Goal: Information Seeking & Learning: Learn about a topic

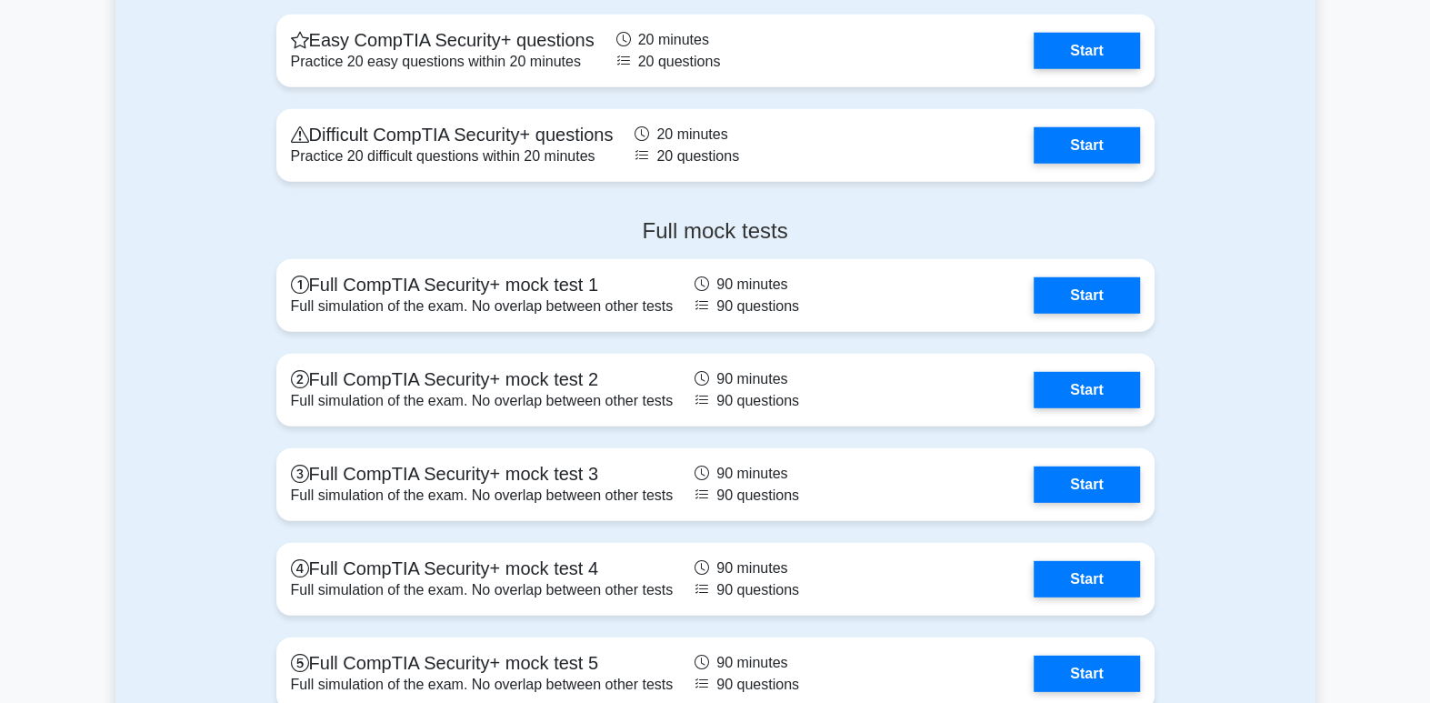
scroll to position [3796, 0]
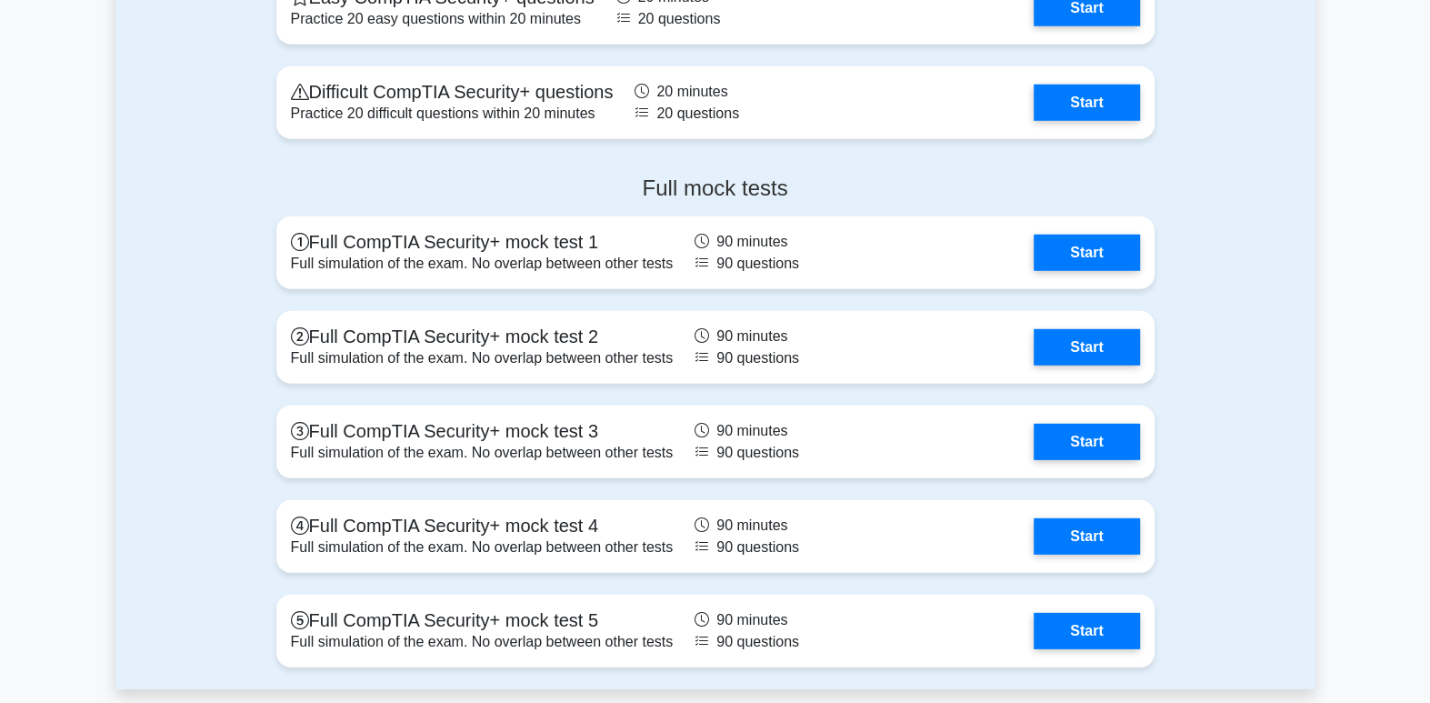
scroll to position [3860, 0]
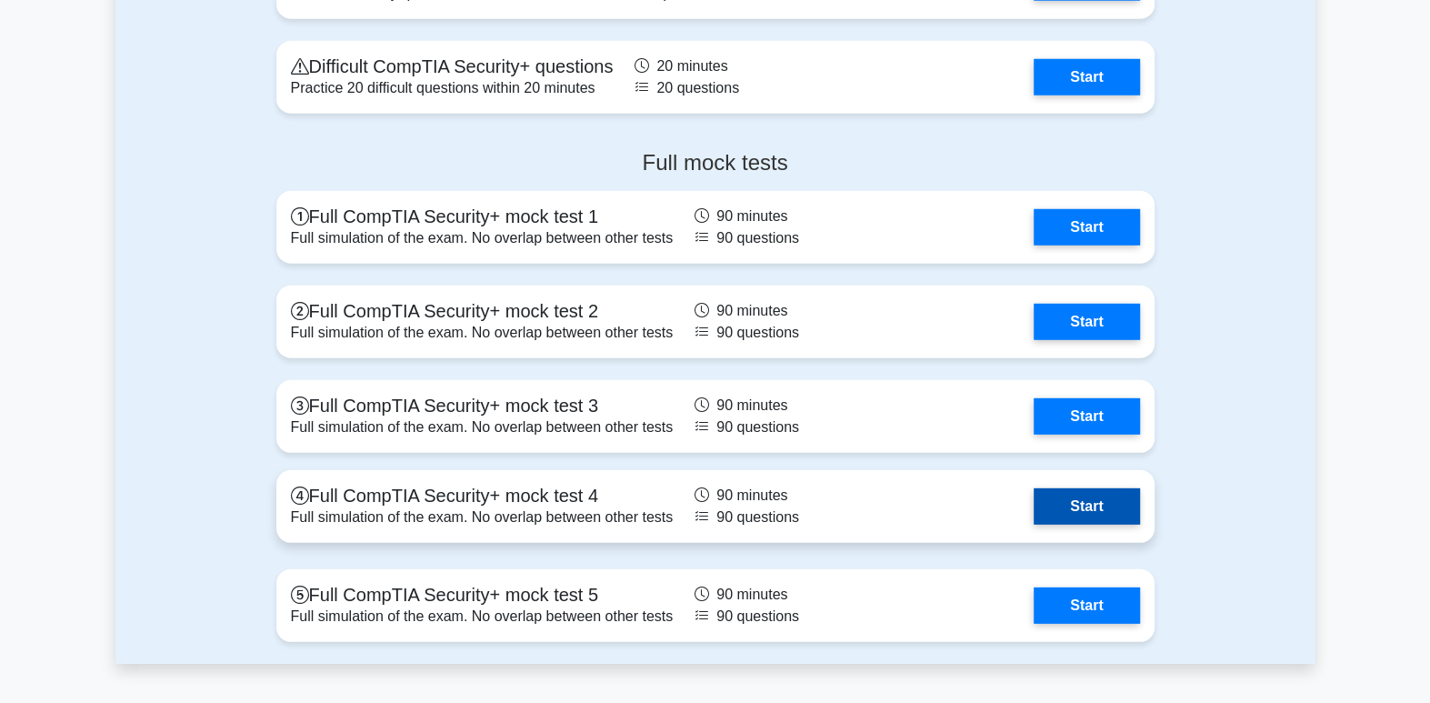
click at [1122, 511] on link "Start" at bounding box center [1086, 506] width 105 height 36
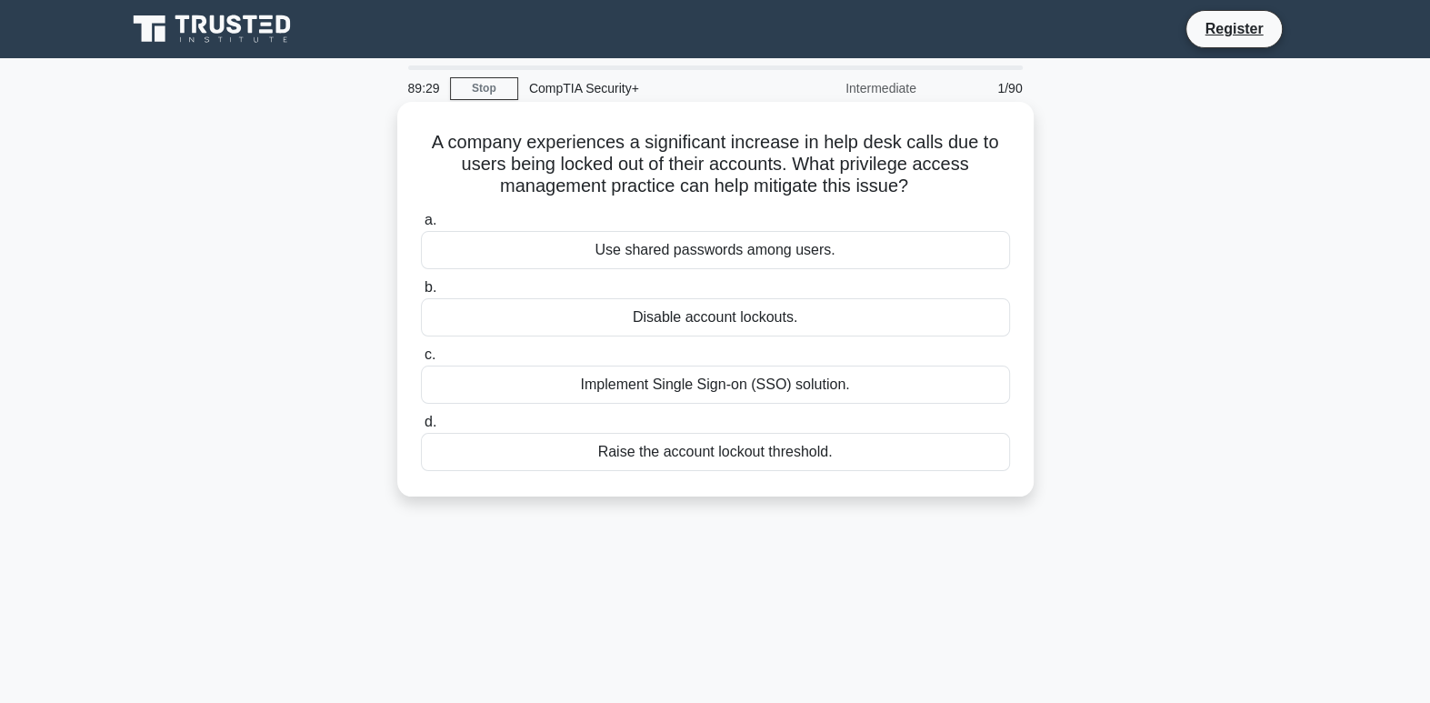
click at [925, 380] on div "Implement Single Sign-on (SSO) solution." at bounding box center [715, 384] width 589 height 38
click at [421, 361] on input "c. Implement Single Sign-on (SSO) solution." at bounding box center [421, 355] width 0 height 12
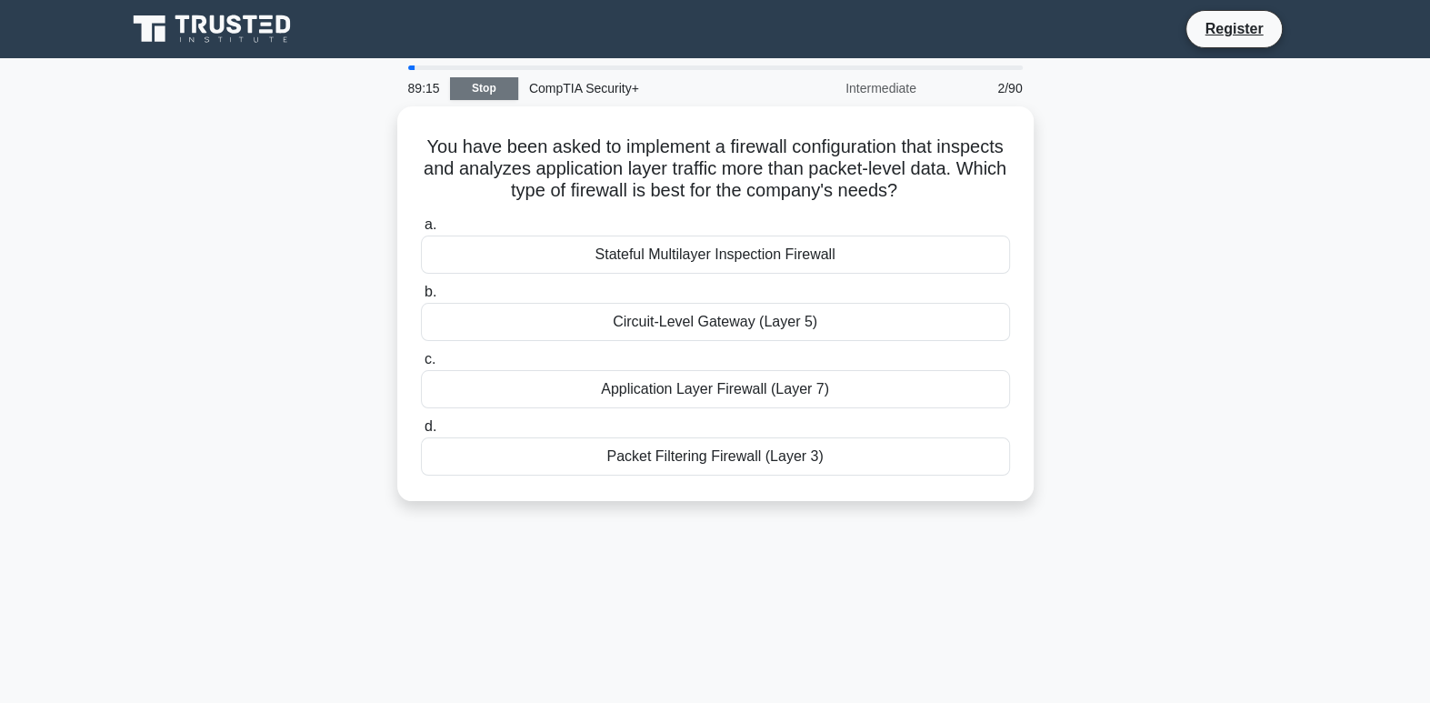
click at [483, 89] on link "Stop" at bounding box center [484, 88] width 68 height 23
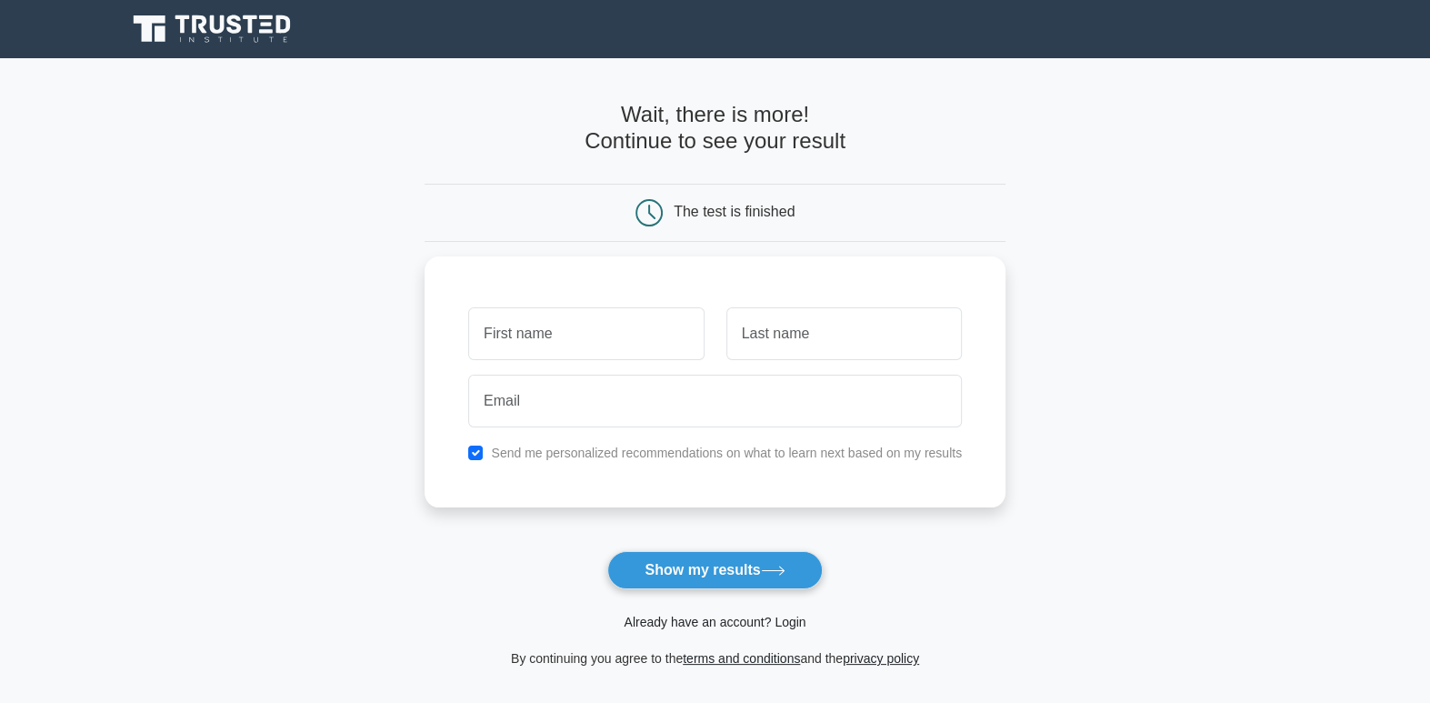
click at [735, 625] on link "Already have an account? Login" at bounding box center [715, 622] width 182 height 15
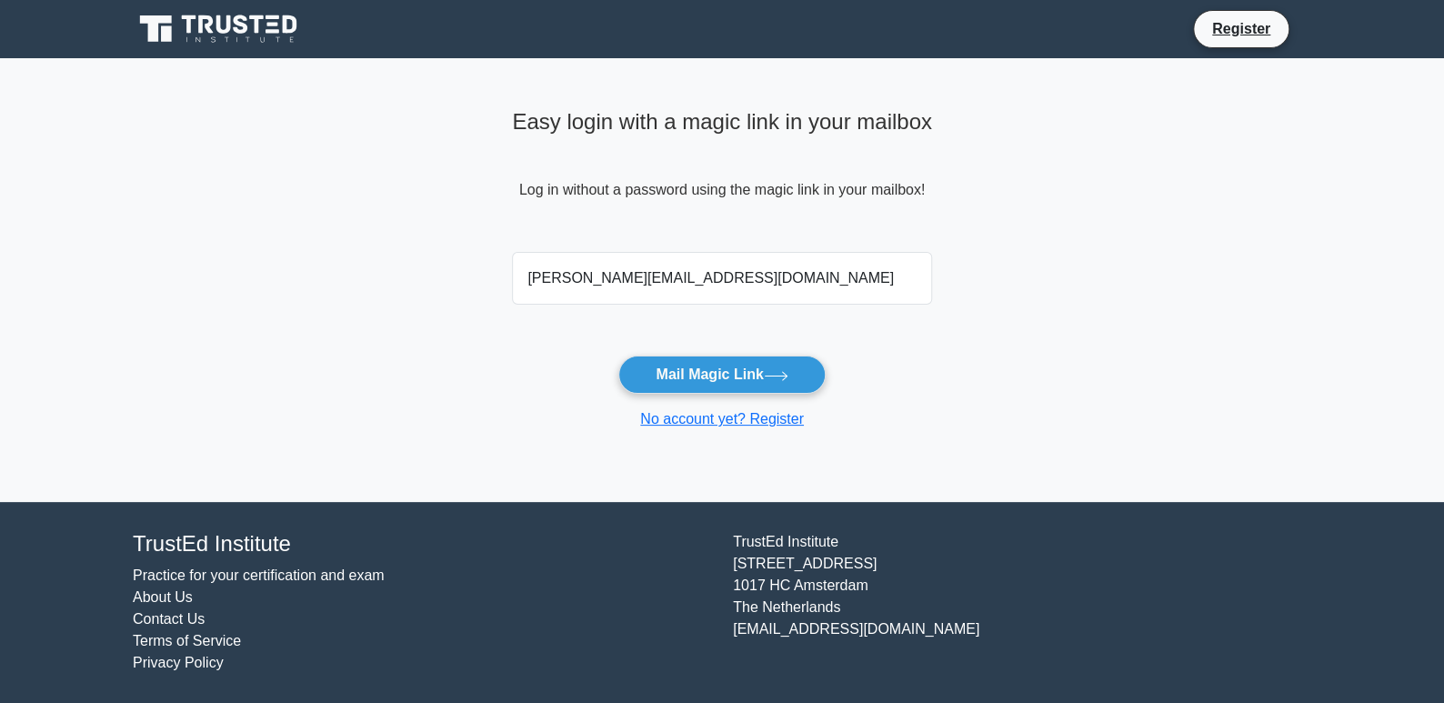
type input "[PERSON_NAME][EMAIL_ADDRESS][DOMAIN_NAME]"
click at [618, 355] on button "Mail Magic Link" at bounding box center [721, 374] width 206 height 38
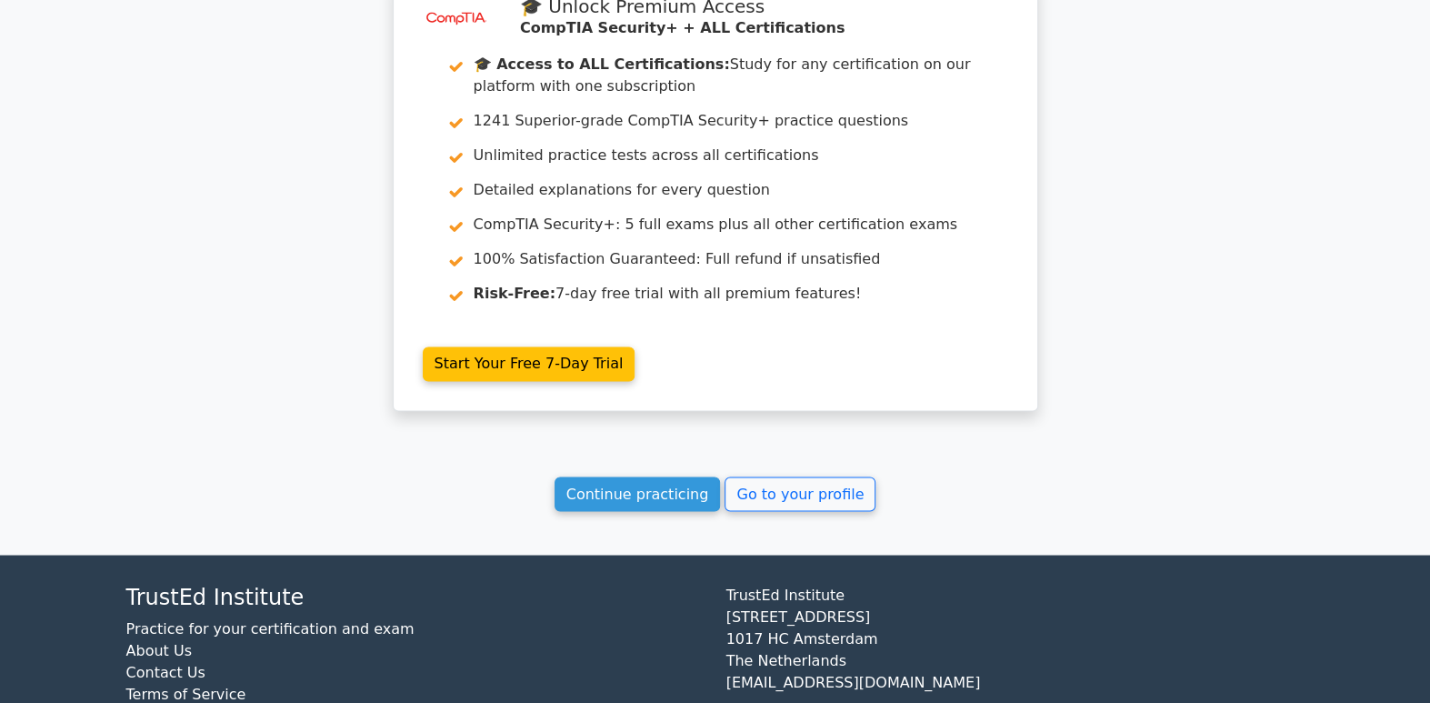
scroll to position [2237, 0]
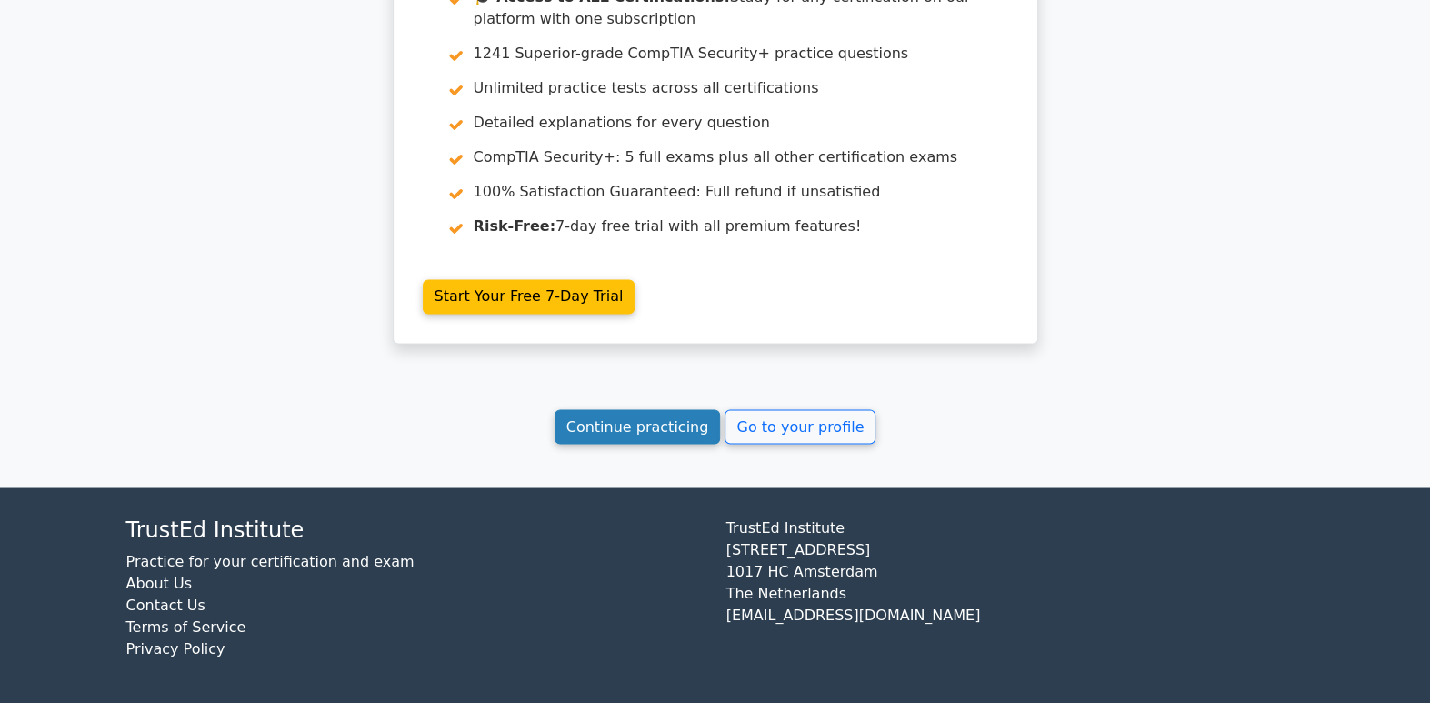
click at [659, 425] on link "Continue practicing" at bounding box center [638, 426] width 166 height 35
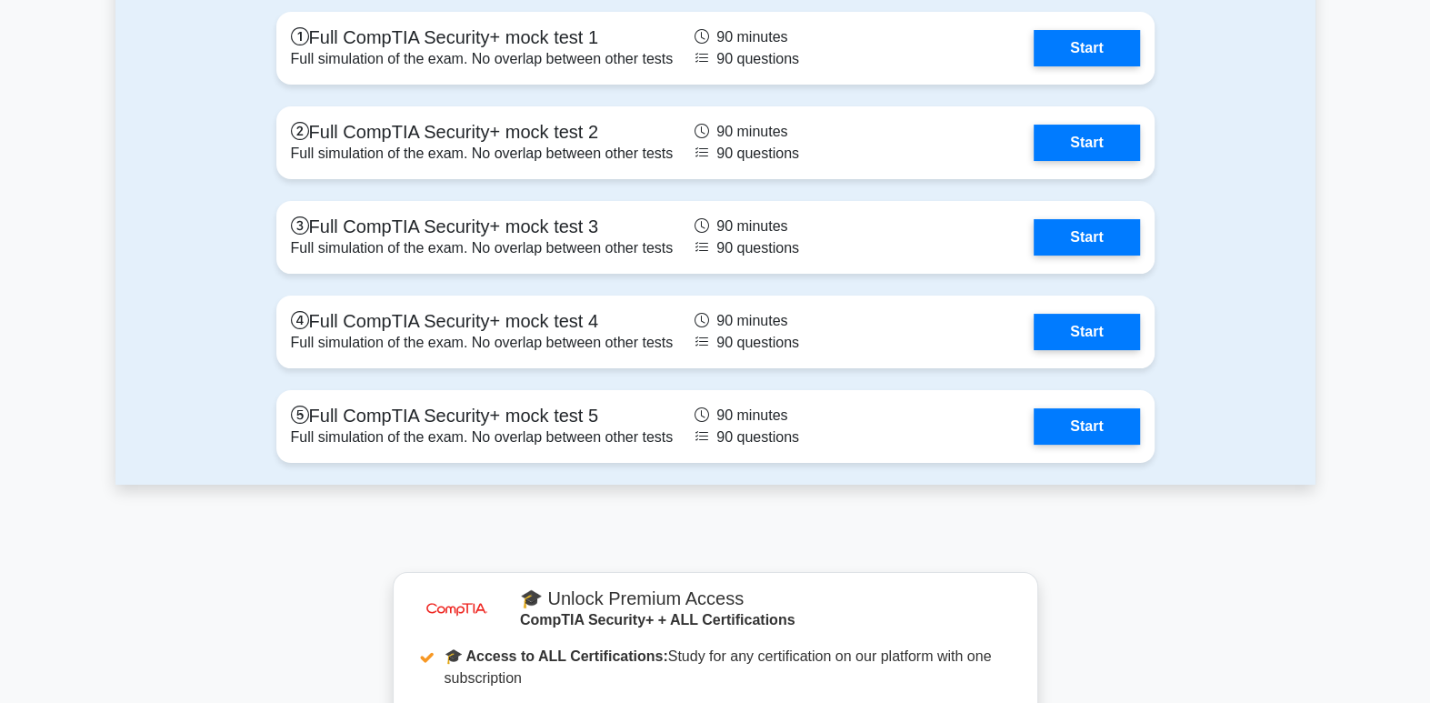
scroll to position [5312, 0]
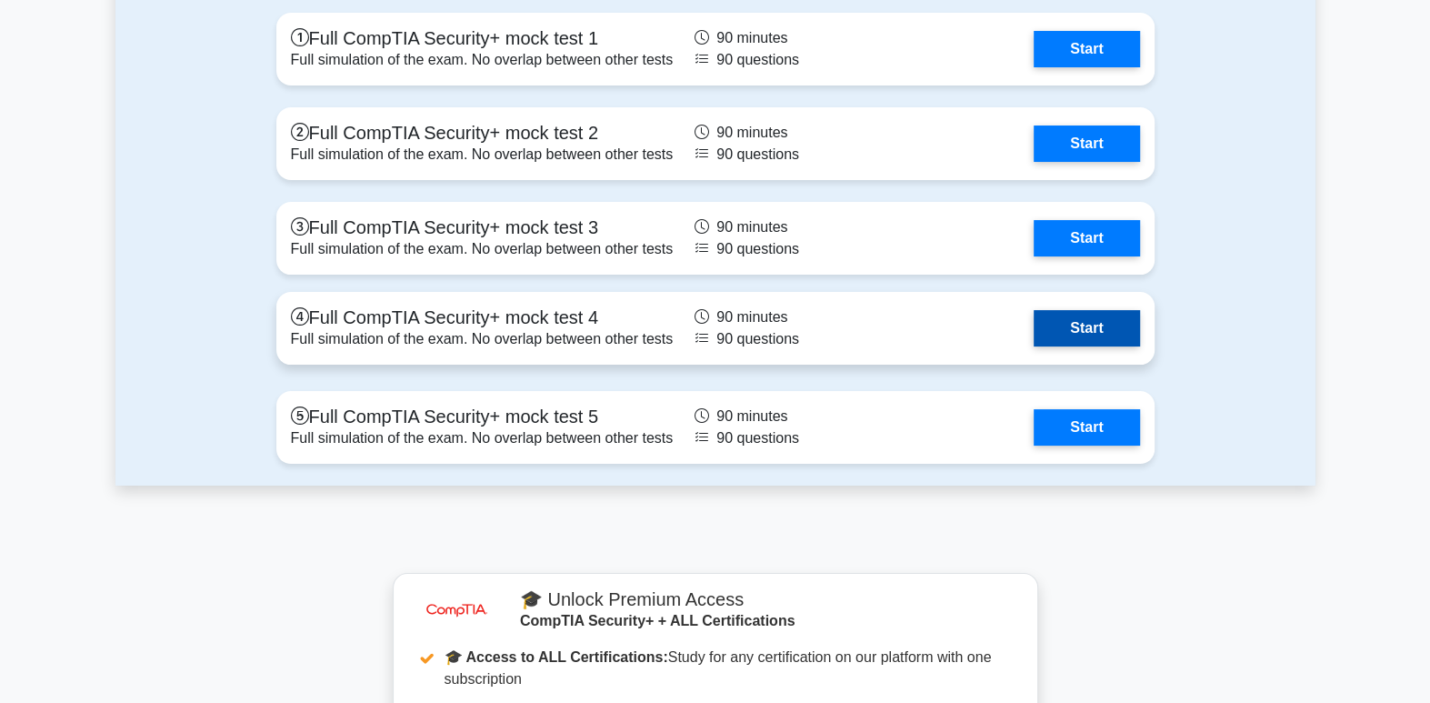
click at [1066, 317] on link "Start" at bounding box center [1086, 328] width 105 height 36
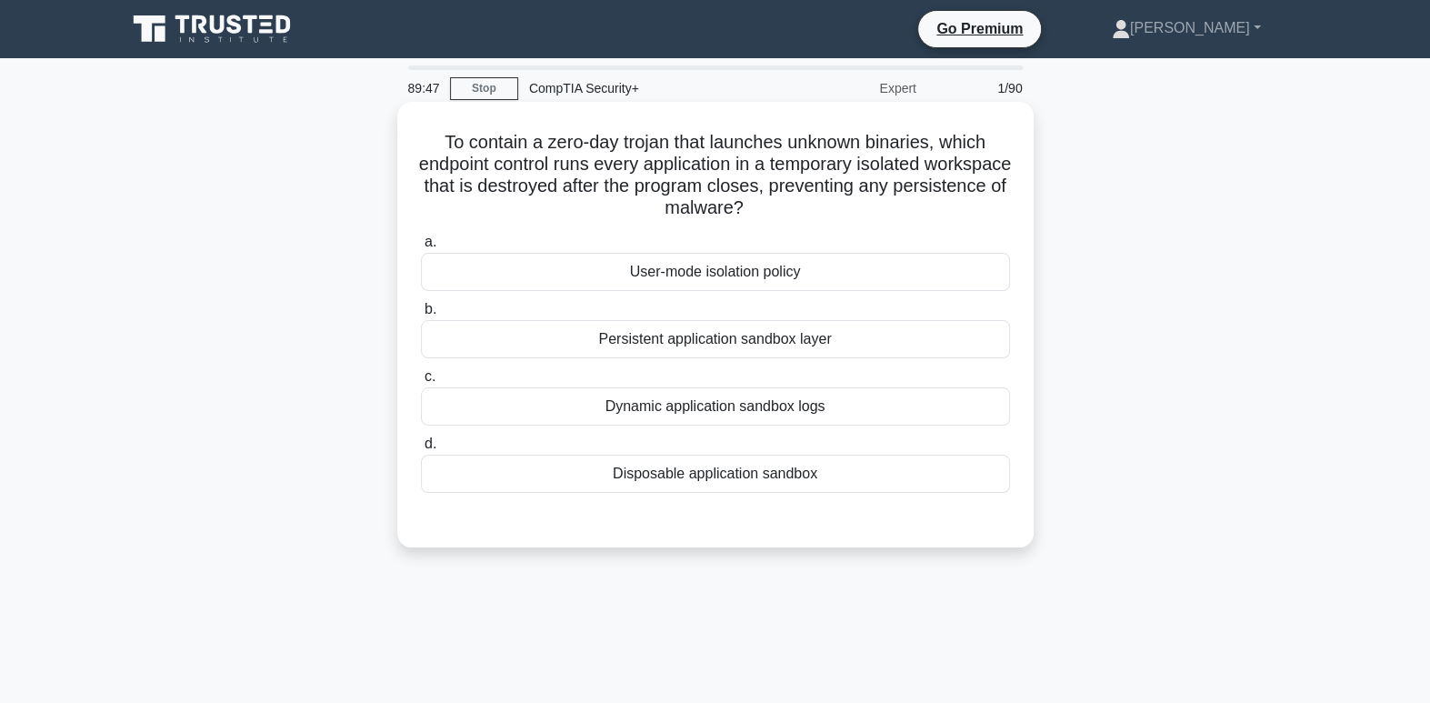
click at [830, 296] on div "a. User-mode isolation policy b. Persistent application sandbox layer c. d." at bounding box center [715, 361] width 611 height 269
click at [830, 284] on div "User-mode isolation policy" at bounding box center [715, 272] width 589 height 38
click at [421, 248] on input "a. User-mode isolation policy" at bounding box center [421, 242] width 0 height 12
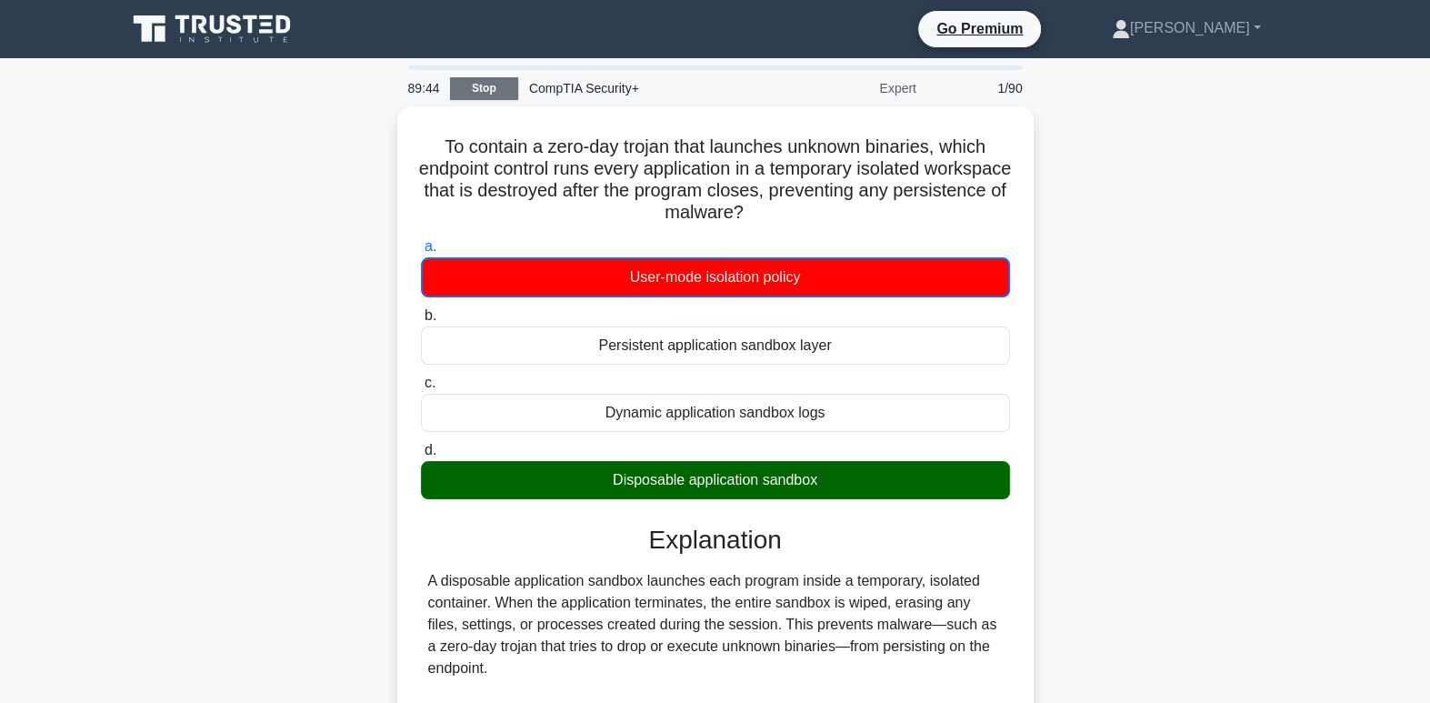
click at [506, 86] on link "Stop" at bounding box center [484, 88] width 68 height 23
click at [479, 102] on div "89:39 Stop CompTIA Security+ Expert 1/90" at bounding box center [715, 88] width 636 height 36
click at [480, 85] on link "Stop" at bounding box center [484, 88] width 68 height 23
click at [500, 94] on link "Stop" at bounding box center [484, 88] width 68 height 23
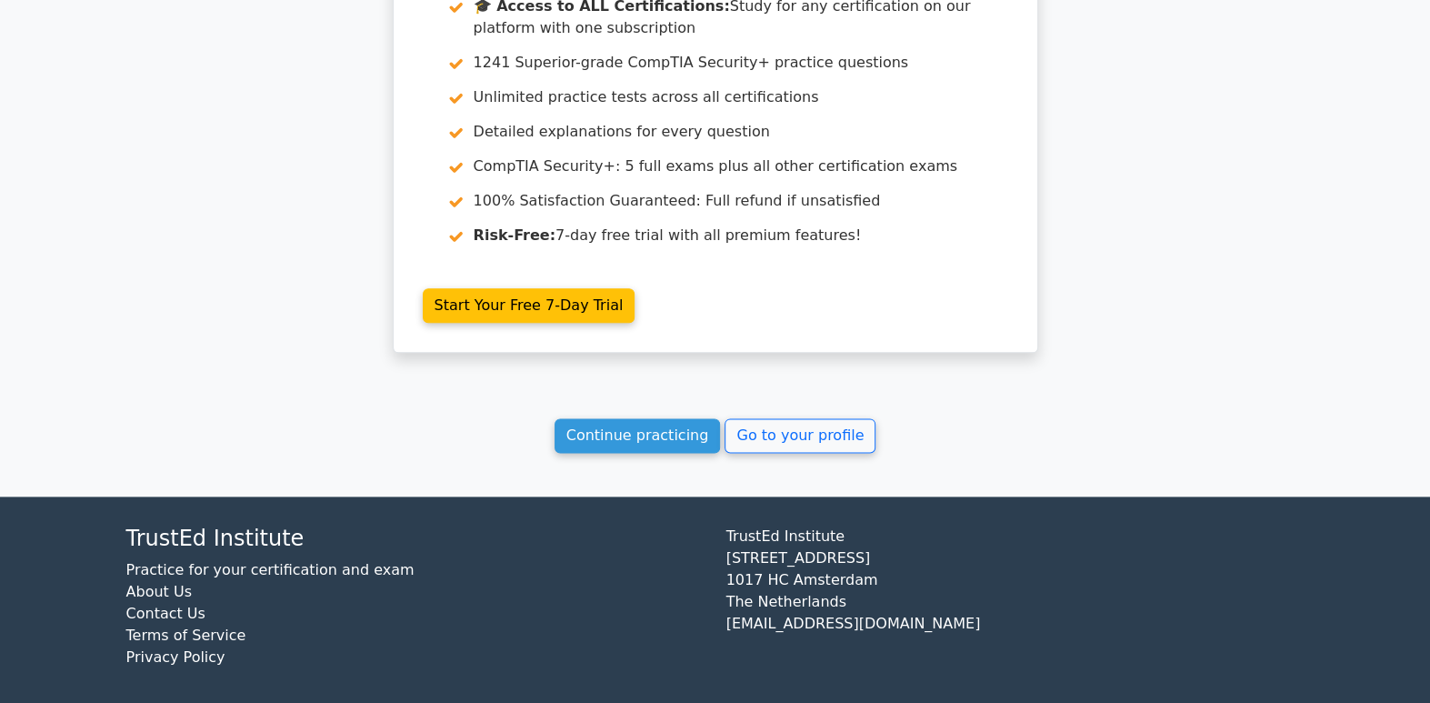
scroll to position [1565, 0]
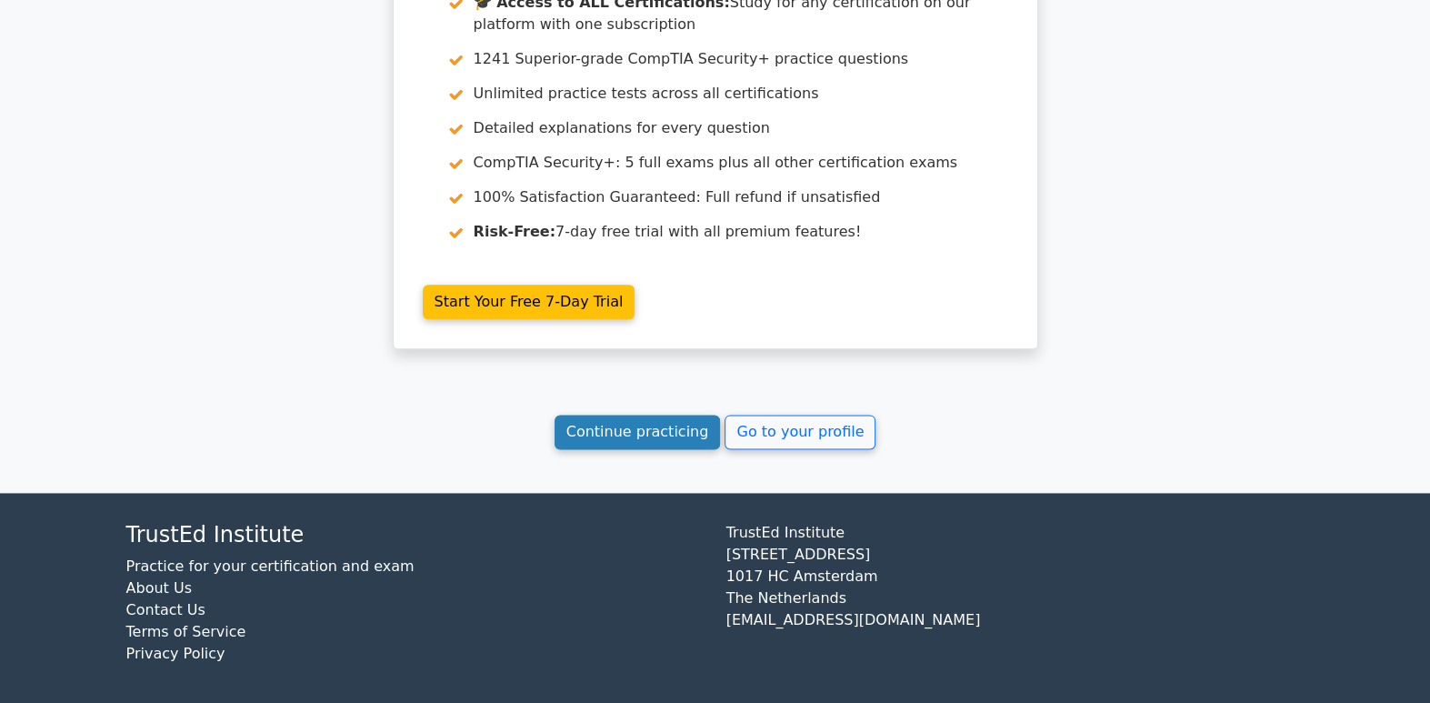
click at [693, 425] on link "Continue practicing" at bounding box center [638, 432] width 166 height 35
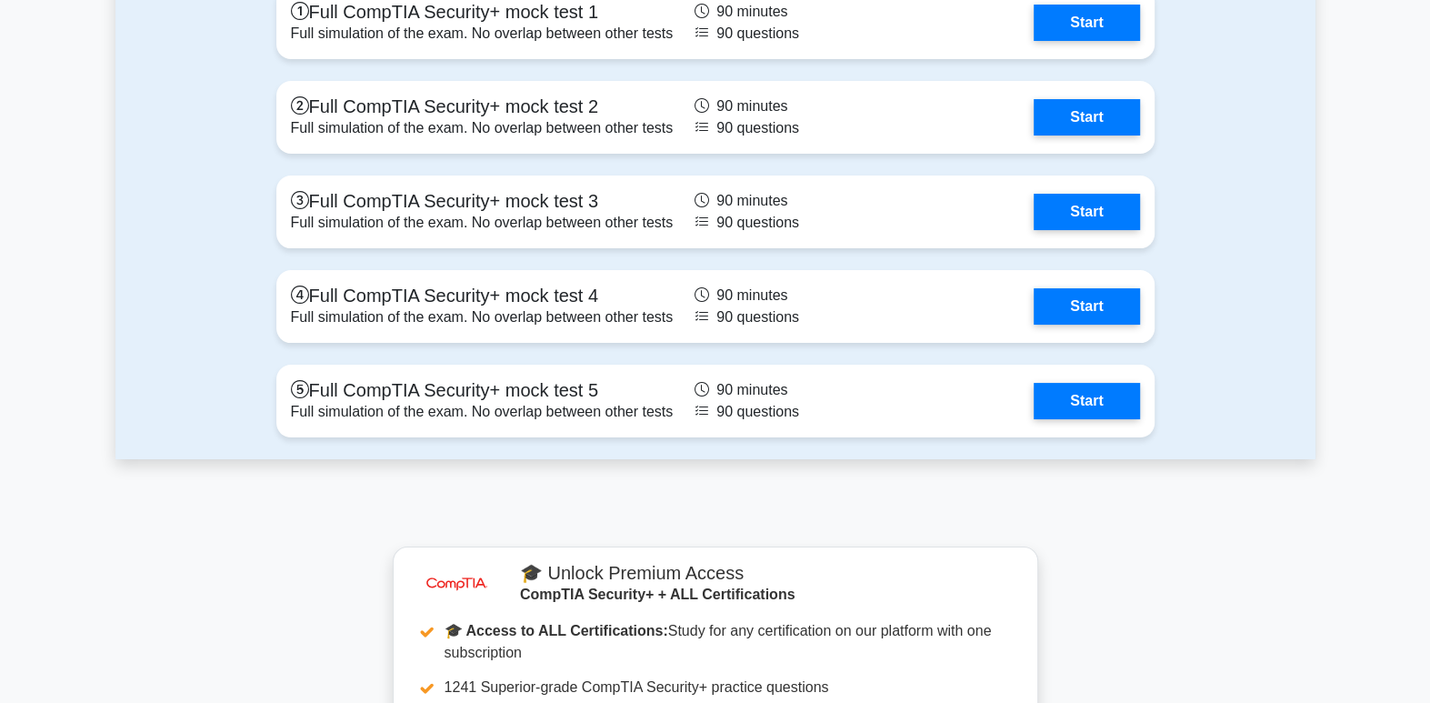
scroll to position [5325, 0]
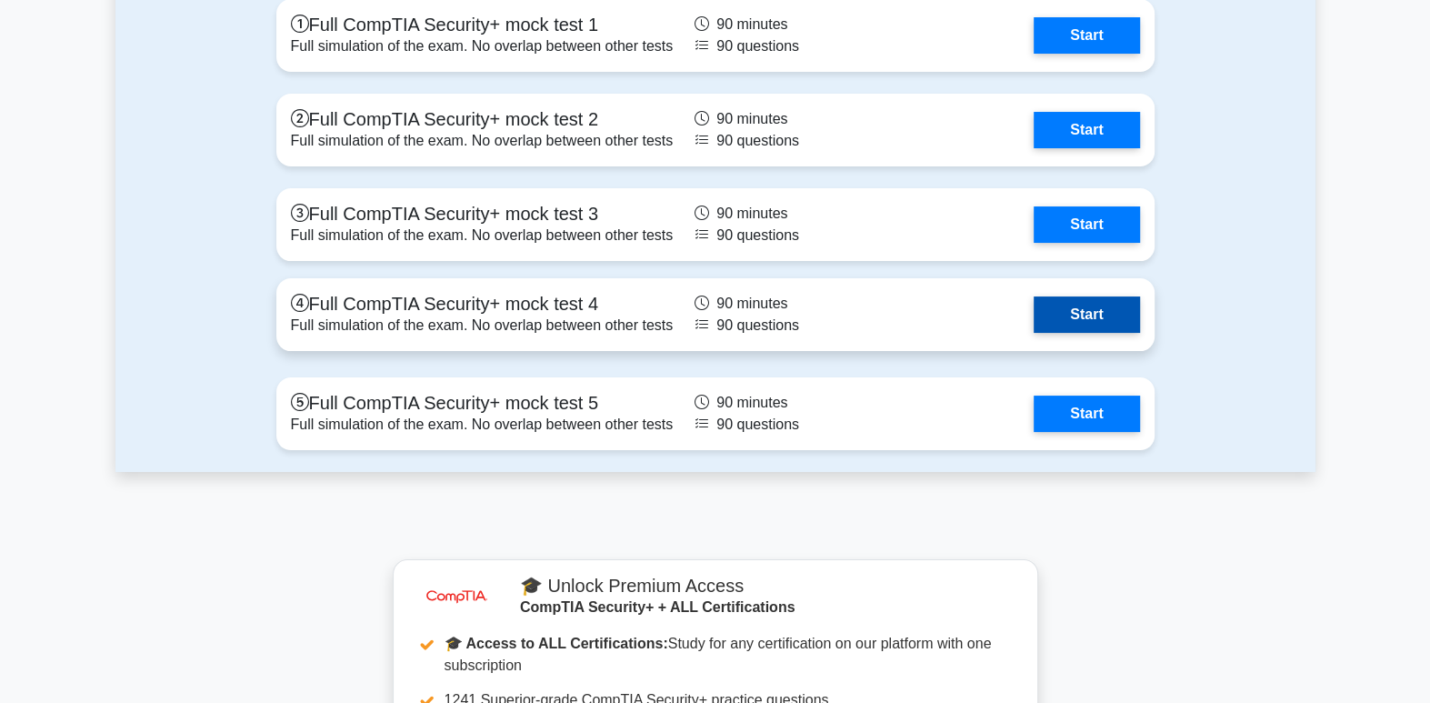
click at [1083, 302] on link "Start" at bounding box center [1086, 314] width 105 height 36
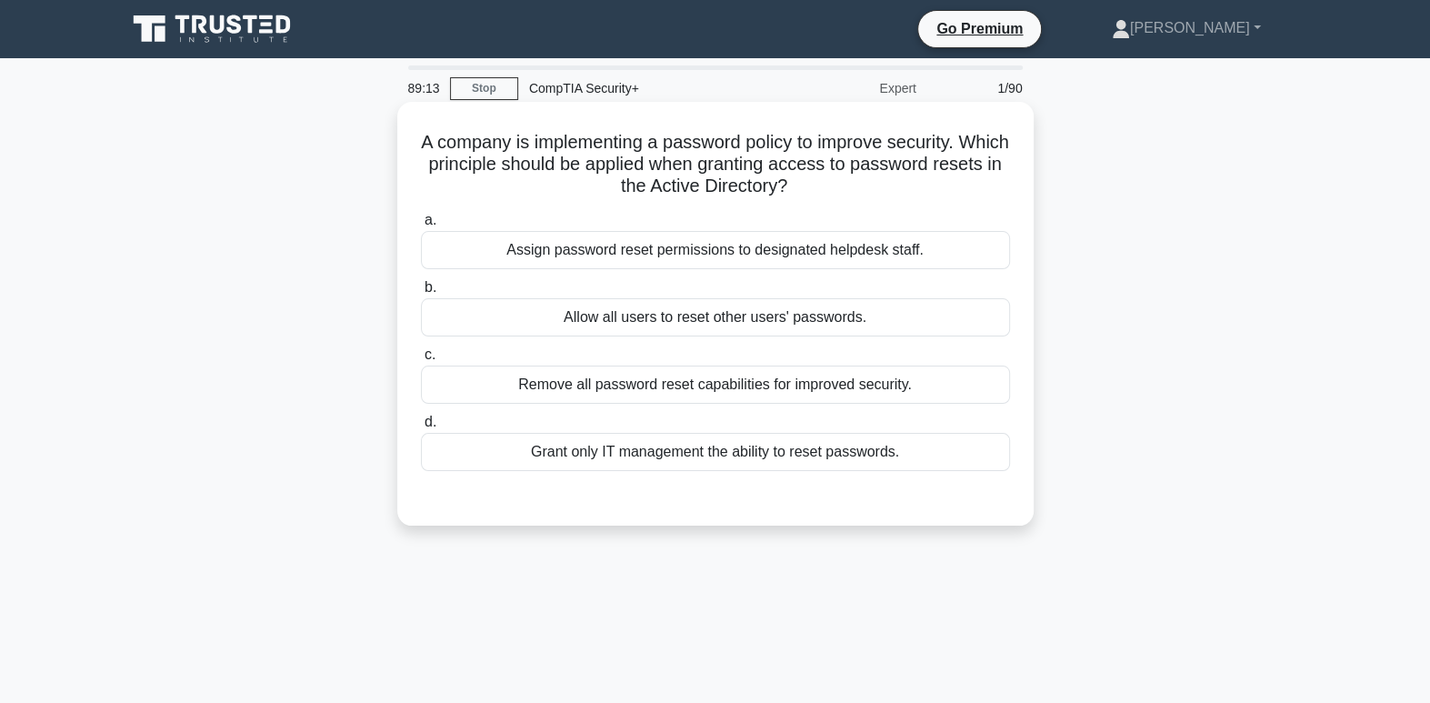
click at [915, 252] on div "Assign password reset permissions to designated helpdesk staff." at bounding box center [715, 250] width 589 height 38
click at [421, 226] on input "a. Assign password reset permissions to designated helpdesk staff." at bounding box center [421, 221] width 0 height 12
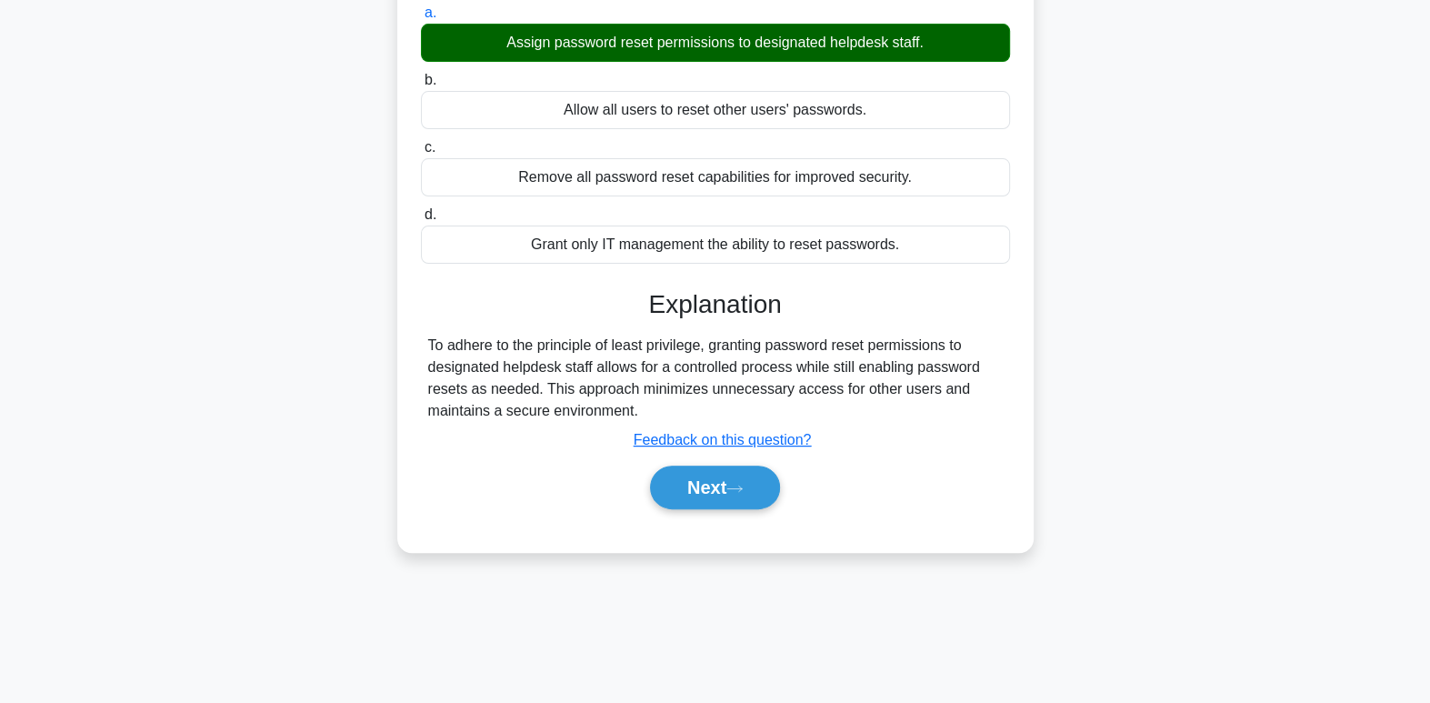
scroll to position [216, 0]
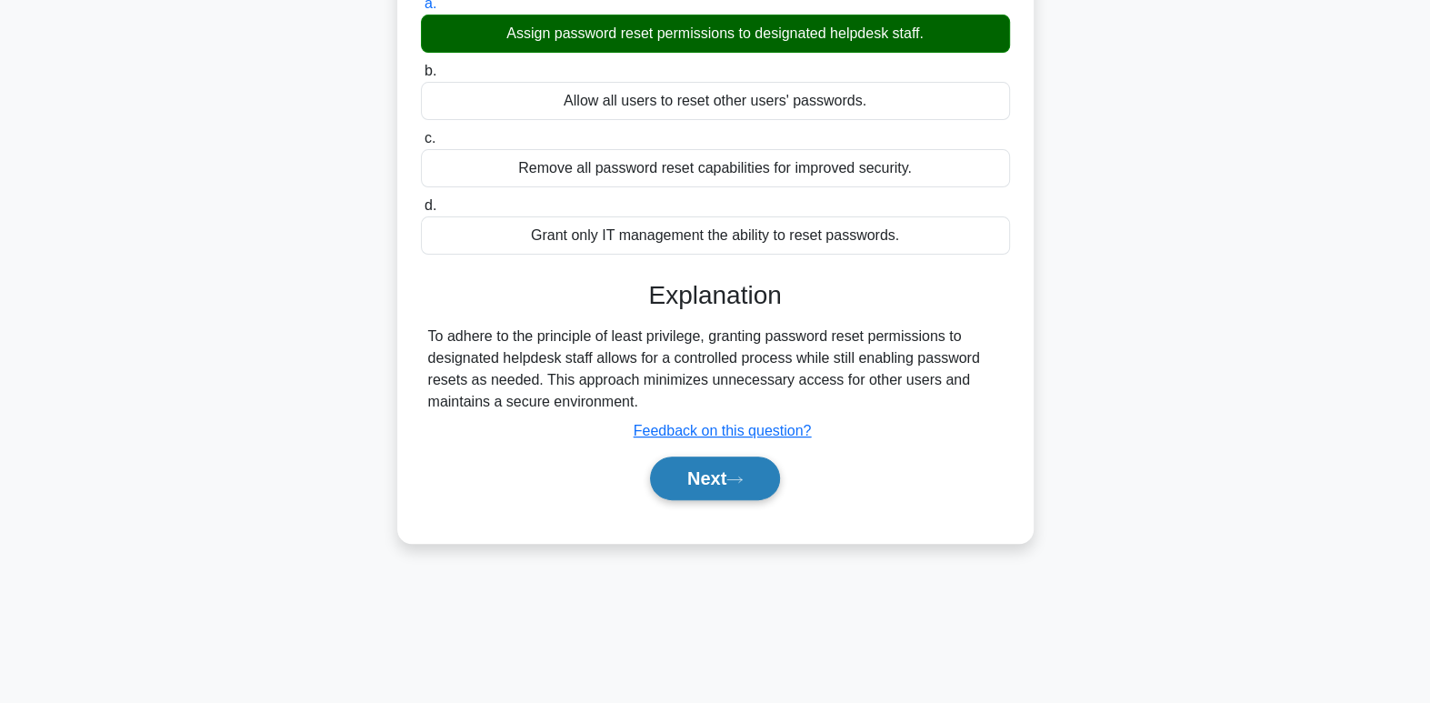
click at [777, 485] on button "Next" at bounding box center [715, 478] width 130 height 44
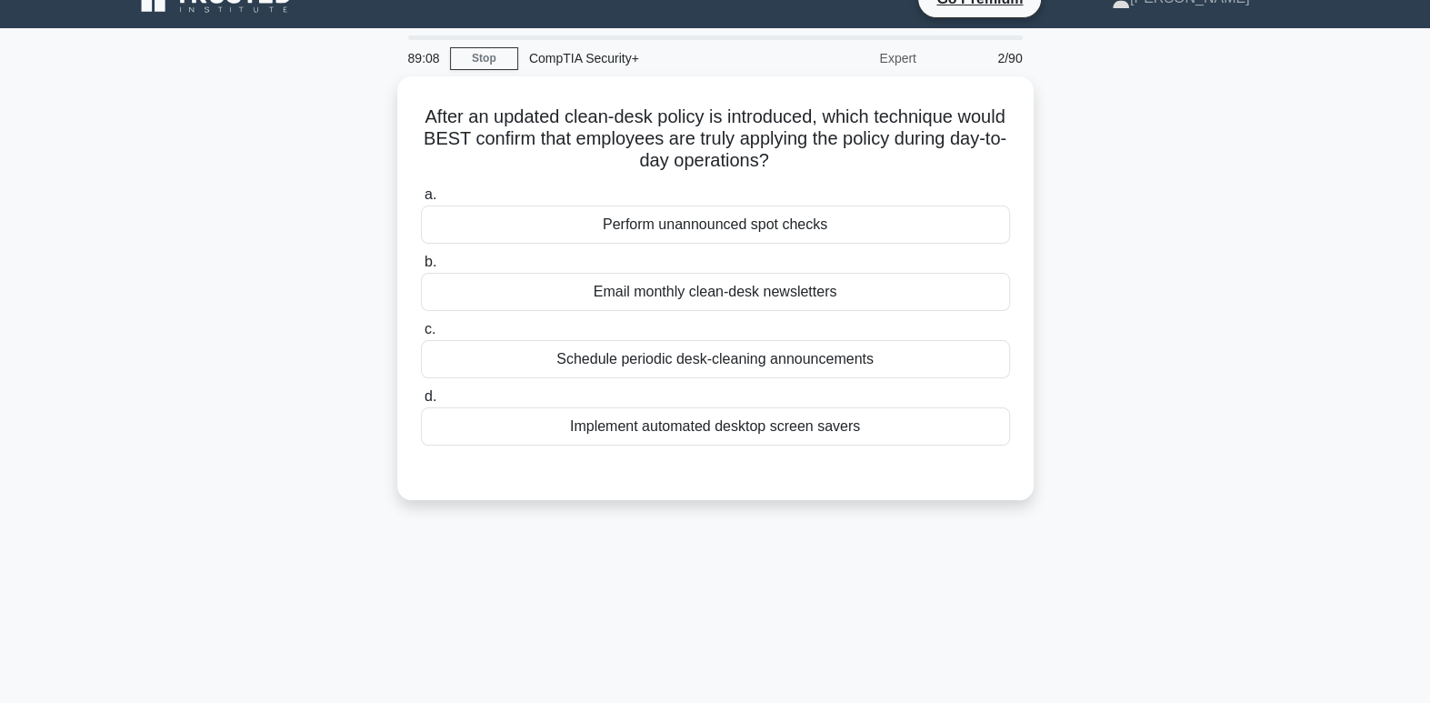
scroll to position [0, 0]
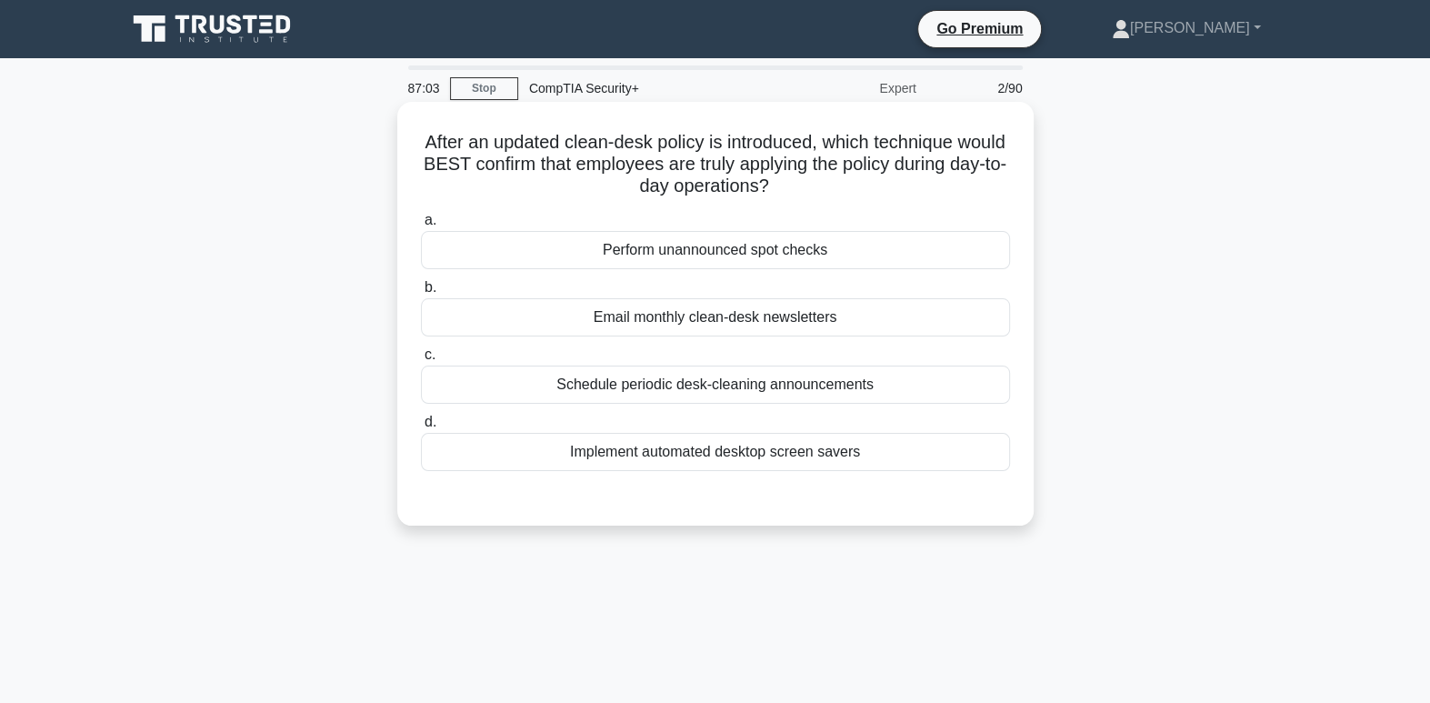
click at [685, 395] on div "Schedule periodic desk-cleaning announcements" at bounding box center [715, 384] width 589 height 38
click at [421, 361] on input "c. Schedule periodic desk-cleaning announcements" at bounding box center [421, 355] width 0 height 12
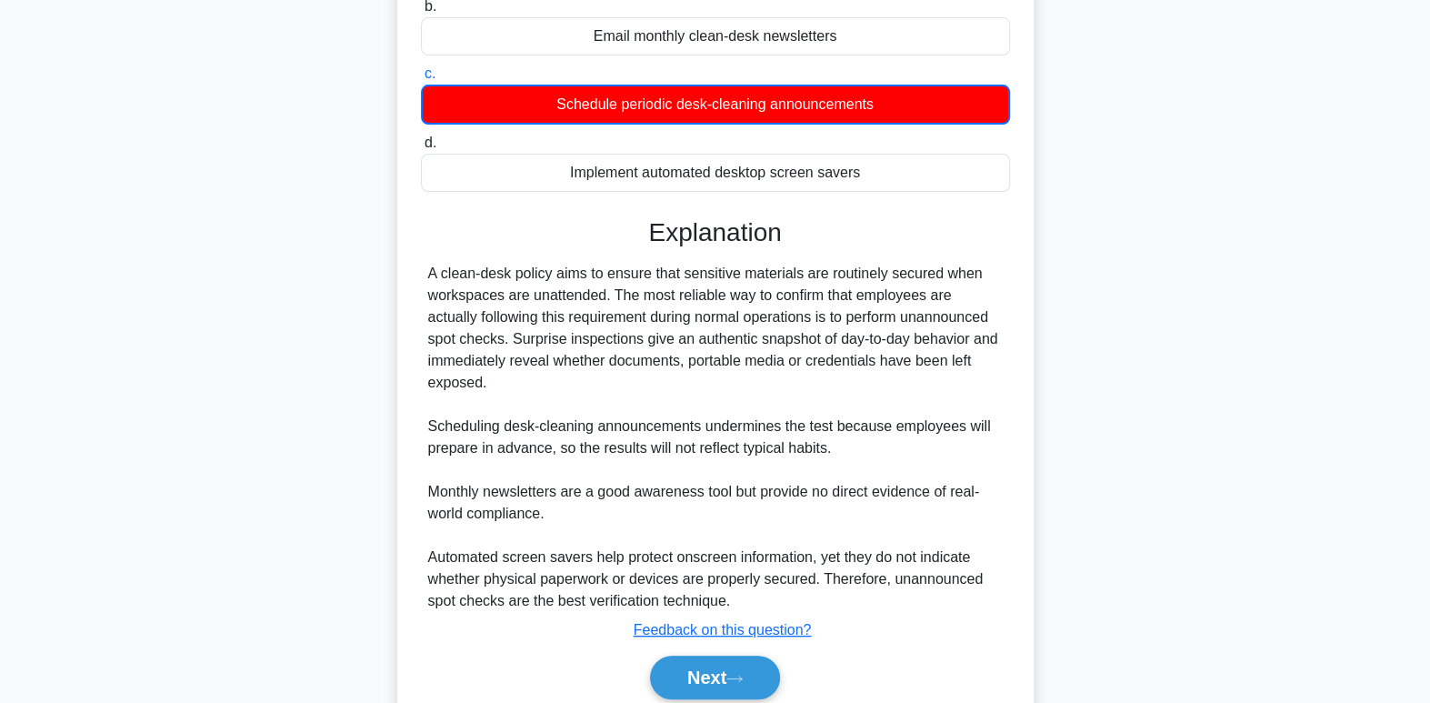
scroll to position [325, 0]
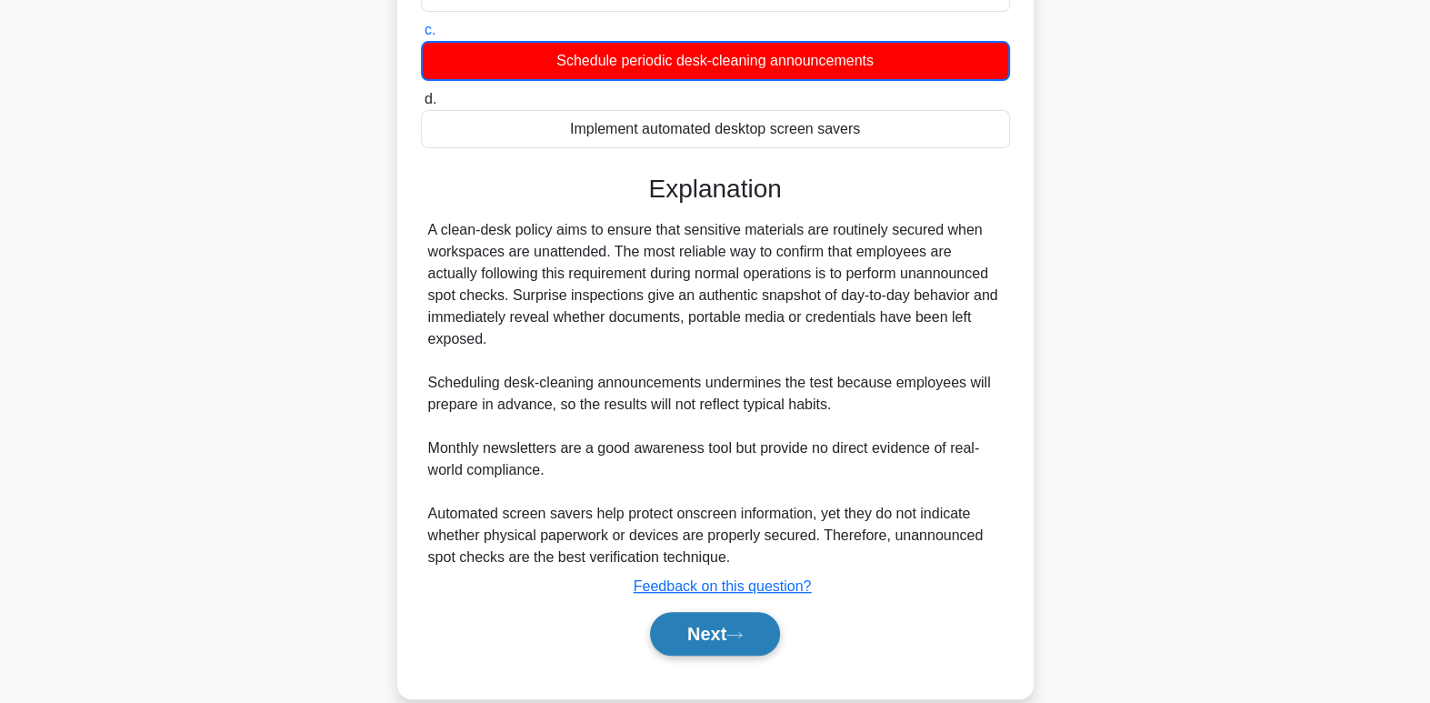
click at [731, 641] on button "Next" at bounding box center [715, 634] width 130 height 44
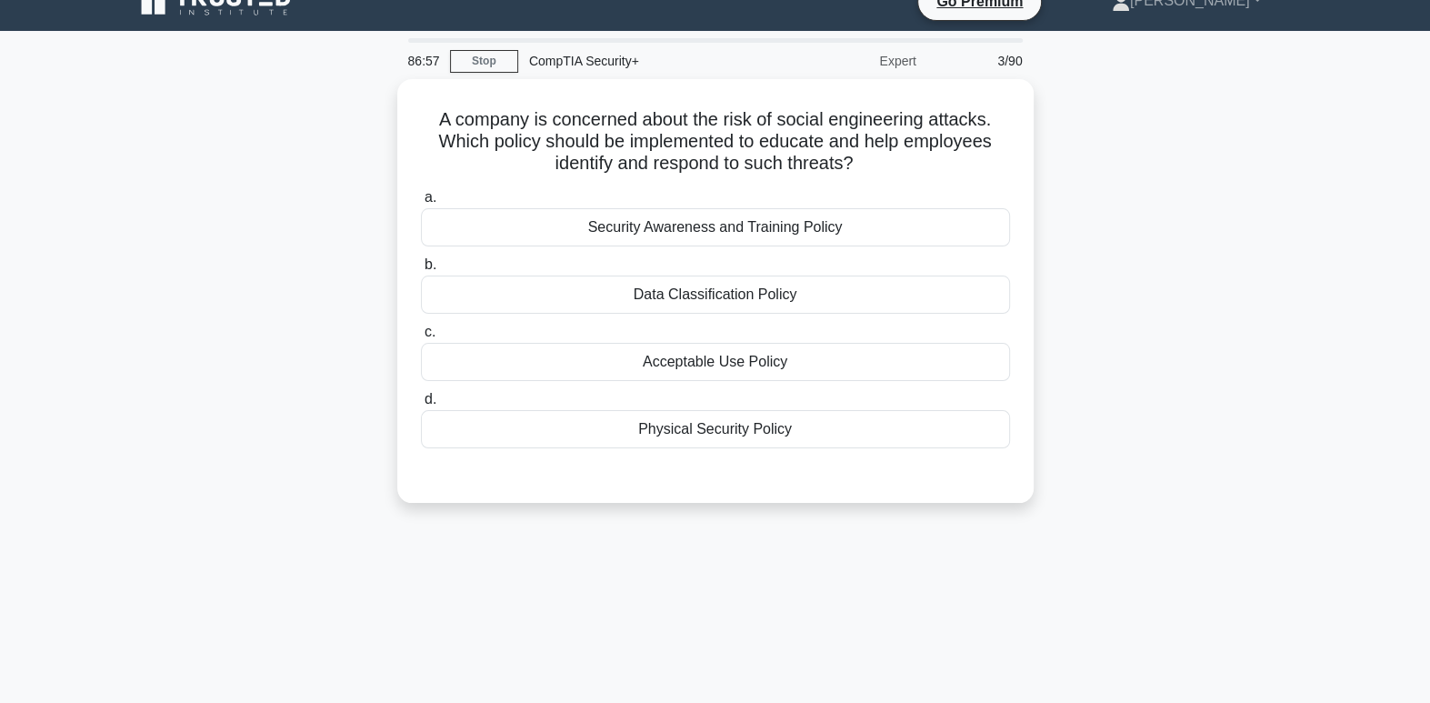
scroll to position [0, 0]
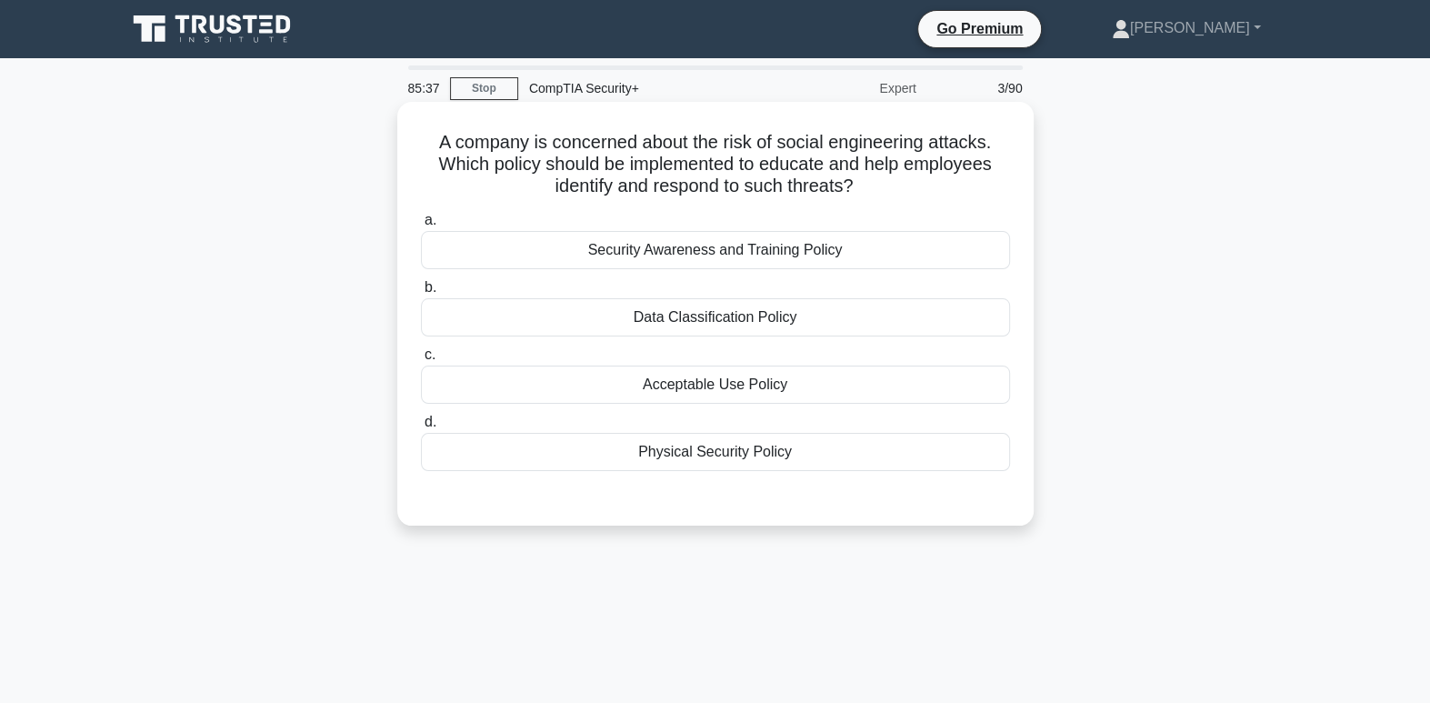
click at [822, 250] on div "Security Awareness and Training Policy" at bounding box center [715, 250] width 589 height 38
click at [421, 226] on input "a. Security Awareness and Training Policy" at bounding box center [421, 221] width 0 height 12
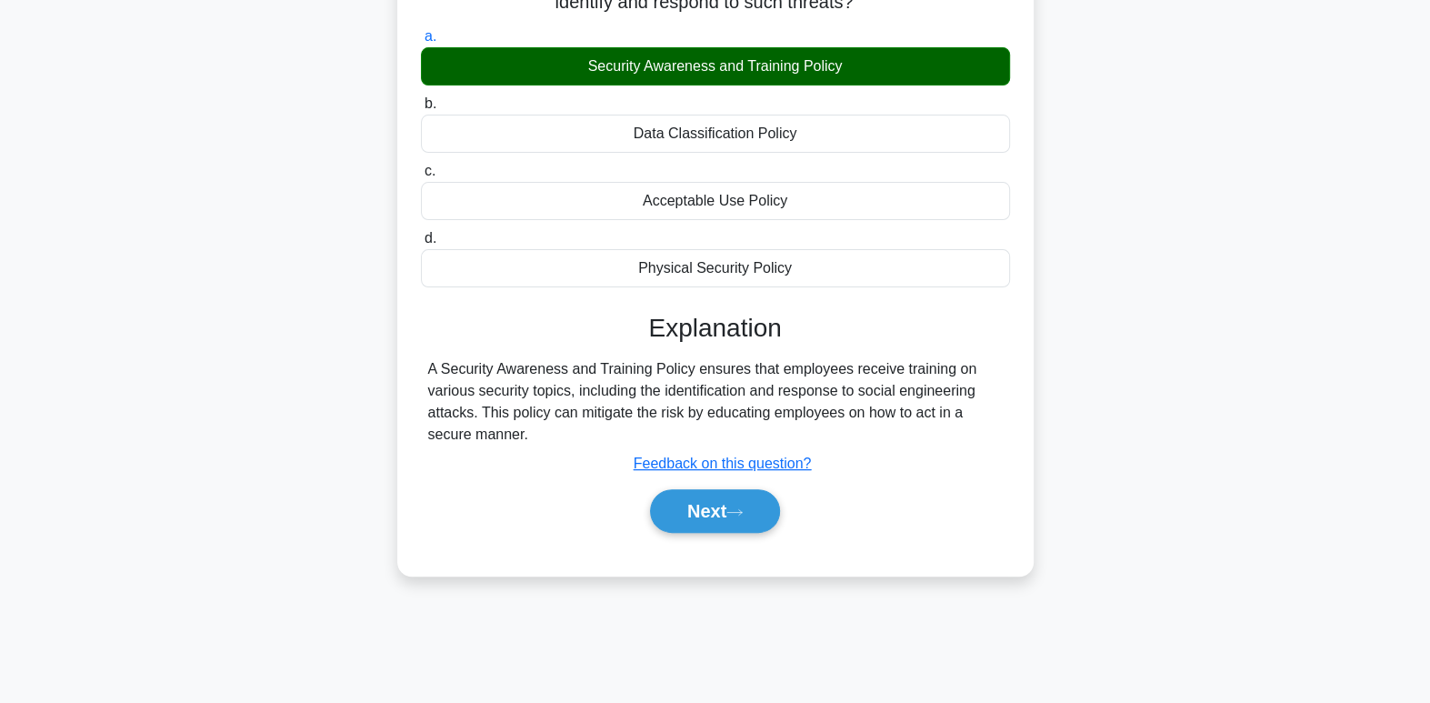
scroll to position [187, 0]
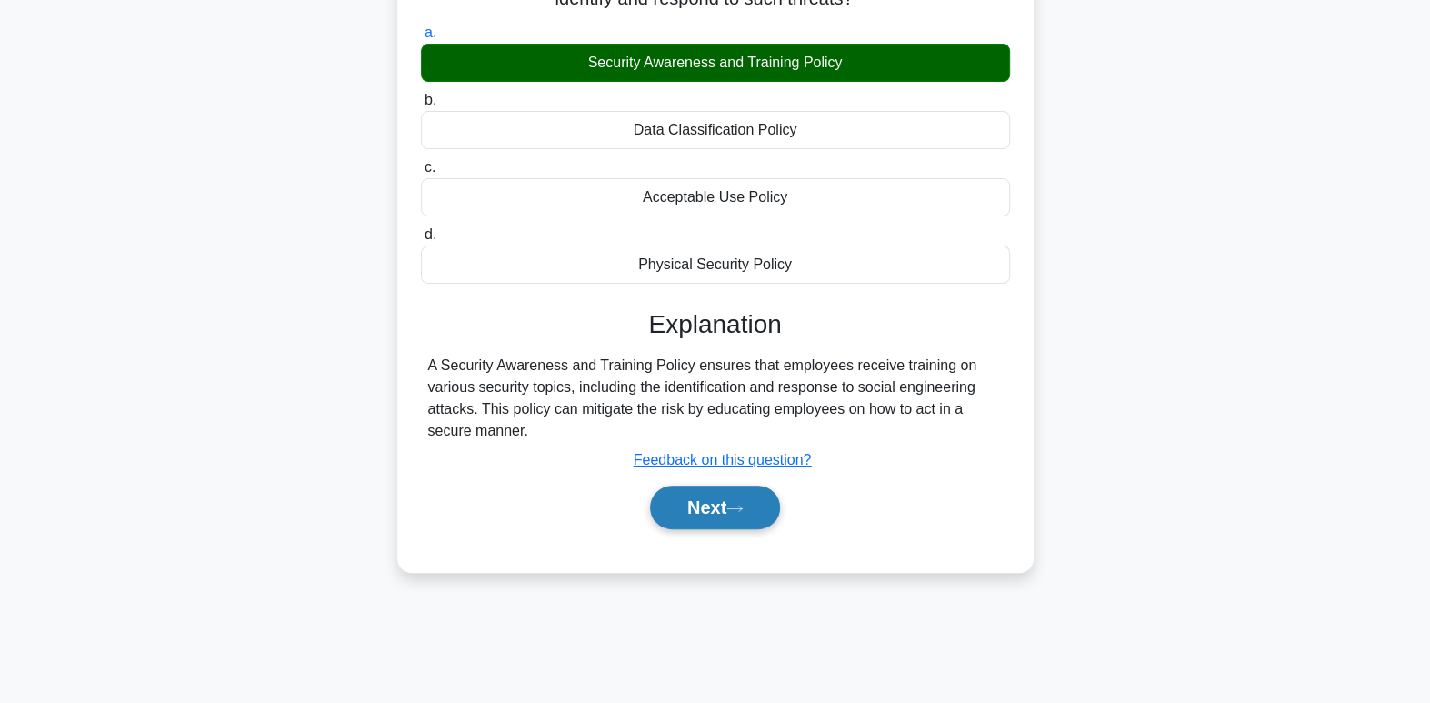
click at [744, 522] on button "Next" at bounding box center [715, 507] width 130 height 44
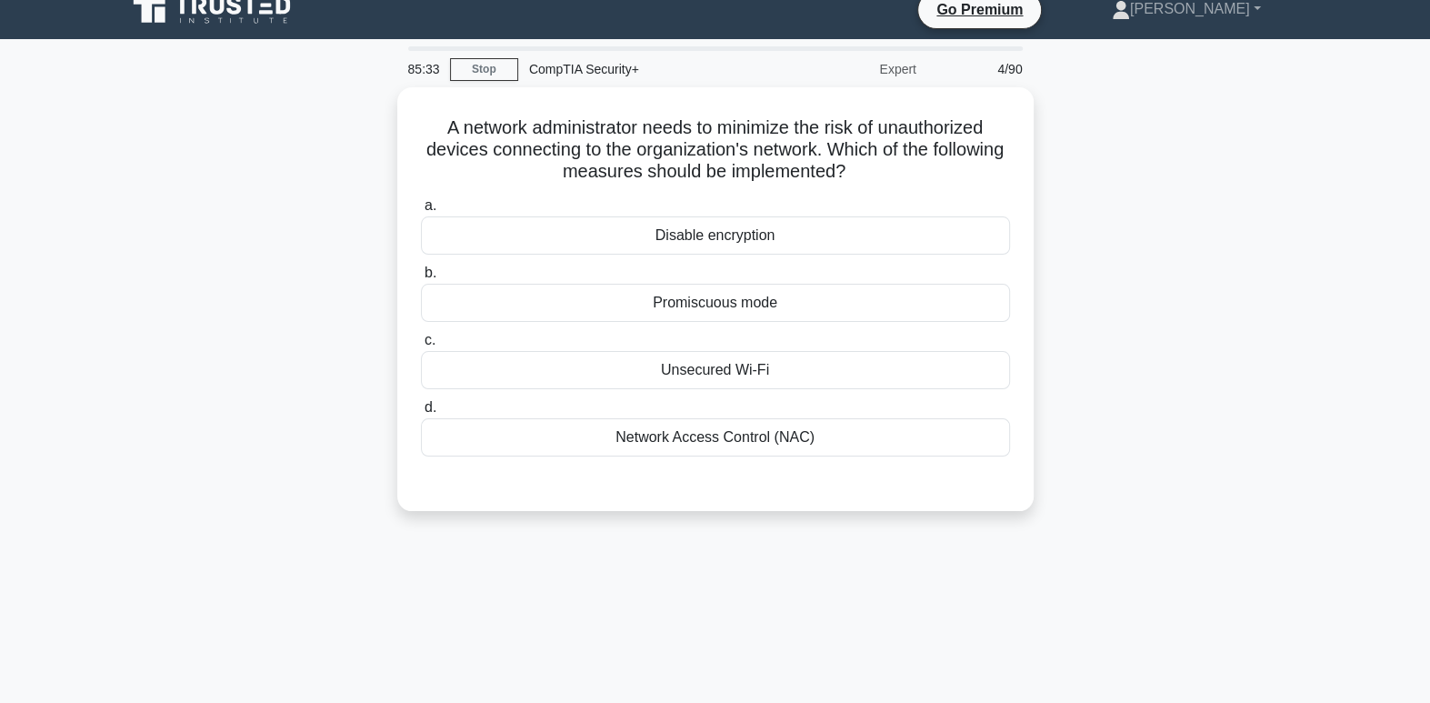
scroll to position [0, 0]
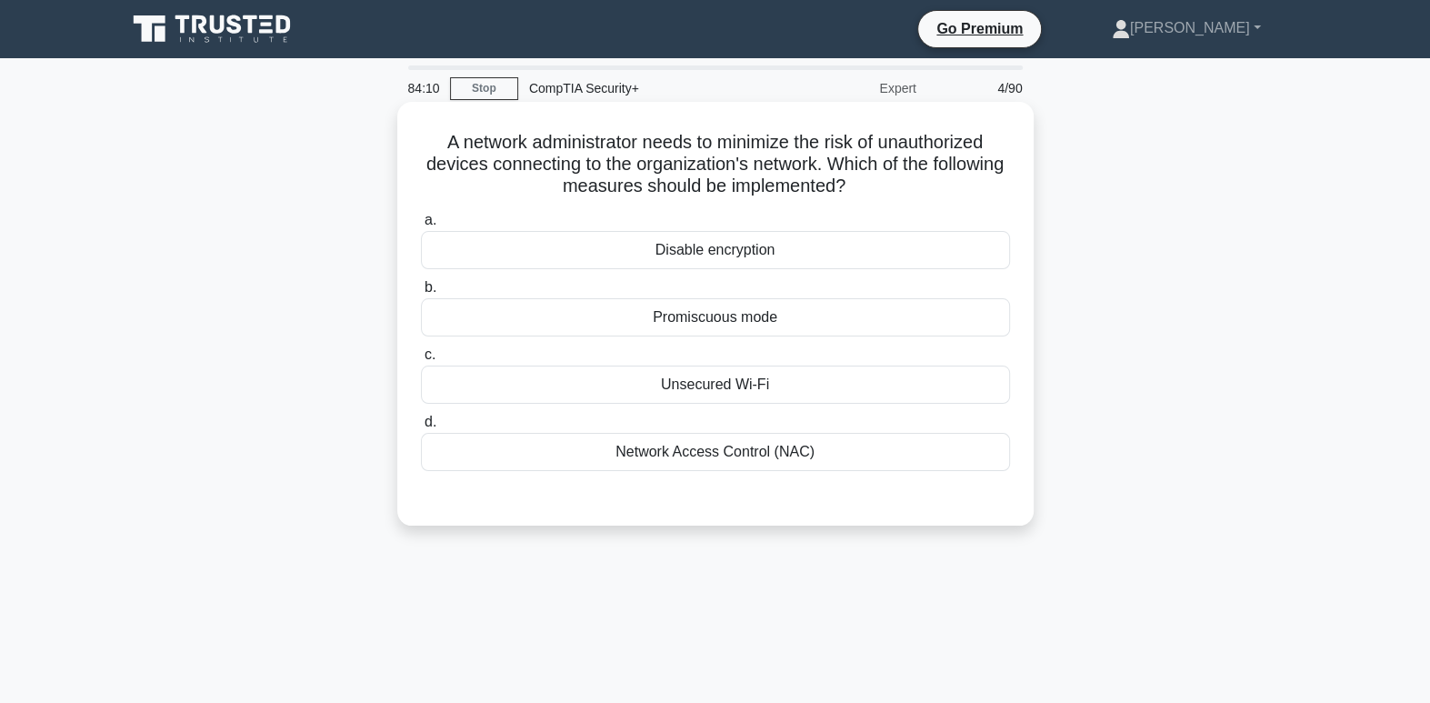
click at [803, 457] on div "Network Access Control (NAC)" at bounding box center [715, 452] width 589 height 38
click at [421, 428] on input "d. Network Access Control (NAC)" at bounding box center [421, 422] width 0 height 12
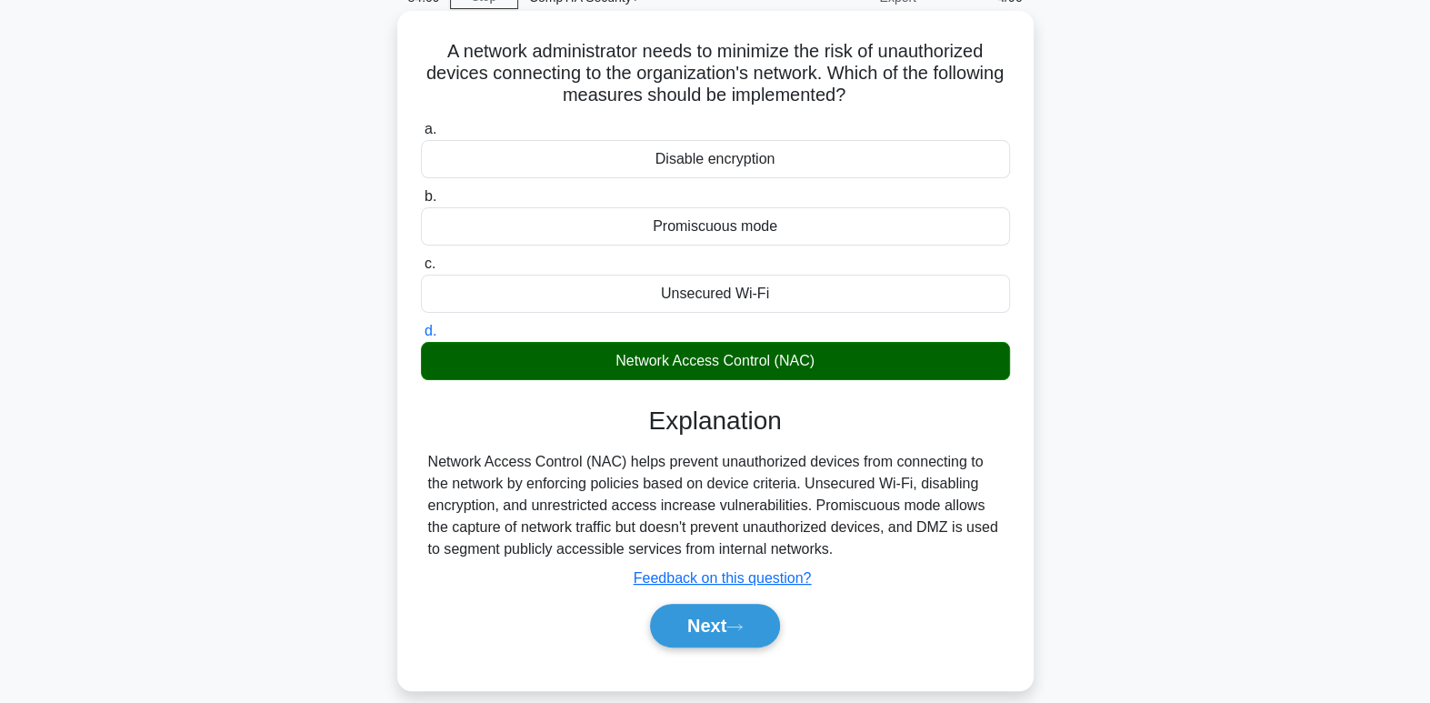
scroll to position [278, 0]
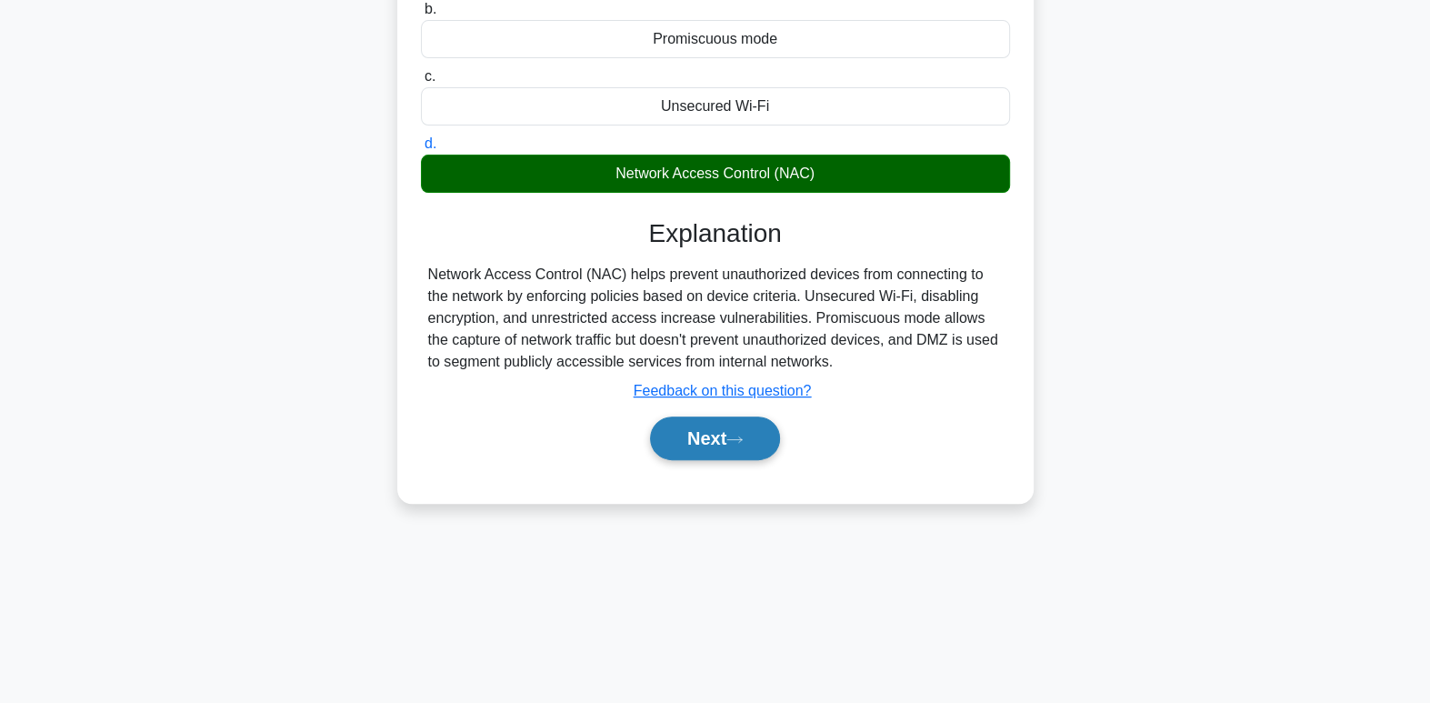
click at [680, 453] on button "Next" at bounding box center [715, 438] width 130 height 44
click at [680, 452] on button "Next" at bounding box center [715, 438] width 130 height 44
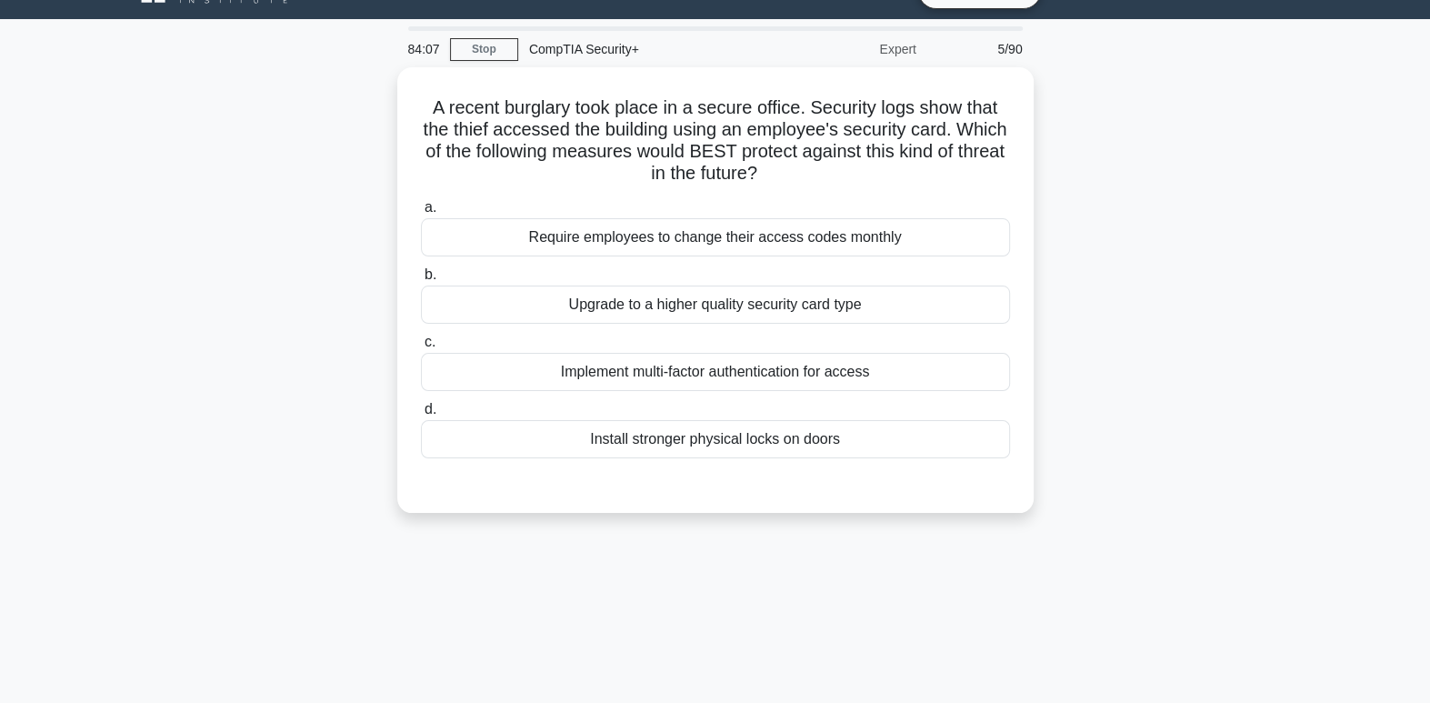
scroll to position [0, 0]
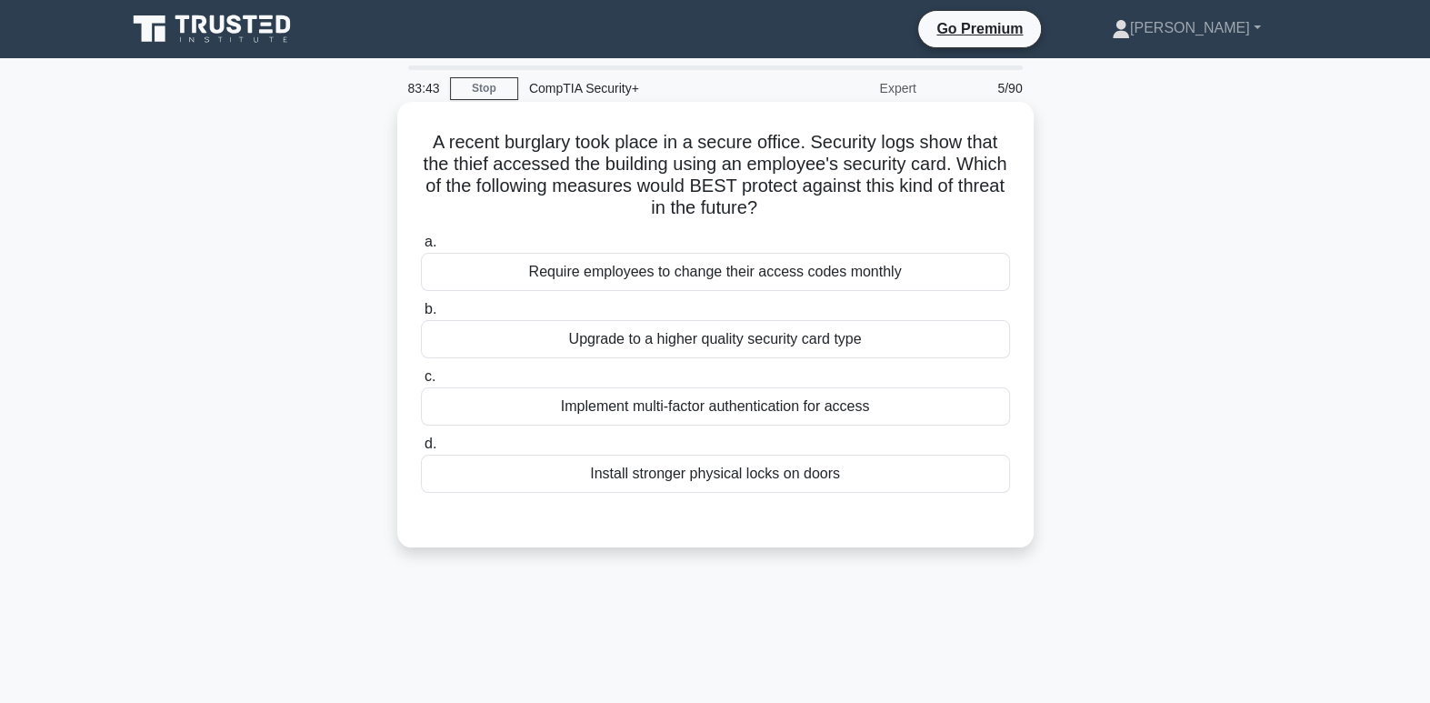
click at [795, 413] on div "Implement multi-factor authentication for access" at bounding box center [715, 406] width 589 height 38
click at [421, 383] on input "c. Implement multi-factor authentication for access" at bounding box center [421, 377] width 0 height 12
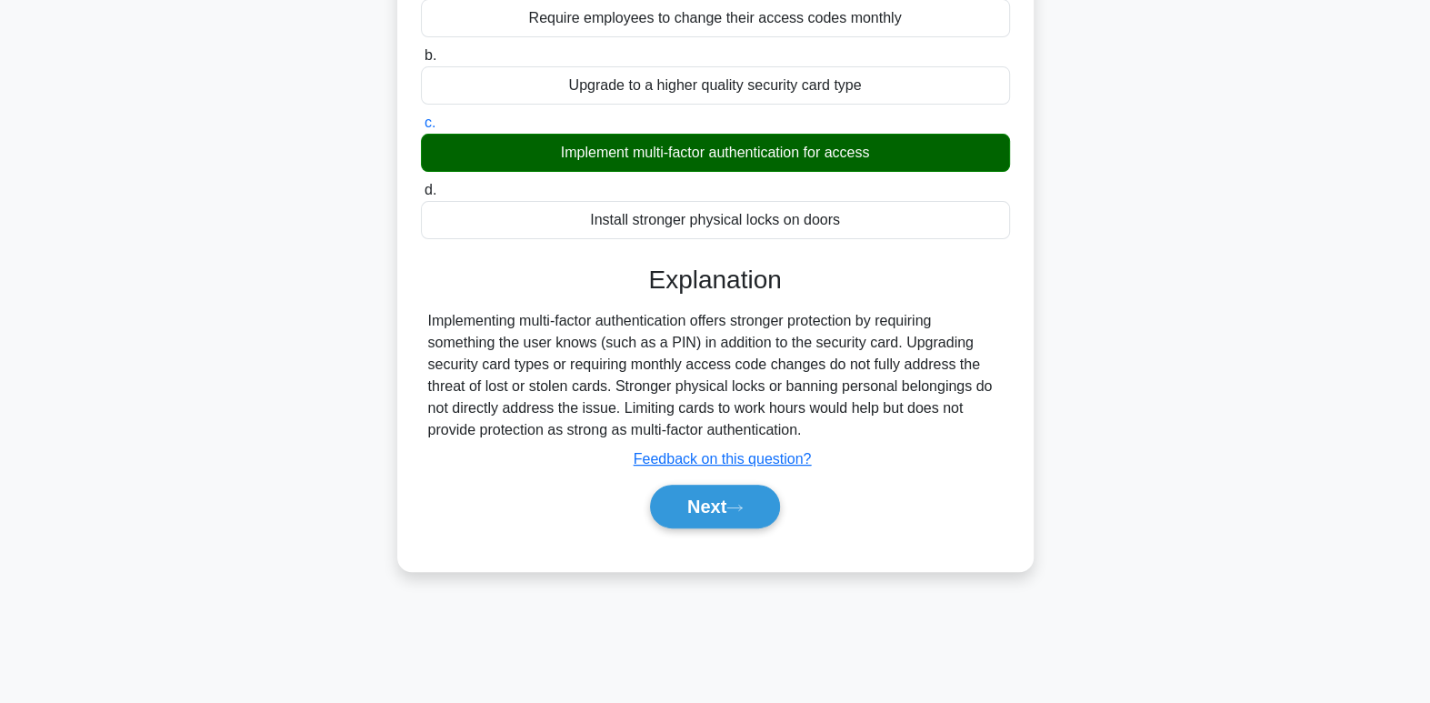
scroll to position [278, 0]
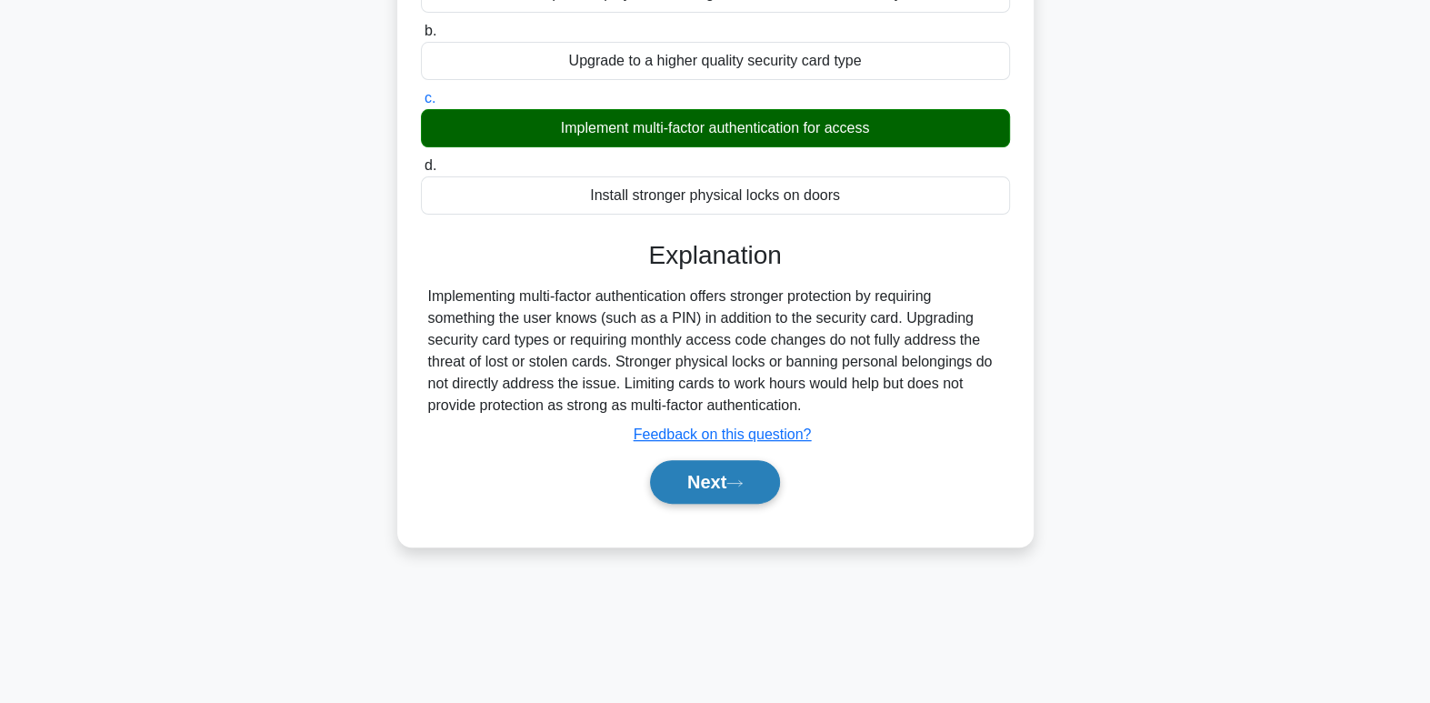
click at [701, 479] on button "Next" at bounding box center [715, 482] width 130 height 44
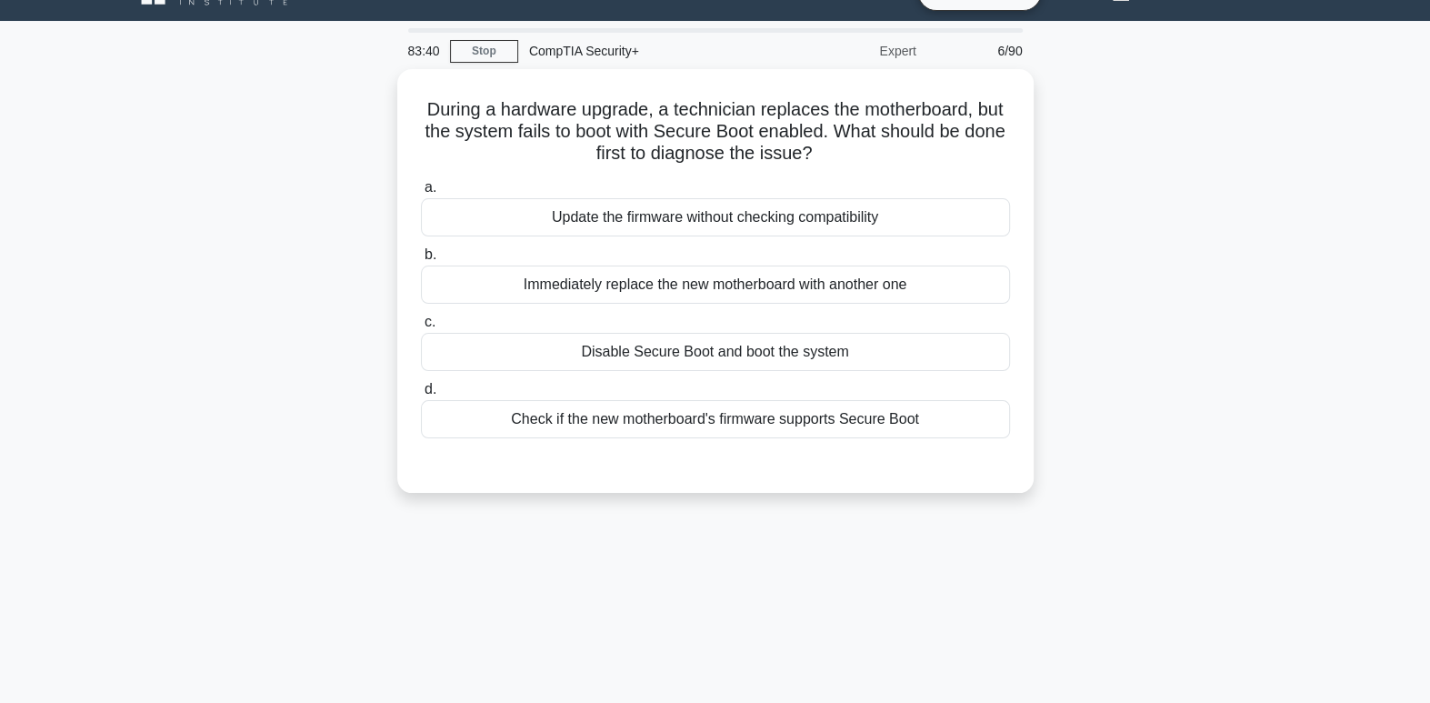
scroll to position [0, 0]
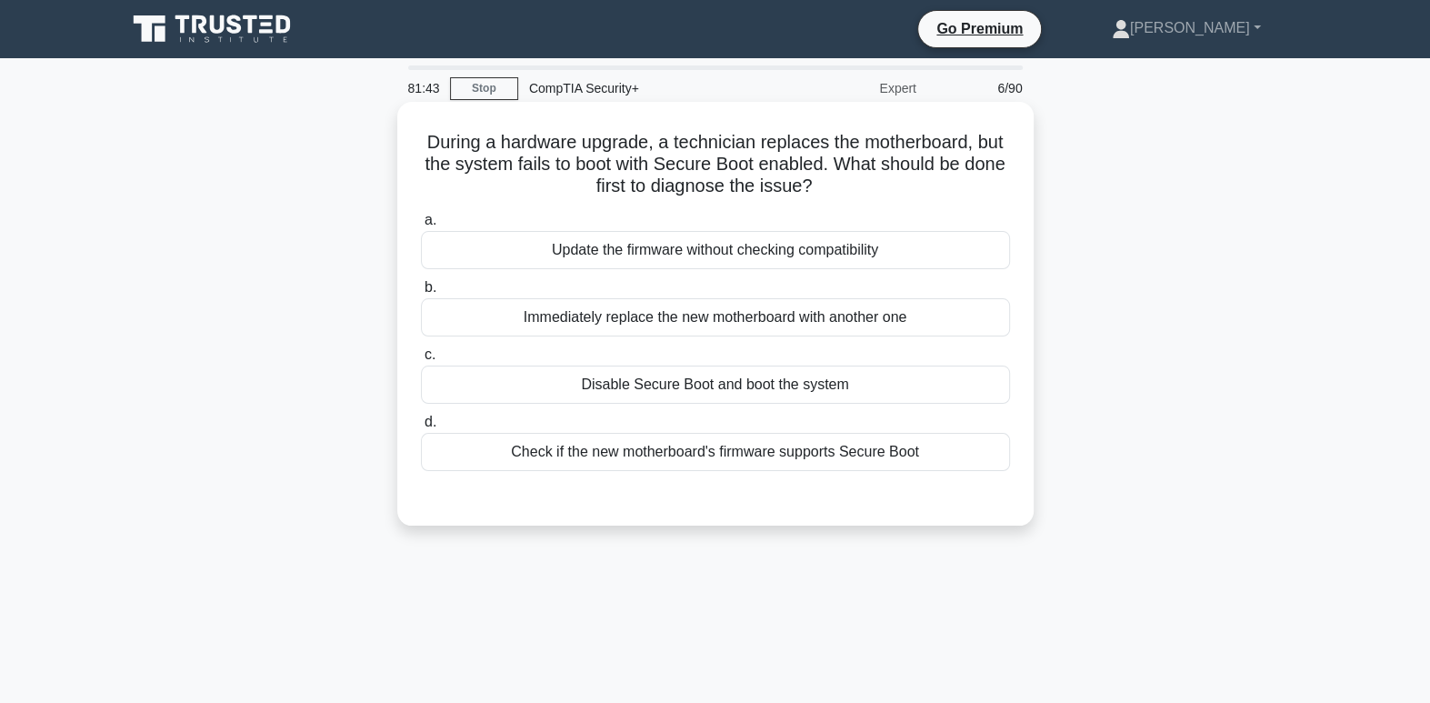
click at [898, 467] on div "Check if the new motherboard's firmware supports Secure Boot" at bounding box center [715, 452] width 589 height 38
click at [421, 428] on input "d. Check if the new motherboard's firmware supports Secure Boot" at bounding box center [421, 422] width 0 height 12
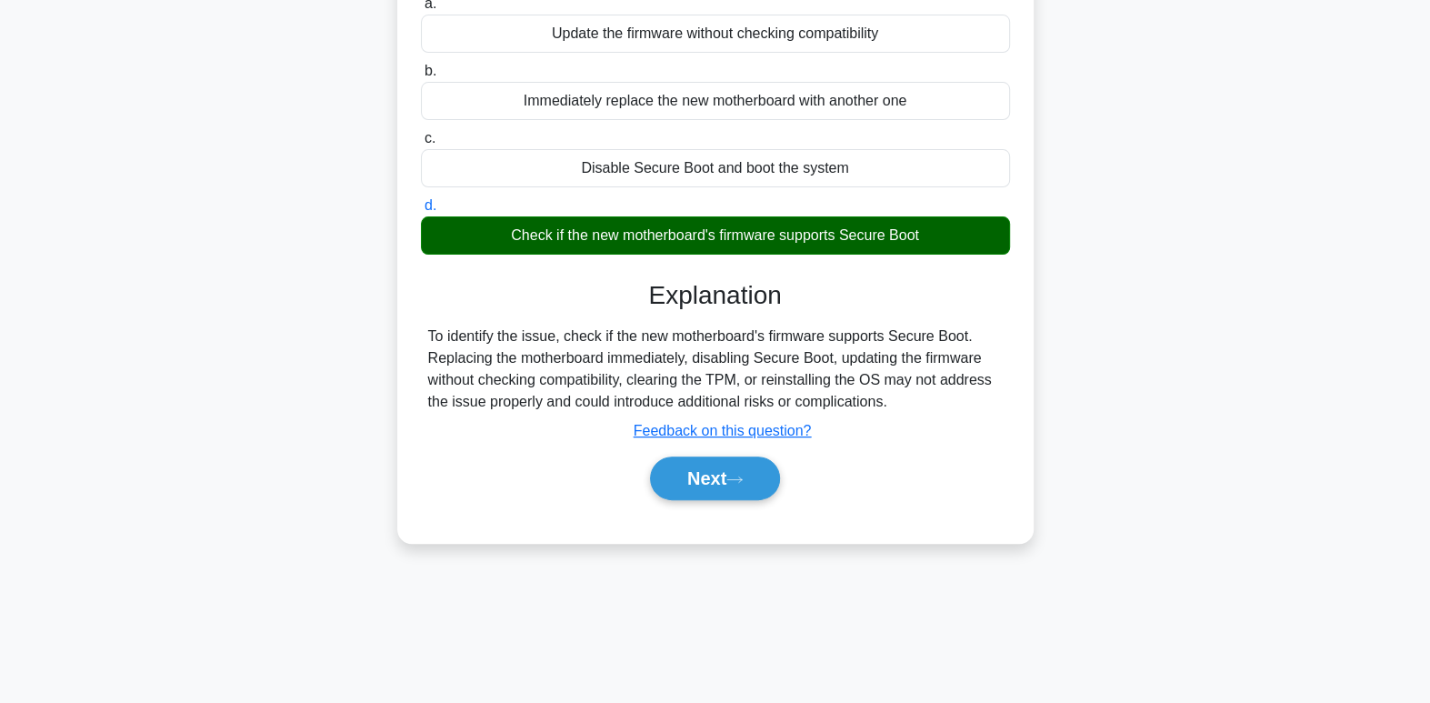
scroll to position [278, 0]
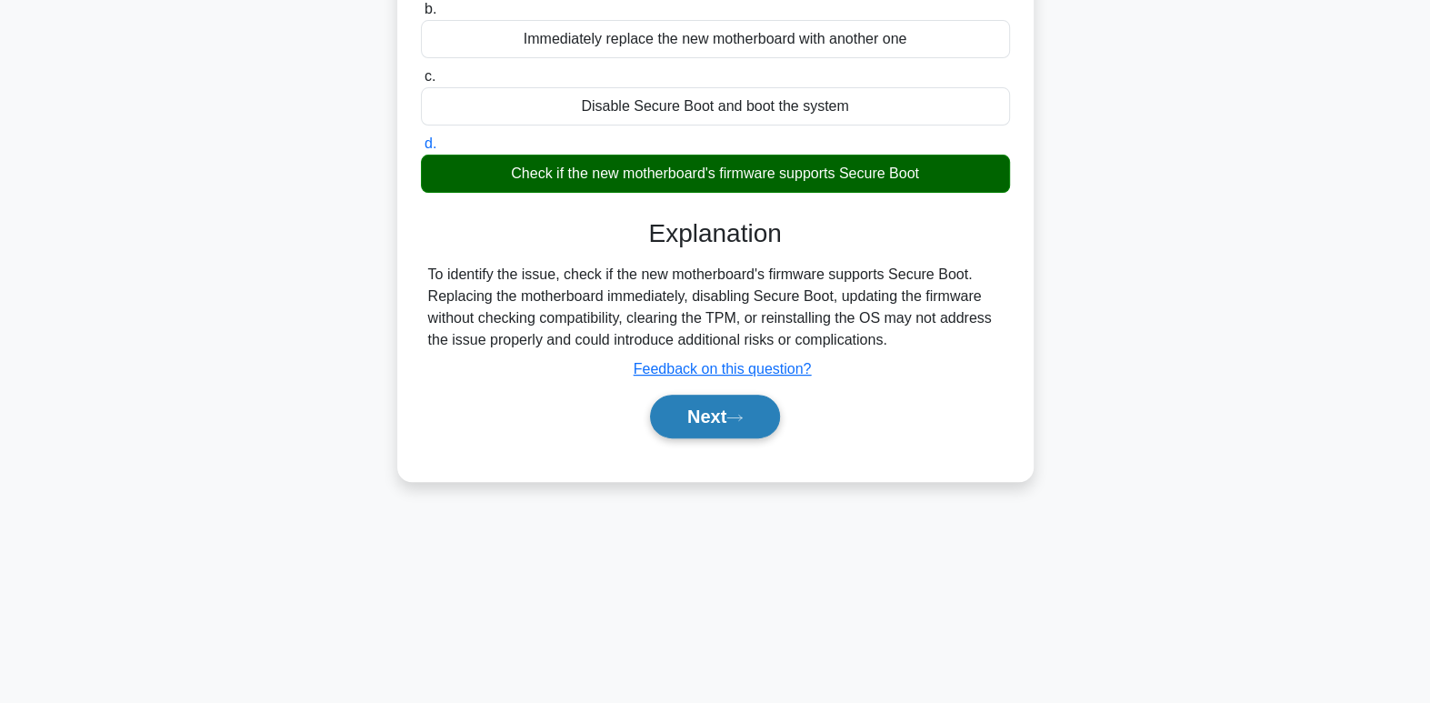
click at [743, 413] on icon at bounding box center [734, 418] width 16 height 10
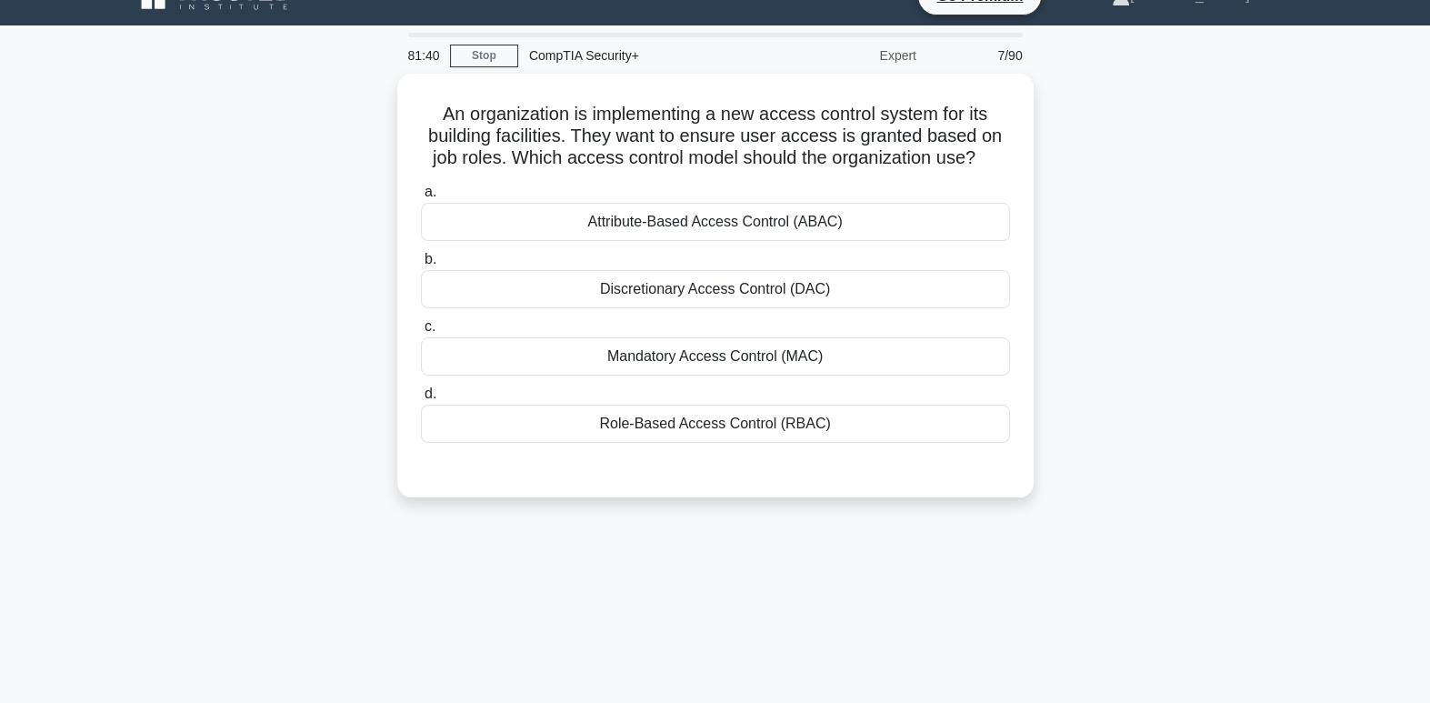
scroll to position [0, 0]
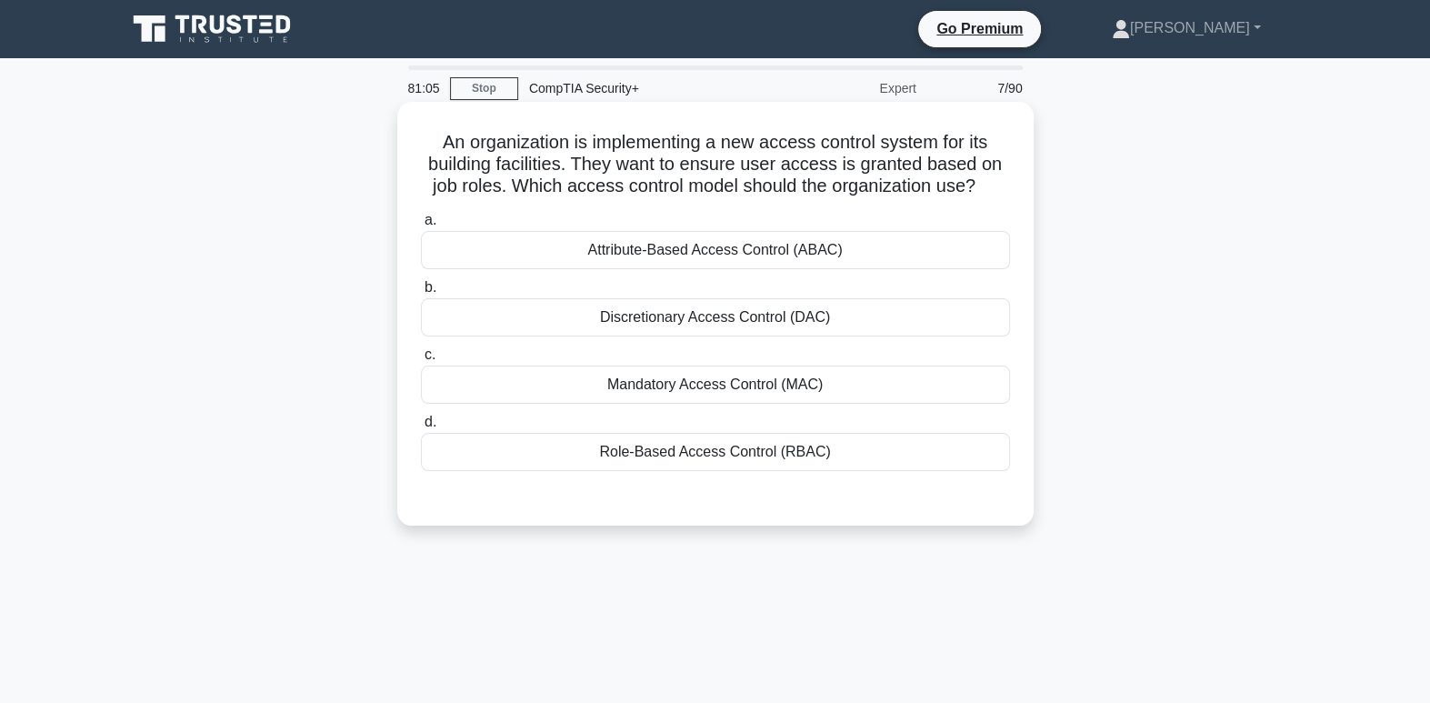
click at [696, 455] on div "Role-Based Access Control (RBAC)" at bounding box center [715, 452] width 589 height 38
click at [421, 428] on input "d. Role-Based Access Control (RBAC)" at bounding box center [421, 422] width 0 height 12
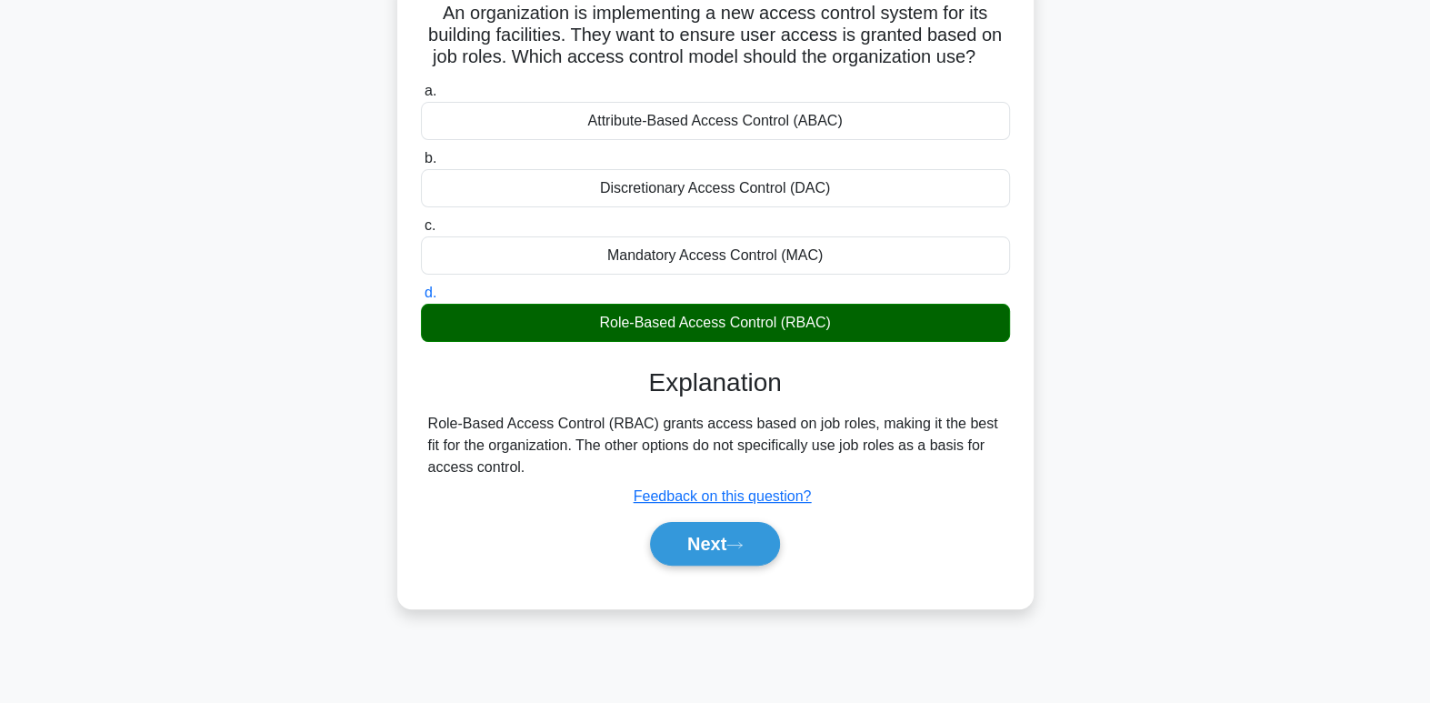
scroll to position [165, 0]
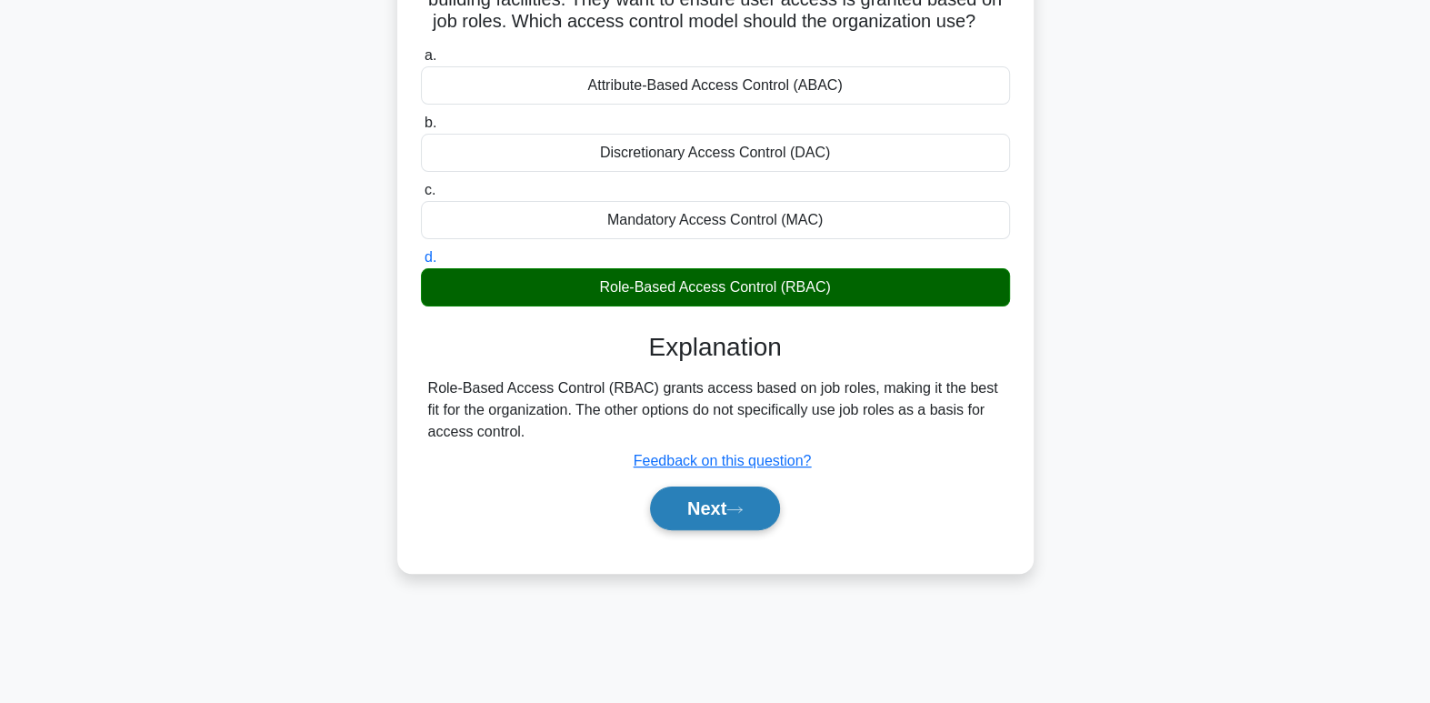
click at [736, 514] on button "Next" at bounding box center [715, 508] width 130 height 44
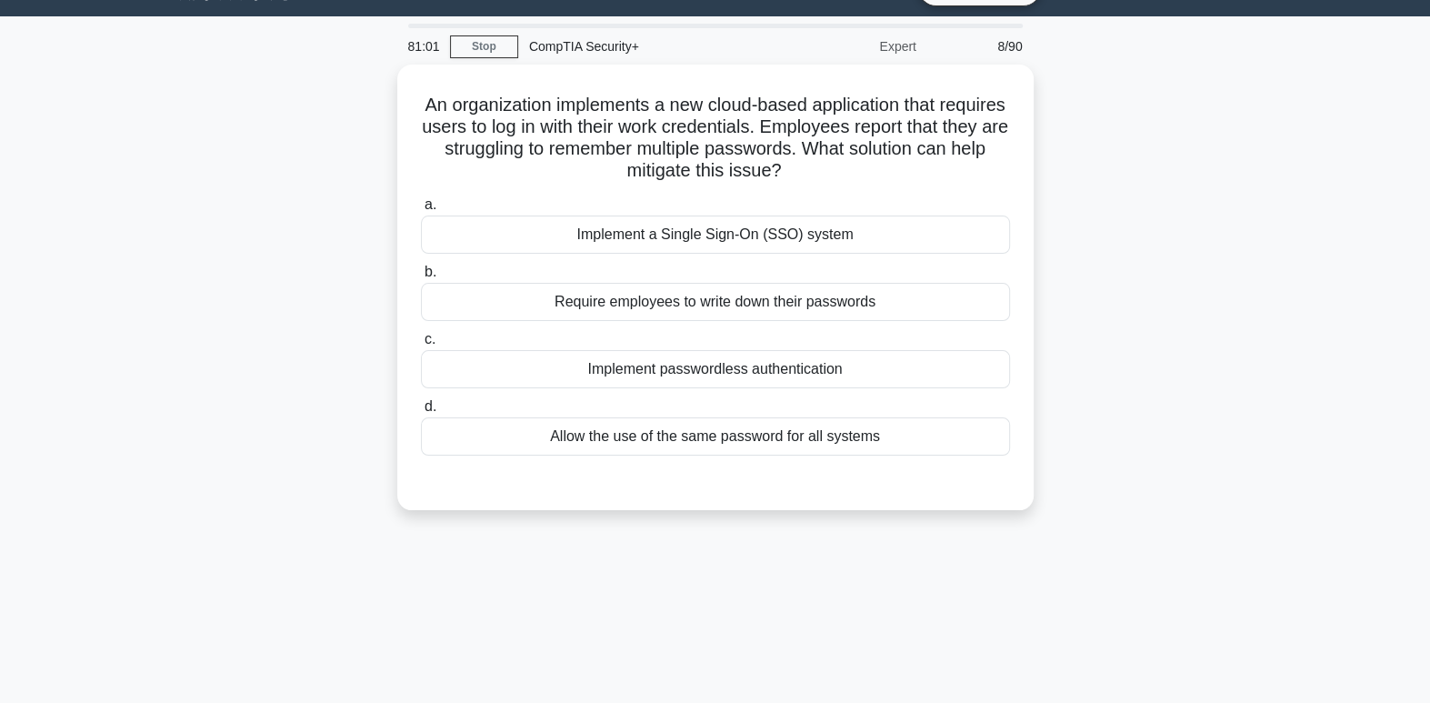
scroll to position [5, 0]
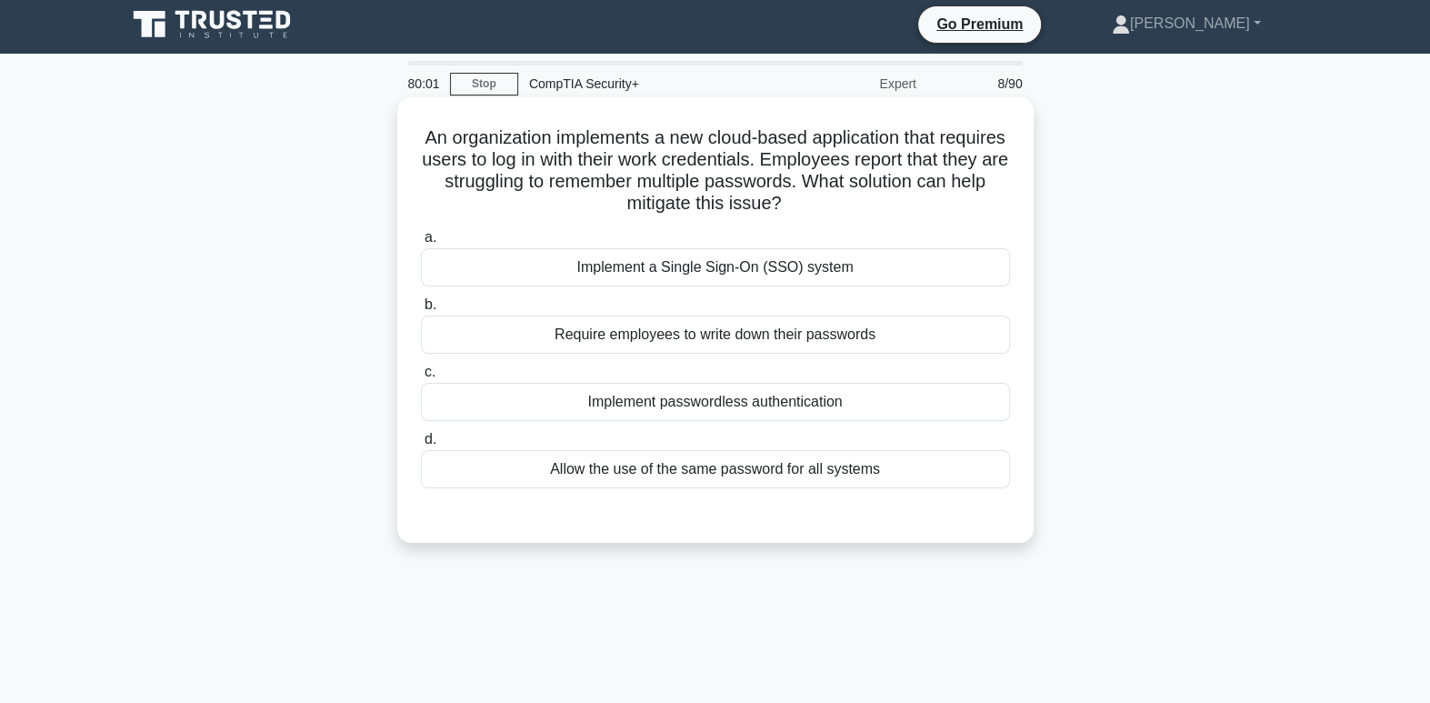
click at [887, 263] on div "Implement a Single Sign-On (SSO) system" at bounding box center [715, 267] width 589 height 38
click at [421, 244] on input "a. Implement a Single Sign-On (SSO) system" at bounding box center [421, 238] width 0 height 12
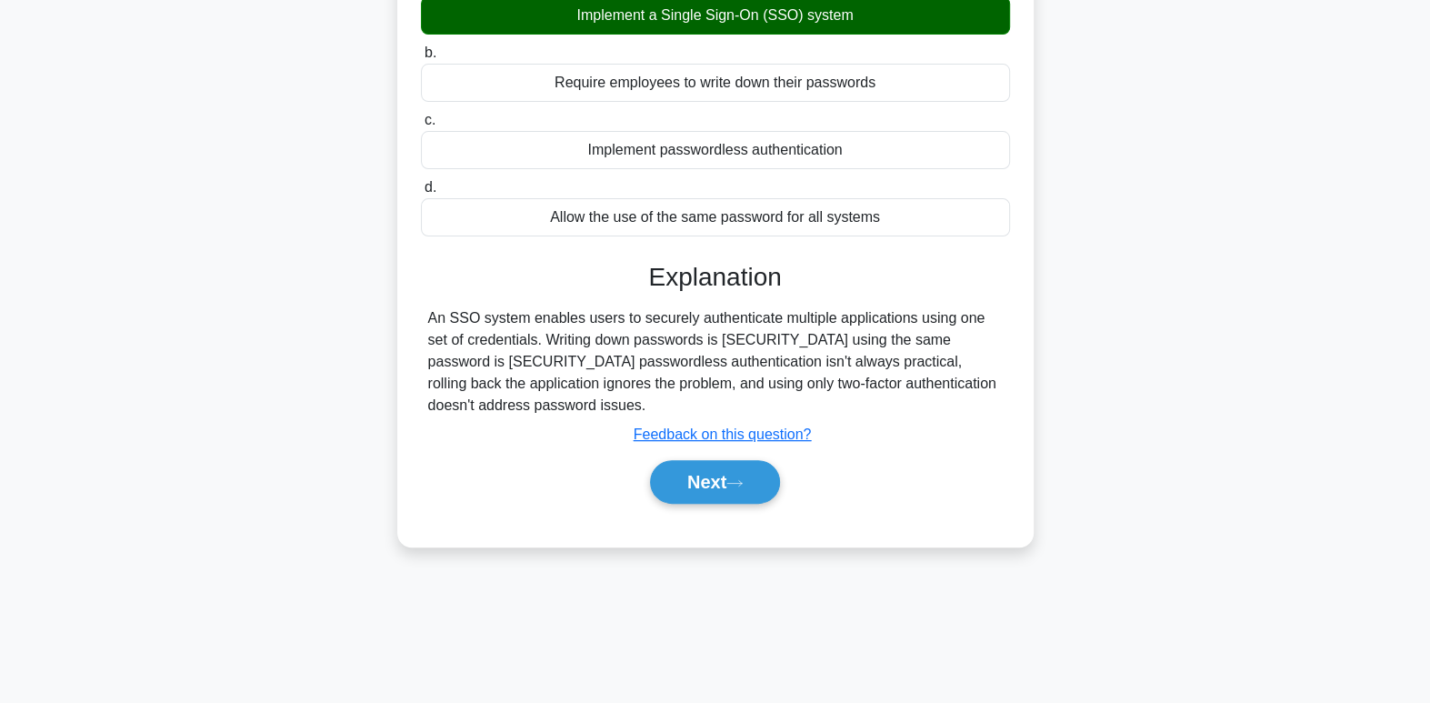
scroll to position [278, 0]
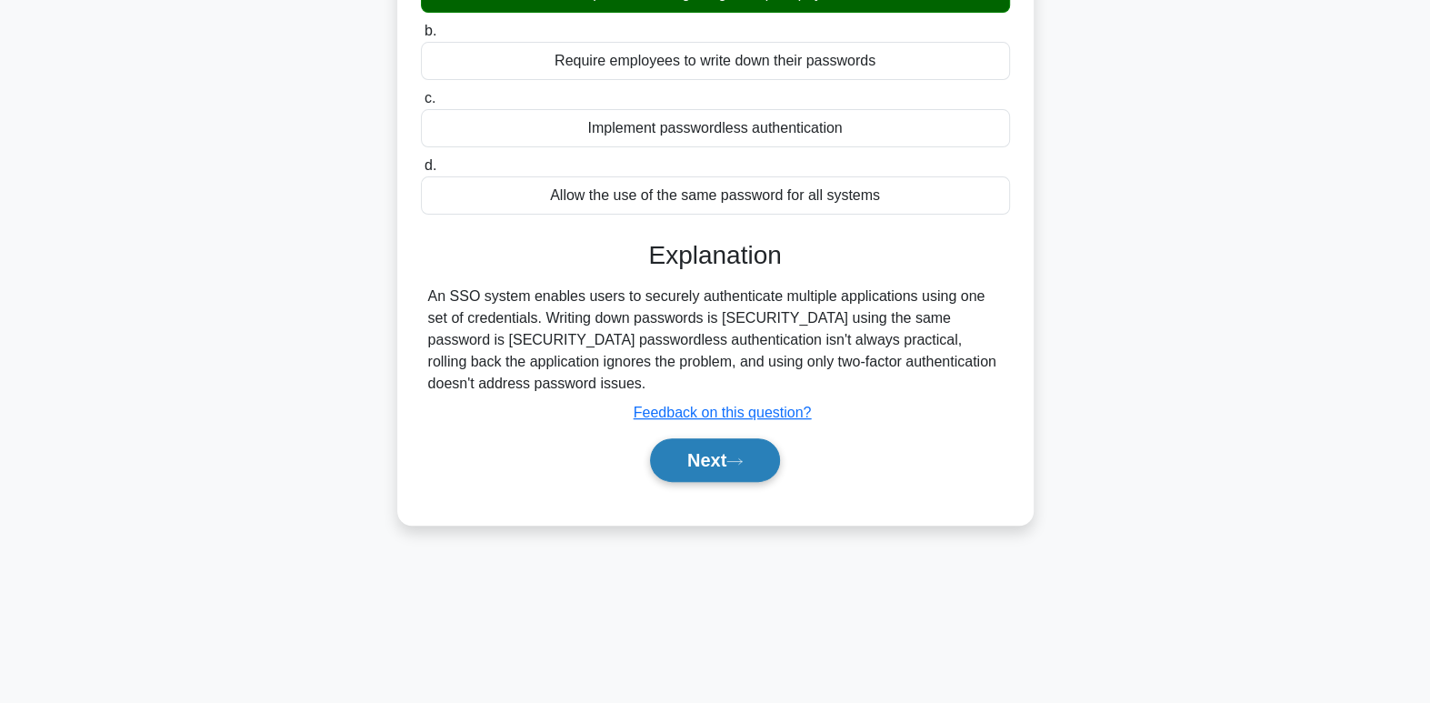
click at [733, 456] on icon at bounding box center [734, 461] width 16 height 10
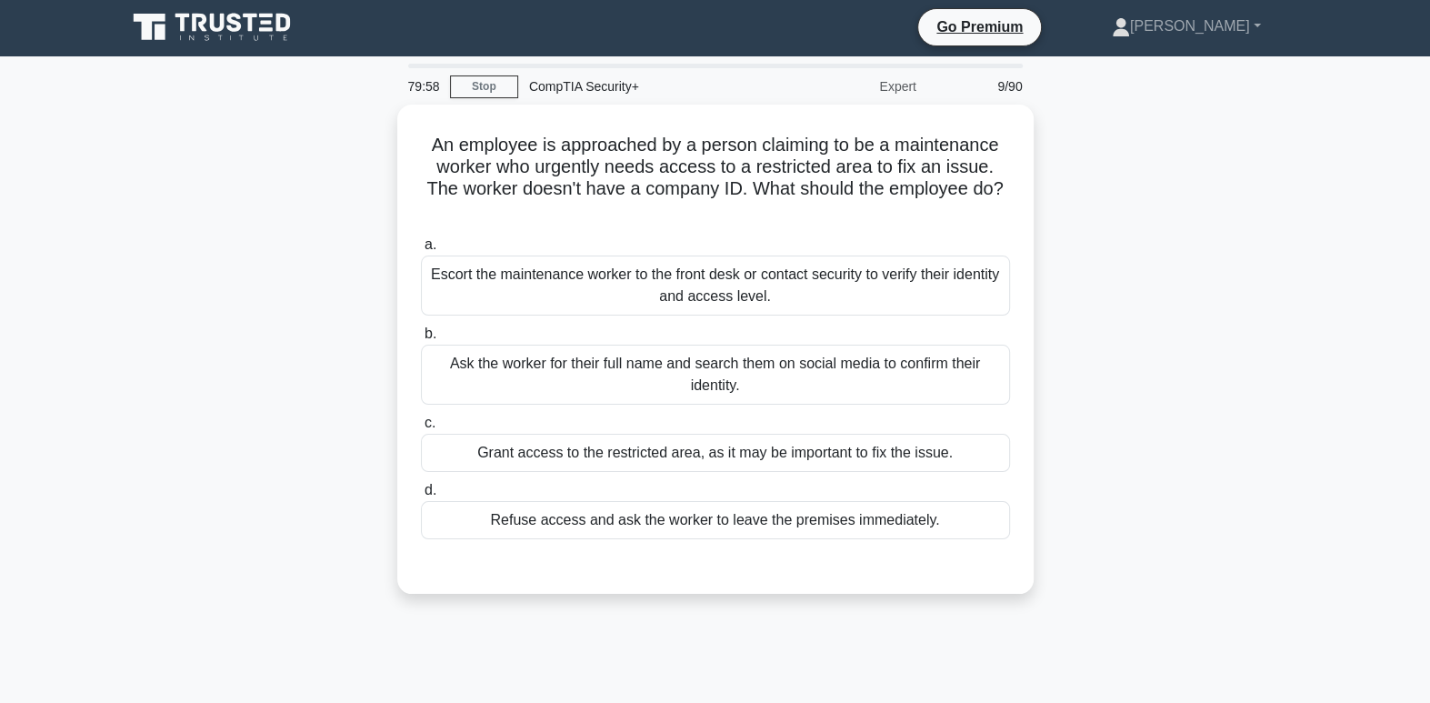
scroll to position [0, 0]
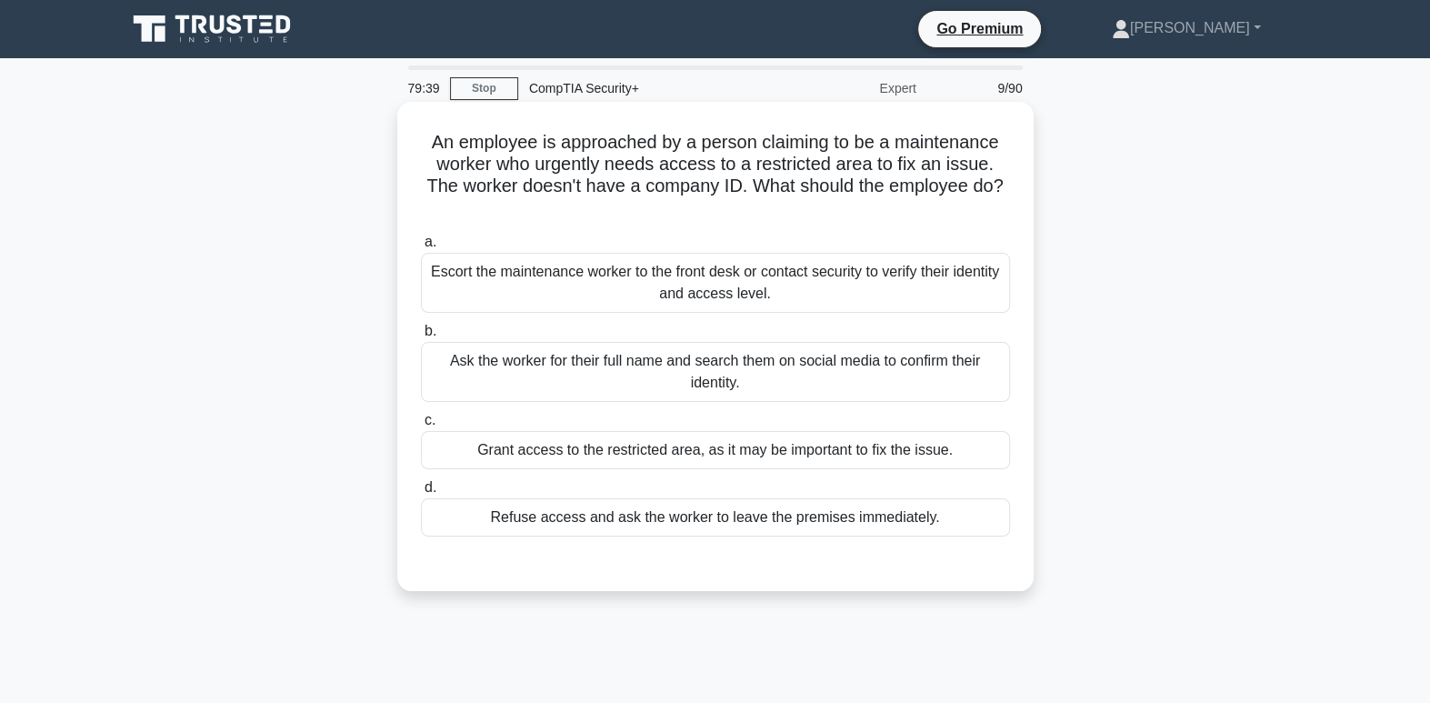
click at [717, 287] on div "Escort the maintenance worker to the front desk or contact security to verify t…" at bounding box center [715, 283] width 589 height 60
click at [421, 248] on input "a. Escort the maintenance worker to the front desk or contact security to verif…" at bounding box center [421, 242] width 0 height 12
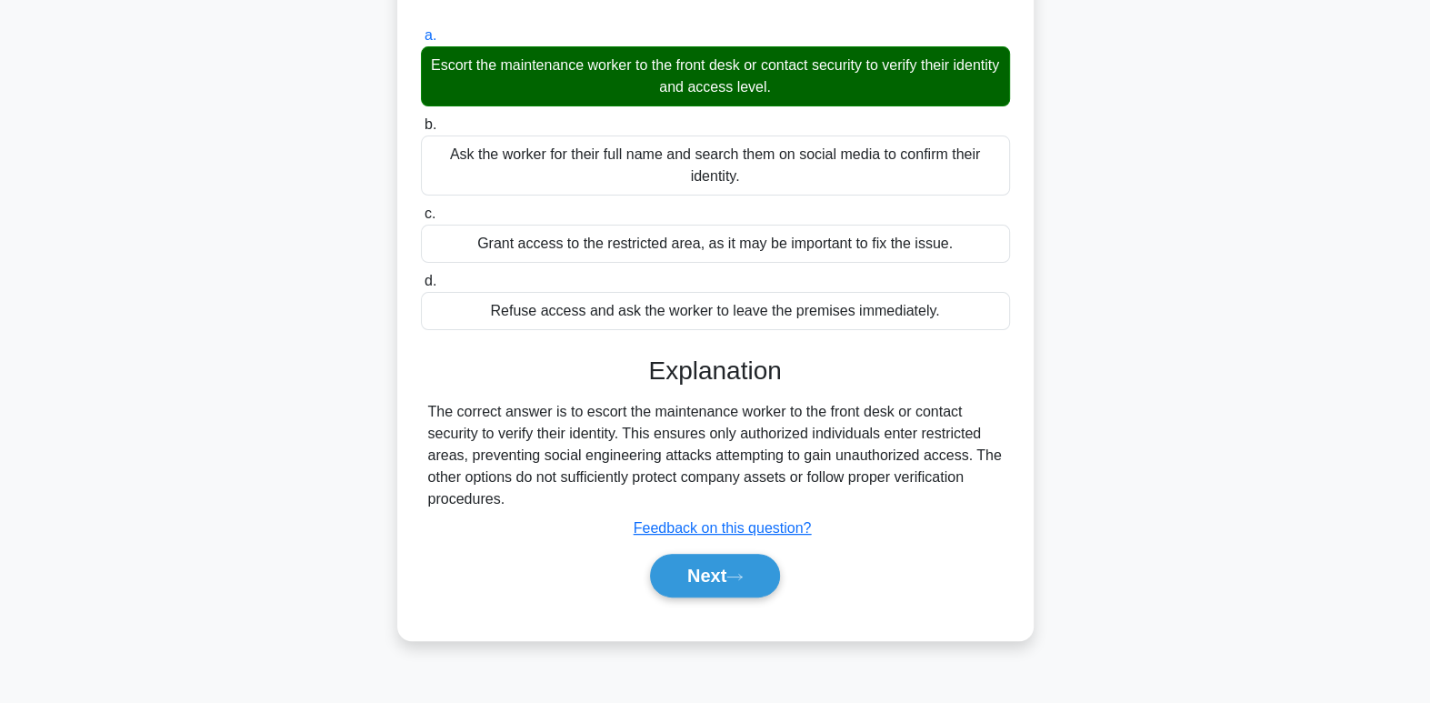
scroll to position [278, 0]
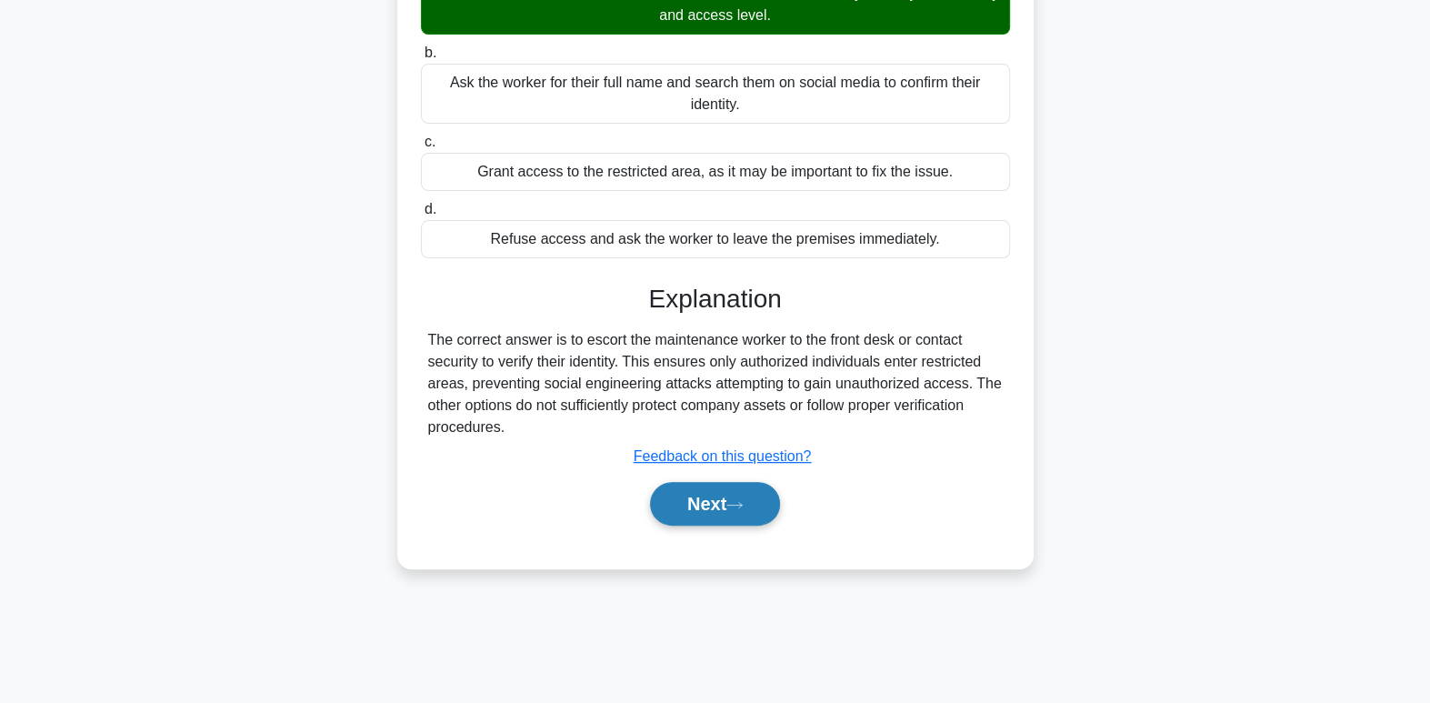
click at [678, 496] on button "Next" at bounding box center [715, 504] width 130 height 44
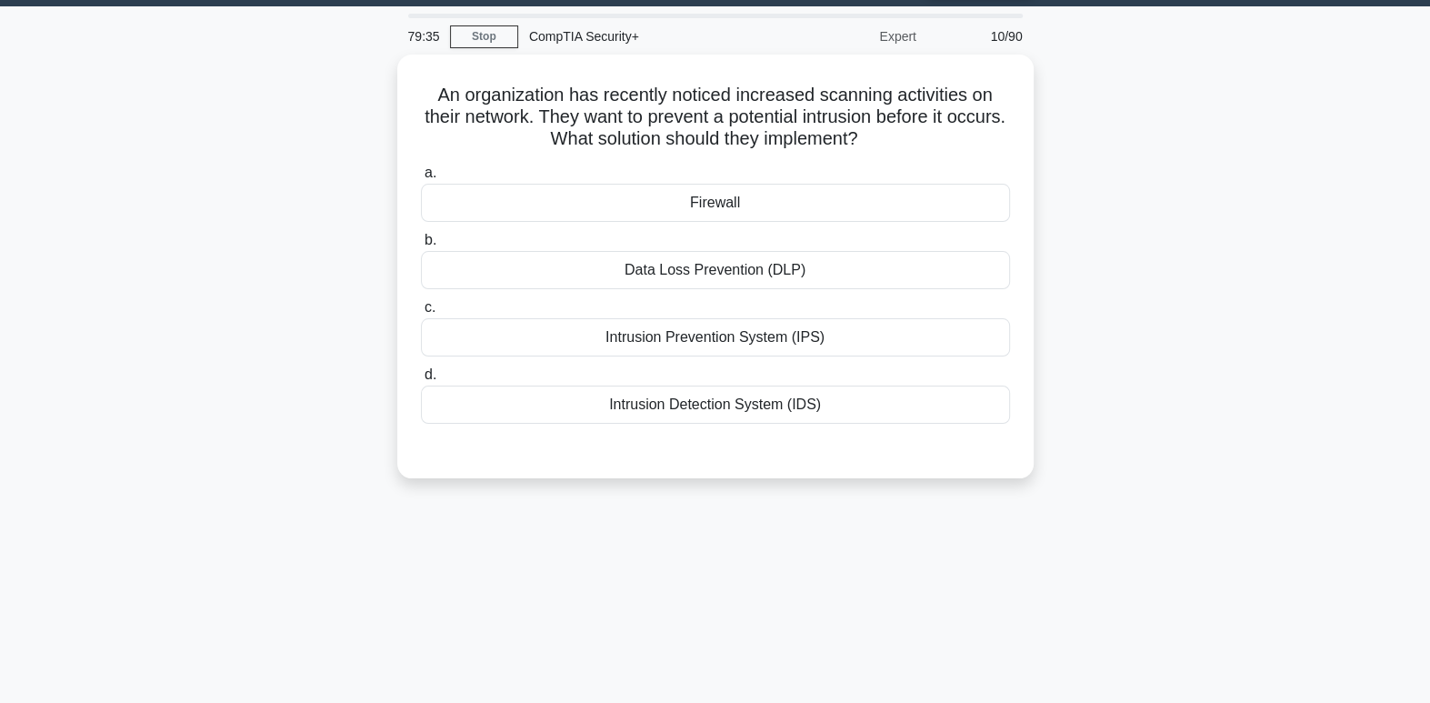
scroll to position [0, 0]
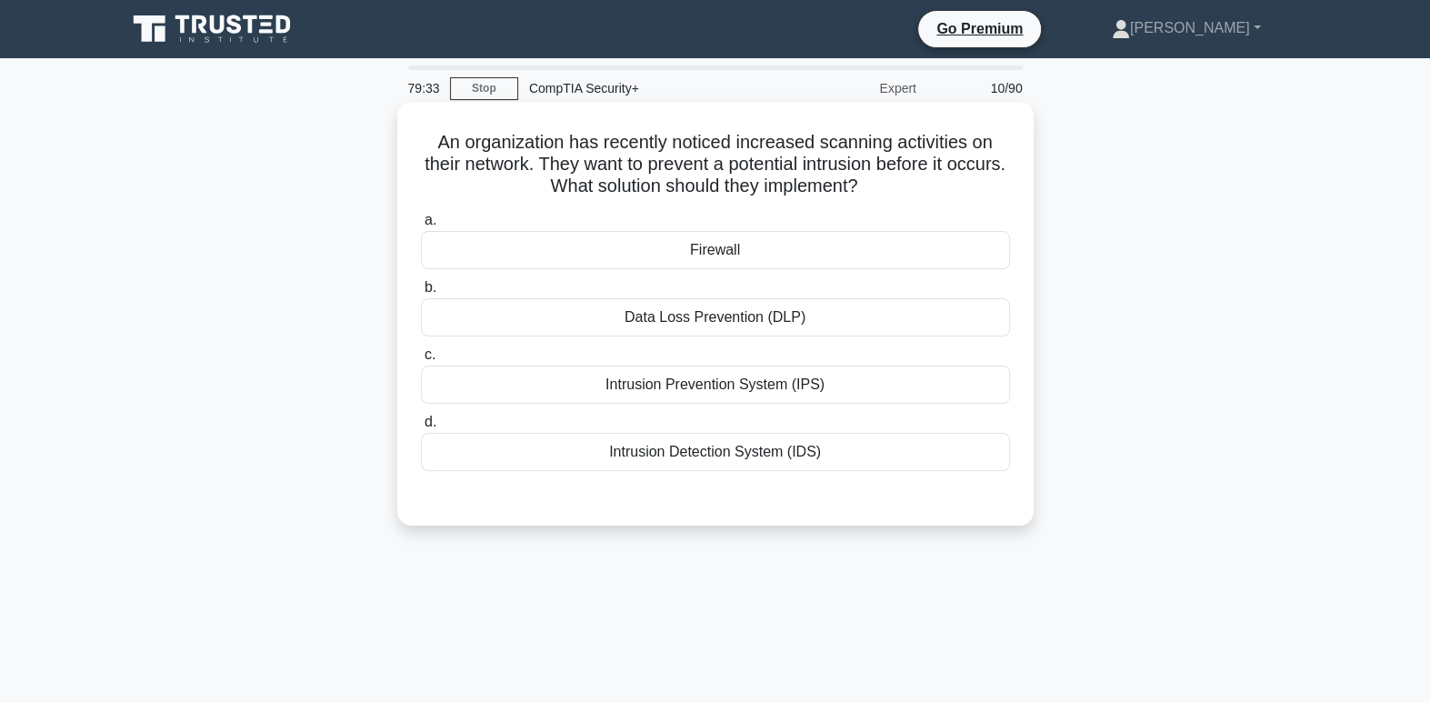
click at [885, 163] on h5 "An organization has recently noticed increased scanning activities on their net…" at bounding box center [715, 164] width 593 height 67
drag, startPoint x: 885, startPoint y: 163, endPoint x: 919, endPoint y: 157, distance: 34.1
click at [919, 157] on h5 "An organization has recently noticed increased scanning activities on their net…" at bounding box center [715, 164] width 593 height 67
click at [1030, 156] on div "An organization has recently noticed increased scanning activities on their net…" at bounding box center [715, 314] width 636 height 424
click at [788, 388] on div "Intrusion Prevention System (IPS)" at bounding box center [715, 384] width 589 height 38
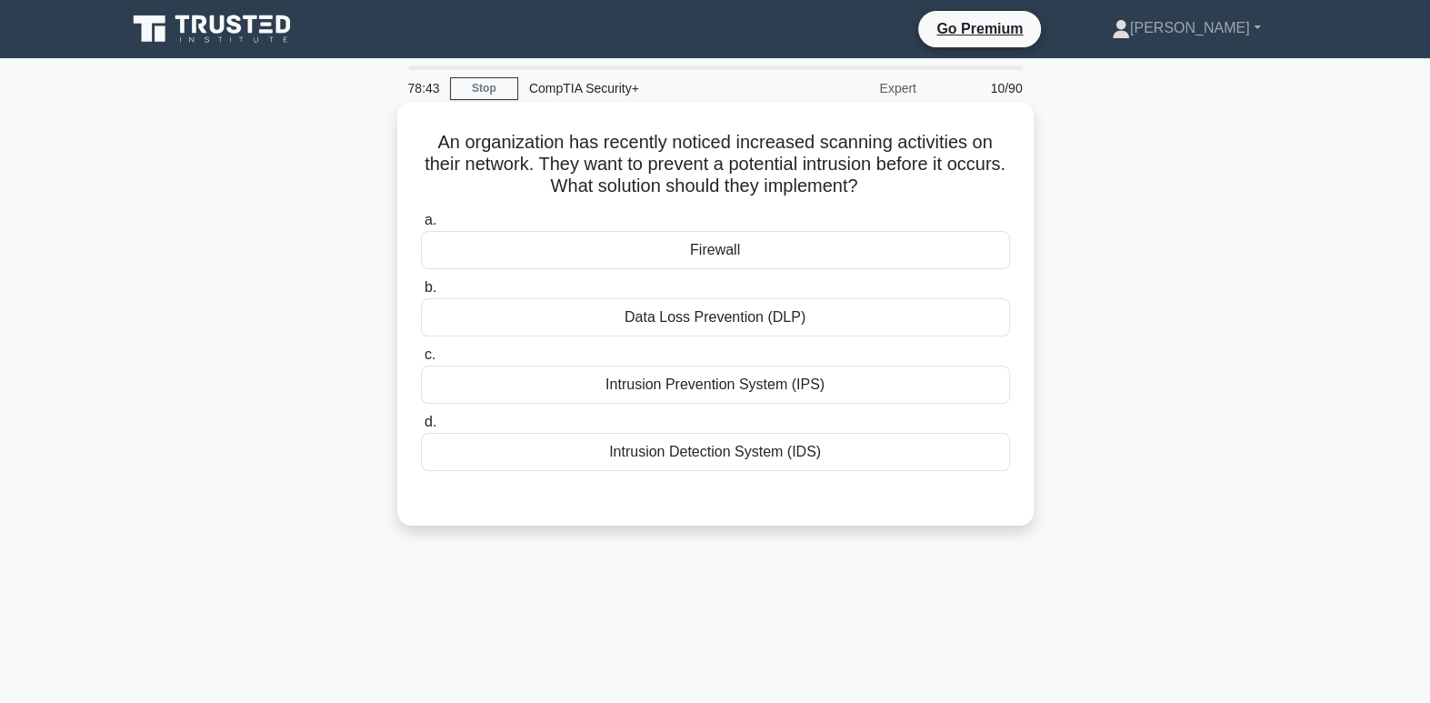
click at [421, 361] on input "c. Intrusion Prevention System (IPS)" at bounding box center [421, 355] width 0 height 12
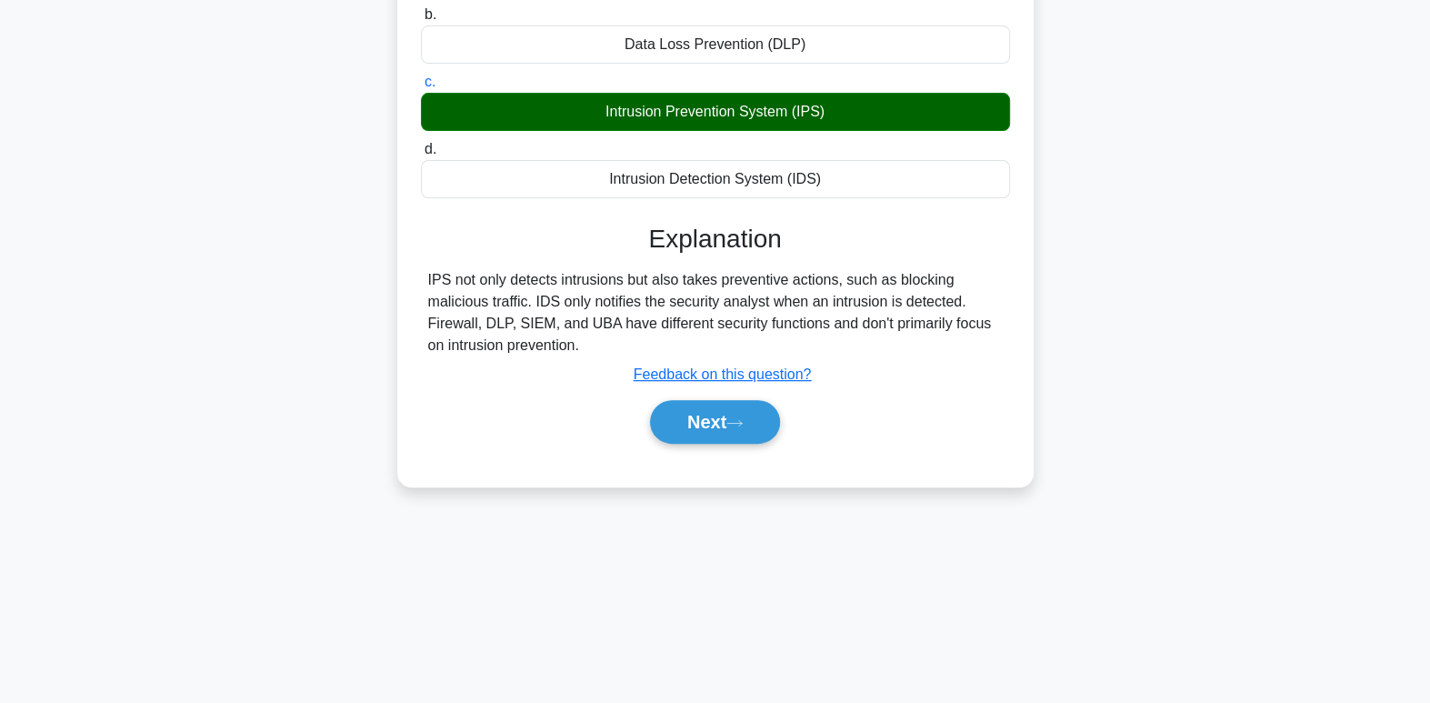
scroll to position [278, 0]
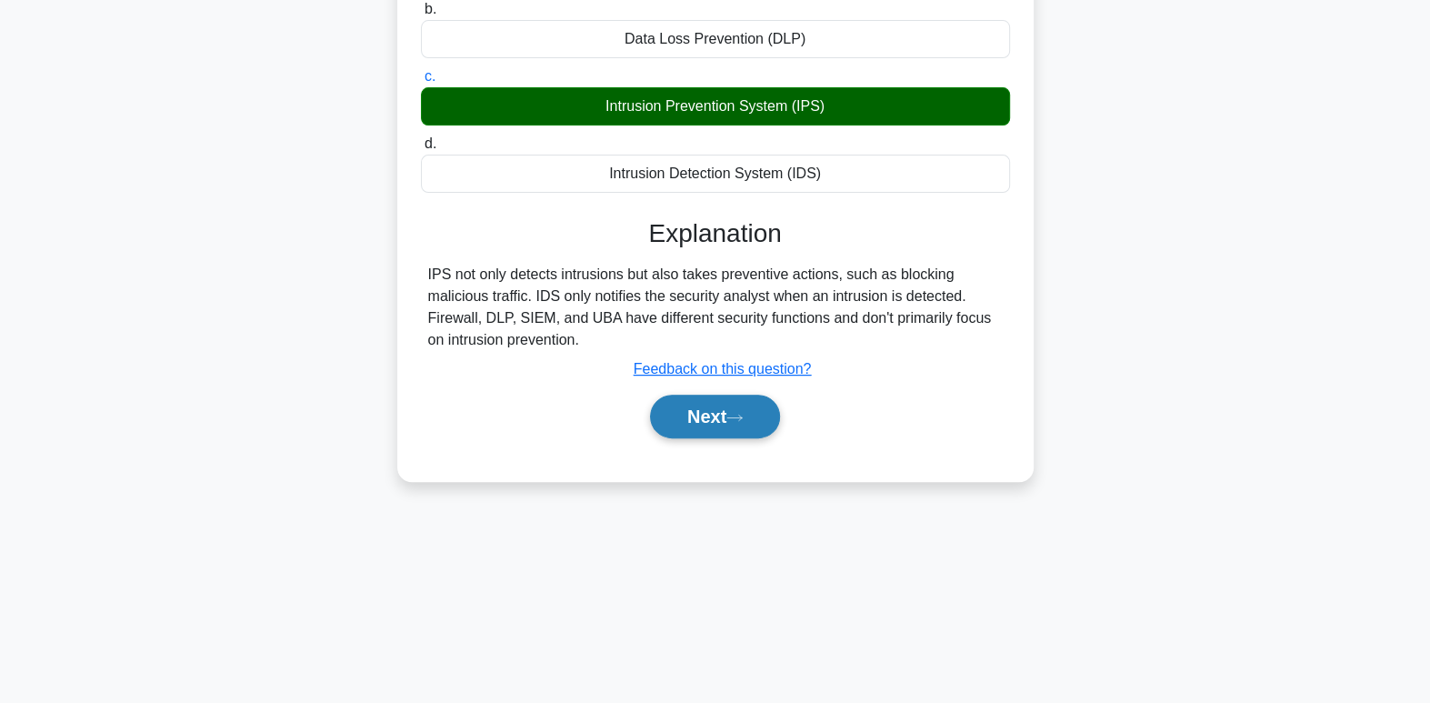
click at [741, 431] on button "Next" at bounding box center [715, 417] width 130 height 44
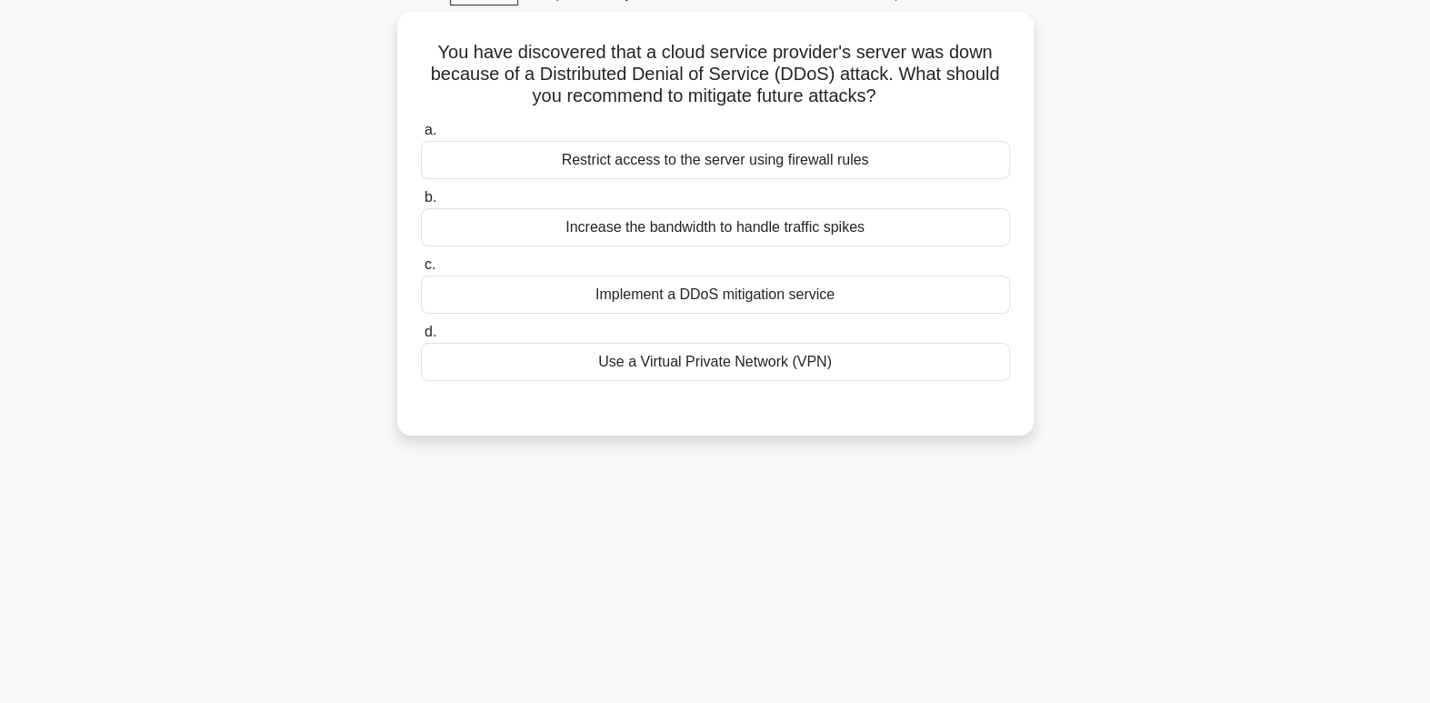
scroll to position [0, 0]
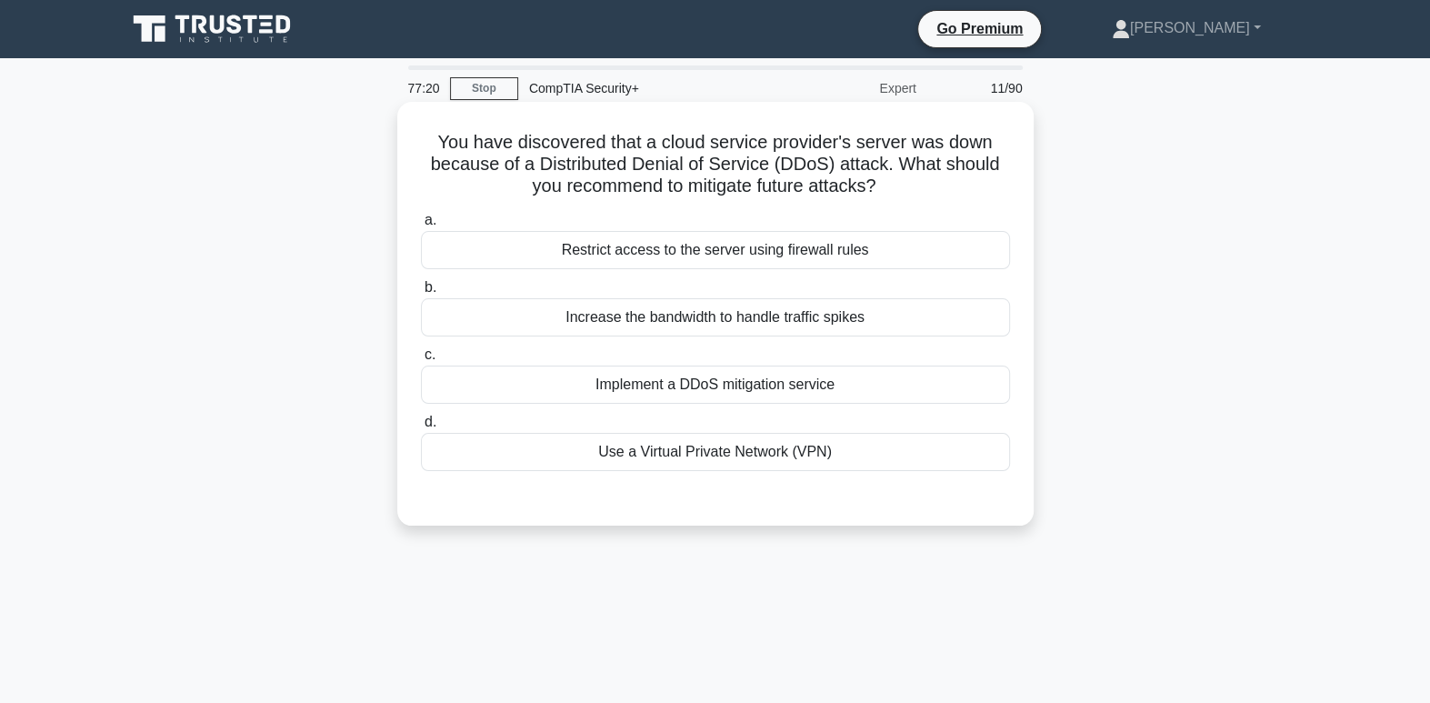
click at [778, 387] on div "Implement a DDoS mitigation service" at bounding box center [715, 384] width 589 height 38
click at [421, 361] on input "c. Implement a DDoS mitigation service" at bounding box center [421, 355] width 0 height 12
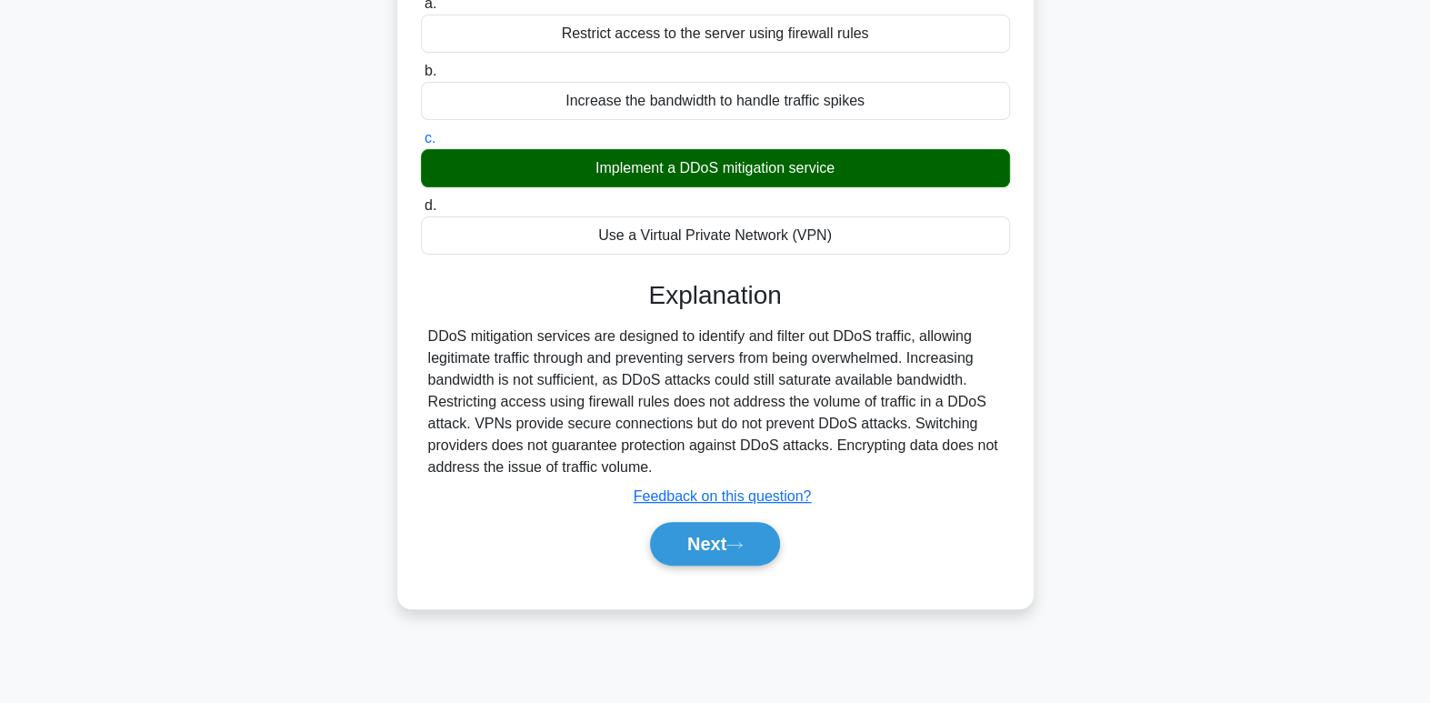
scroll to position [278, 0]
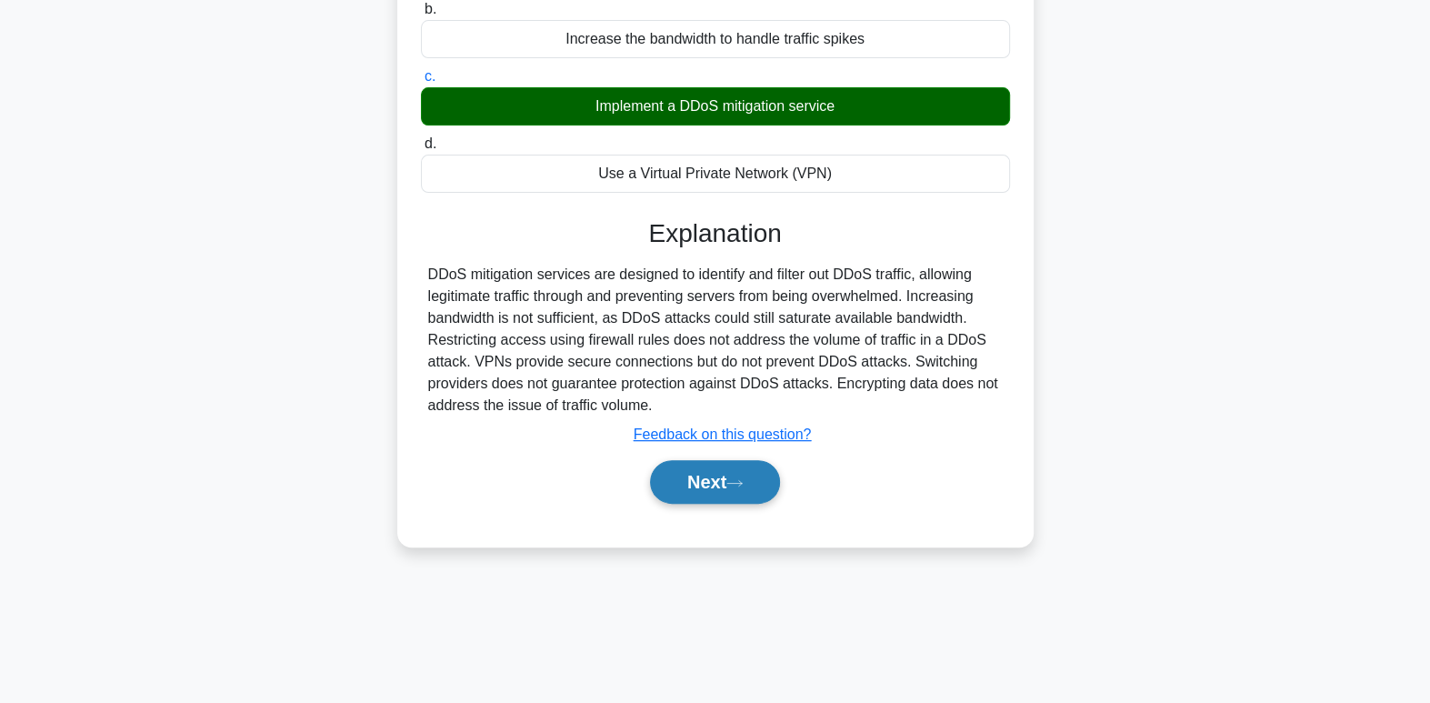
click at [709, 478] on button "Next" at bounding box center [715, 482] width 130 height 44
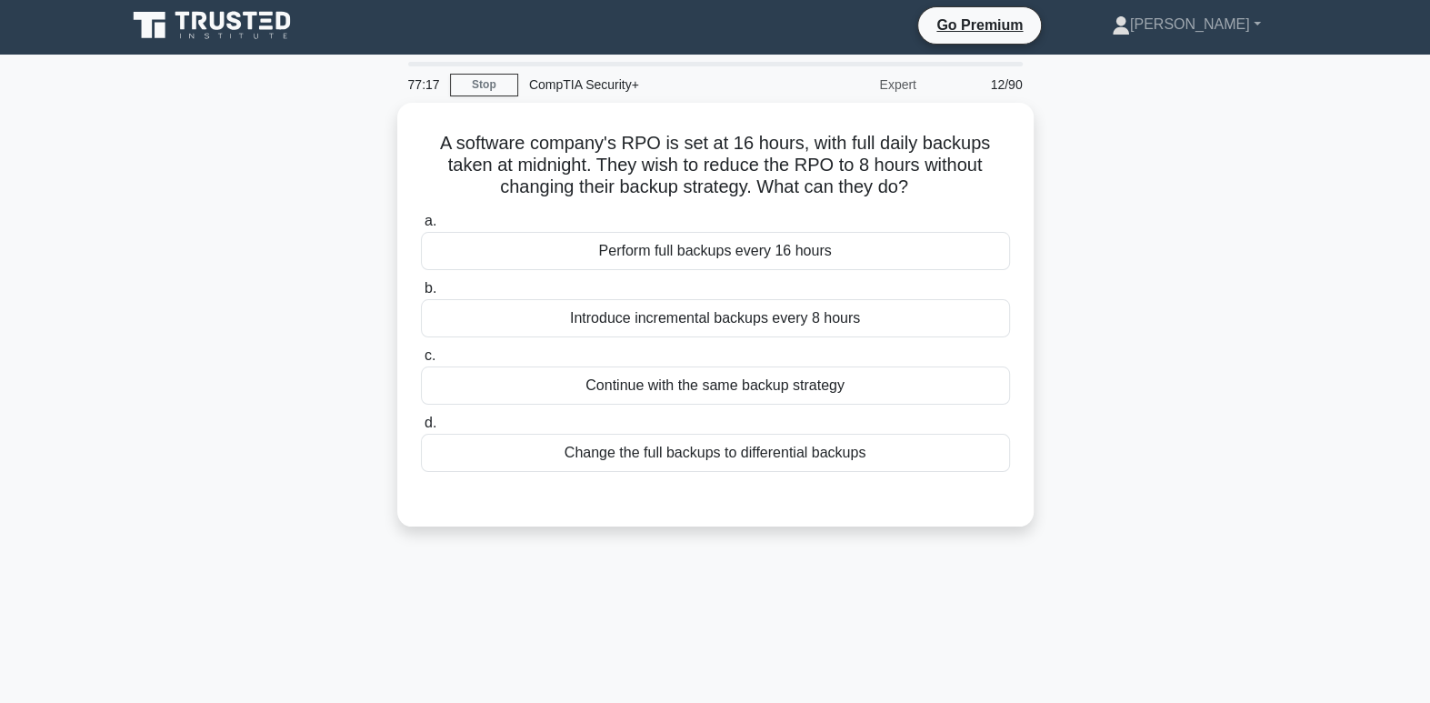
scroll to position [0, 0]
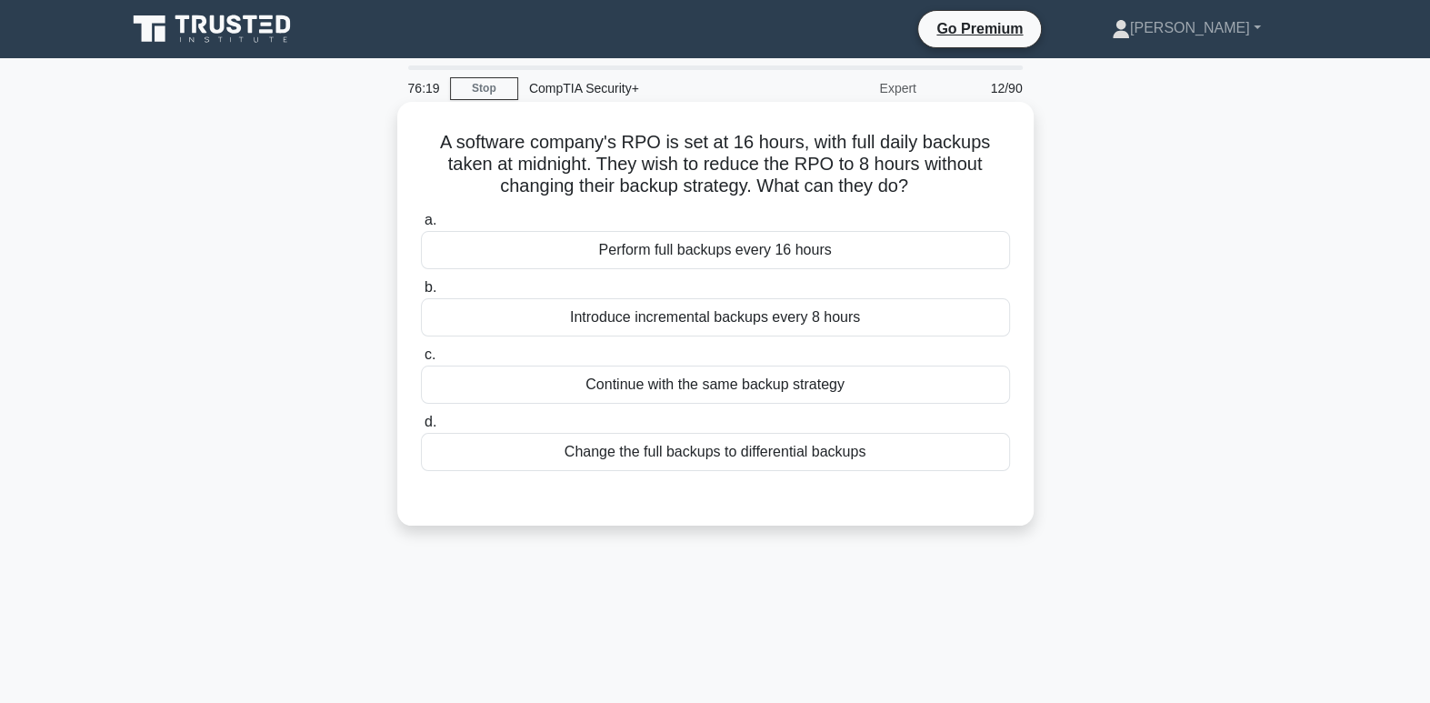
click at [911, 314] on div "Introduce incremental backups every 8 hours" at bounding box center [715, 317] width 589 height 38
click at [421, 294] on input "b. Introduce incremental backups every 8 hours" at bounding box center [421, 288] width 0 height 12
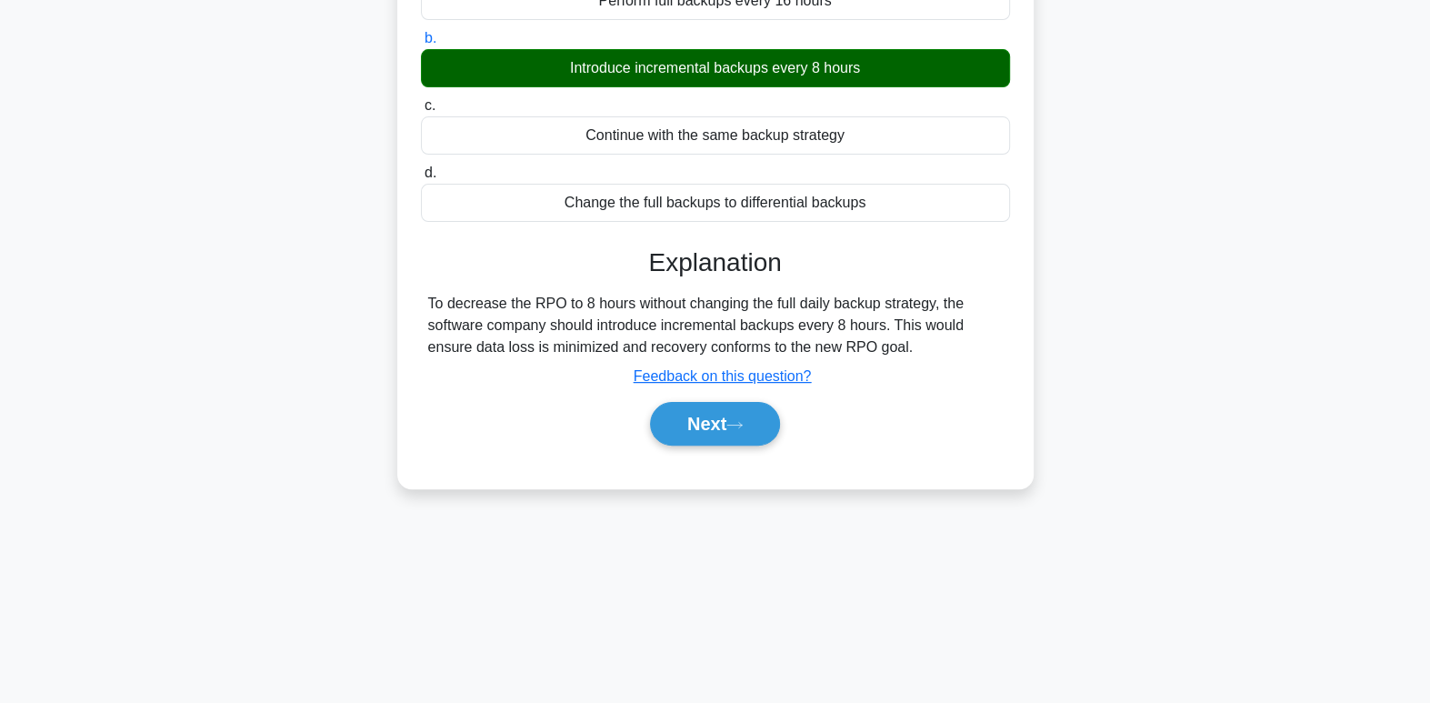
scroll to position [278, 0]
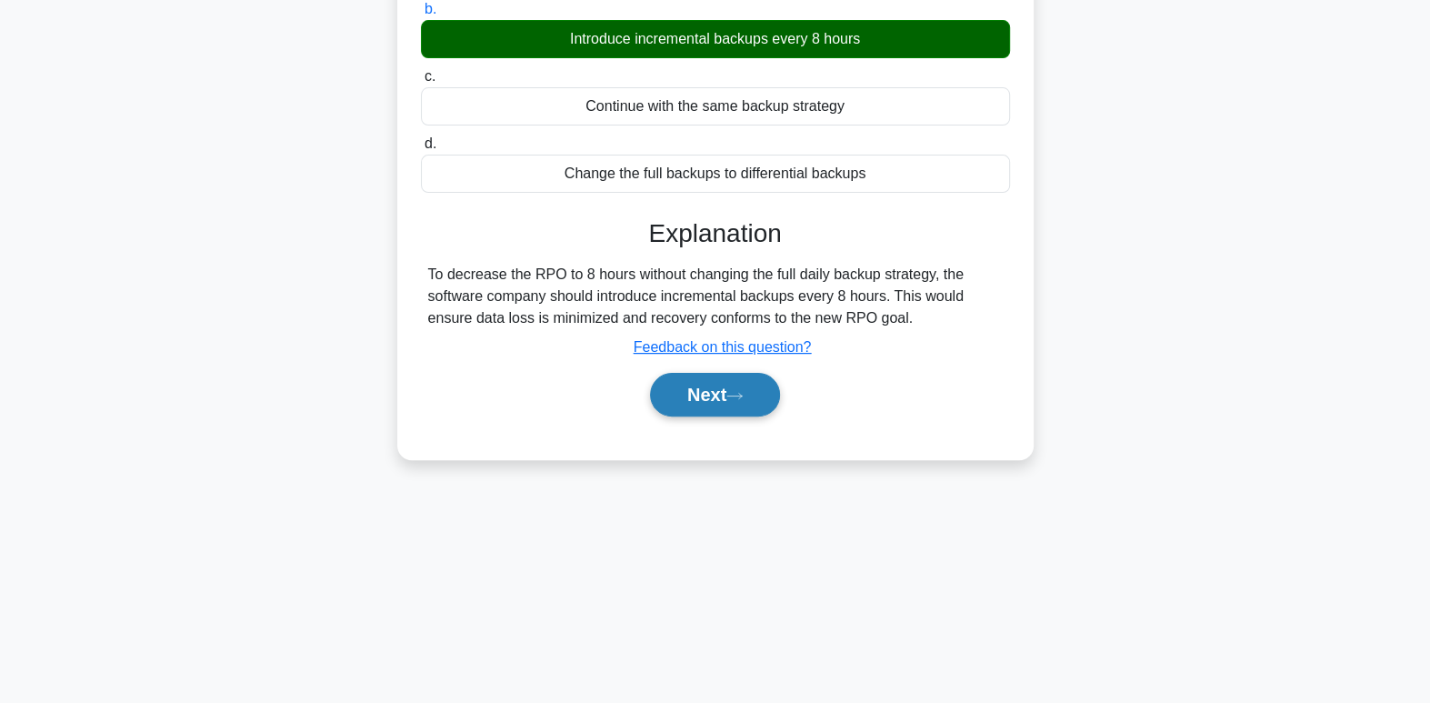
click at [721, 404] on button "Next" at bounding box center [715, 395] width 130 height 44
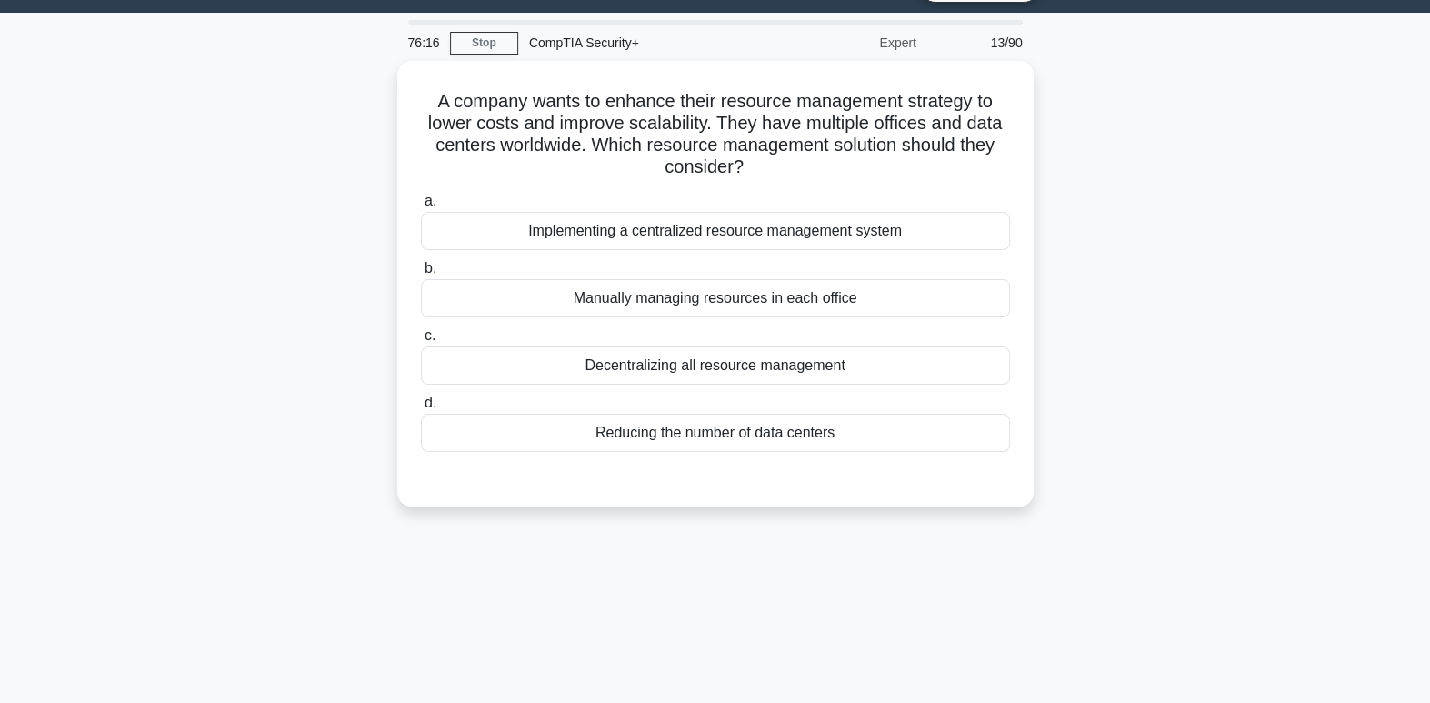
scroll to position [0, 0]
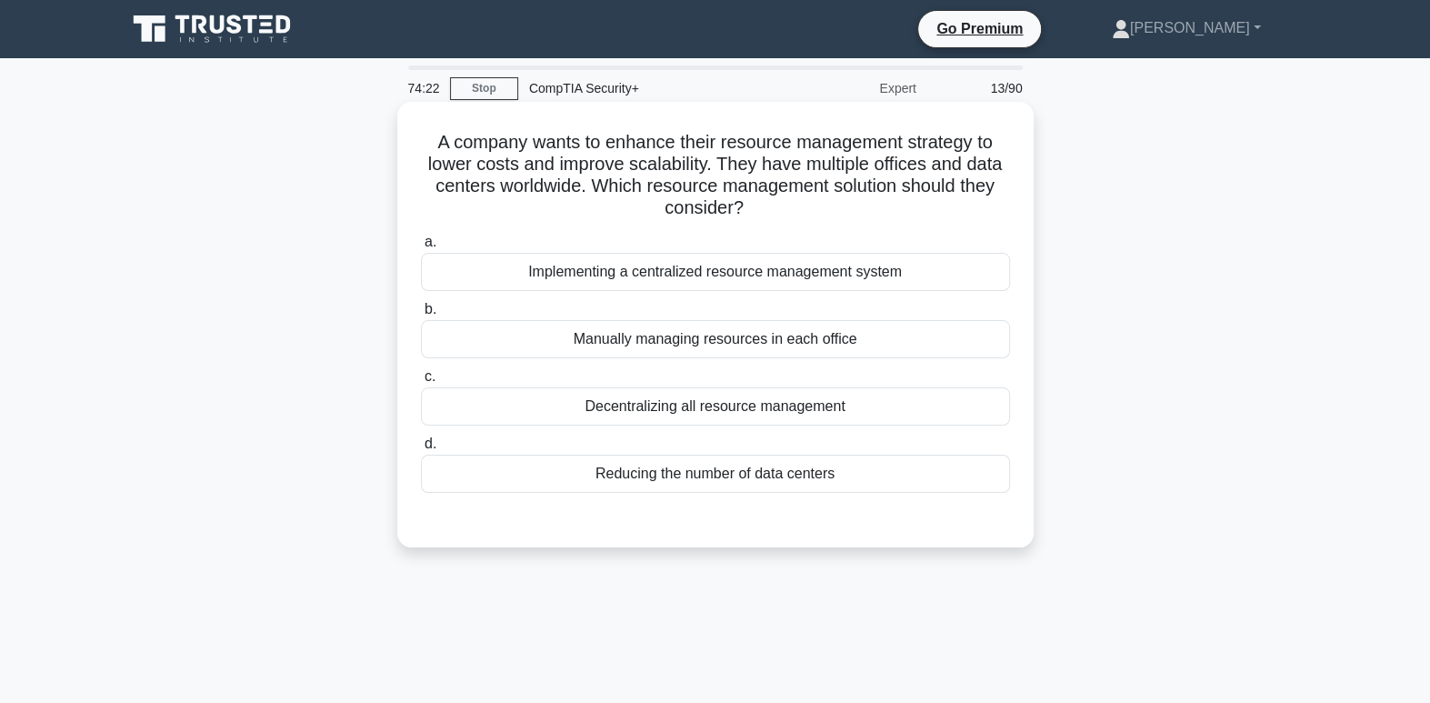
click at [866, 267] on div "Implementing a centralized resource management system" at bounding box center [715, 272] width 589 height 38
click at [421, 248] on input "a. Implementing a centralized resource management system" at bounding box center [421, 242] width 0 height 12
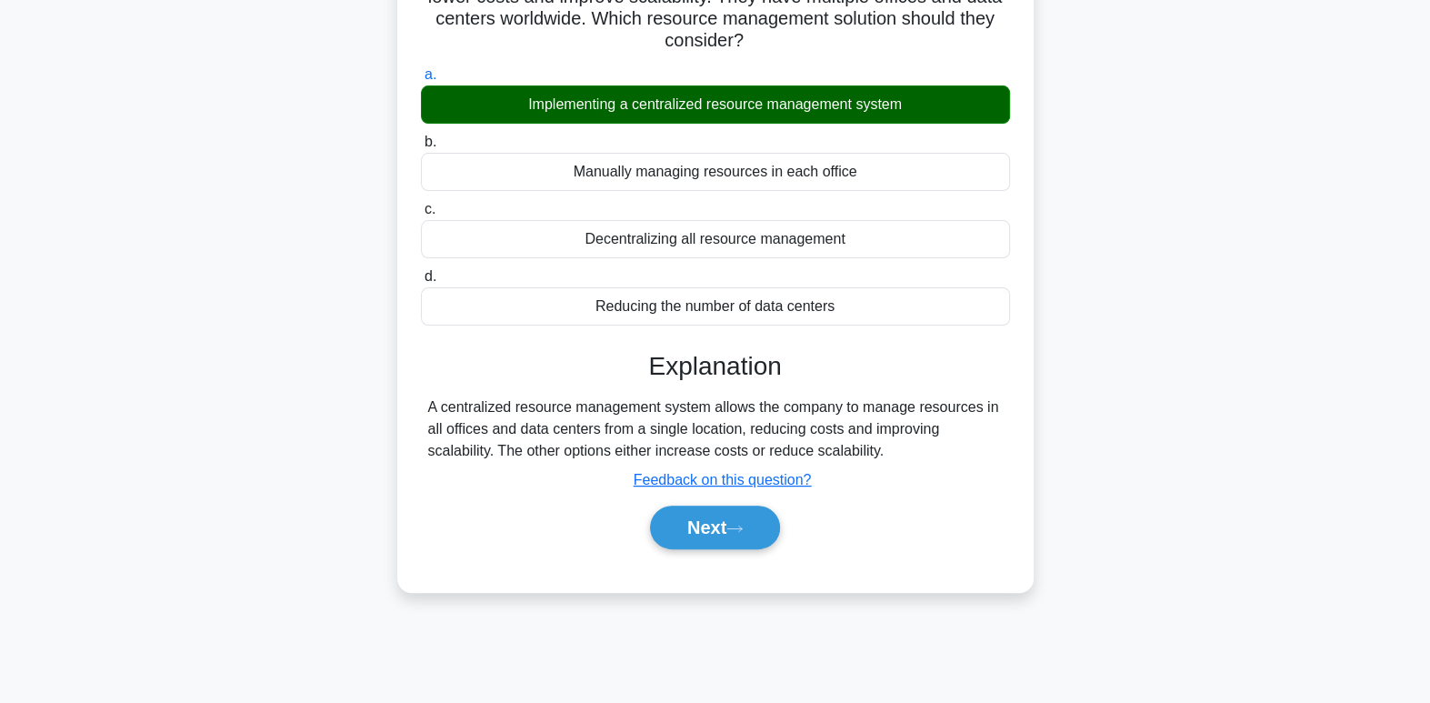
scroll to position [278, 0]
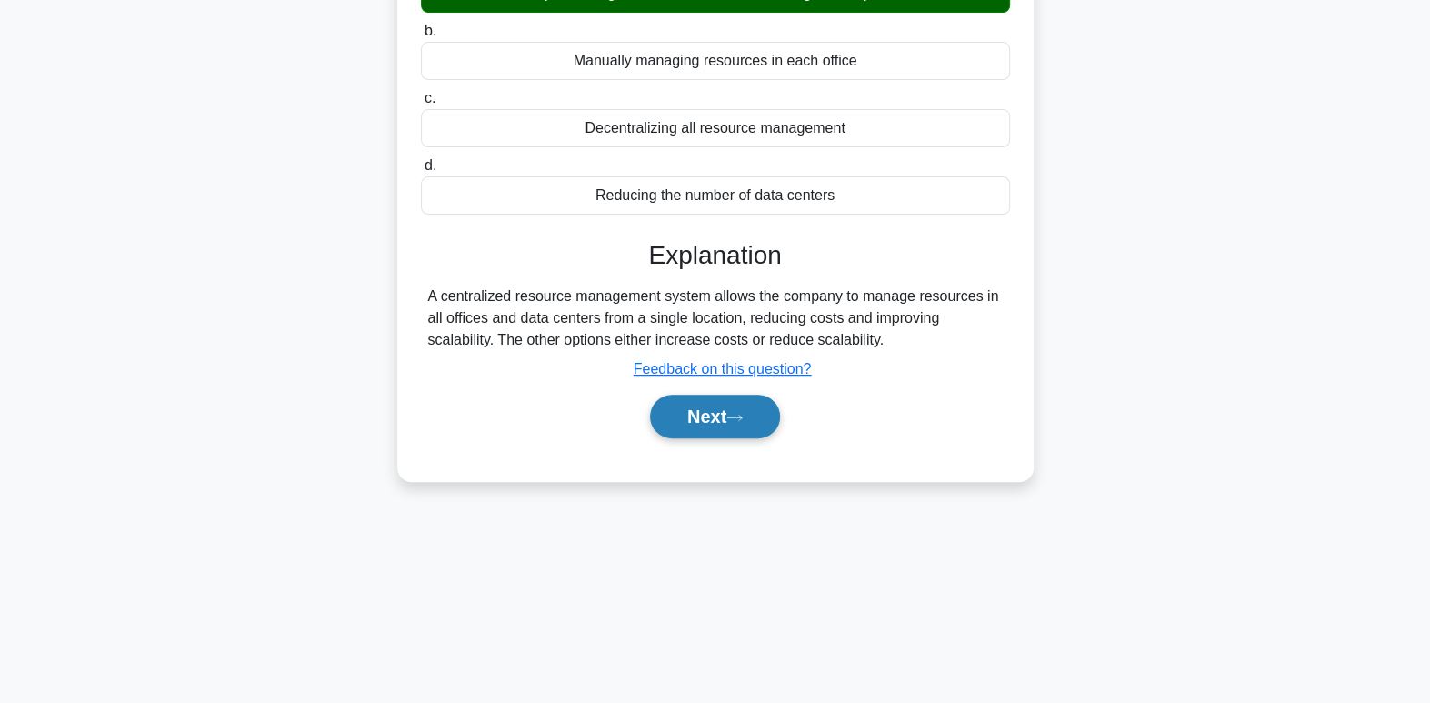
click at [741, 415] on icon at bounding box center [734, 418] width 16 height 10
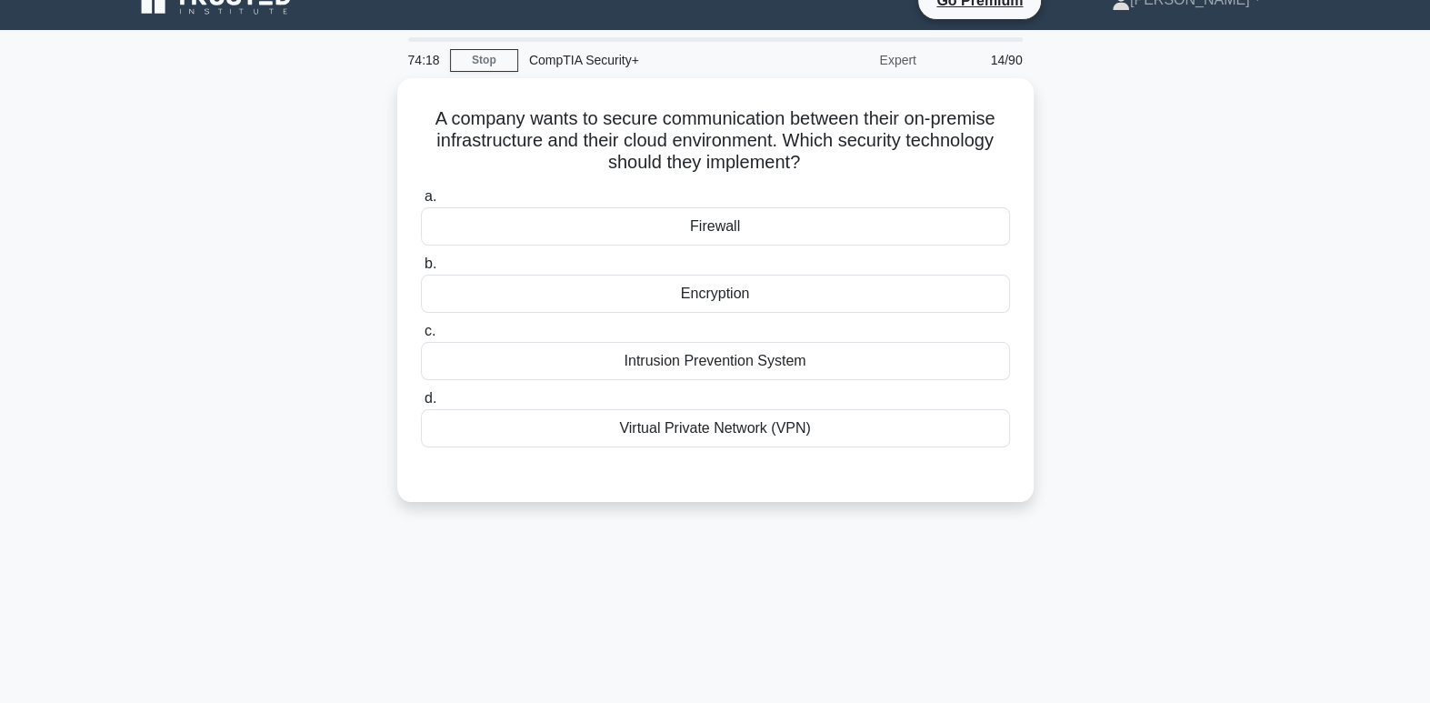
scroll to position [0, 0]
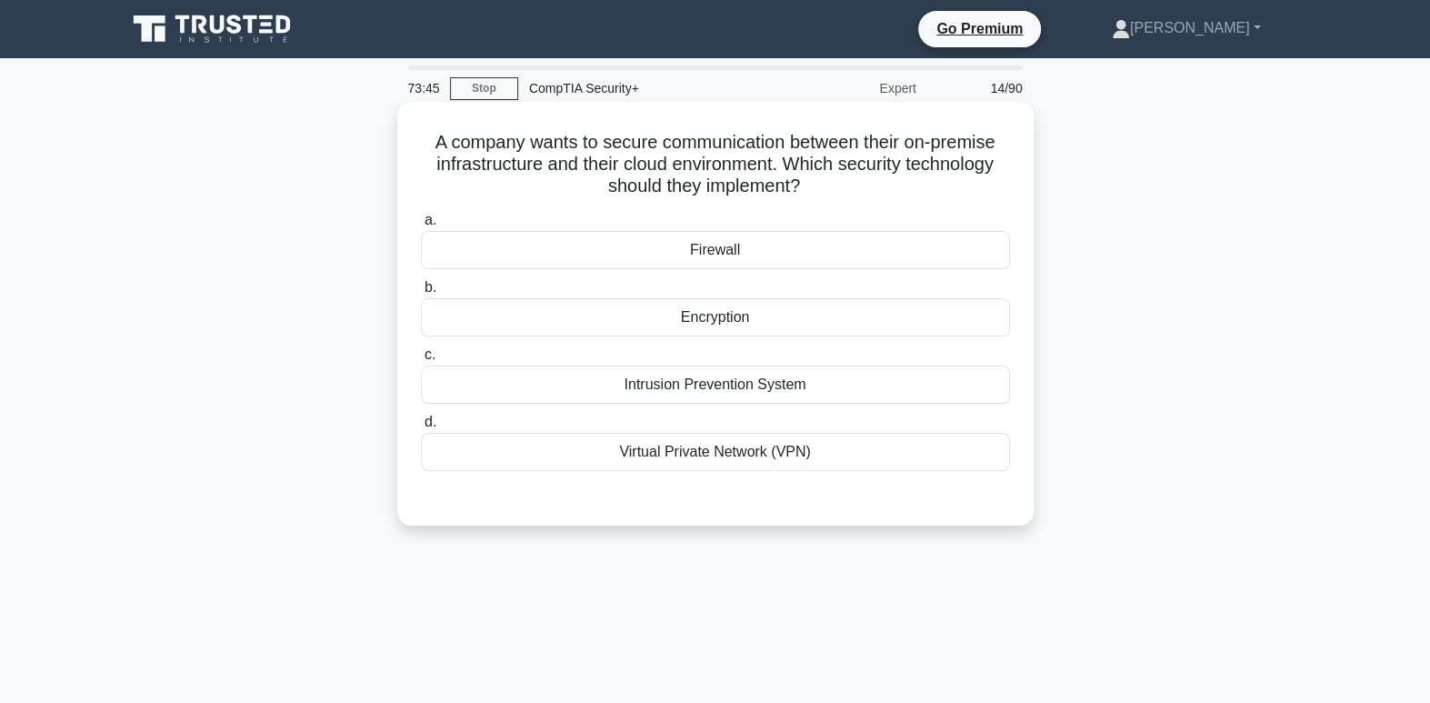
click at [765, 318] on div "Encryption" at bounding box center [715, 317] width 589 height 38
click at [421, 294] on input "b. Encryption" at bounding box center [421, 288] width 0 height 12
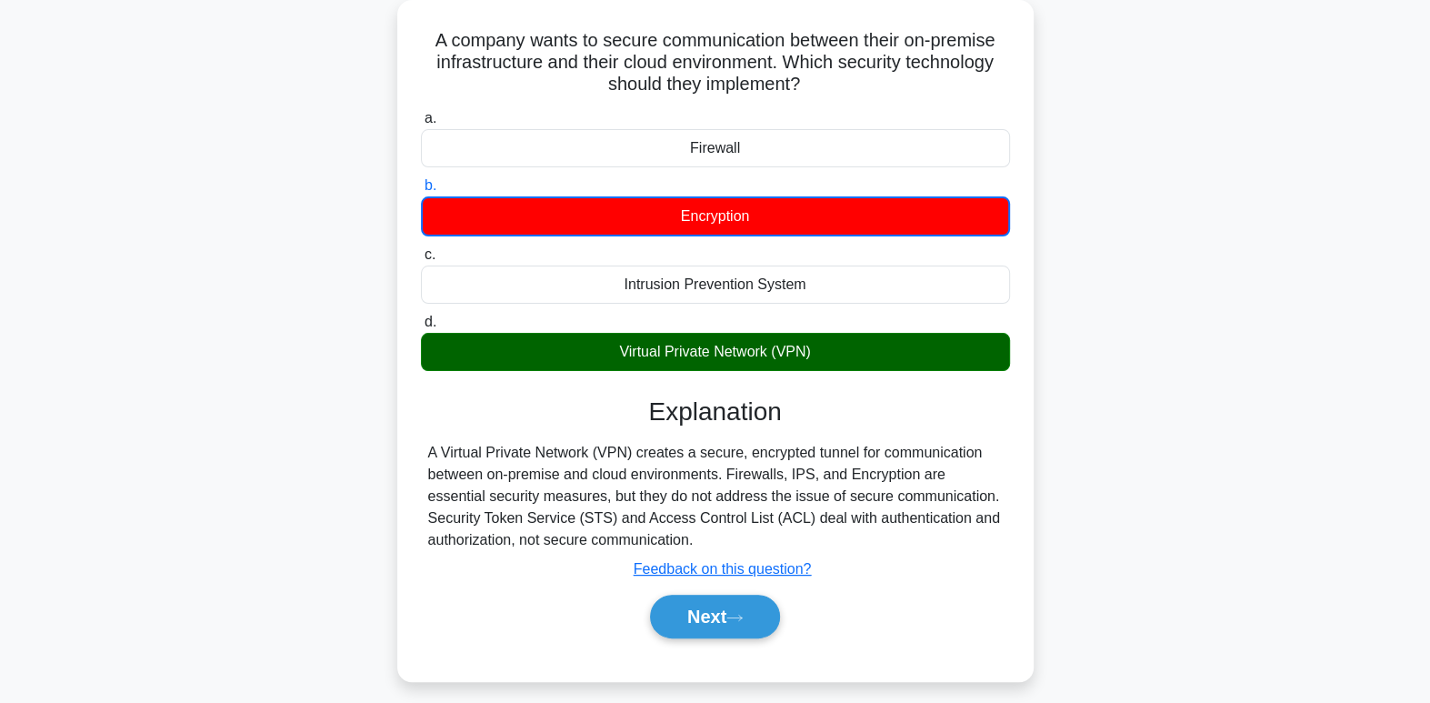
scroll to position [129, 0]
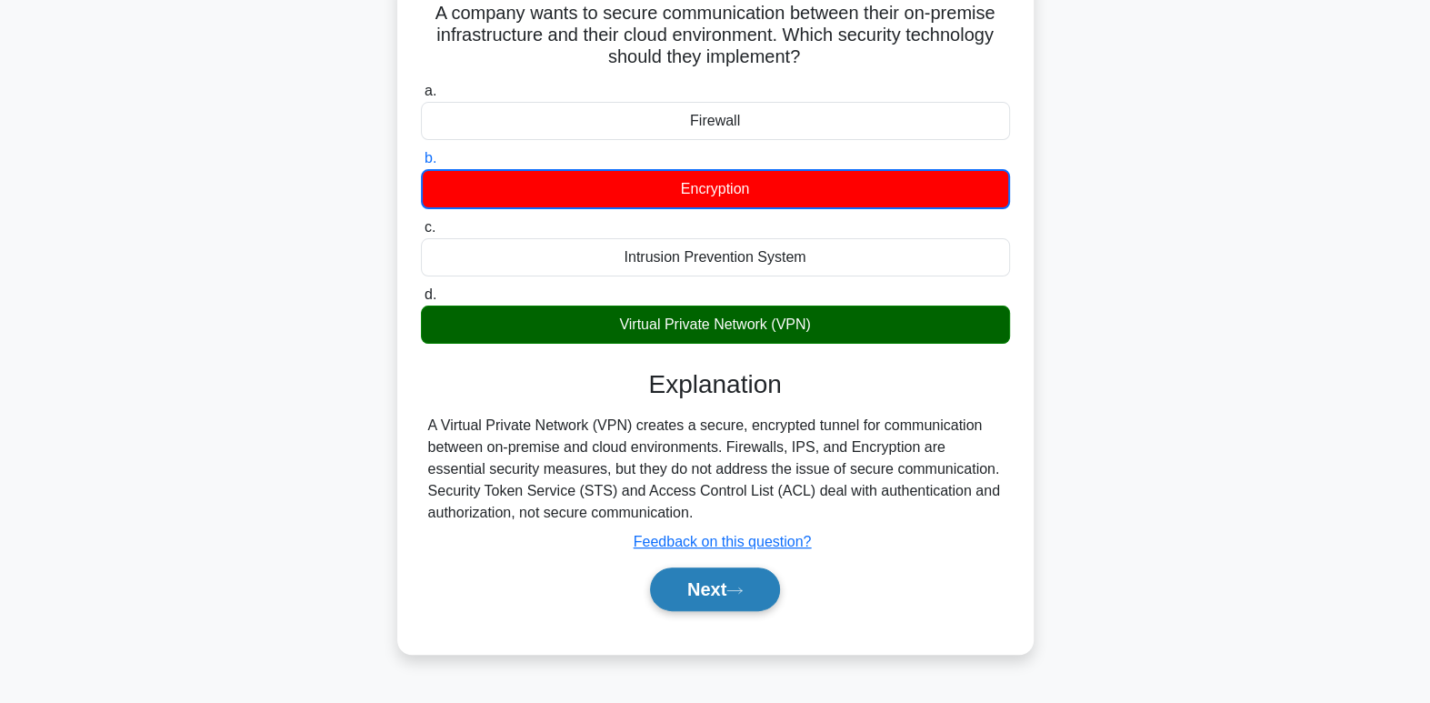
click at [752, 595] on button "Next" at bounding box center [715, 589] width 130 height 44
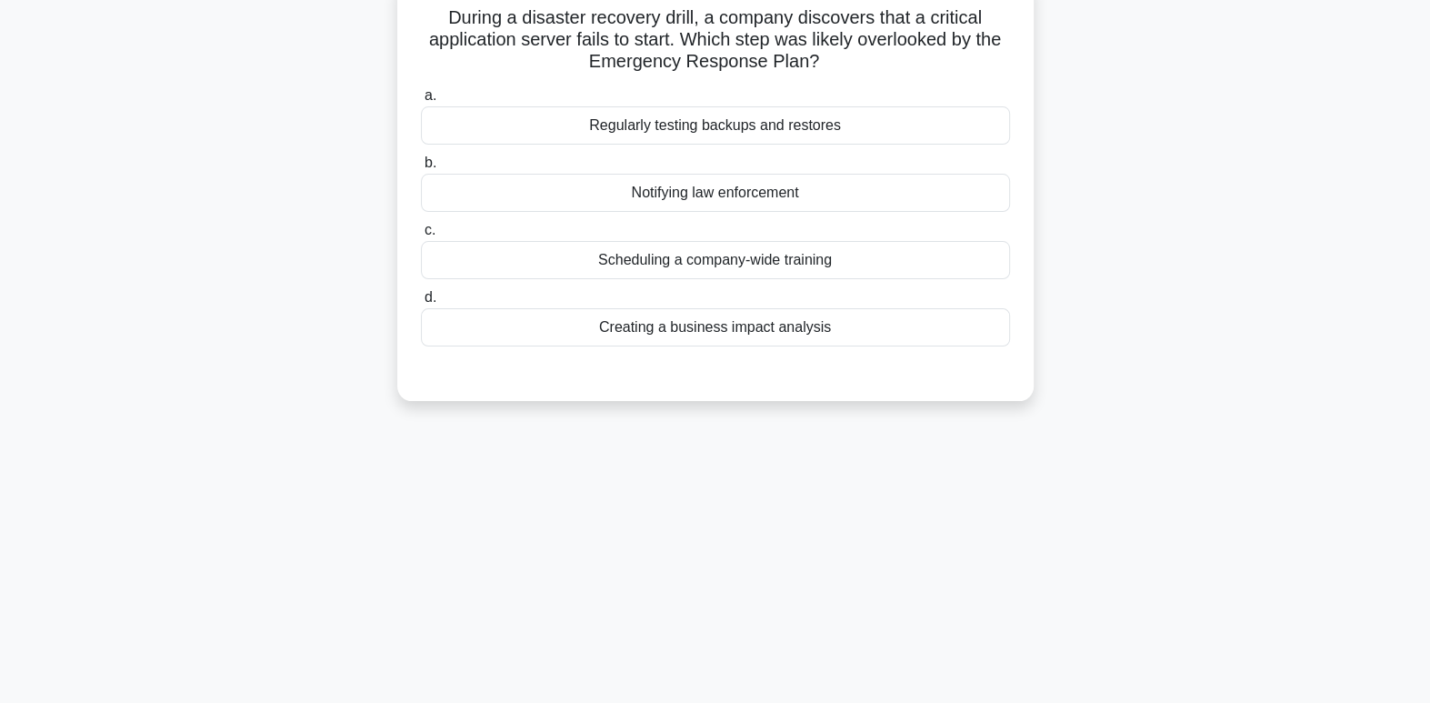
scroll to position [0, 0]
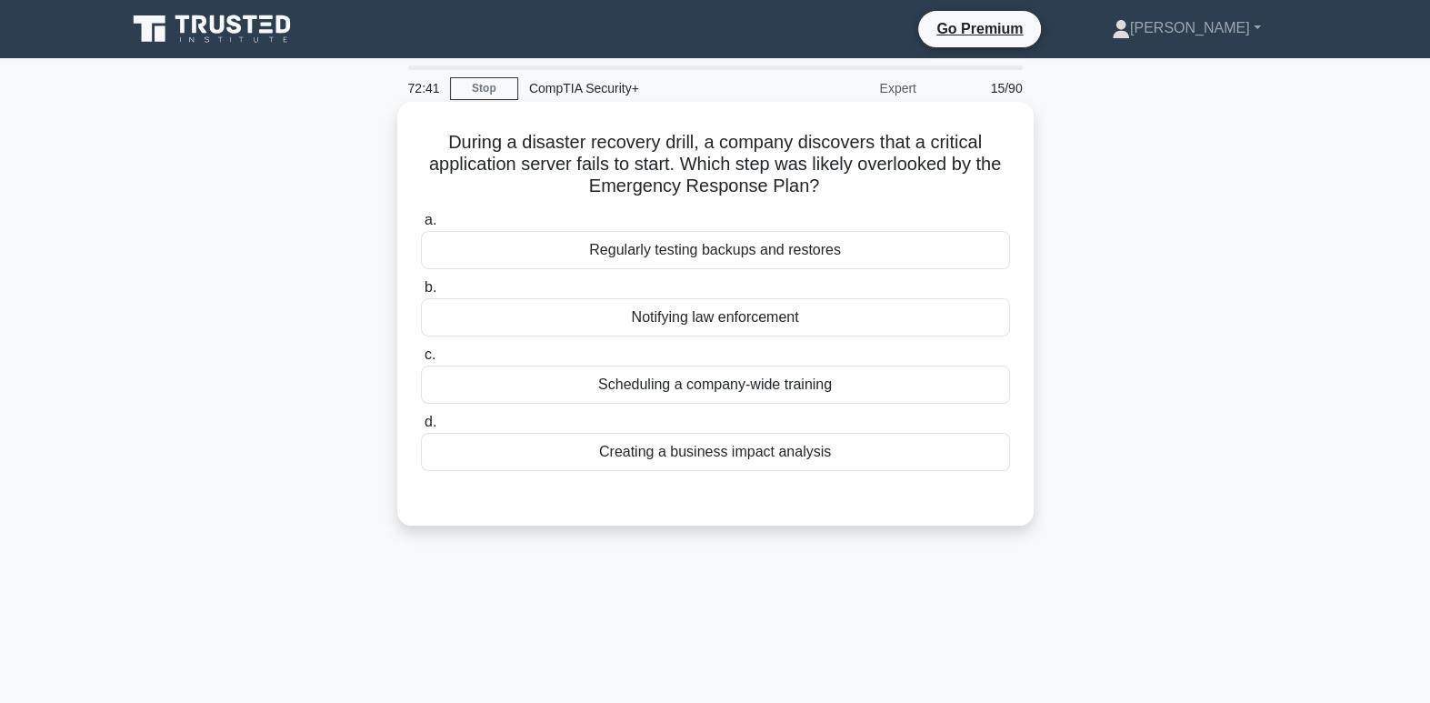
click at [865, 249] on div "Regularly testing backups and restores" at bounding box center [715, 250] width 589 height 38
click at [421, 226] on input "a. Regularly testing backups and restores" at bounding box center [421, 221] width 0 height 12
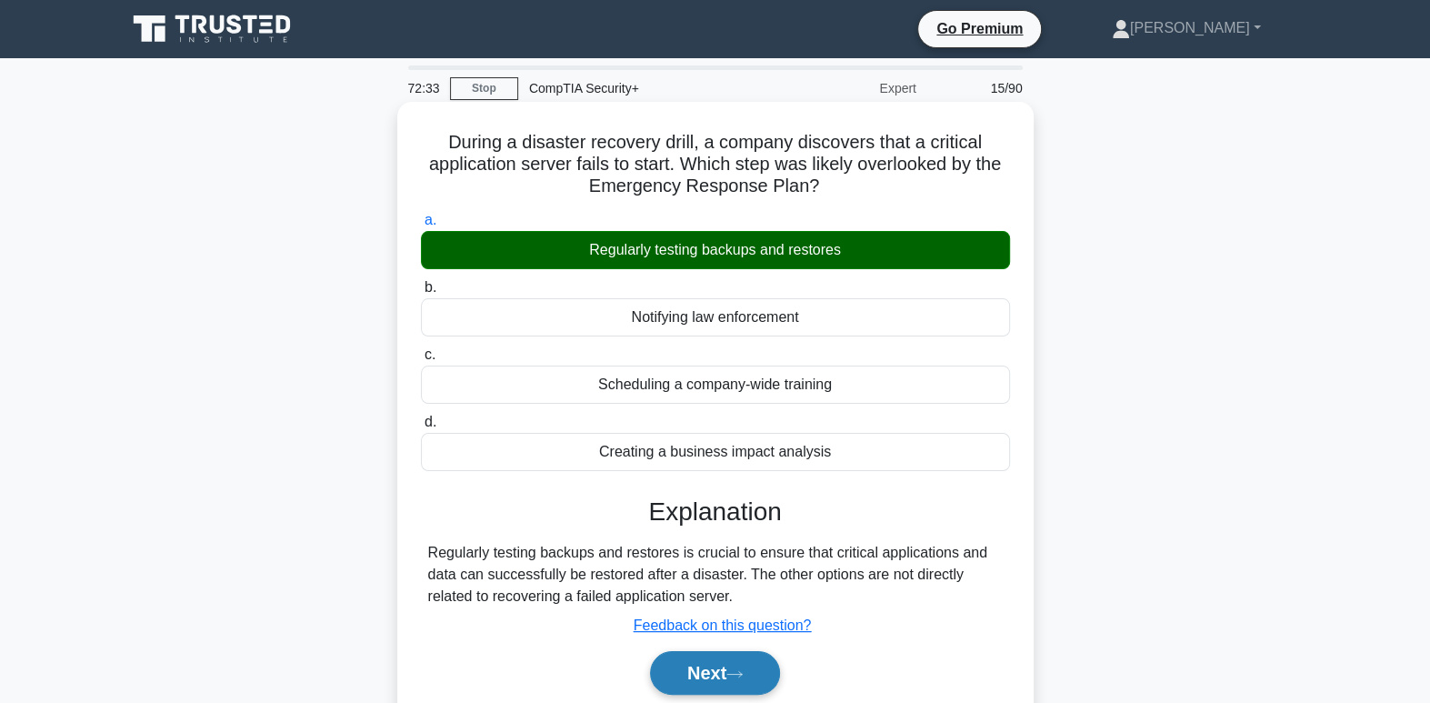
click at [752, 683] on button "Next" at bounding box center [715, 673] width 130 height 44
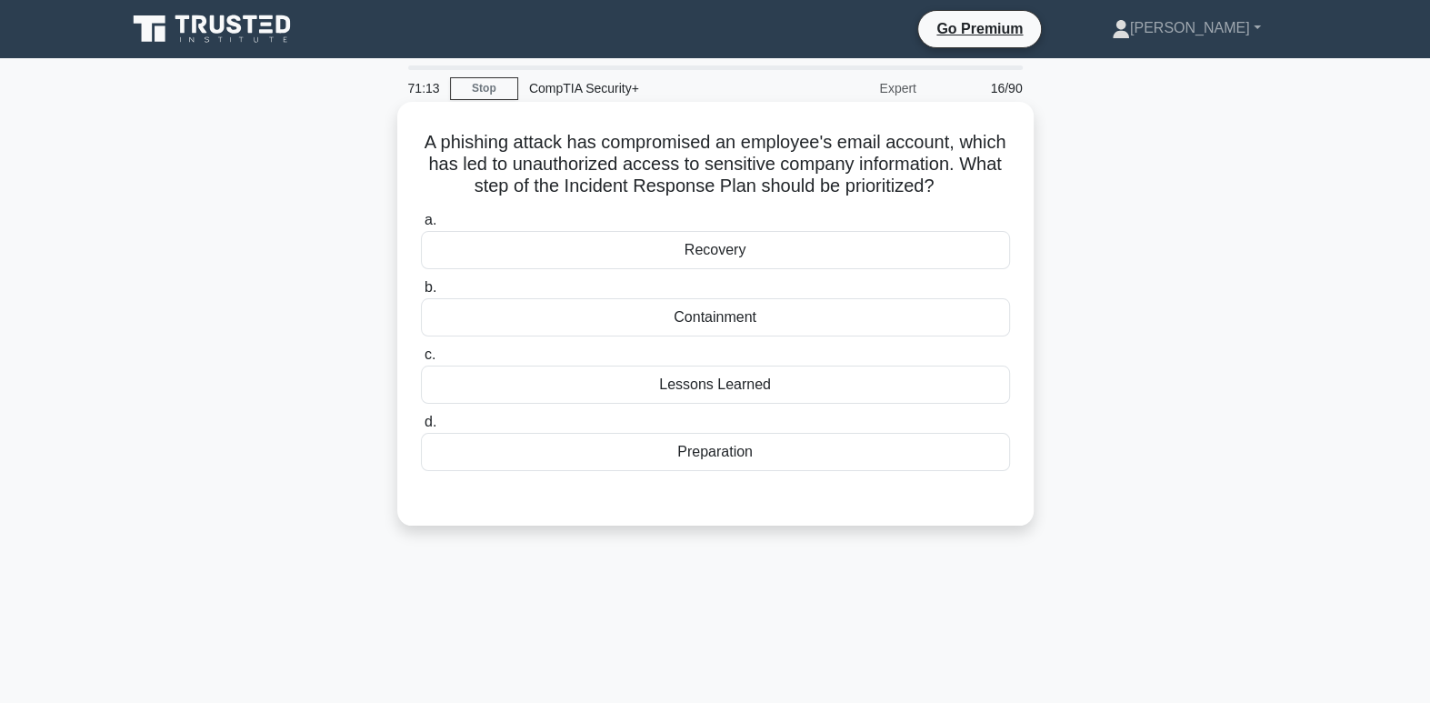
click at [793, 310] on div "Containment" at bounding box center [715, 317] width 589 height 38
click at [421, 294] on input "b. Containment" at bounding box center [421, 288] width 0 height 12
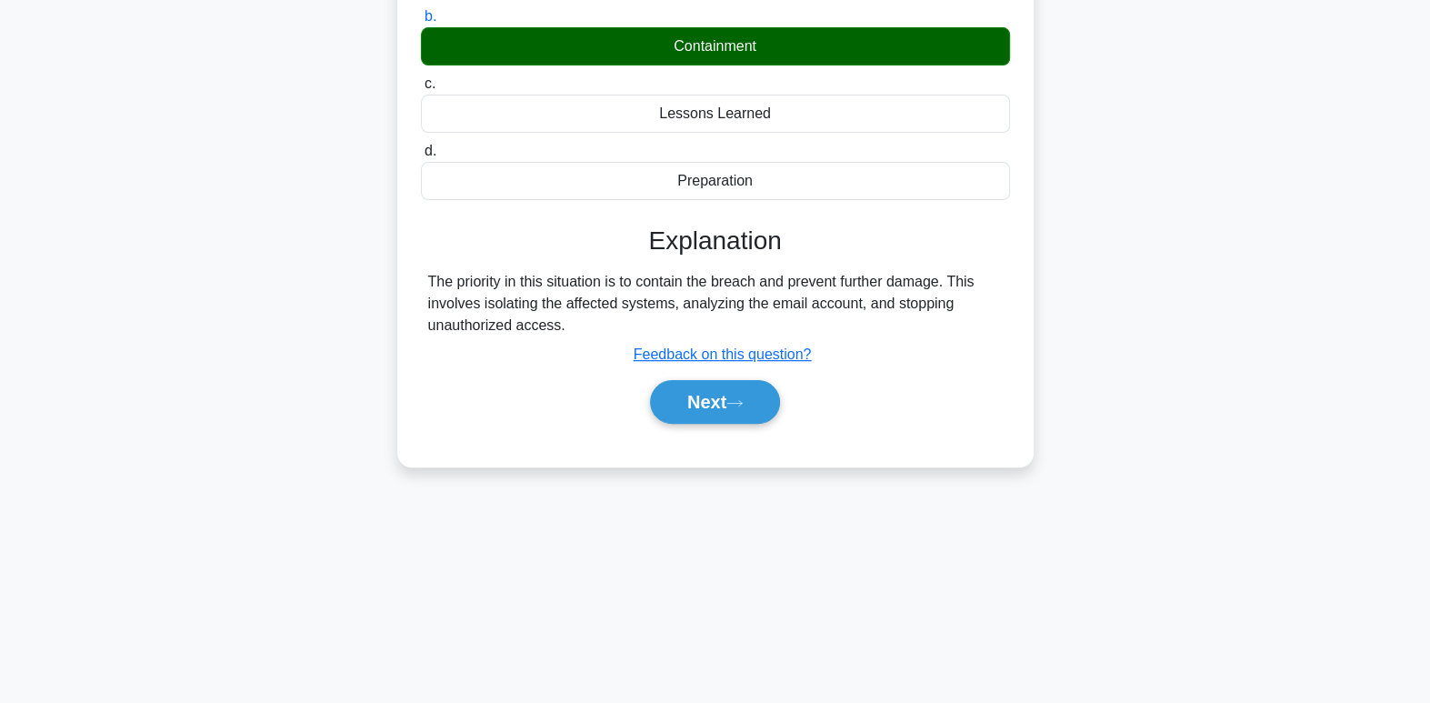
scroll to position [278, 0]
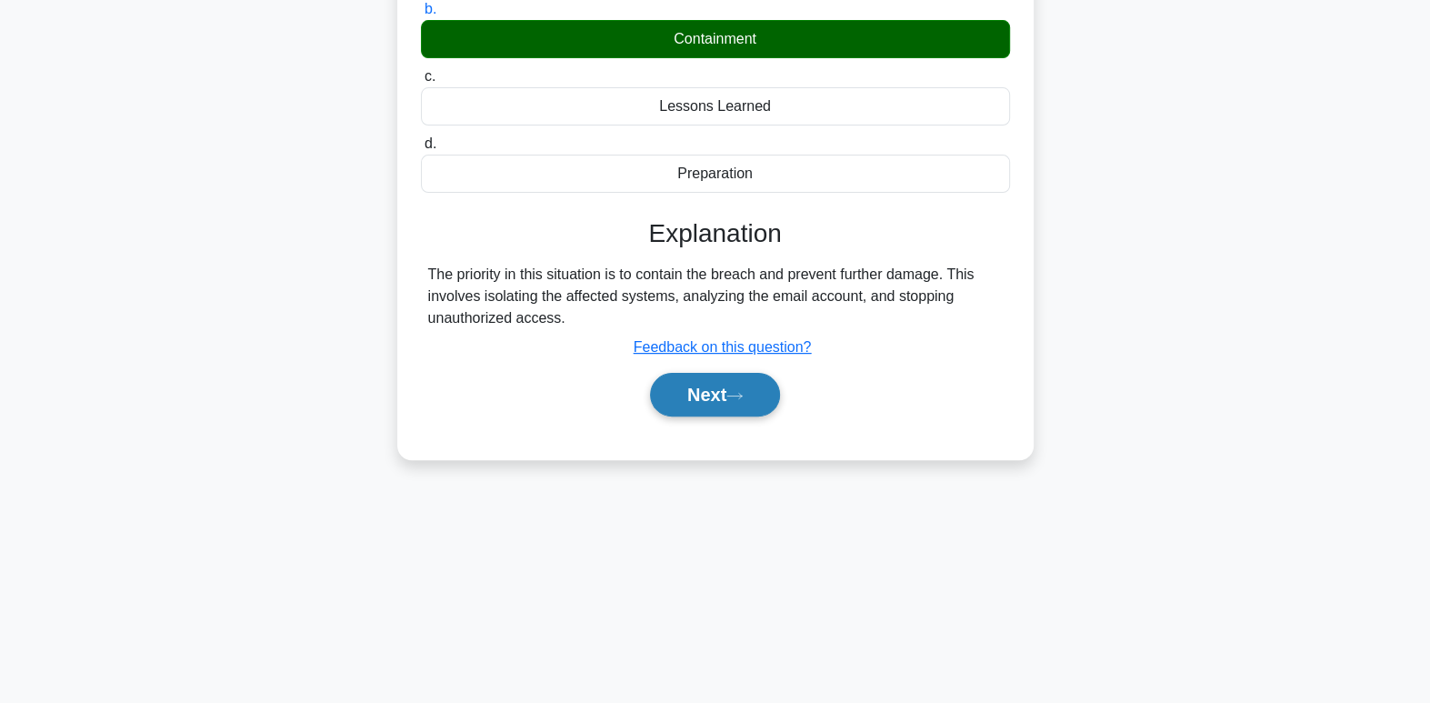
click at [666, 403] on button "Next" at bounding box center [715, 395] width 130 height 44
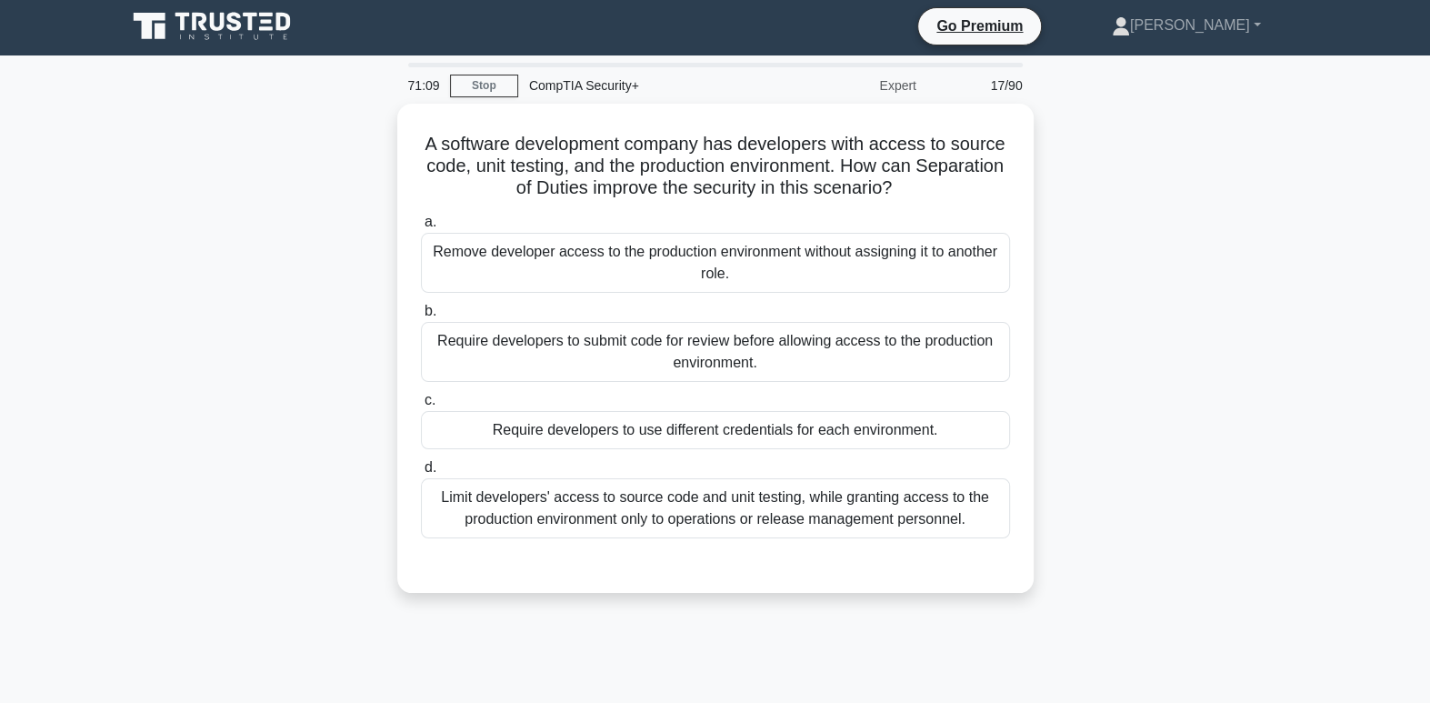
scroll to position [0, 0]
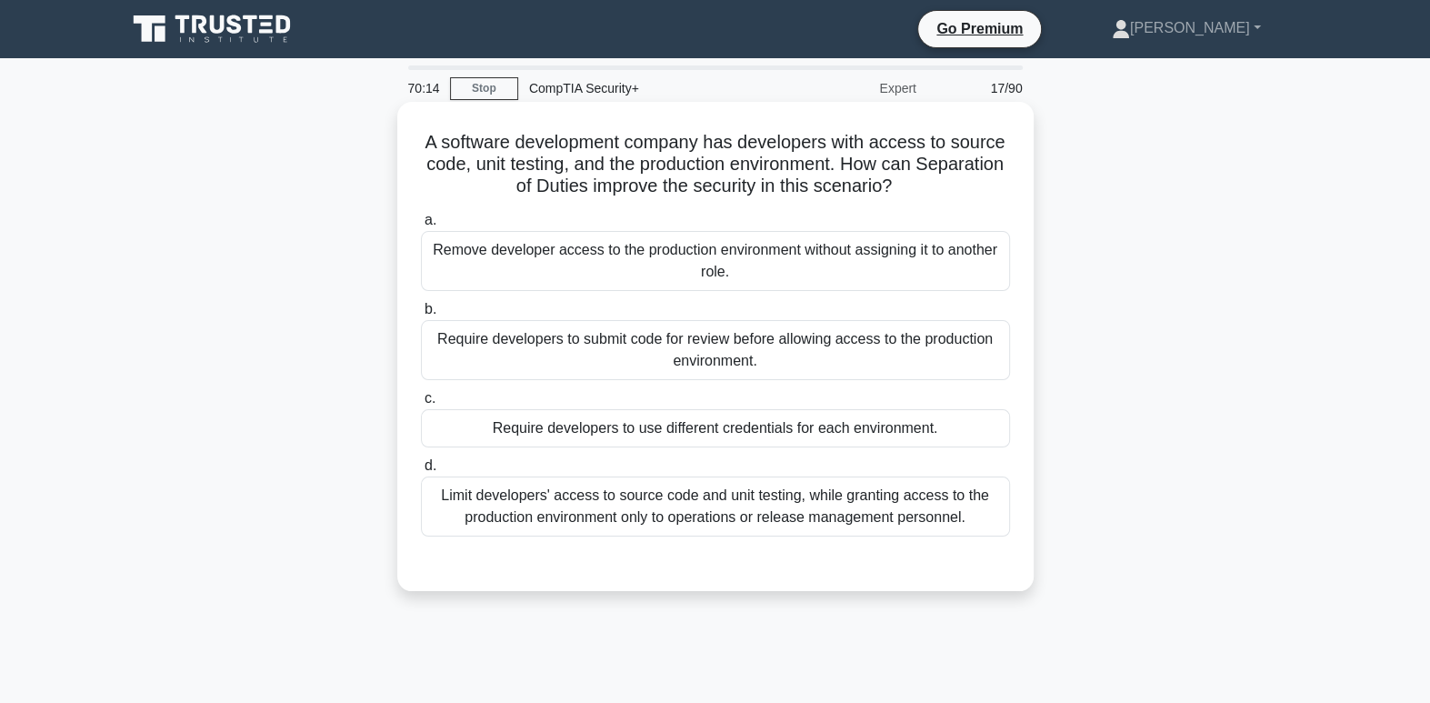
click at [752, 510] on div "Limit developers' access to source code and unit testing, while granting access…" at bounding box center [715, 506] width 589 height 60
click at [421, 472] on input "d. Limit developers' access to source code and unit testing, while granting acc…" at bounding box center [421, 466] width 0 height 12
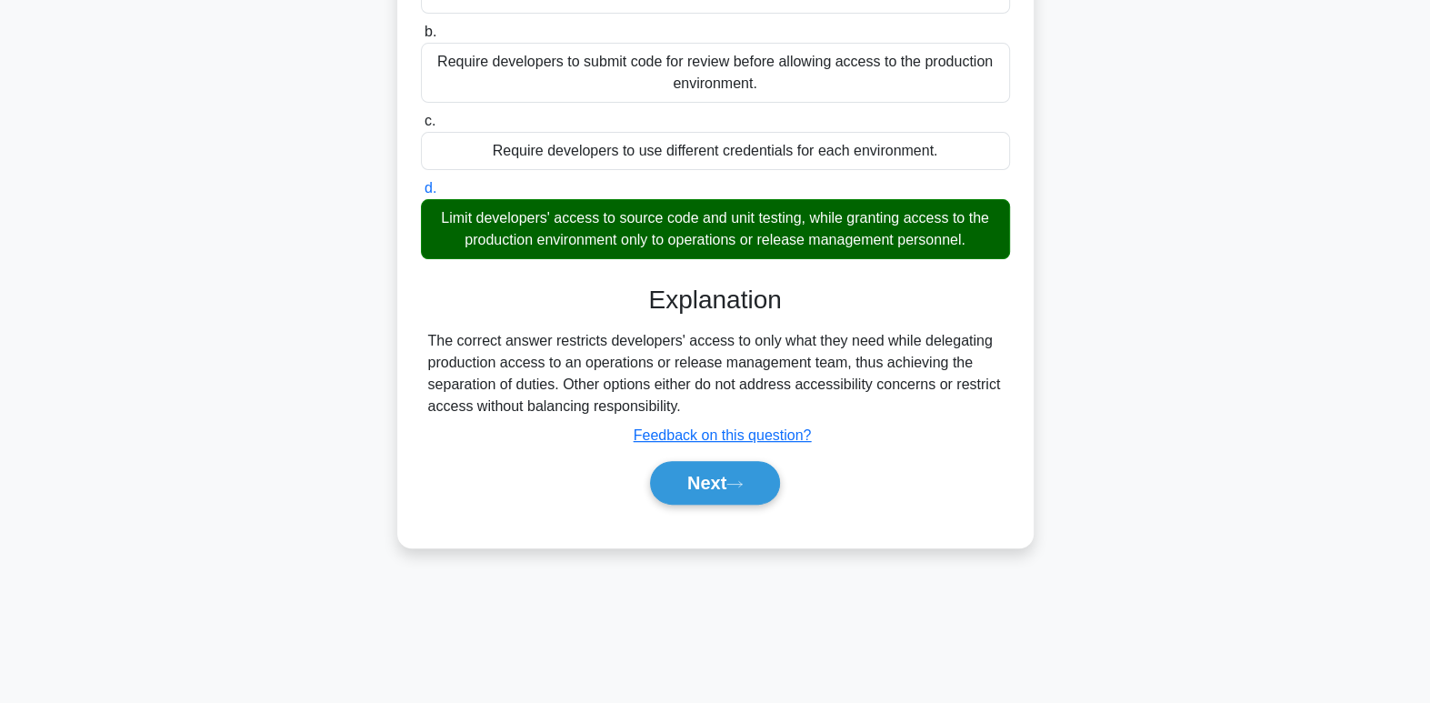
scroll to position [278, 0]
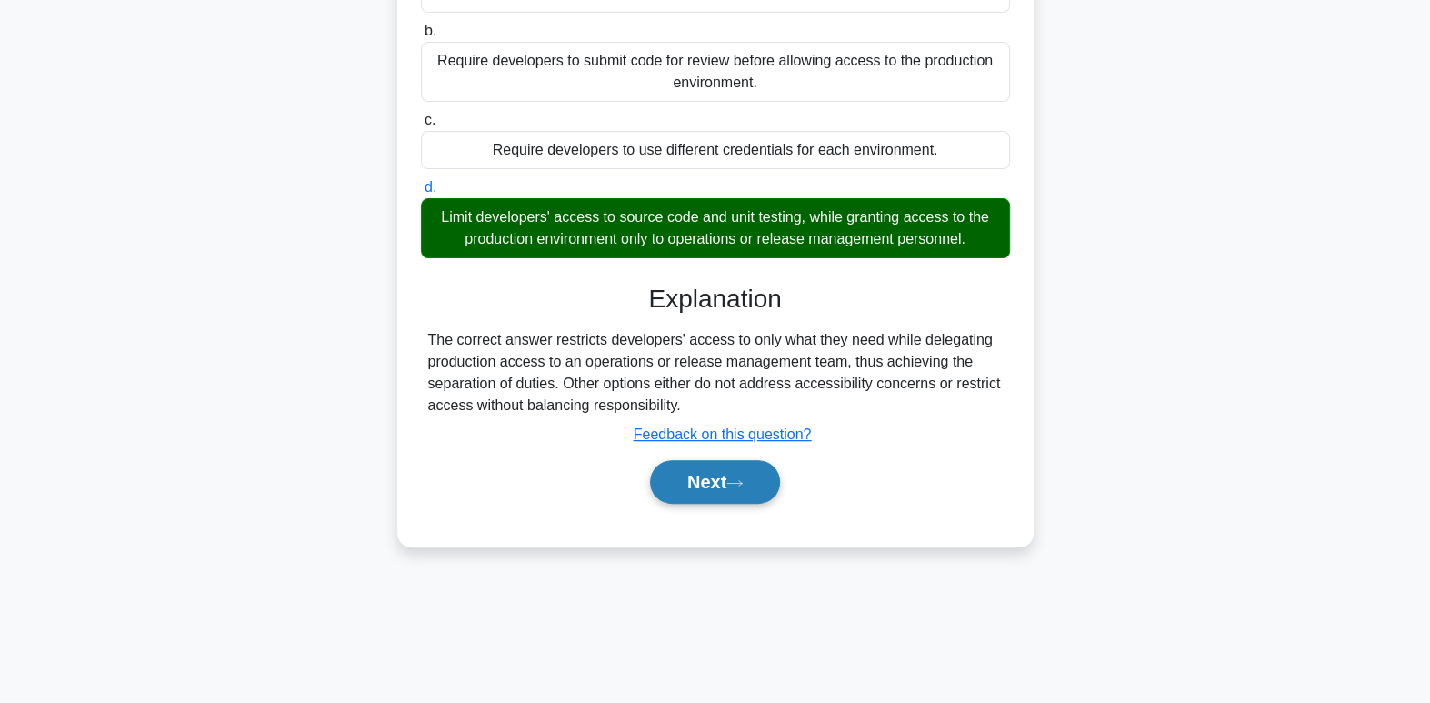
click at [690, 490] on button "Next" at bounding box center [715, 482] width 130 height 44
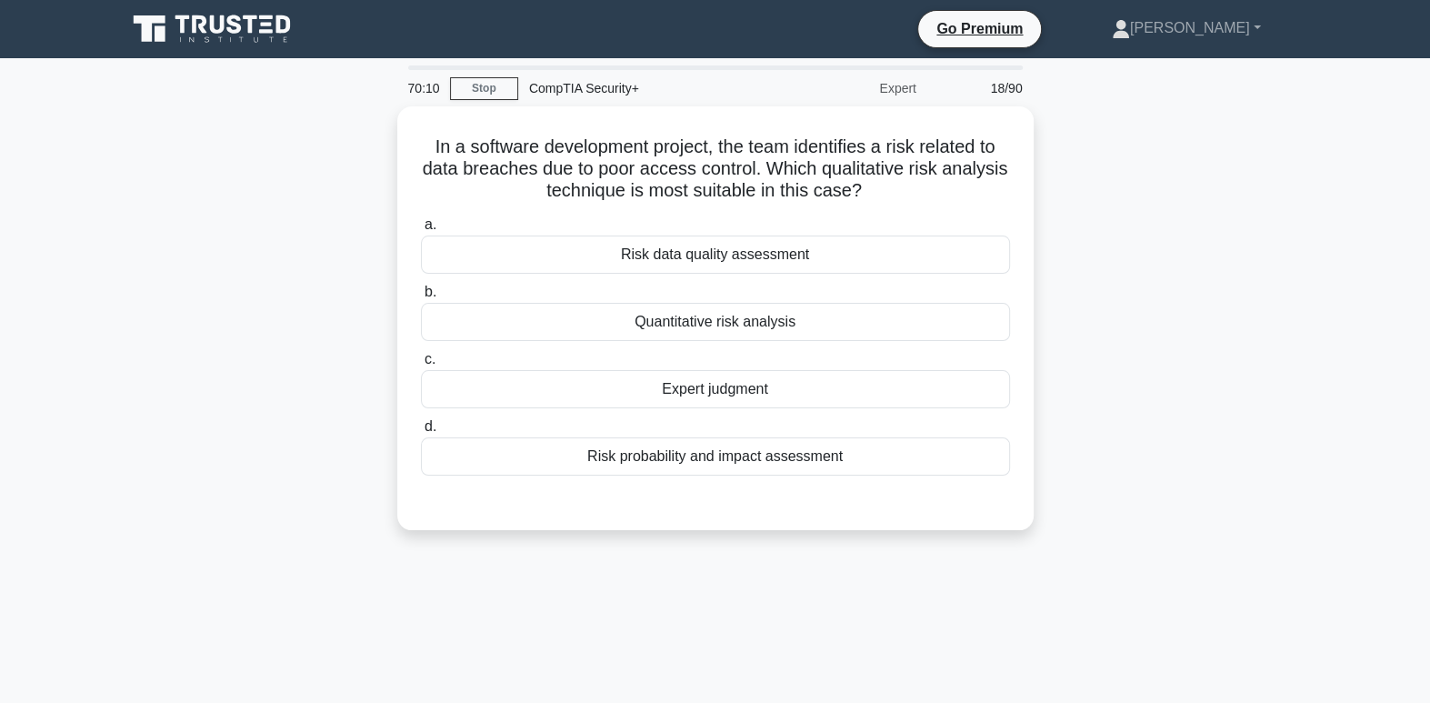
scroll to position [0, 0]
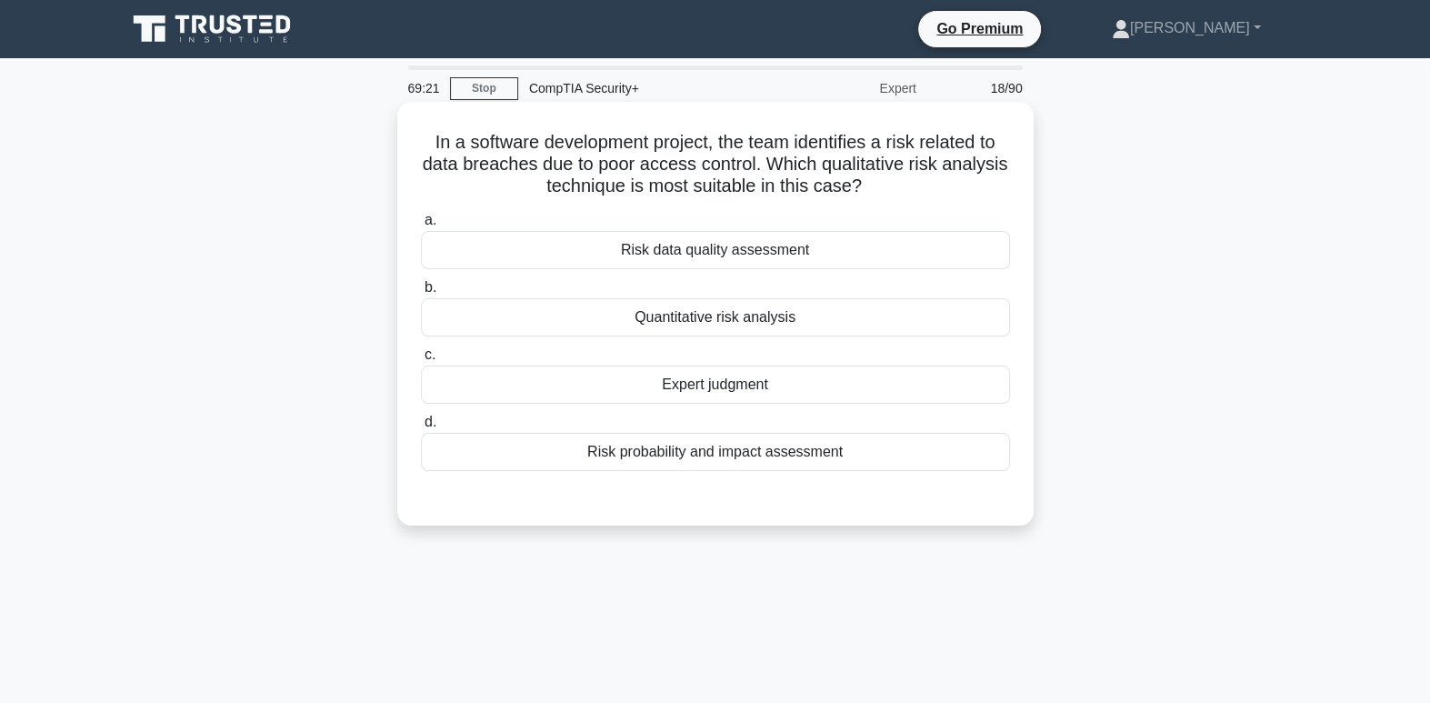
click at [835, 251] on div "Risk data quality assessment" at bounding box center [715, 250] width 589 height 38
click at [421, 226] on input "a. Risk data quality assessment" at bounding box center [421, 221] width 0 height 12
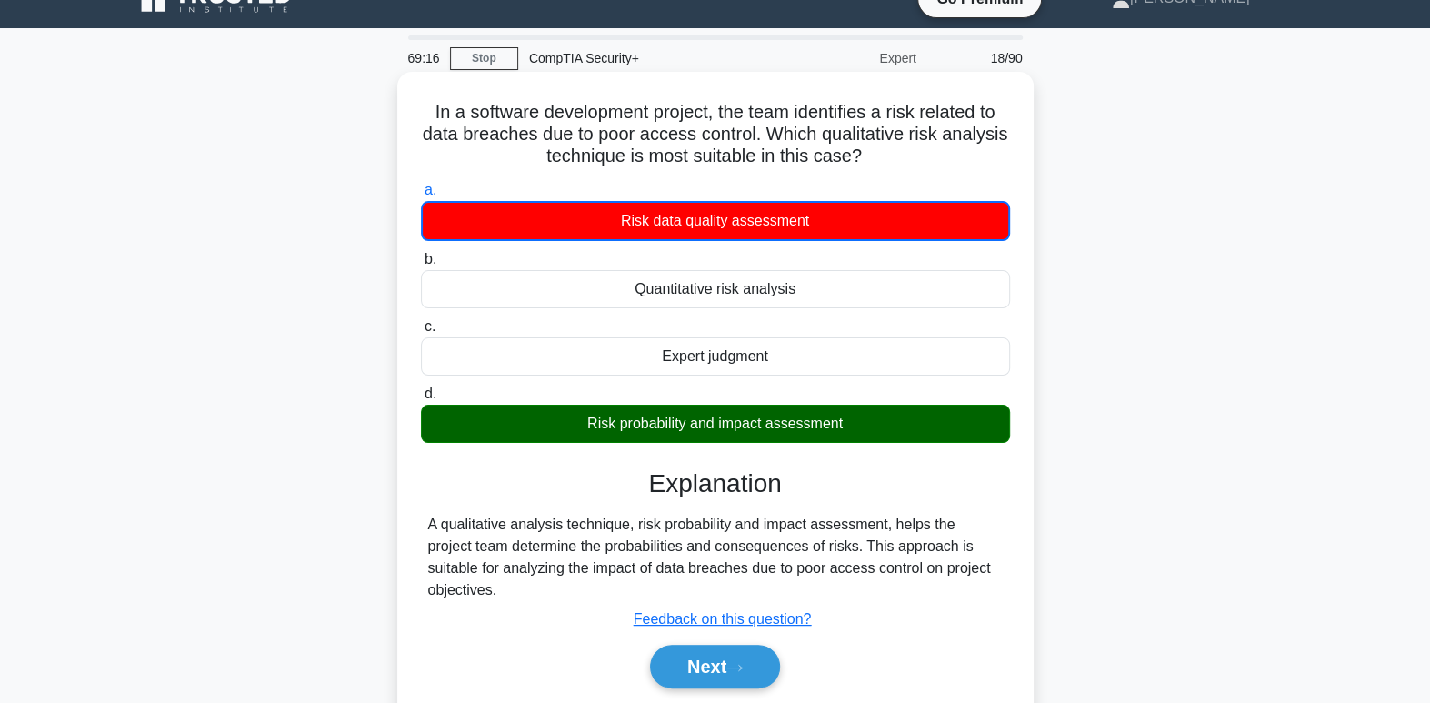
scroll to position [36, 0]
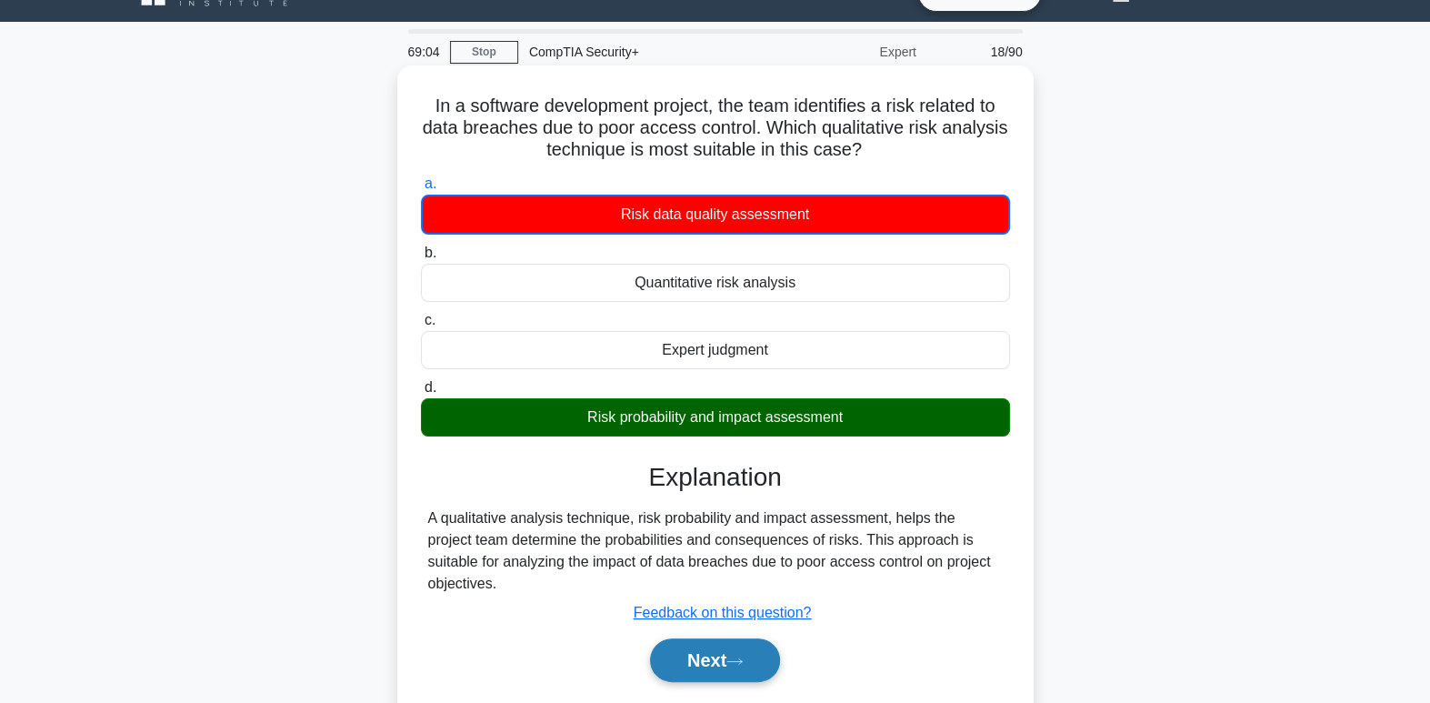
click at [728, 647] on button "Next" at bounding box center [715, 660] width 130 height 44
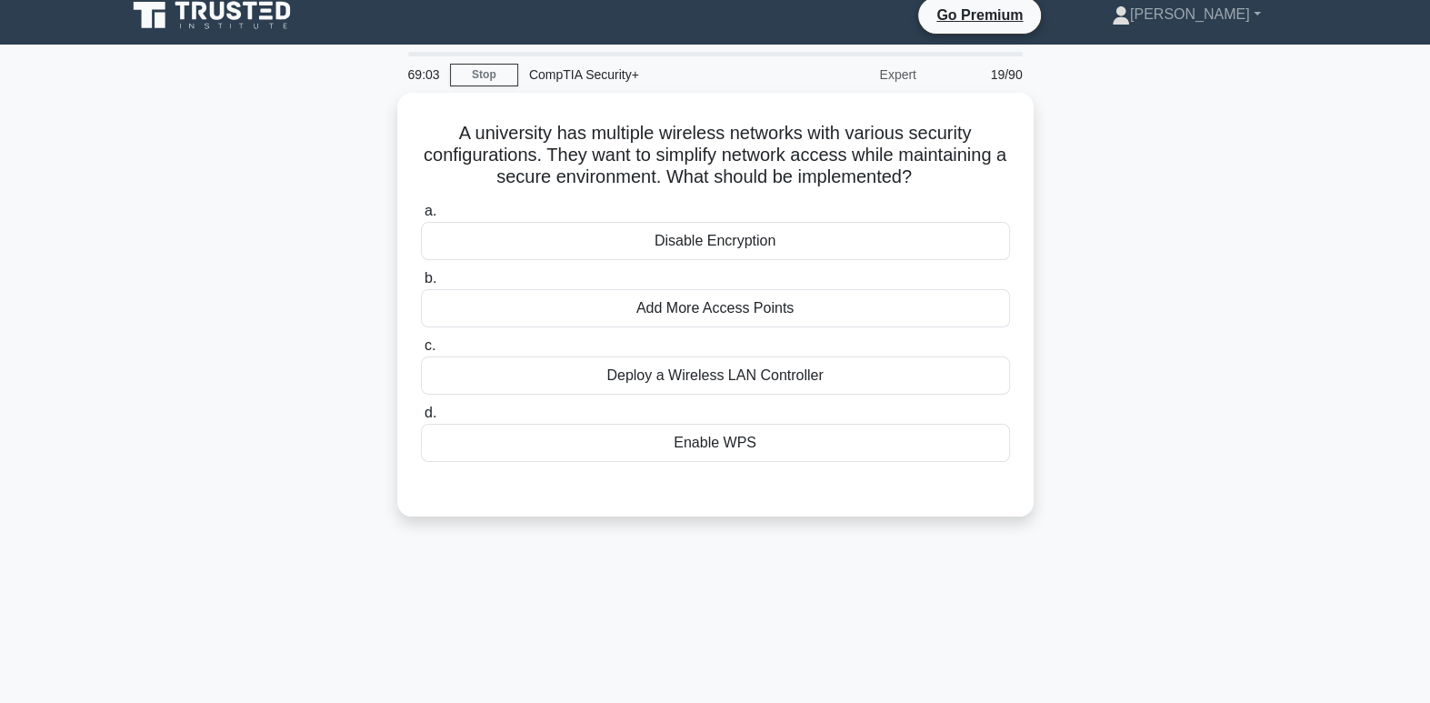
scroll to position [0, 0]
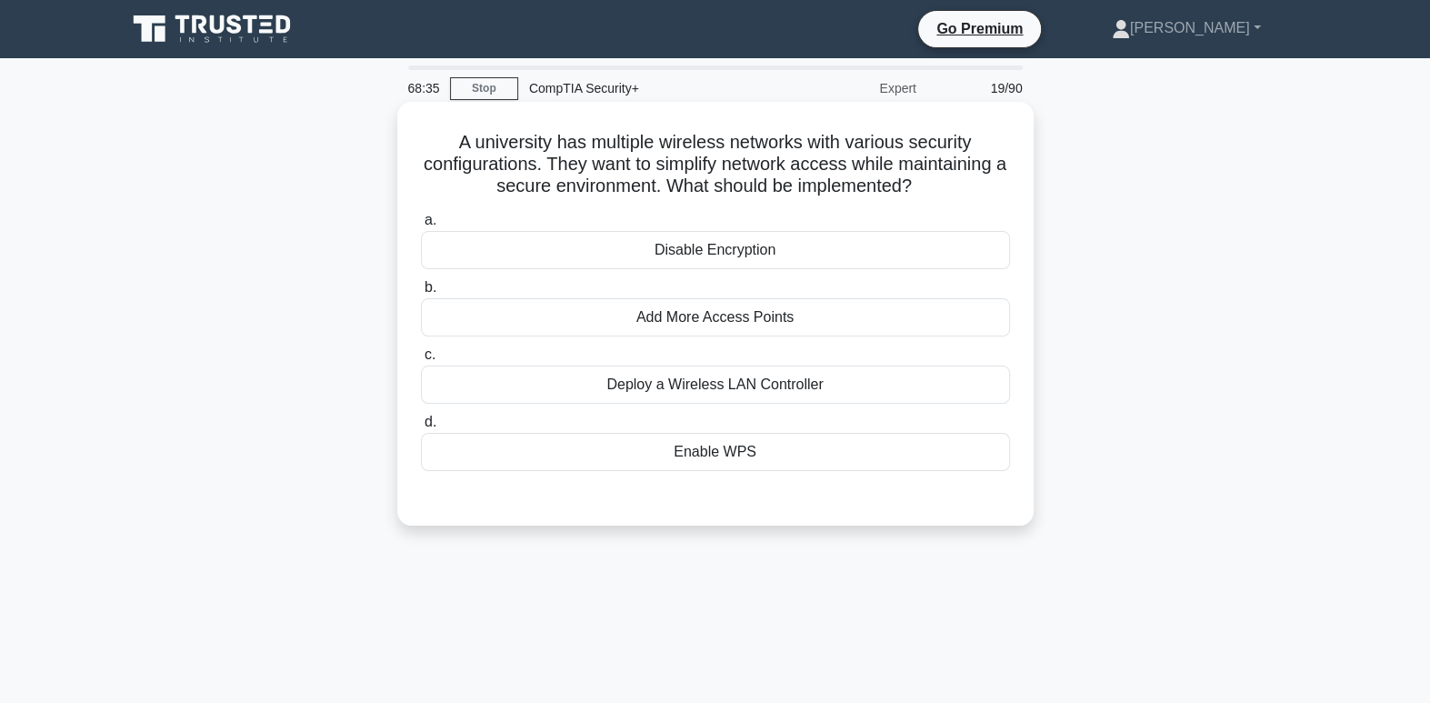
click at [831, 392] on div "Deploy a Wireless LAN Controller" at bounding box center [715, 384] width 589 height 38
click at [421, 361] on input "c. Deploy a Wireless LAN Controller" at bounding box center [421, 355] width 0 height 12
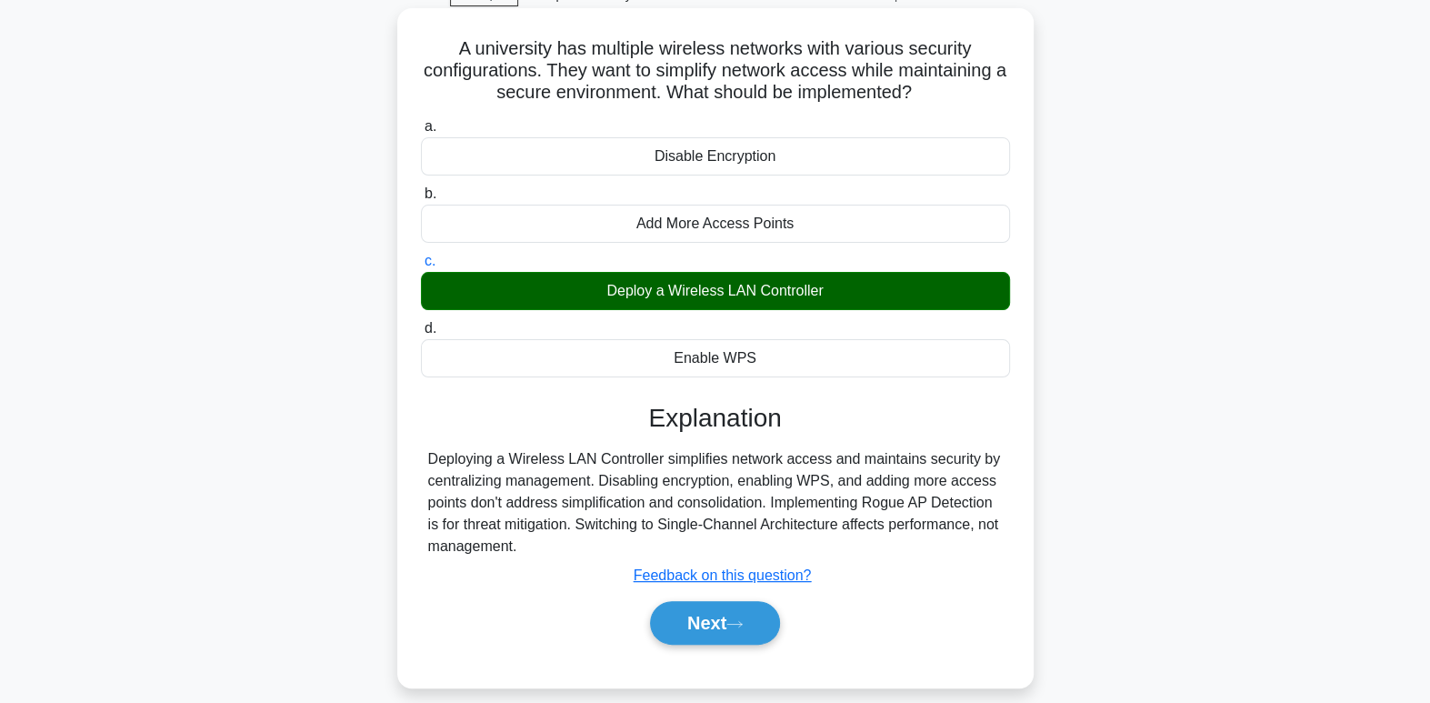
scroll to position [103, 0]
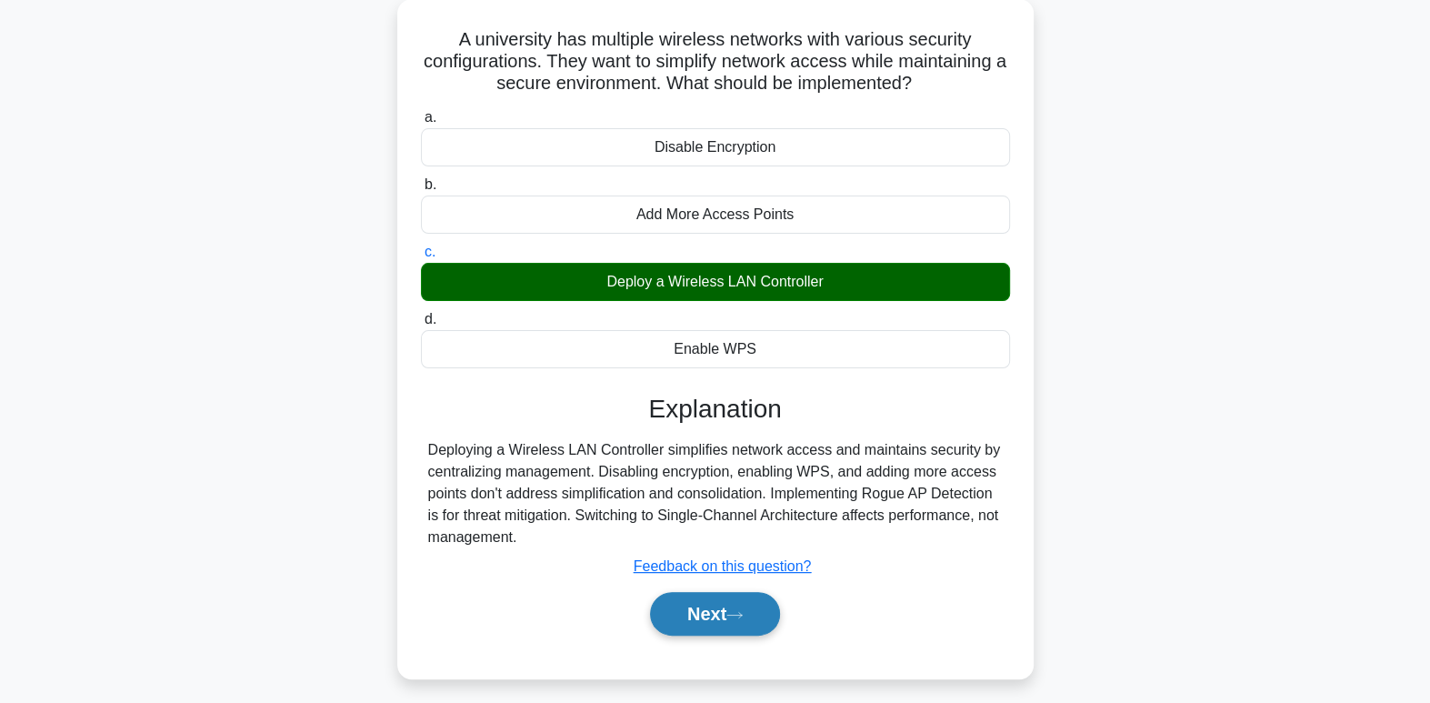
click at [747, 605] on button "Next" at bounding box center [715, 614] width 130 height 44
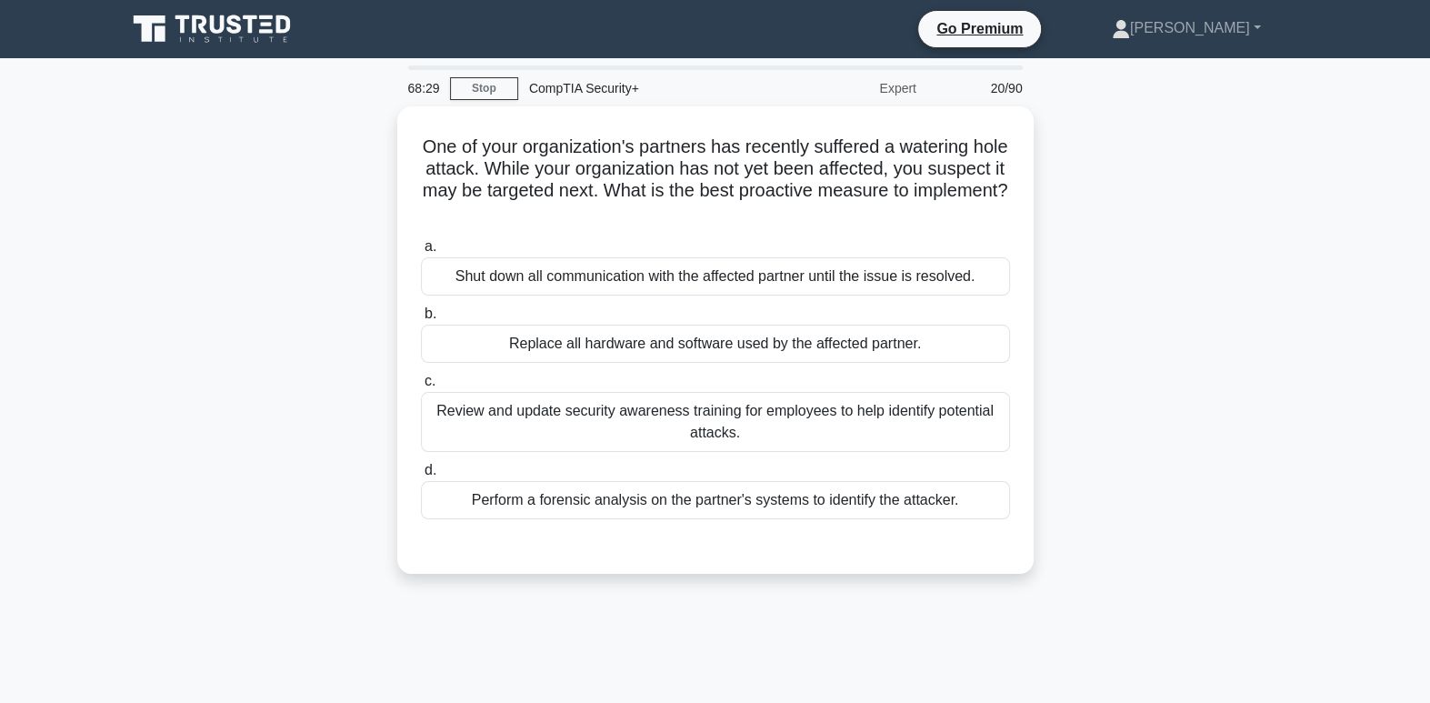
scroll to position [0, 0]
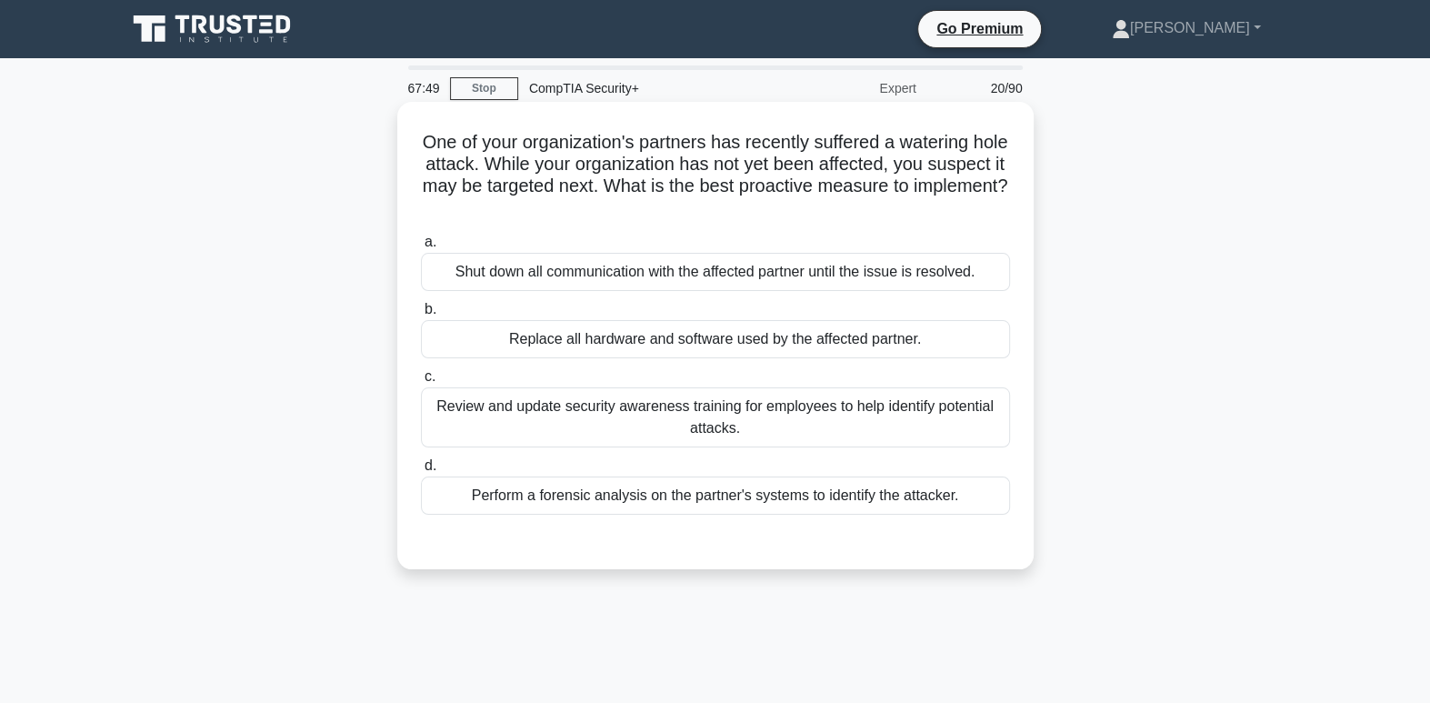
drag, startPoint x: 905, startPoint y: 425, endPoint x: 853, endPoint y: 440, distance: 54.1
click at [853, 440] on div "Review and update security awareness training for employees to help identify po…" at bounding box center [715, 417] width 589 height 60
click at [421, 383] on input "c. Review and update security awareness training for employees to help identify…" at bounding box center [421, 377] width 0 height 12
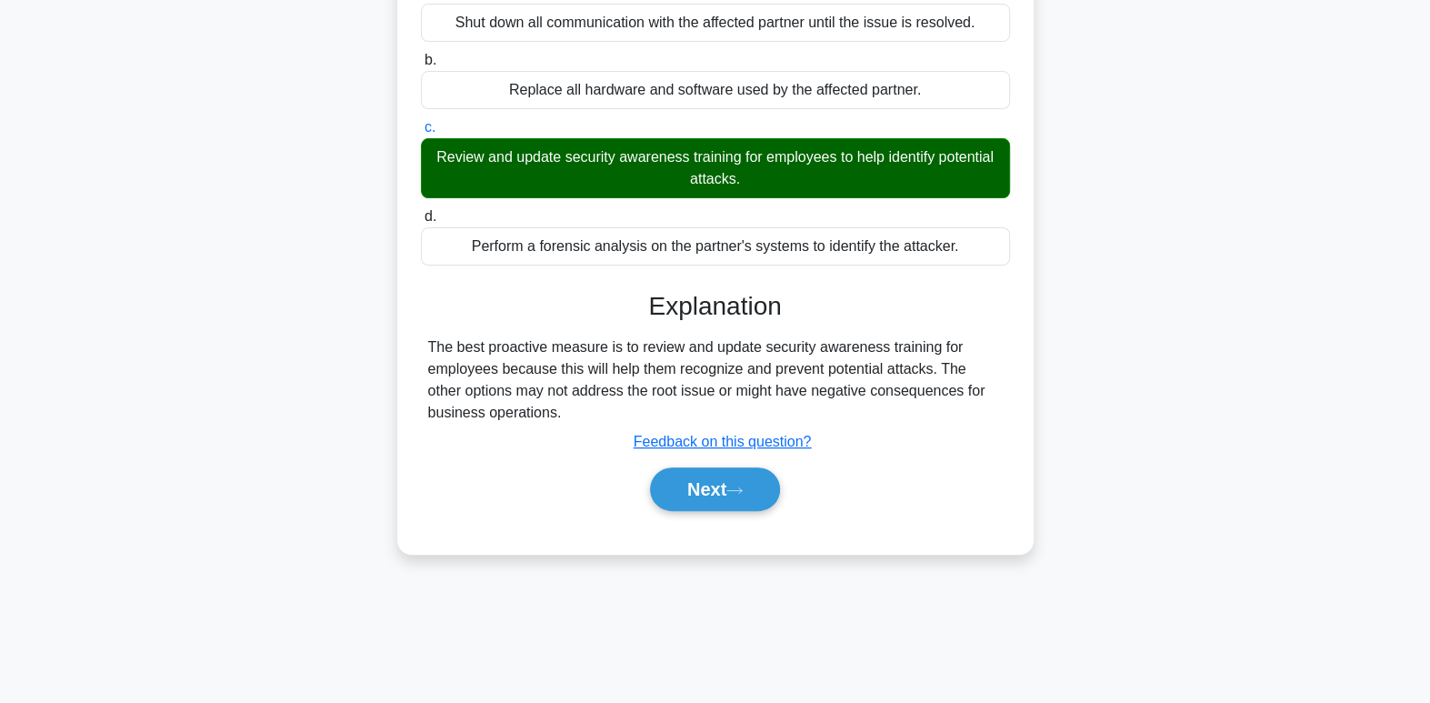
scroll to position [278, 0]
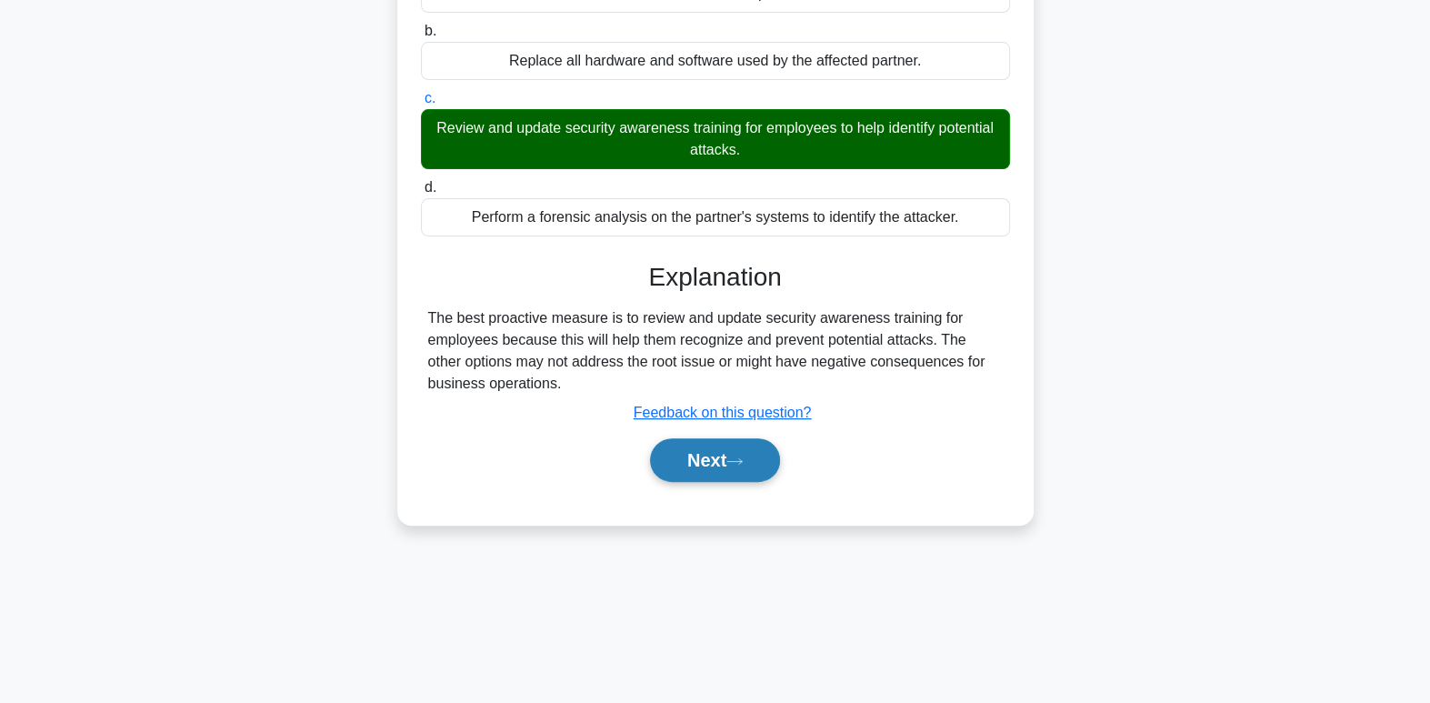
click at [742, 462] on icon at bounding box center [734, 461] width 16 height 10
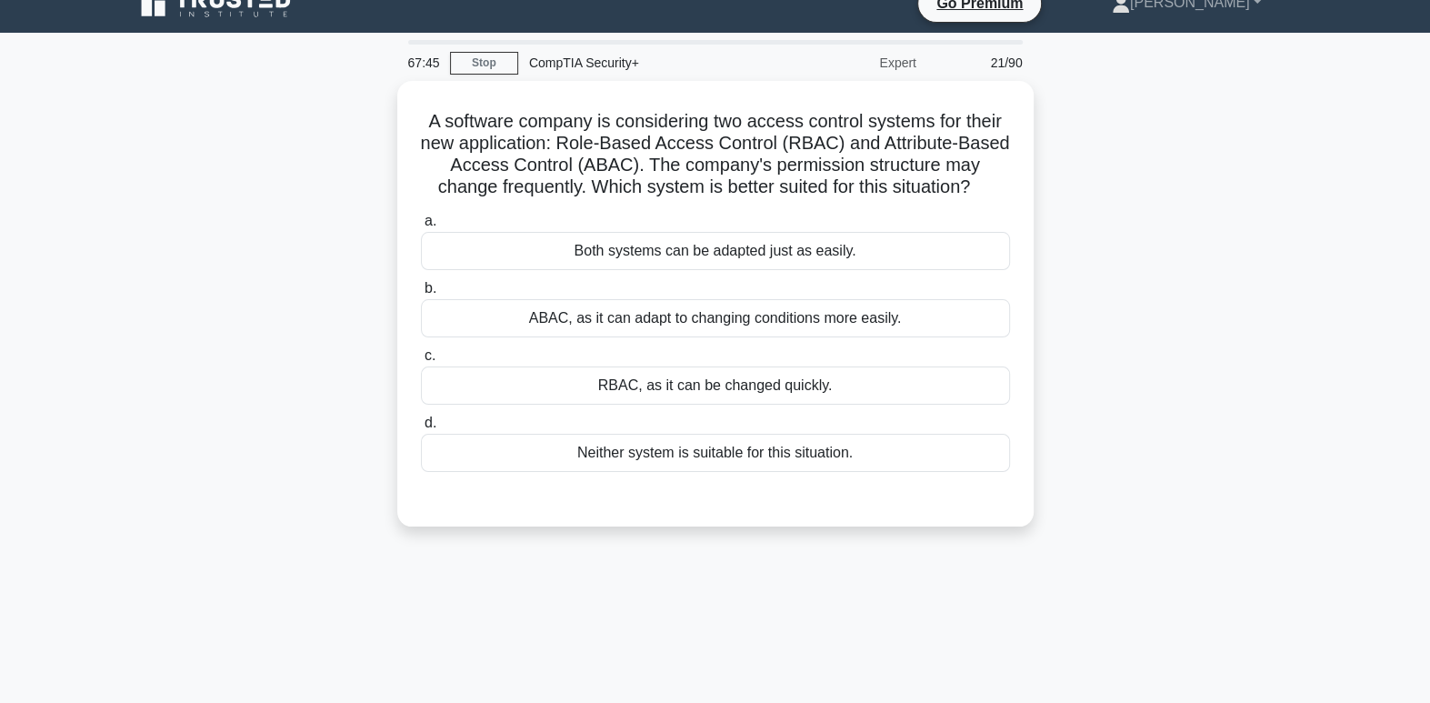
scroll to position [0, 0]
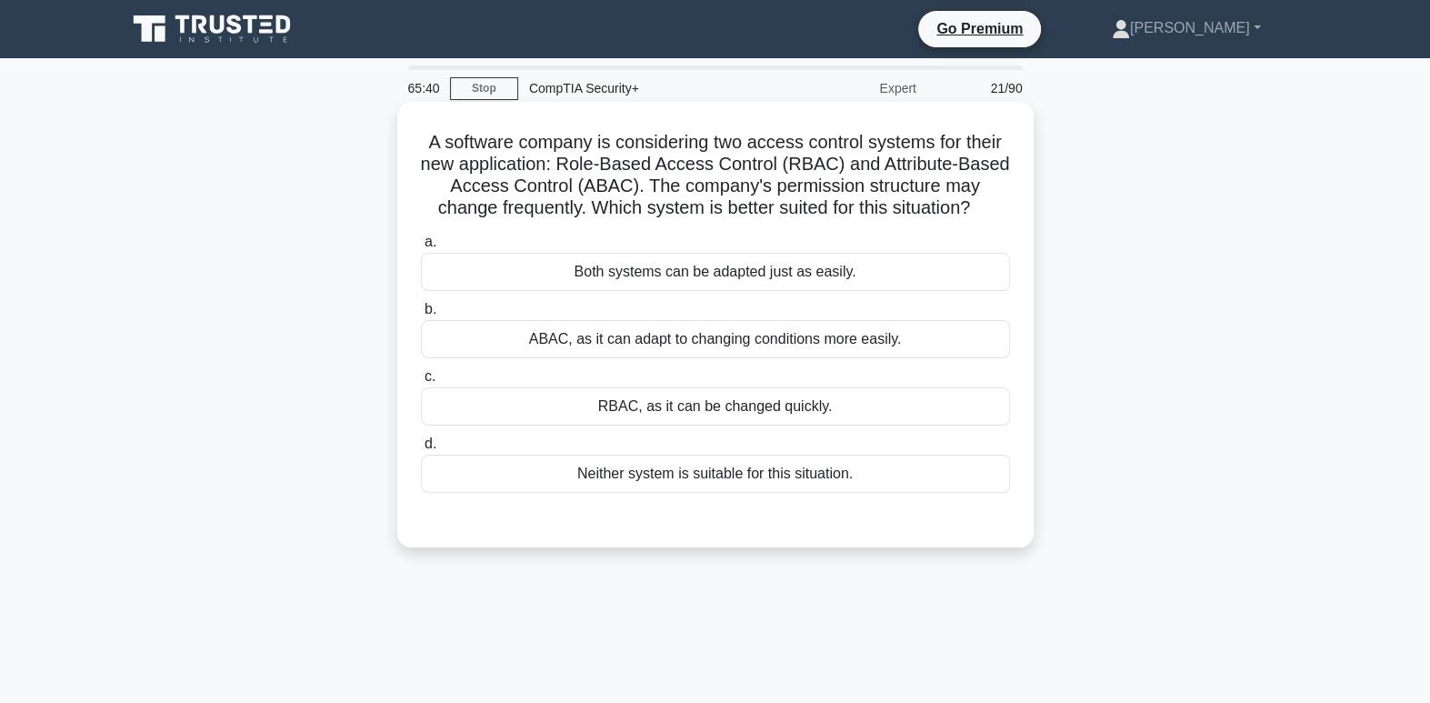
click at [795, 338] on div "ABAC, as it can adapt to changing conditions more easily." at bounding box center [715, 339] width 589 height 38
click at [421, 315] on input "b. ABAC, as it can adapt to changing conditions more easily." at bounding box center [421, 310] width 0 height 12
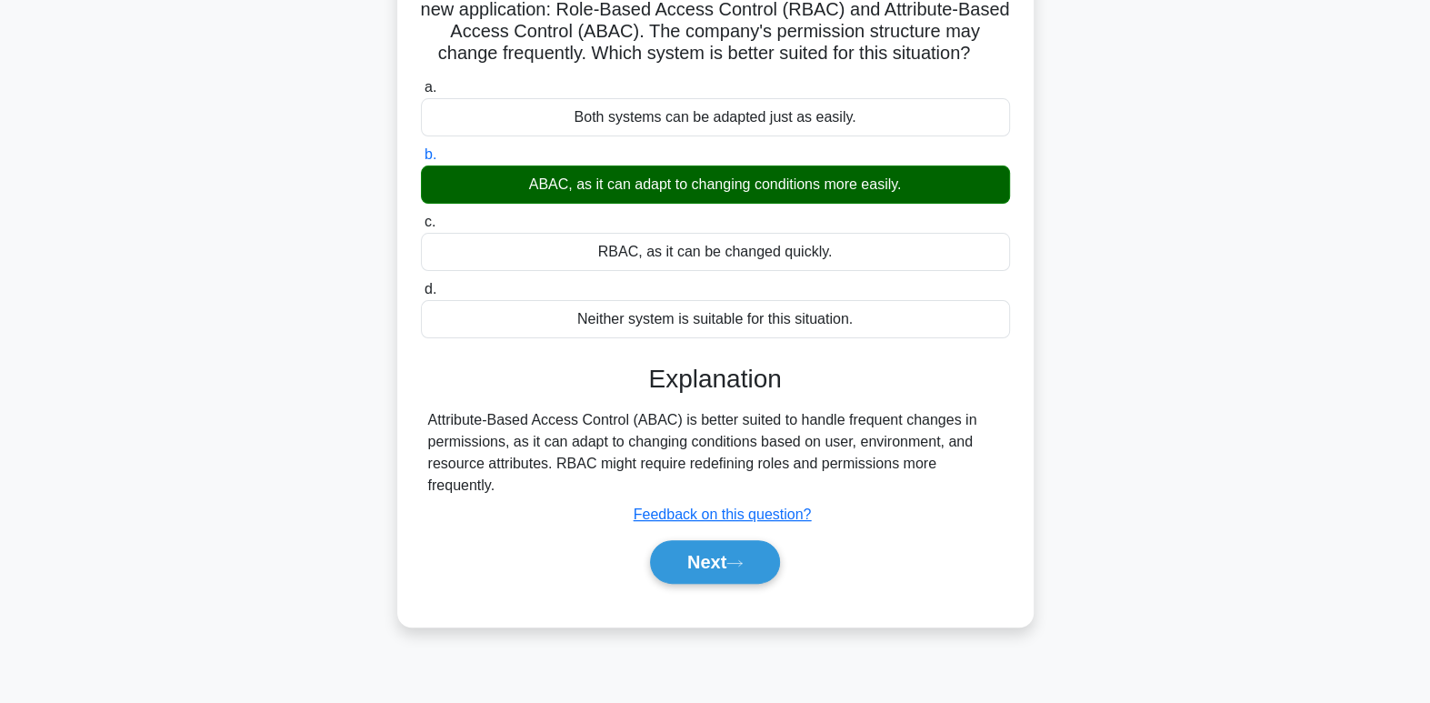
scroll to position [160, 0]
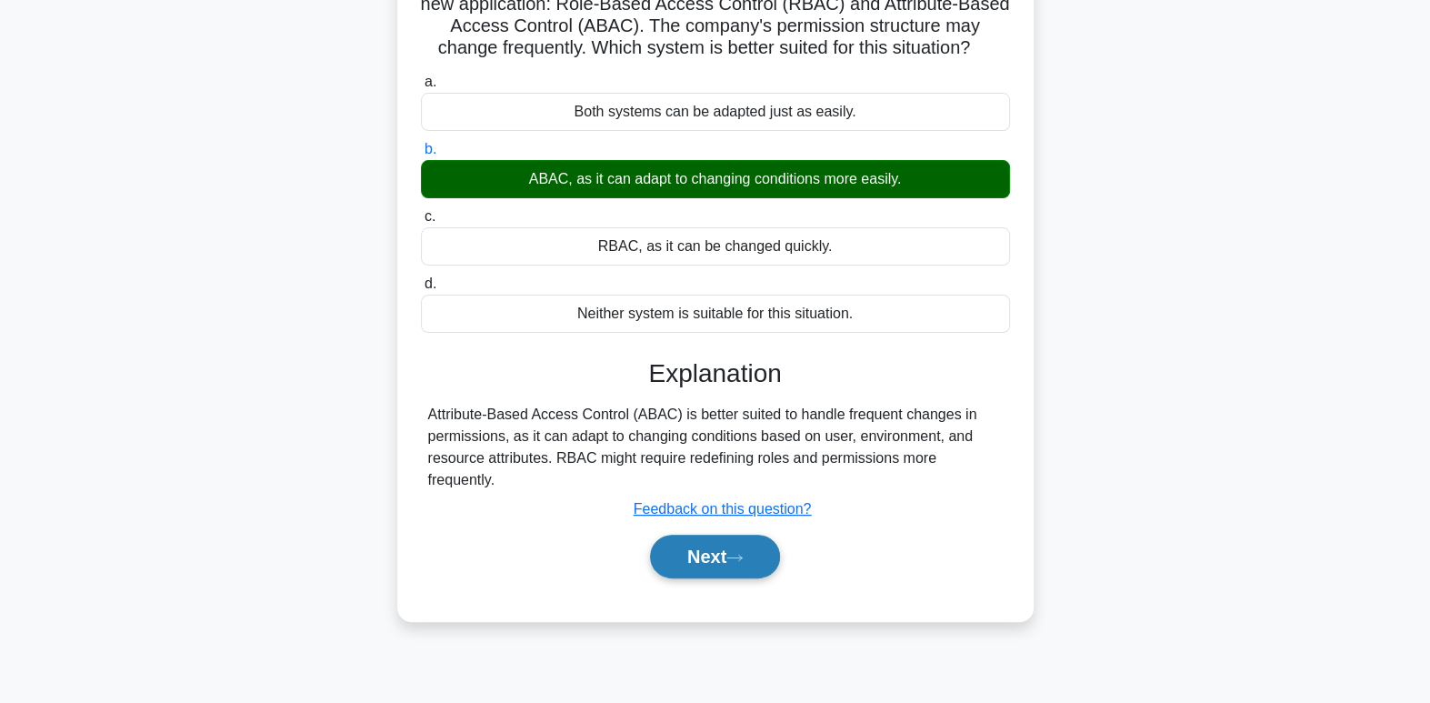
click at [731, 556] on button "Next" at bounding box center [715, 557] width 130 height 44
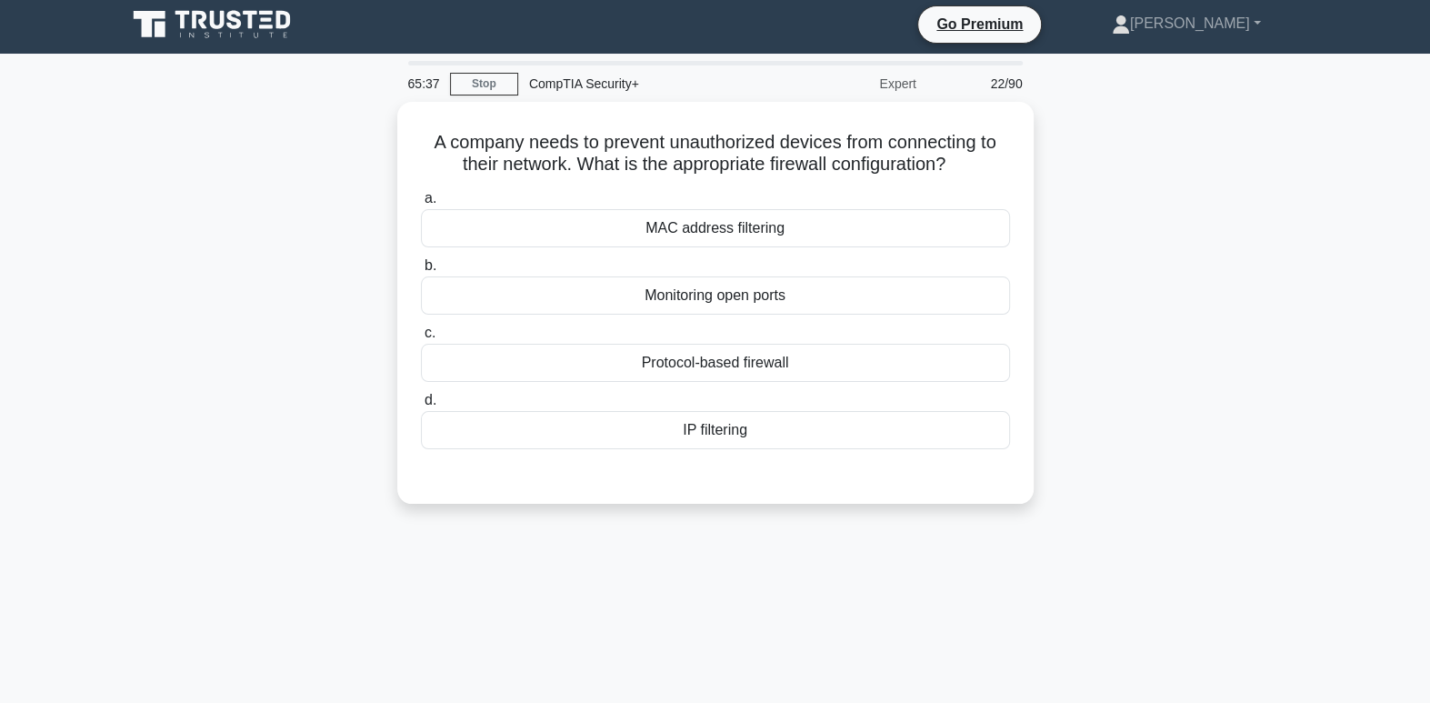
scroll to position [0, 0]
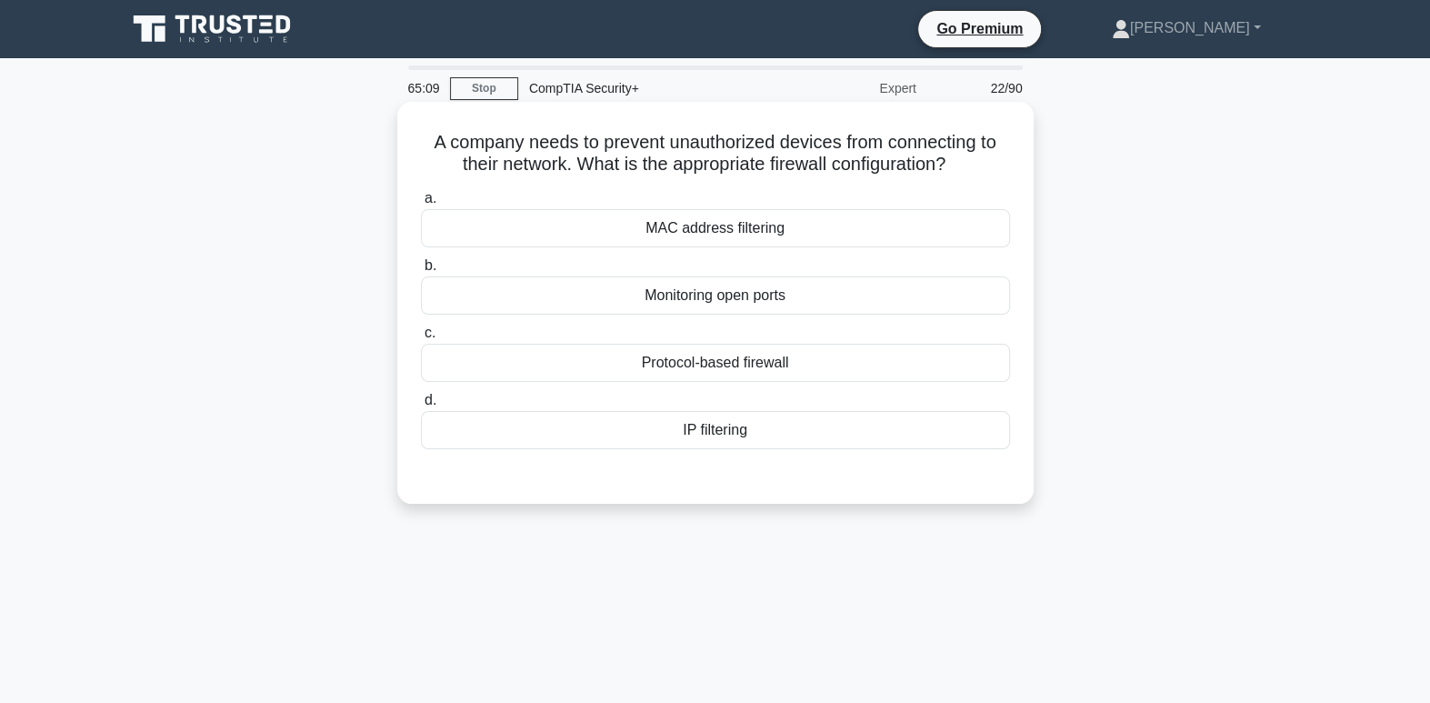
click at [745, 424] on div "IP filtering" at bounding box center [715, 430] width 589 height 38
click at [421, 406] on input "d. IP filtering" at bounding box center [421, 401] width 0 height 12
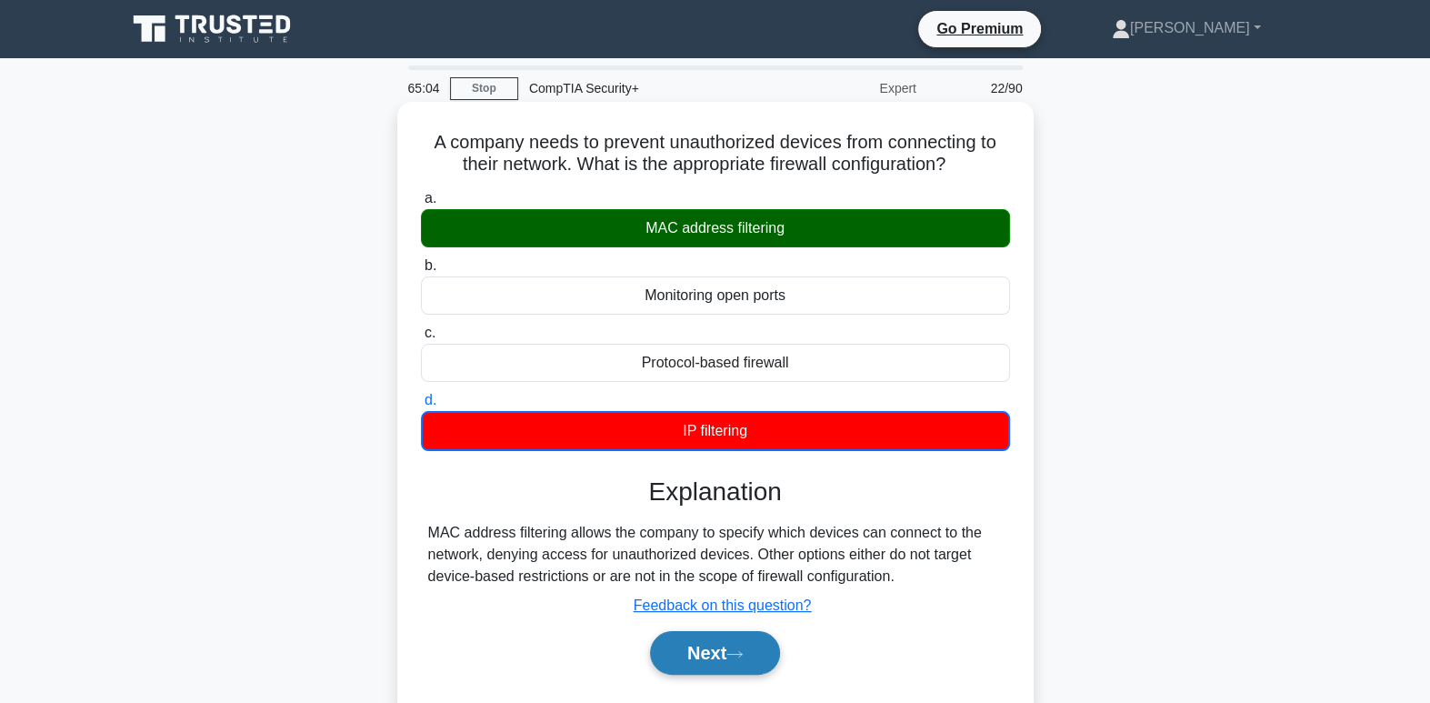
click at [734, 639] on button "Next" at bounding box center [715, 653] width 130 height 44
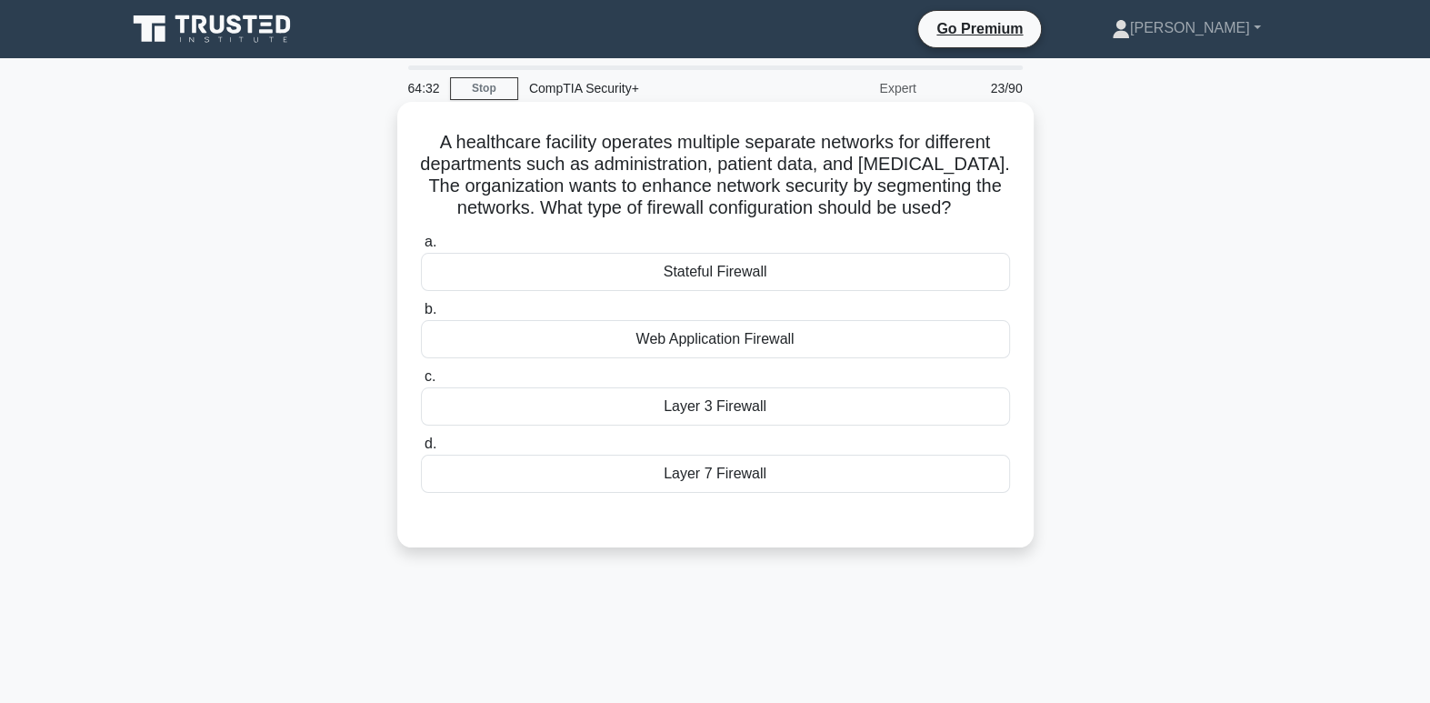
click at [775, 467] on div "Layer 7 Firewall" at bounding box center [715, 474] width 589 height 38
click at [421, 450] on input "d. Layer 7 Firewall" at bounding box center [421, 444] width 0 height 12
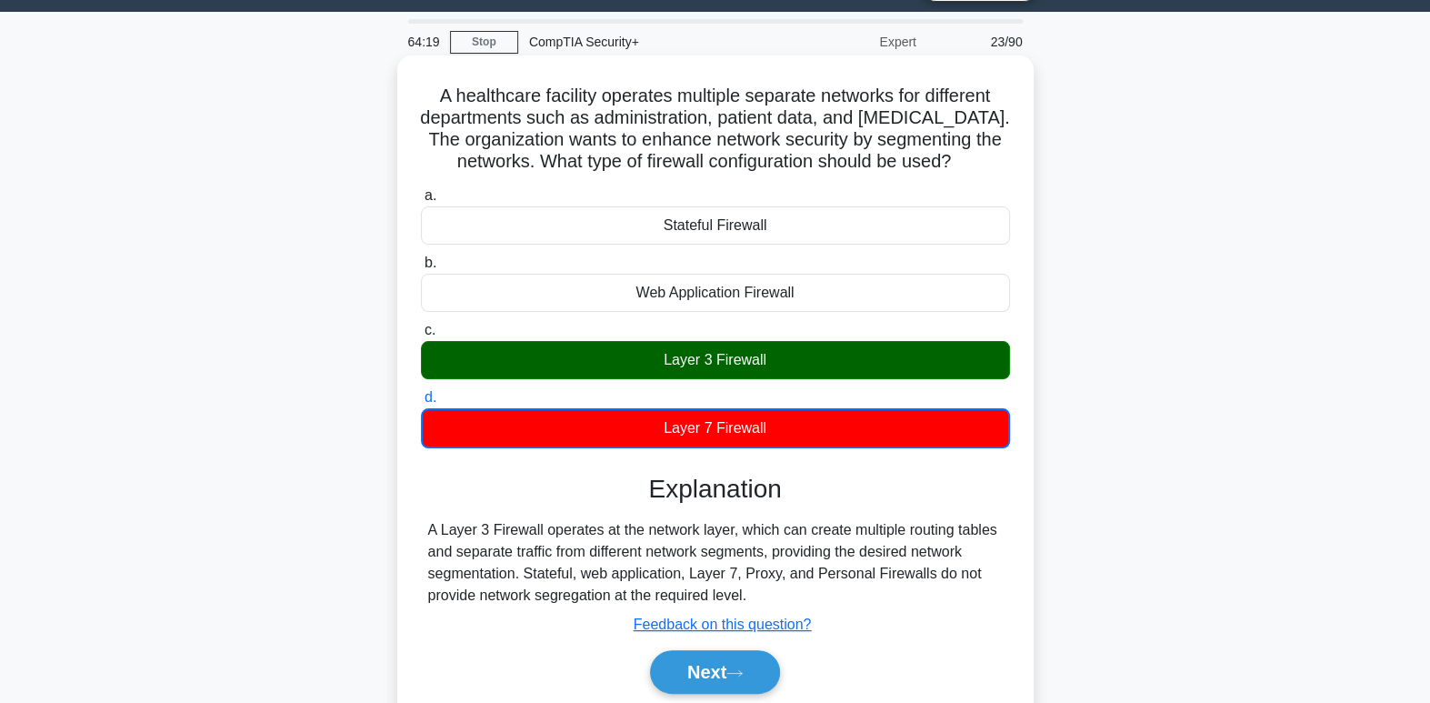
scroll to position [62, 0]
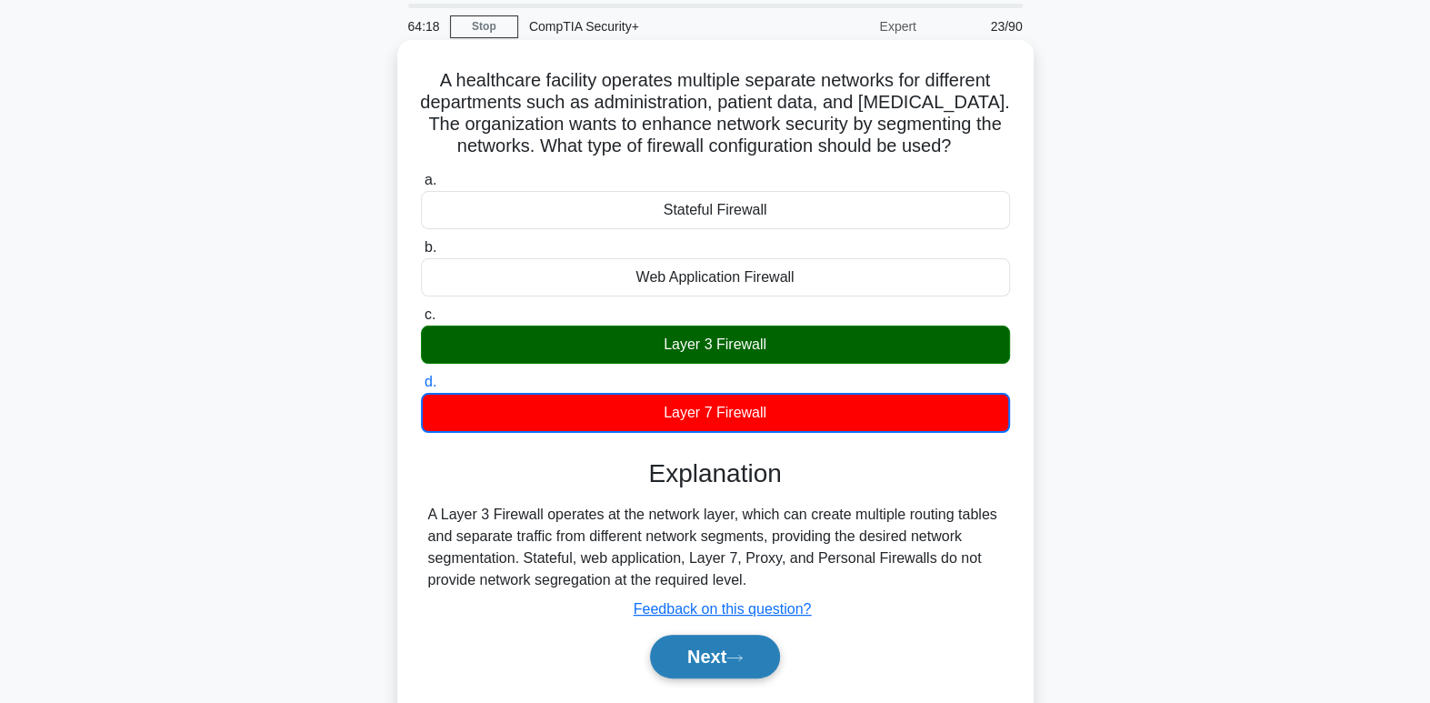
click at [765, 666] on button "Next" at bounding box center [715, 657] width 130 height 44
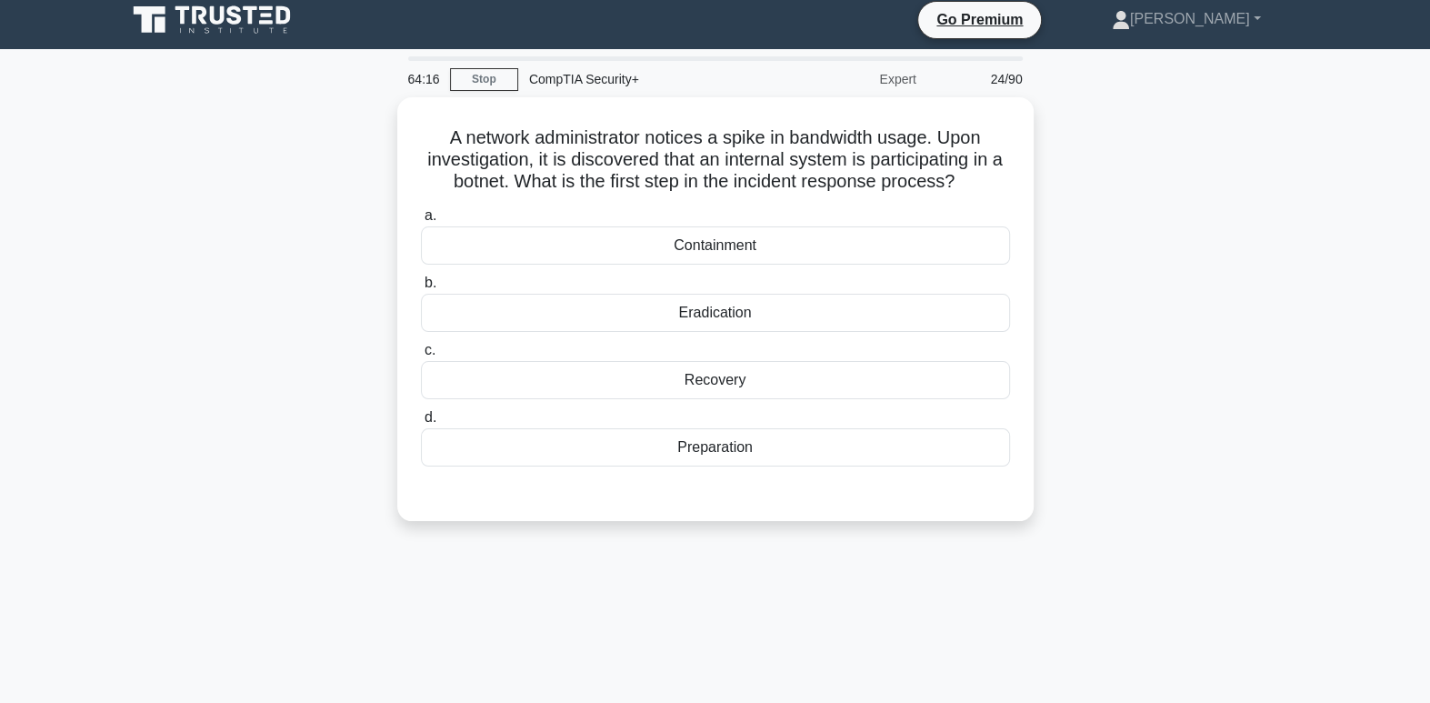
scroll to position [0, 0]
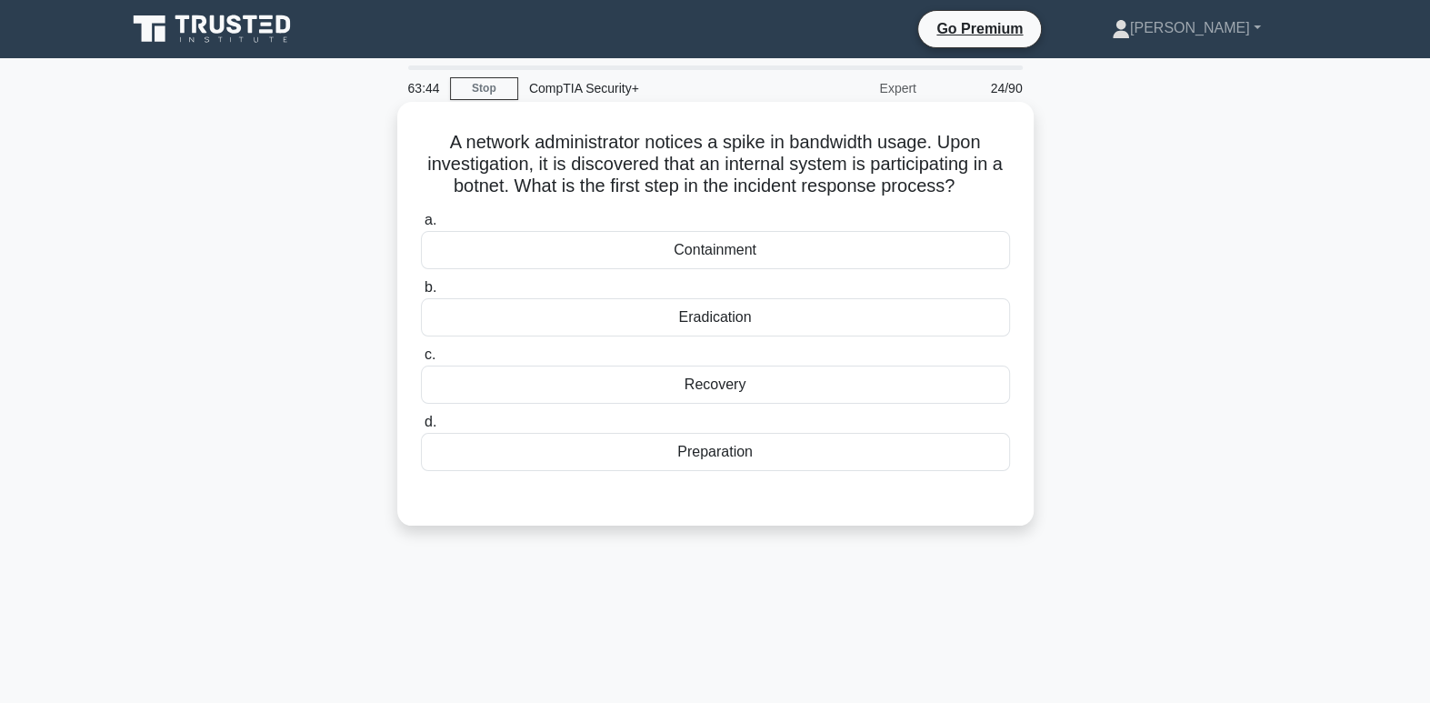
click at [764, 254] on div "Containment" at bounding box center [715, 250] width 589 height 38
click at [421, 226] on input "a. Containment" at bounding box center [421, 221] width 0 height 12
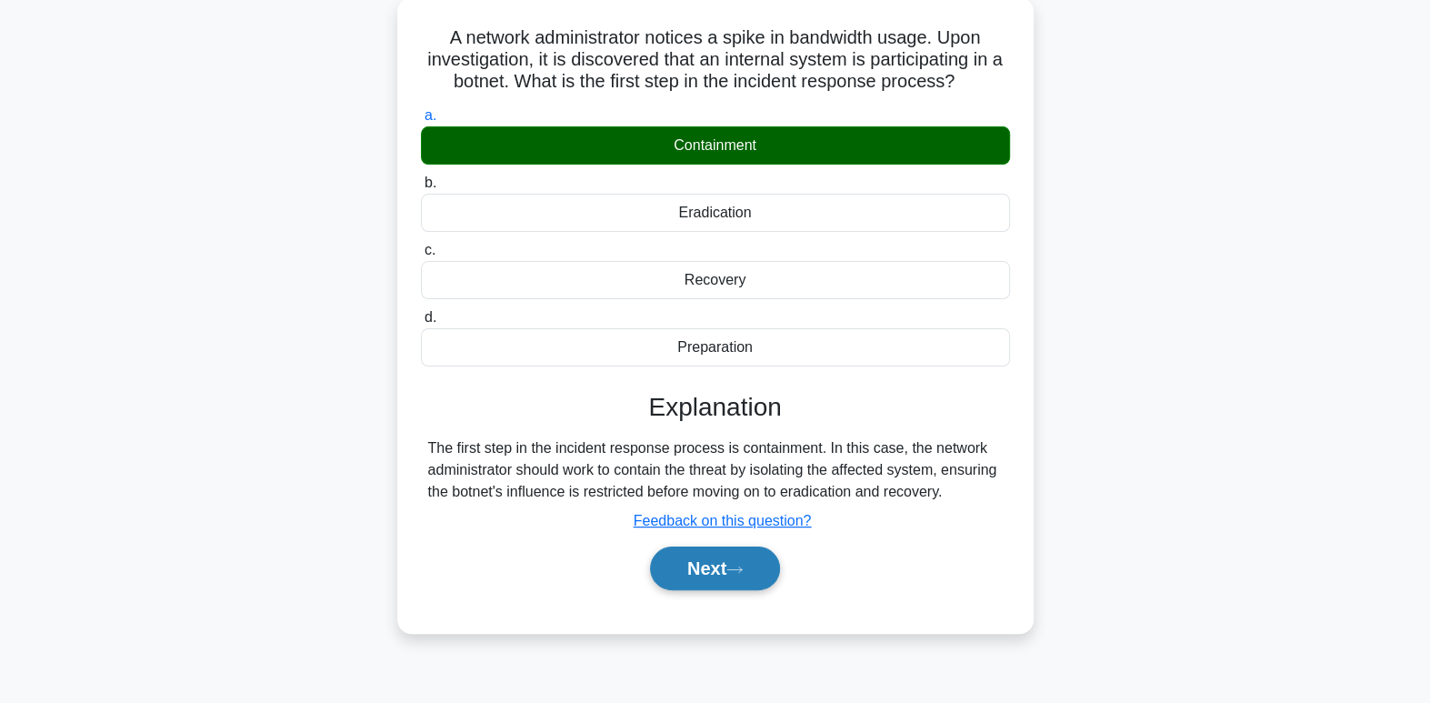
scroll to position [108, 0]
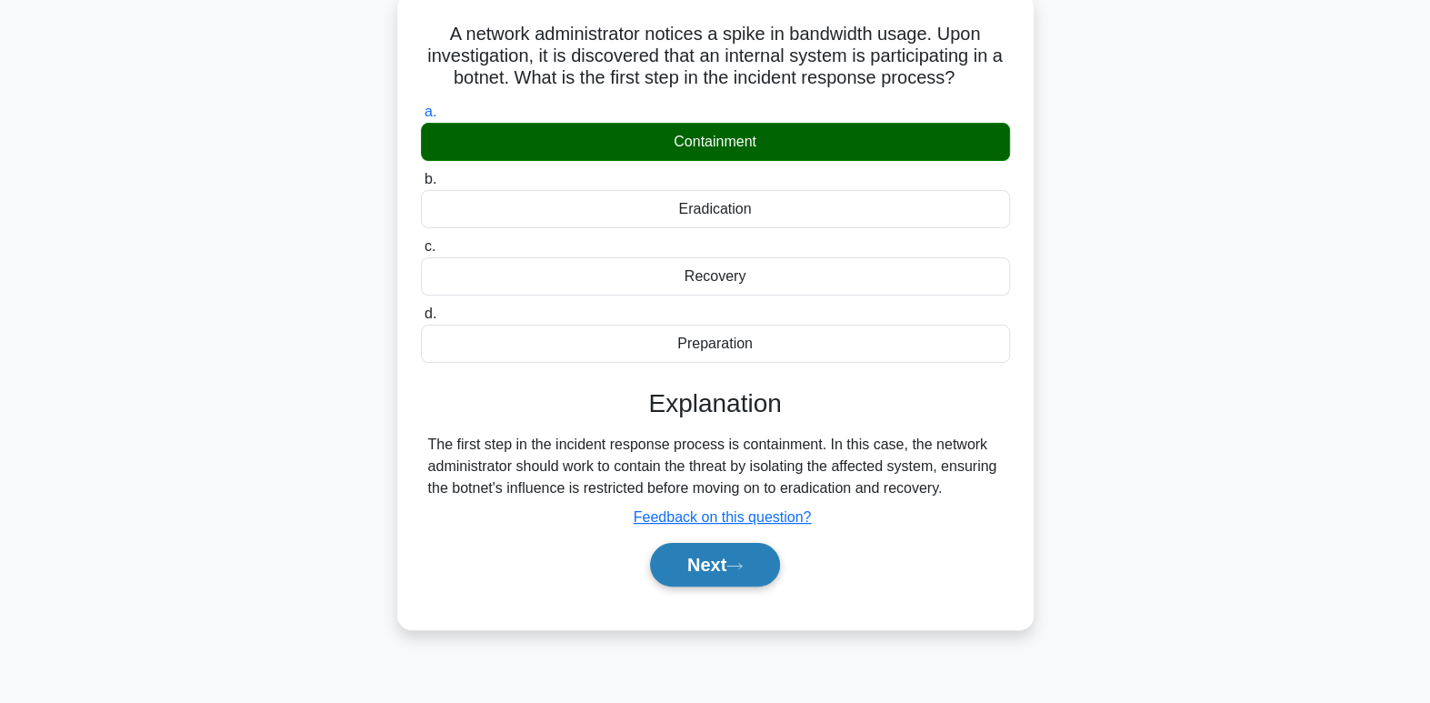
click at [738, 577] on button "Next" at bounding box center [715, 565] width 130 height 44
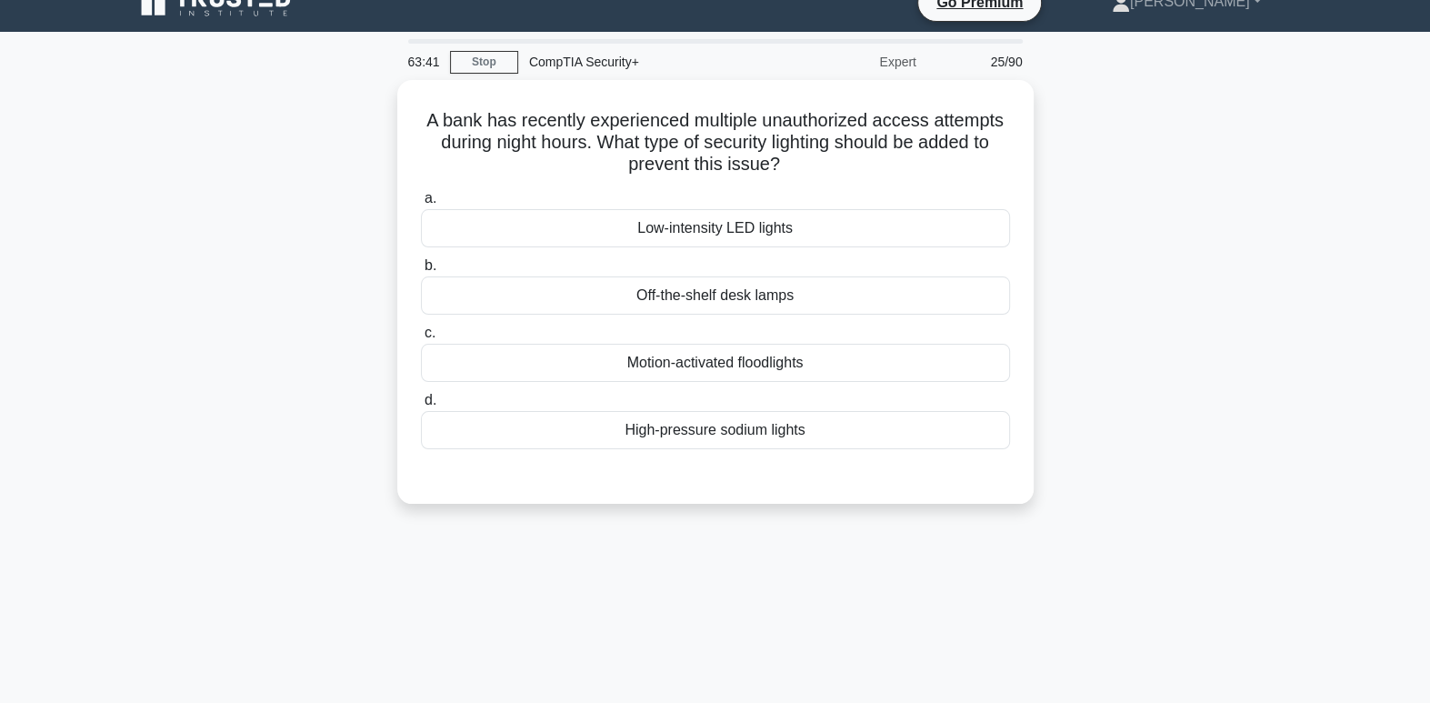
scroll to position [0, 0]
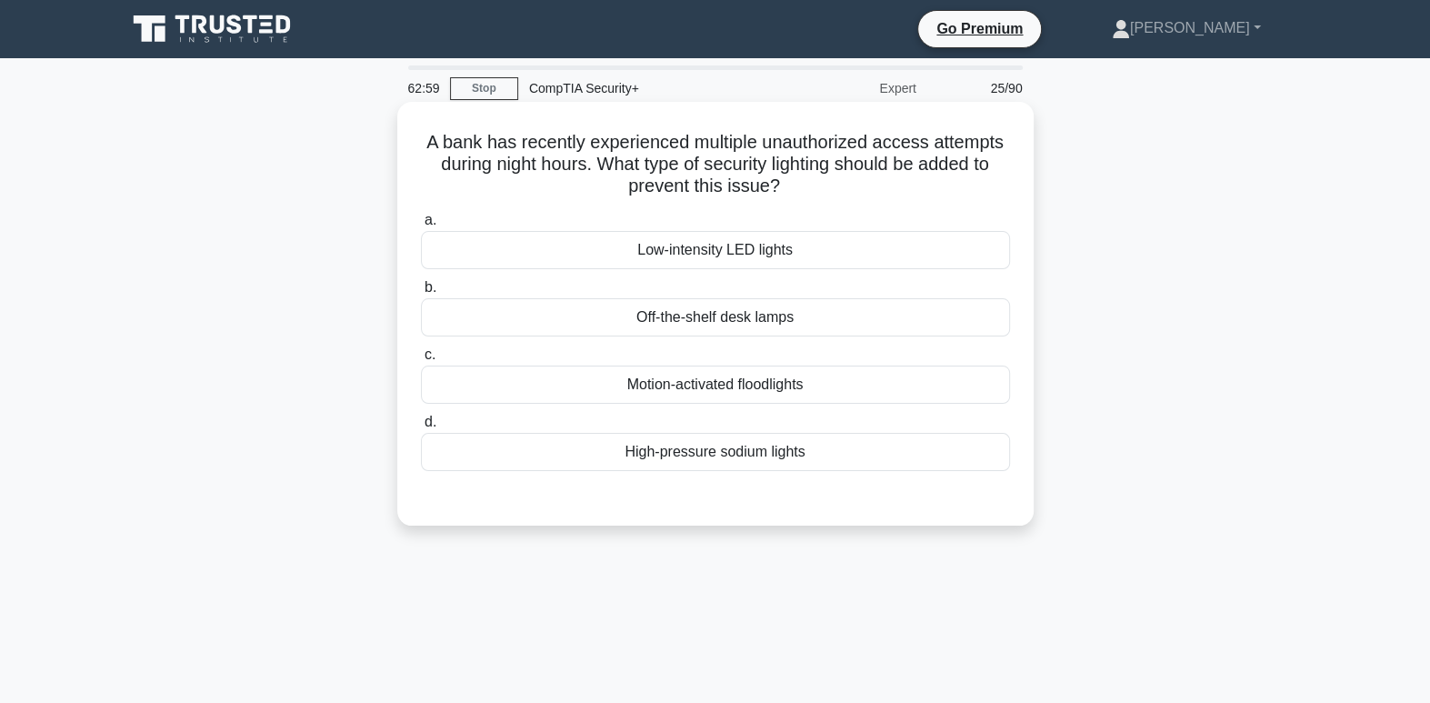
click at [826, 390] on div "Motion-activated floodlights" at bounding box center [715, 384] width 589 height 38
click at [421, 361] on input "c. Motion-activated floodlights" at bounding box center [421, 355] width 0 height 12
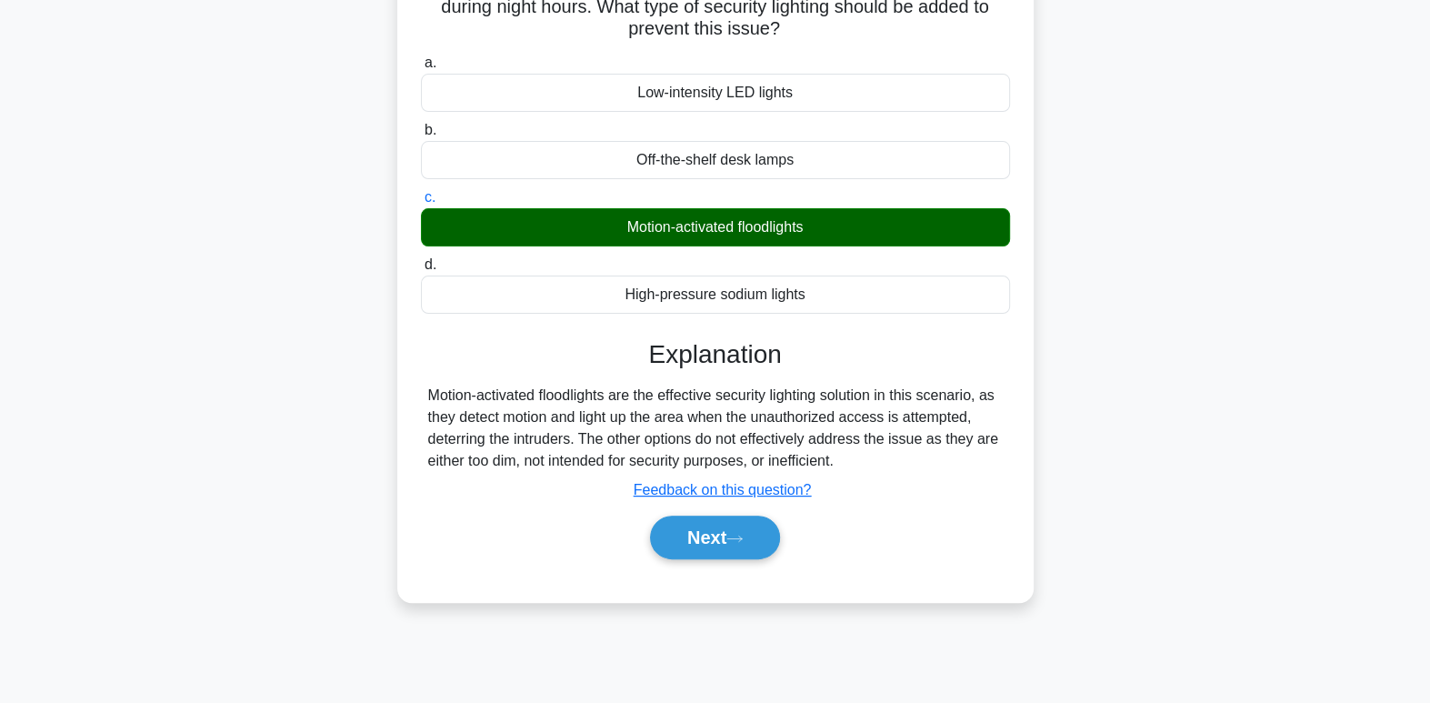
scroll to position [179, 0]
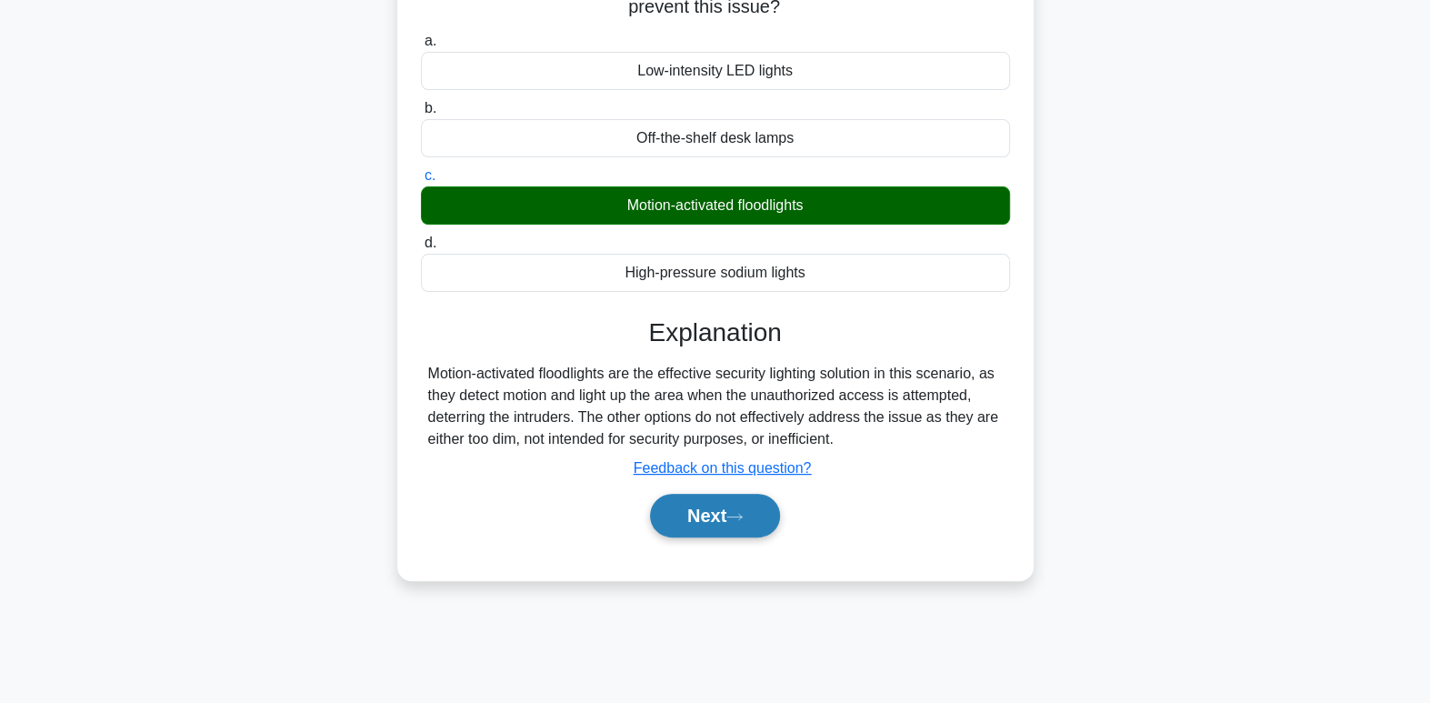
click at [731, 524] on button "Next" at bounding box center [715, 516] width 130 height 44
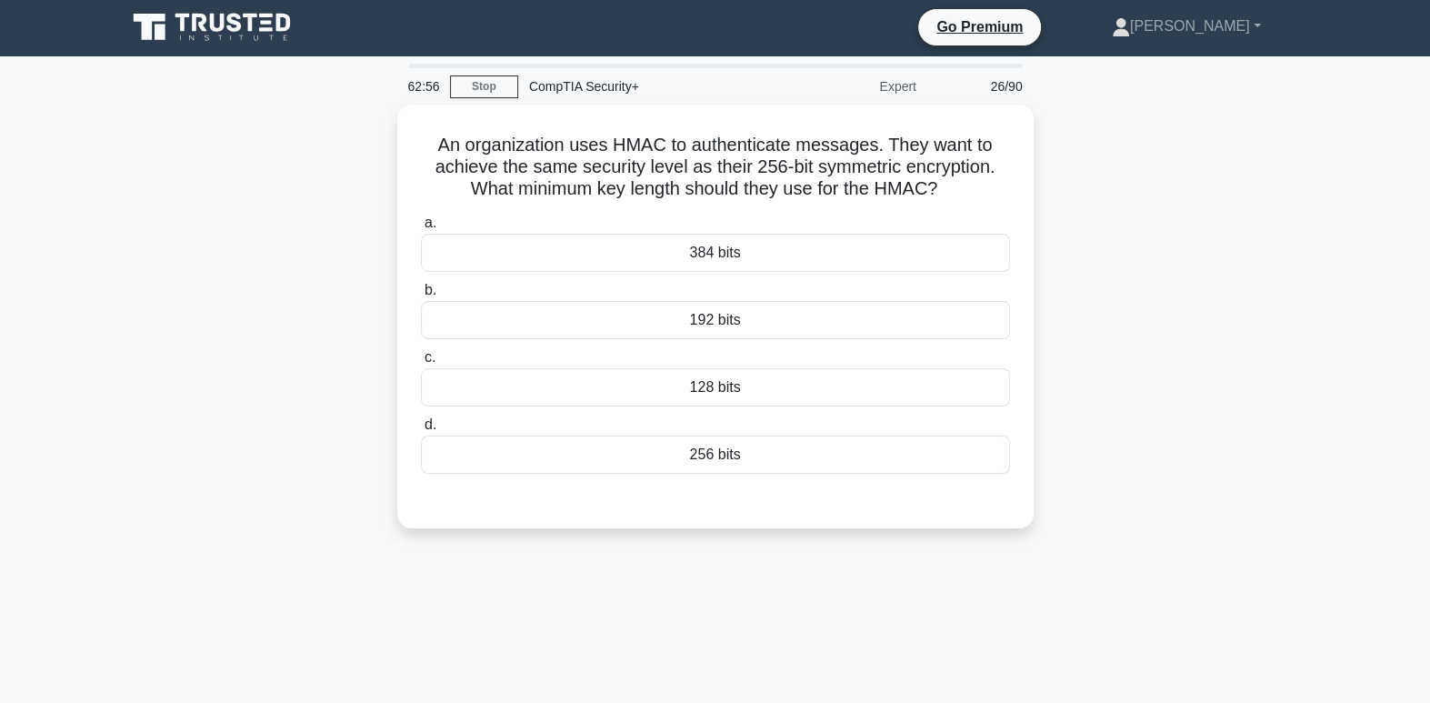
scroll to position [0, 0]
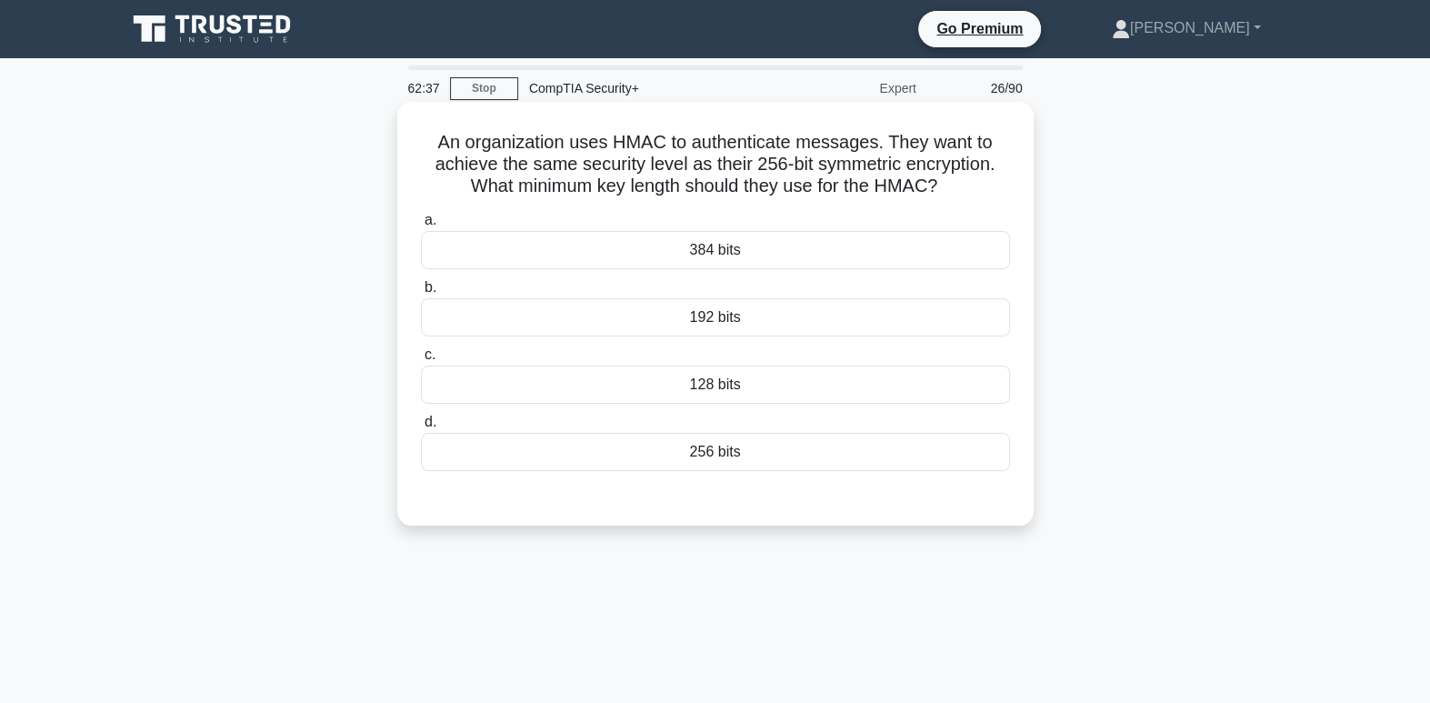
click at [784, 377] on div "128 bits" at bounding box center [715, 384] width 589 height 38
click at [421, 361] on input "c. 128 bits" at bounding box center [421, 355] width 0 height 12
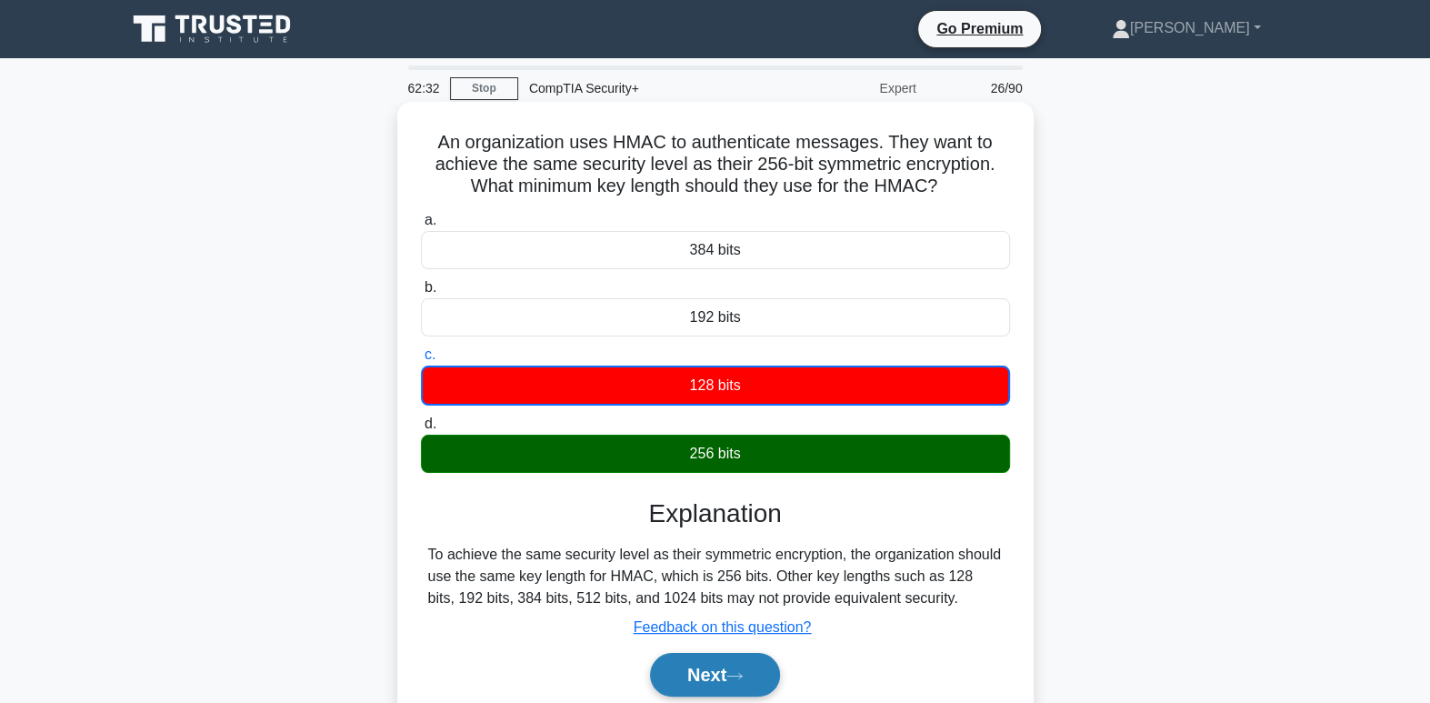
click at [738, 682] on button "Next" at bounding box center [715, 675] width 130 height 44
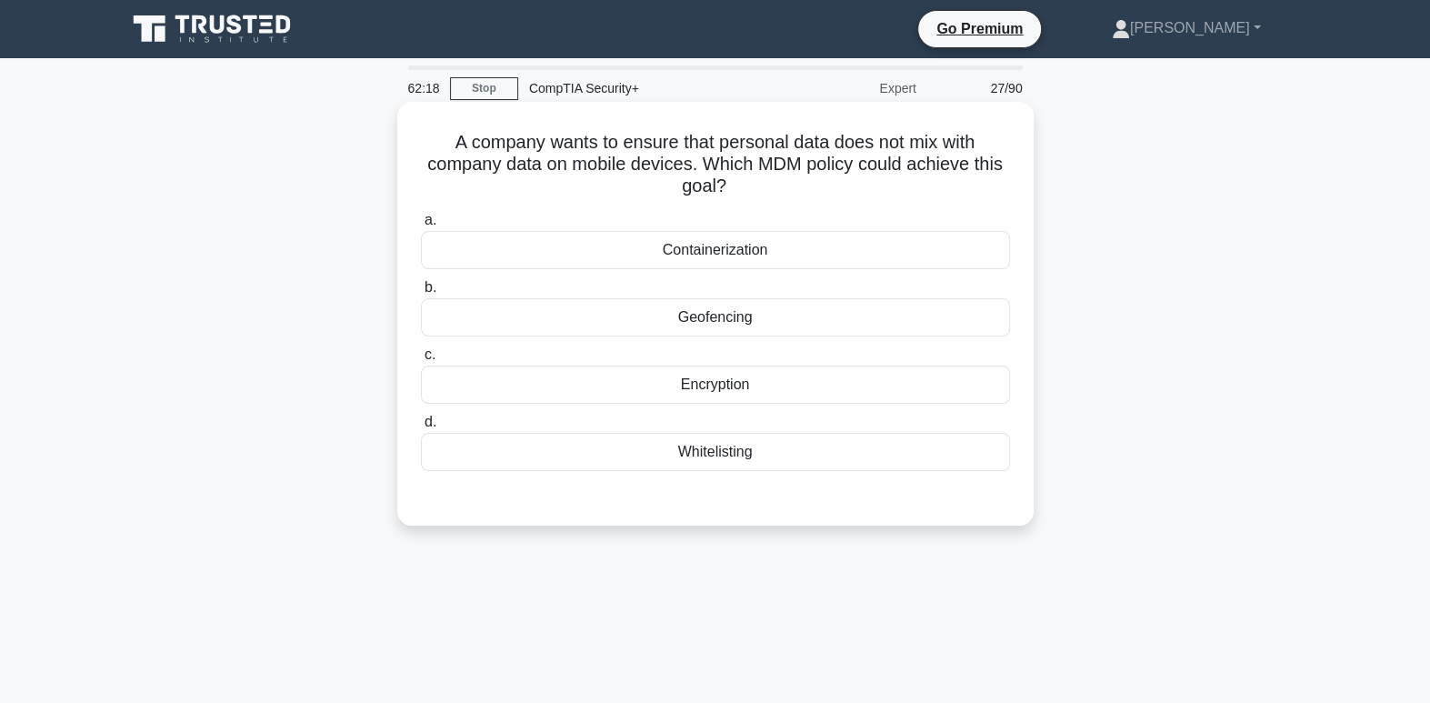
click at [956, 245] on div "Containerization" at bounding box center [715, 250] width 589 height 38
click at [421, 226] on input "a. Containerization" at bounding box center [421, 221] width 0 height 12
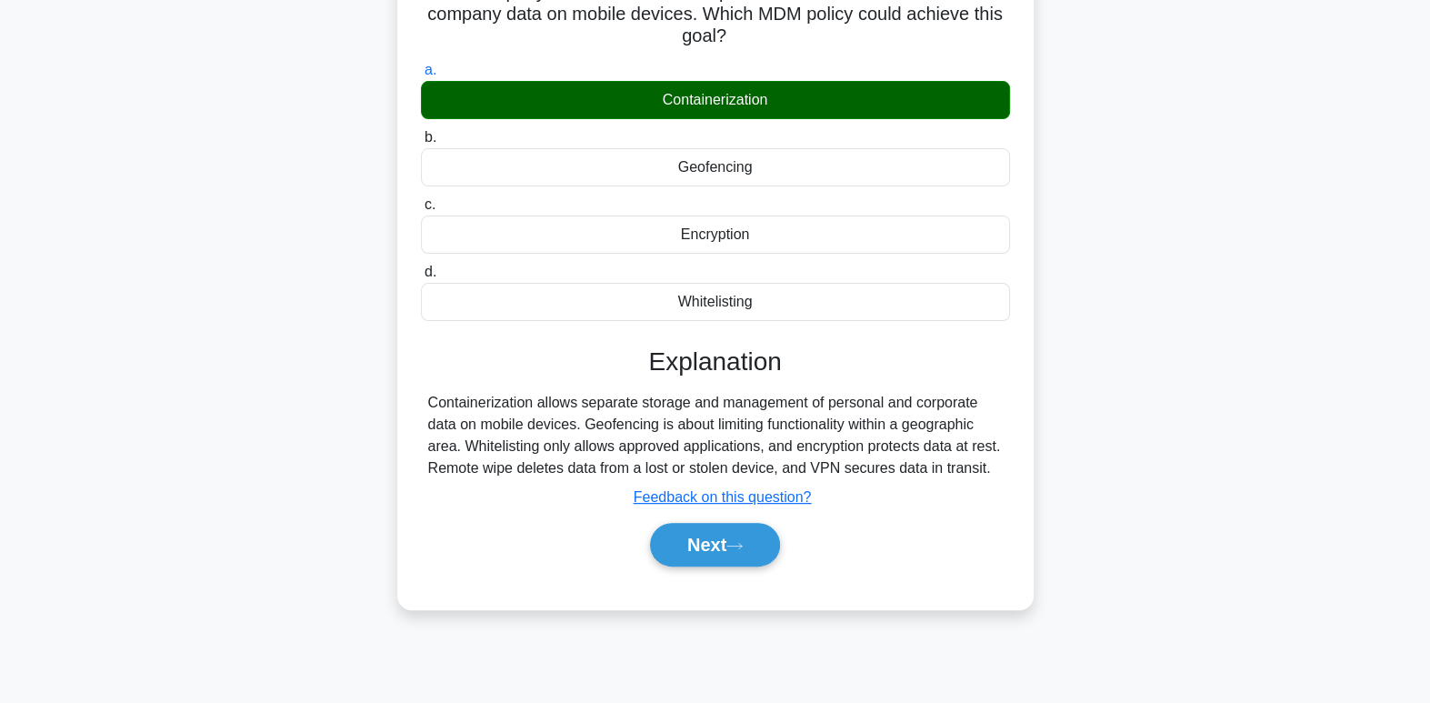
scroll to position [162, 0]
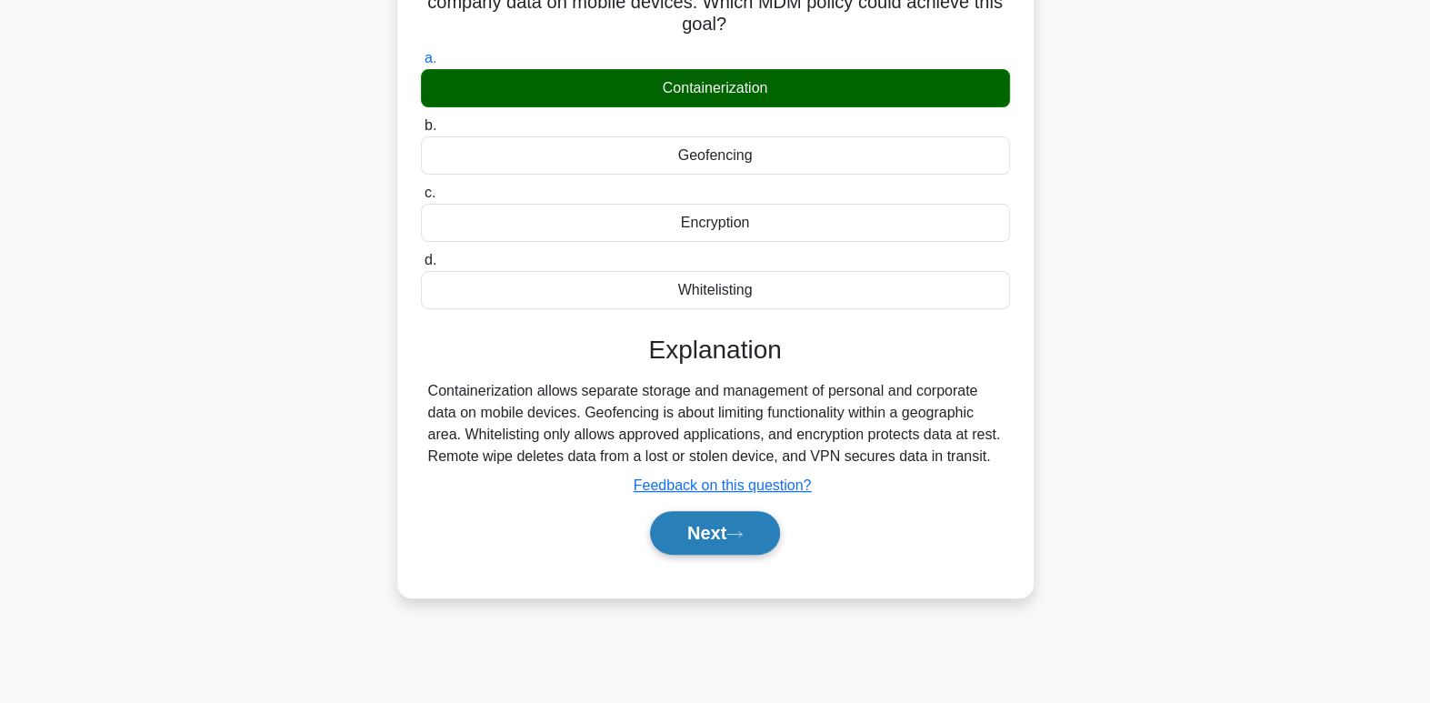
click at [727, 527] on button "Next" at bounding box center [715, 533] width 130 height 44
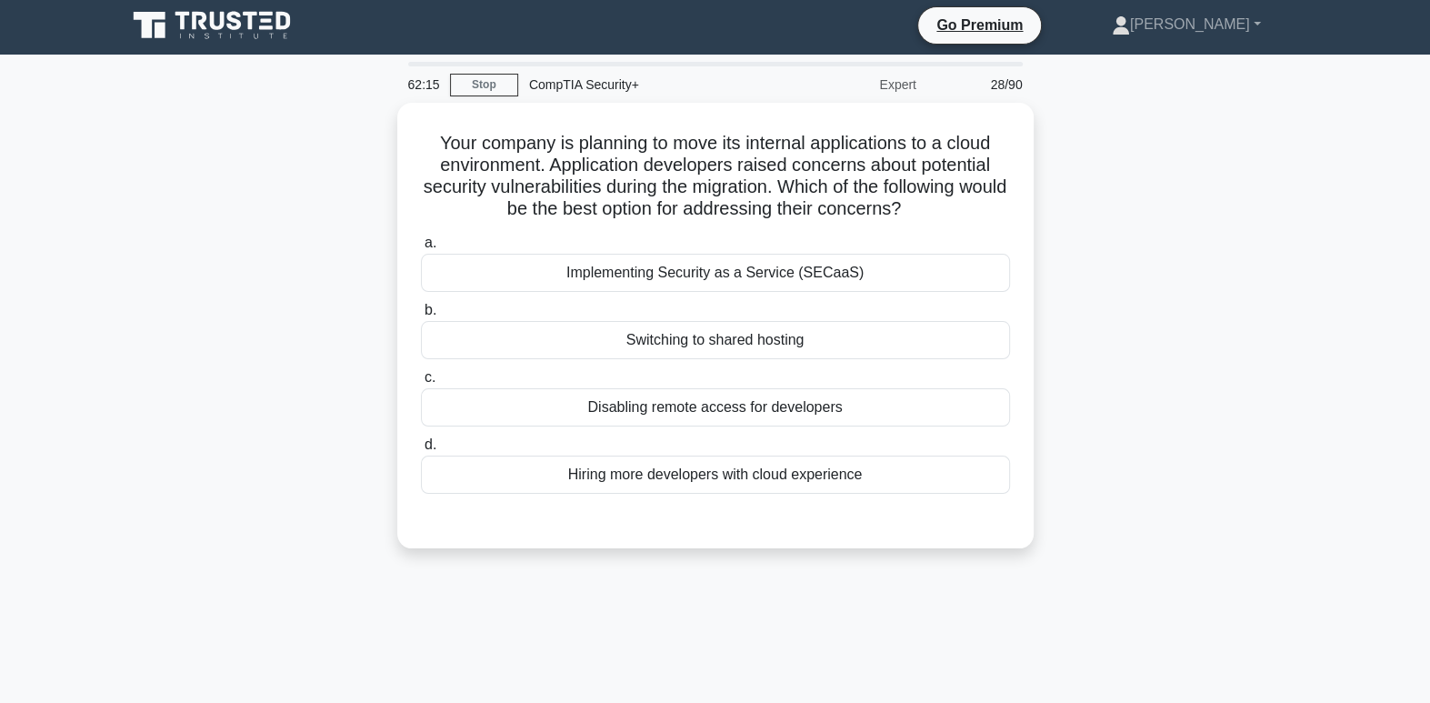
scroll to position [0, 0]
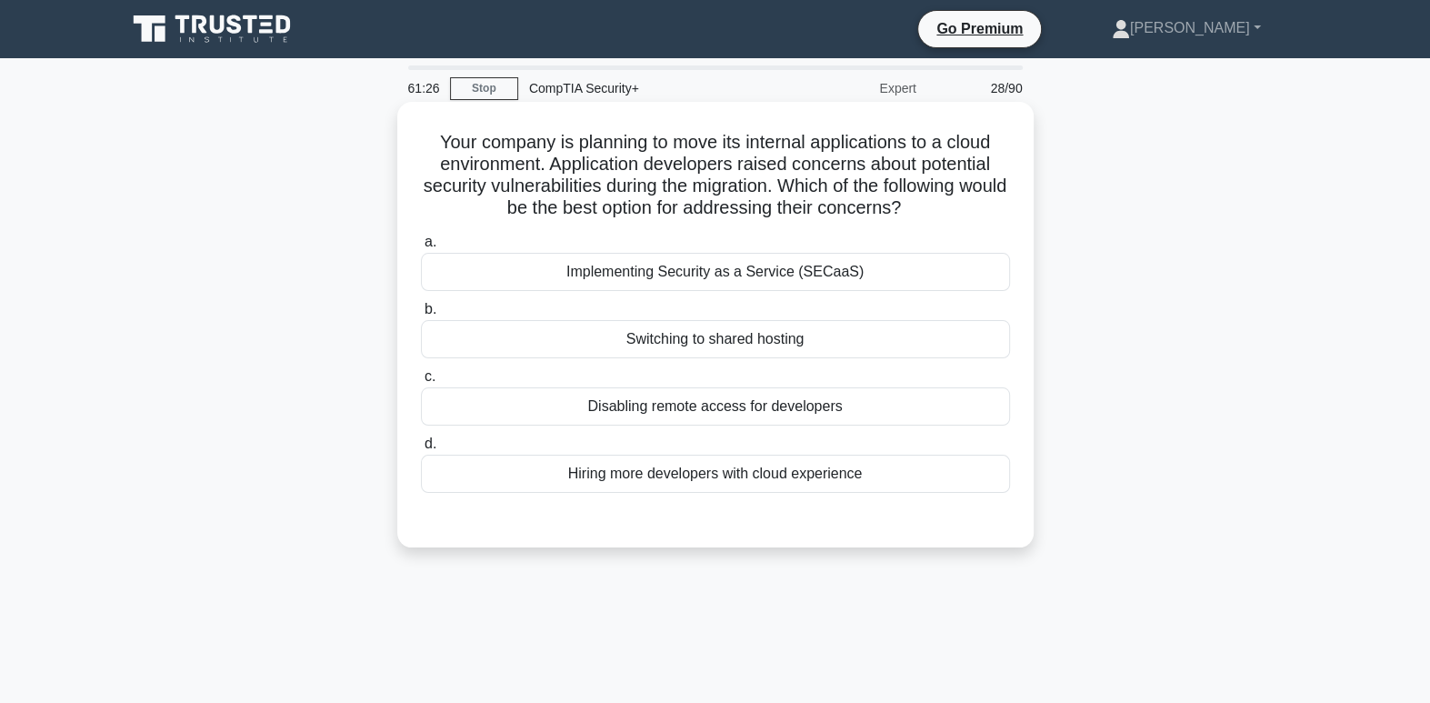
click at [770, 277] on div "Implementing Security as a Service (SECaaS)" at bounding box center [715, 272] width 589 height 38
click at [421, 248] on input "a. Implementing Security as a Service (SECaaS)" at bounding box center [421, 242] width 0 height 12
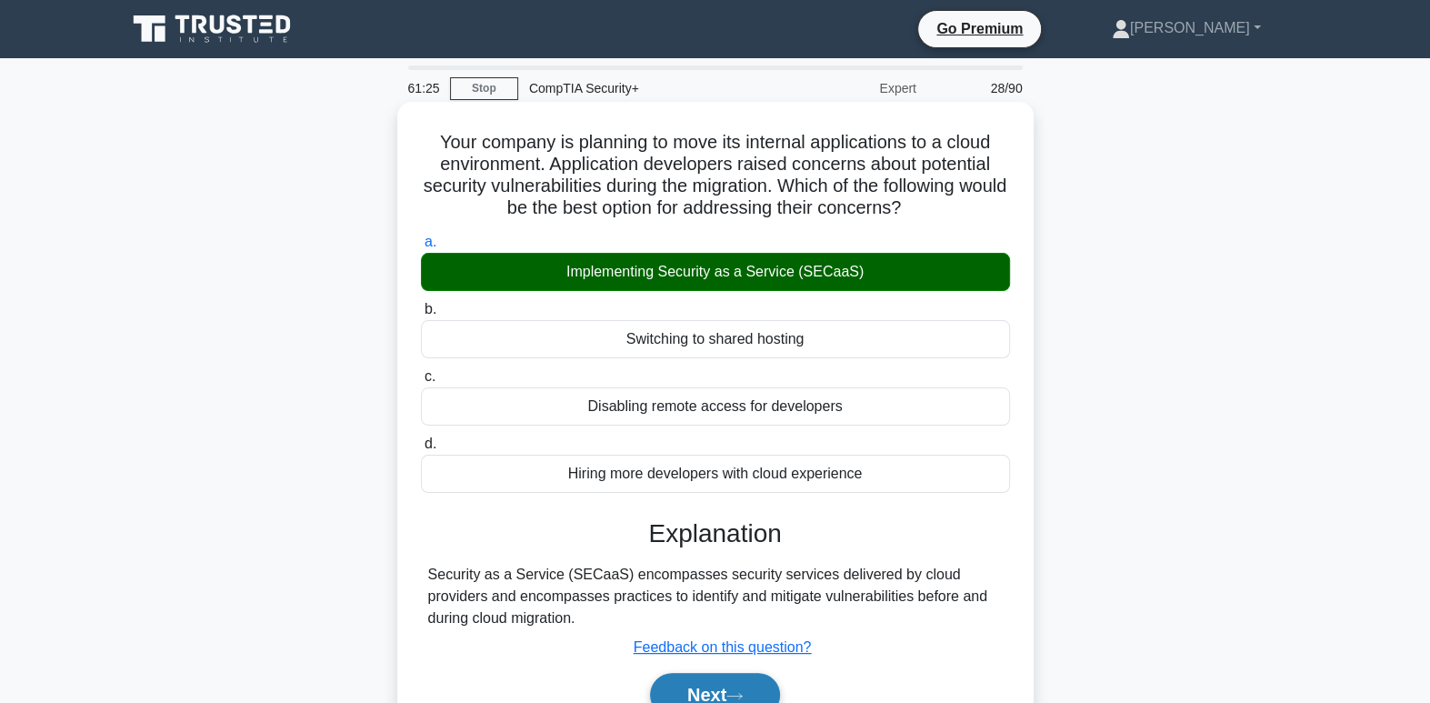
click at [754, 685] on button "Next" at bounding box center [715, 695] width 130 height 44
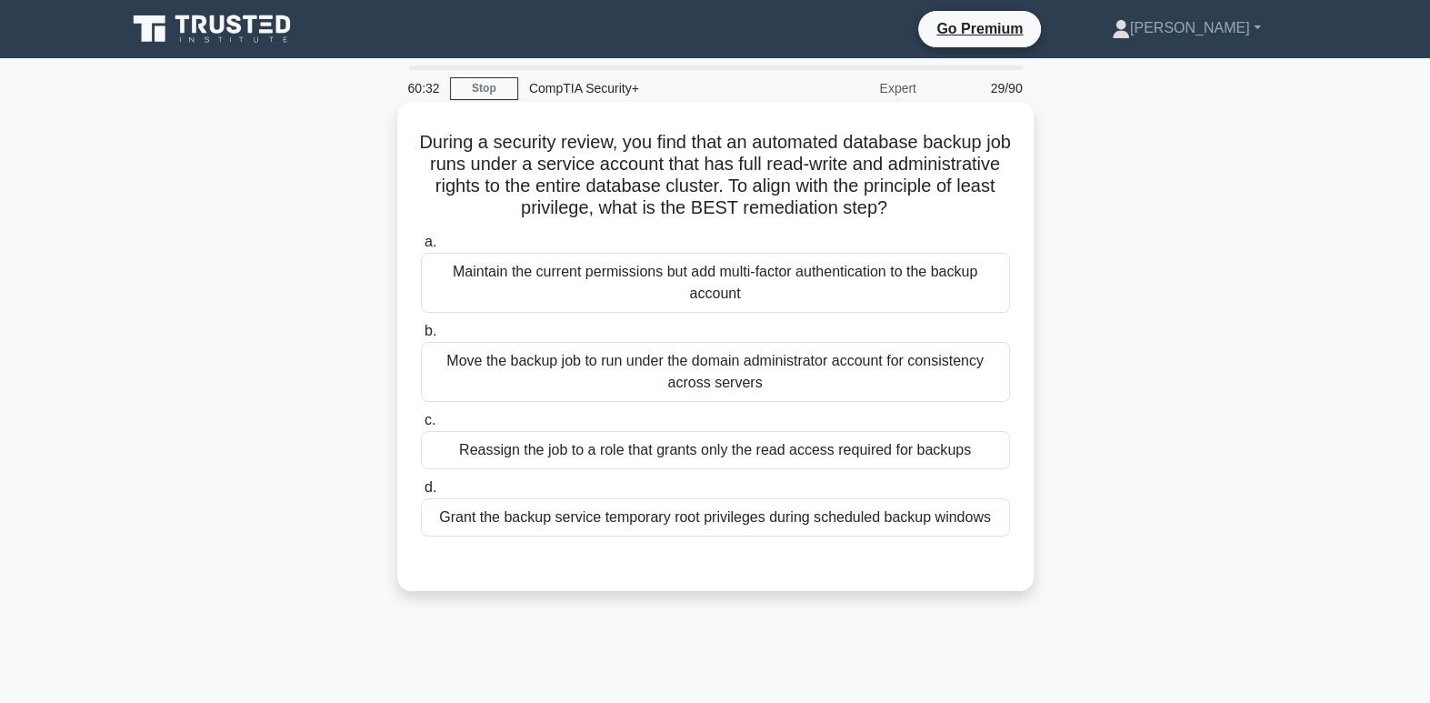
click at [626, 453] on div "Reassign the job to a role that grants only the read access required for backups" at bounding box center [715, 450] width 589 height 38
click at [421, 426] on input "c. Reassign the job to a role that grants only the read access required for bac…" at bounding box center [421, 421] width 0 height 12
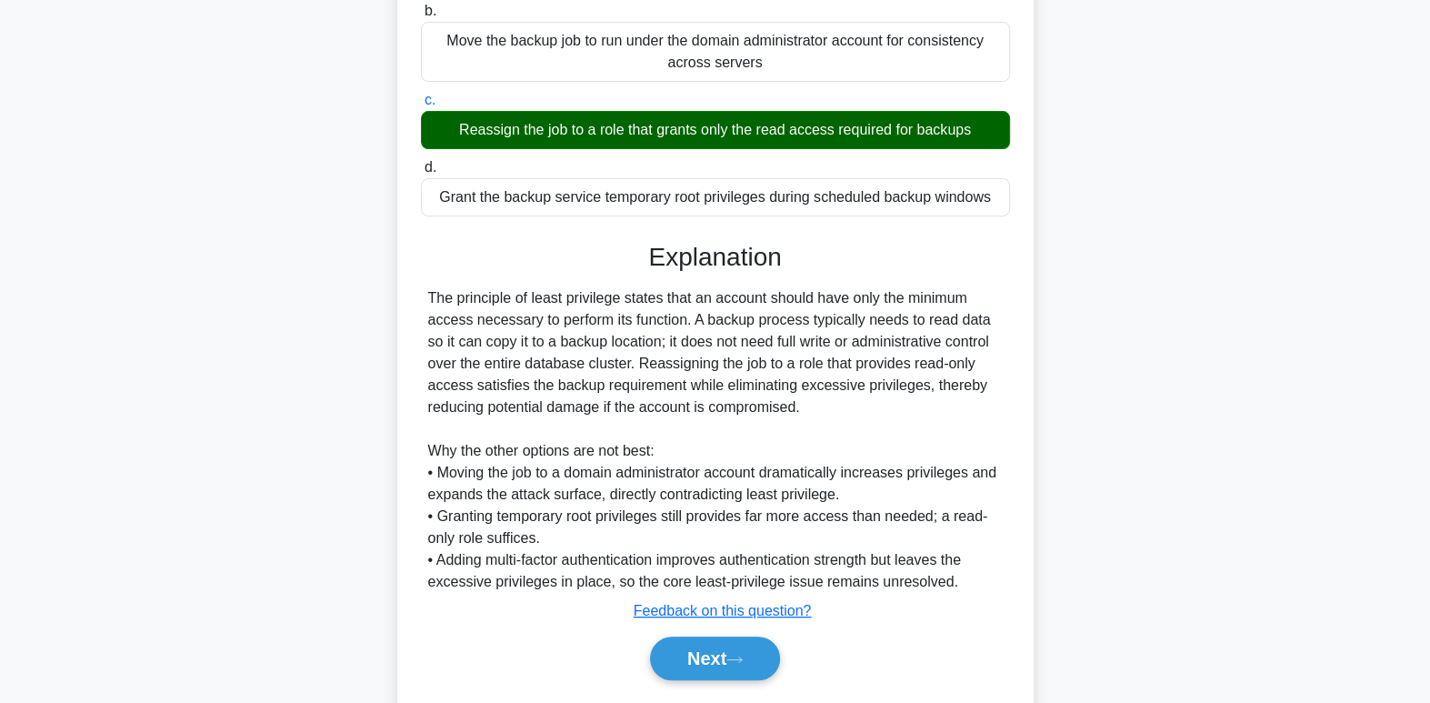
scroll to position [344, 0]
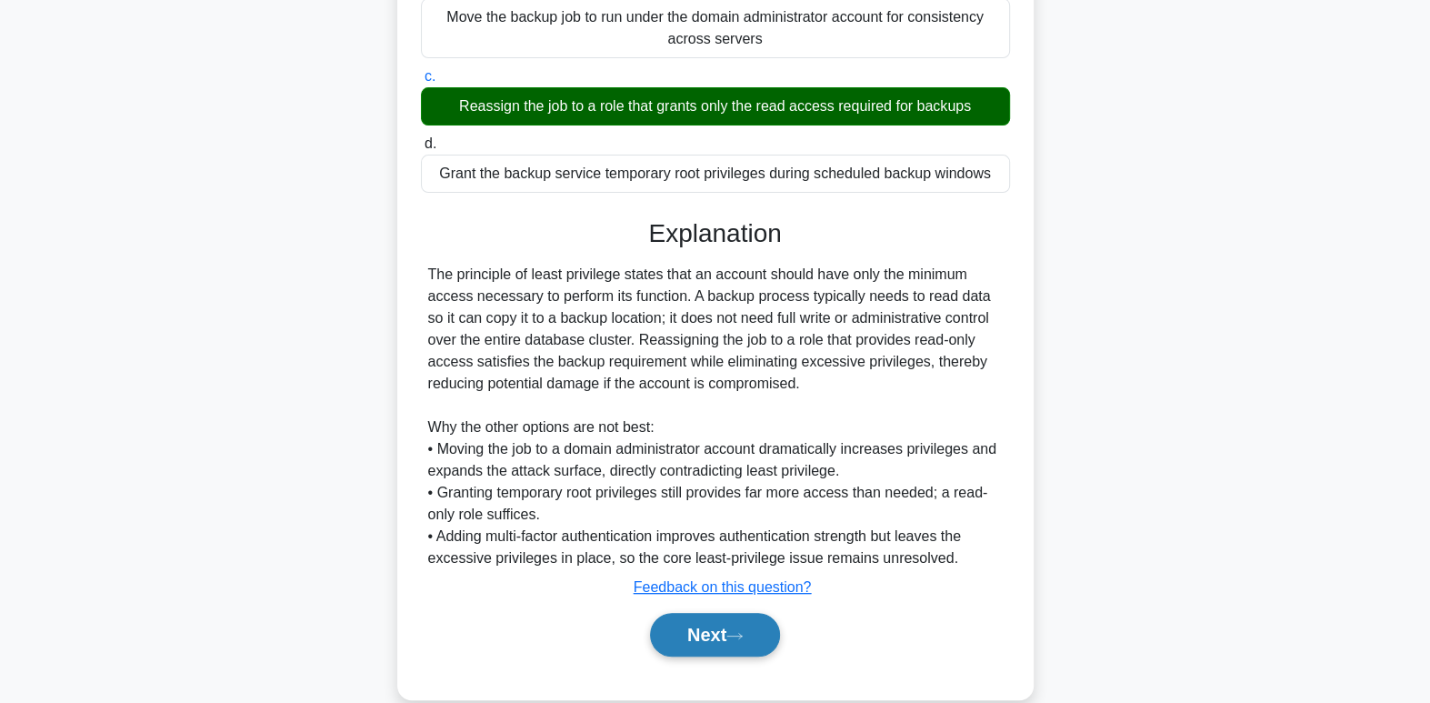
click at [731, 652] on button "Next" at bounding box center [715, 635] width 130 height 44
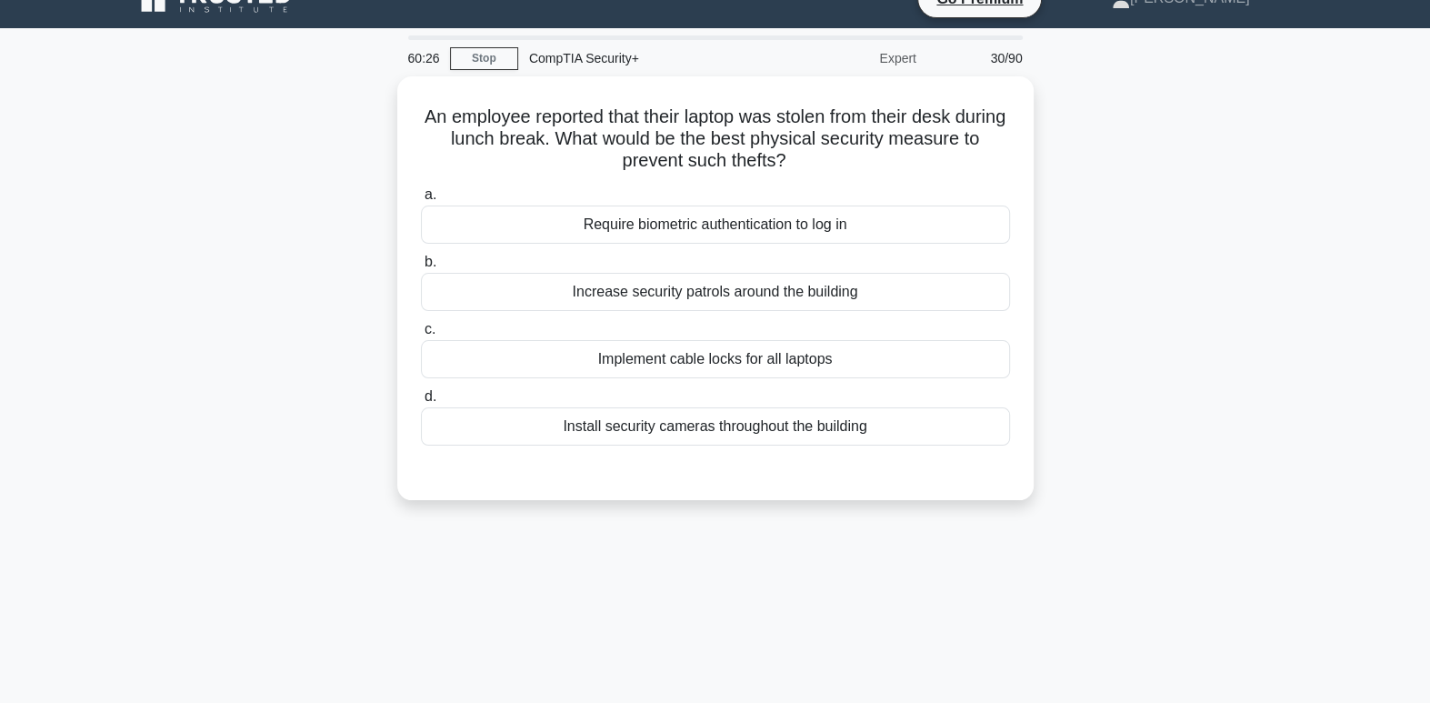
scroll to position [0, 0]
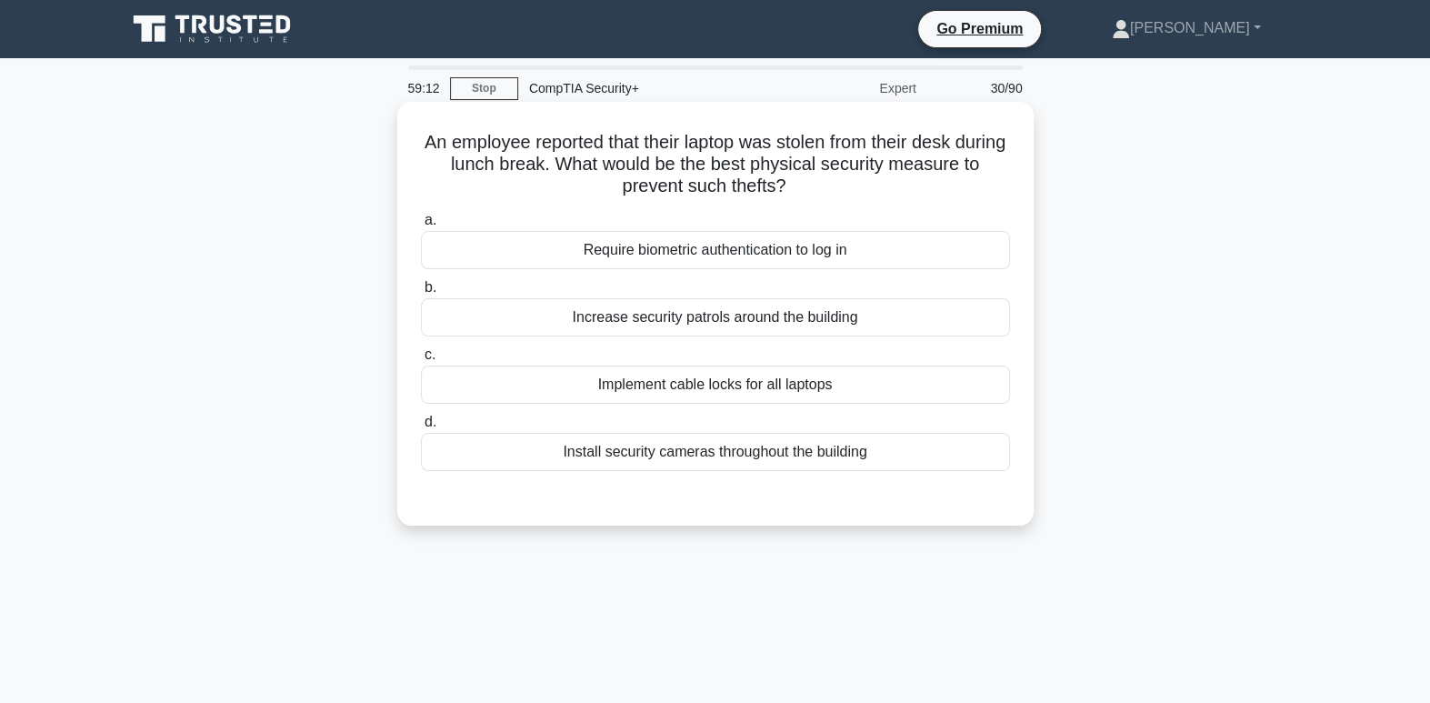
click at [861, 392] on div "Implement cable locks for all laptops" at bounding box center [715, 384] width 589 height 38
click at [421, 361] on input "c. Implement cable locks for all laptops" at bounding box center [421, 355] width 0 height 12
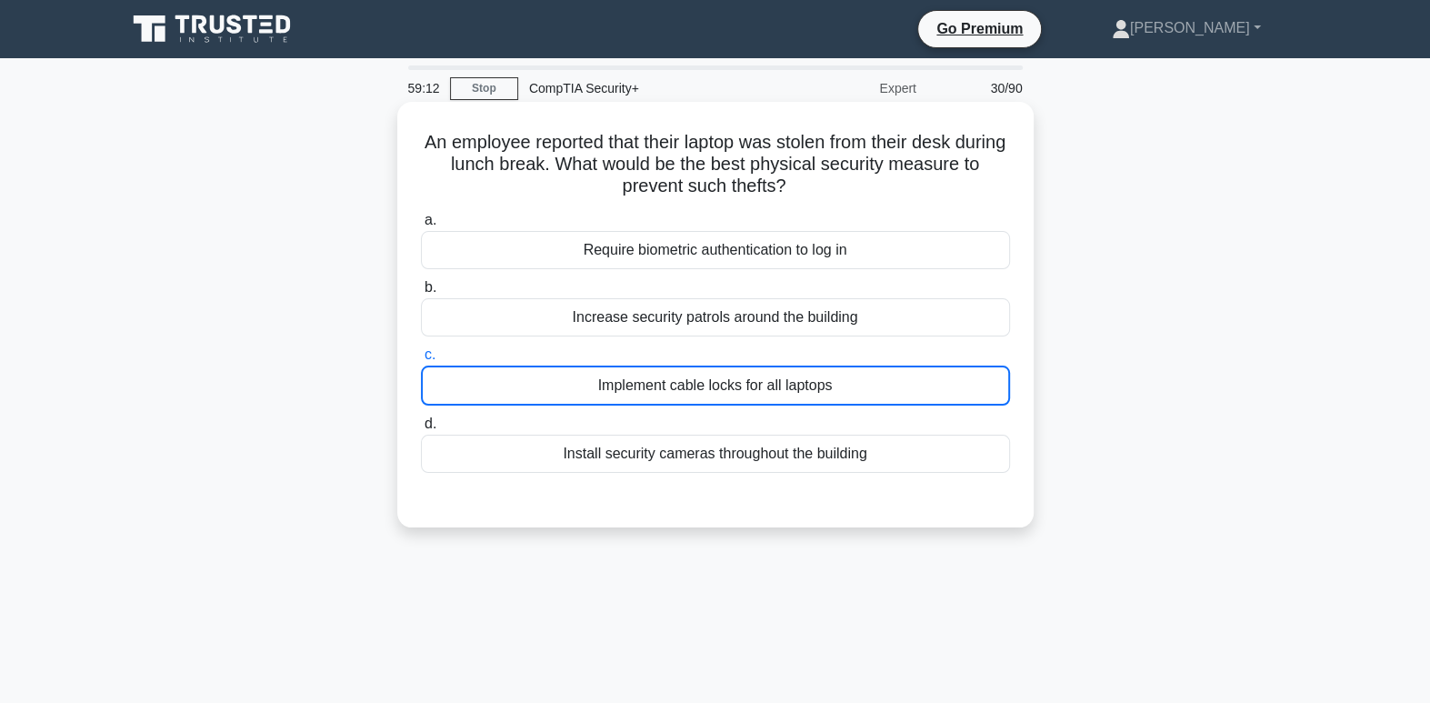
click at [856, 387] on div "Implement cable locks for all laptops" at bounding box center [715, 385] width 589 height 40
click at [421, 361] on input "c. Implement cable locks for all laptops" at bounding box center [421, 355] width 0 height 12
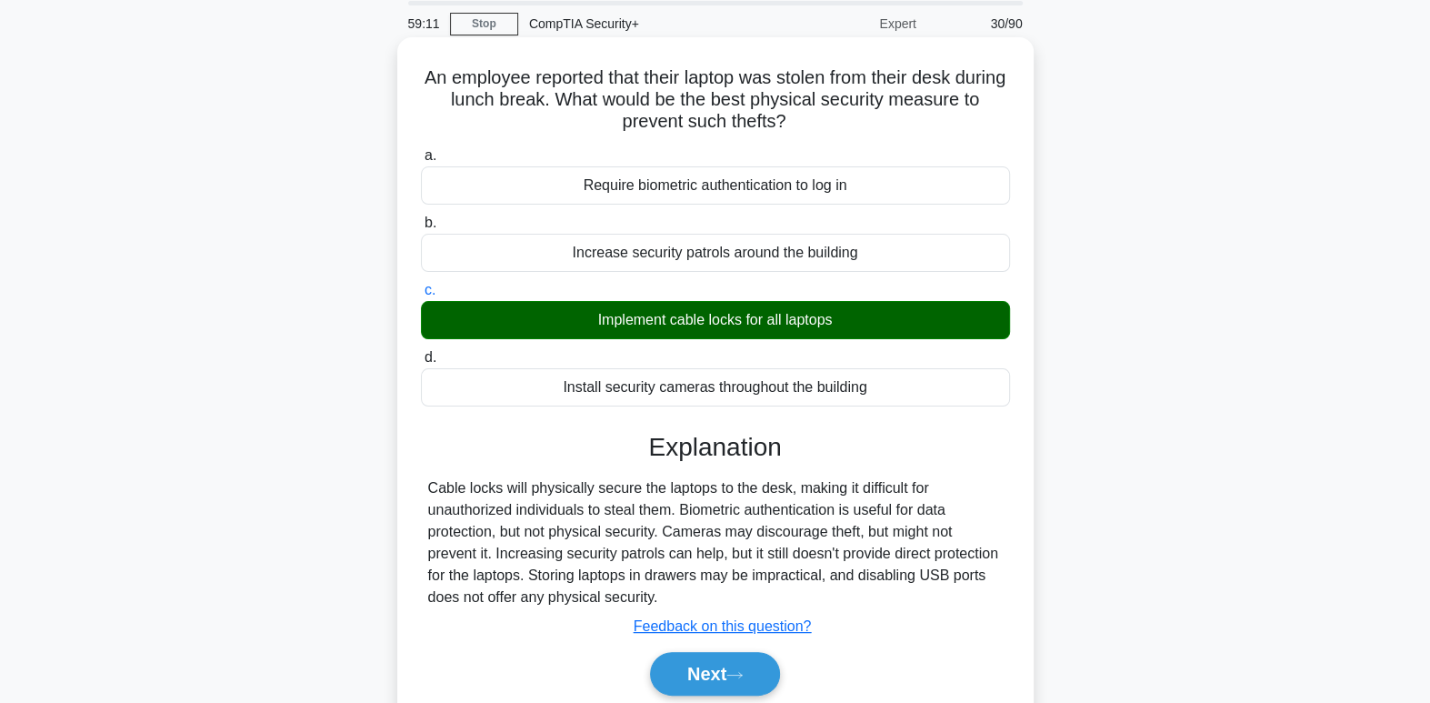
scroll to position [278, 0]
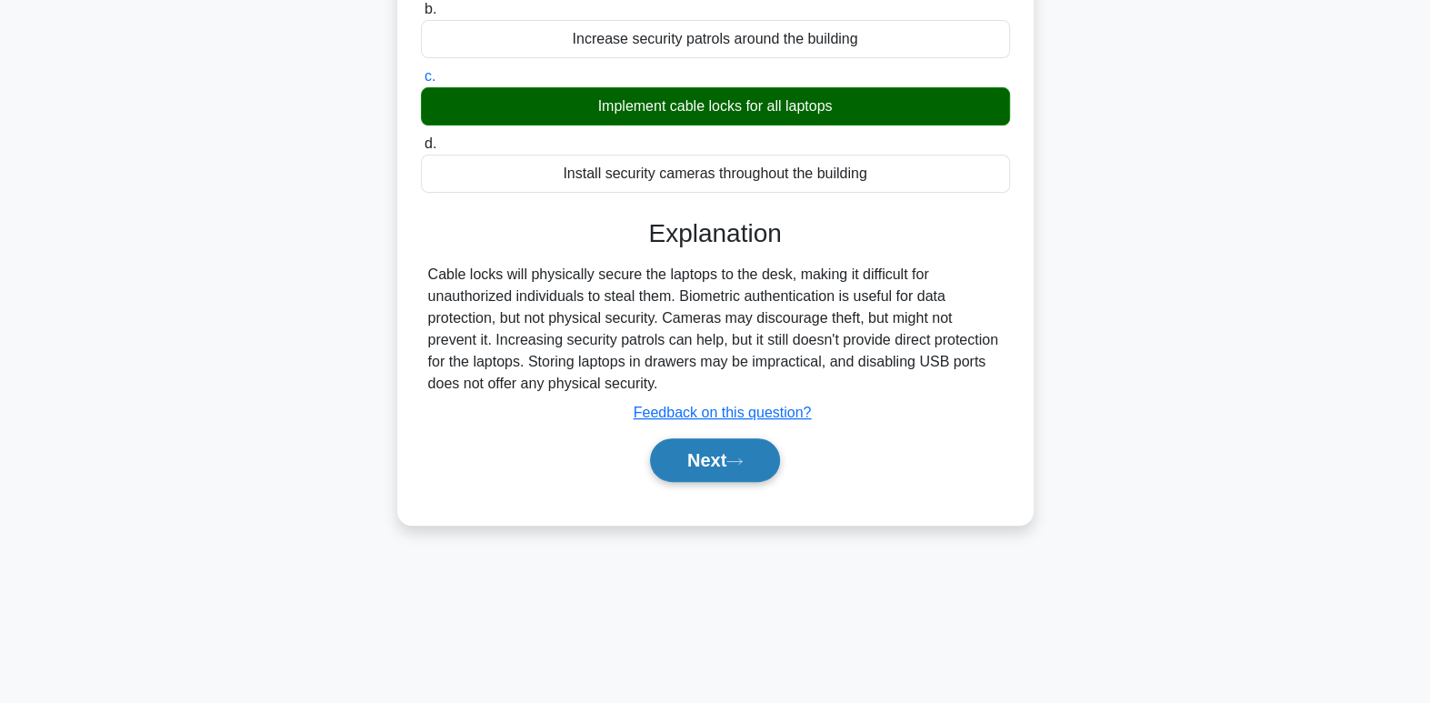
click at [727, 468] on button "Next" at bounding box center [715, 460] width 130 height 44
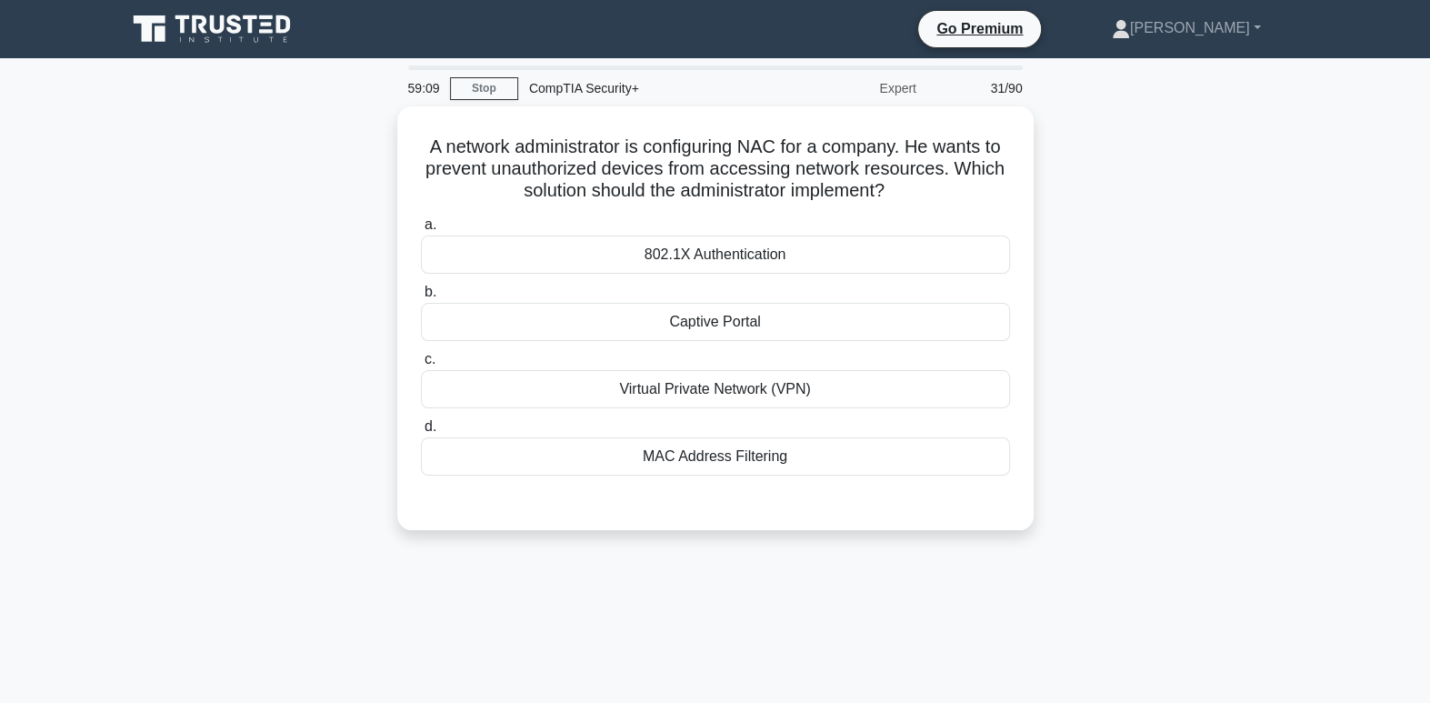
scroll to position [0, 0]
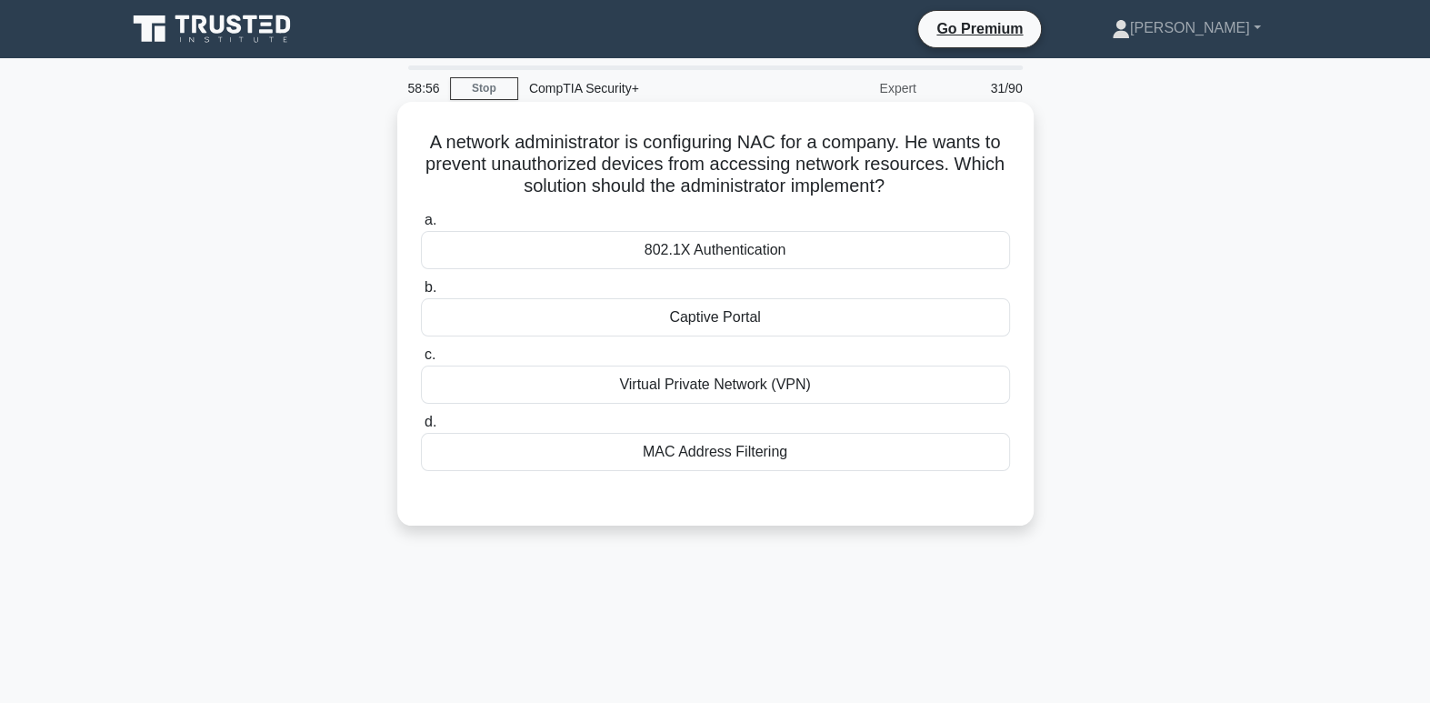
click at [870, 245] on div "802.1X Authentication" at bounding box center [715, 250] width 589 height 38
click at [421, 226] on input "a. 802.1X Authentication" at bounding box center [421, 221] width 0 height 12
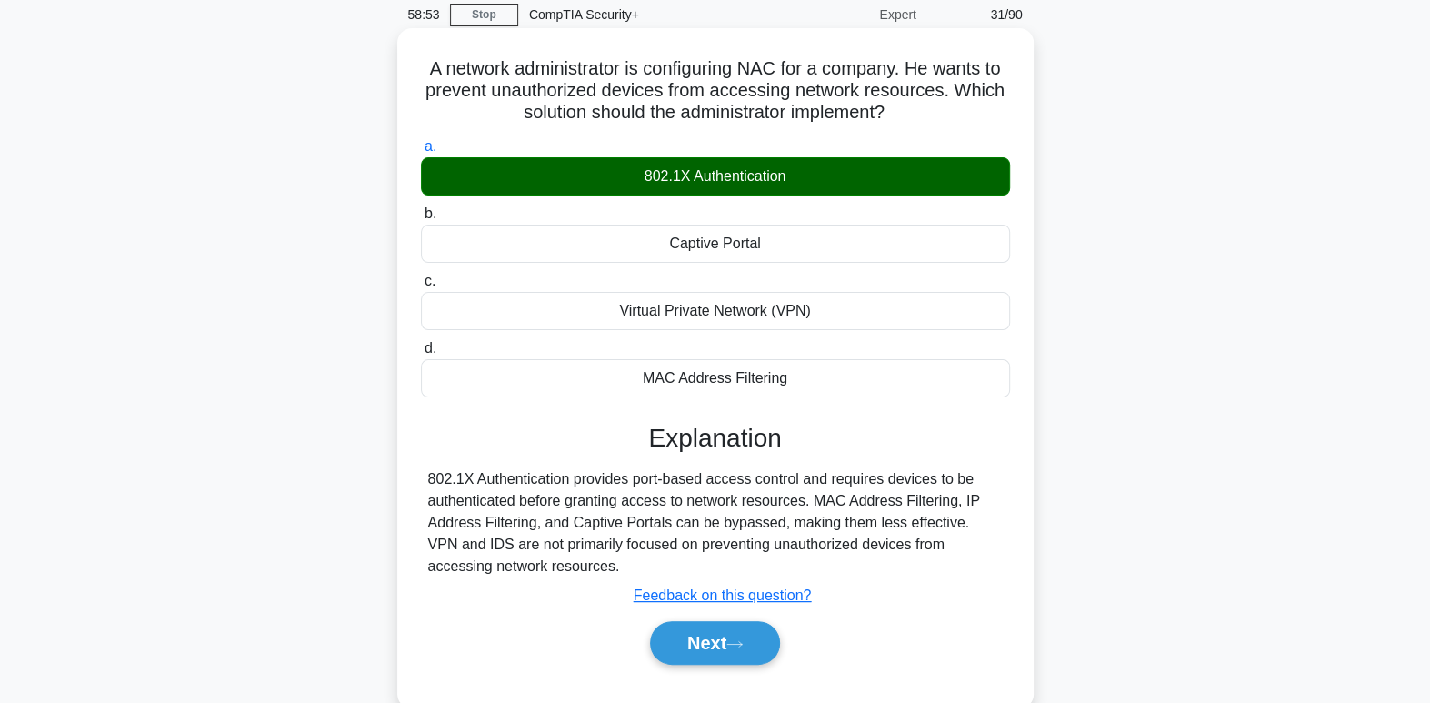
scroll to position [79, 0]
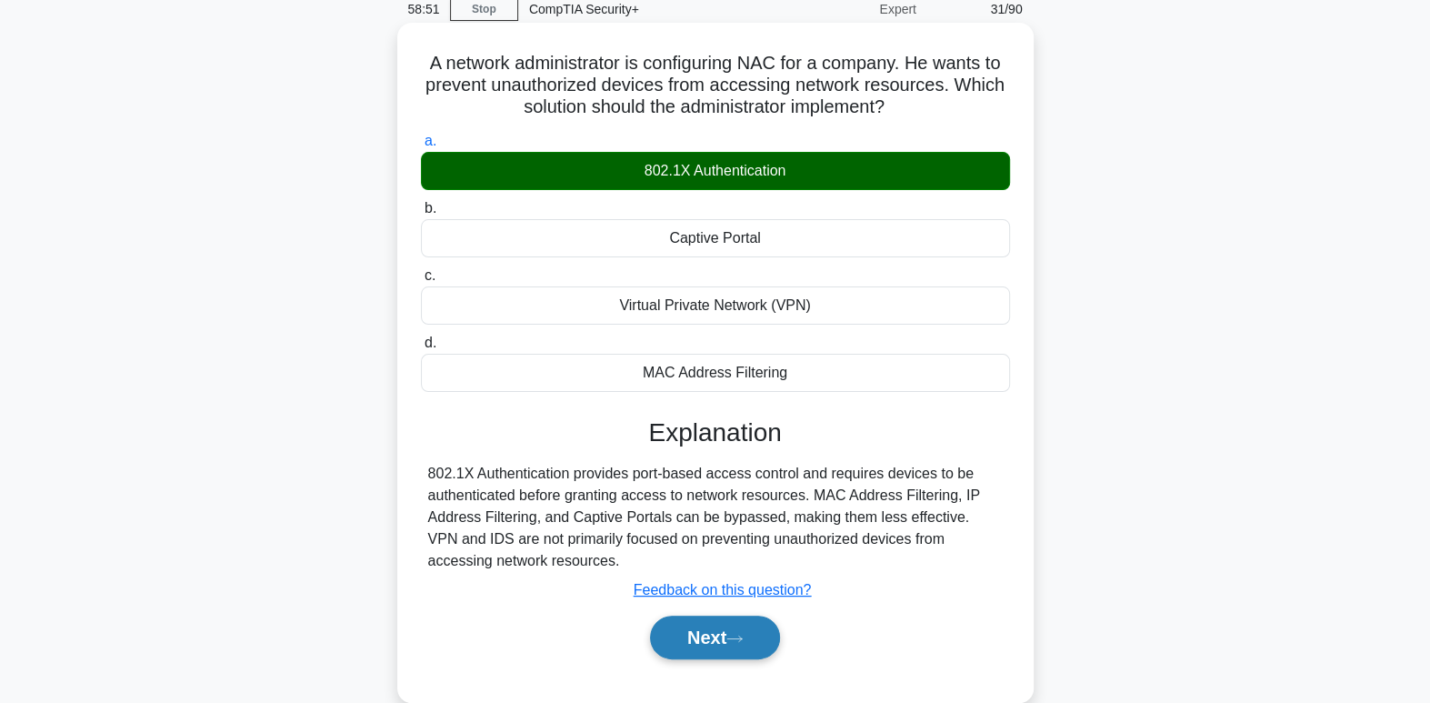
click at [743, 641] on icon at bounding box center [734, 639] width 16 height 10
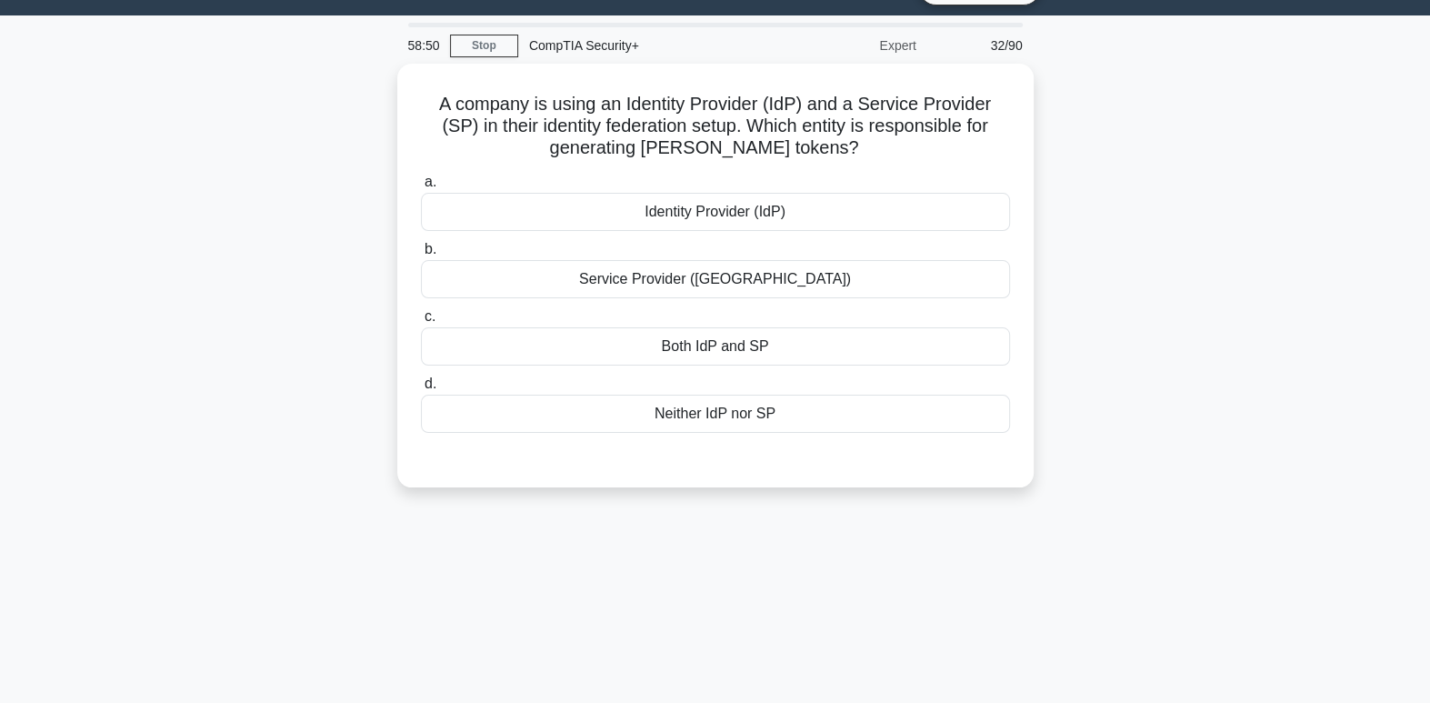
scroll to position [0, 0]
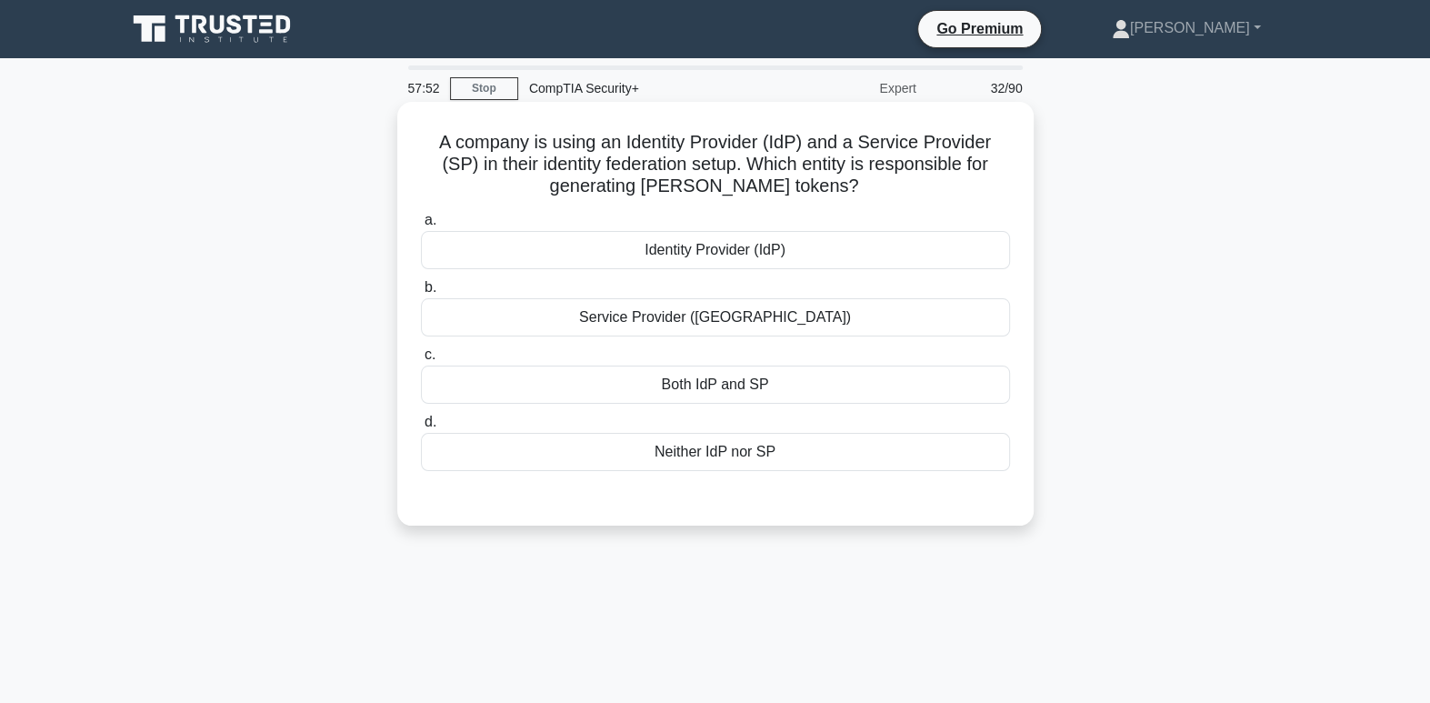
click at [935, 326] on div "Service Provider (SP)" at bounding box center [715, 317] width 589 height 38
click at [421, 294] on input "b. Service Provider (SP)" at bounding box center [421, 288] width 0 height 12
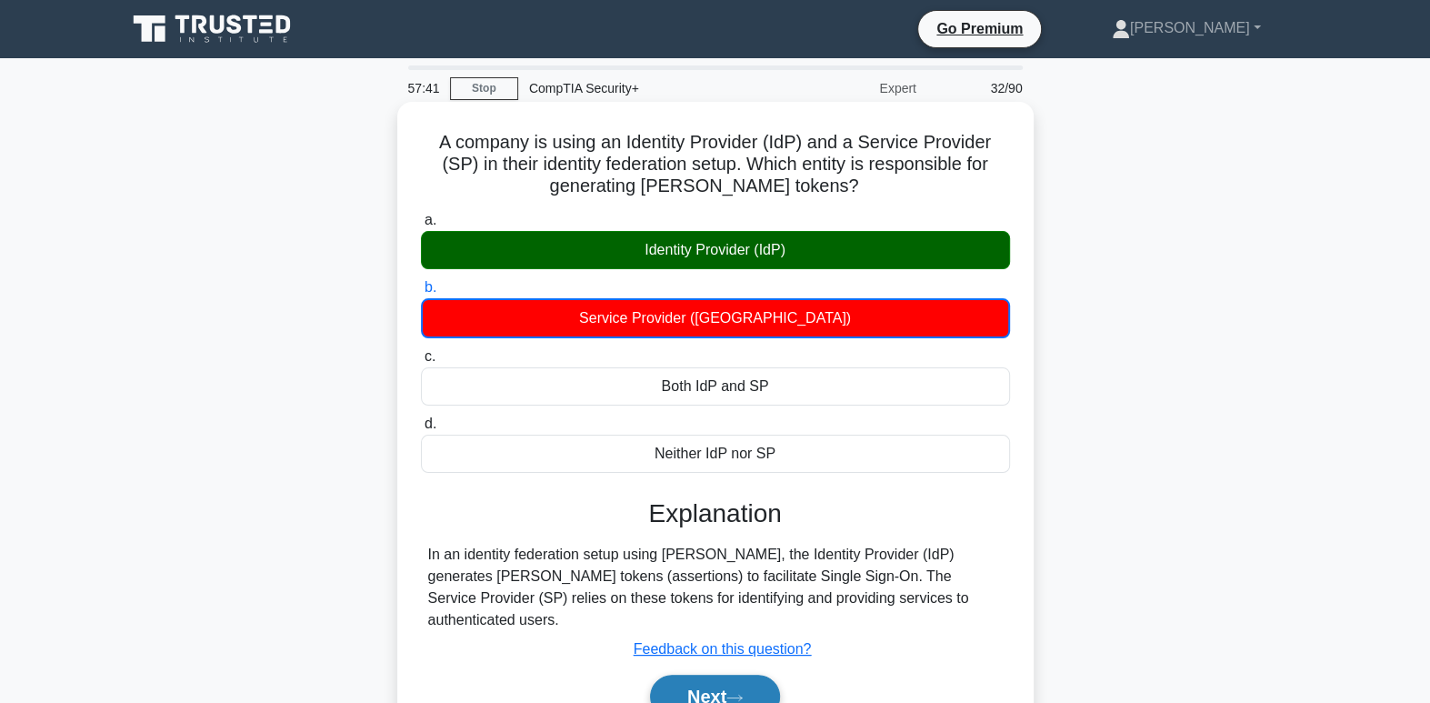
click at [765, 675] on button "Next" at bounding box center [715, 697] width 130 height 44
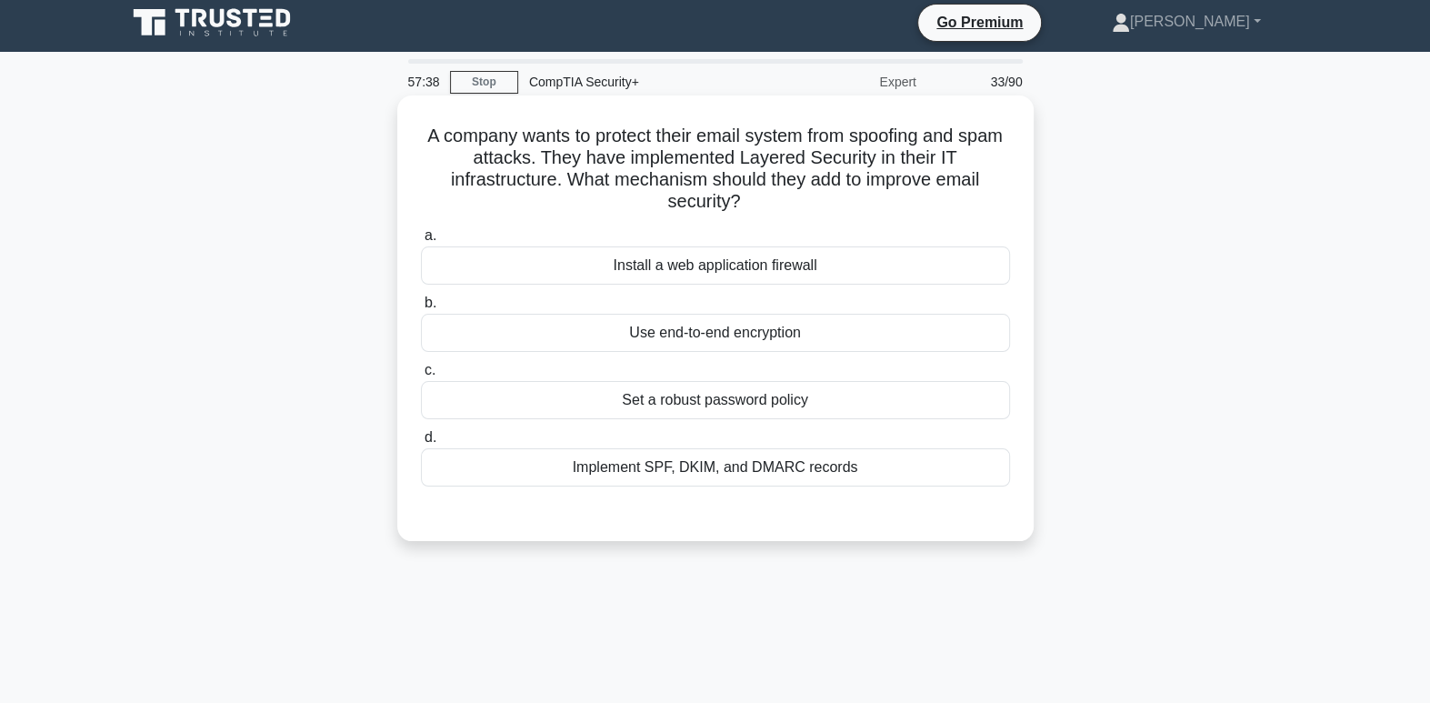
scroll to position [7, 0]
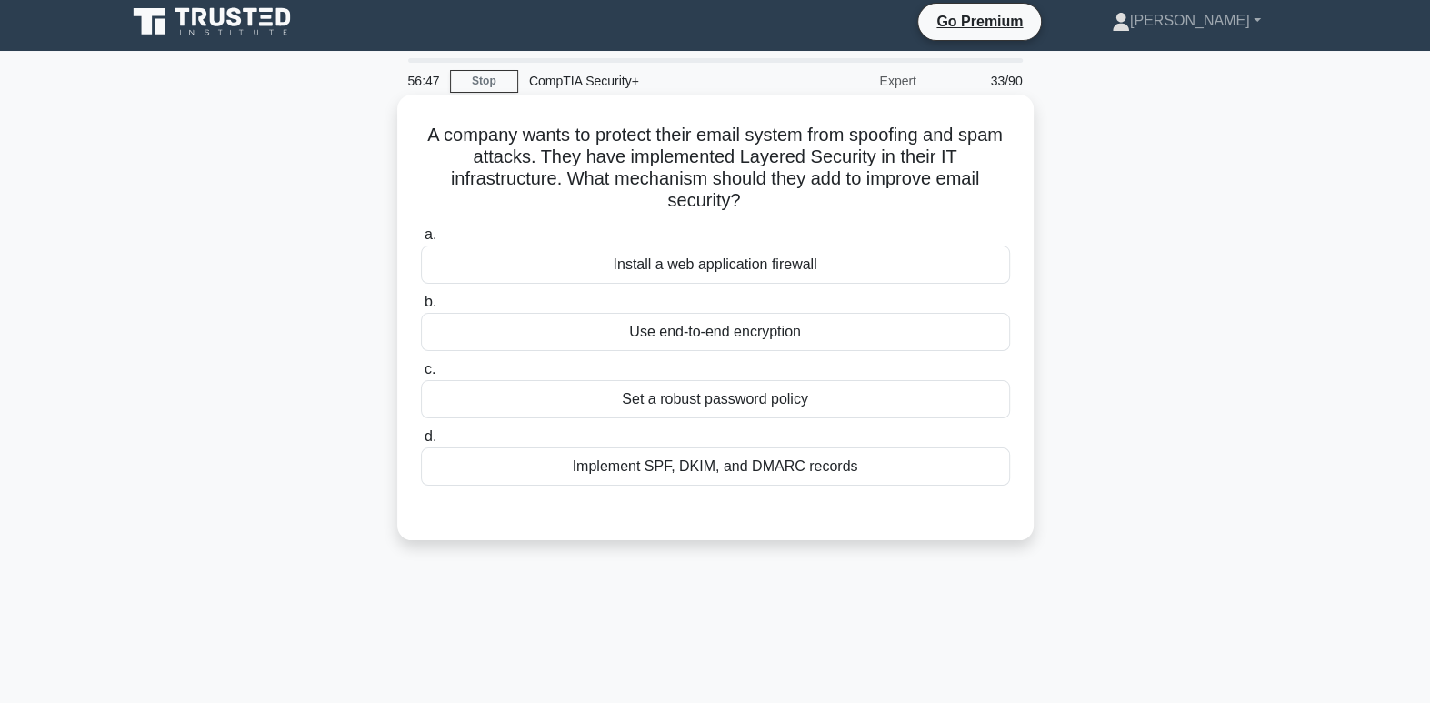
click at [729, 271] on div "Install a web application firewall" at bounding box center [715, 264] width 589 height 38
click at [421, 241] on input "a. Install a web application firewall" at bounding box center [421, 235] width 0 height 12
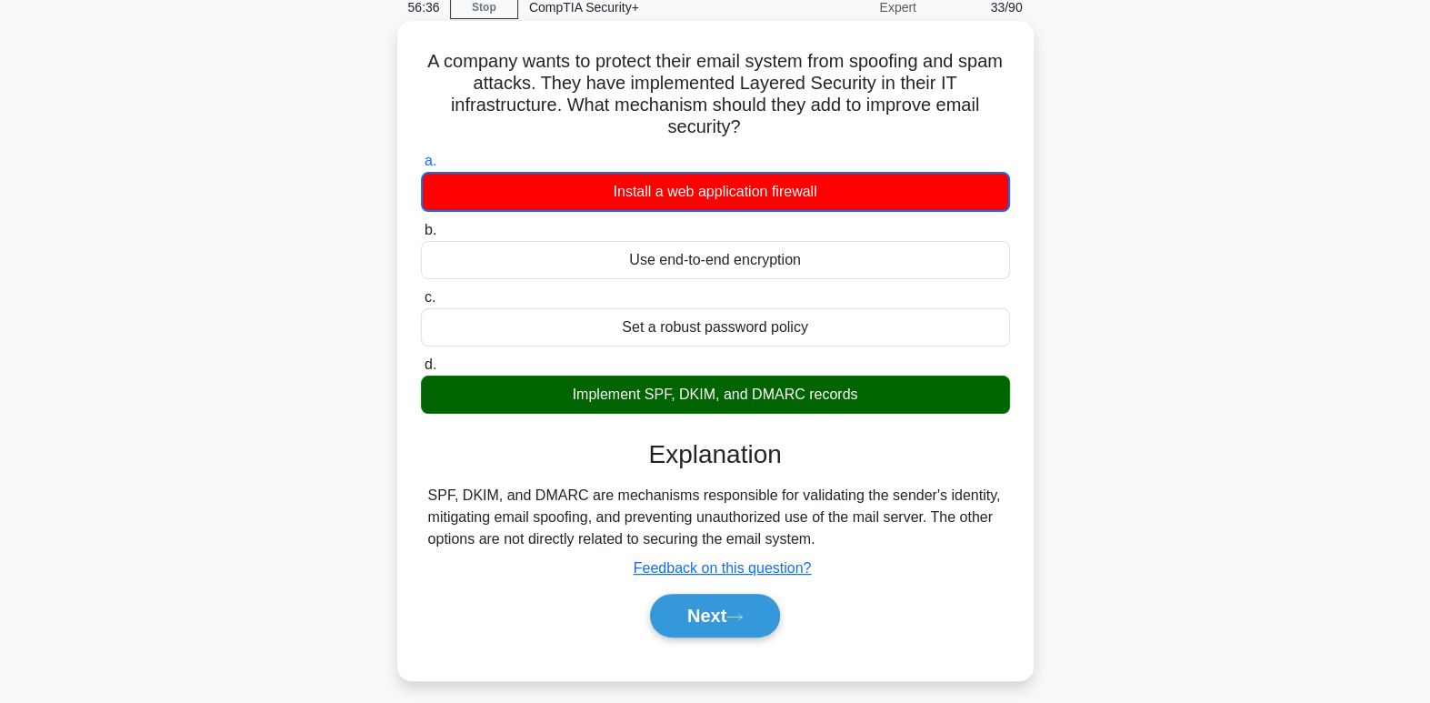
scroll to position [82, 0]
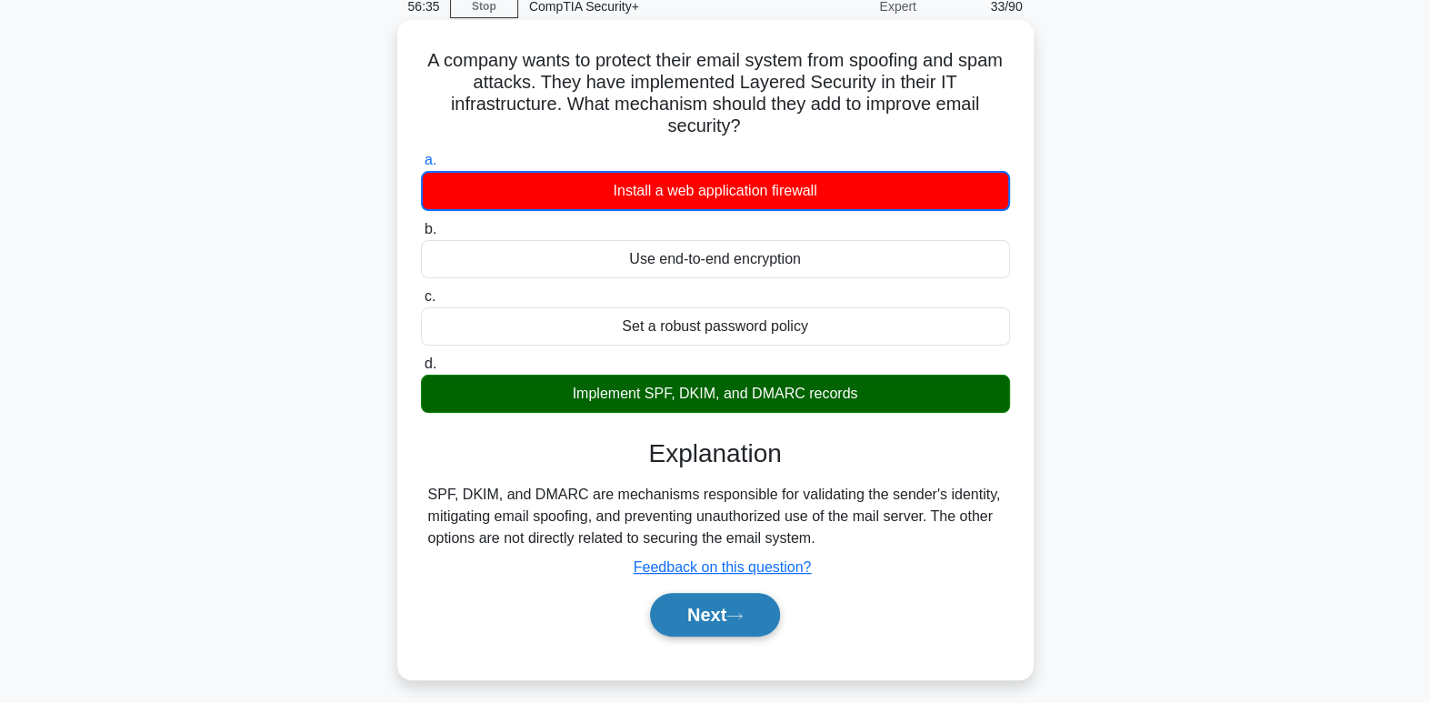
click at [771, 613] on button "Next" at bounding box center [715, 615] width 130 height 44
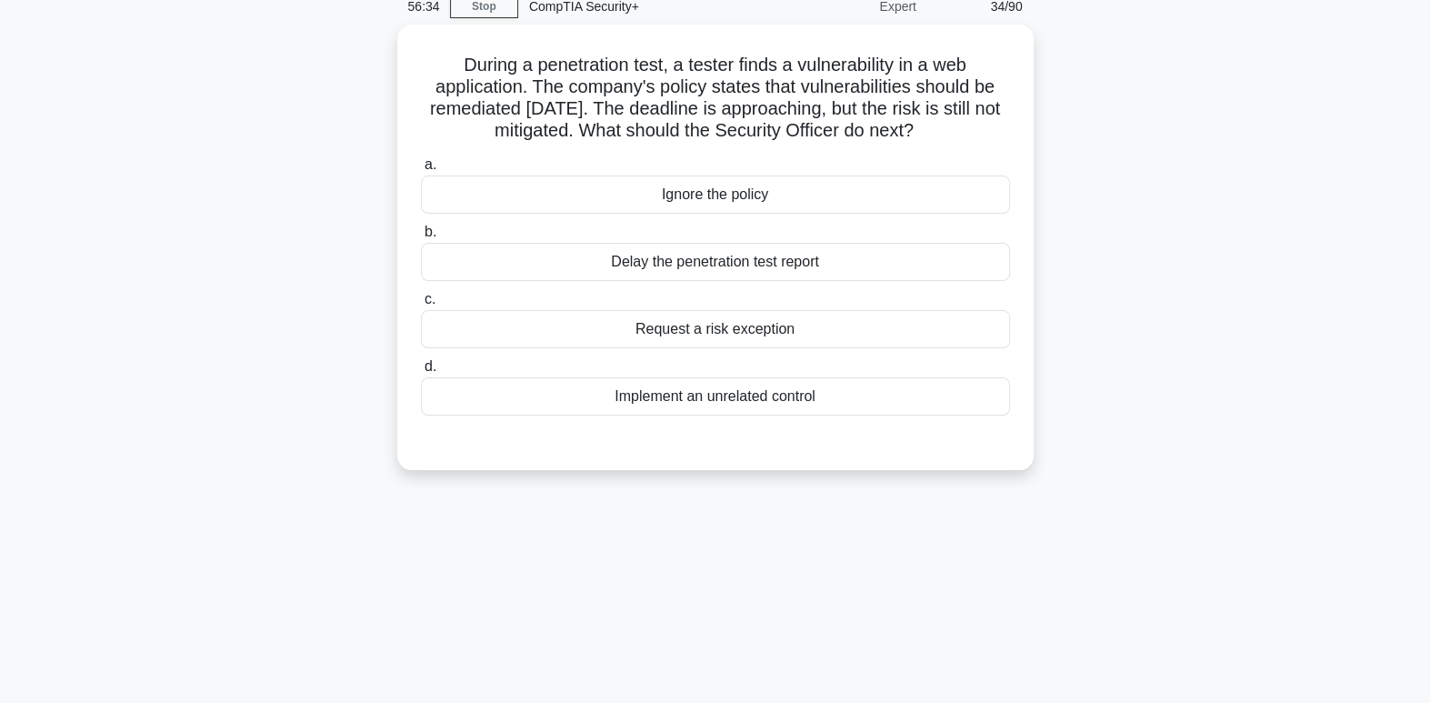
scroll to position [0, 0]
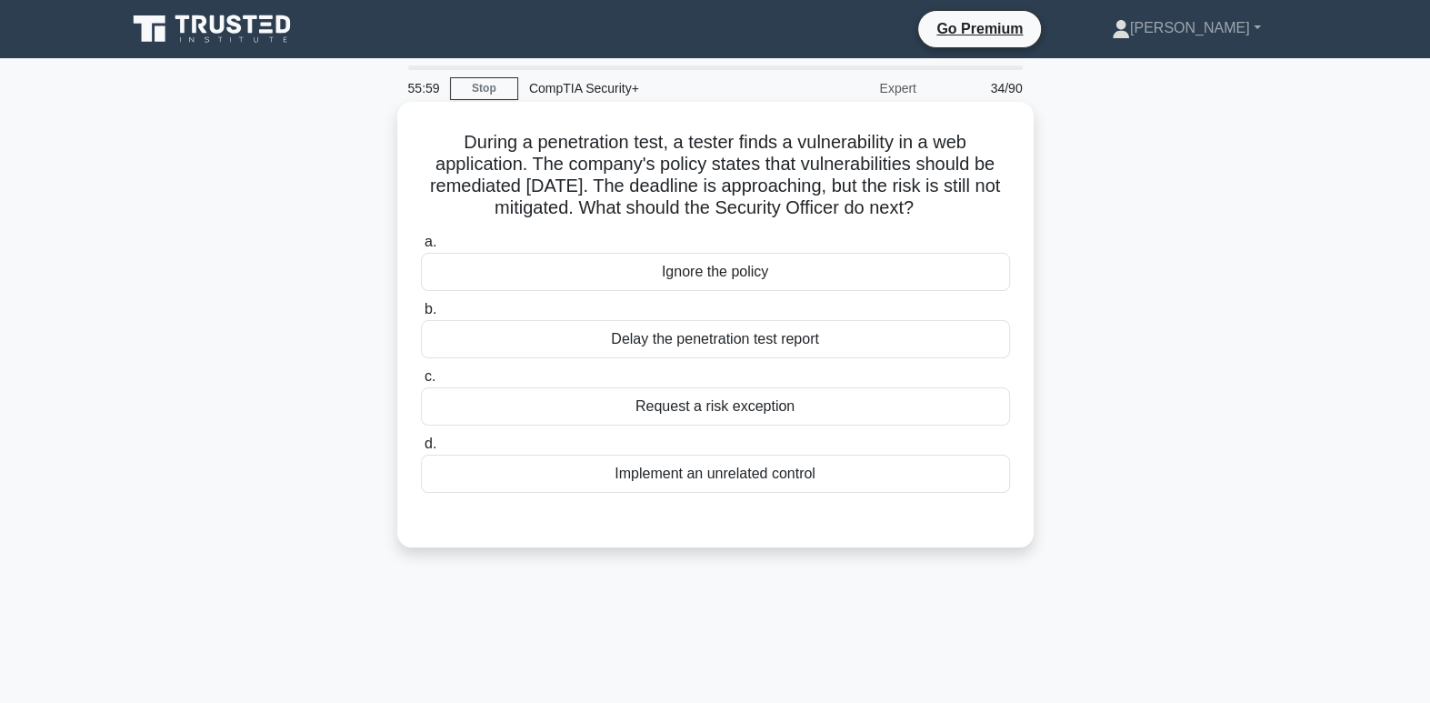
click at [857, 410] on div "Request a risk exception" at bounding box center [715, 406] width 589 height 38
click at [421, 383] on input "c. Request a risk exception" at bounding box center [421, 377] width 0 height 12
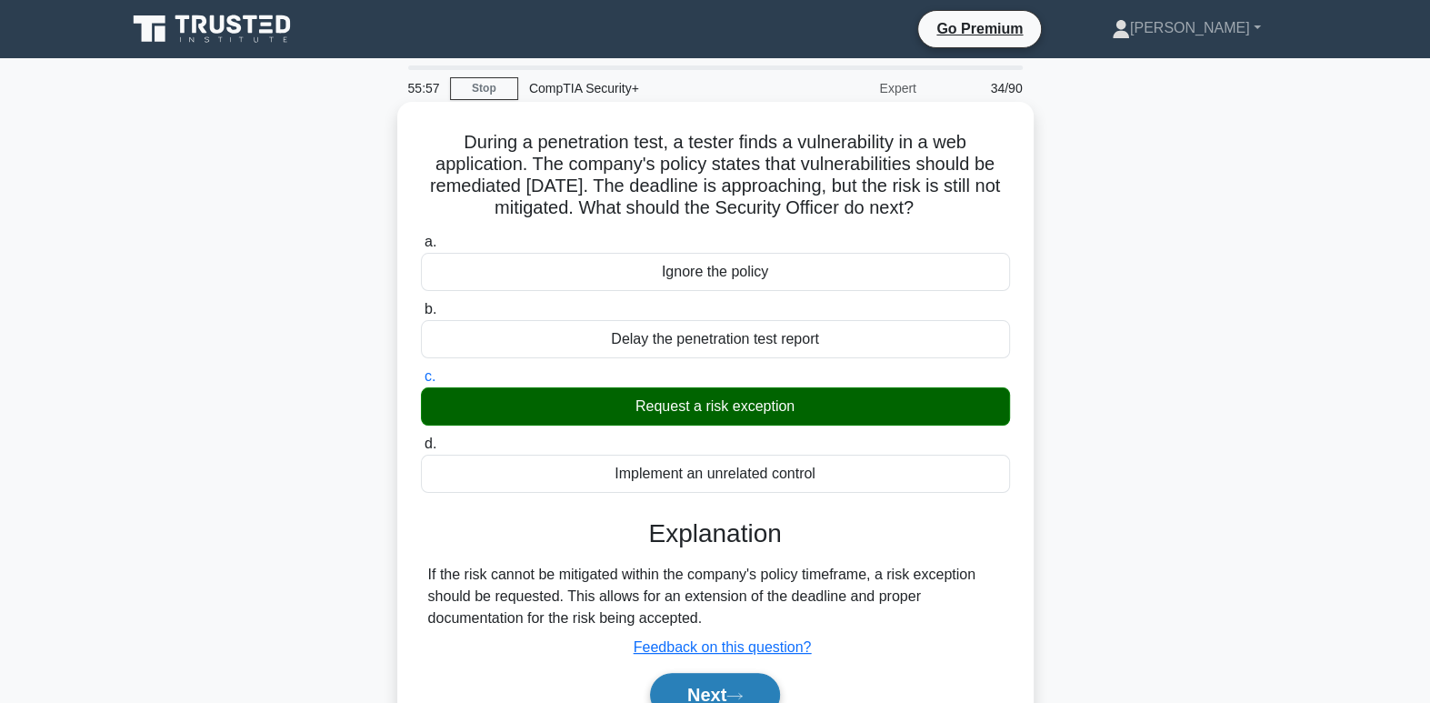
click at [727, 689] on button "Next" at bounding box center [715, 695] width 130 height 44
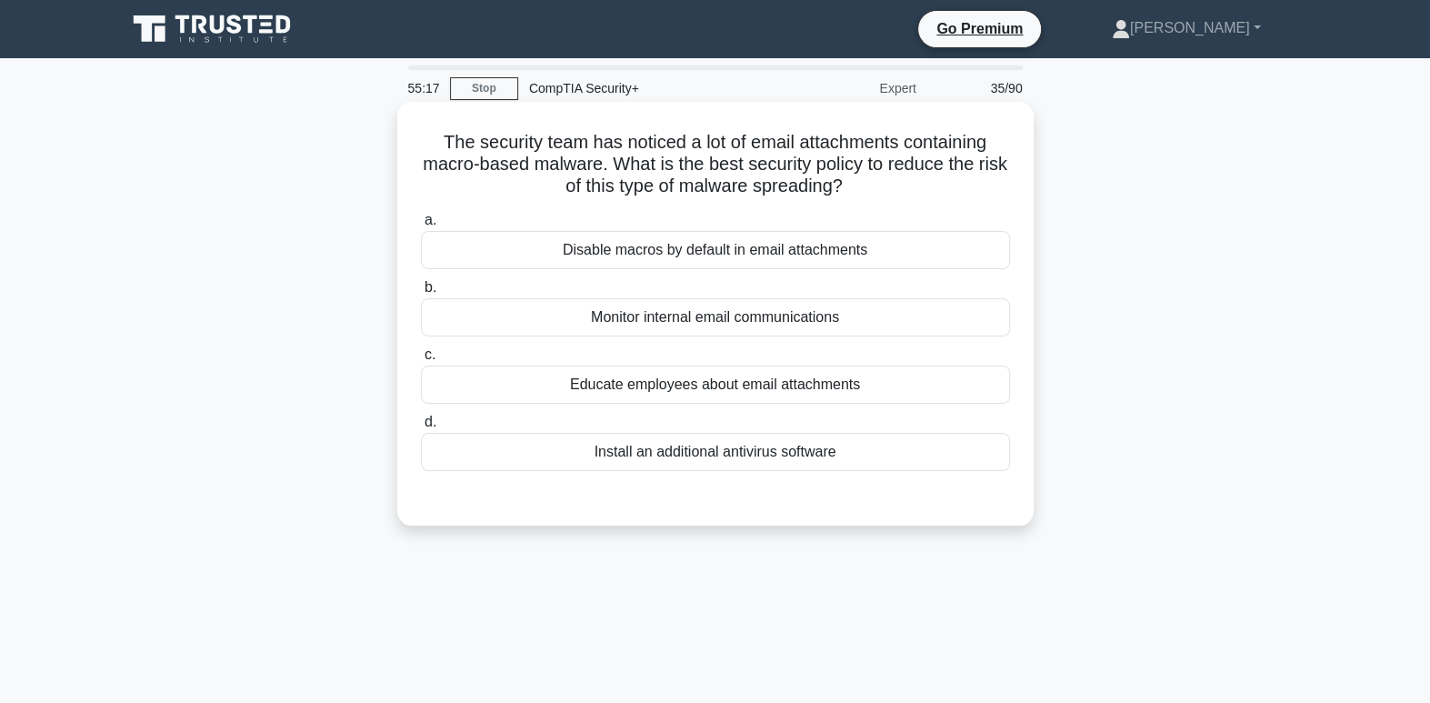
click at [799, 455] on div "Install an additional antivirus software" at bounding box center [715, 452] width 589 height 38
click at [421, 428] on input "d. Install an additional antivirus software" at bounding box center [421, 422] width 0 height 12
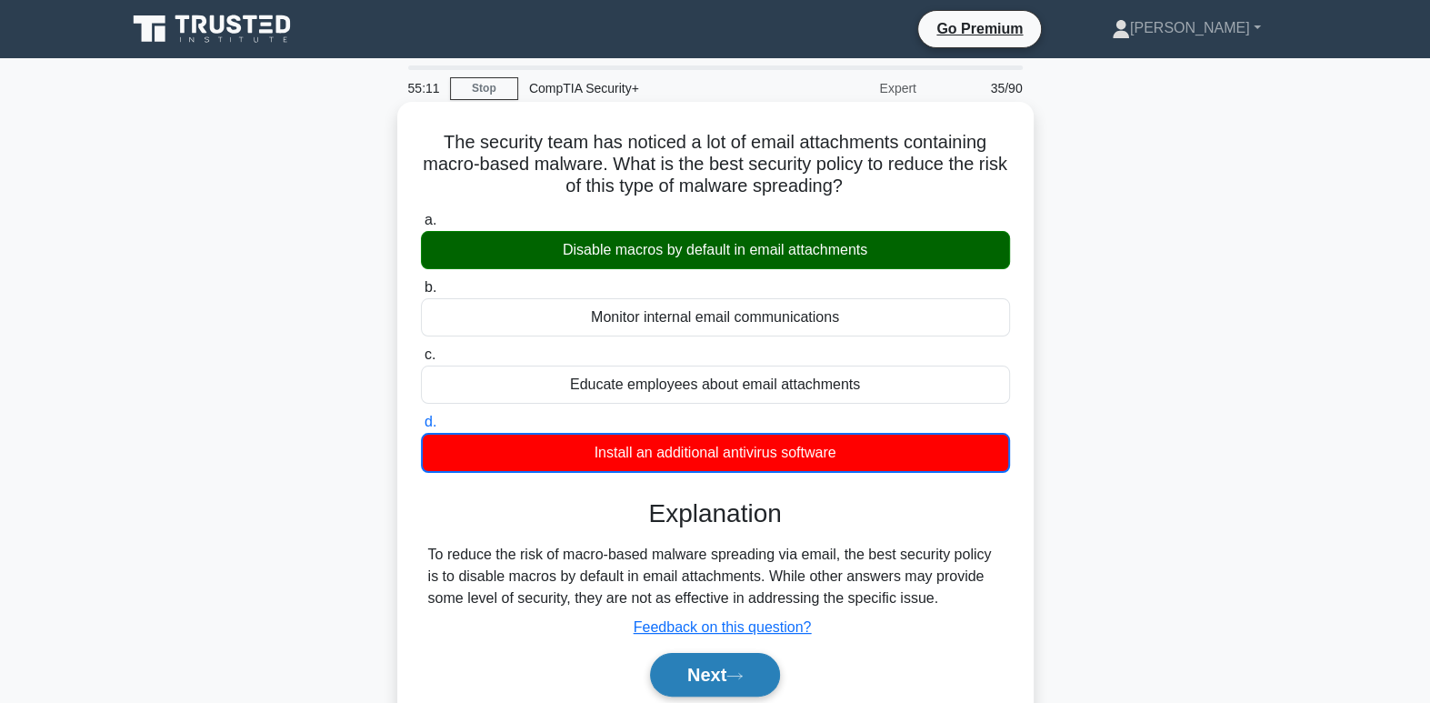
click at [760, 686] on button "Next" at bounding box center [715, 675] width 130 height 44
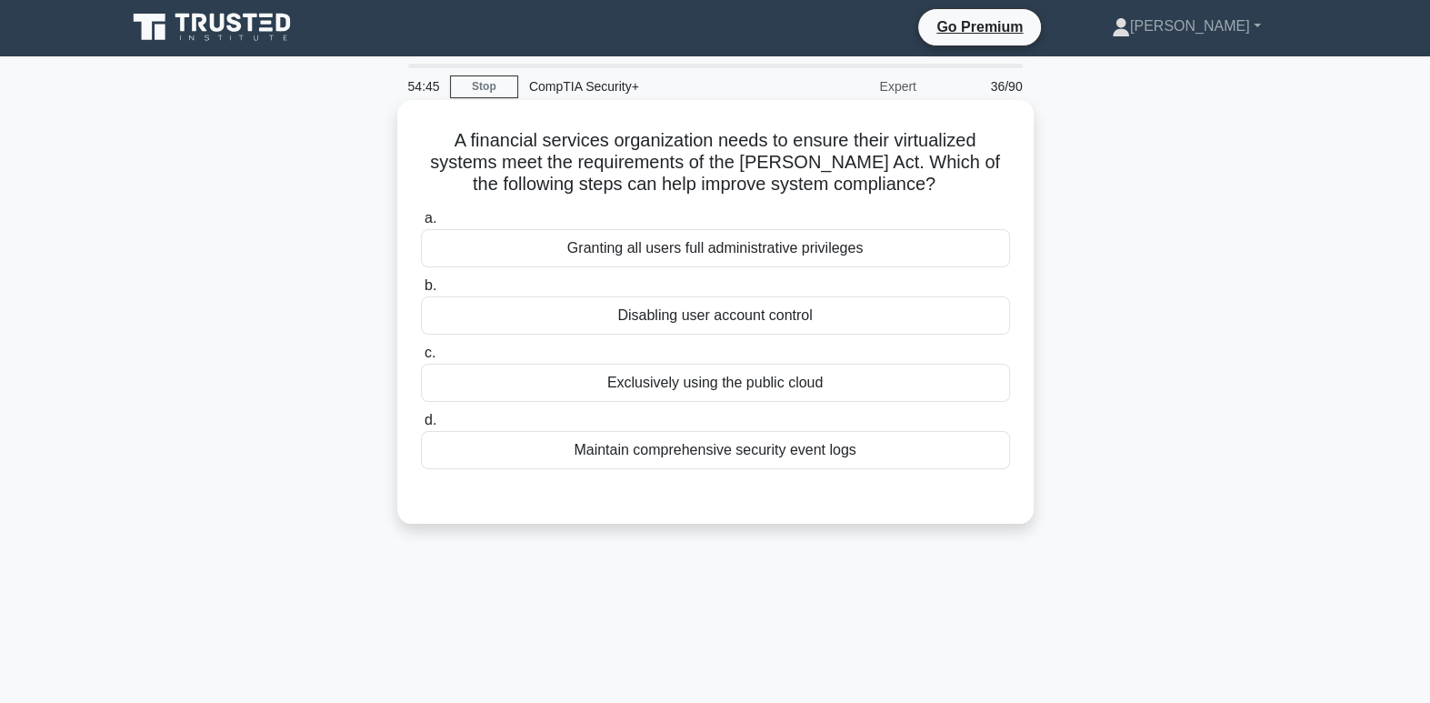
scroll to position [1, 0]
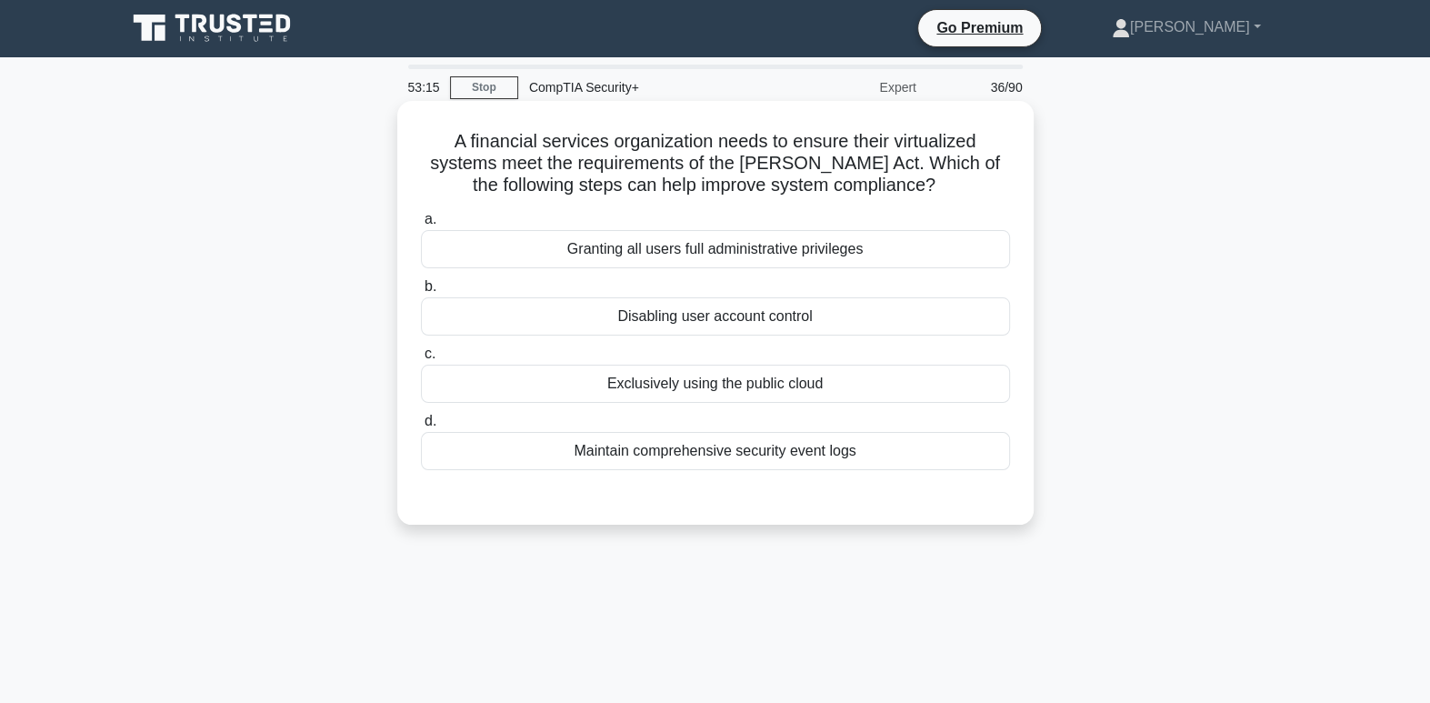
click at [795, 465] on div "Maintain comprehensive security event logs" at bounding box center [715, 451] width 589 height 38
click at [421, 427] on input "d. Maintain comprehensive security event logs" at bounding box center [421, 421] width 0 height 12
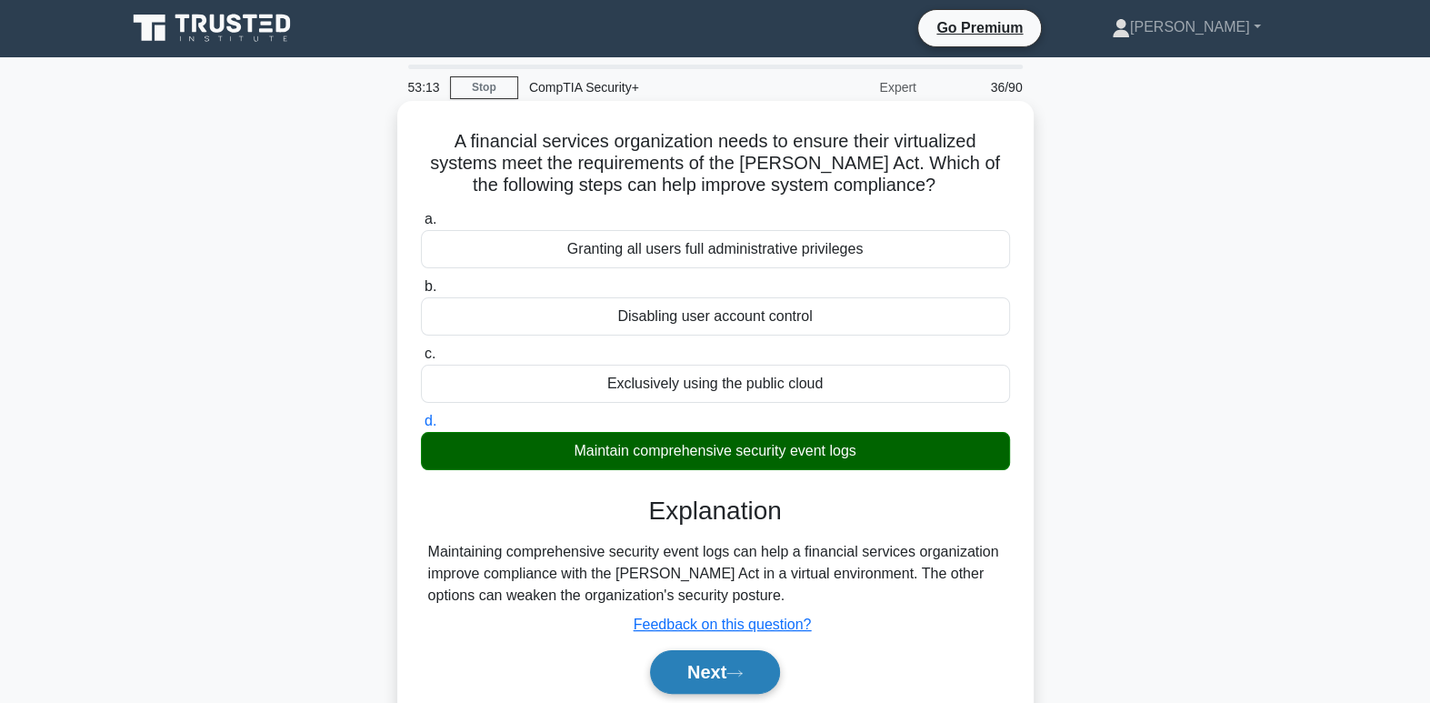
click at [735, 674] on icon at bounding box center [734, 673] width 16 height 10
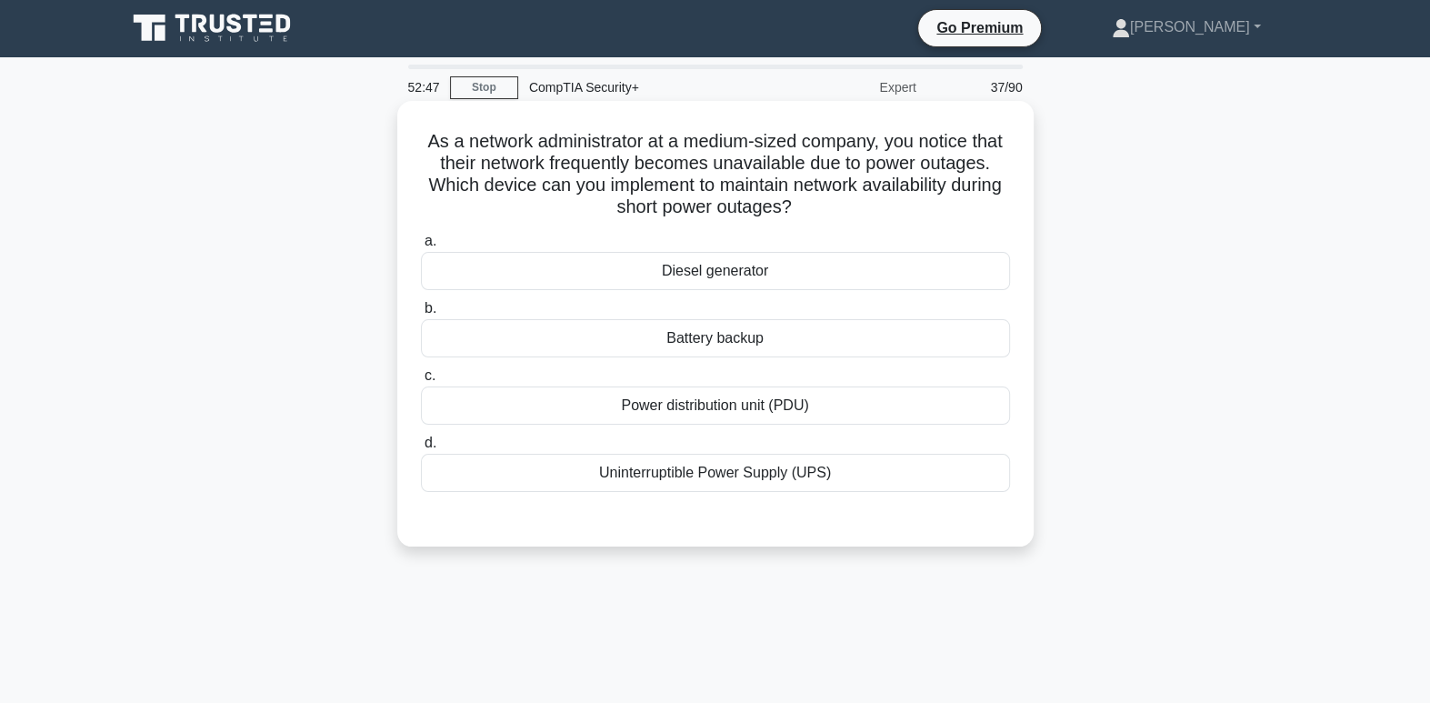
click at [788, 466] on div "Uninterruptible Power Supply (UPS)" at bounding box center [715, 473] width 589 height 38
click at [421, 449] on input "d. Uninterruptible Power Supply (UPS)" at bounding box center [421, 443] width 0 height 12
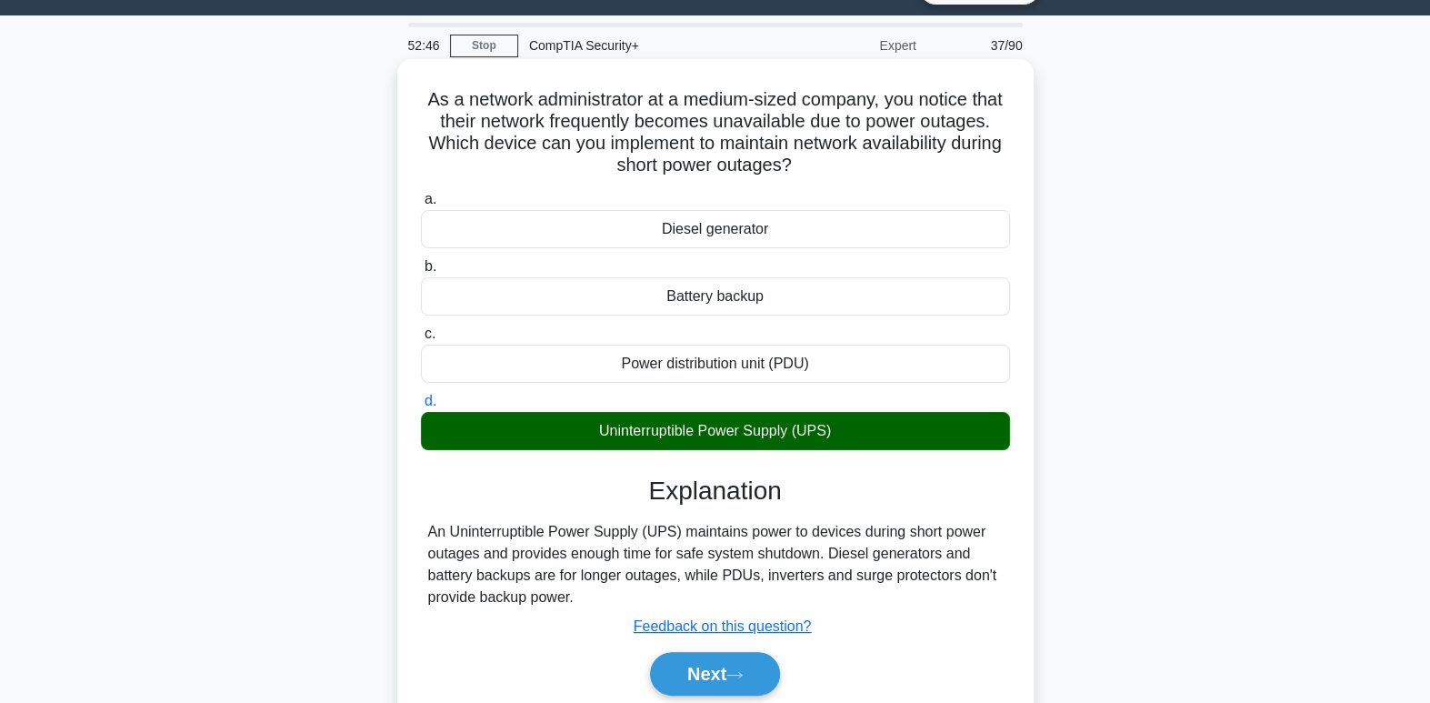
scroll to position [170, 0]
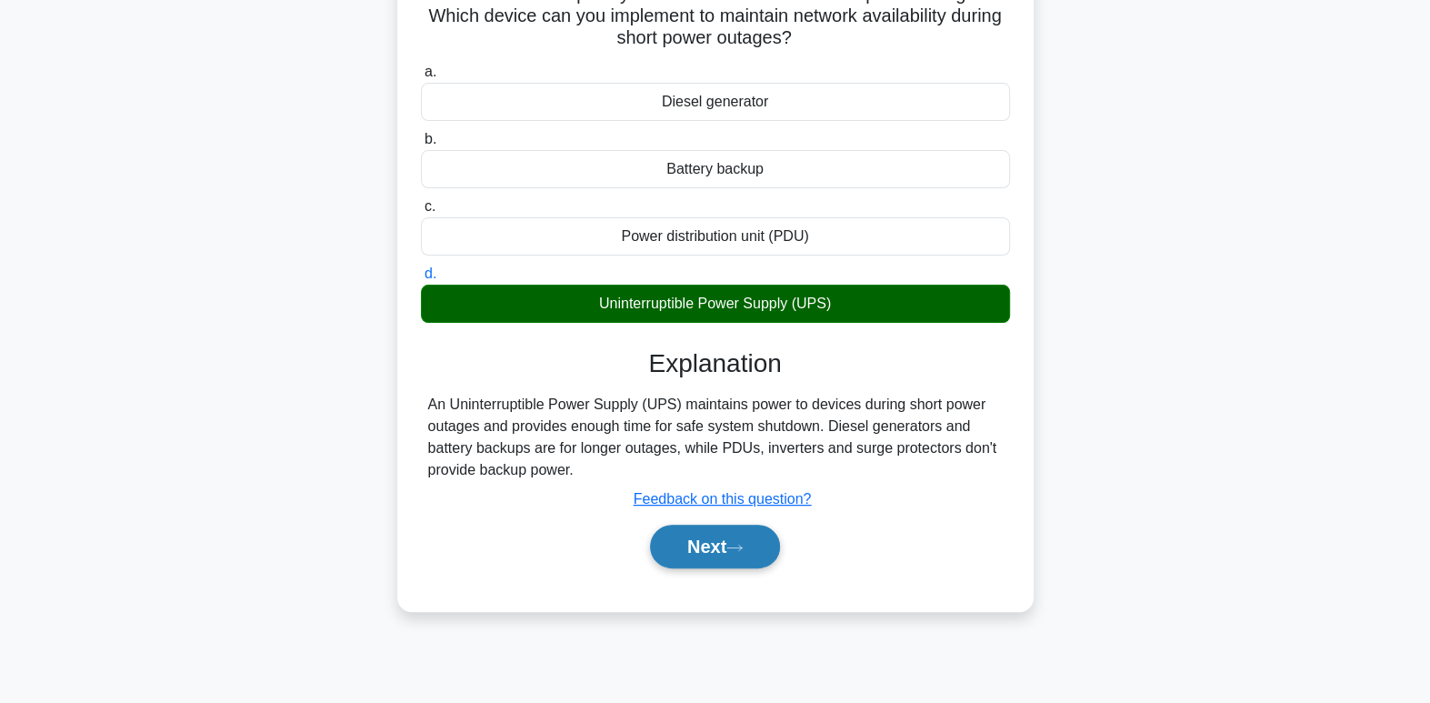
click at [713, 539] on button "Next" at bounding box center [715, 547] width 130 height 44
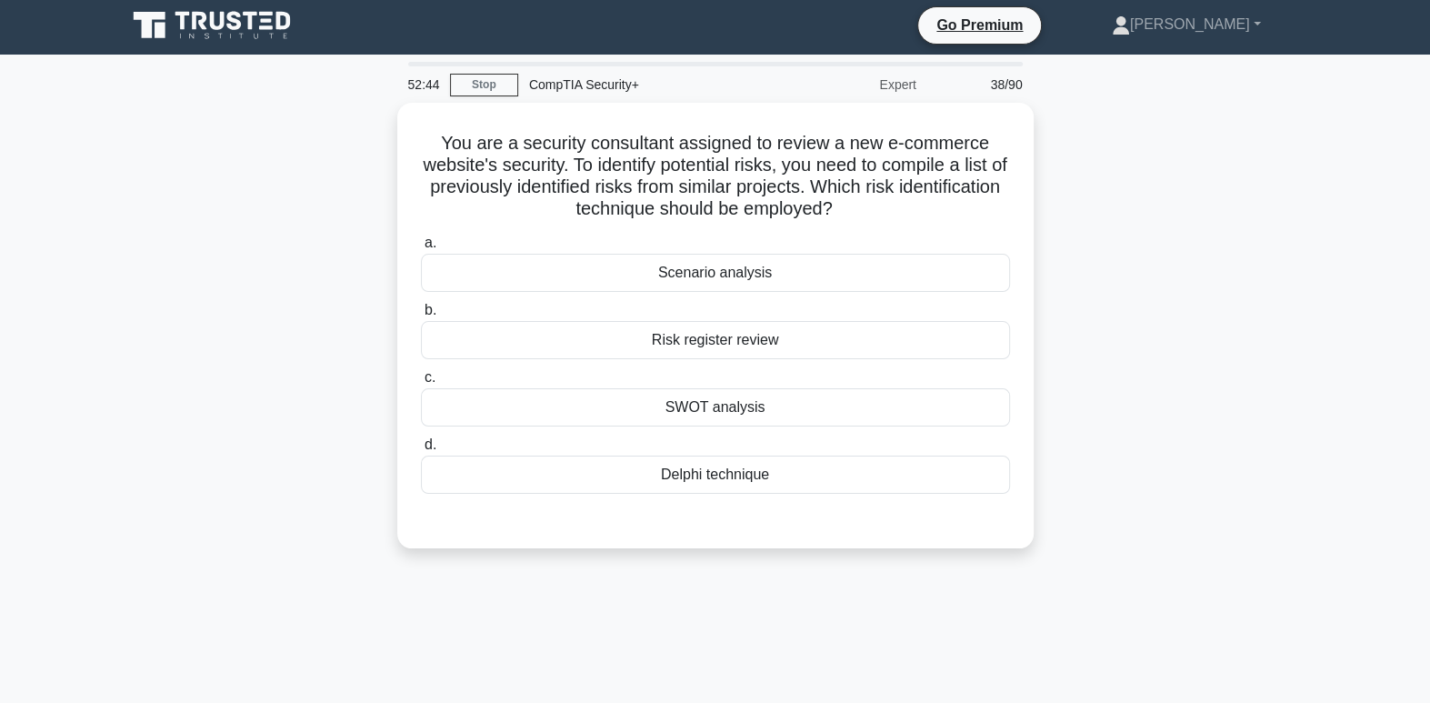
scroll to position [0, 0]
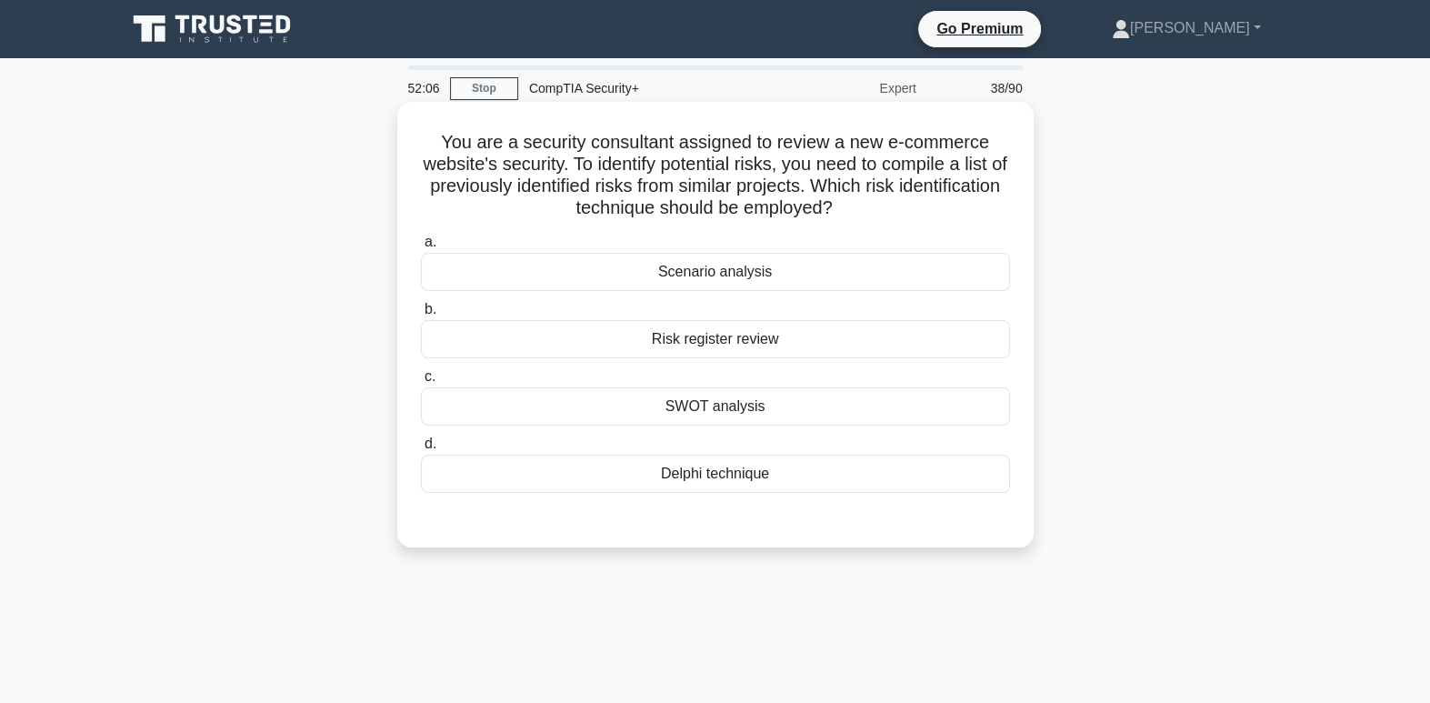
click at [775, 414] on div "SWOT analysis" at bounding box center [715, 406] width 589 height 38
click at [421, 383] on input "c. SWOT analysis" at bounding box center [421, 377] width 0 height 12
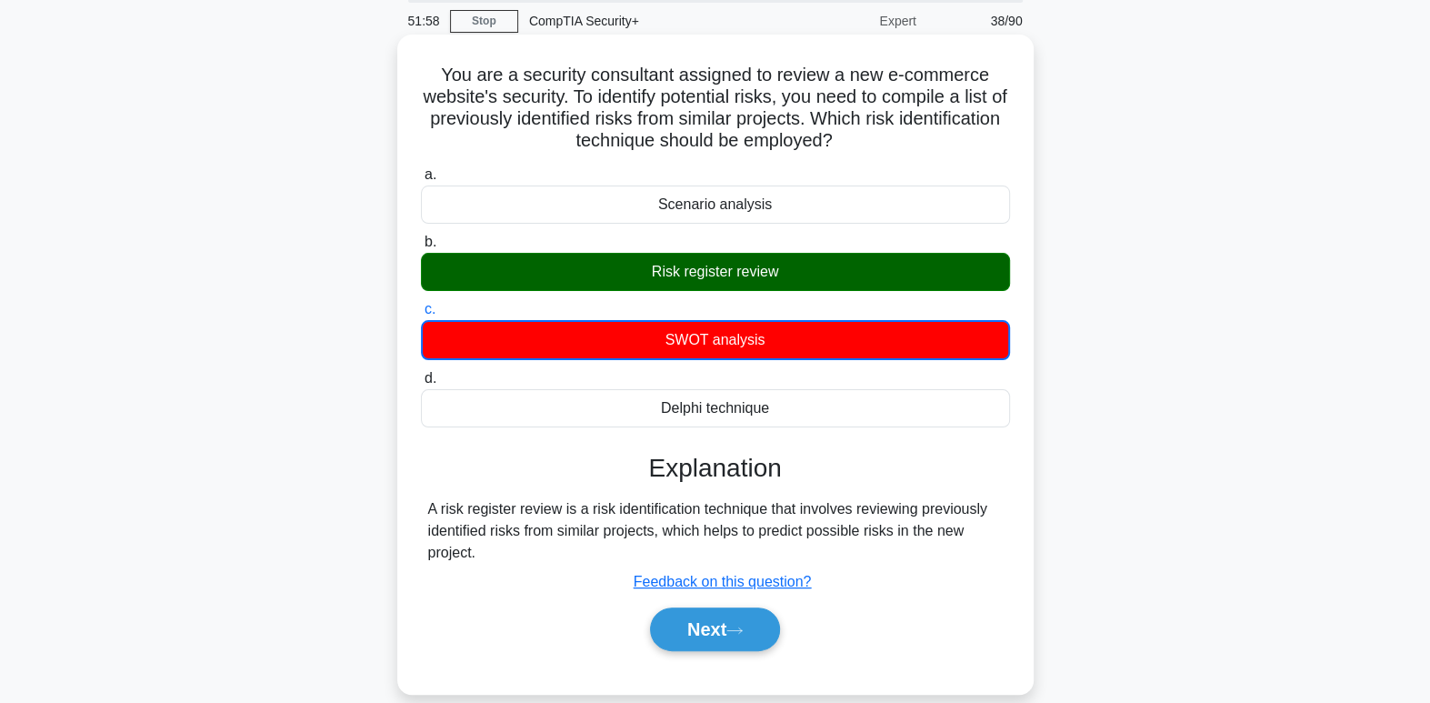
scroll to position [97, 0]
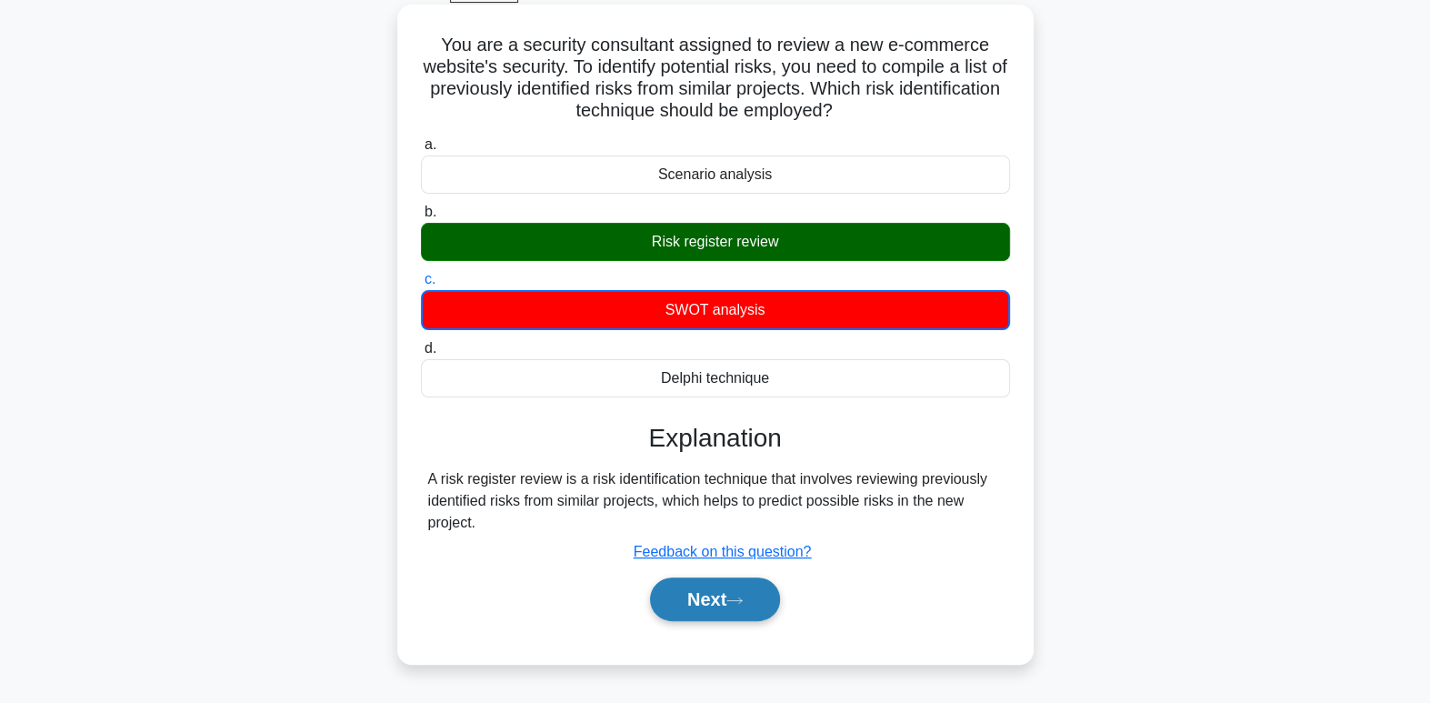
click at [731, 617] on button "Next" at bounding box center [715, 599] width 130 height 44
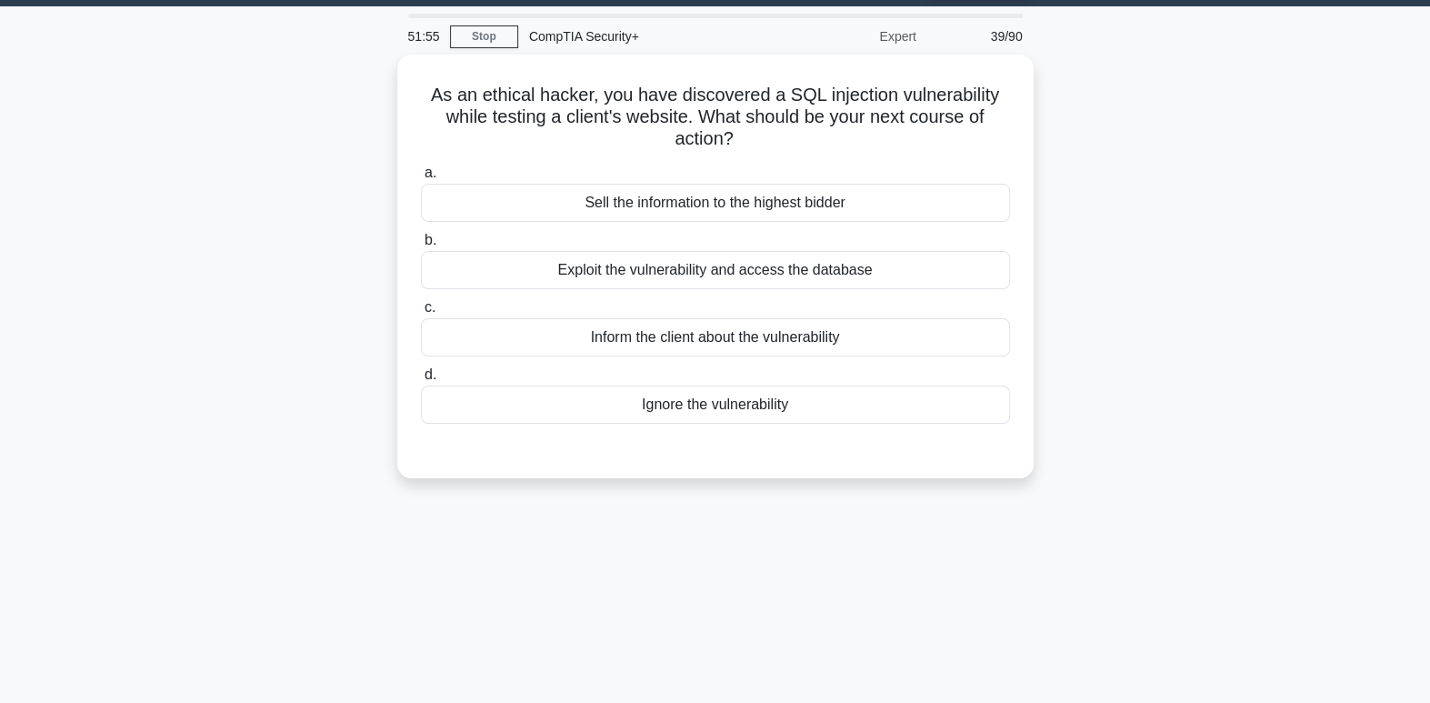
scroll to position [0, 0]
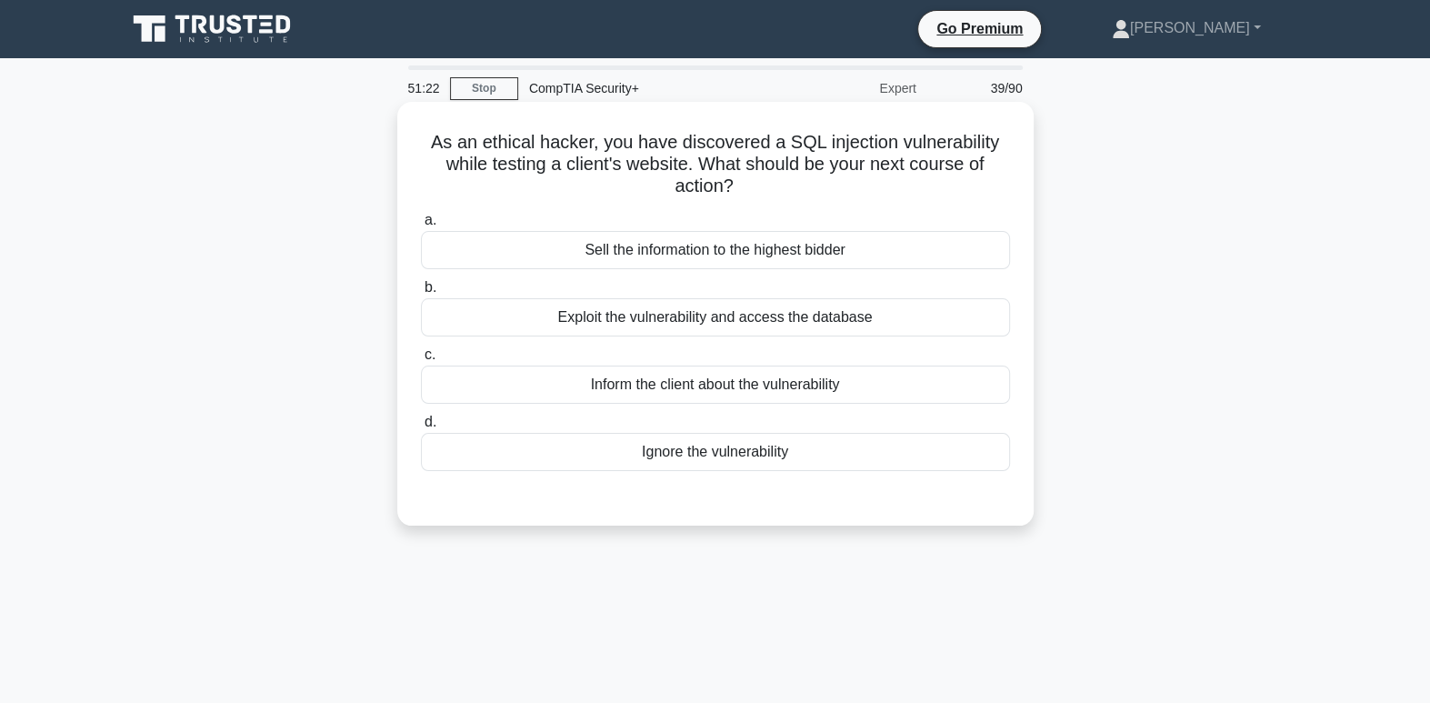
click at [857, 379] on div "Inform the client about the vulnerability" at bounding box center [715, 384] width 589 height 38
click at [421, 361] on input "c. Inform the client about the vulnerability" at bounding box center [421, 355] width 0 height 12
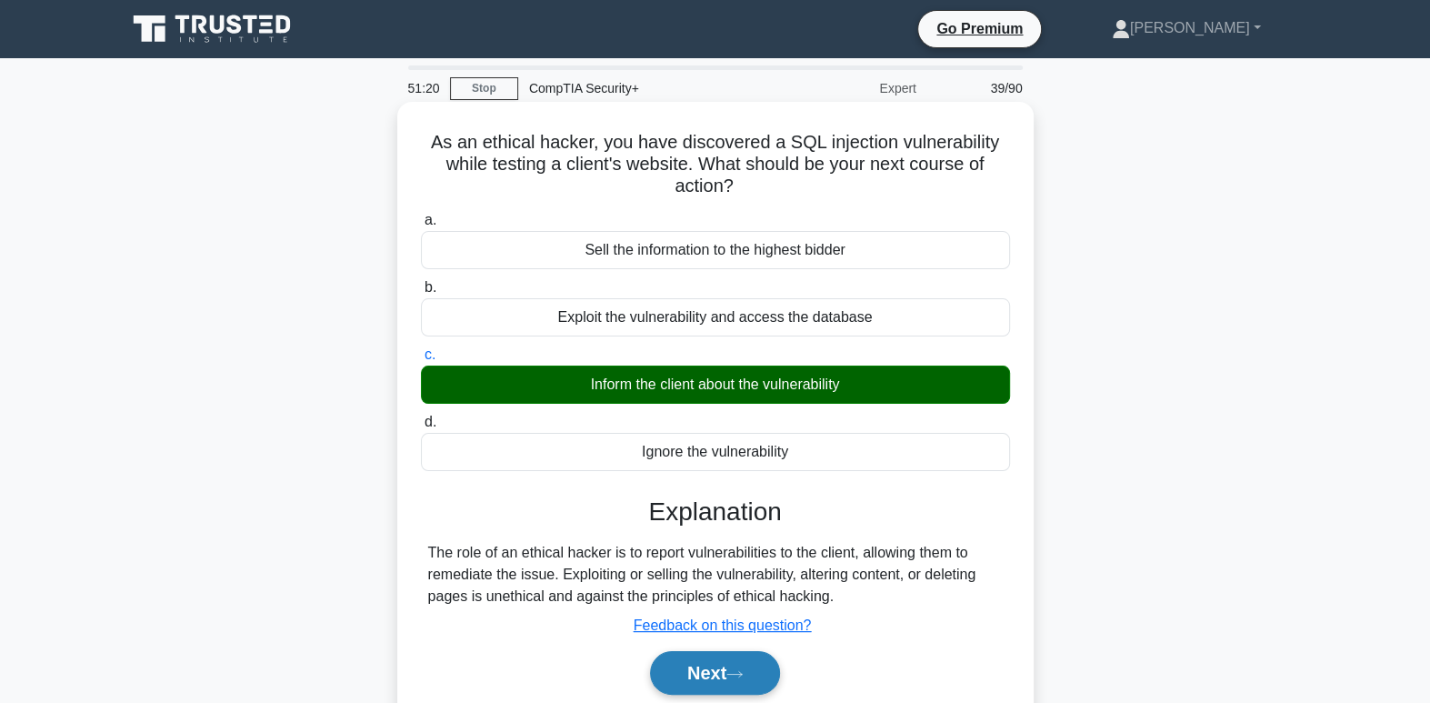
click at [768, 685] on button "Next" at bounding box center [715, 673] width 130 height 44
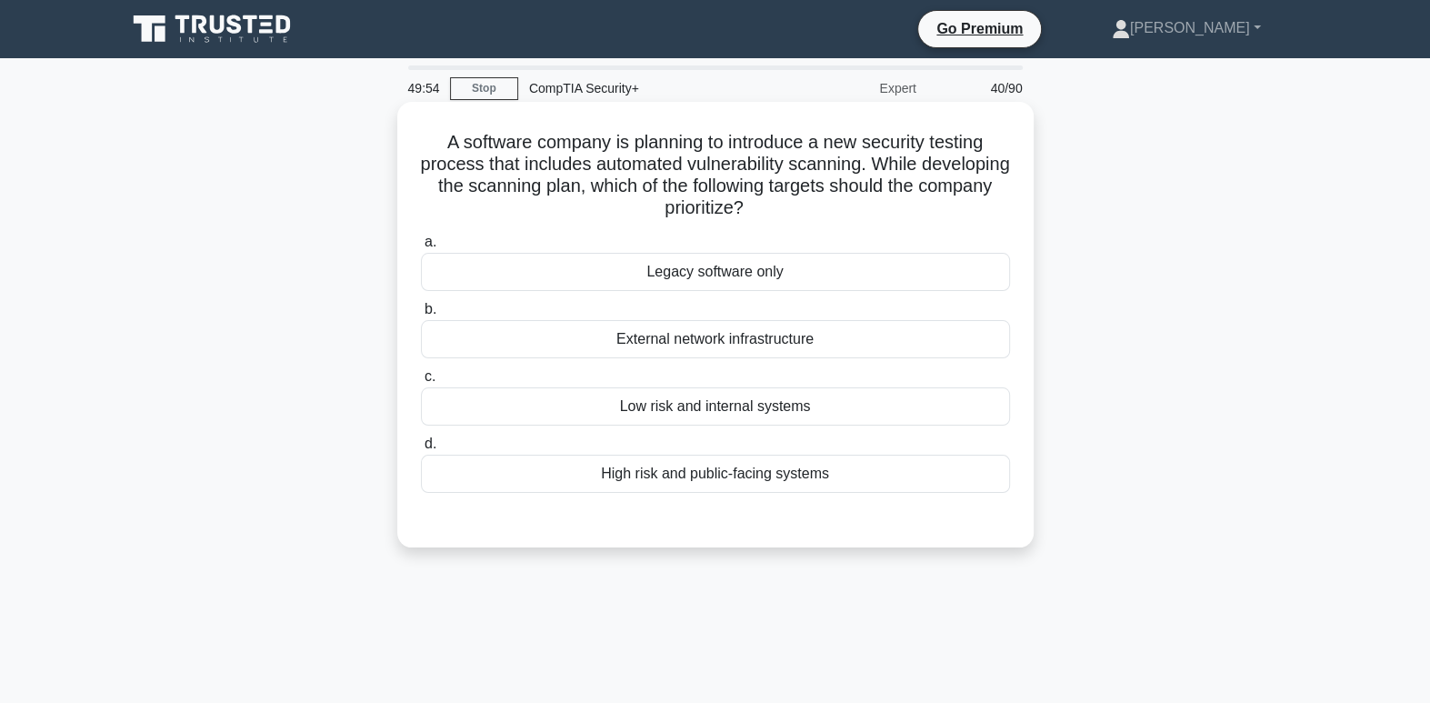
click at [814, 472] on div "High risk and public-facing systems" at bounding box center [715, 474] width 589 height 38
click at [421, 450] on input "d. High risk and public-facing systems" at bounding box center [421, 444] width 0 height 12
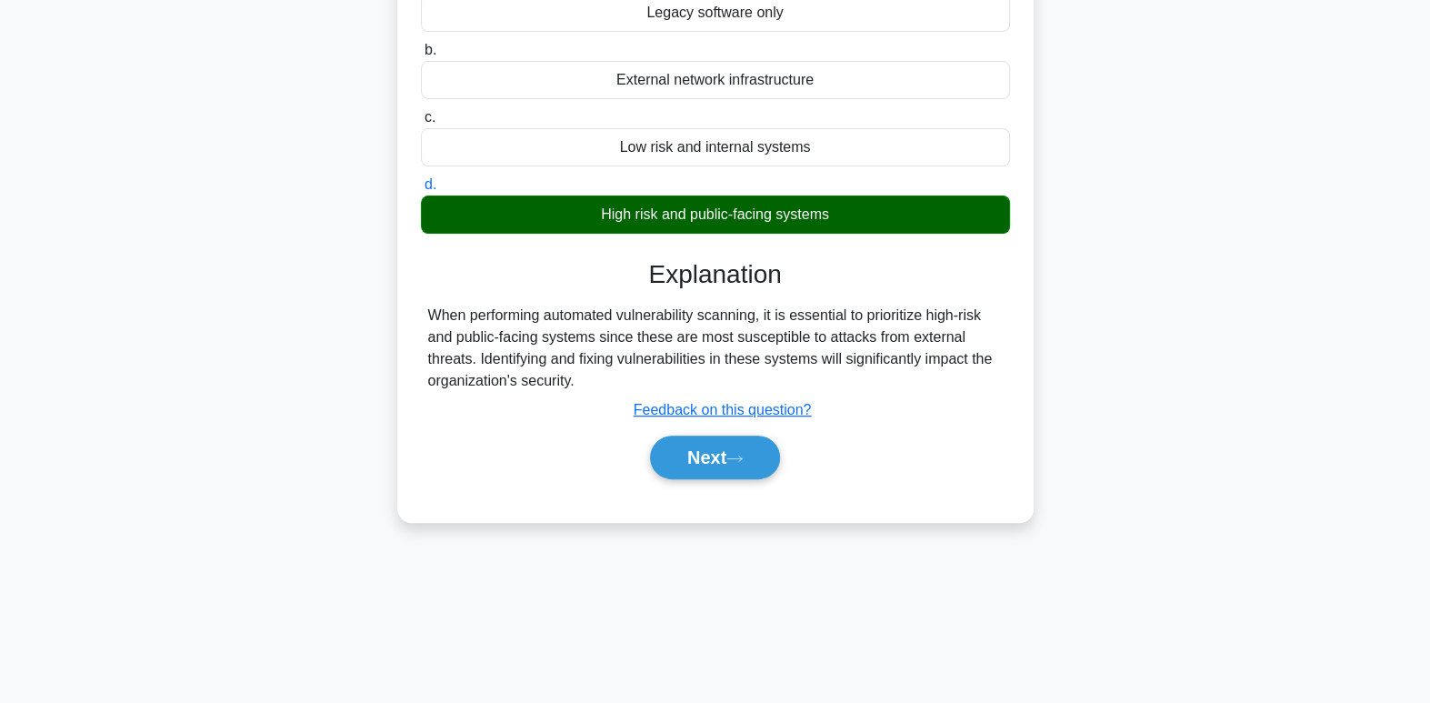
scroll to position [278, 0]
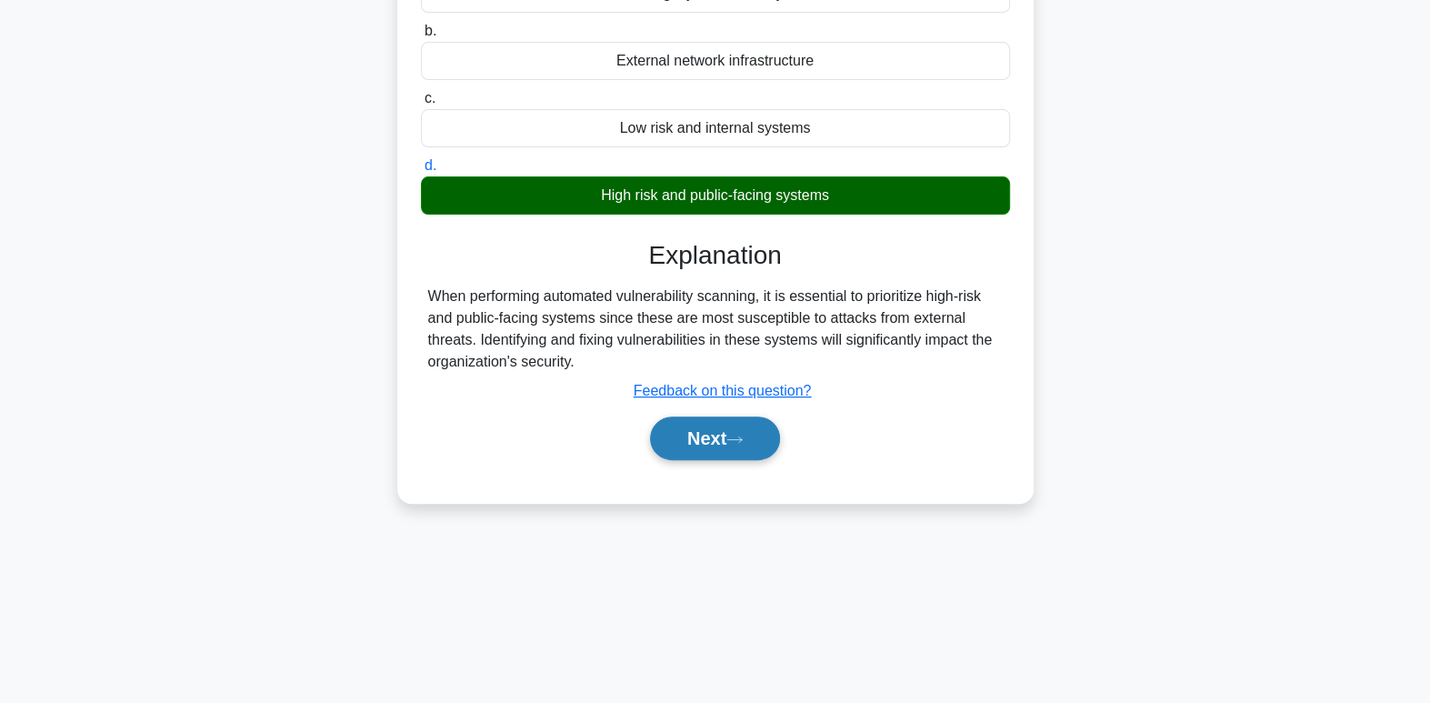
click at [735, 445] on button "Next" at bounding box center [715, 438] width 130 height 44
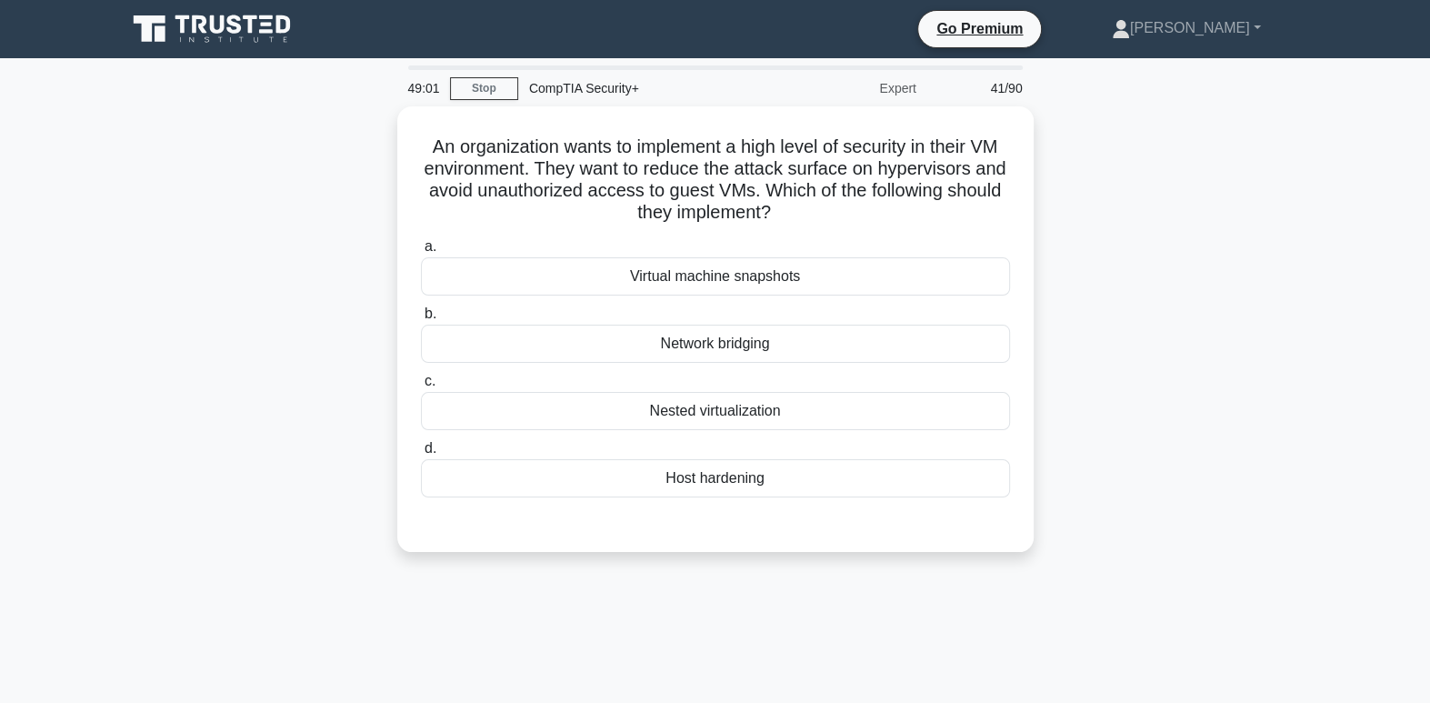
scroll to position [0, 0]
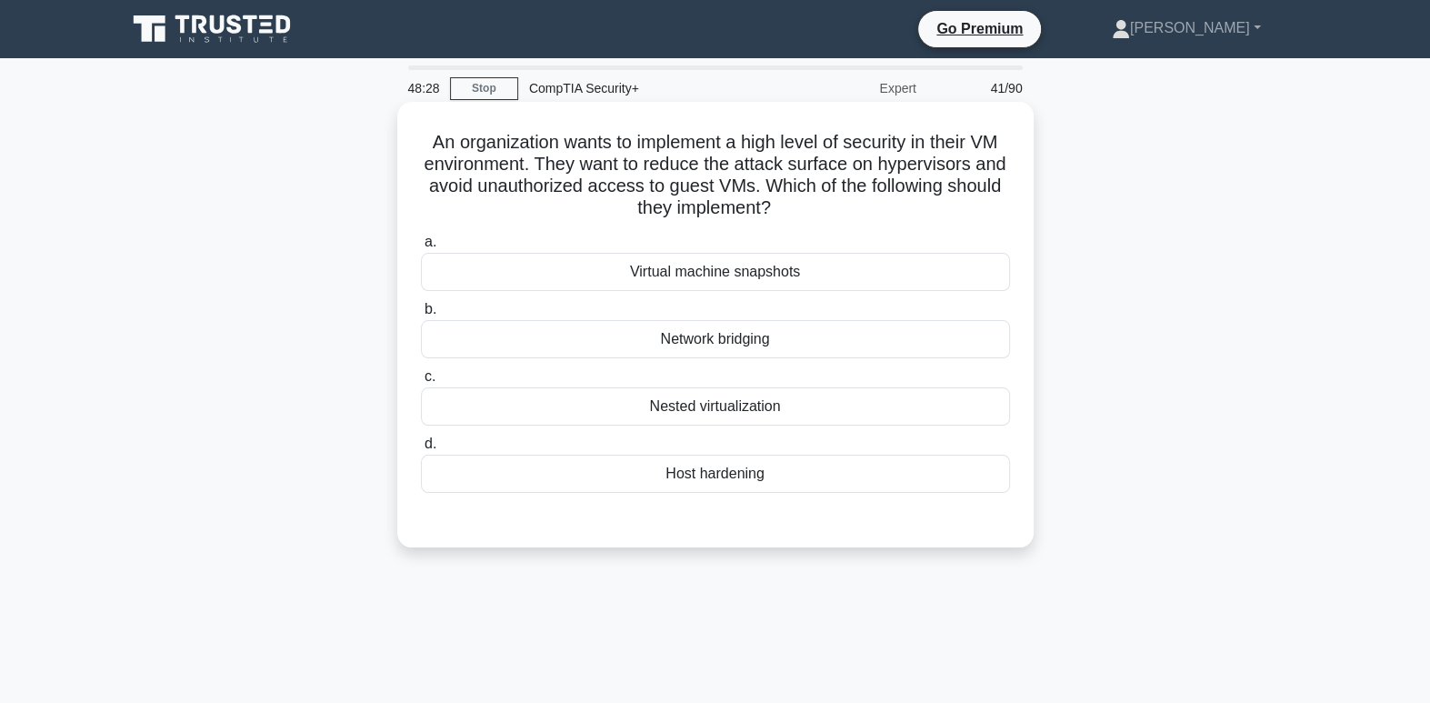
click at [735, 470] on div "Host hardening" at bounding box center [715, 474] width 589 height 38
click at [421, 450] on input "d. Host hardening" at bounding box center [421, 444] width 0 height 12
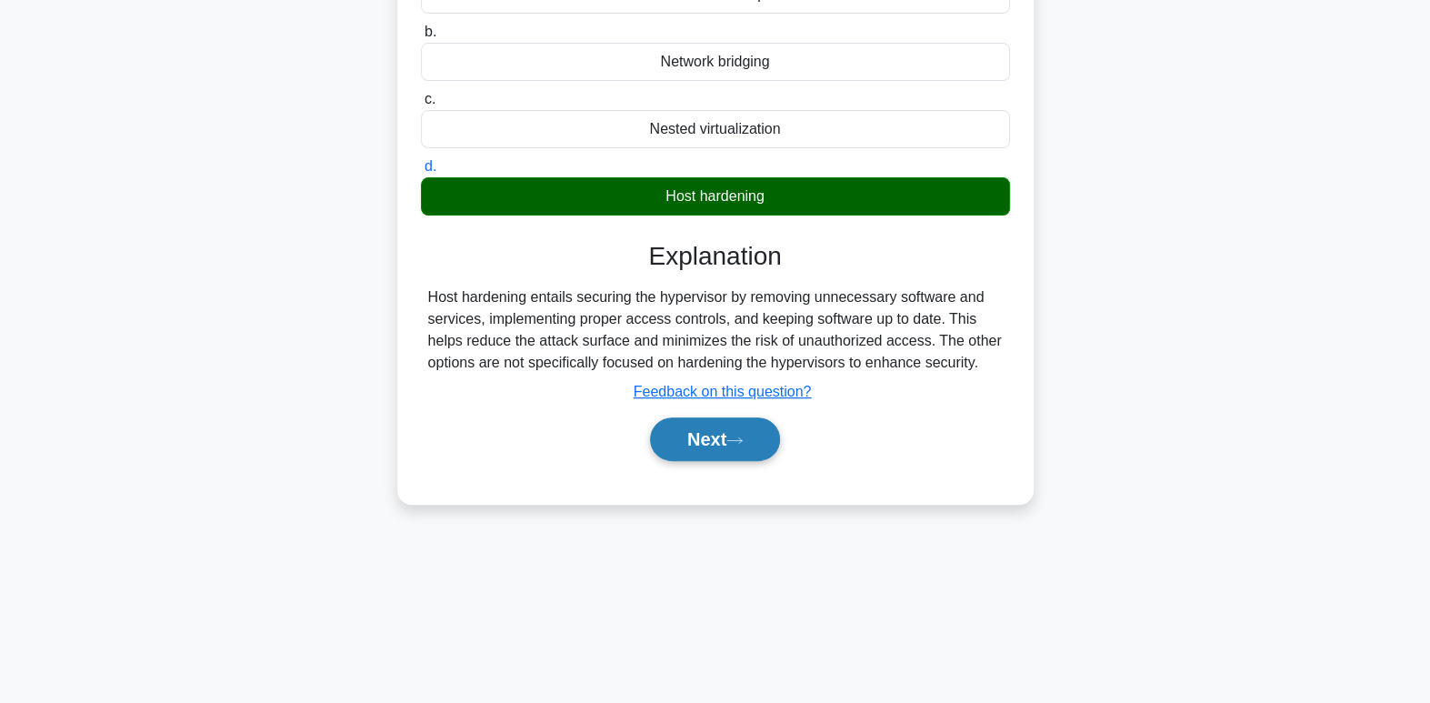
scroll to position [278, 0]
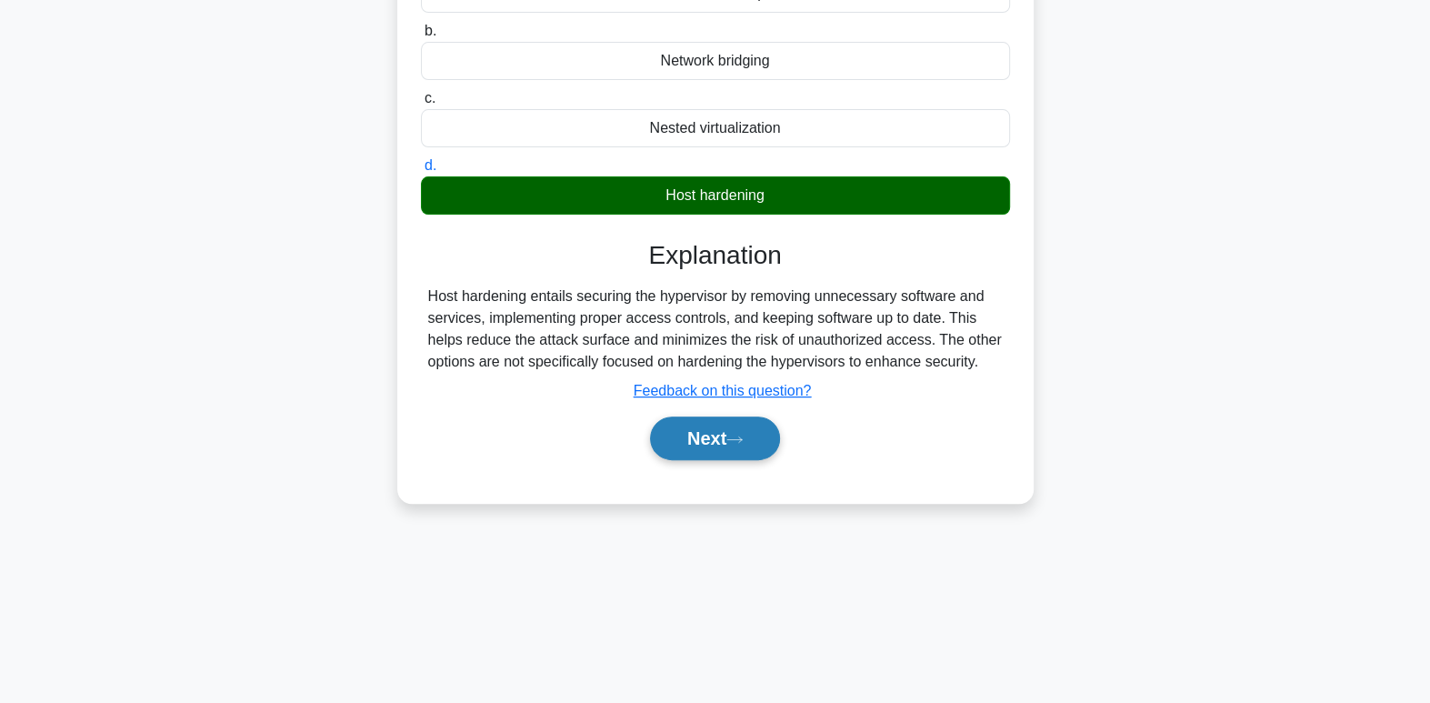
click at [735, 445] on button "Next" at bounding box center [715, 438] width 130 height 44
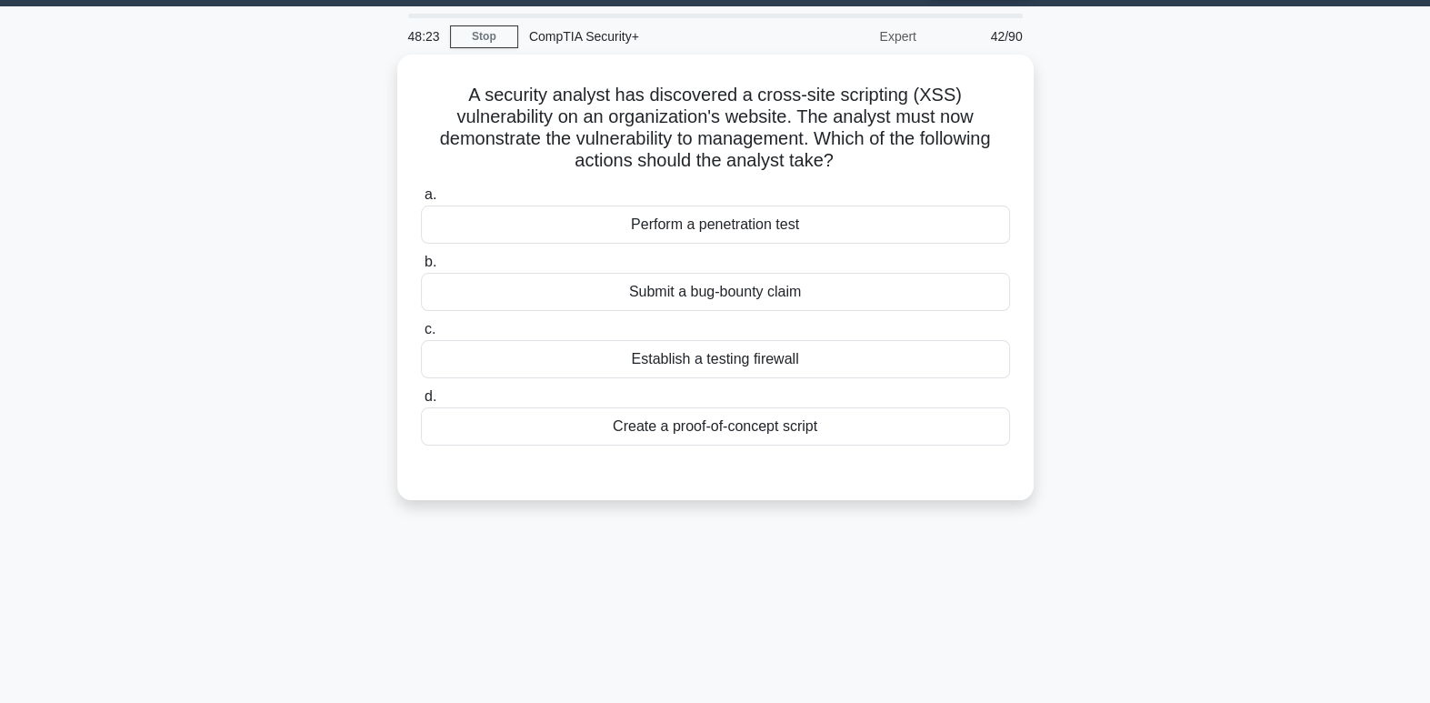
scroll to position [0, 0]
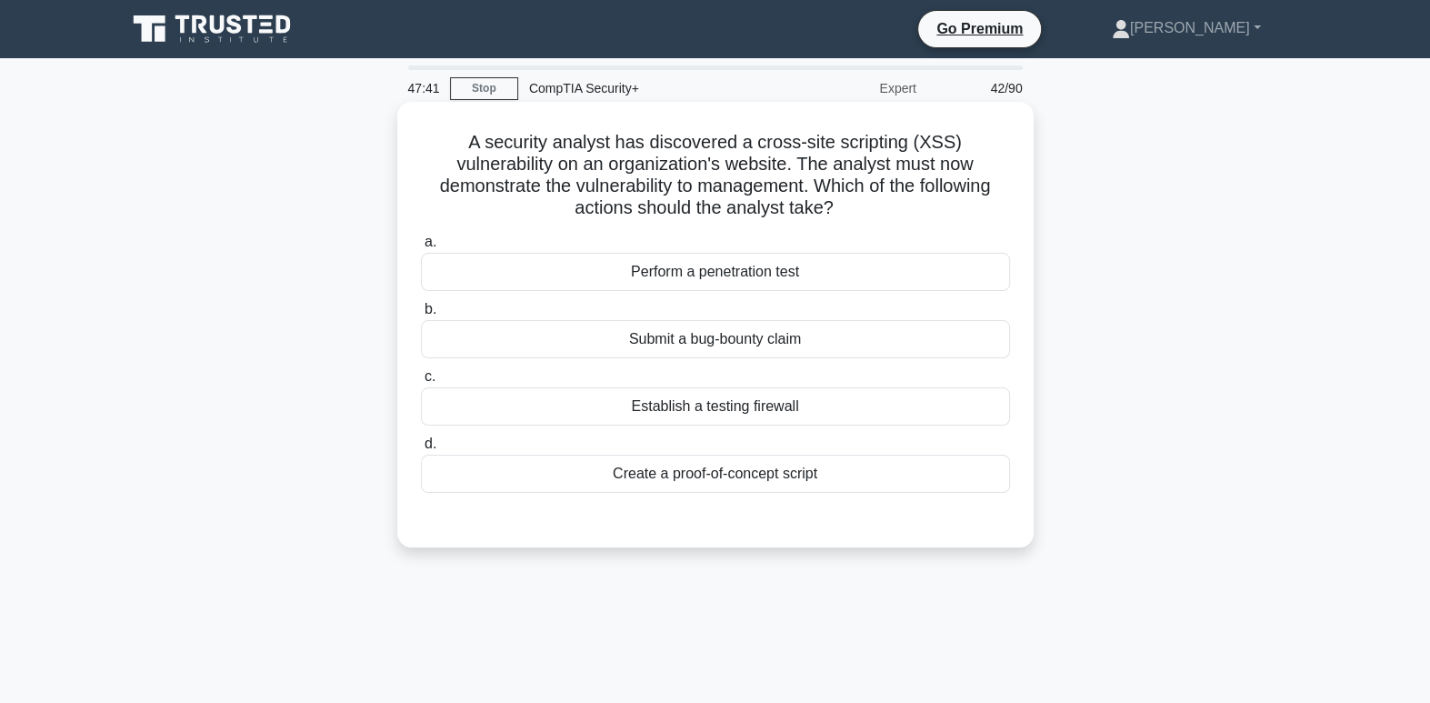
click at [805, 484] on div "Create a proof-of-concept script" at bounding box center [715, 474] width 589 height 38
click at [421, 450] on input "d. Create a proof-of-concept script" at bounding box center [421, 444] width 0 height 12
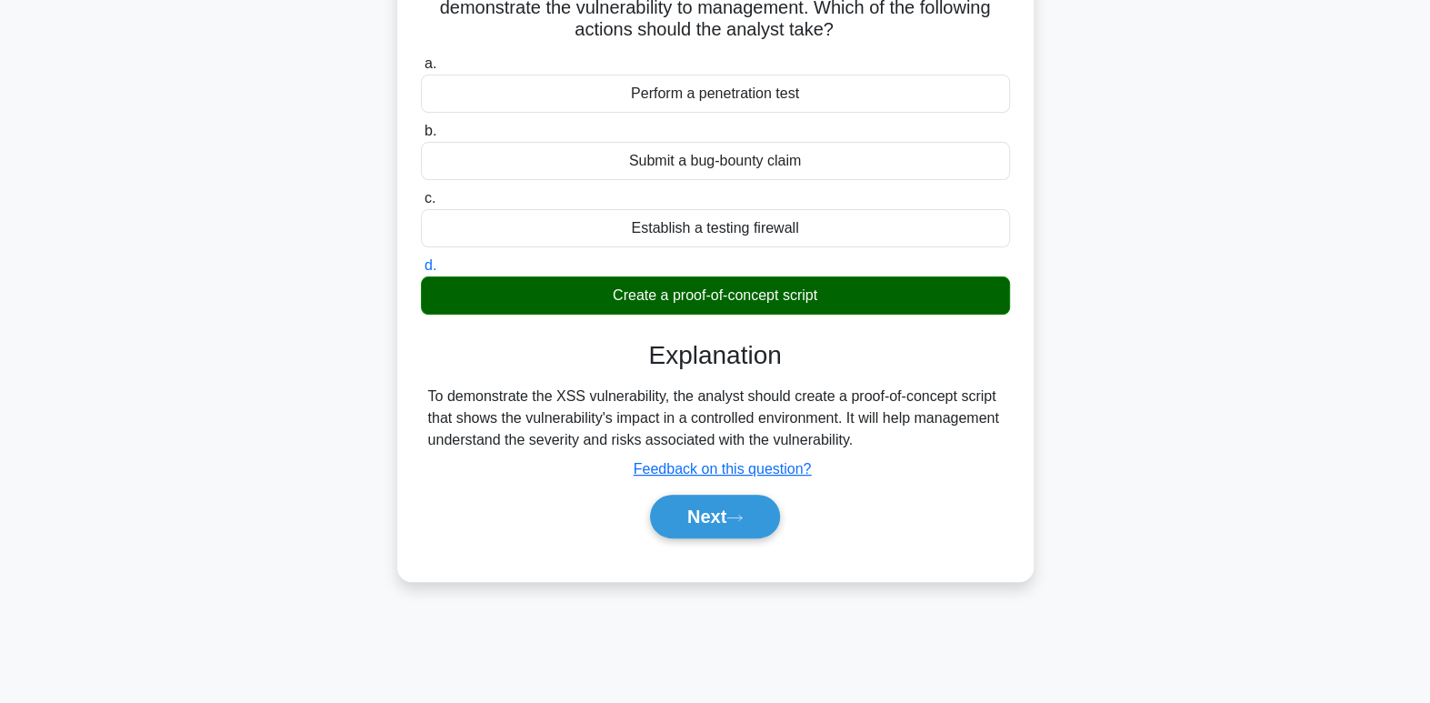
scroll to position [199, 0]
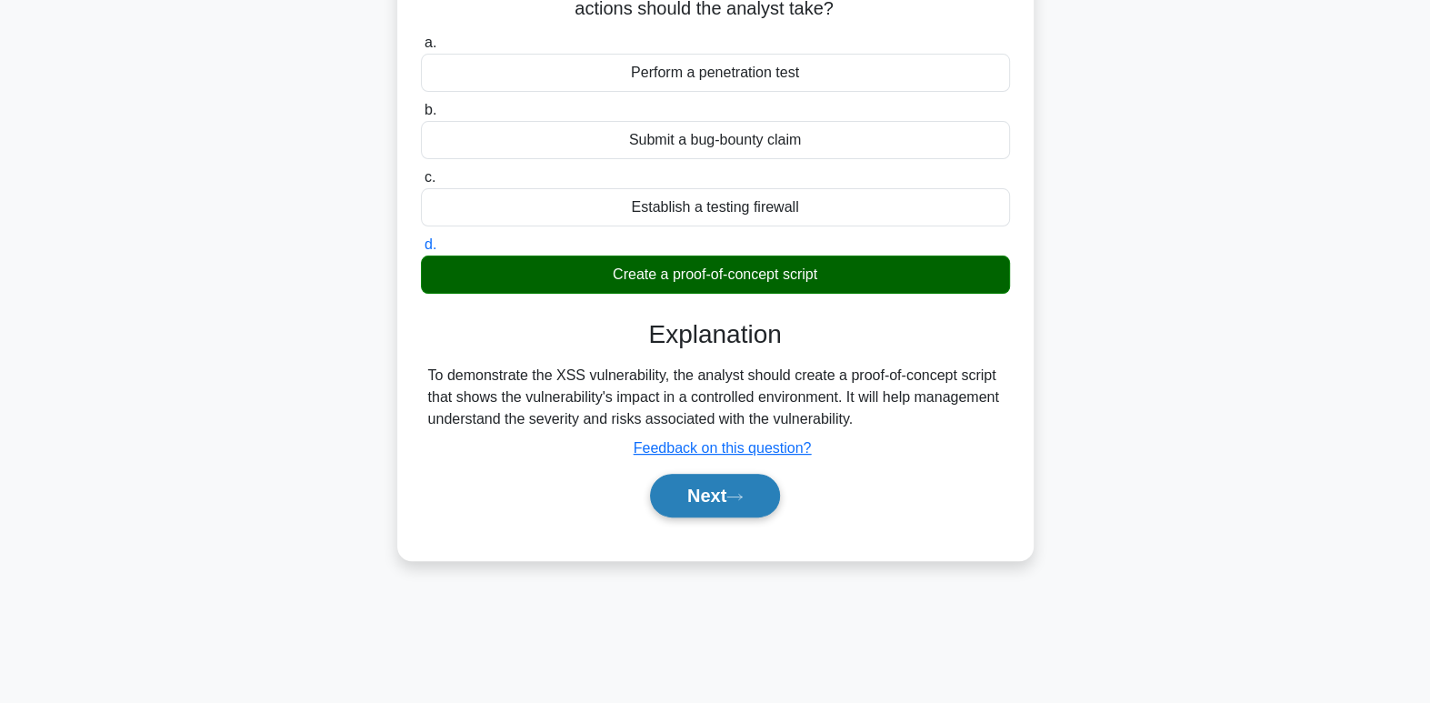
click at [694, 480] on button "Next" at bounding box center [715, 496] width 130 height 44
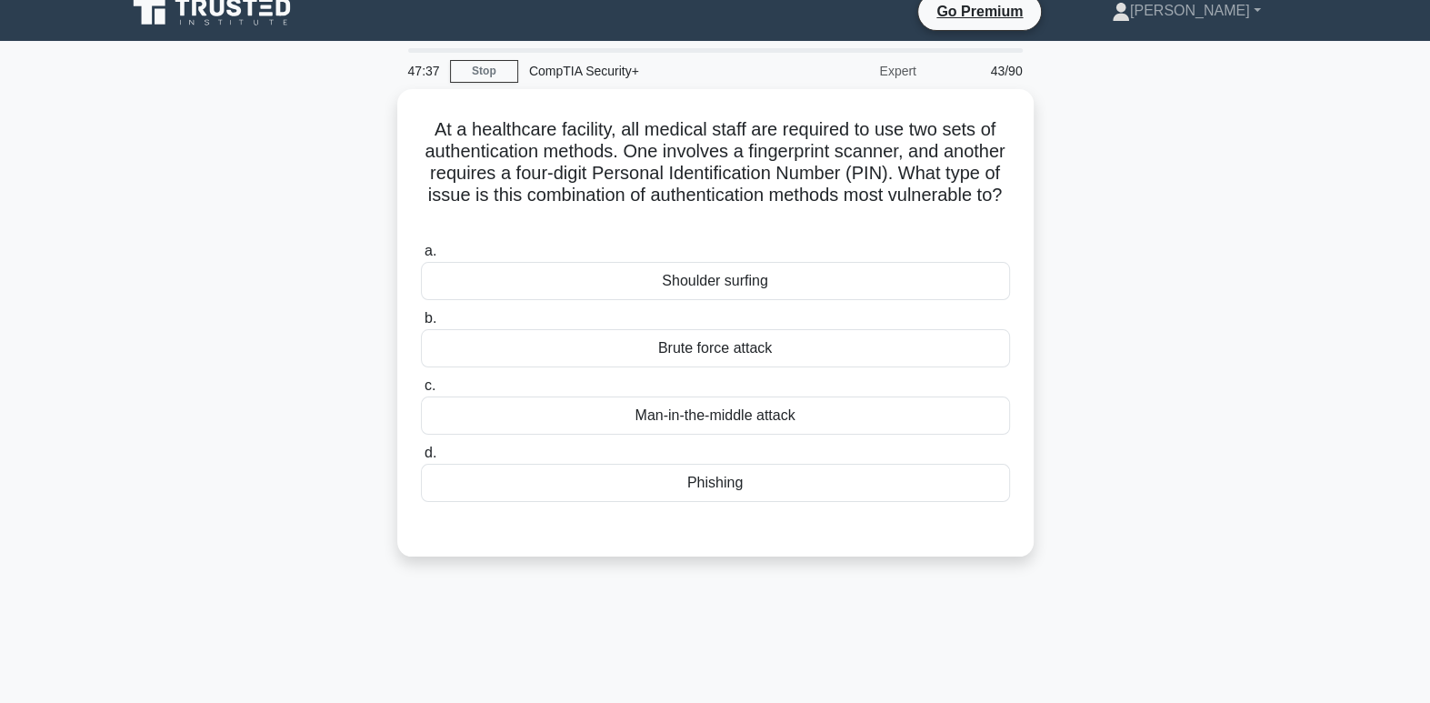
scroll to position [0, 0]
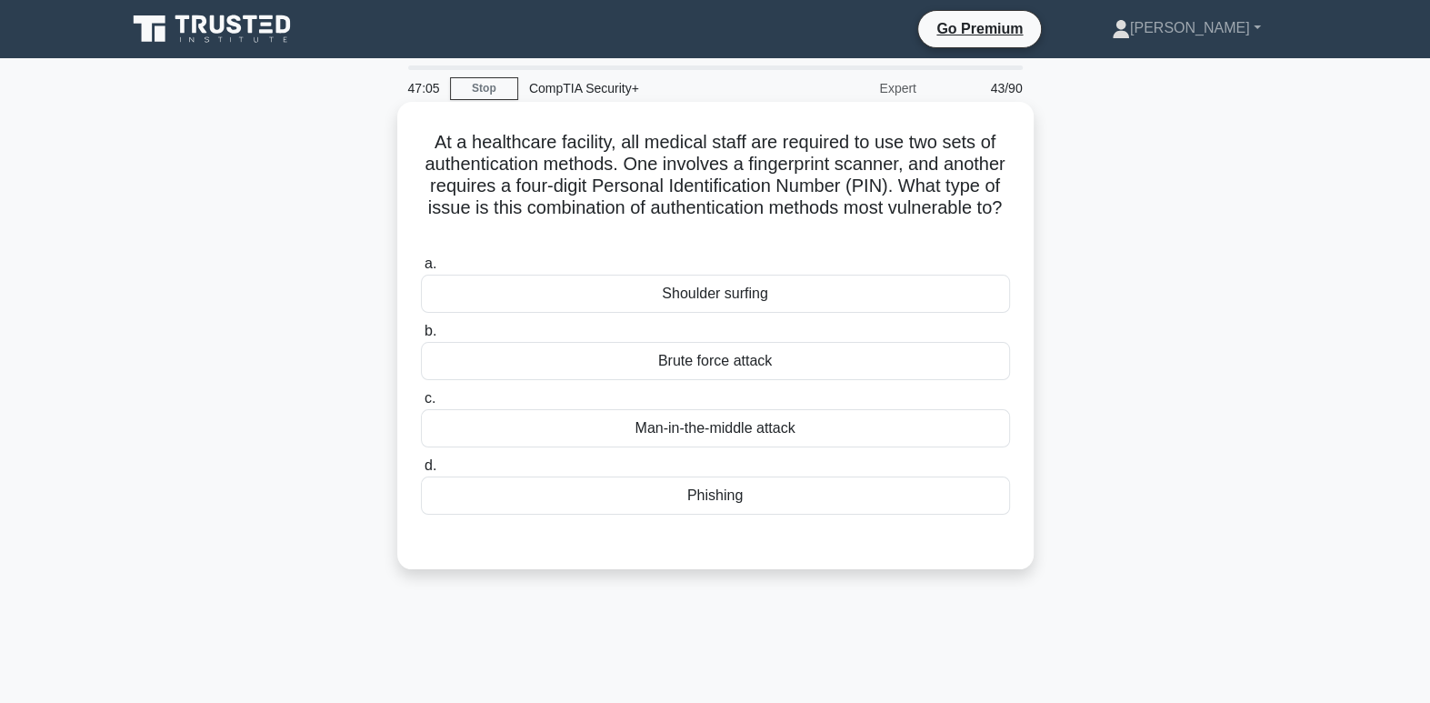
click at [774, 364] on div "Brute force attack" at bounding box center [715, 361] width 589 height 38
click at [421, 337] on input "b. Brute force attack" at bounding box center [421, 331] width 0 height 12
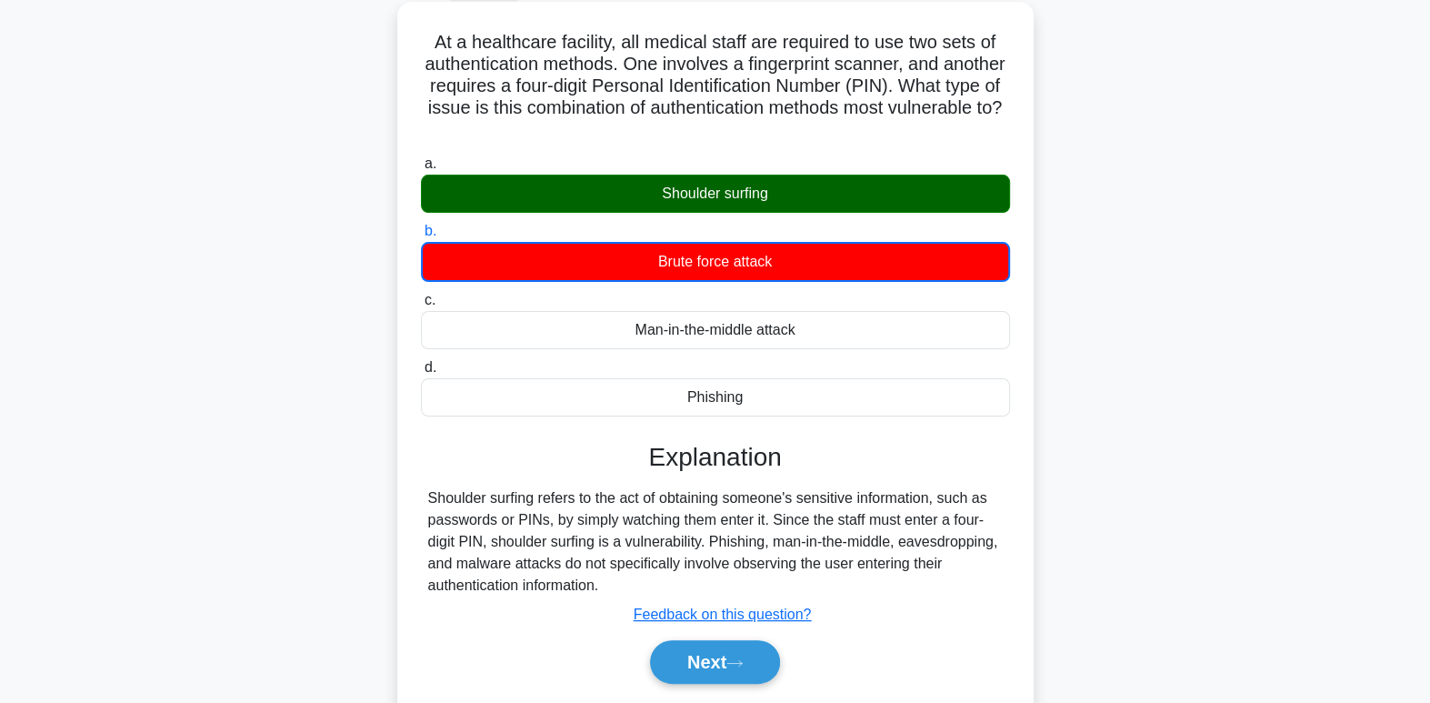
scroll to position [132, 0]
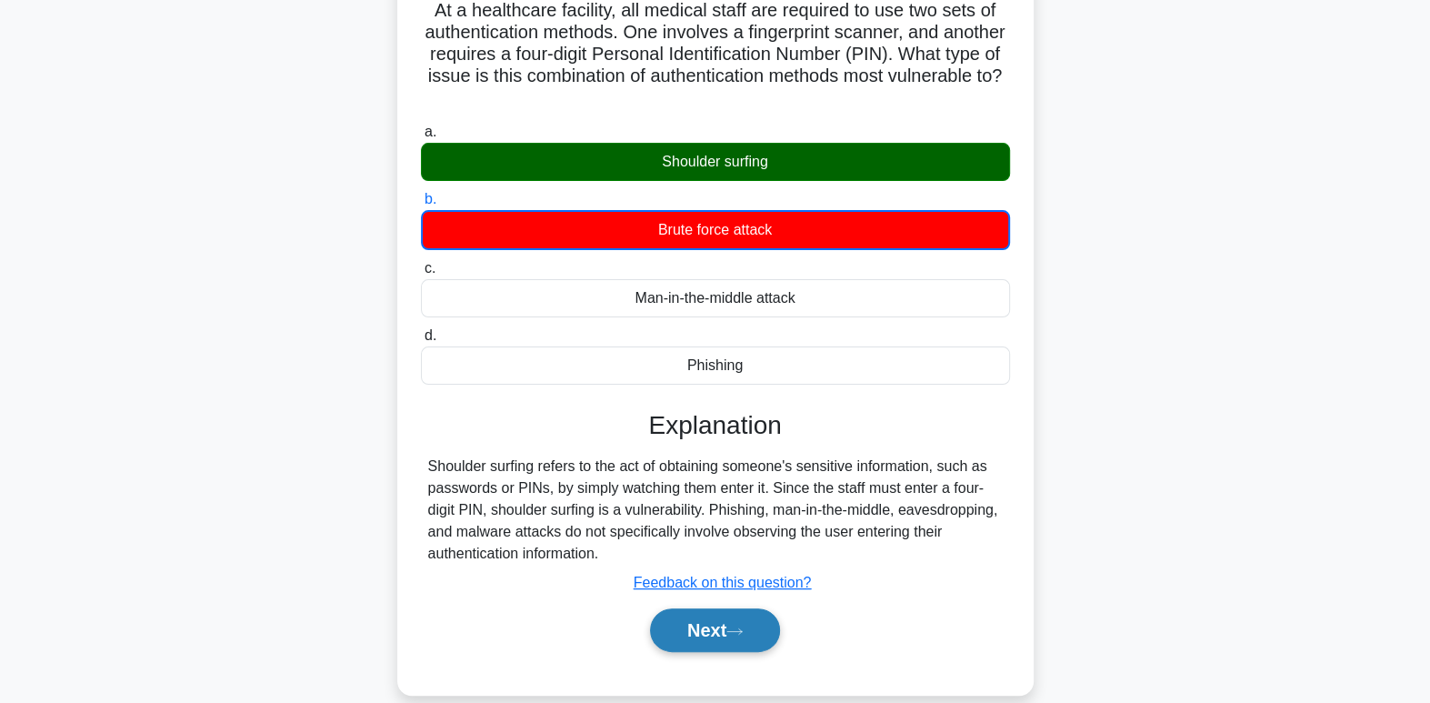
click at [765, 622] on button "Next" at bounding box center [715, 630] width 130 height 44
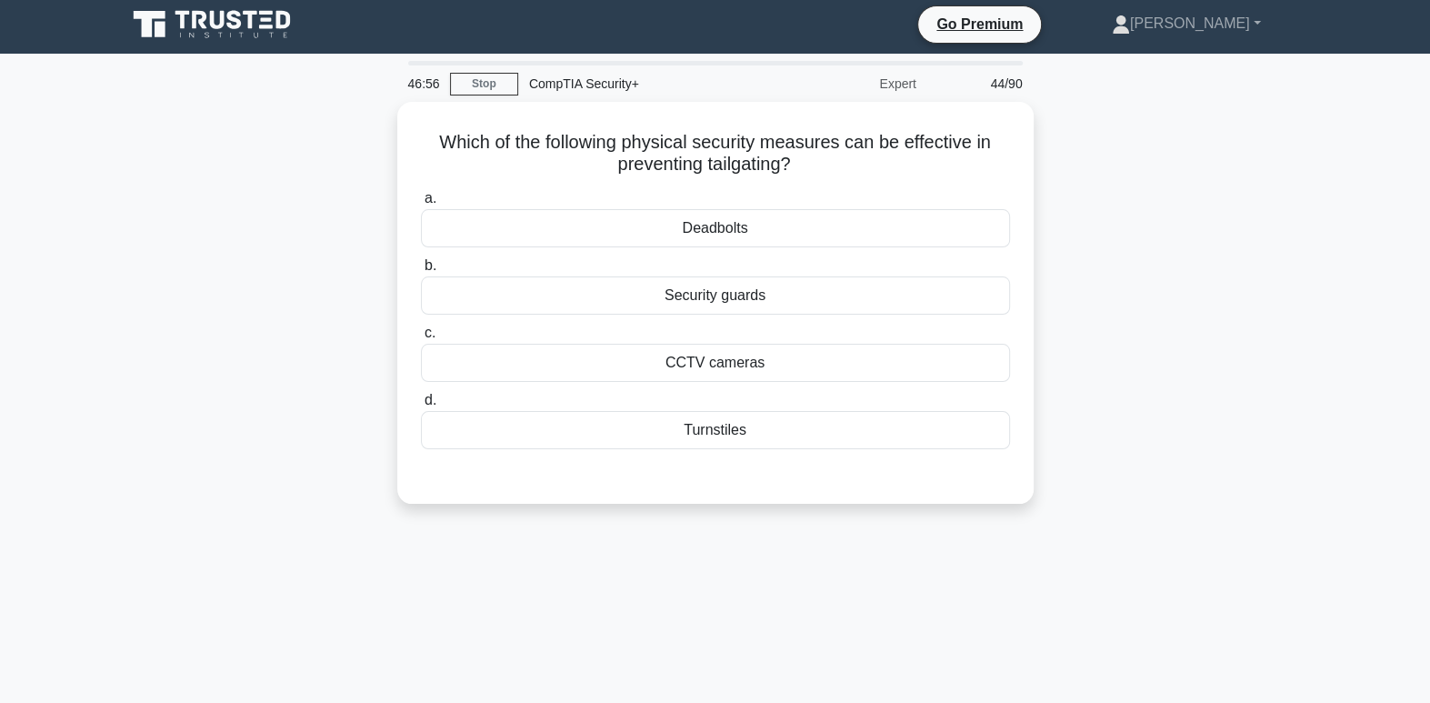
scroll to position [0, 0]
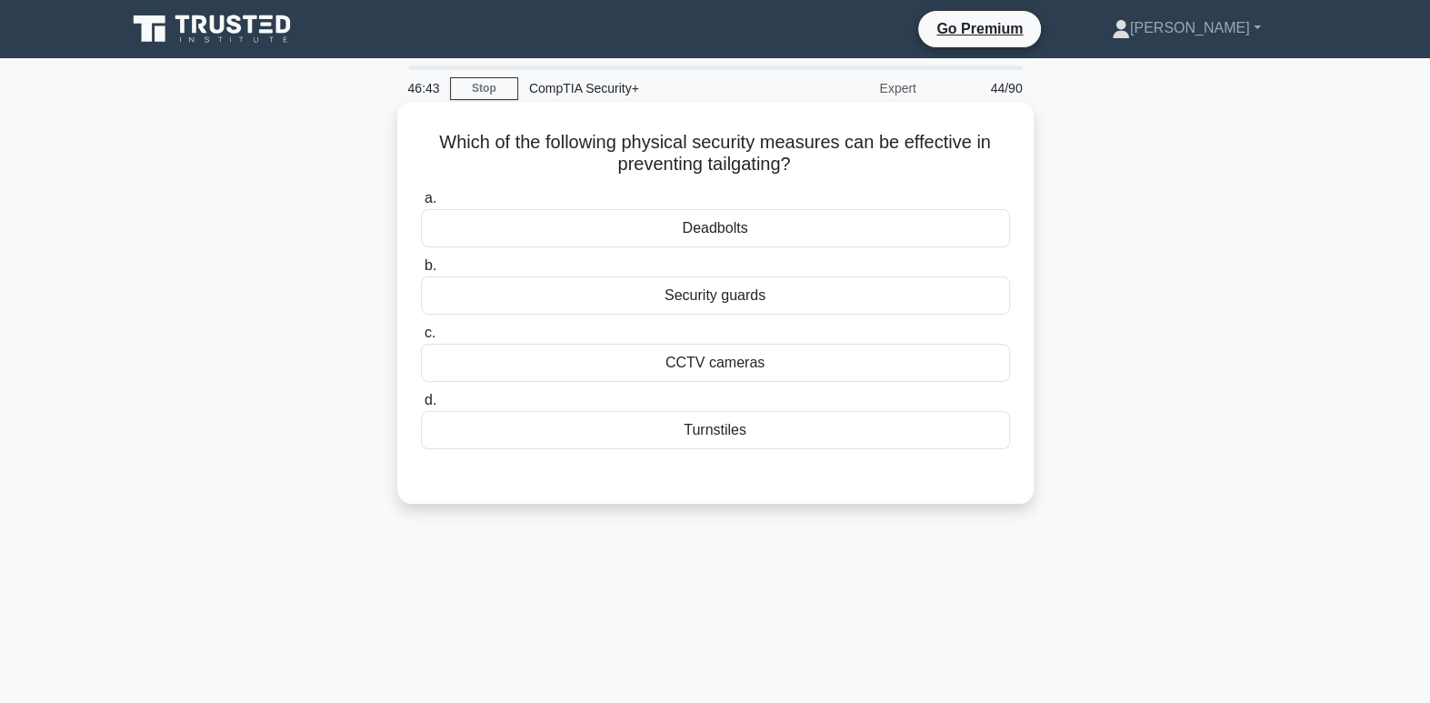
click at [746, 424] on div "Turnstiles" at bounding box center [715, 430] width 589 height 38
click at [421, 406] on input "d. Turnstiles" at bounding box center [421, 401] width 0 height 12
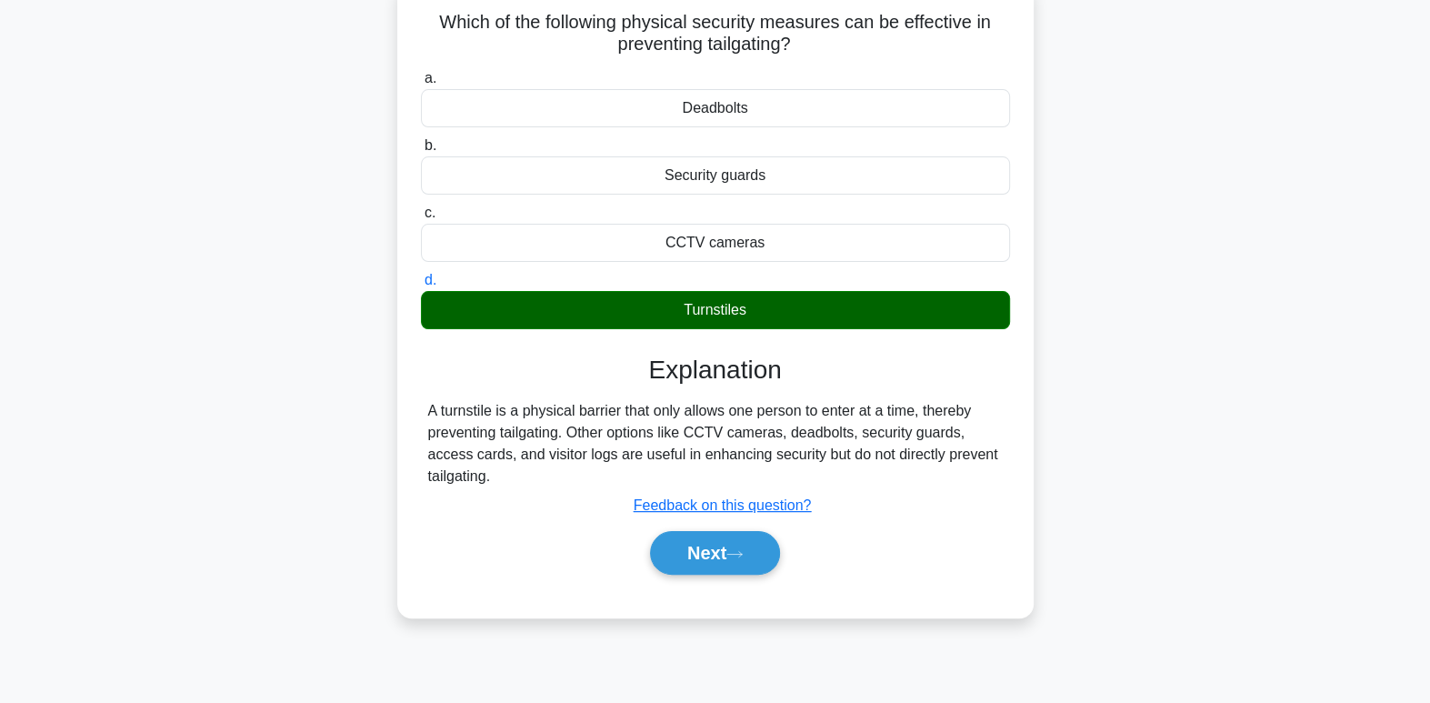
scroll to position [145, 0]
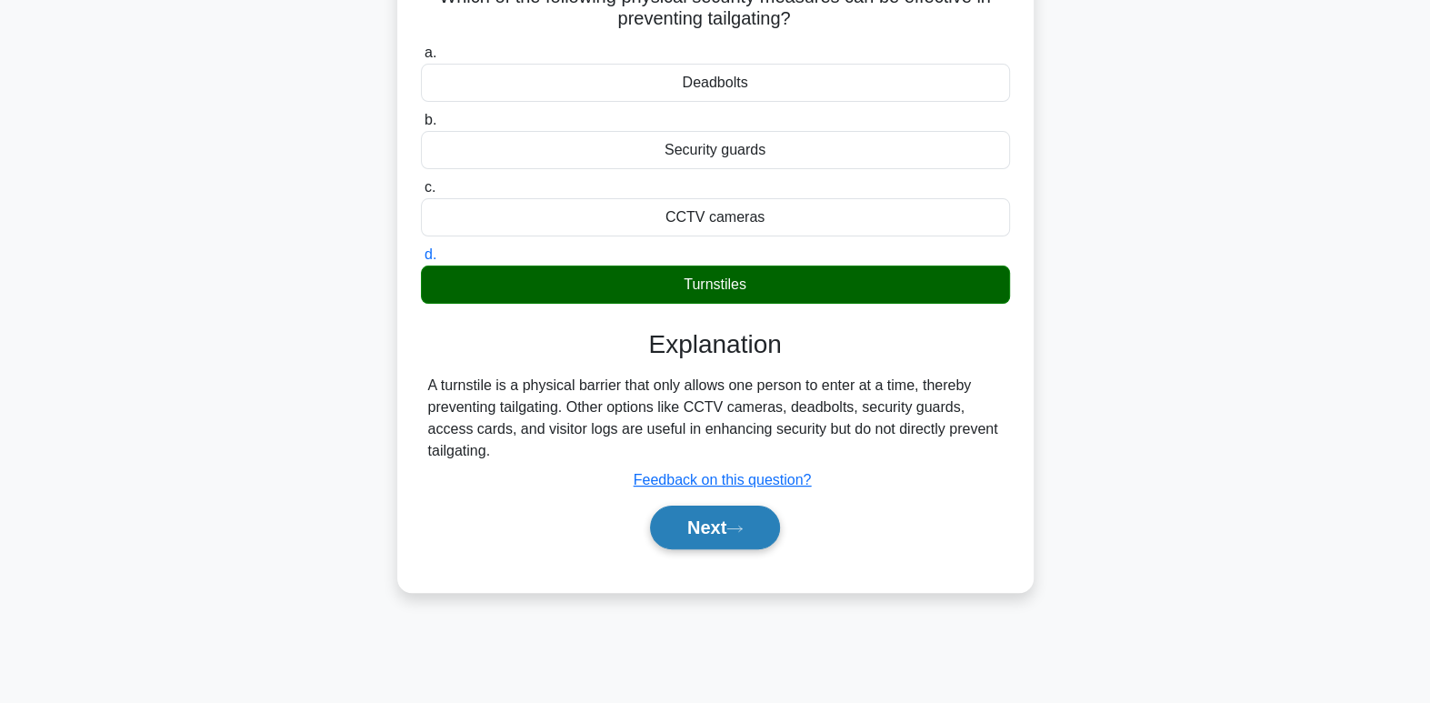
click at [683, 531] on button "Next" at bounding box center [715, 527] width 130 height 44
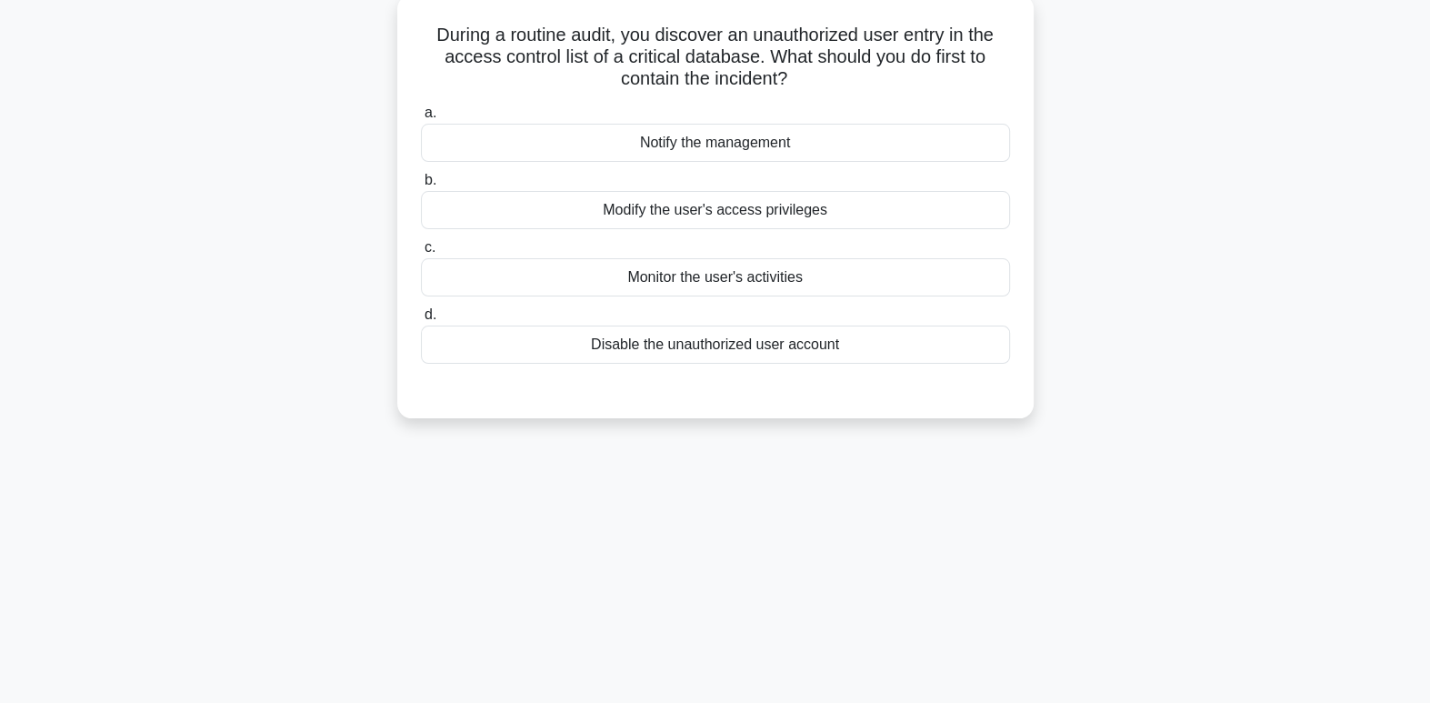
scroll to position [0, 0]
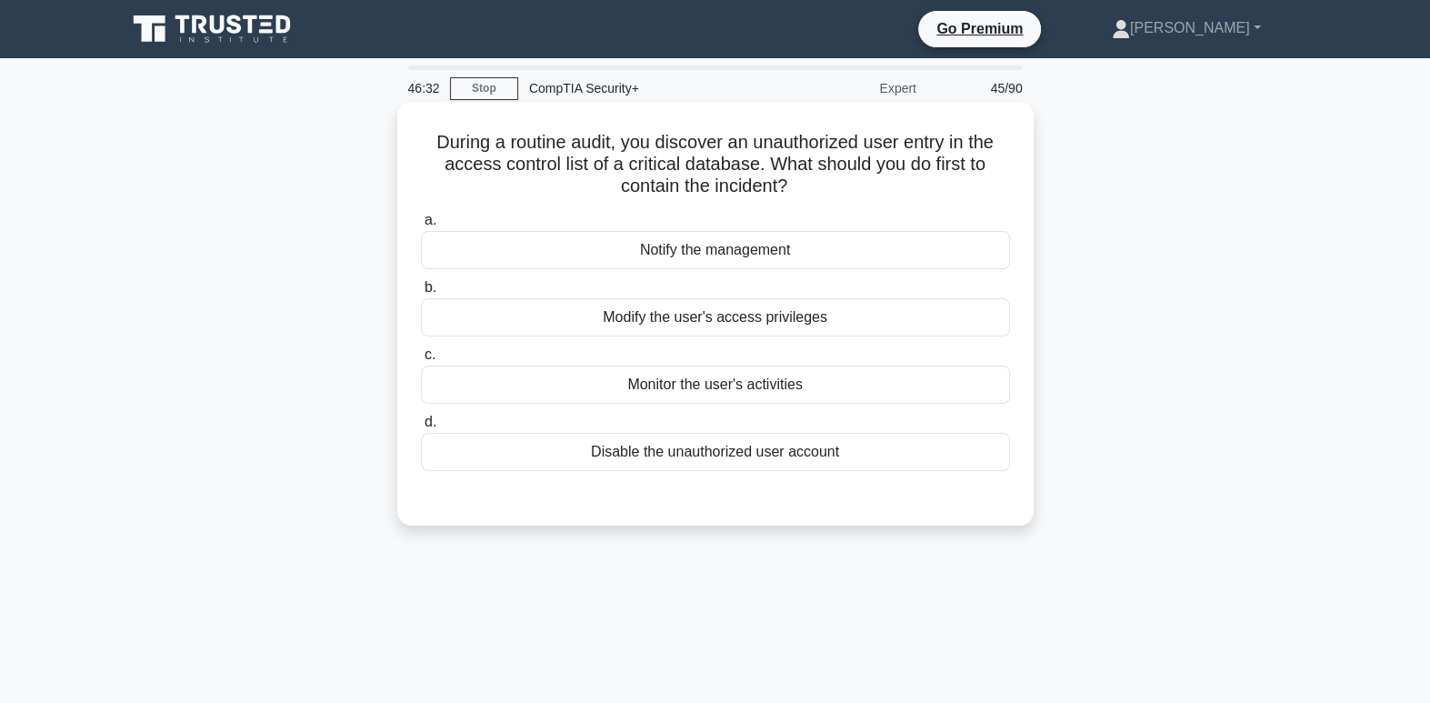
drag, startPoint x: 947, startPoint y: 177, endPoint x: 966, endPoint y: 179, distance: 19.2
click at [966, 179] on h5 "During a routine audit, you discover an unauthorized user entry in the access c…" at bounding box center [715, 164] width 593 height 67
click at [781, 457] on div "Disable the unauthorized user account" at bounding box center [715, 452] width 589 height 38
click at [421, 428] on input "d. Disable the unauthorized user account" at bounding box center [421, 422] width 0 height 12
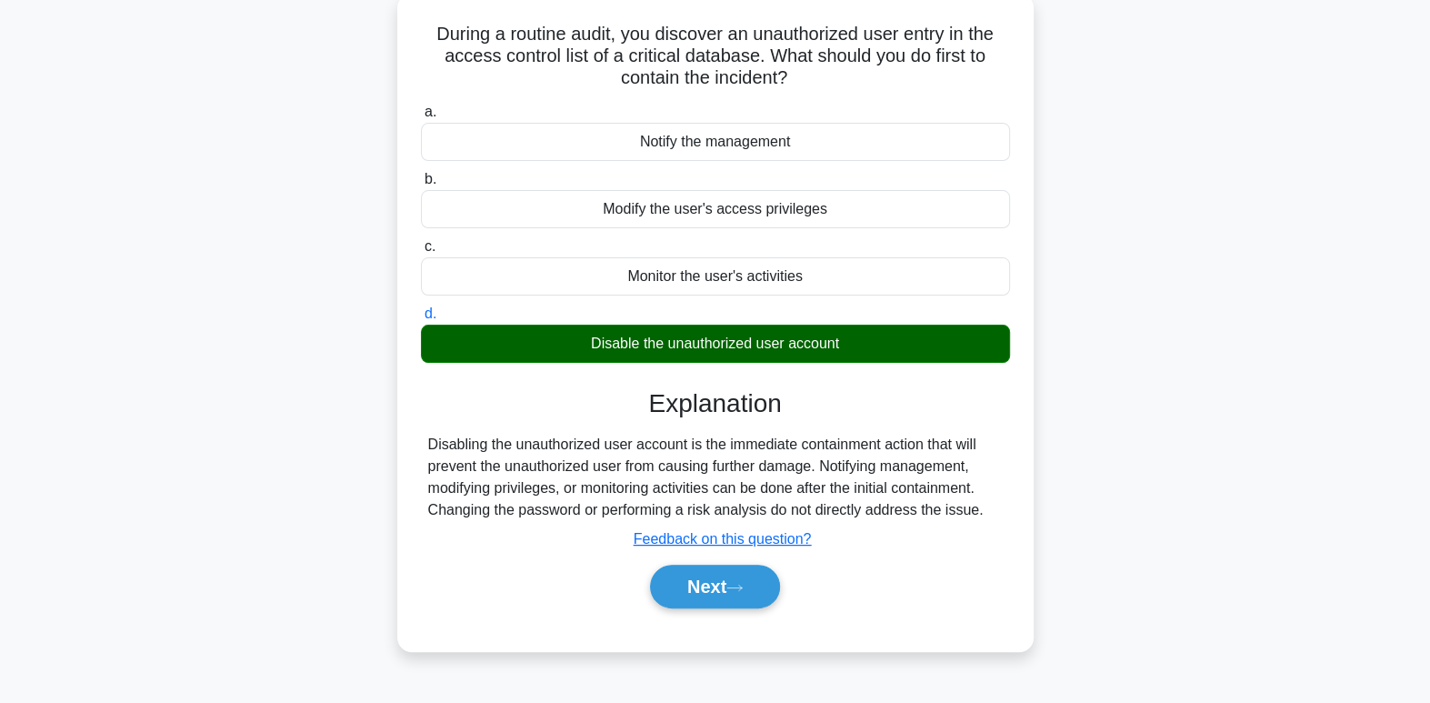
scroll to position [119, 0]
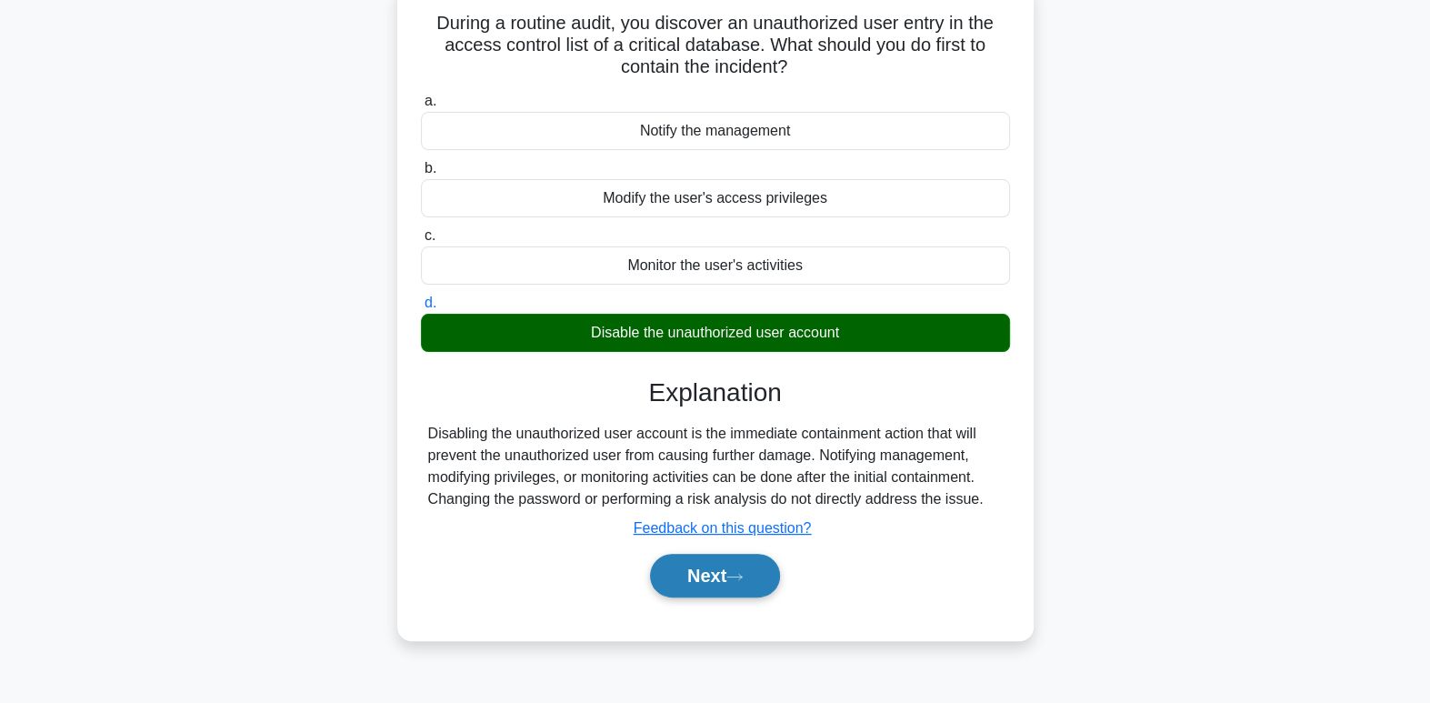
click at [694, 584] on button "Next" at bounding box center [715, 576] width 130 height 44
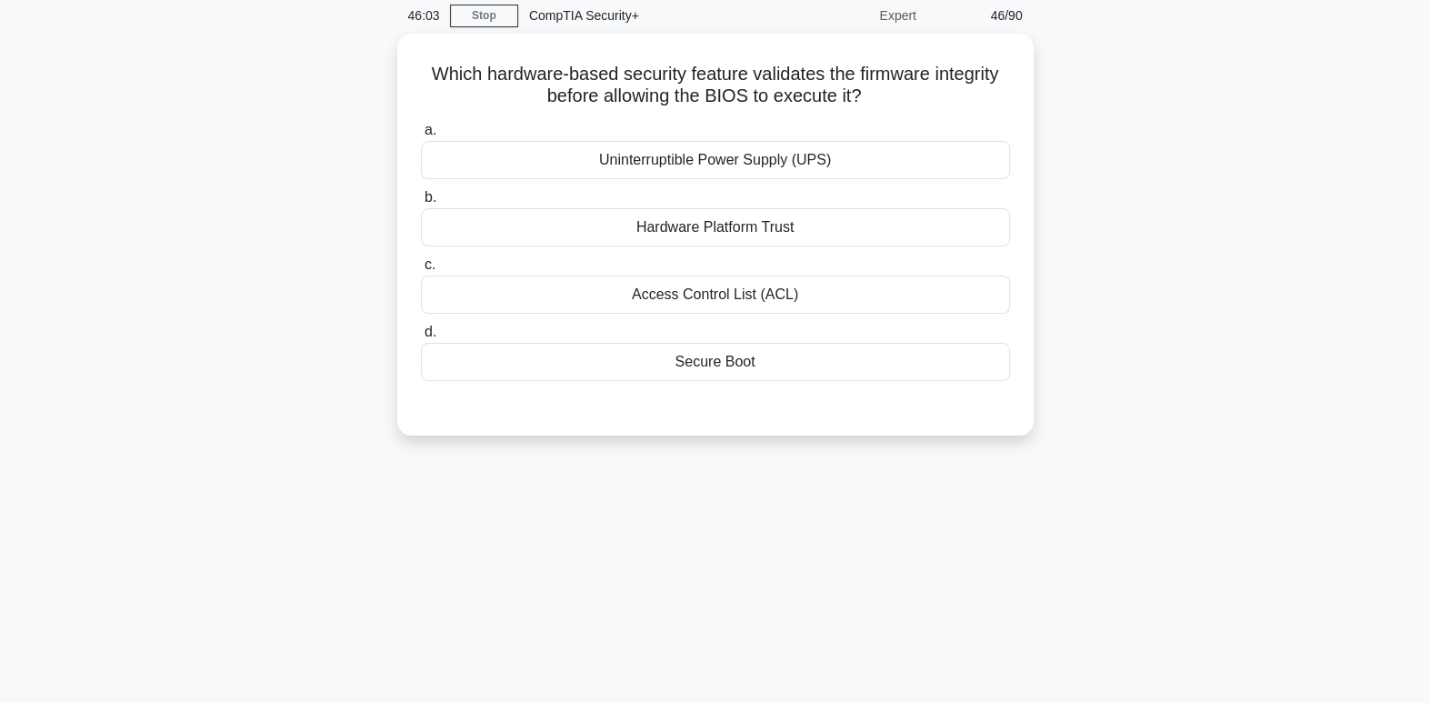
scroll to position [0, 0]
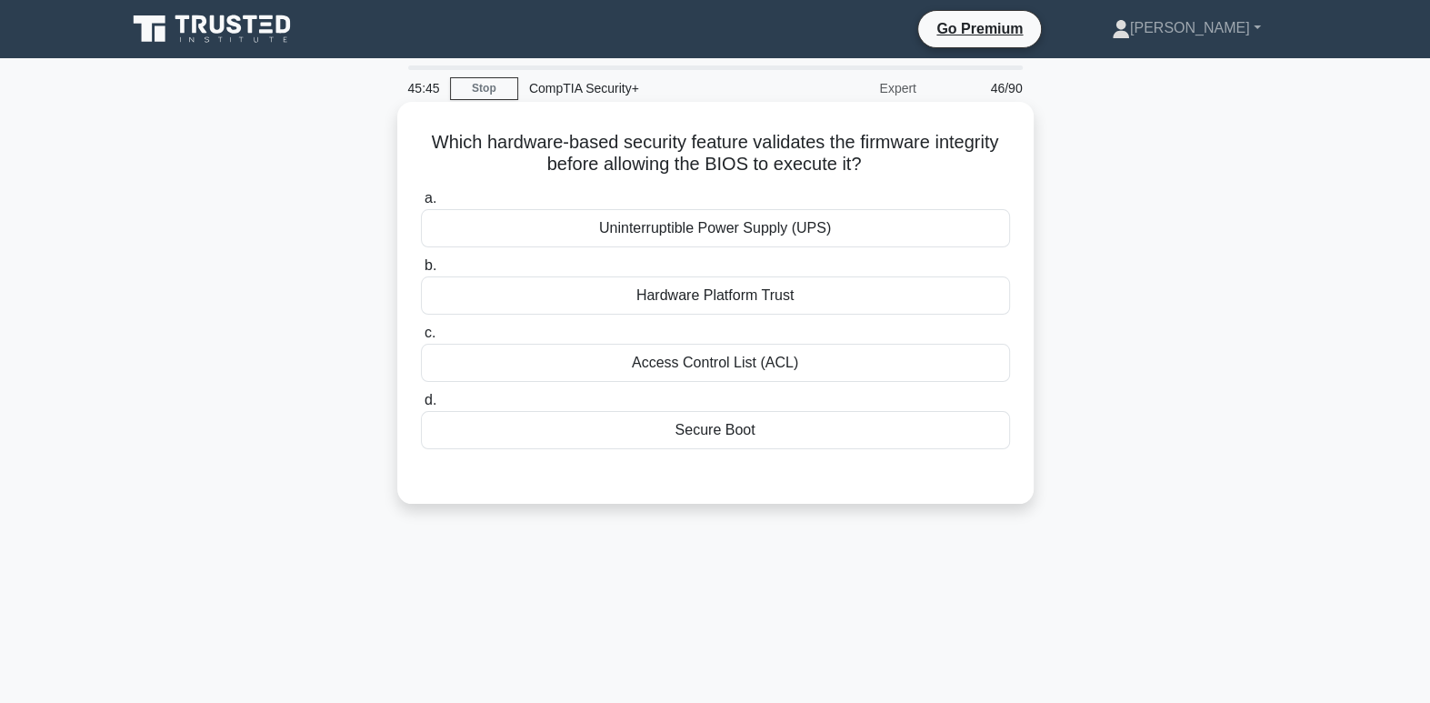
click at [859, 303] on div "Hardware Platform Trust" at bounding box center [715, 295] width 589 height 38
click at [421, 272] on input "b. Hardware Platform Trust" at bounding box center [421, 266] width 0 height 12
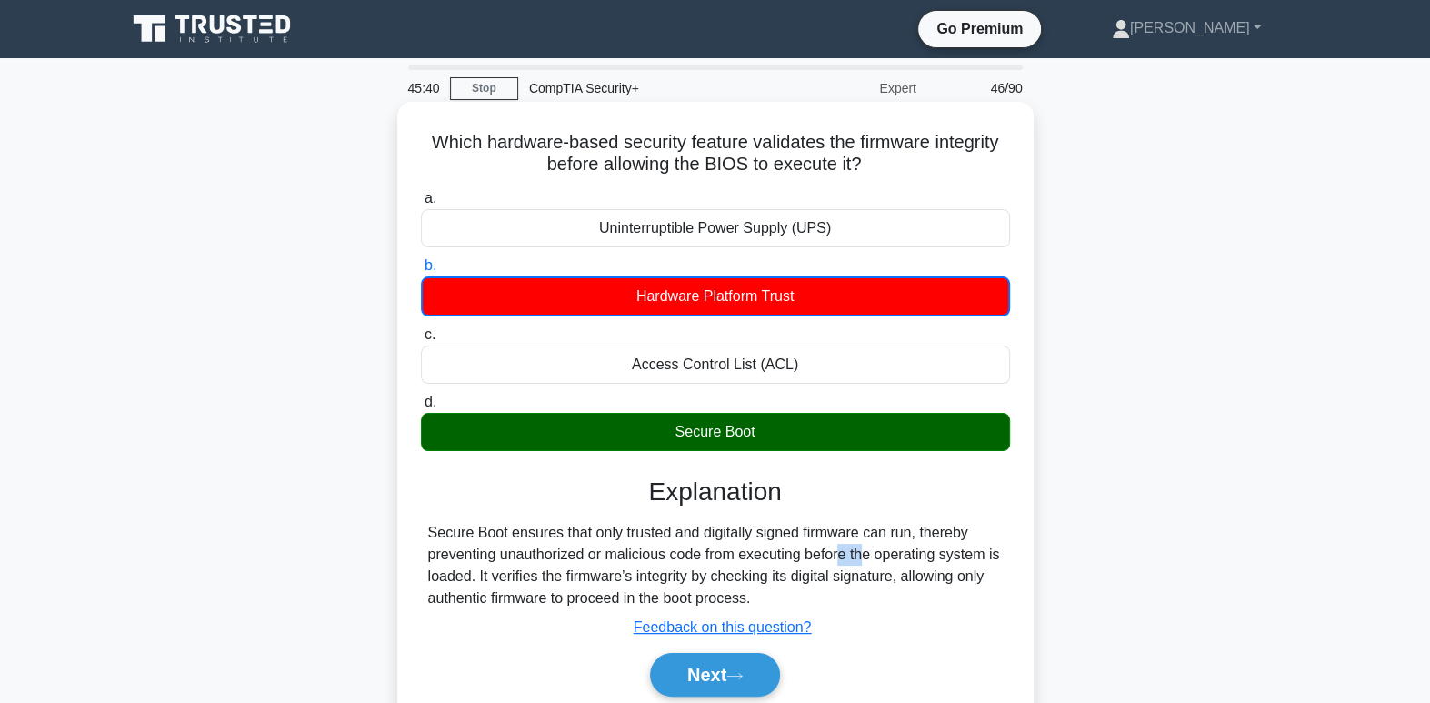
drag, startPoint x: 722, startPoint y: 562, endPoint x: 765, endPoint y: 561, distance: 42.7
click at [765, 561] on div "Secure Boot ensures that only trusted and digitally signed firmware can run, th…" at bounding box center [715, 565] width 575 height 87
click at [716, 677] on button "Next" at bounding box center [715, 675] width 130 height 44
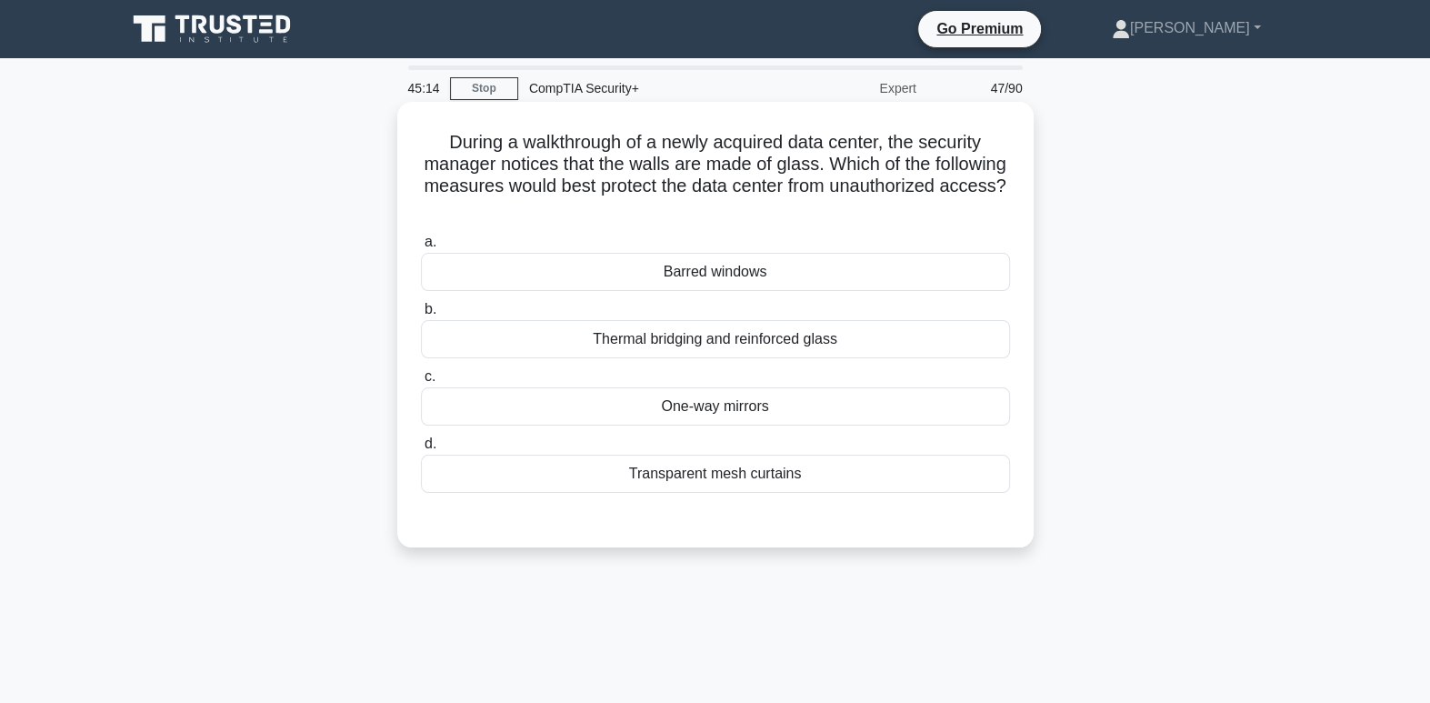
click at [800, 348] on div "Thermal bridging and reinforced glass" at bounding box center [715, 339] width 589 height 38
click at [421, 315] on input "b. Thermal bridging and reinforced glass" at bounding box center [421, 310] width 0 height 12
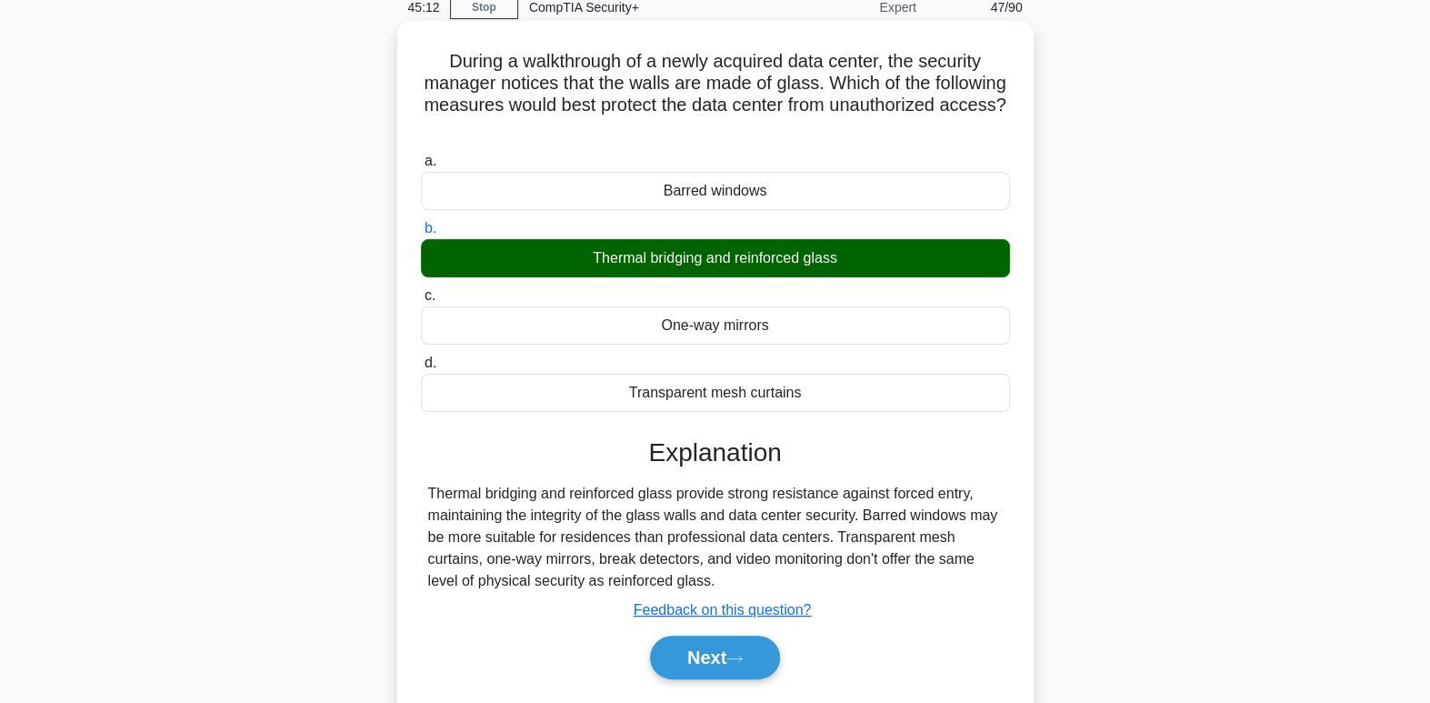
scroll to position [92, 0]
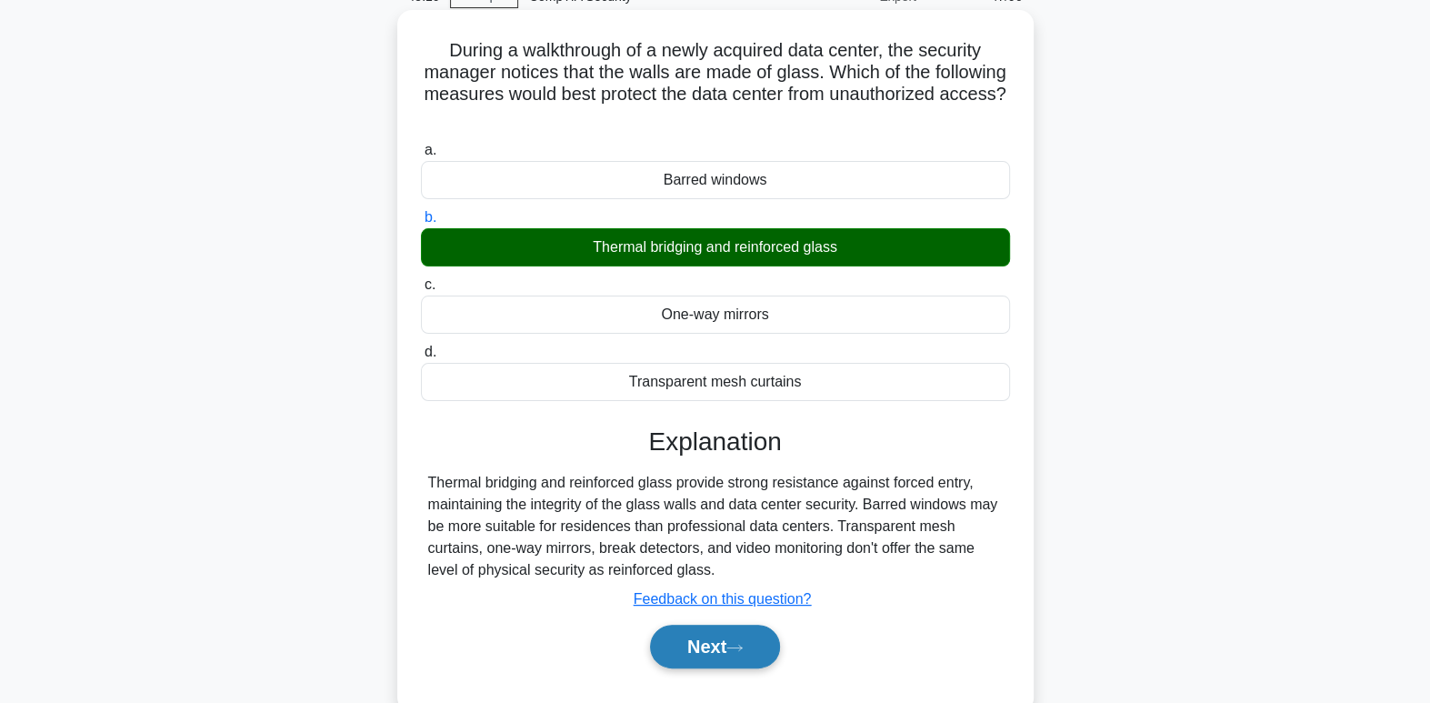
click at [748, 636] on button "Next" at bounding box center [715, 647] width 130 height 44
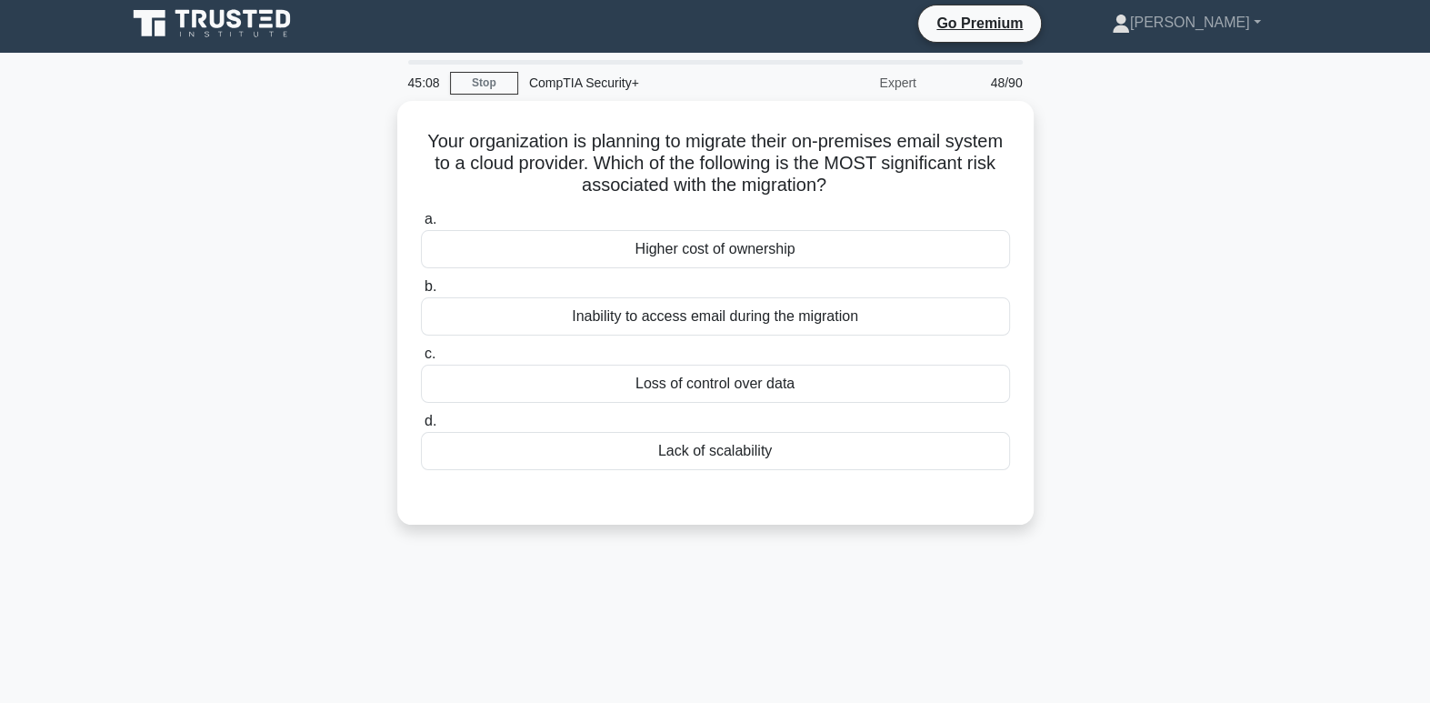
scroll to position [0, 0]
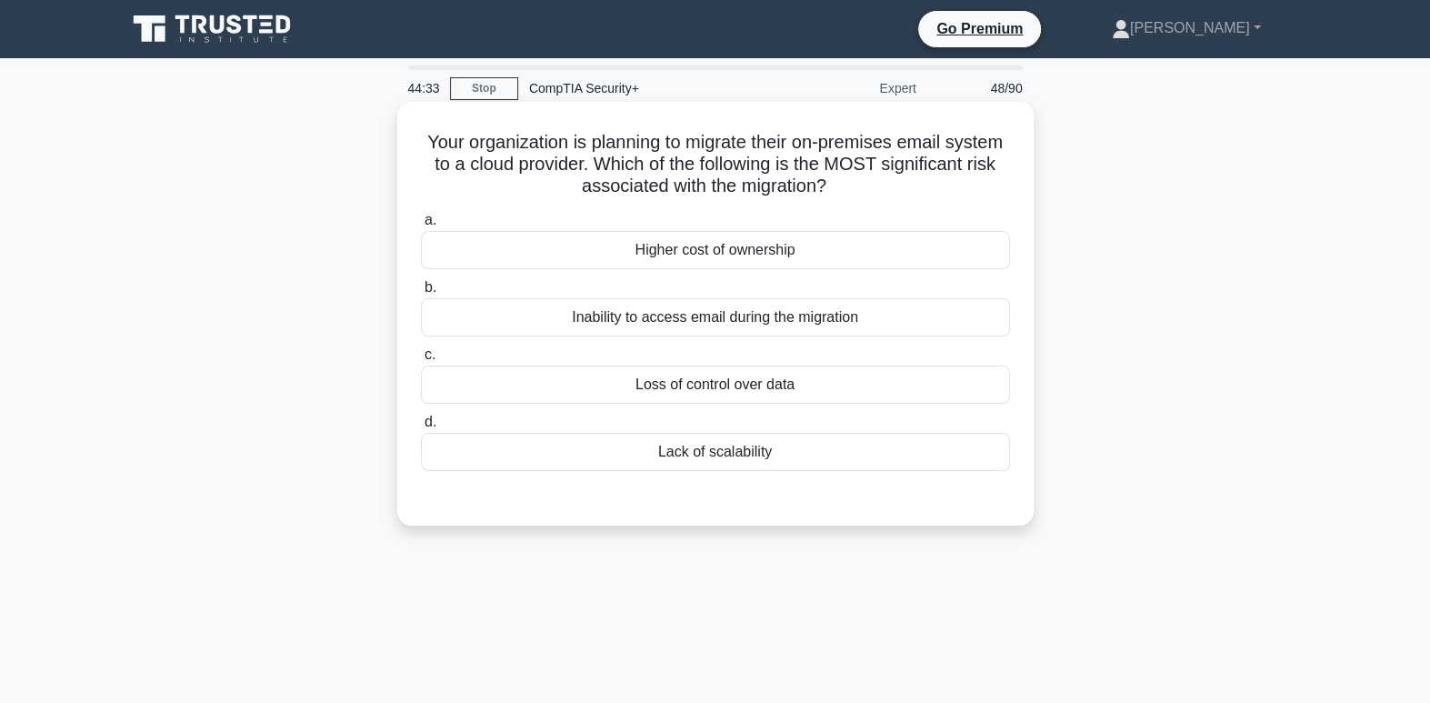
drag, startPoint x: 749, startPoint y: 206, endPoint x: 775, endPoint y: 207, distance: 26.4
click at [775, 207] on div "a. Higher cost of ownership b. Inability to access email during the migration c." at bounding box center [715, 339] width 611 height 269
click at [803, 310] on div "Inability to access email during the migration" at bounding box center [715, 317] width 589 height 38
click at [421, 294] on input "b. Inability to access email during the migration" at bounding box center [421, 288] width 0 height 12
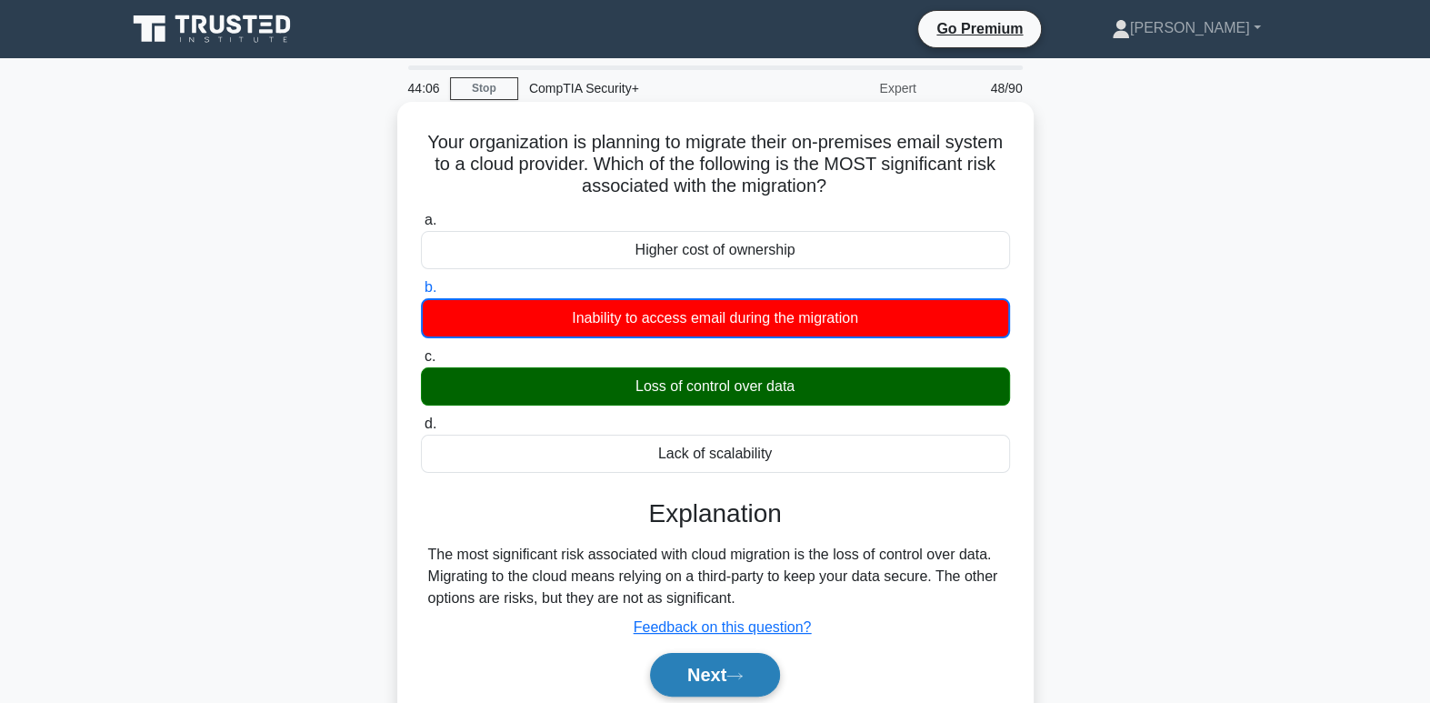
click at [758, 661] on button "Next" at bounding box center [715, 675] width 130 height 44
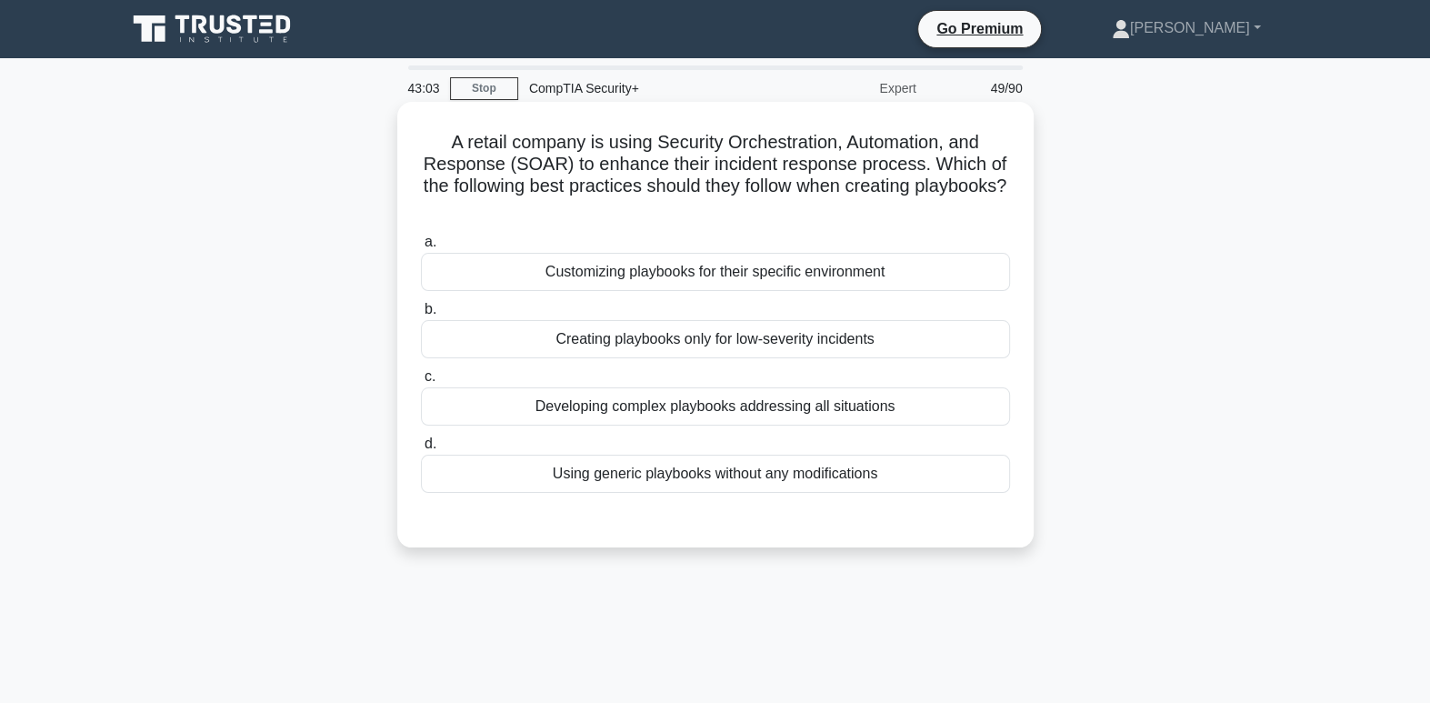
click at [815, 408] on div "Developing complex playbooks addressing all situations" at bounding box center [715, 406] width 589 height 38
click at [421, 383] on input "c. Developing complex playbooks addressing all situations" at bounding box center [421, 377] width 0 height 12
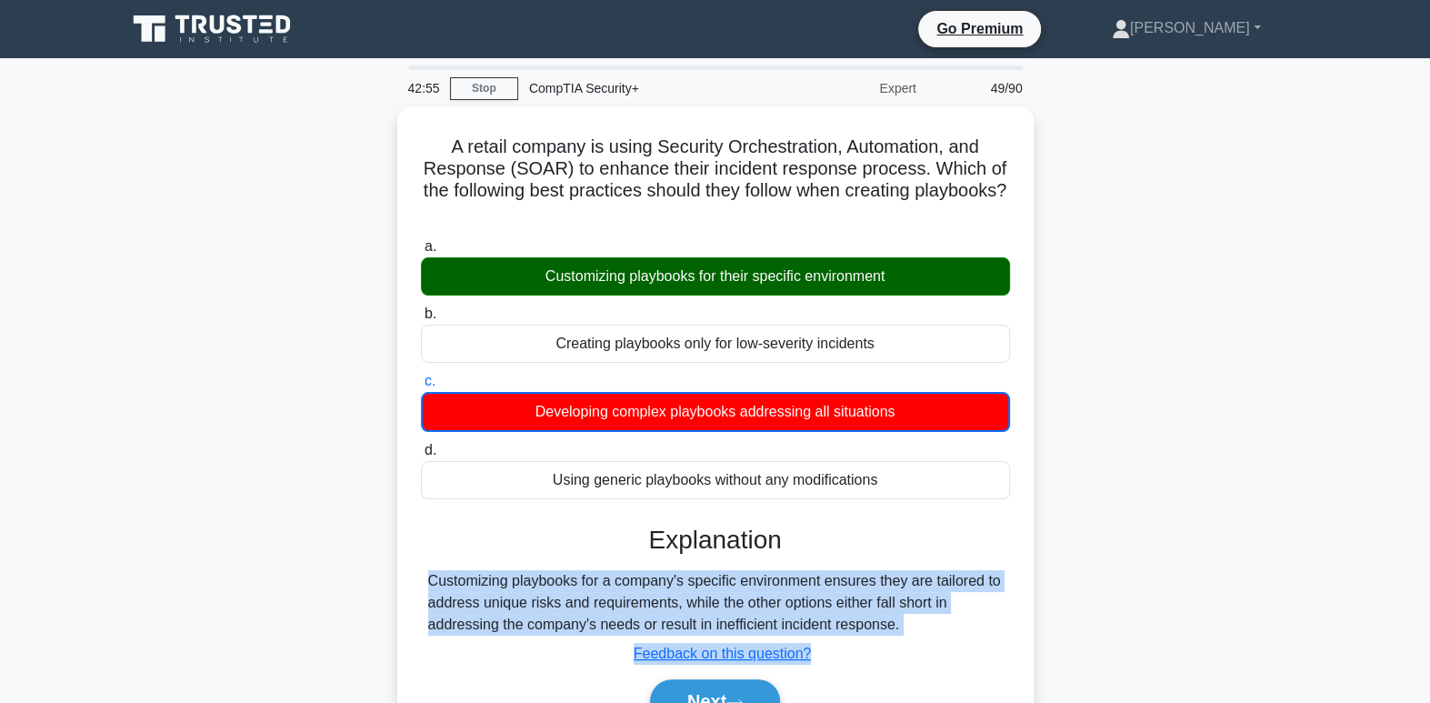
drag, startPoint x: 977, startPoint y: 526, endPoint x: 1068, endPoint y: 731, distance: 223.8
click at [1068, 702] on html "Go Premium Ricca" at bounding box center [715, 491] width 1430 height 982
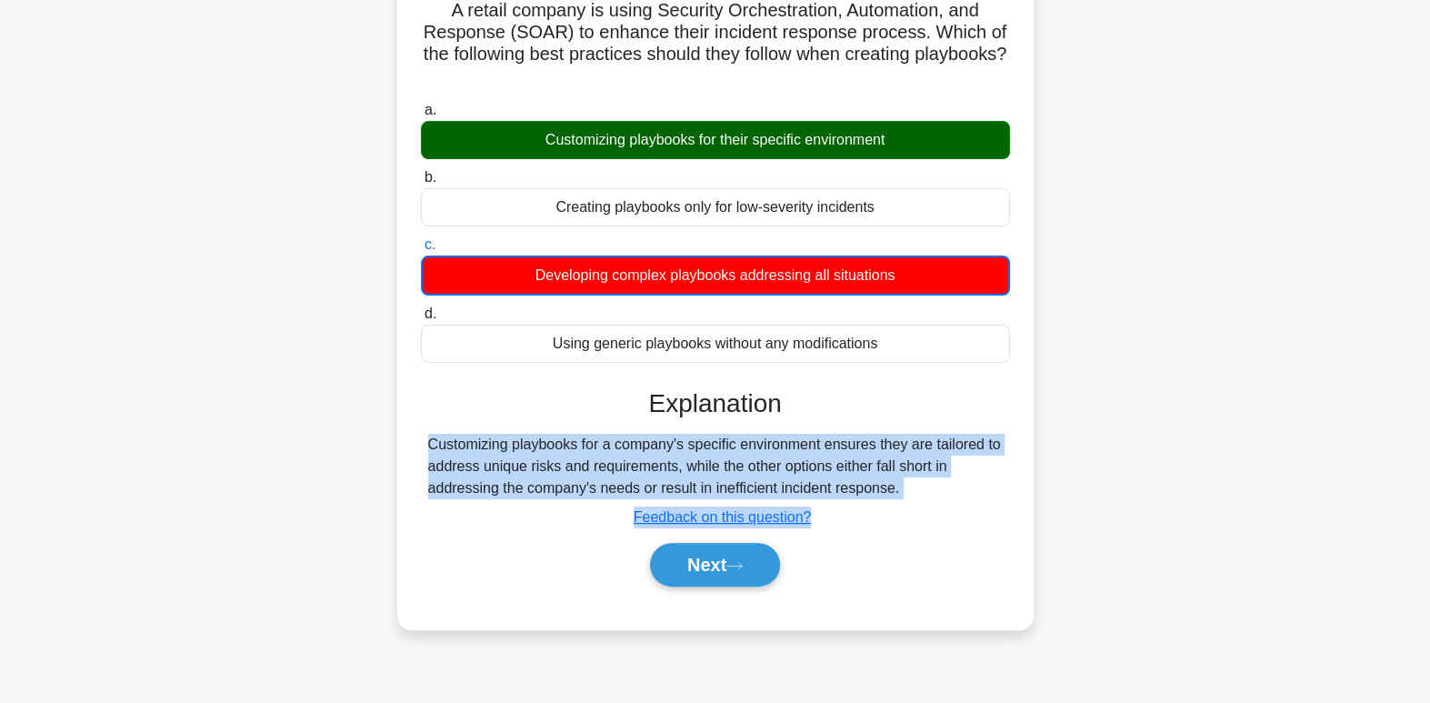
click at [955, 575] on div "Next" at bounding box center [715, 565] width 596 height 44
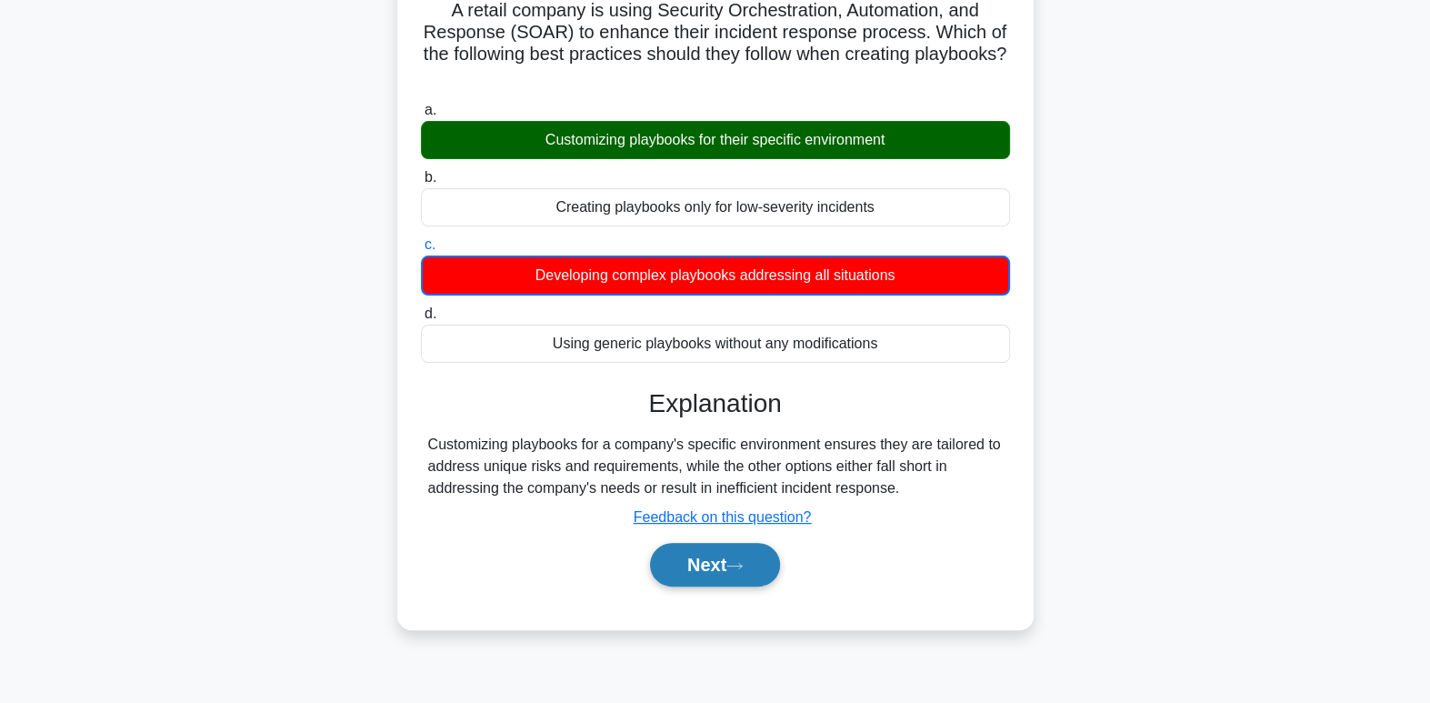
click at [760, 561] on button "Next" at bounding box center [715, 565] width 130 height 44
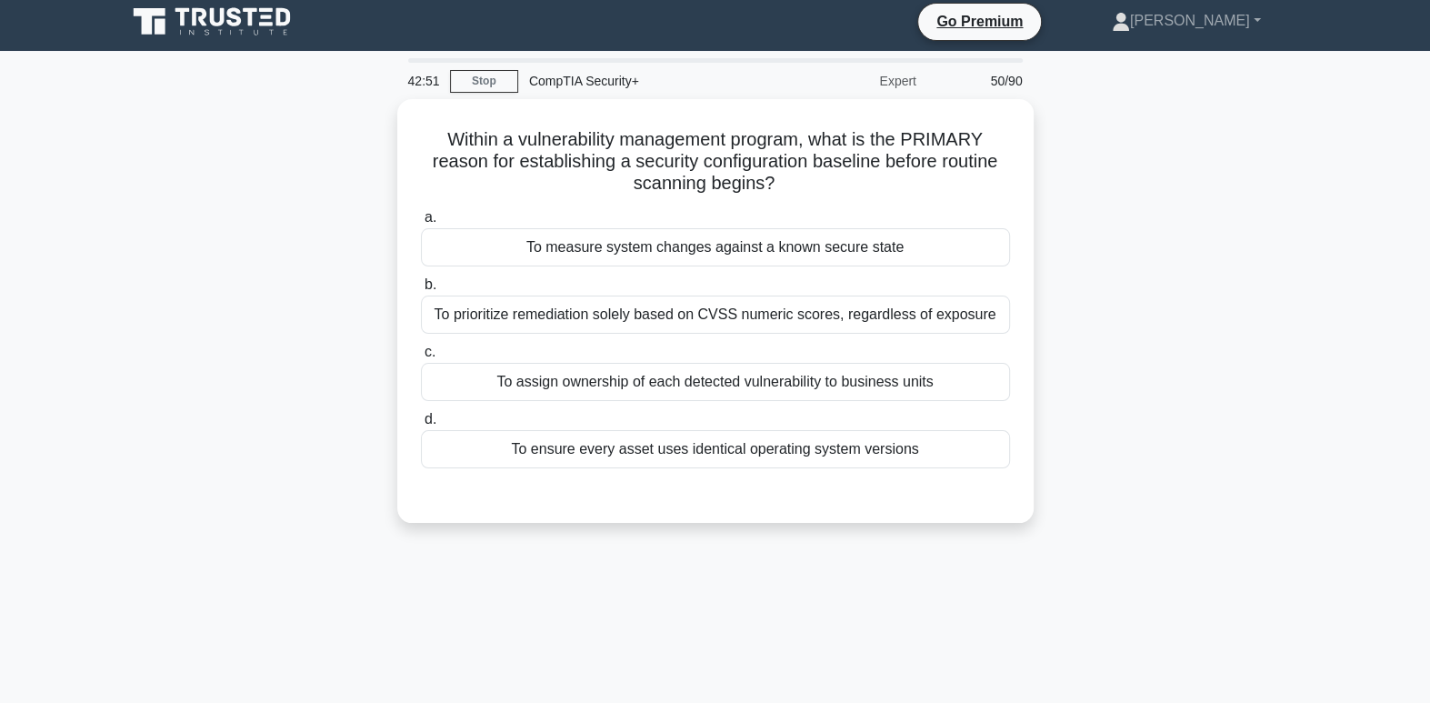
scroll to position [0, 0]
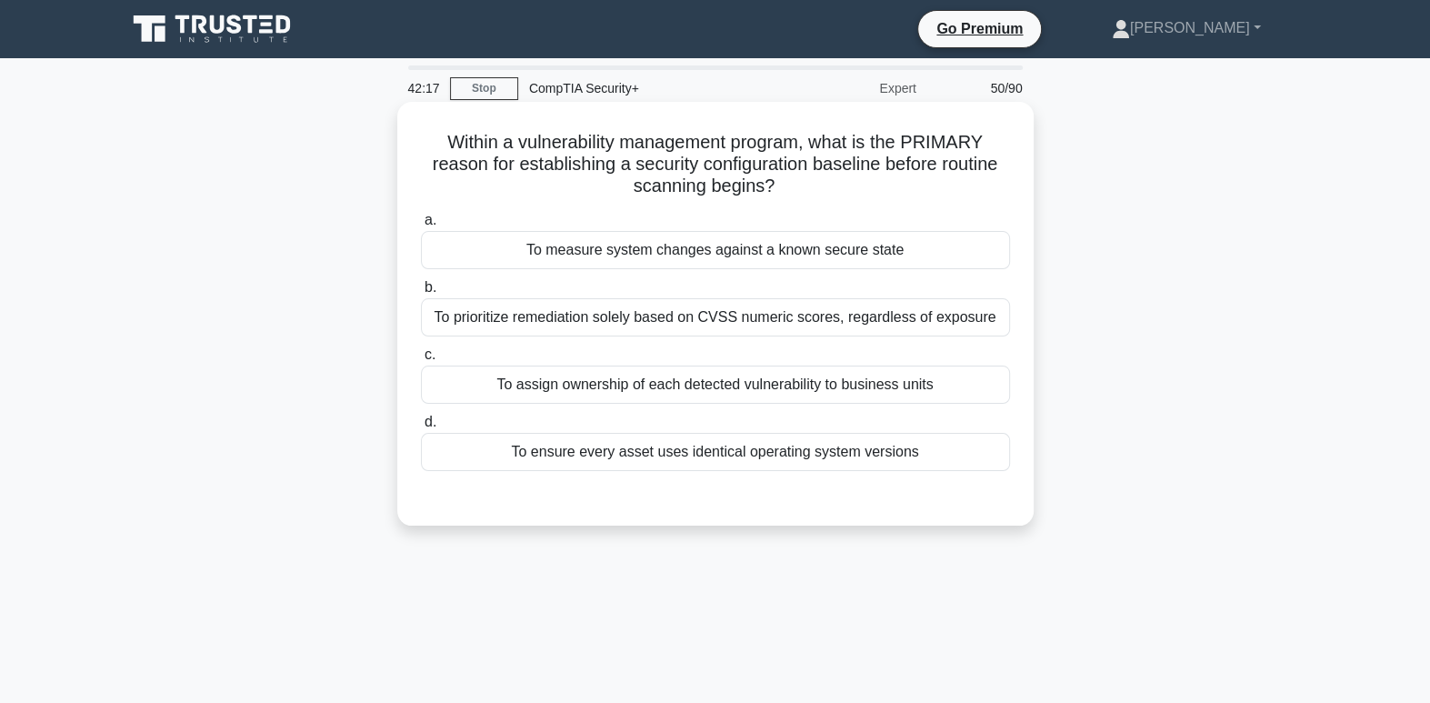
click at [718, 255] on div "To measure system changes against a known secure state" at bounding box center [715, 250] width 589 height 38
click at [421, 226] on input "a. To measure system changes against a known secure state" at bounding box center [421, 221] width 0 height 12
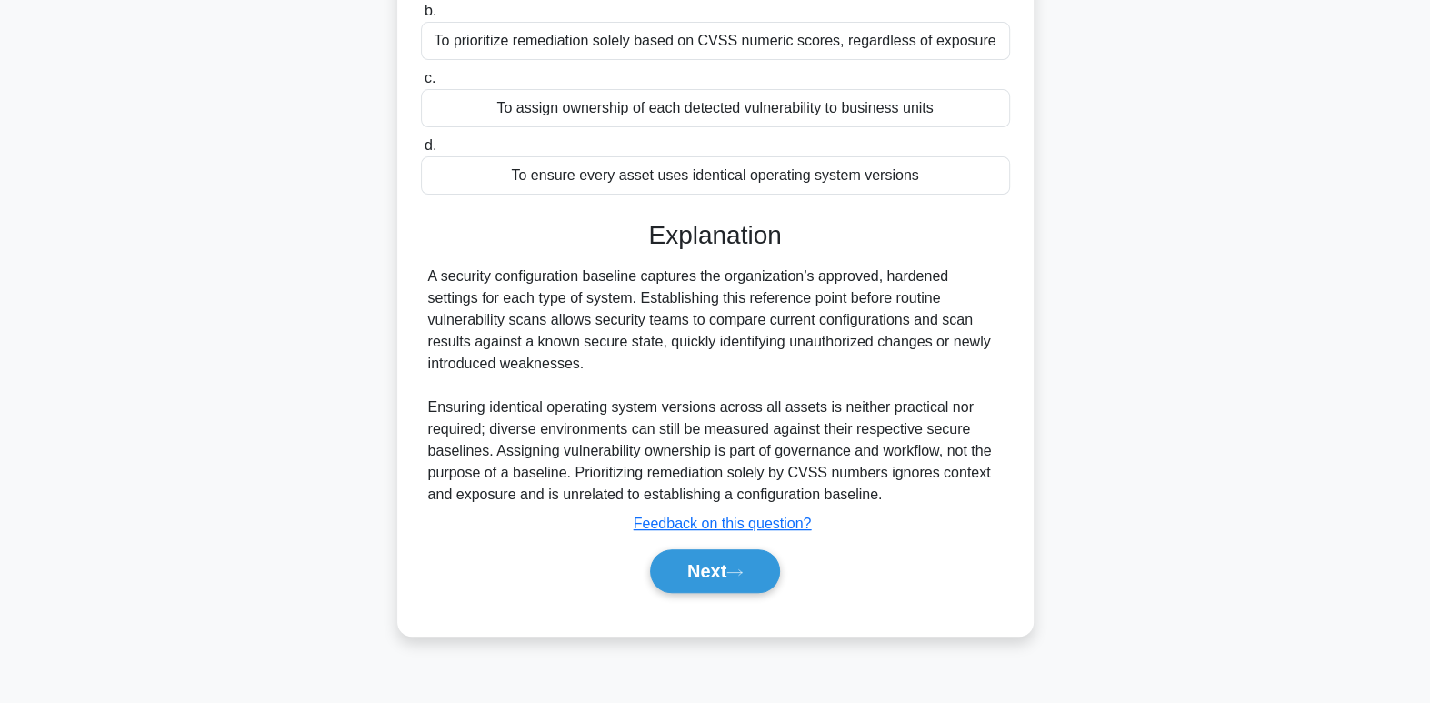
scroll to position [278, 0]
click at [728, 584] on button "Next" at bounding box center [715, 569] width 130 height 44
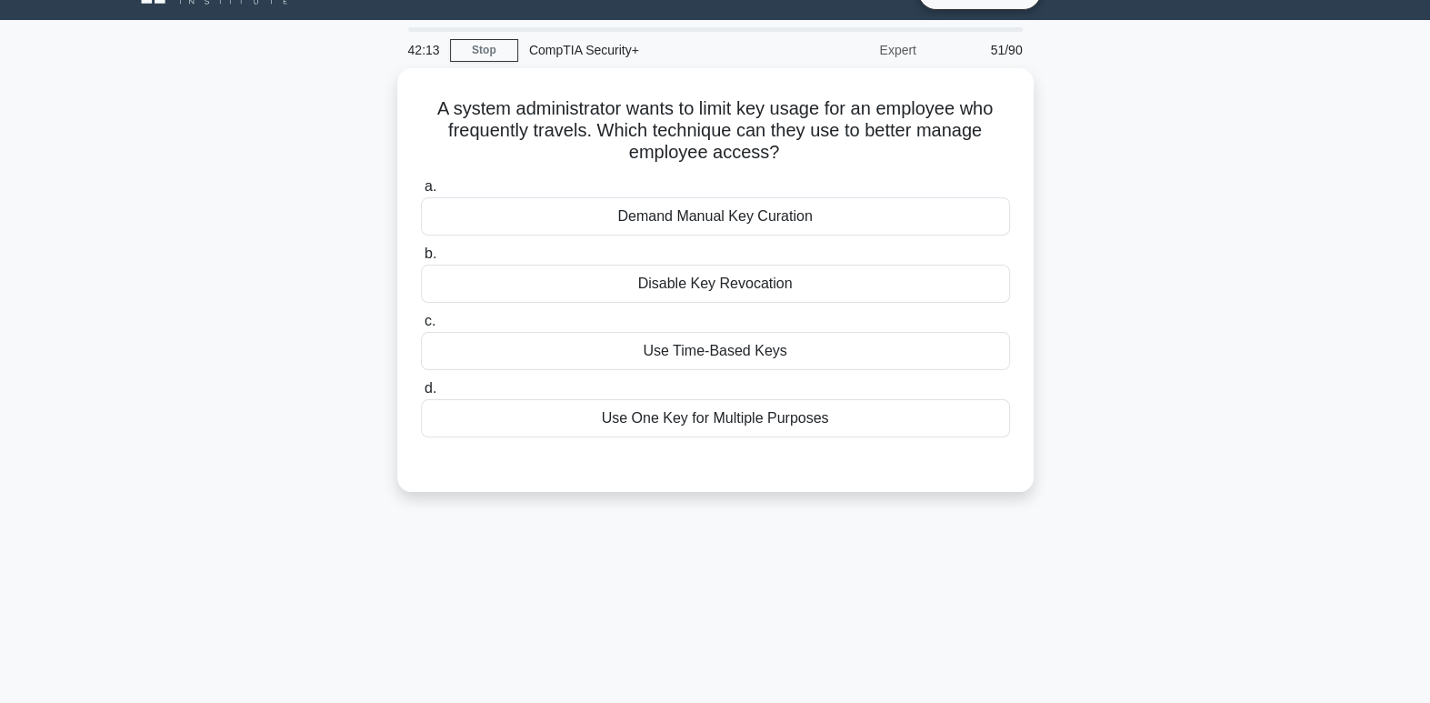
scroll to position [0, 0]
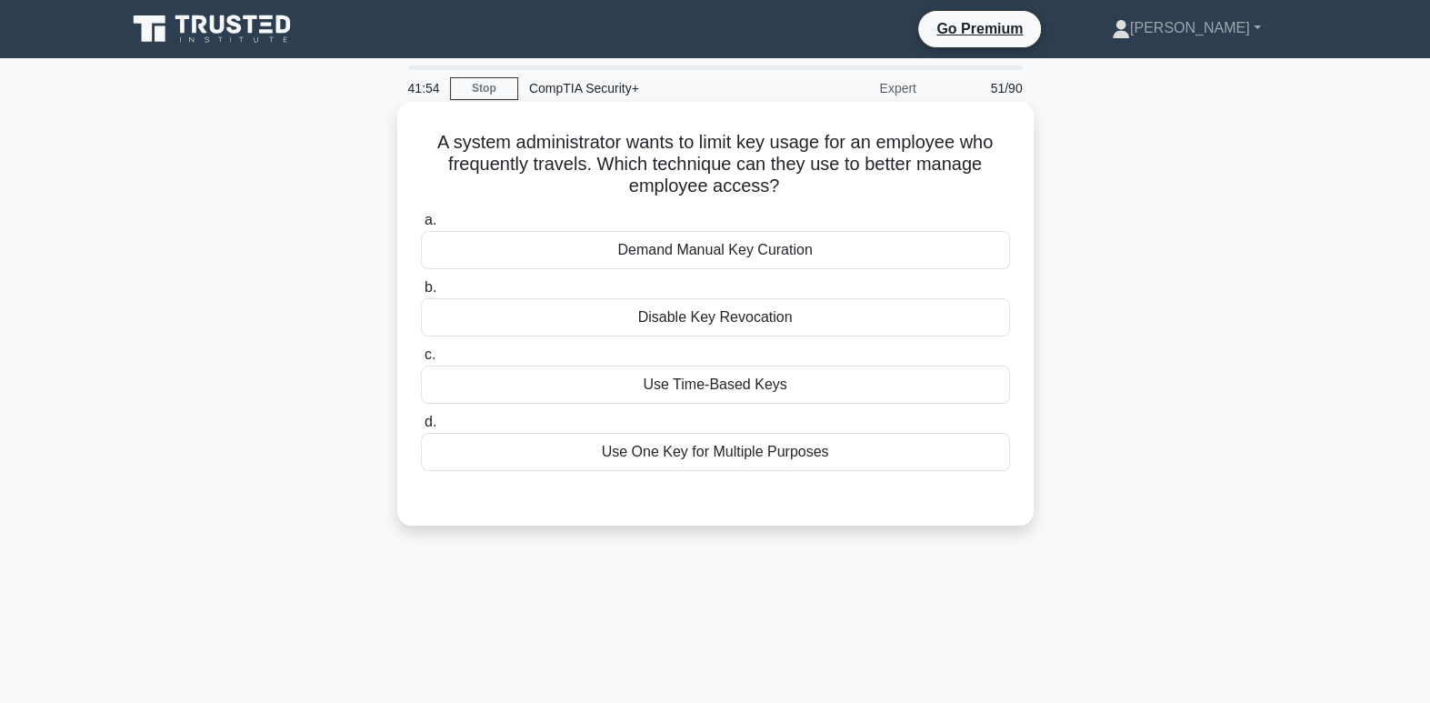
click at [855, 381] on div "Use Time-Based Keys" at bounding box center [715, 384] width 589 height 38
click at [421, 361] on input "c. Use Time-Based Keys" at bounding box center [421, 355] width 0 height 12
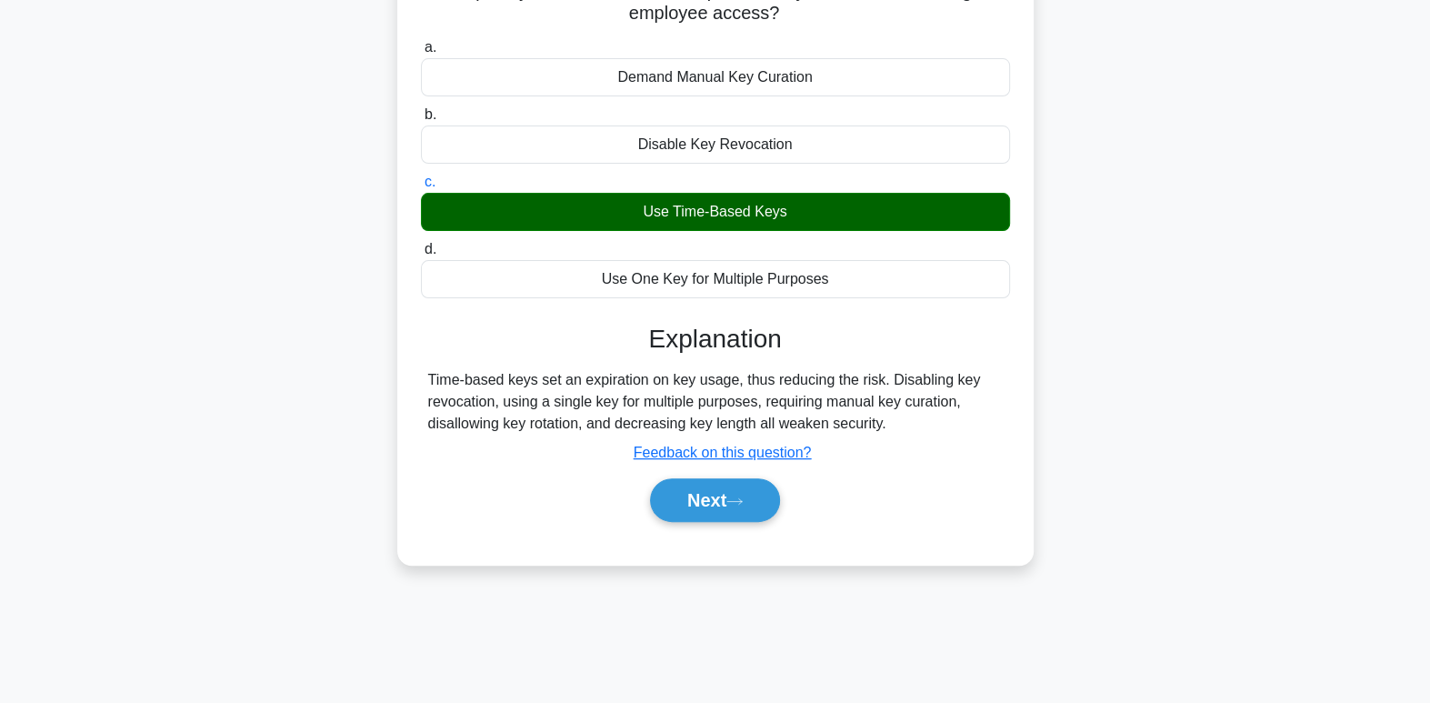
scroll to position [204, 0]
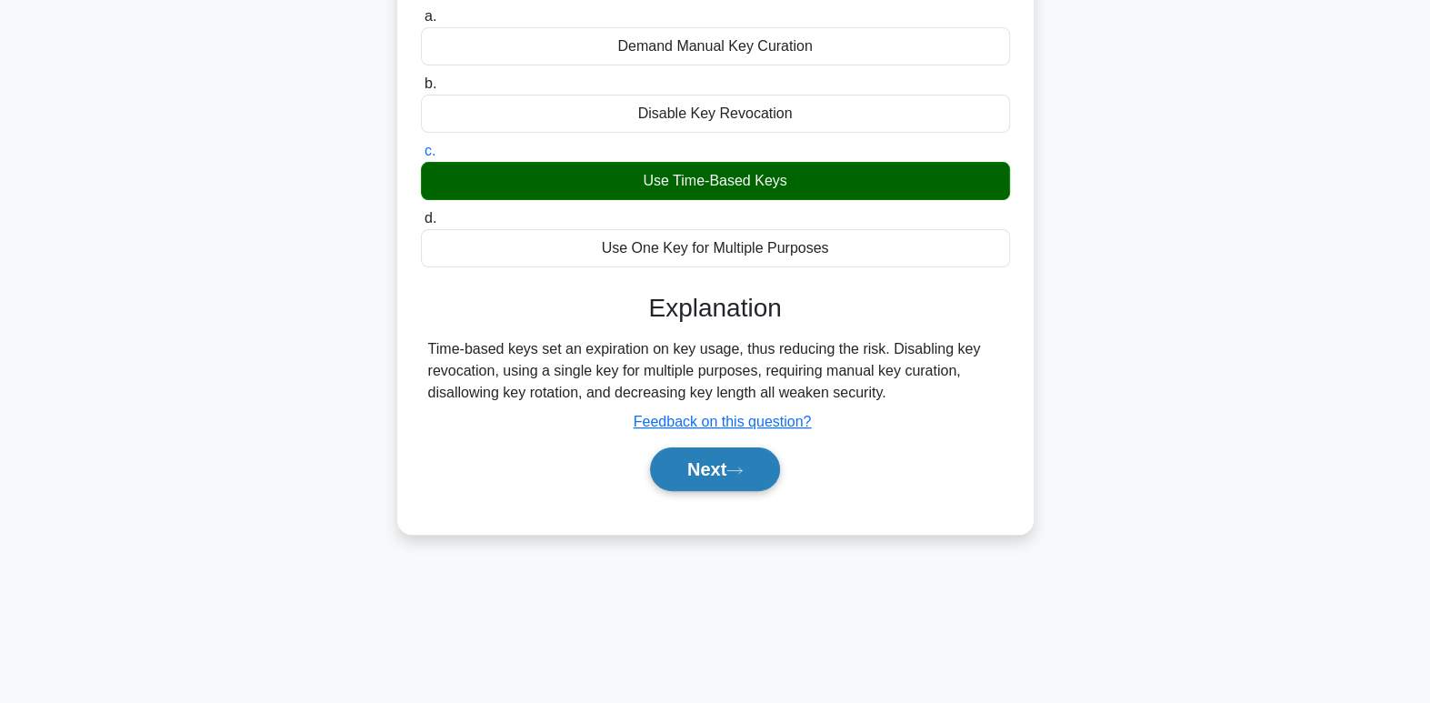
click at [729, 472] on button "Next" at bounding box center [715, 469] width 130 height 44
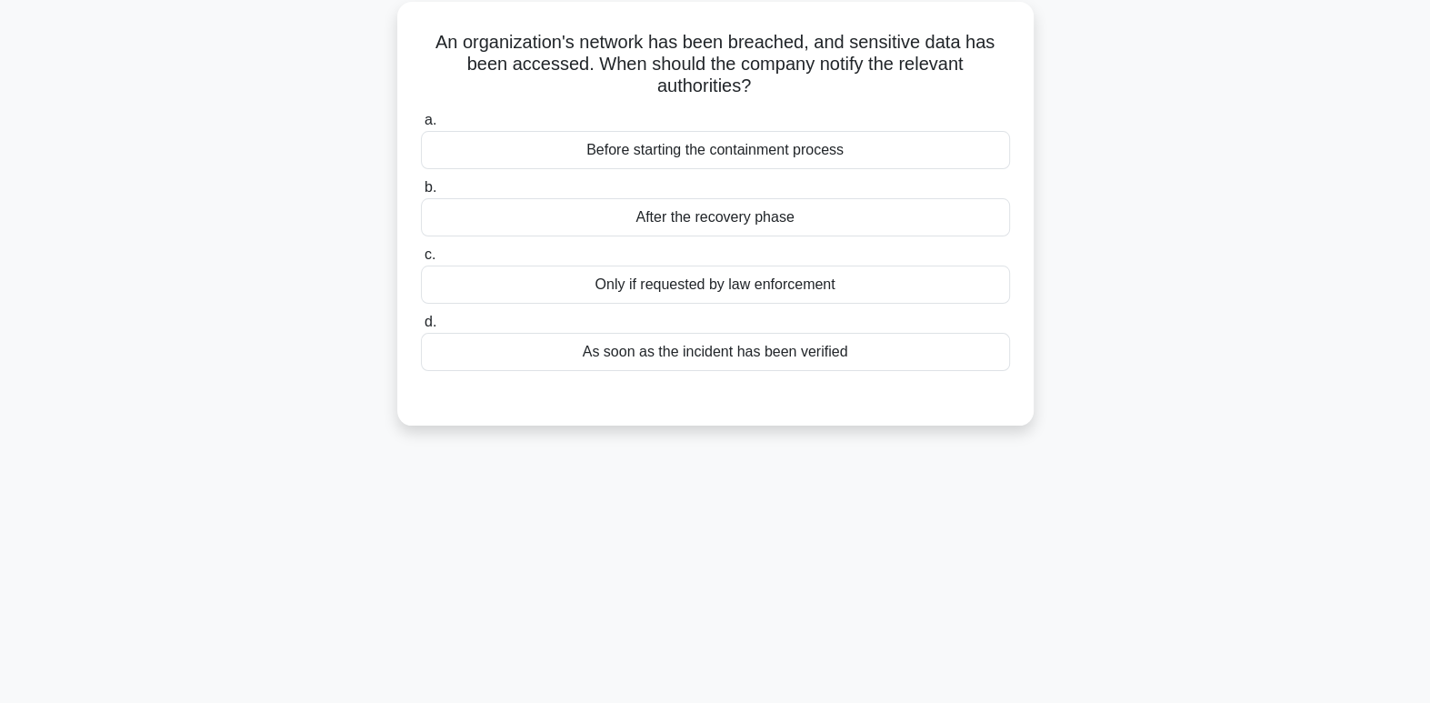
scroll to position [0, 0]
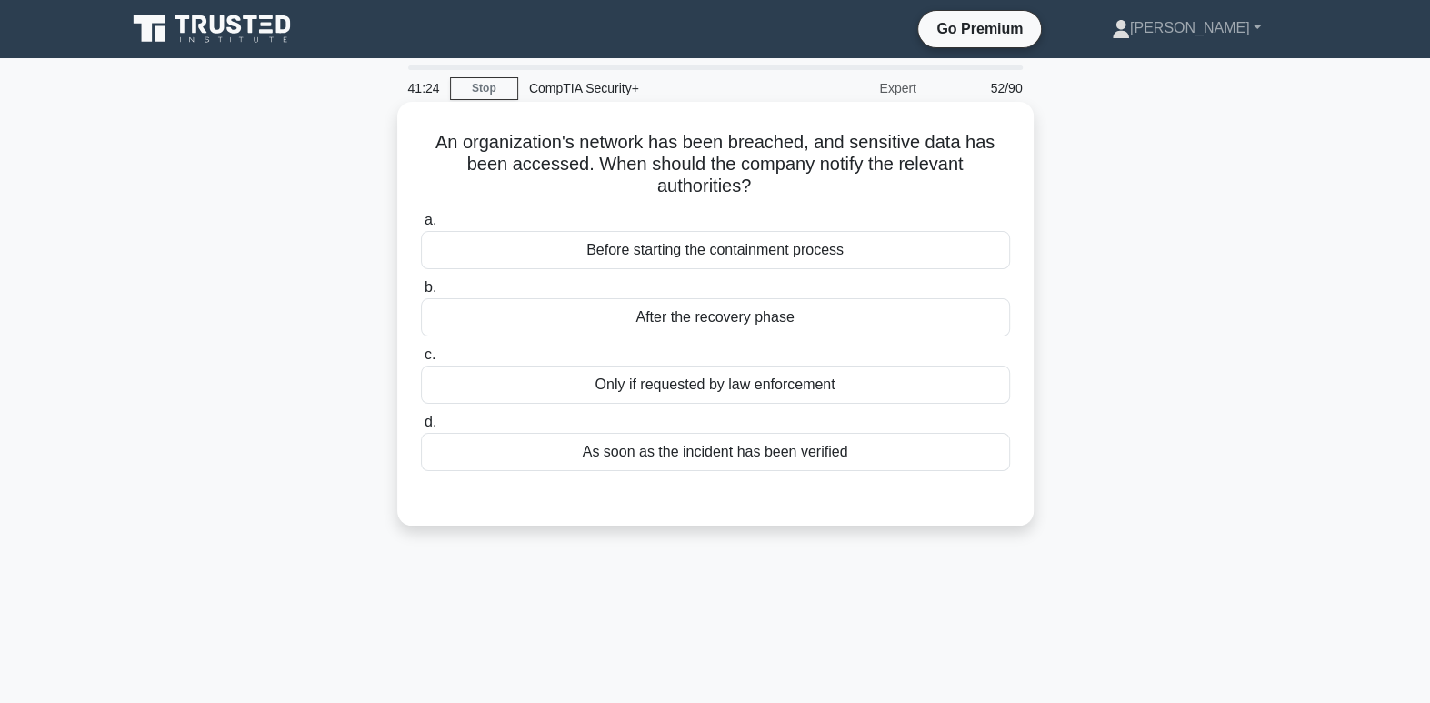
drag, startPoint x: 762, startPoint y: 435, endPoint x: 756, endPoint y: 452, distance: 17.2
click at [756, 452] on div "As soon as the incident has been verified" at bounding box center [715, 452] width 589 height 38
click at [681, 450] on div "As soon as the incident has been verified" at bounding box center [715, 452] width 589 height 38
click at [421, 428] on input "d. As soon as the incident has been verified" at bounding box center [421, 422] width 0 height 12
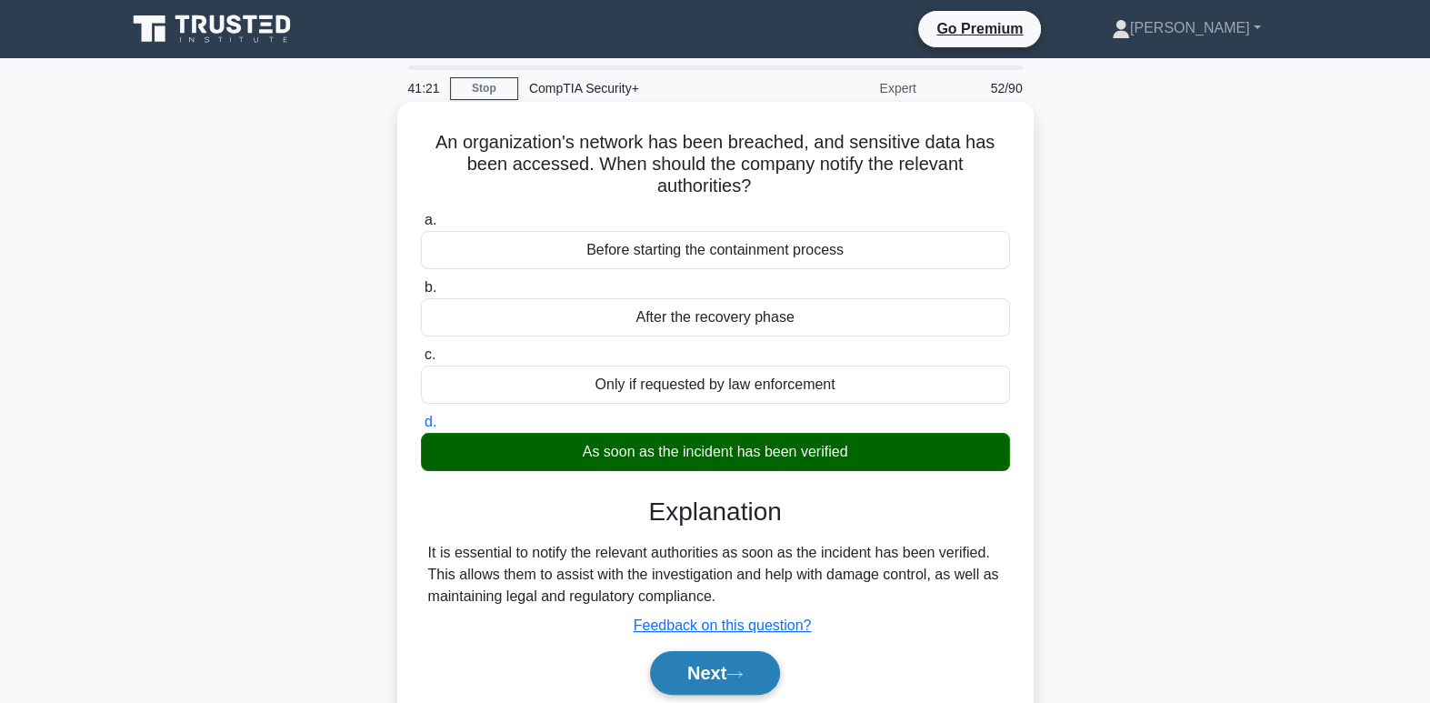
click at [731, 681] on button "Next" at bounding box center [715, 673] width 130 height 44
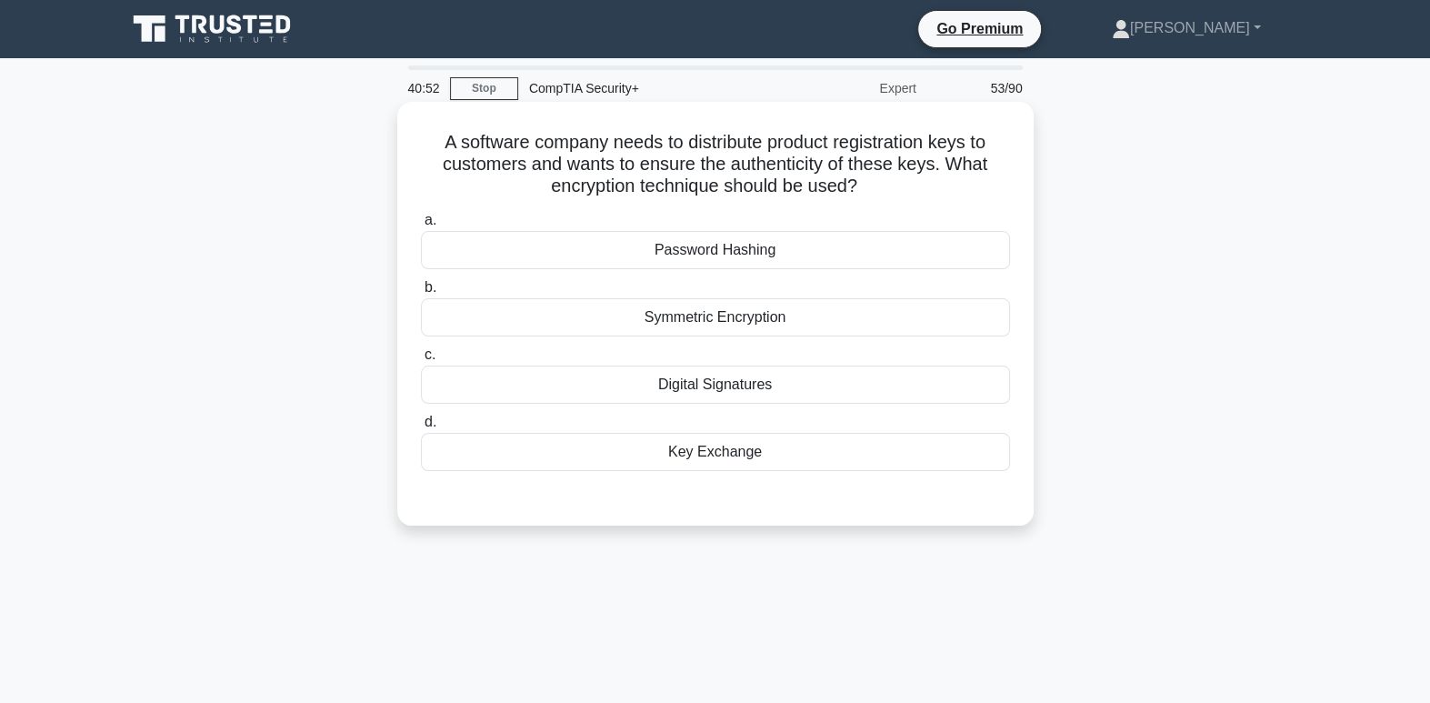
click at [760, 457] on div "Key Exchange" at bounding box center [715, 452] width 589 height 38
click at [421, 428] on input "d. Key Exchange" at bounding box center [421, 422] width 0 height 12
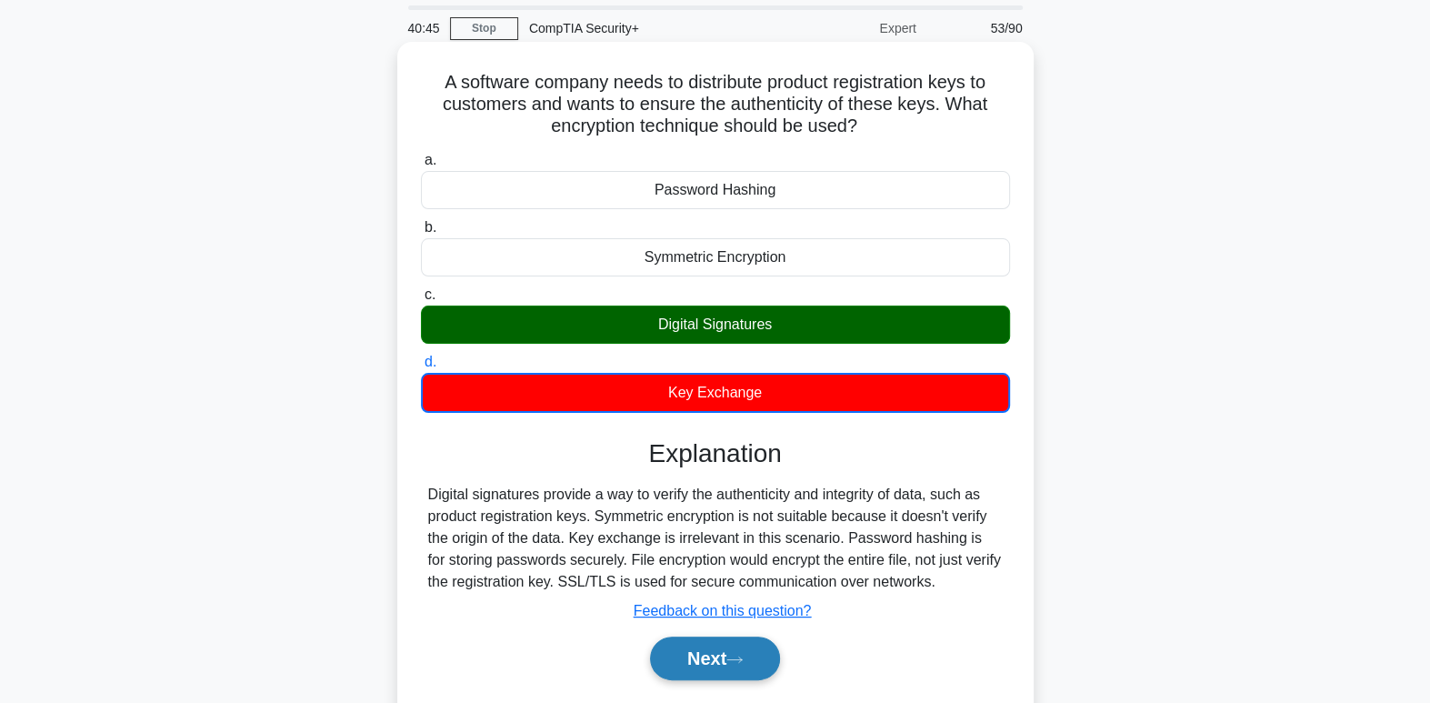
scroll to position [100, 0]
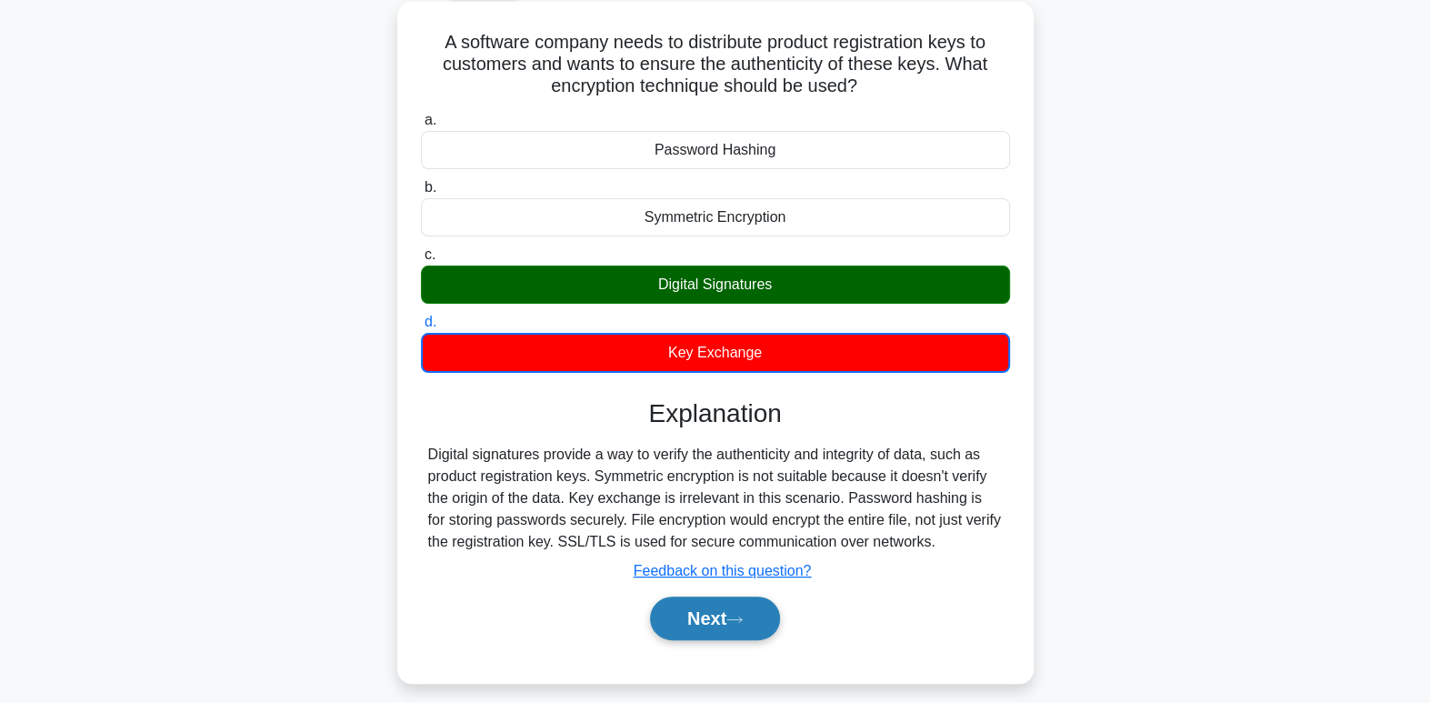
click at [707, 637] on button "Next" at bounding box center [715, 618] width 130 height 44
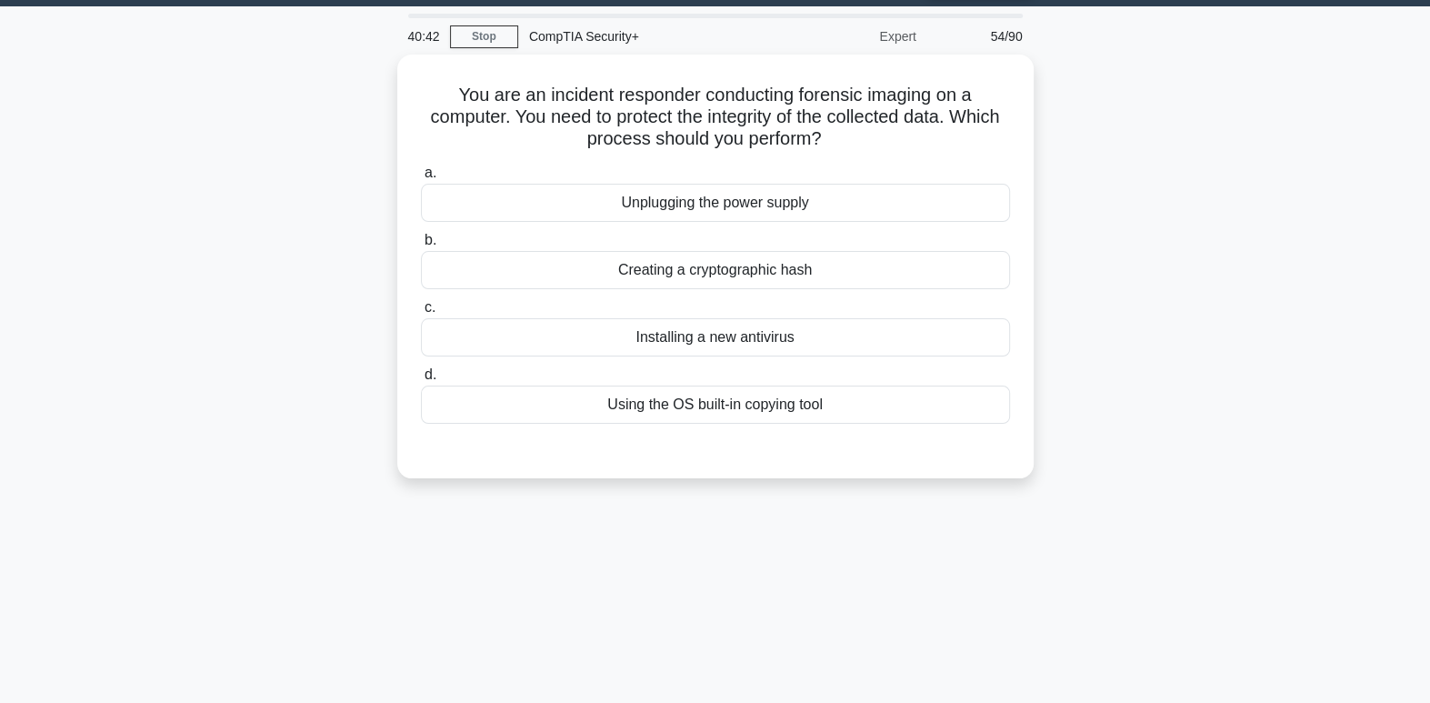
scroll to position [0, 0]
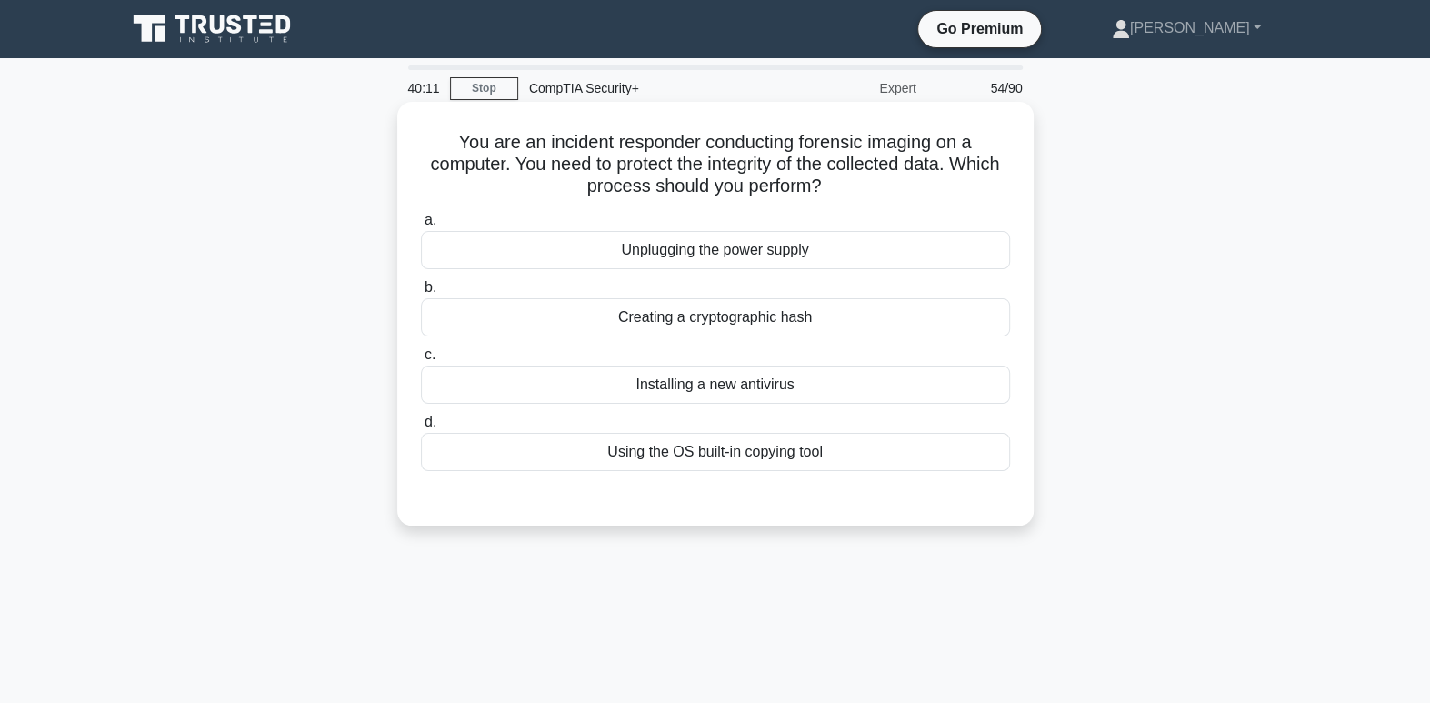
click at [742, 455] on div "Using the OS built-in copying tool" at bounding box center [715, 452] width 589 height 38
click at [421, 428] on input "d. Using the OS built-in copying tool" at bounding box center [421, 422] width 0 height 12
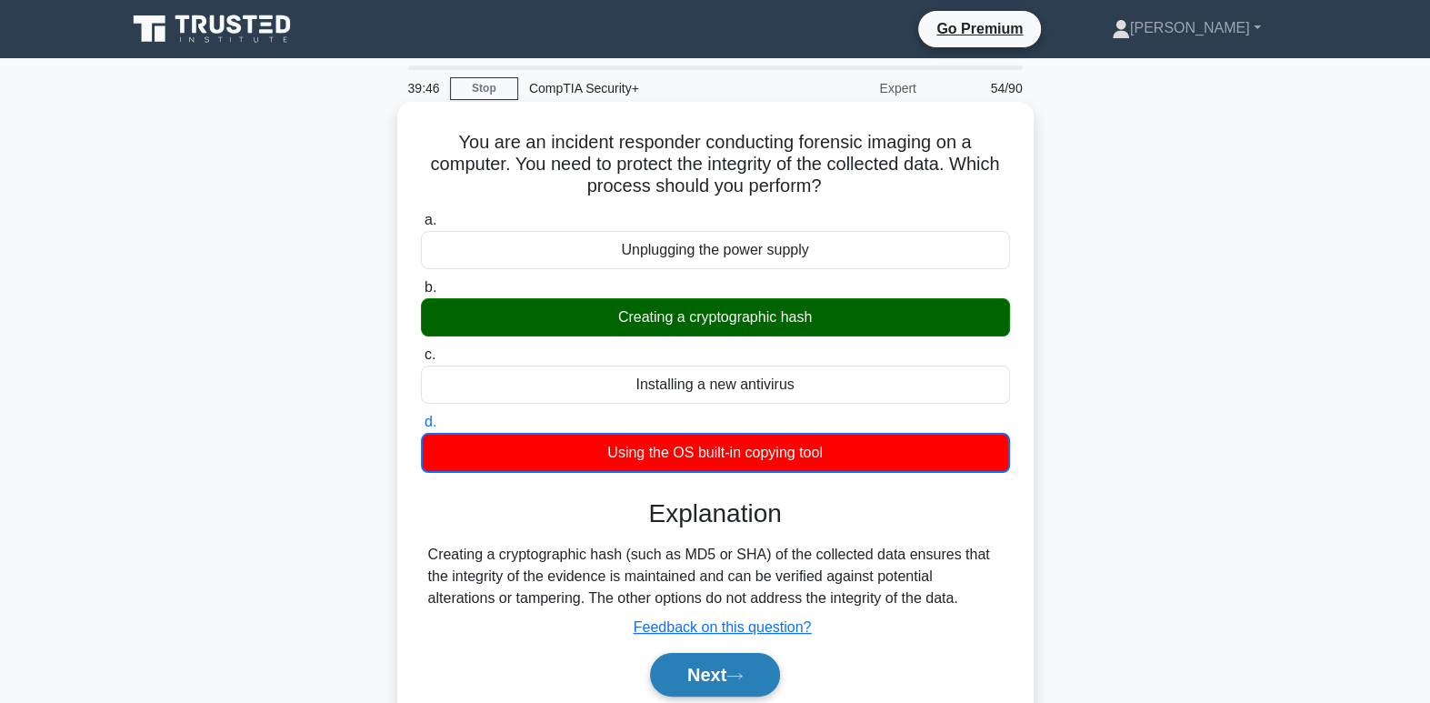
click at [706, 674] on button "Next" at bounding box center [715, 675] width 130 height 44
click at [706, 673] on button "Next" at bounding box center [715, 675] width 130 height 44
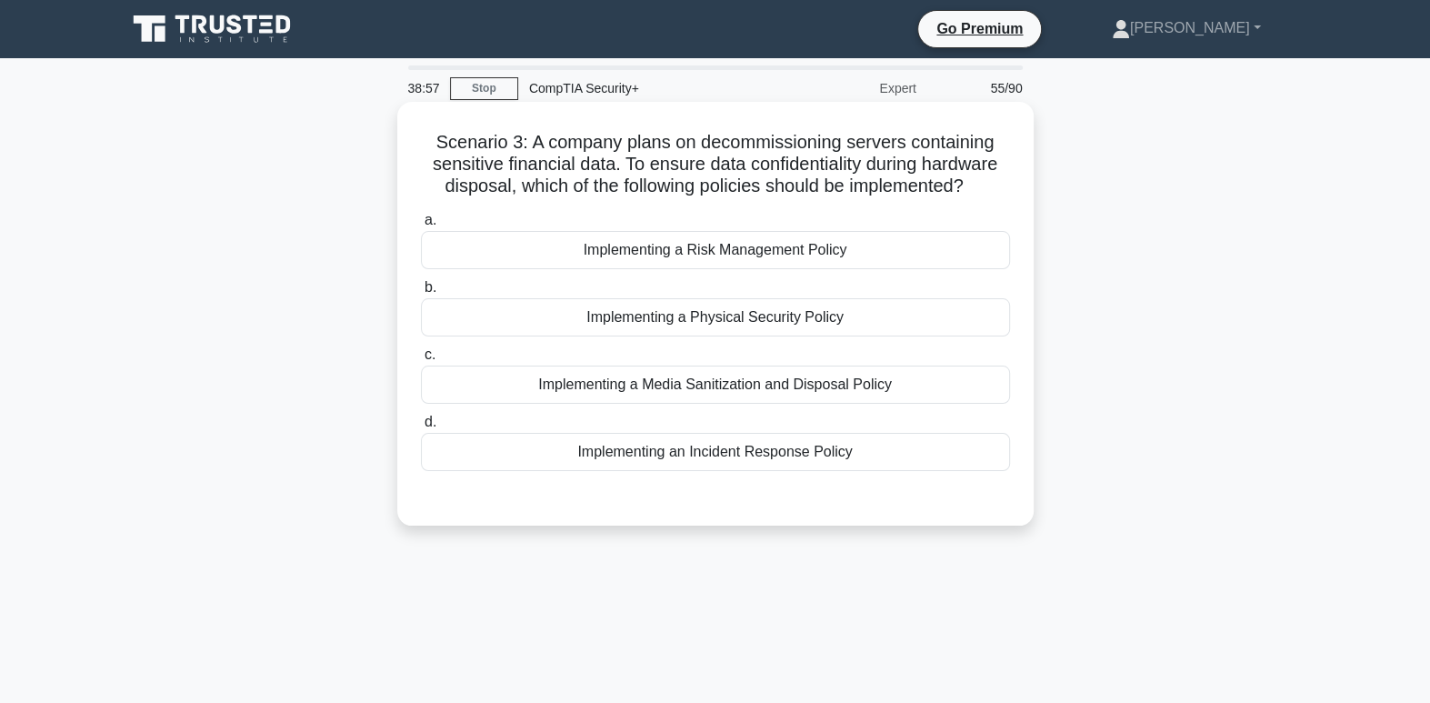
click at [818, 393] on div "Implementing a Media Sanitization and Disposal Policy" at bounding box center [715, 384] width 589 height 38
click at [421, 361] on input "c. Implementing a Media Sanitization and Disposal Policy" at bounding box center [421, 355] width 0 height 12
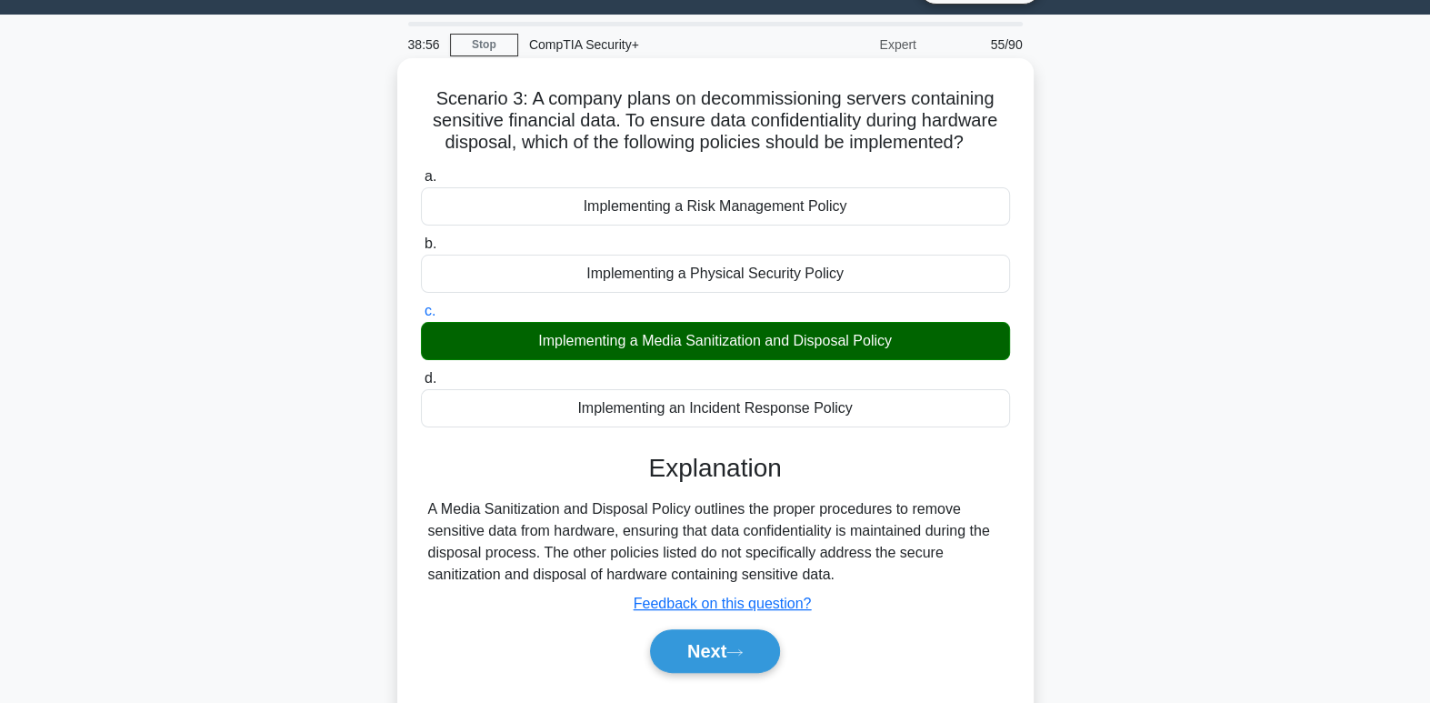
scroll to position [195, 0]
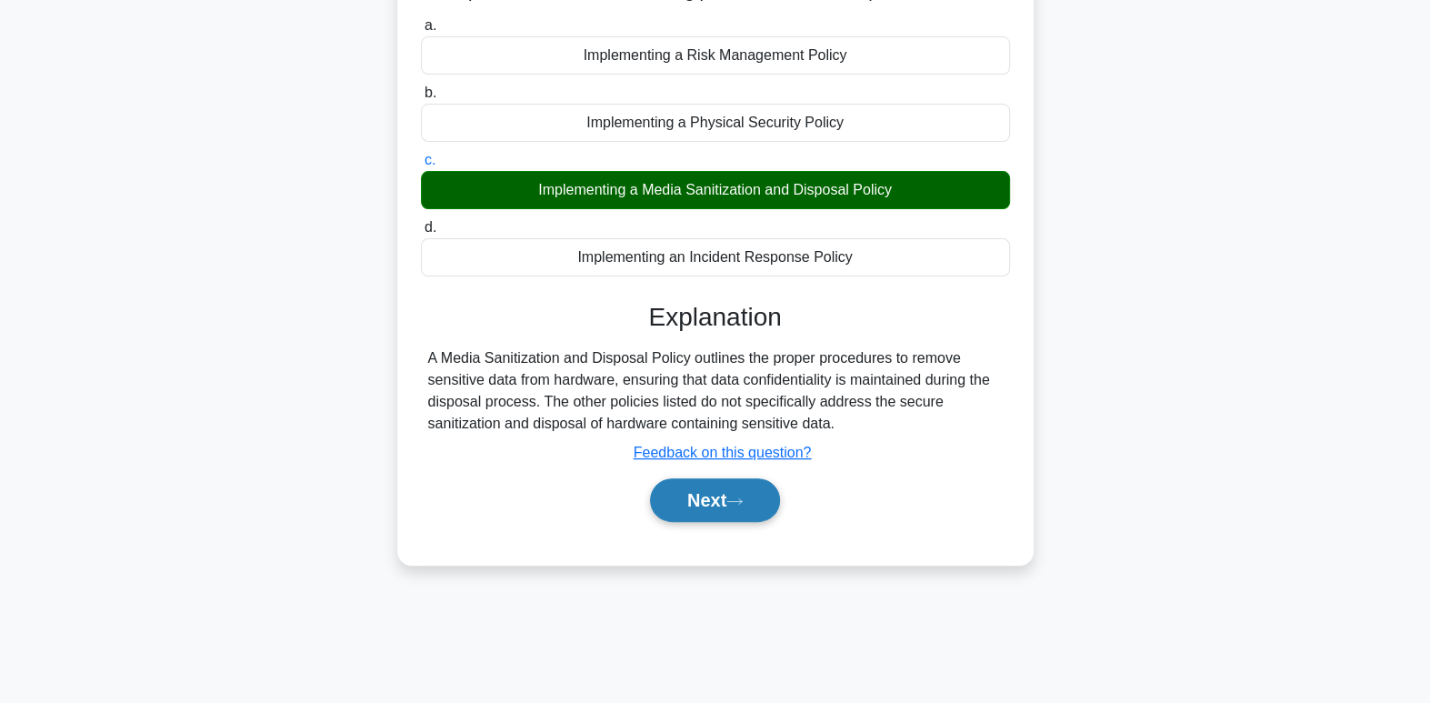
click at [740, 507] on button "Next" at bounding box center [715, 500] width 130 height 44
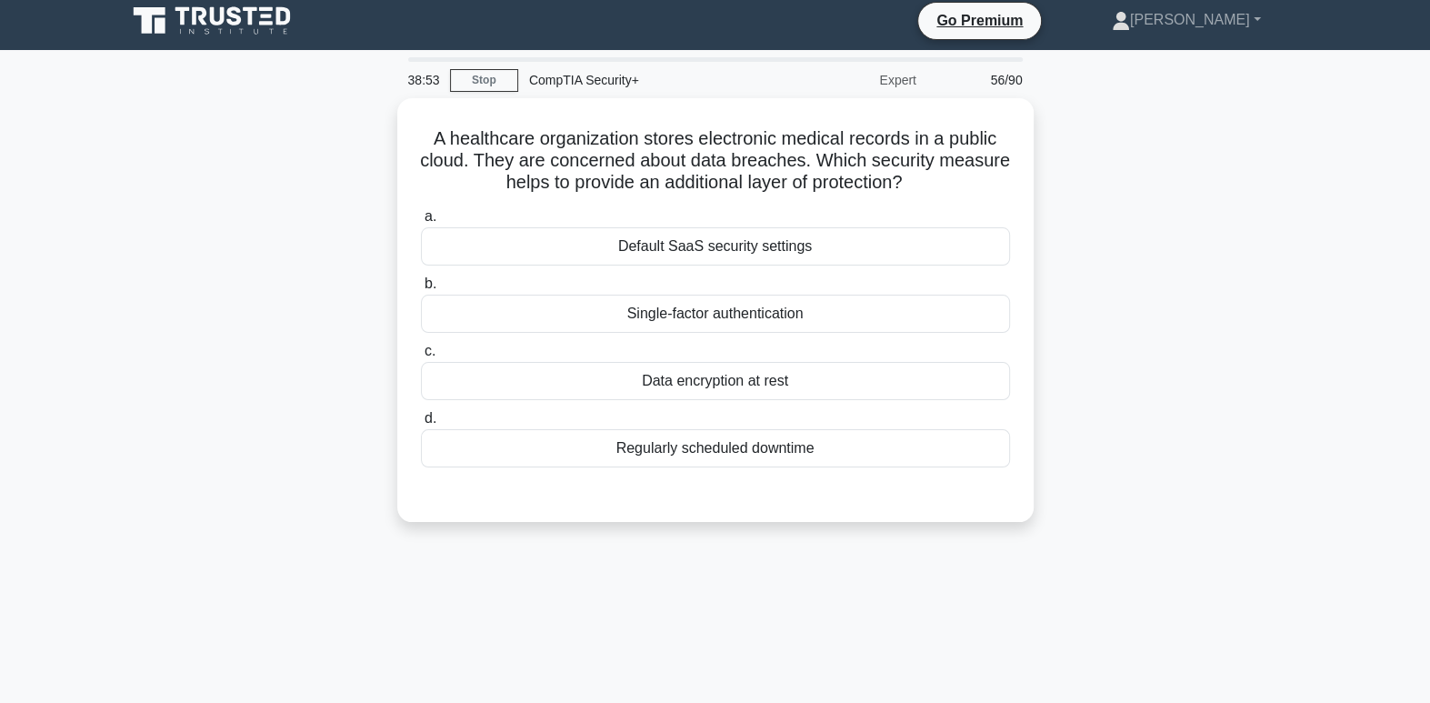
scroll to position [0, 0]
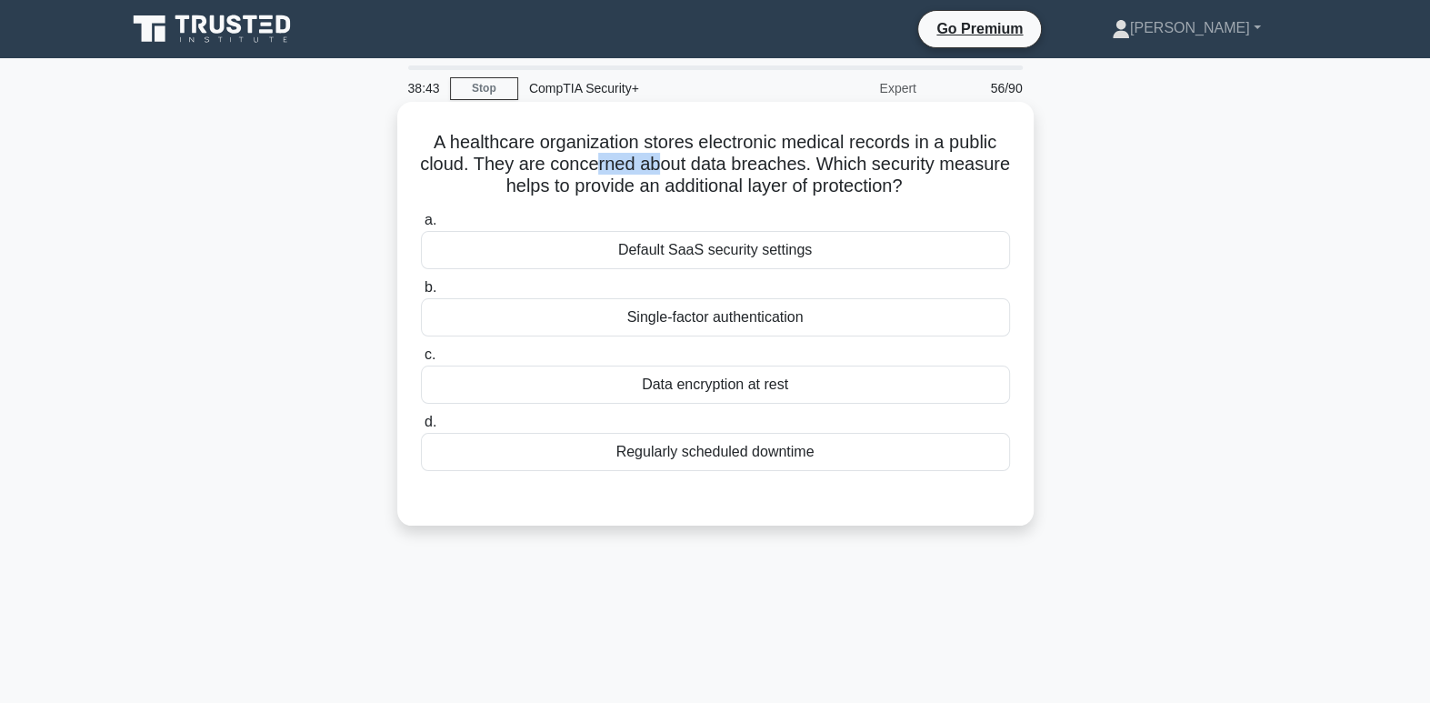
drag, startPoint x: 630, startPoint y: 173, endPoint x: 701, endPoint y: 175, distance: 70.9
click at [701, 175] on h5 "A healthcare organization stores electronic medical records in a public cloud. …" at bounding box center [715, 164] width 593 height 67
click at [797, 394] on div "Data encryption at rest" at bounding box center [715, 384] width 589 height 38
click at [421, 361] on input "c. Data encryption at rest" at bounding box center [421, 355] width 0 height 12
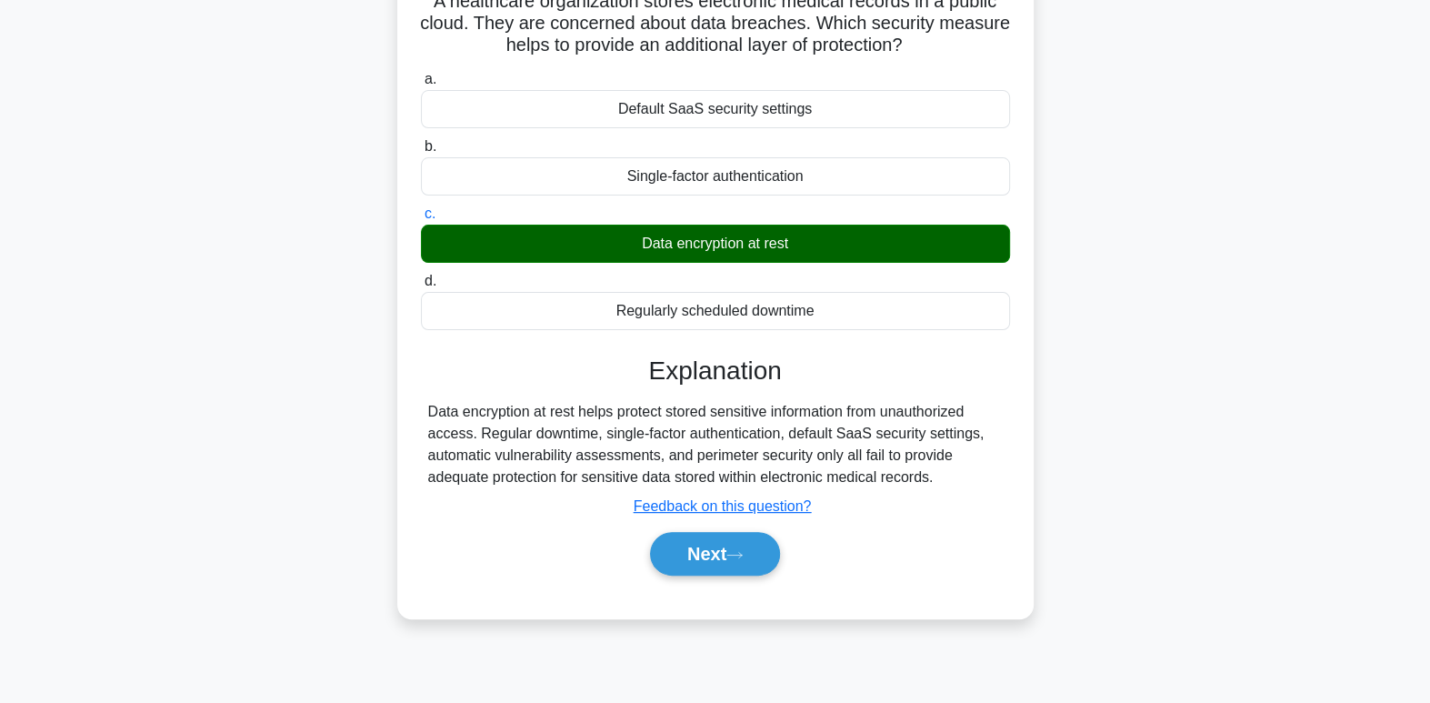
scroll to position [157, 0]
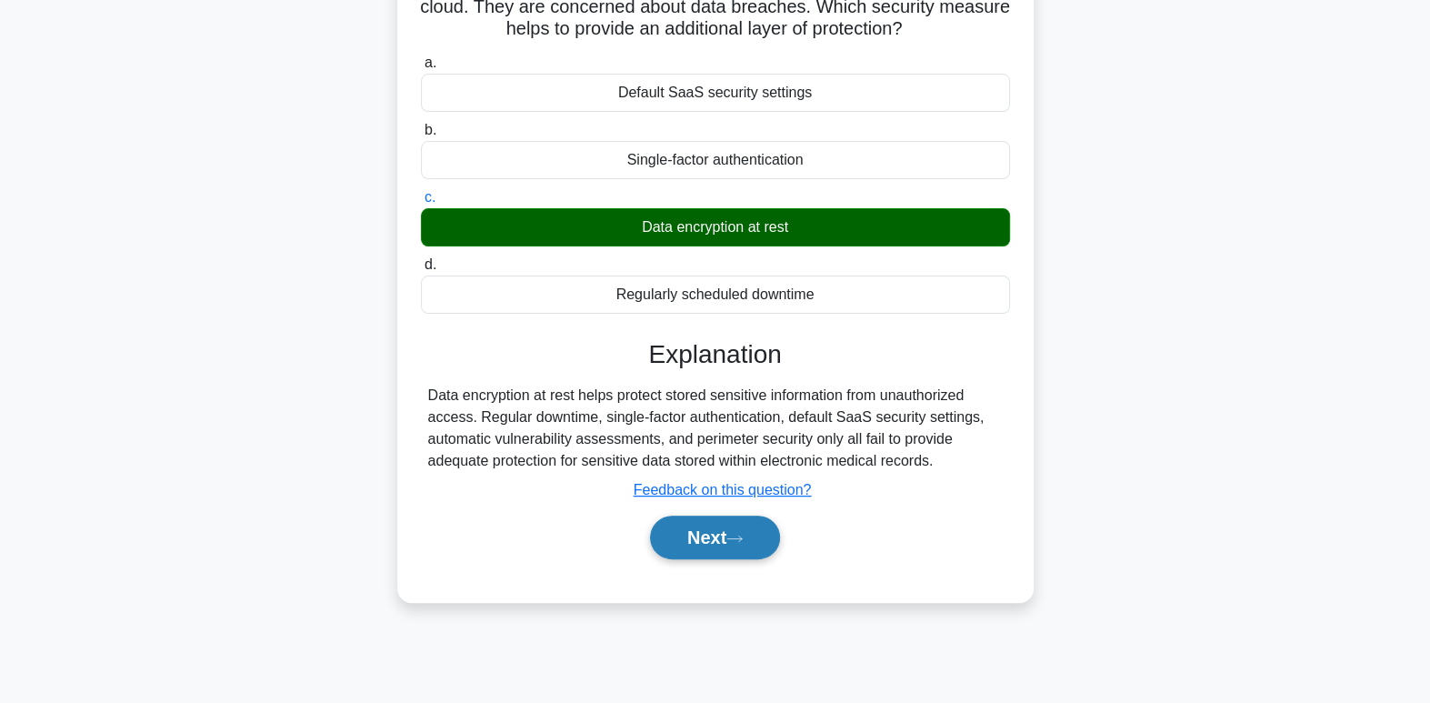
click at [735, 553] on button "Next" at bounding box center [715, 537] width 130 height 44
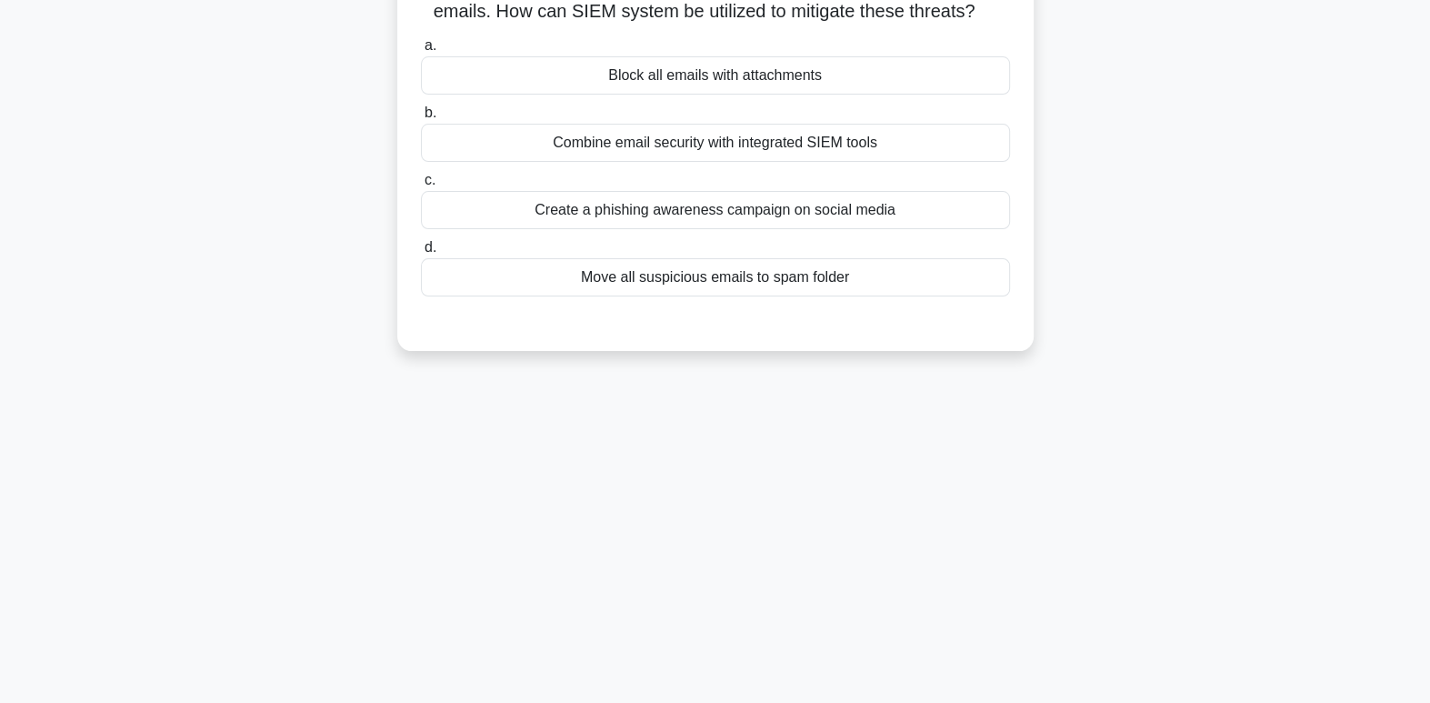
scroll to position [0, 0]
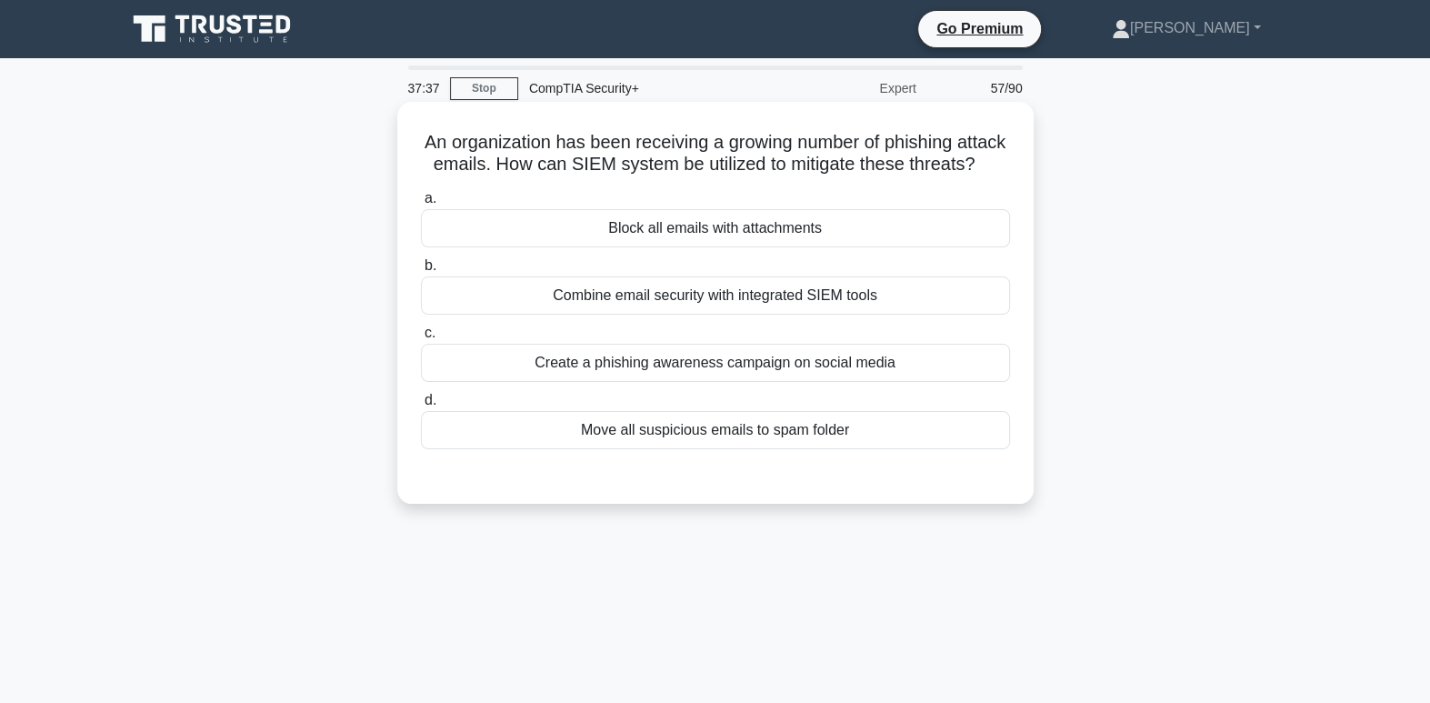
click at [881, 314] on div "Combine email security with integrated SIEM tools" at bounding box center [715, 295] width 589 height 38
click at [421, 272] on input "b. Combine email security with integrated SIEM tools" at bounding box center [421, 266] width 0 height 12
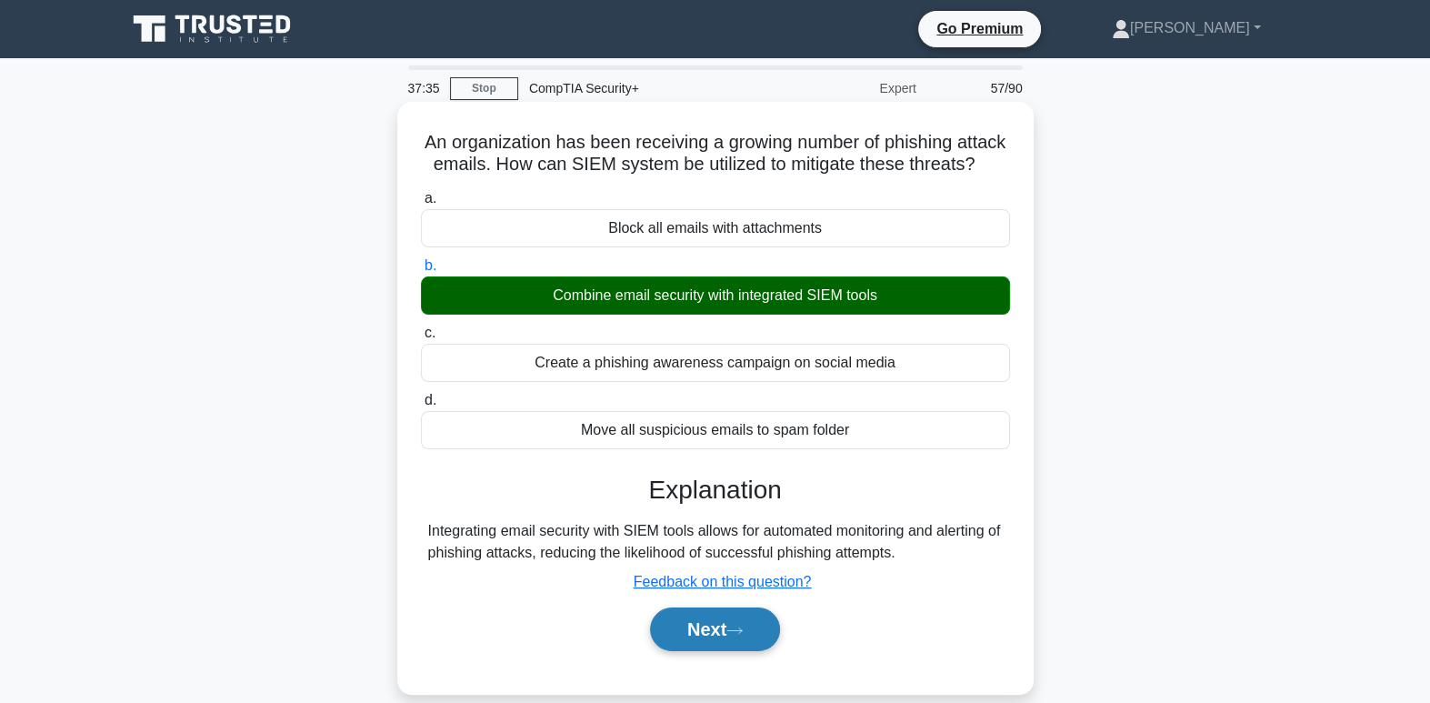
click at [709, 651] on button "Next" at bounding box center [715, 629] width 130 height 44
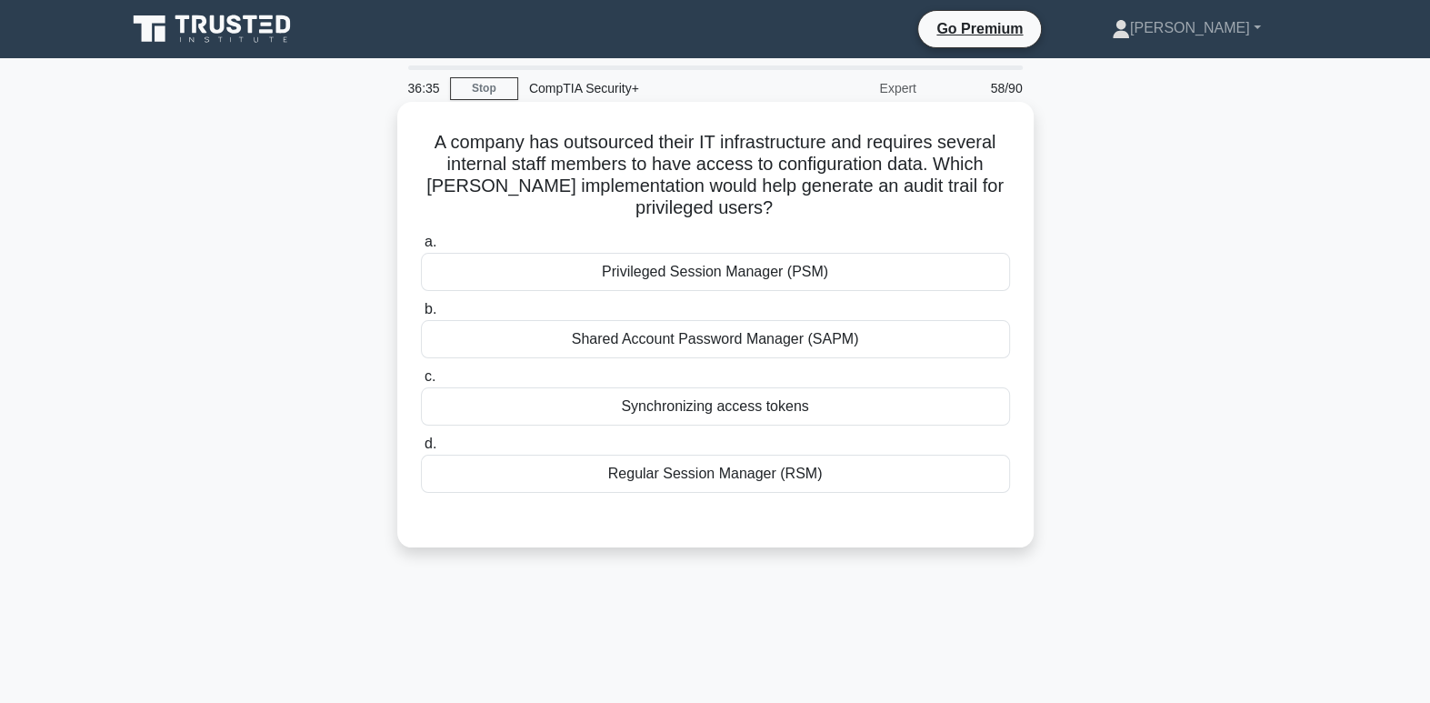
click at [874, 281] on div "Privileged Session Manager (PSM)" at bounding box center [715, 272] width 589 height 38
click at [421, 248] on input "a. Privileged Session Manager (PSM)" at bounding box center [421, 242] width 0 height 12
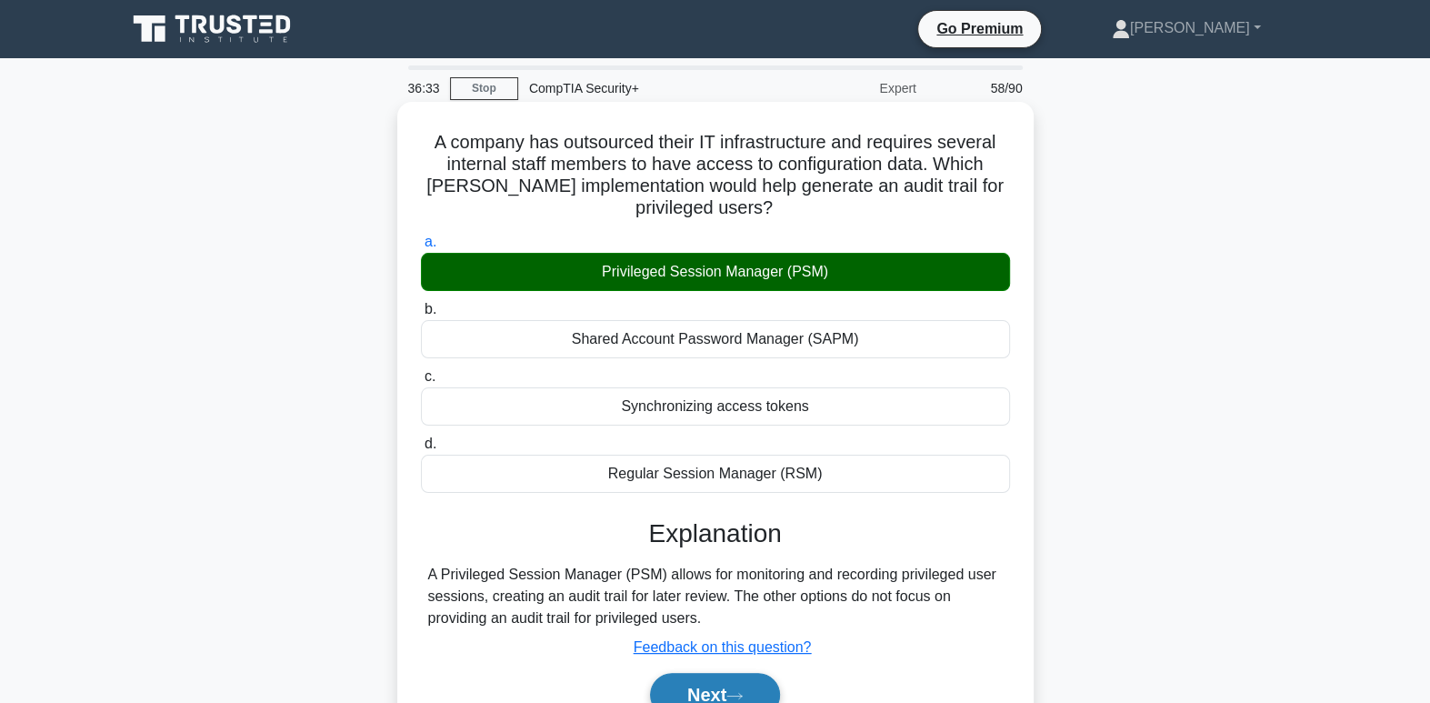
click at [709, 689] on button "Next" at bounding box center [715, 695] width 130 height 44
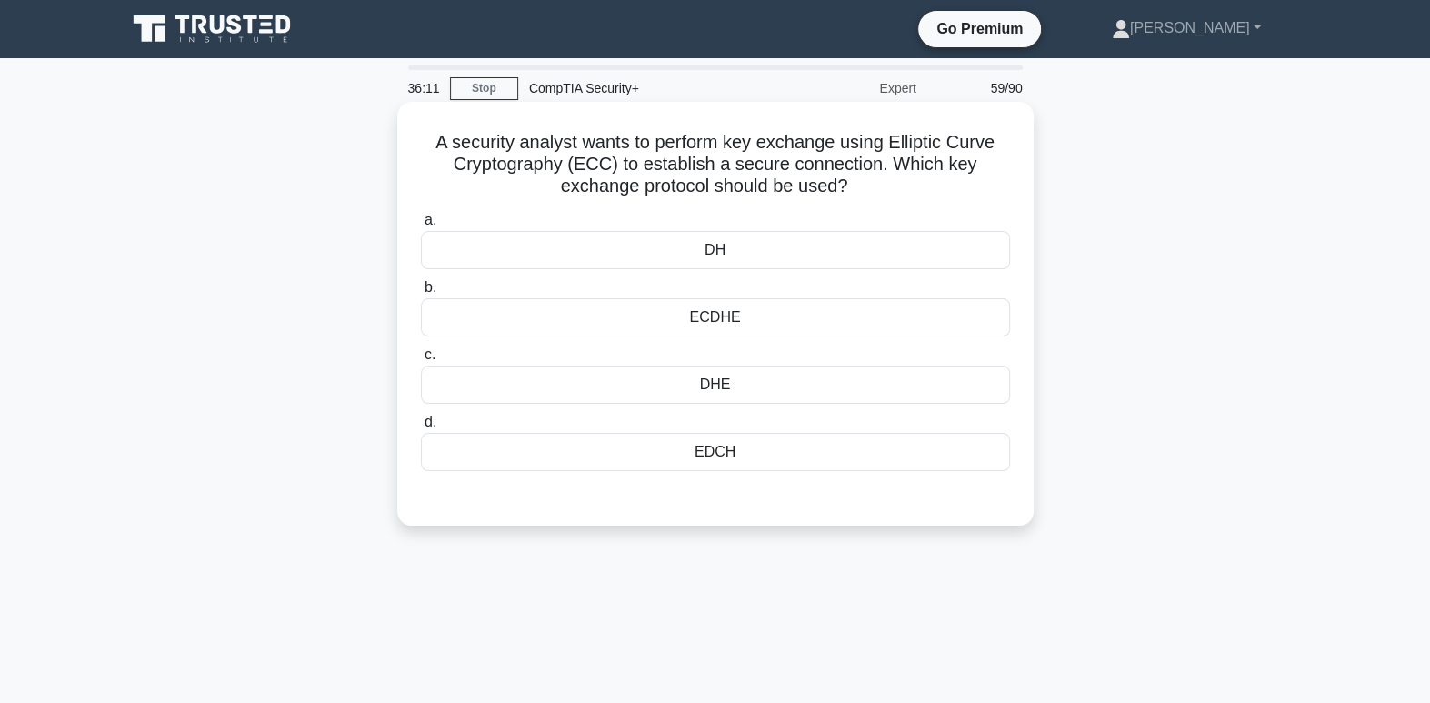
click at [761, 383] on div "DHE" at bounding box center [715, 384] width 589 height 38
click at [421, 361] on input "c. DHE" at bounding box center [421, 355] width 0 height 12
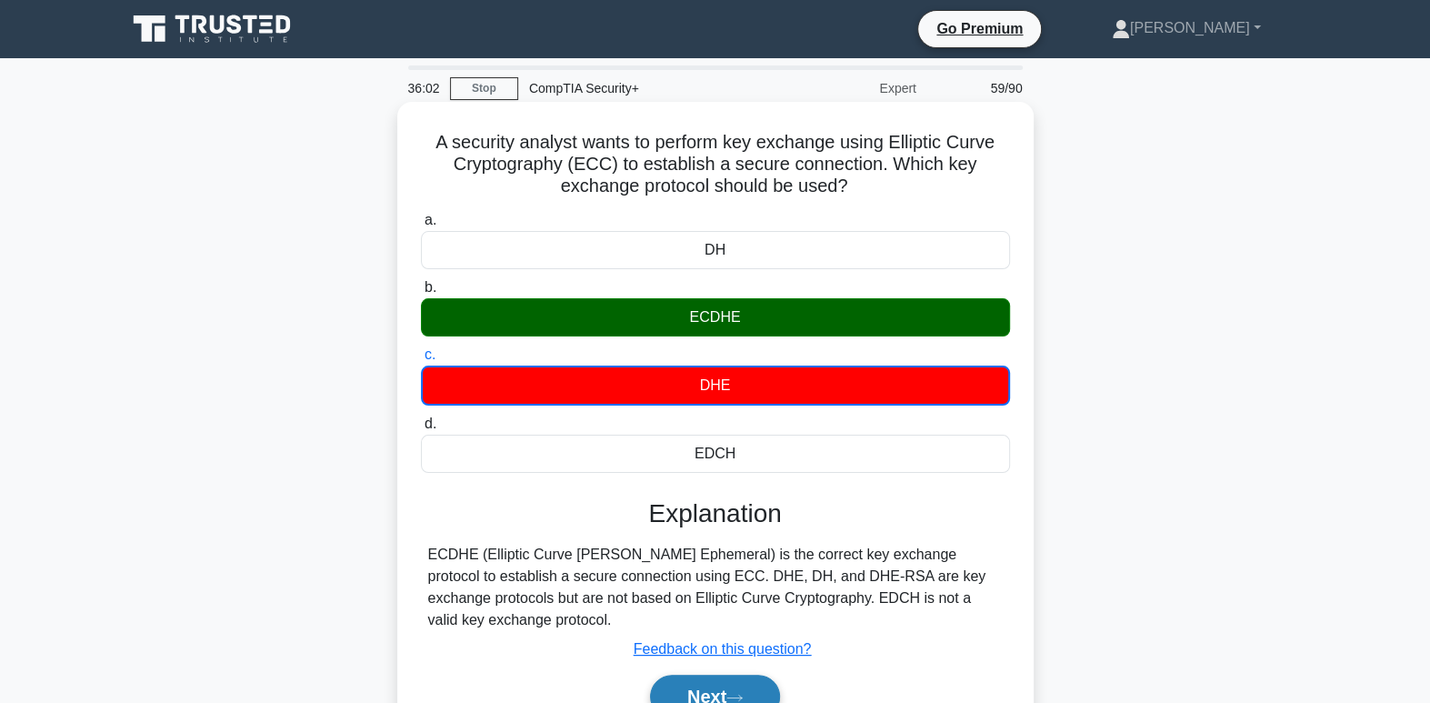
click at [726, 691] on button "Next" at bounding box center [715, 697] width 130 height 44
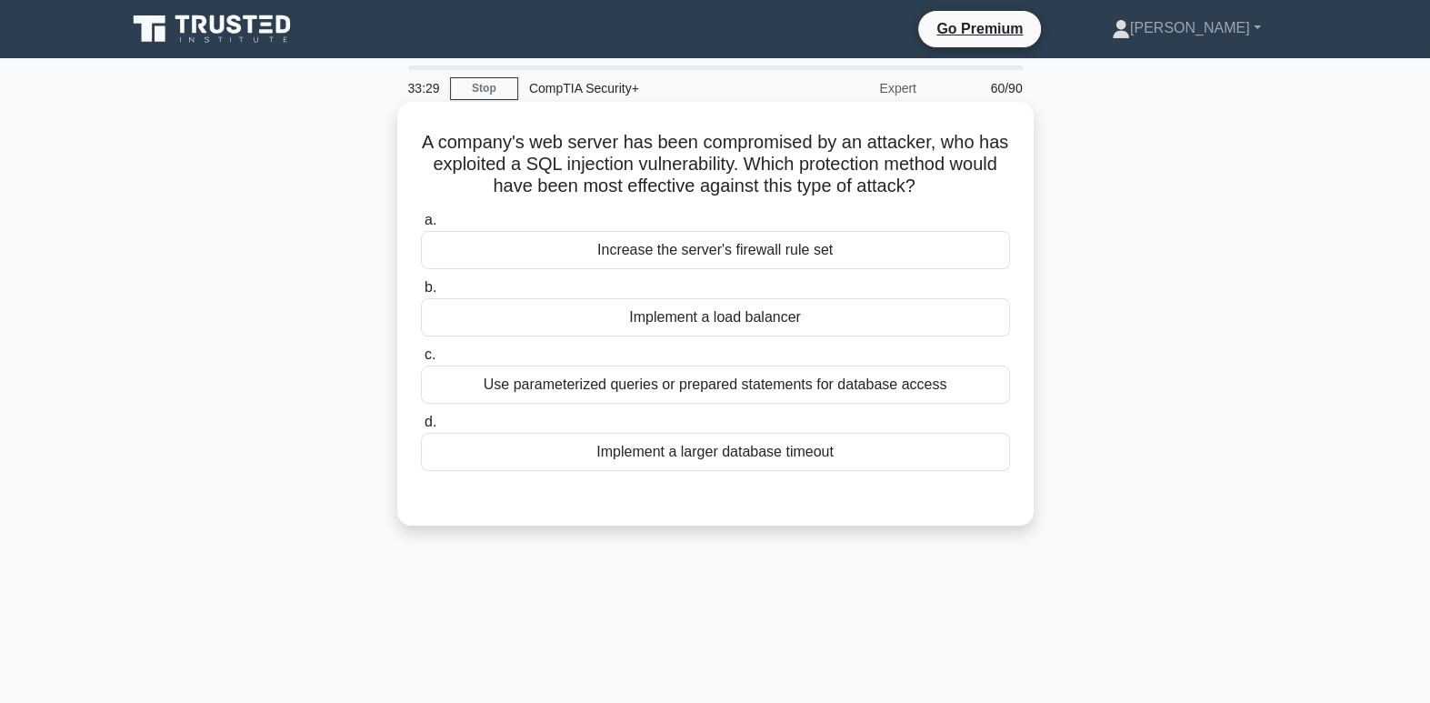
click at [675, 388] on div "Use parameterized queries or prepared statements for database access" at bounding box center [715, 384] width 589 height 38
click at [421, 361] on input "c. Use parameterized queries or prepared statements for database access" at bounding box center [421, 355] width 0 height 12
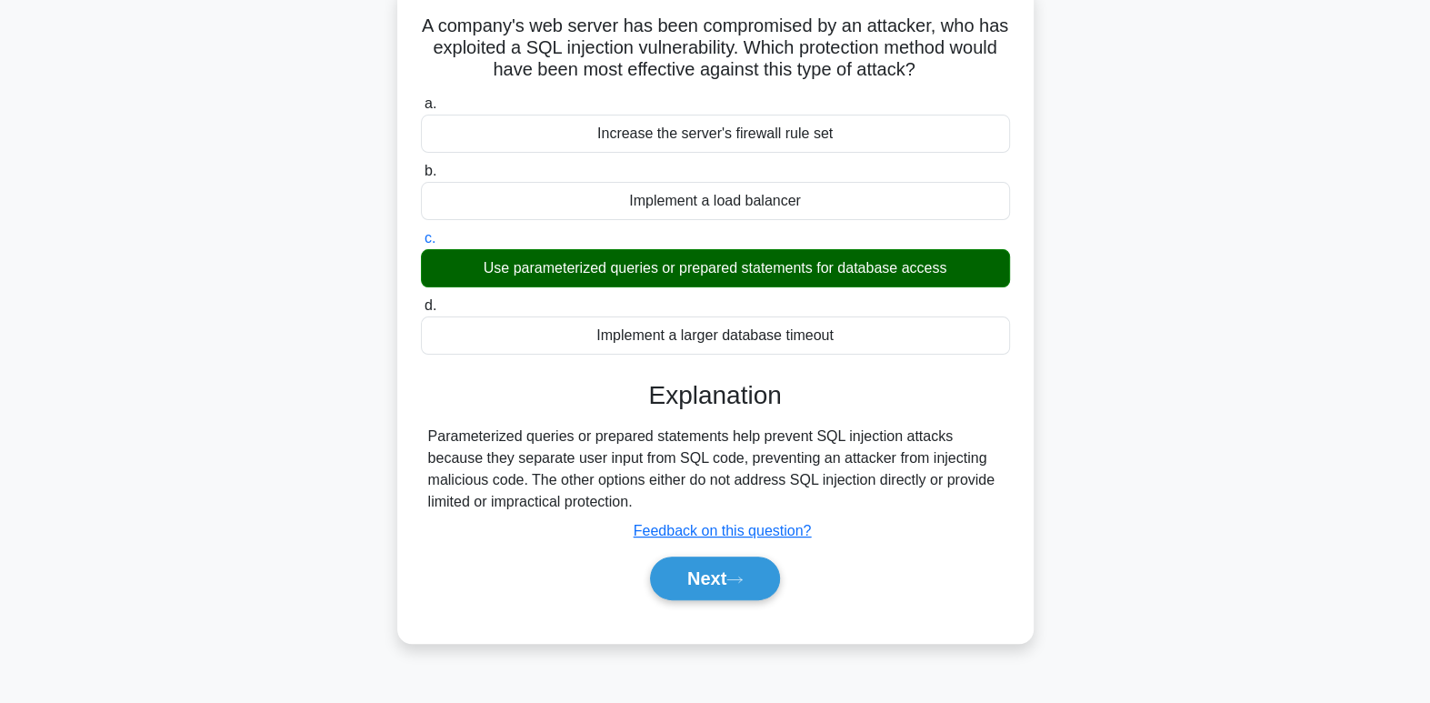
scroll to position [128, 0]
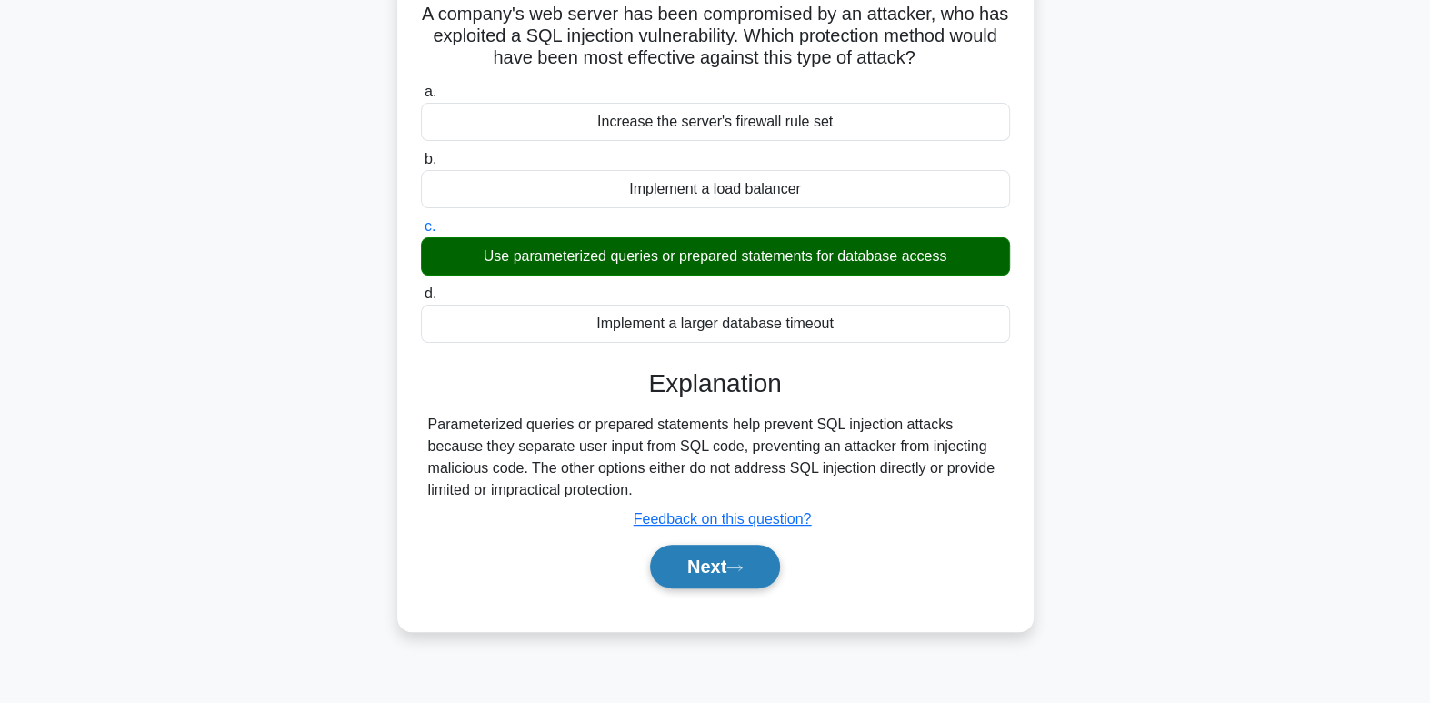
click at [769, 563] on button "Next" at bounding box center [715, 567] width 130 height 44
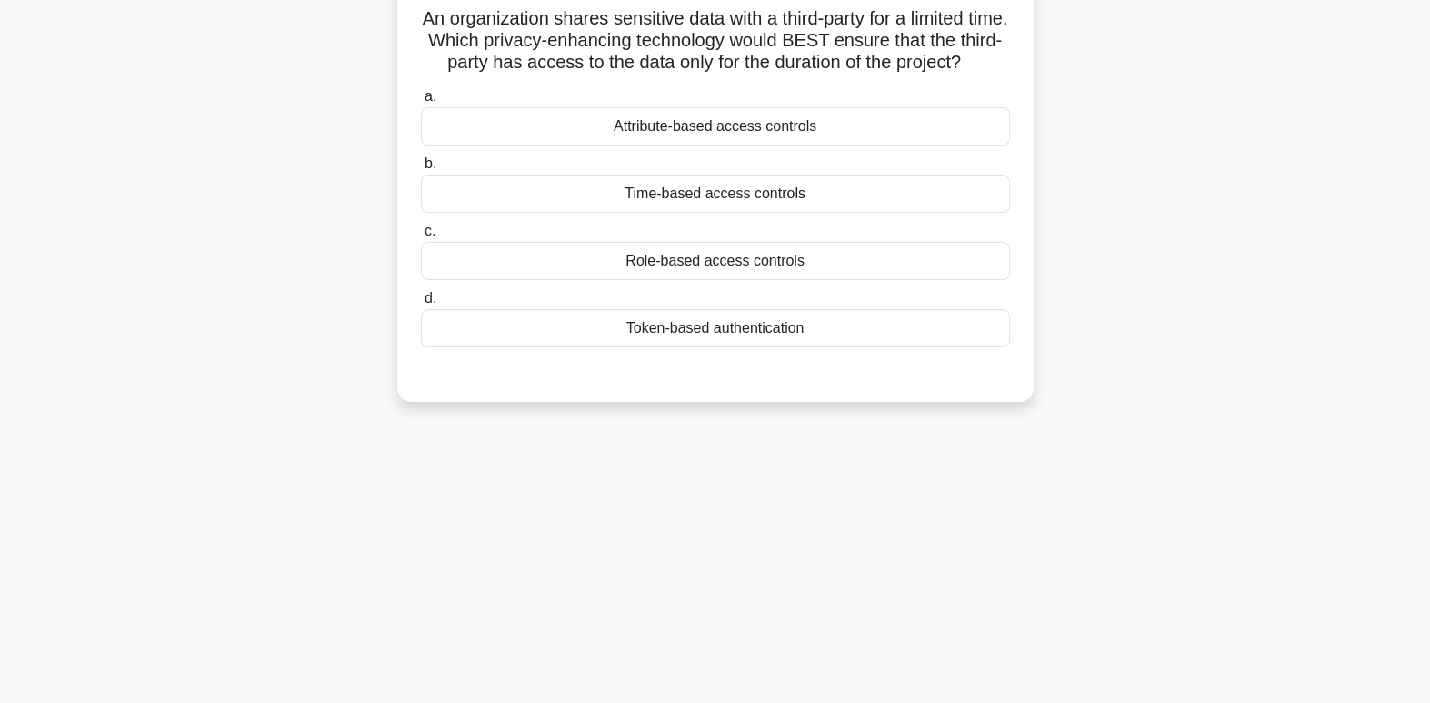
scroll to position [0, 0]
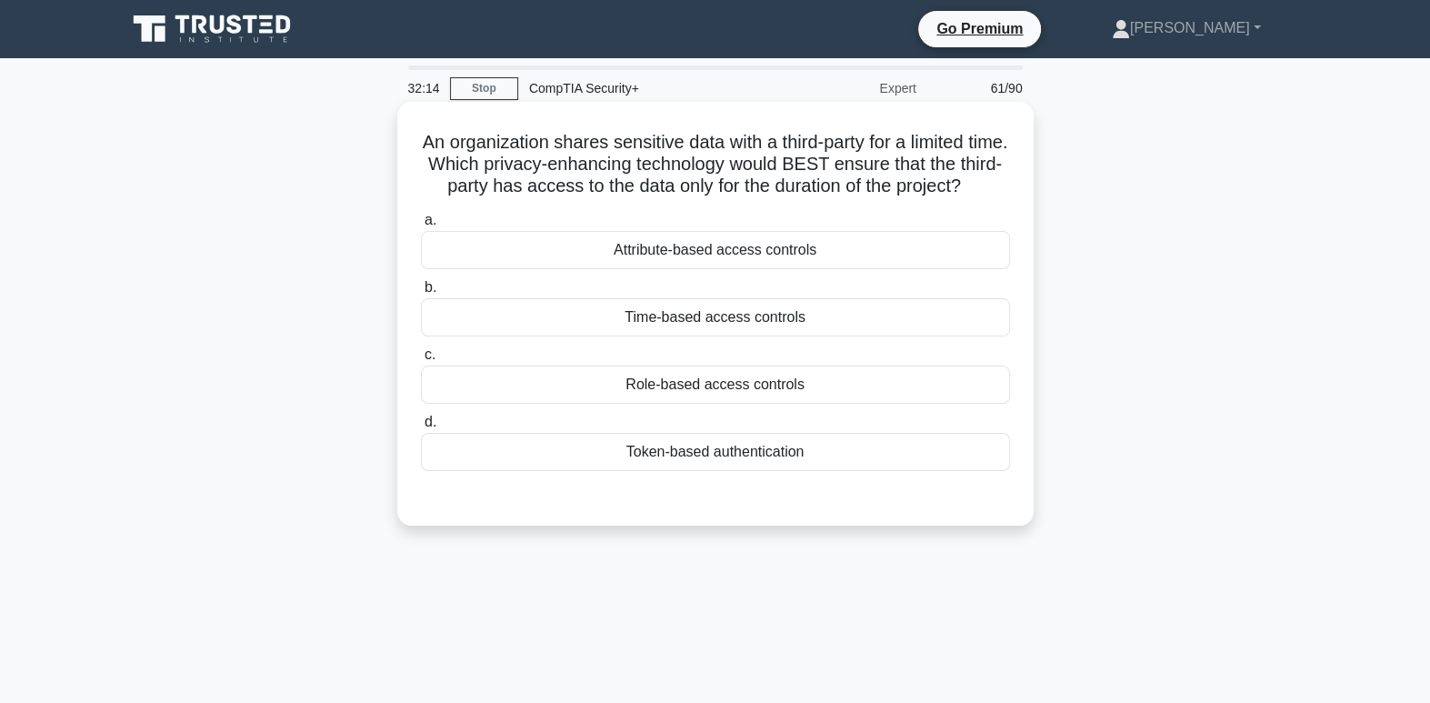
click at [762, 336] on div "Time-based access controls" at bounding box center [715, 317] width 589 height 38
click at [421, 294] on input "b. Time-based access controls" at bounding box center [421, 288] width 0 height 12
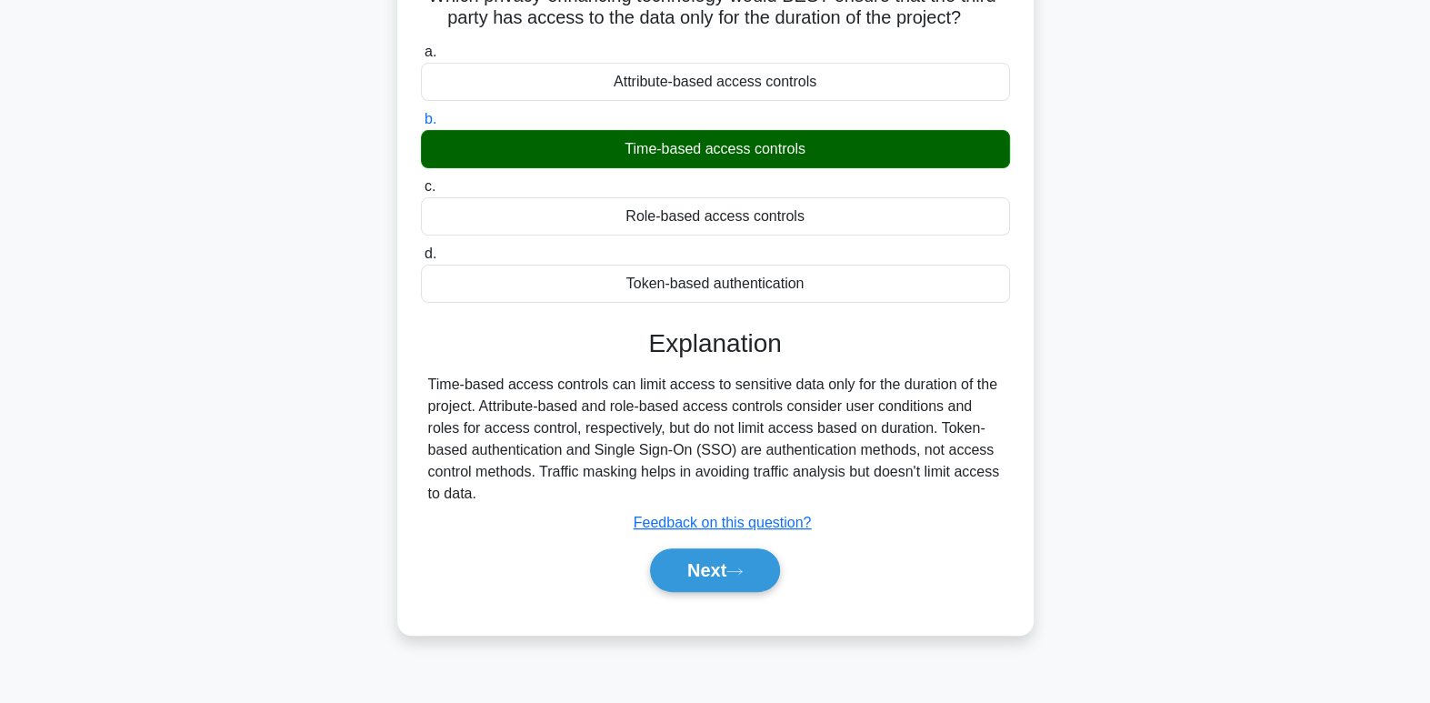
scroll to position [192, 0]
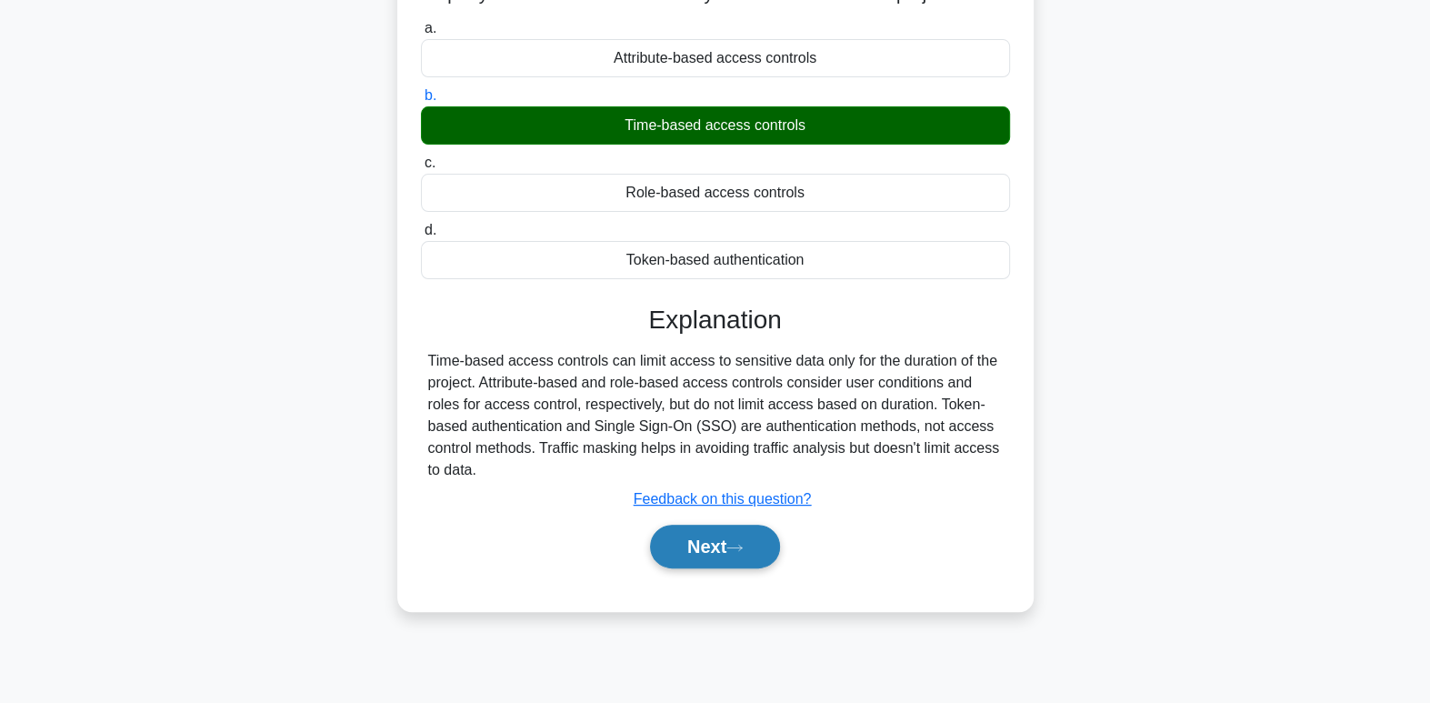
click at [772, 561] on button "Next" at bounding box center [715, 547] width 130 height 44
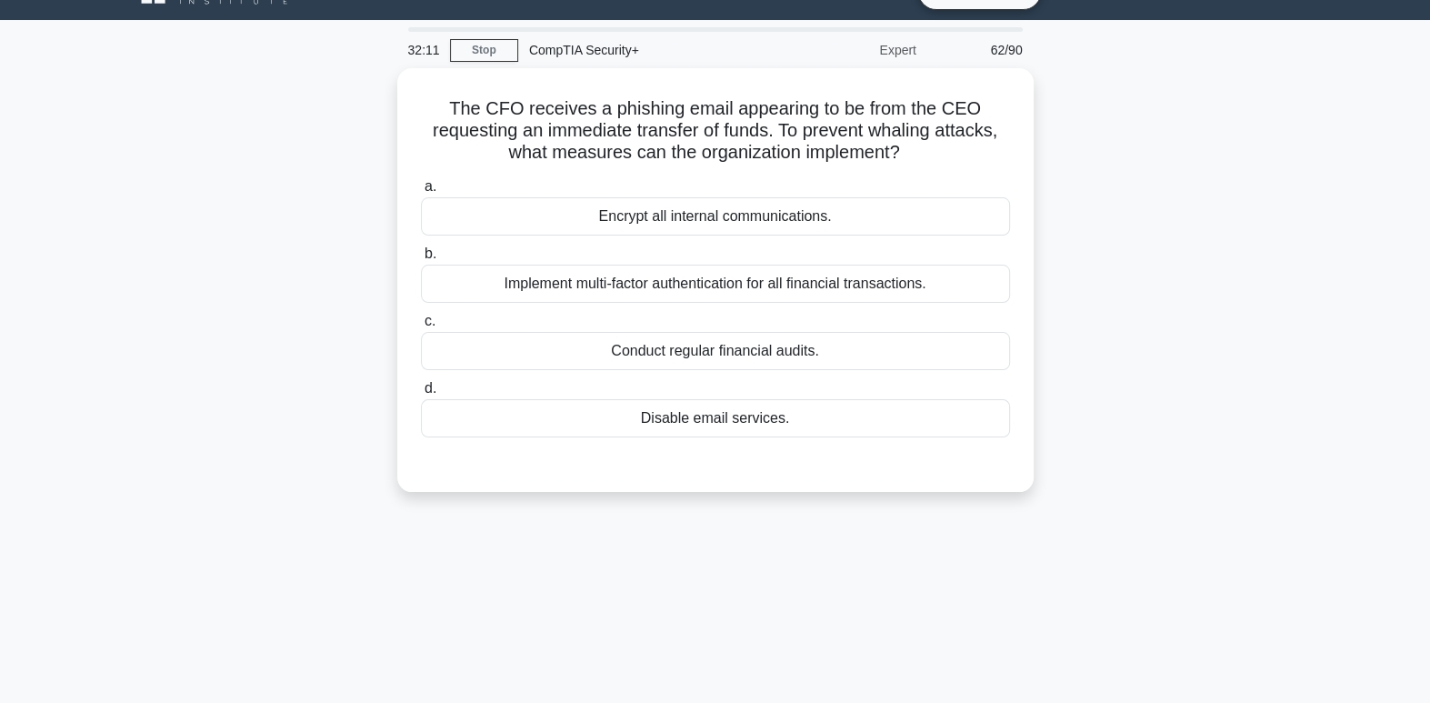
scroll to position [0, 0]
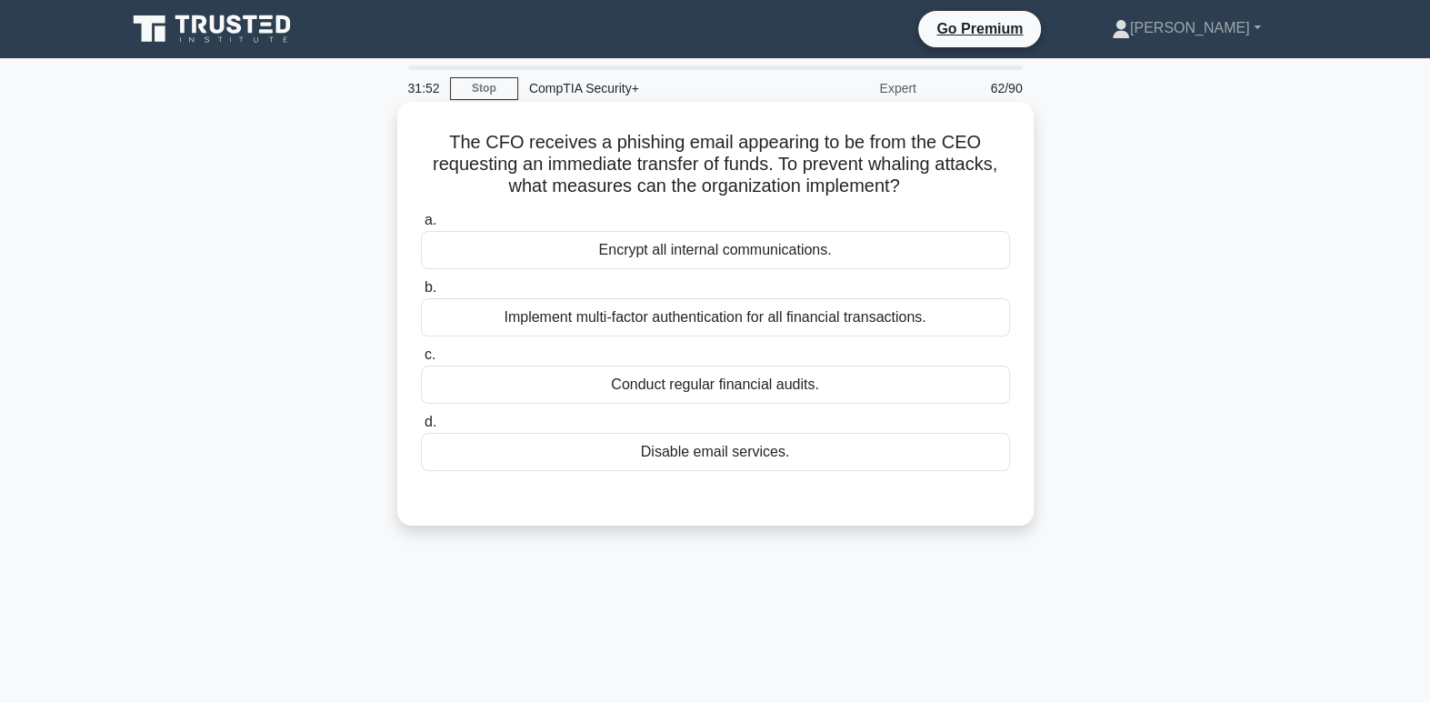
click at [803, 323] on div "Implement multi-factor authentication for all financial transactions." at bounding box center [715, 317] width 589 height 38
click at [421, 294] on input "b. Implement multi-factor authentication for all financial transactions." at bounding box center [421, 288] width 0 height 12
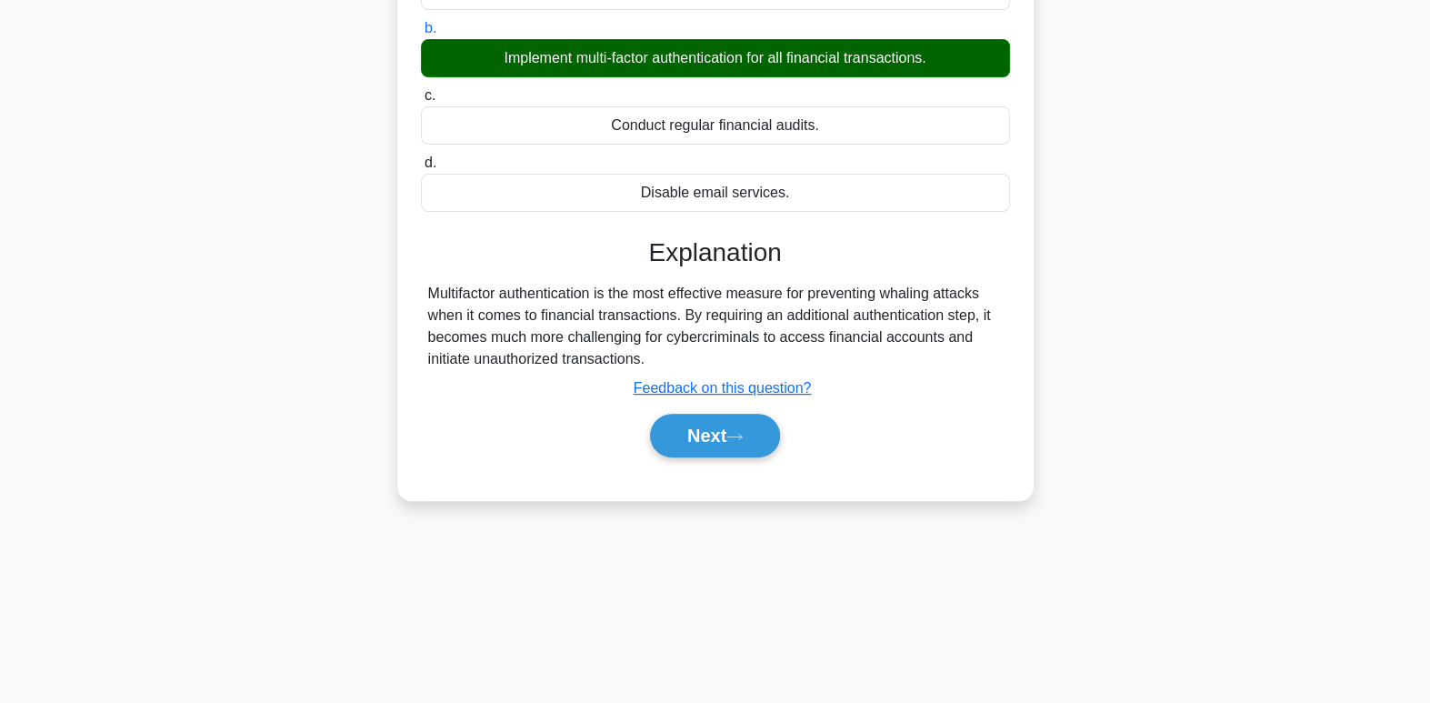
scroll to position [278, 0]
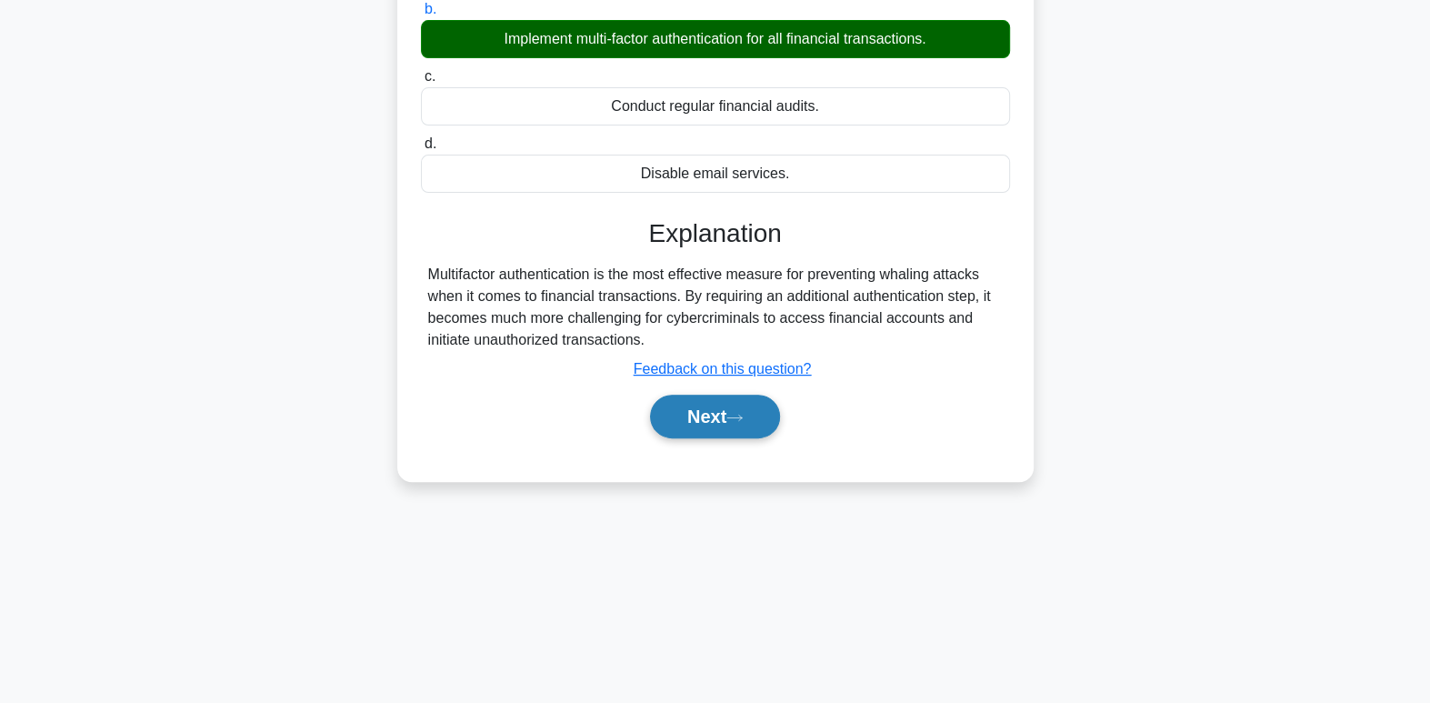
click at [736, 420] on icon at bounding box center [734, 418] width 16 height 10
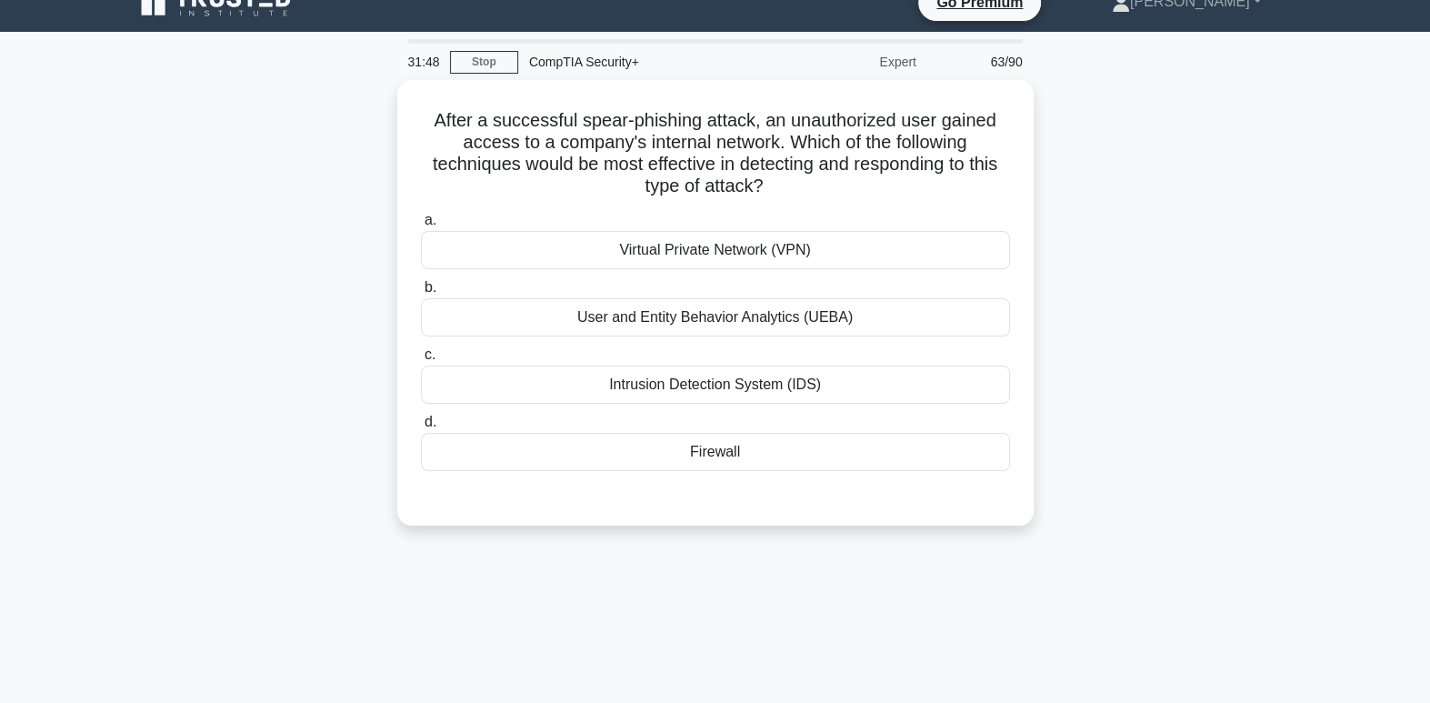
scroll to position [0, 0]
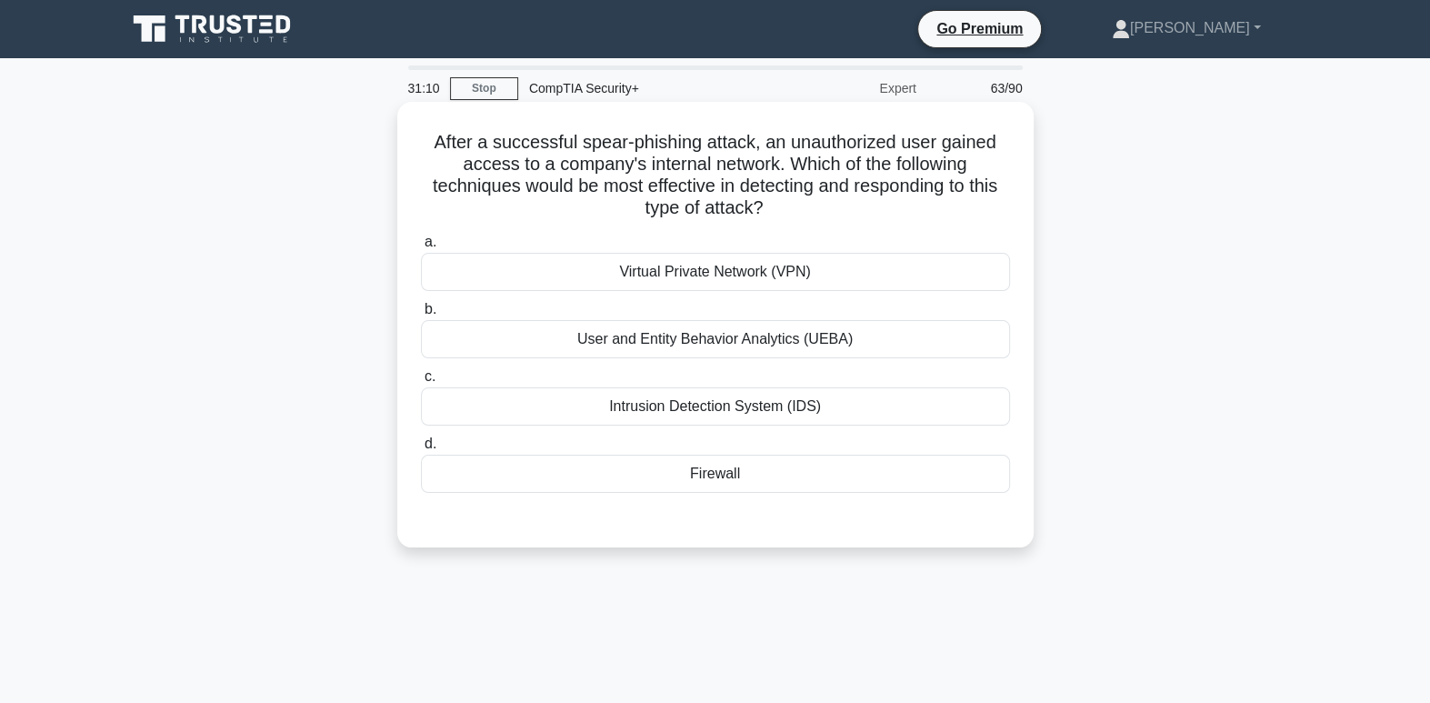
click at [722, 340] on div "User and Entity Behavior Analytics (UEBA)" at bounding box center [715, 339] width 589 height 38
click at [421, 315] on input "b. User and Entity Behavior Analytics (UEBA)" at bounding box center [421, 310] width 0 height 12
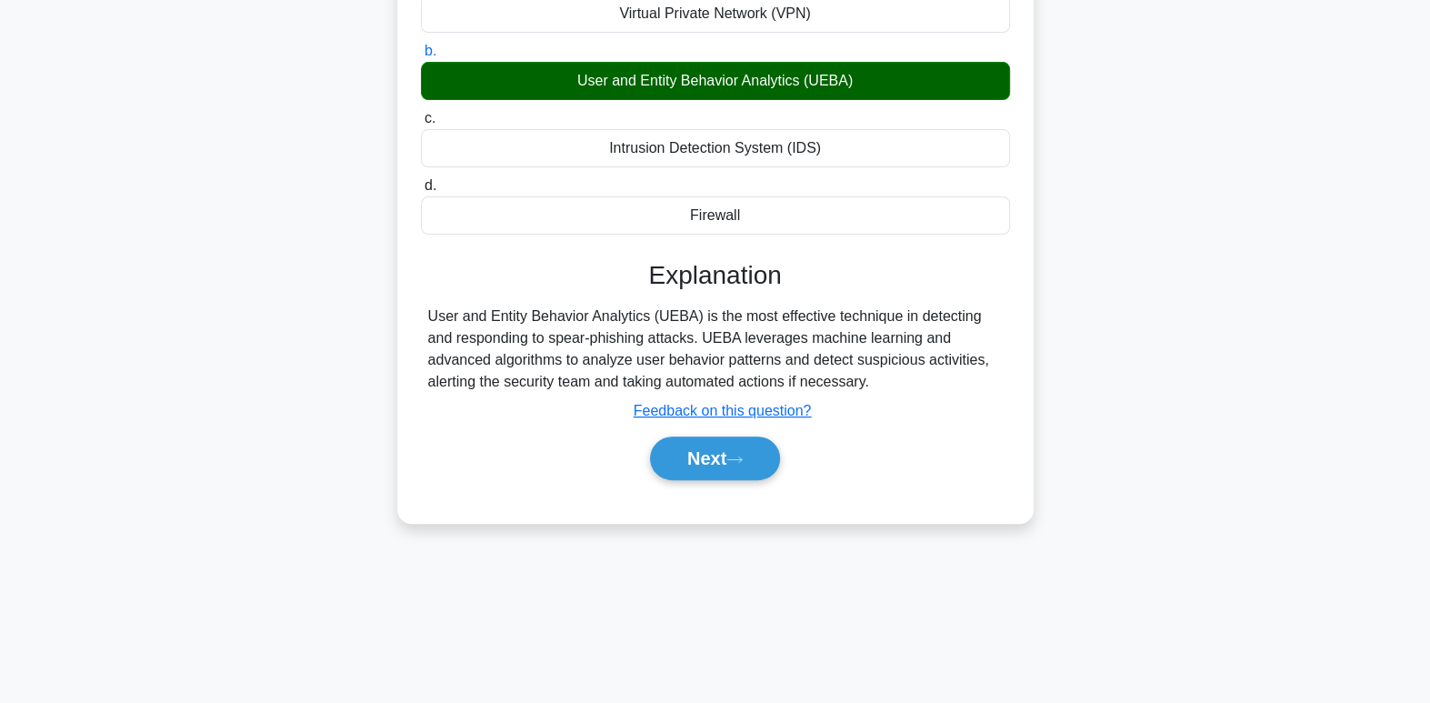
scroll to position [278, 0]
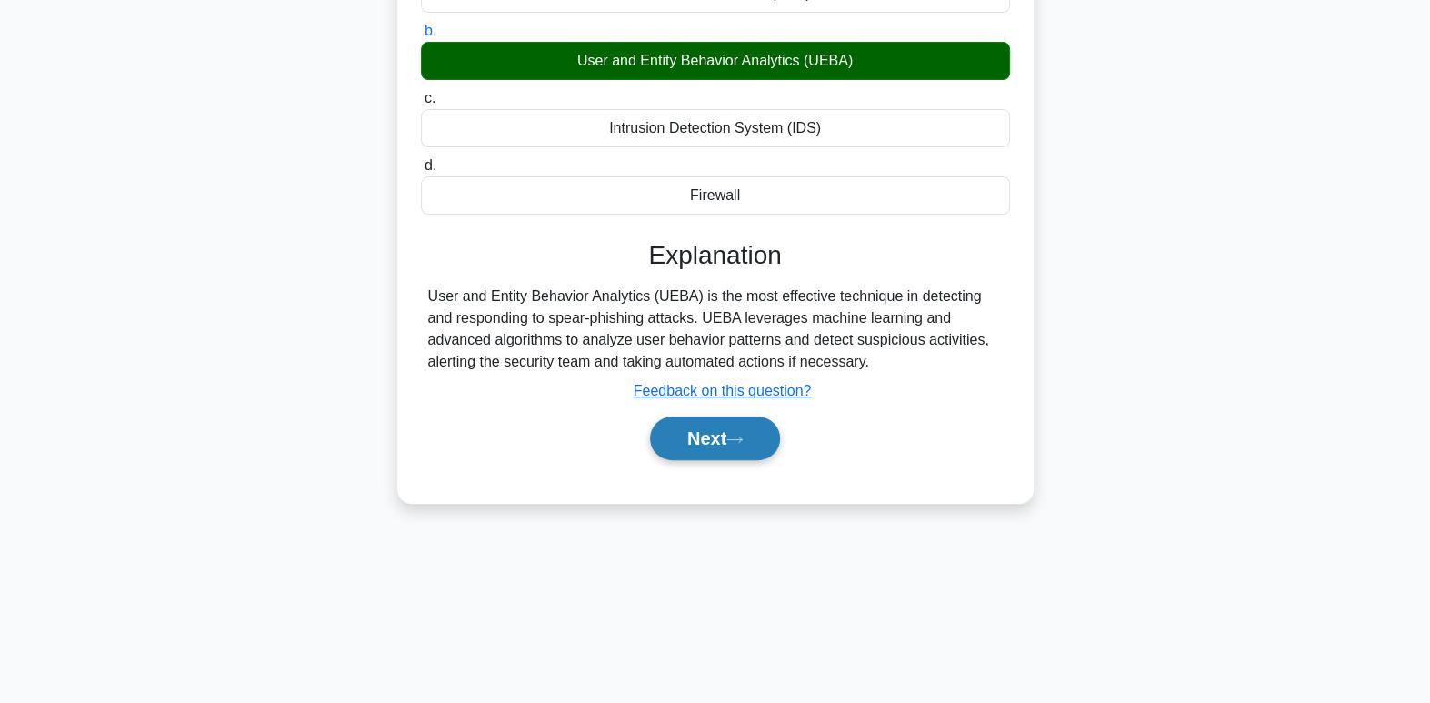
click at [743, 450] on button "Next" at bounding box center [715, 438] width 130 height 44
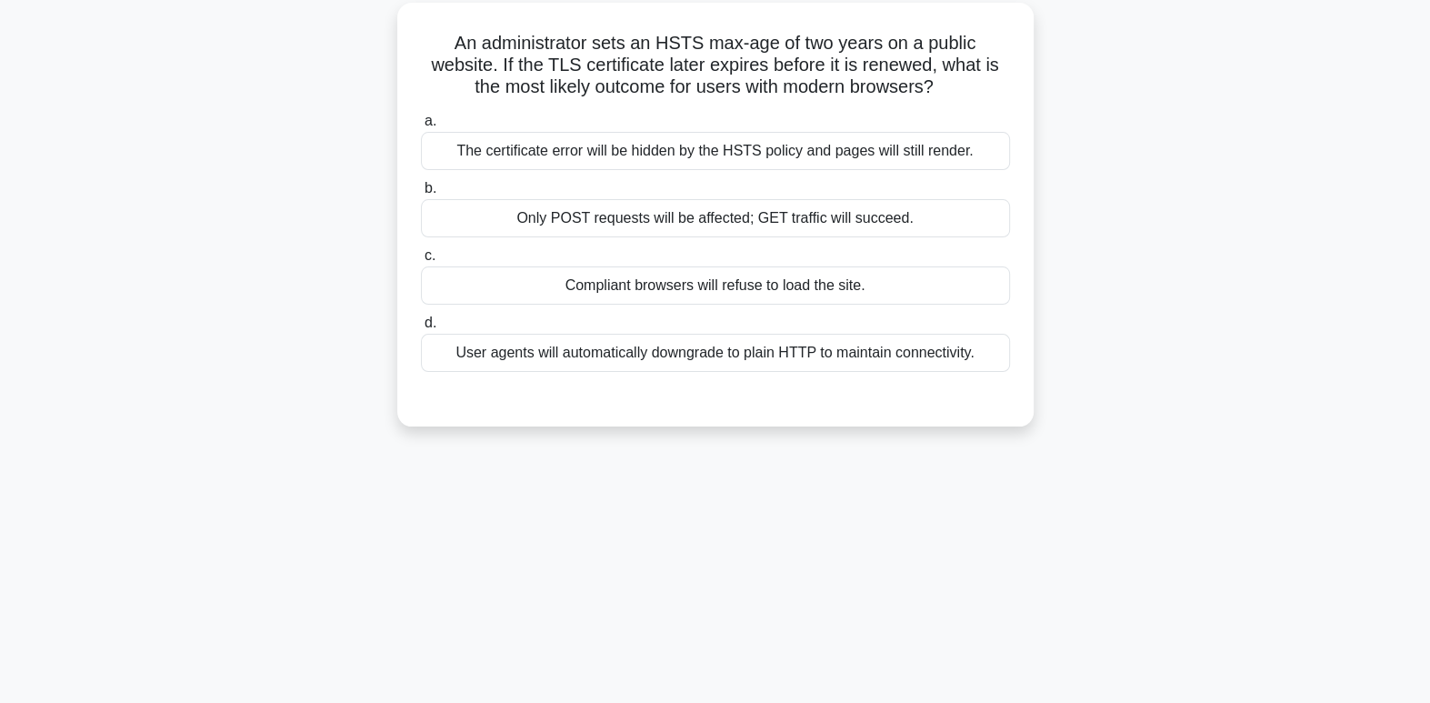
scroll to position [0, 0]
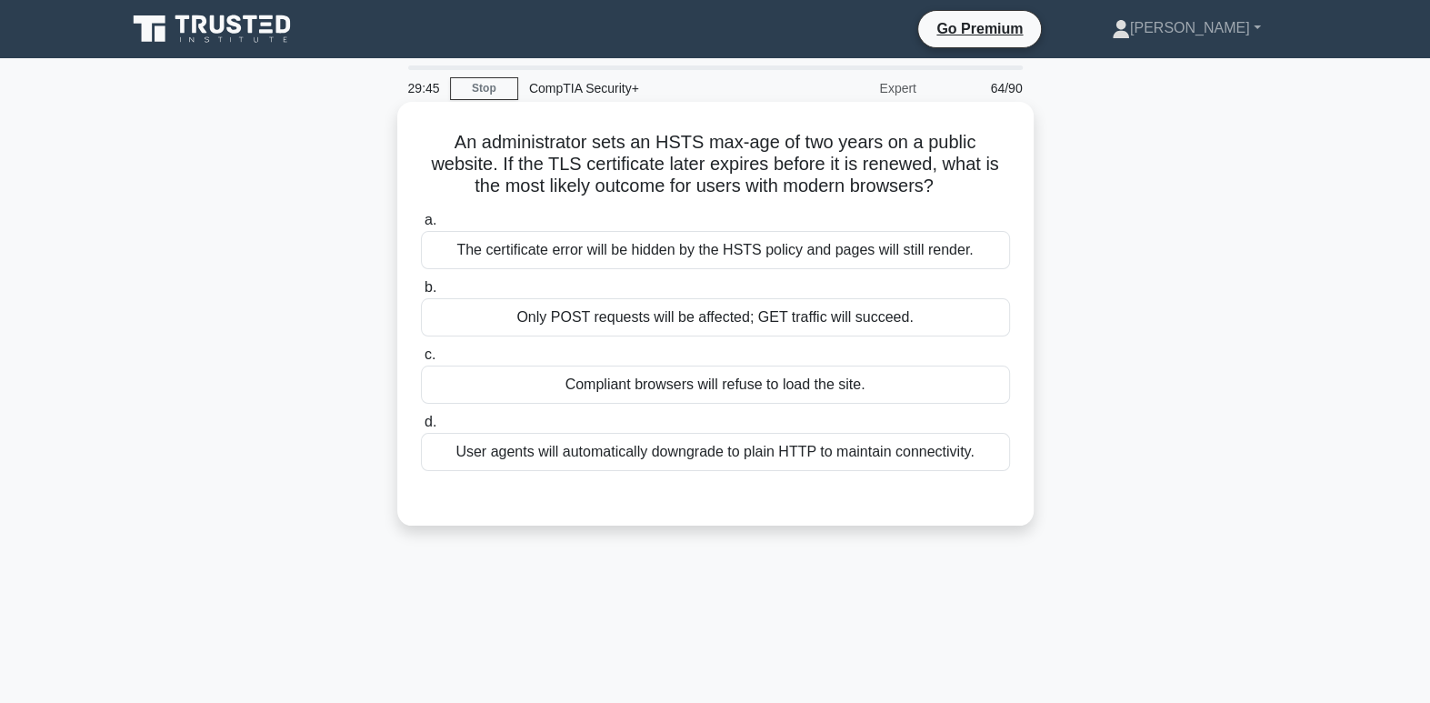
click at [707, 258] on div "The certificate error will be hidden by the HSTS policy and pages will still re…" at bounding box center [715, 250] width 589 height 38
click at [421, 226] on input "a. The certificate error will be hidden by the HSTS policy and pages will still…" at bounding box center [421, 221] width 0 height 12
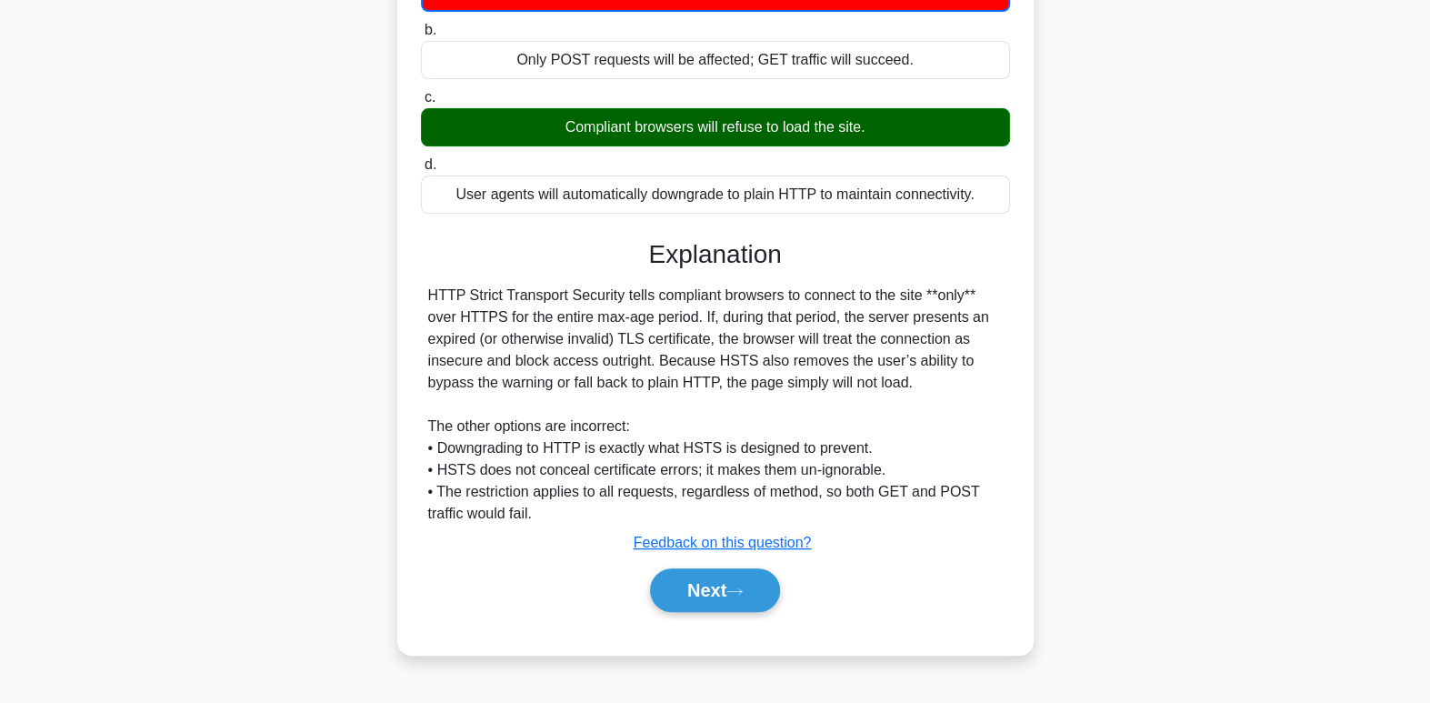
scroll to position [278, 0]
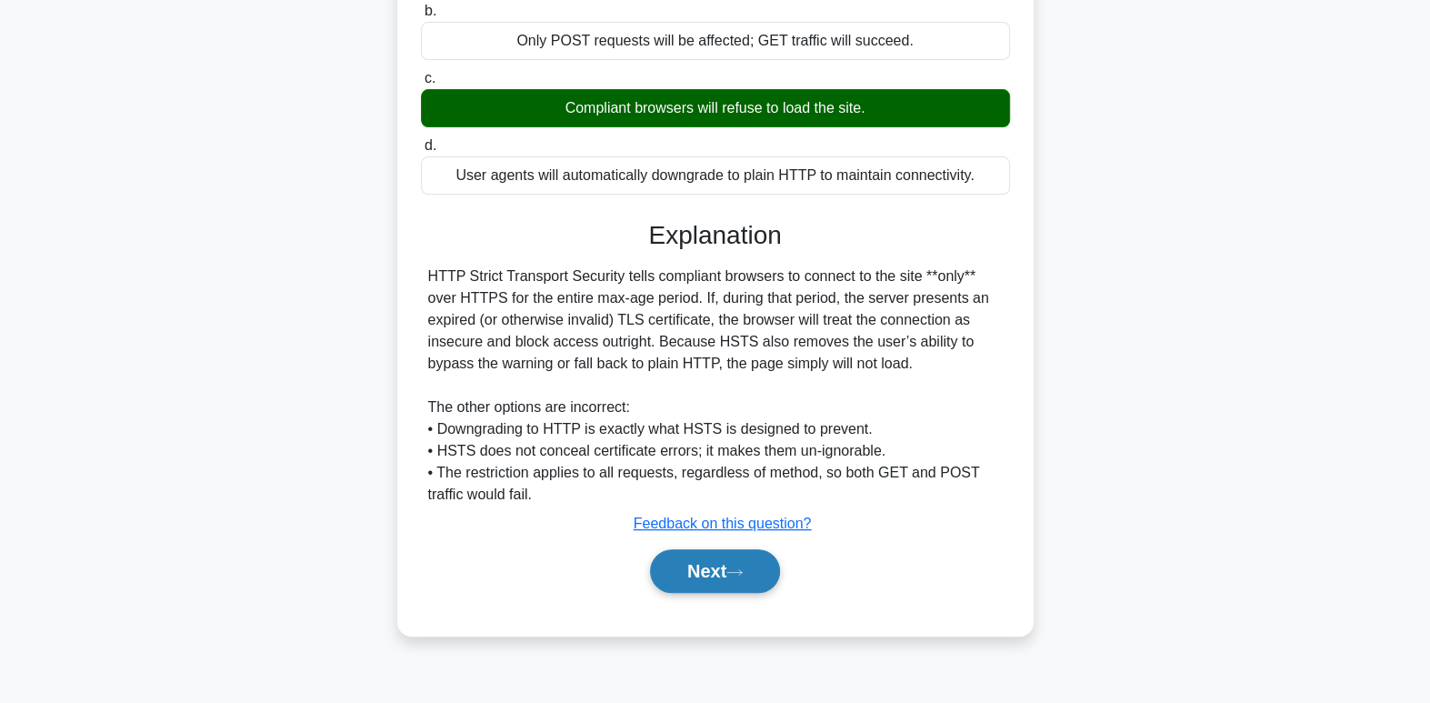
click at [766, 559] on button "Next" at bounding box center [715, 571] width 130 height 44
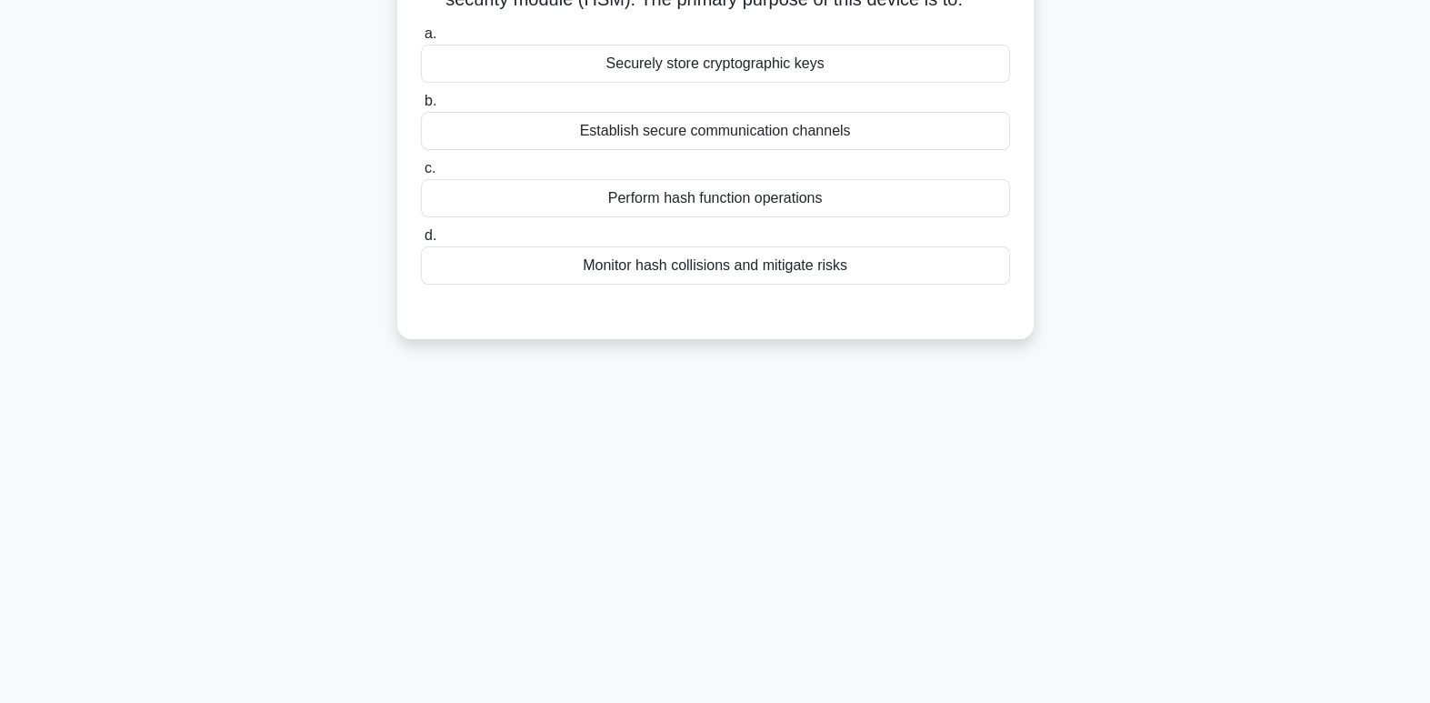
scroll to position [0, 0]
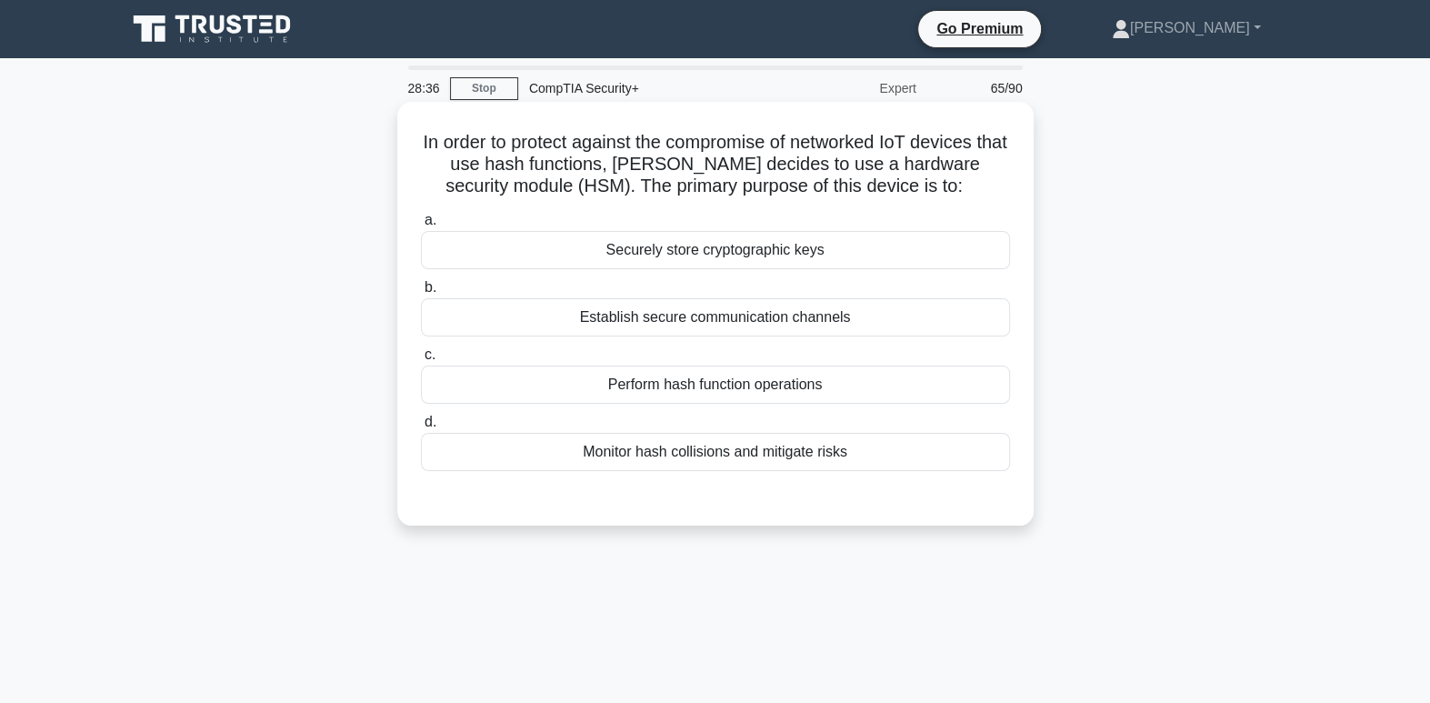
click at [878, 454] on div "Monitor hash collisions and mitigate risks" at bounding box center [715, 452] width 589 height 38
click at [421, 428] on input "d. Monitor hash collisions and mitigate risks" at bounding box center [421, 422] width 0 height 12
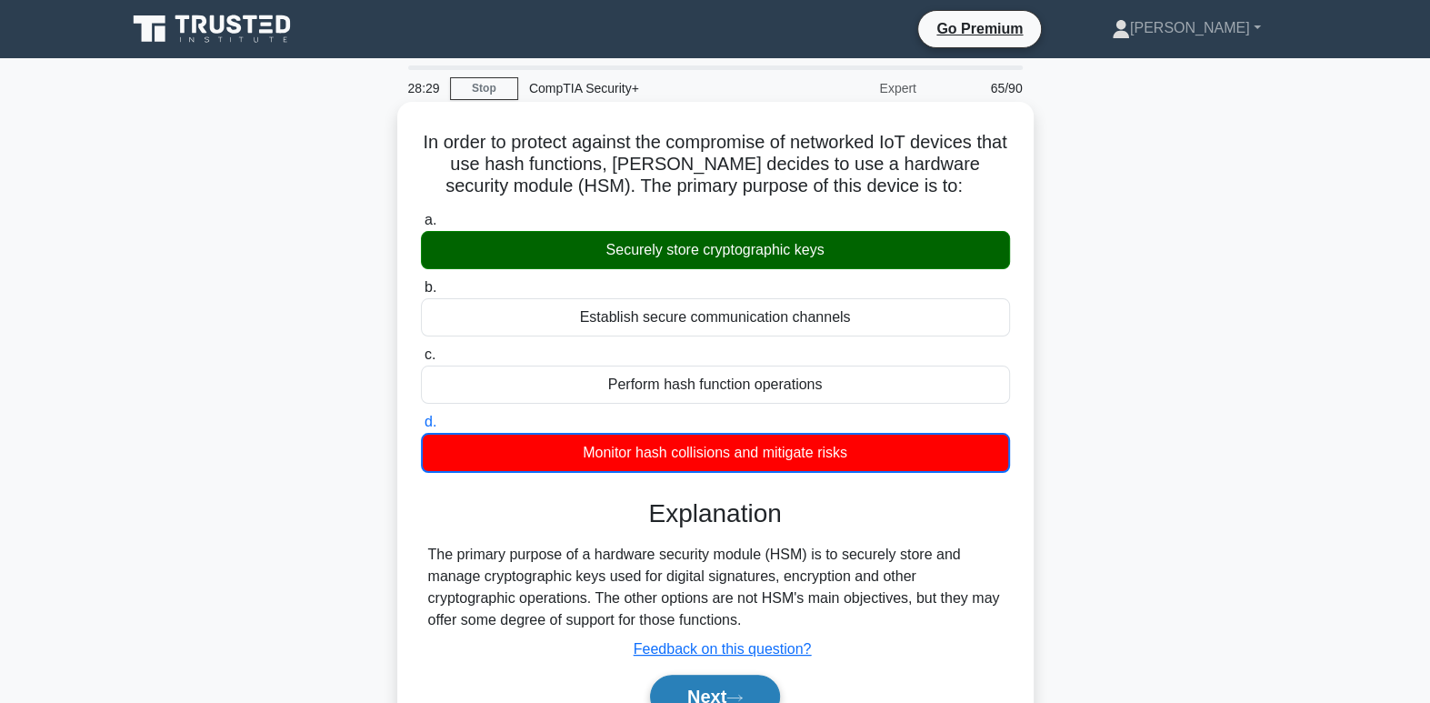
click at [735, 686] on button "Next" at bounding box center [715, 697] width 130 height 44
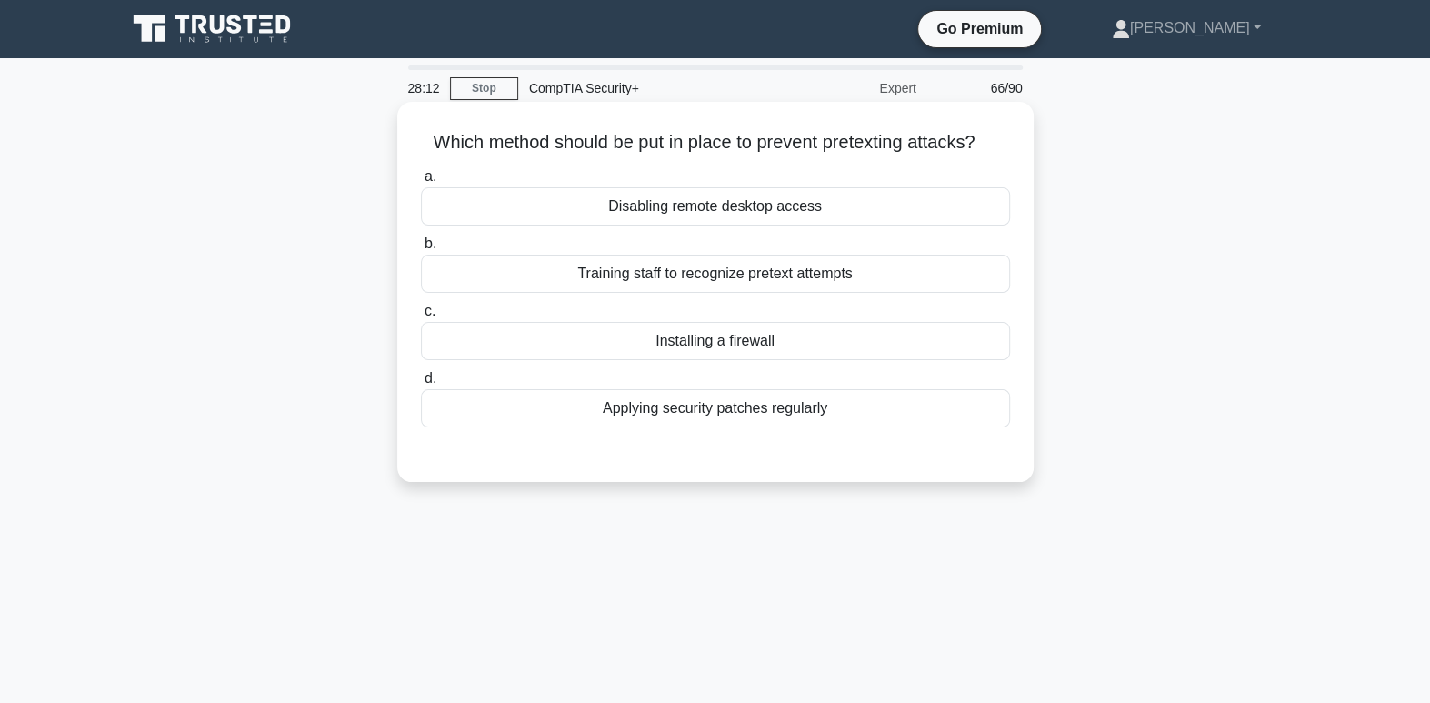
click at [685, 420] on div "Applying security patches regularly" at bounding box center [715, 408] width 589 height 38
click at [421, 385] on input "d. Applying security patches regularly" at bounding box center [421, 379] width 0 height 12
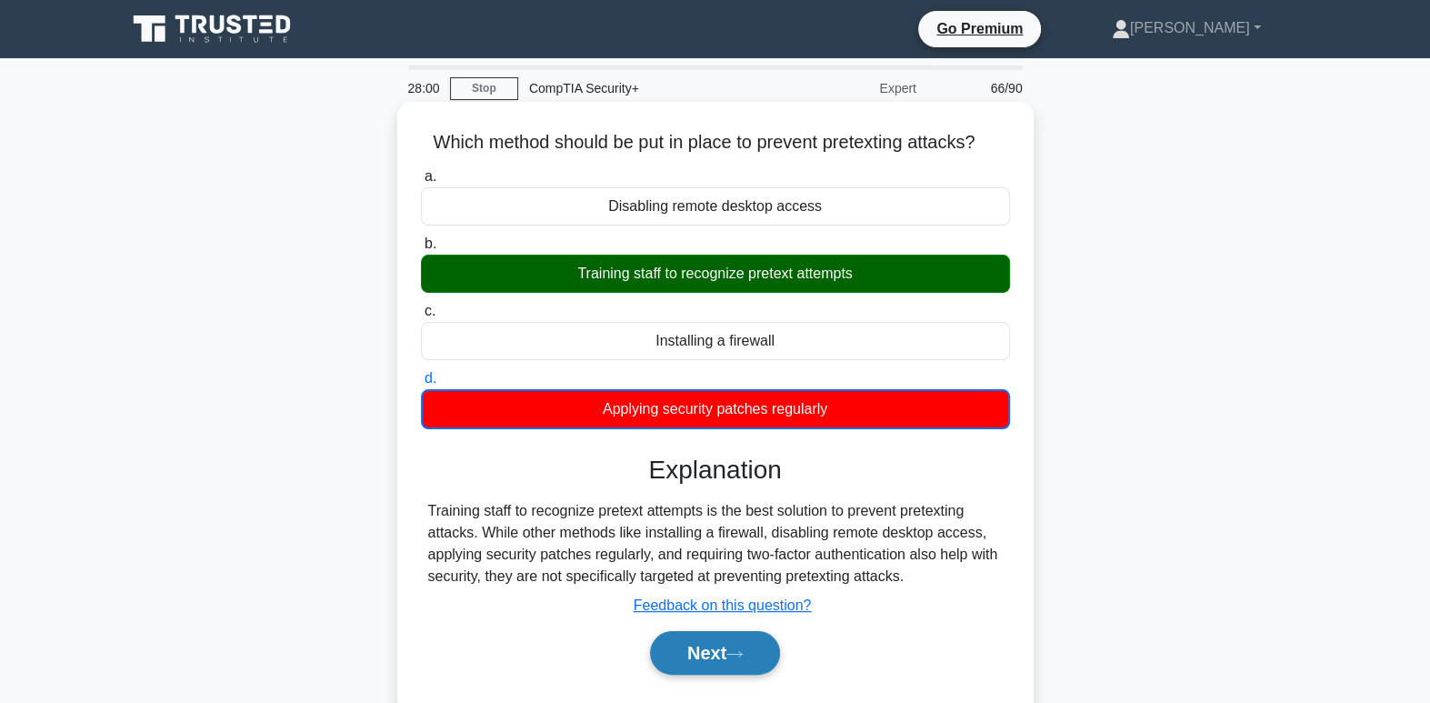
click at [748, 658] on button "Next" at bounding box center [715, 653] width 130 height 44
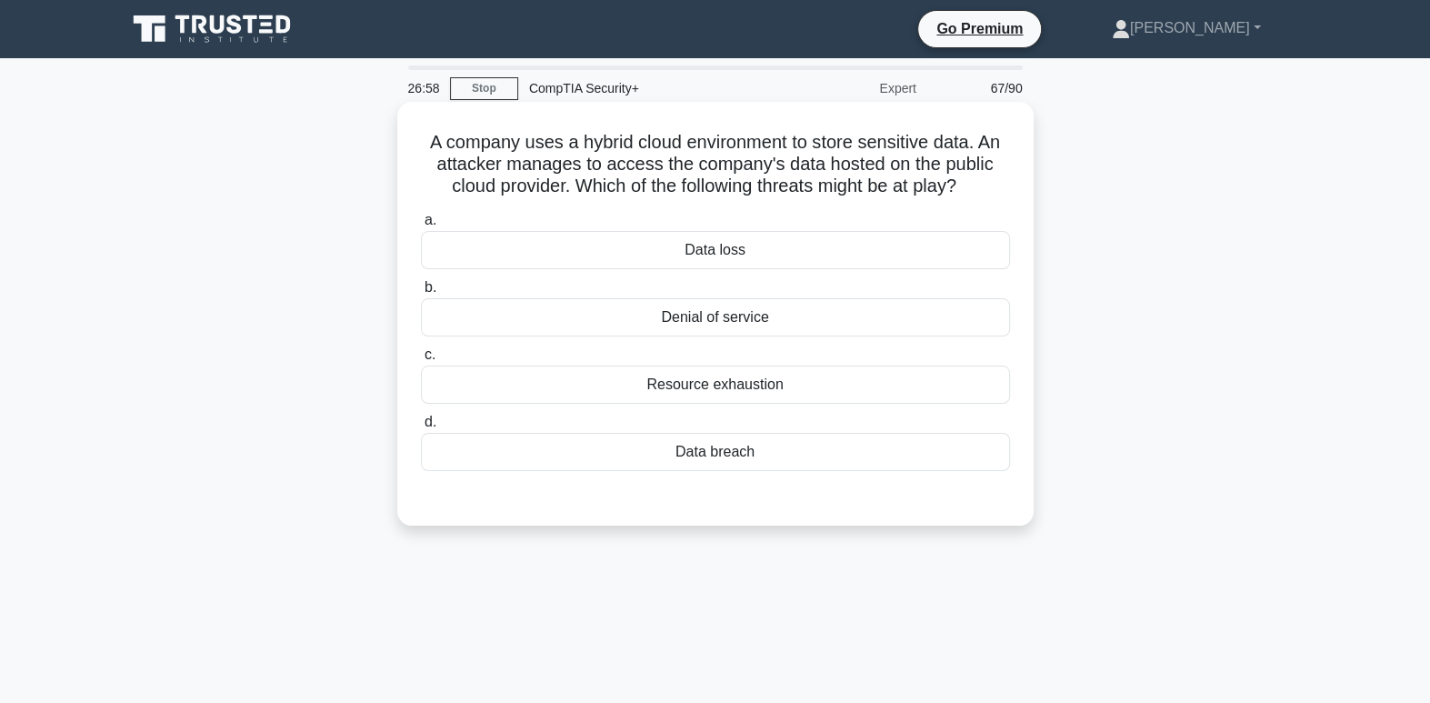
click at [813, 454] on div "Data breach" at bounding box center [715, 452] width 589 height 38
click at [421, 428] on input "d. Data breach" at bounding box center [421, 422] width 0 height 12
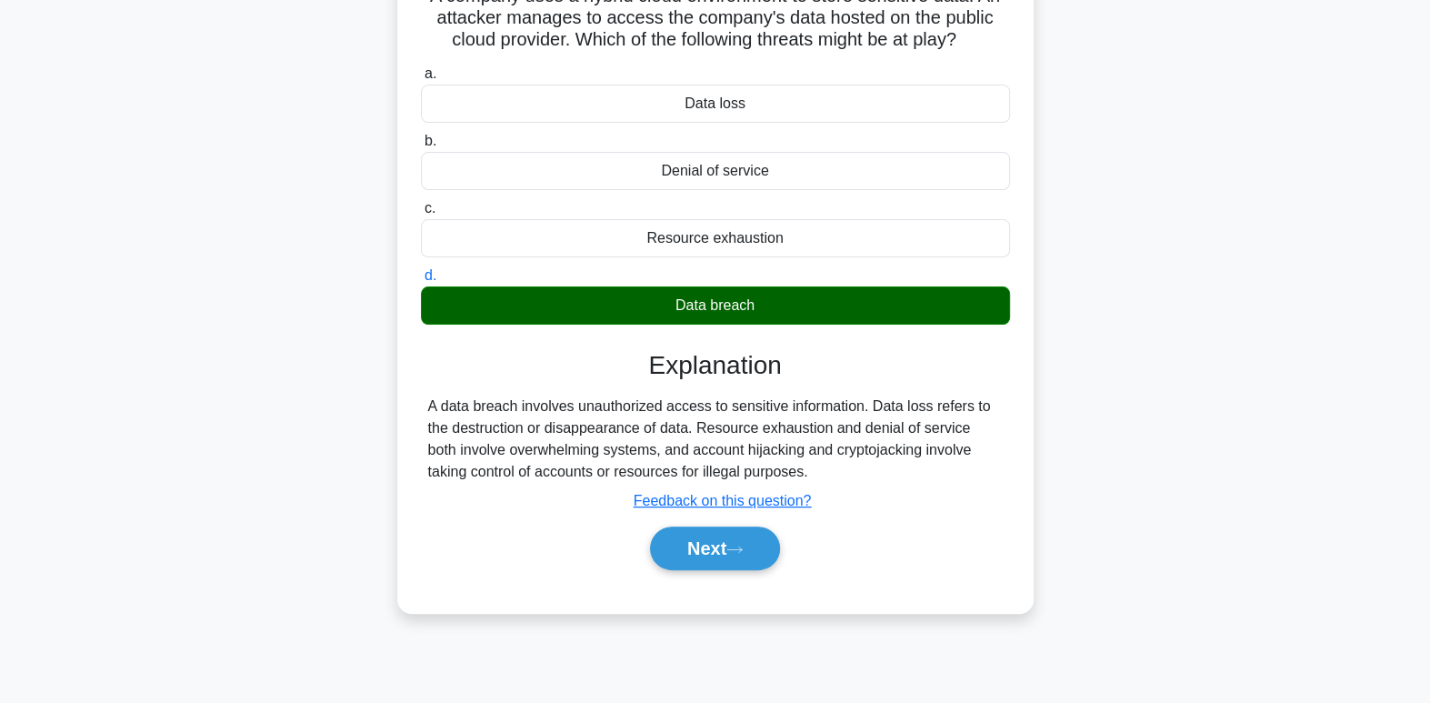
scroll to position [158, 0]
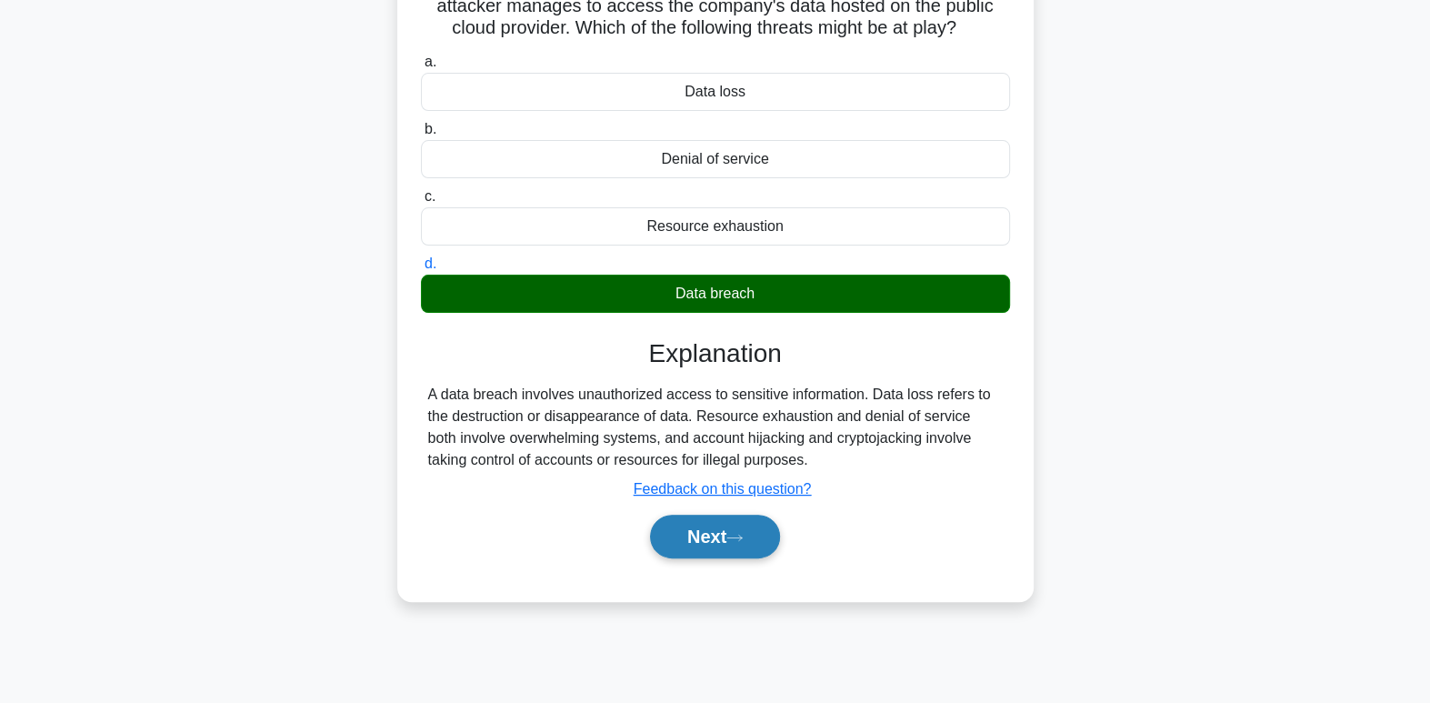
click at [739, 542] on button "Next" at bounding box center [715, 537] width 130 height 44
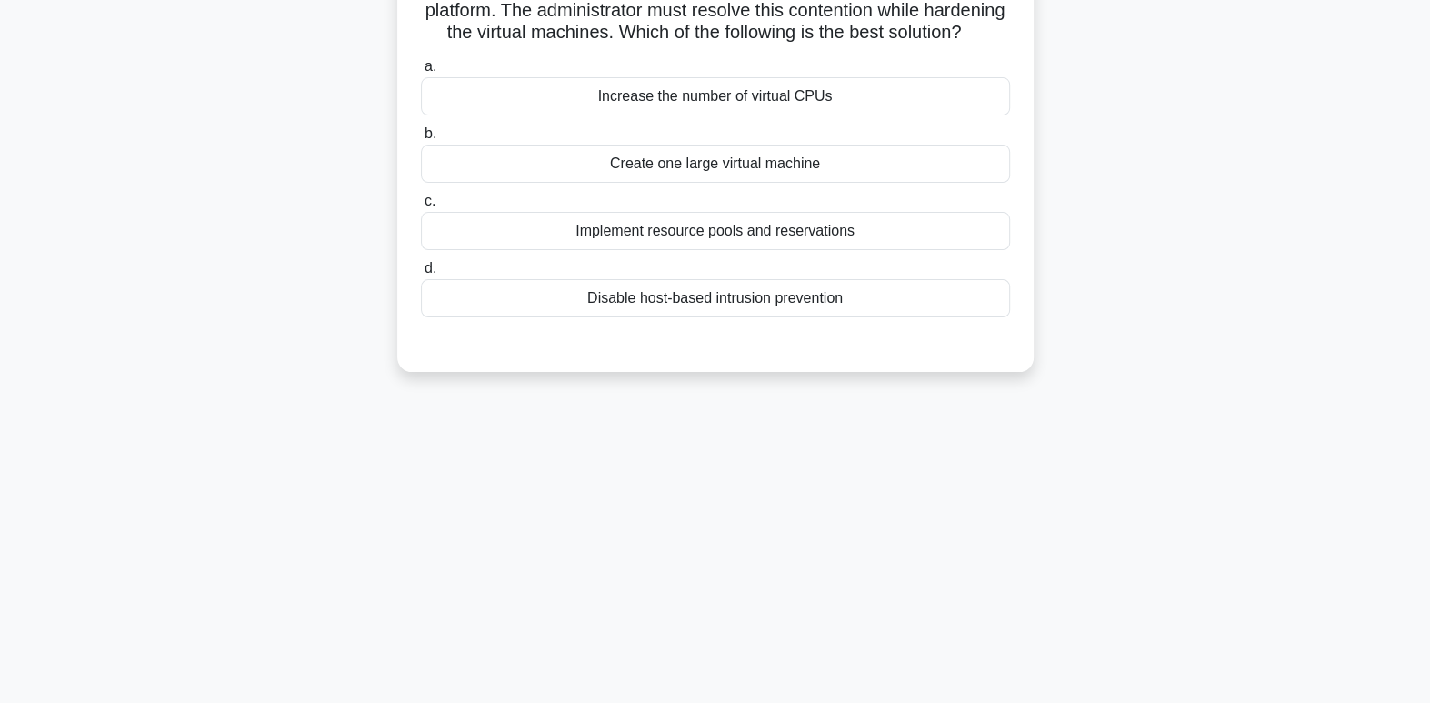
scroll to position [0, 0]
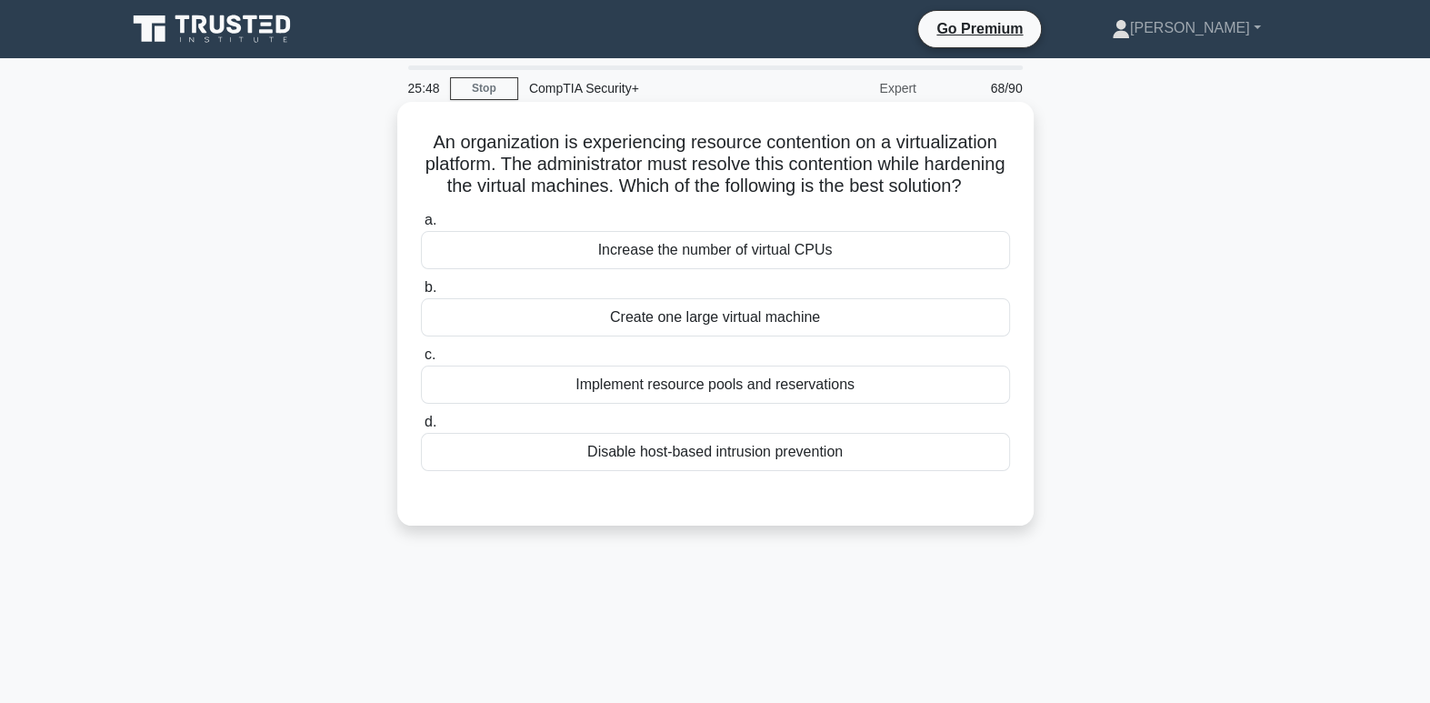
click at [769, 404] on div "Implement resource pools and reservations" at bounding box center [715, 384] width 589 height 38
click at [421, 361] on input "c. Implement resource pools and reservations" at bounding box center [421, 355] width 0 height 12
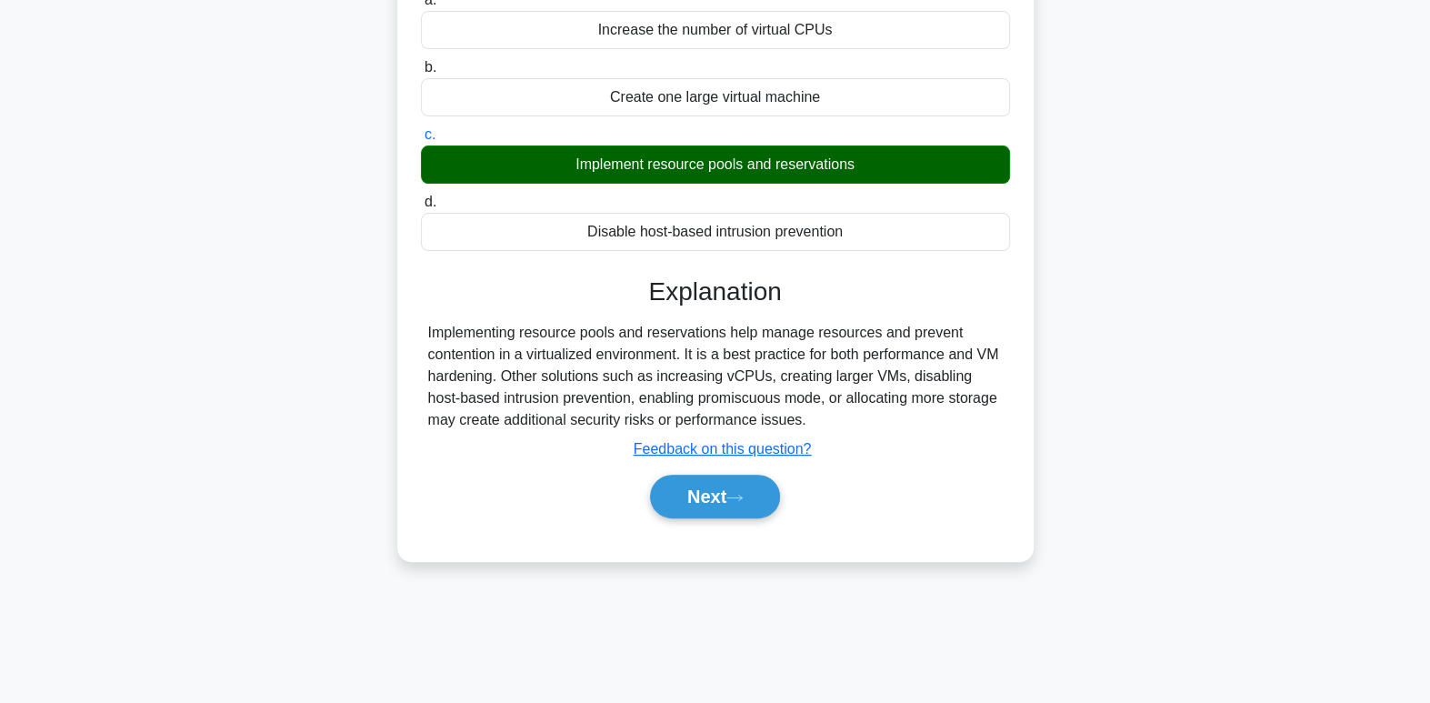
scroll to position [278, 0]
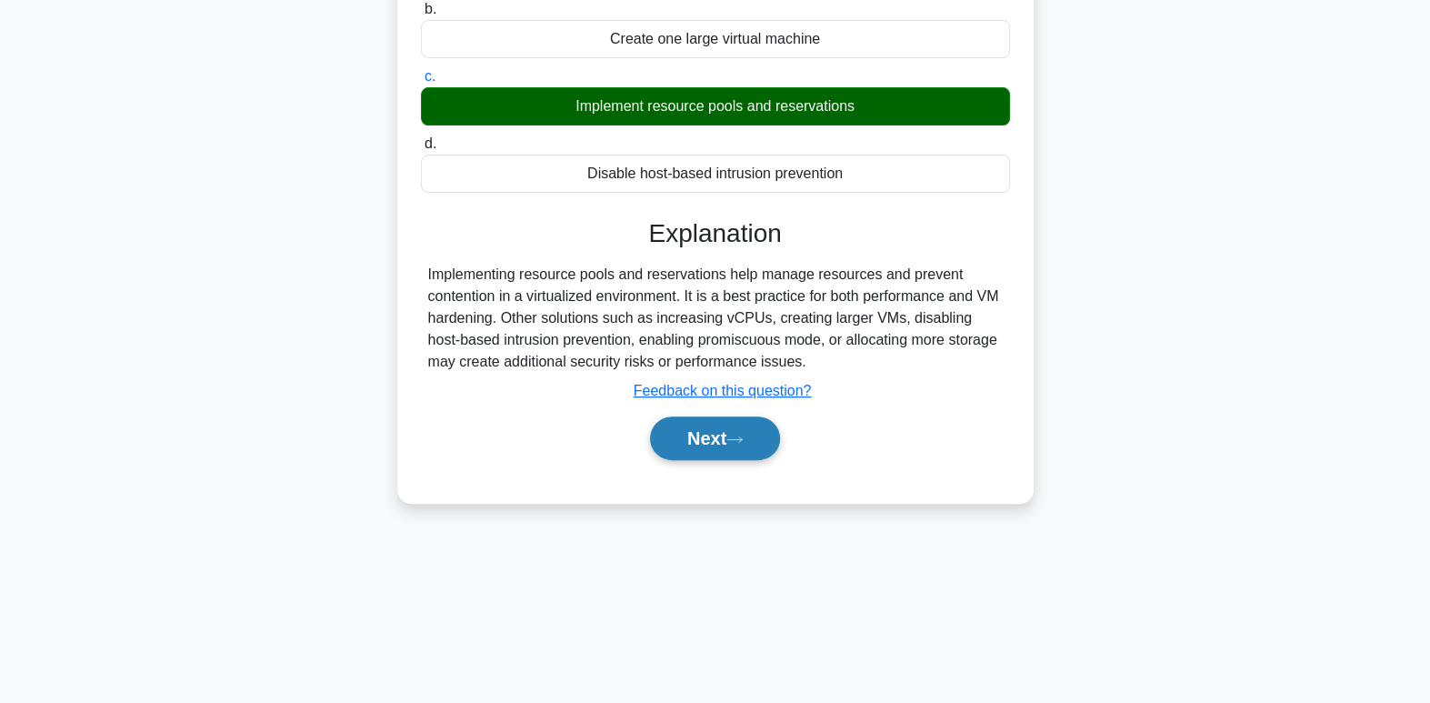
click at [749, 460] on button "Next" at bounding box center [715, 438] width 130 height 44
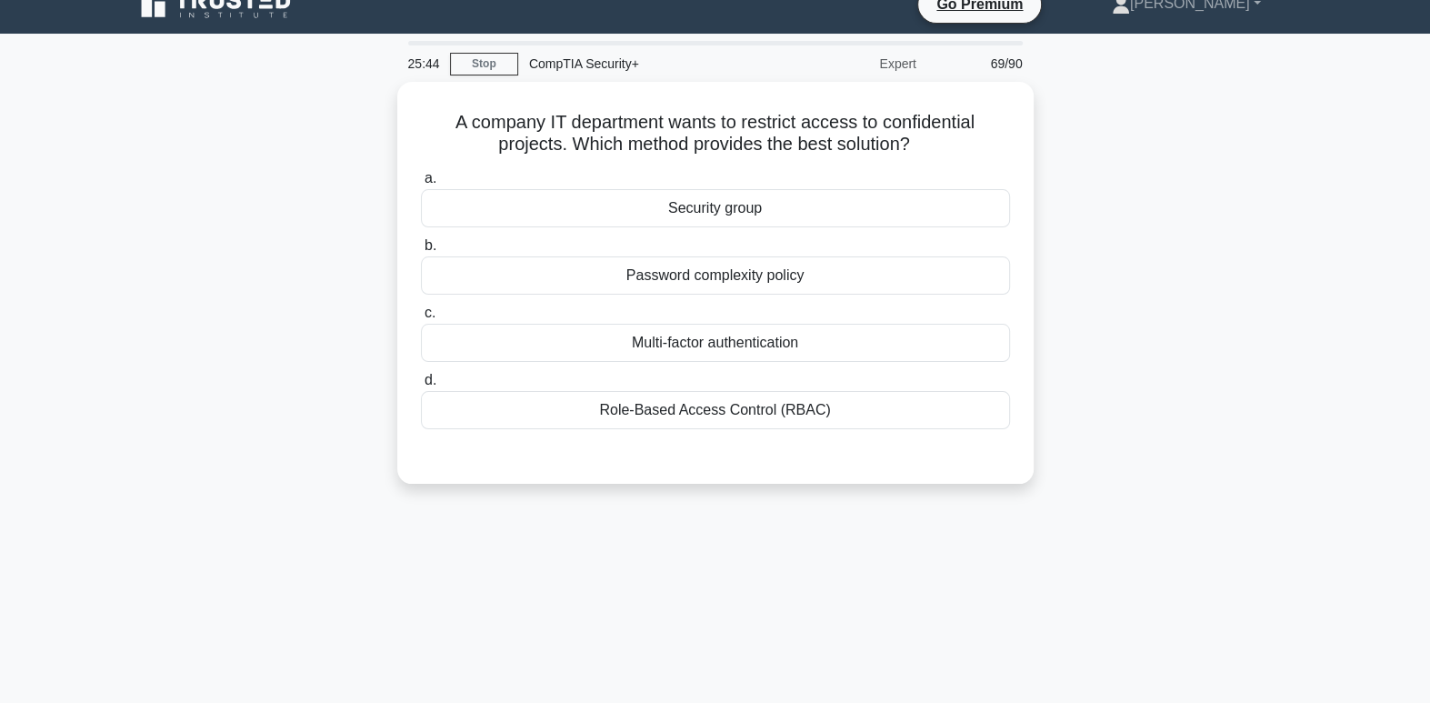
scroll to position [0, 0]
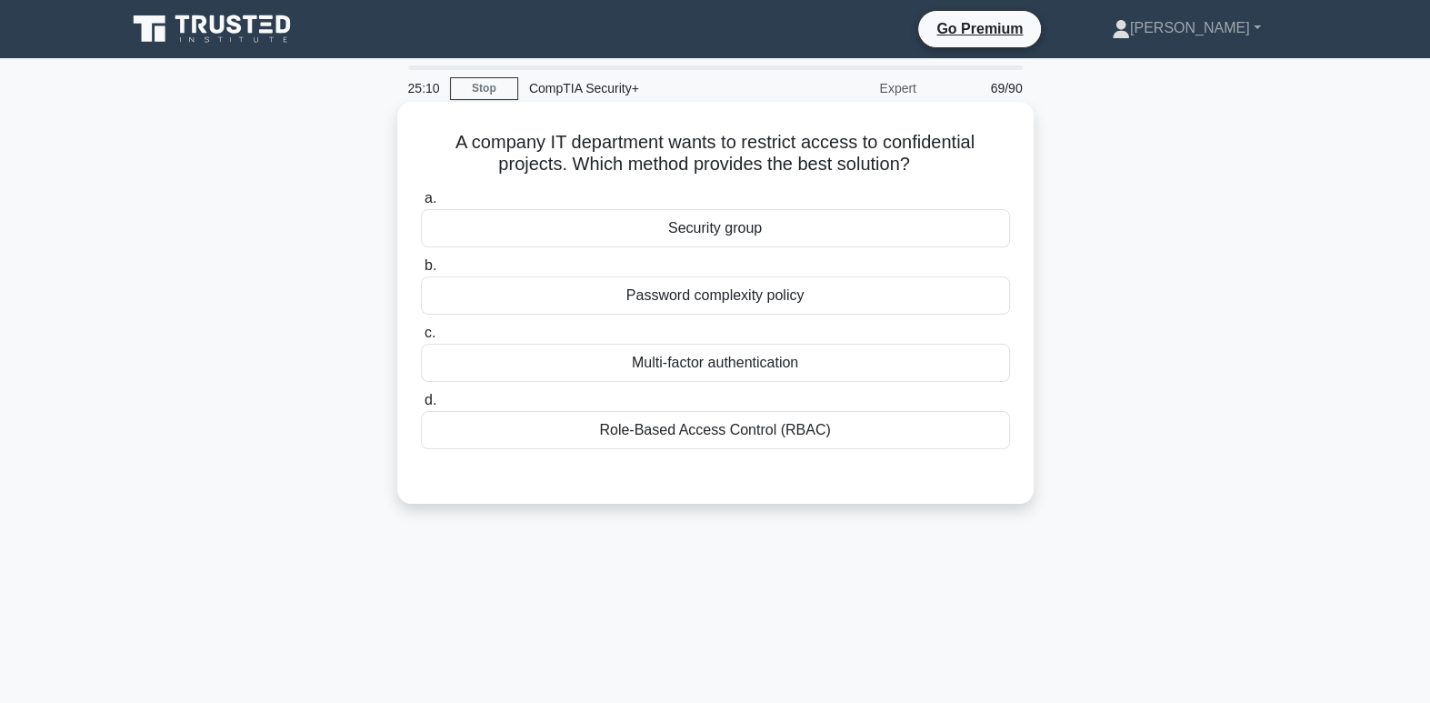
click at [951, 445] on div "Role-Based Access Control (RBAC)" at bounding box center [715, 430] width 589 height 38
click at [421, 406] on input "d. Role-Based Access Control (RBAC)" at bounding box center [421, 401] width 0 height 12
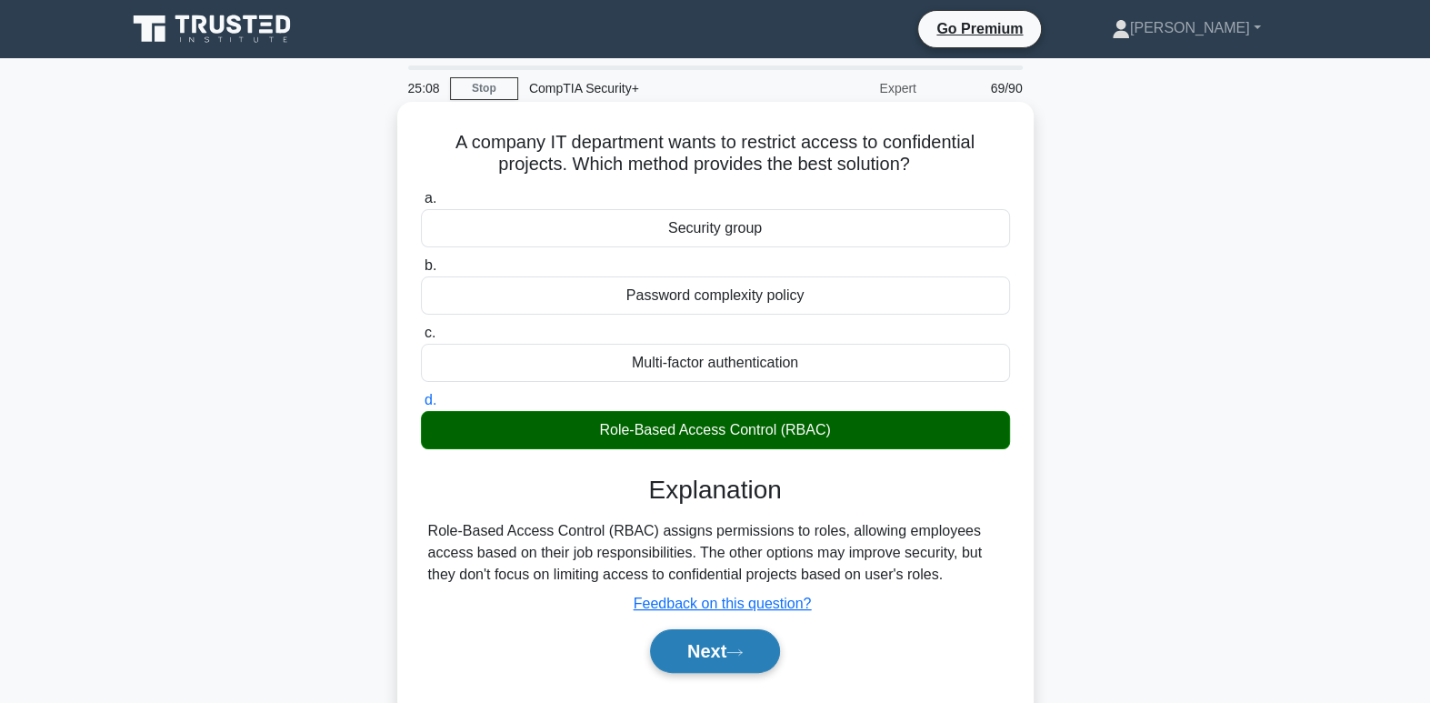
click at [742, 655] on icon at bounding box center [734, 652] width 16 height 10
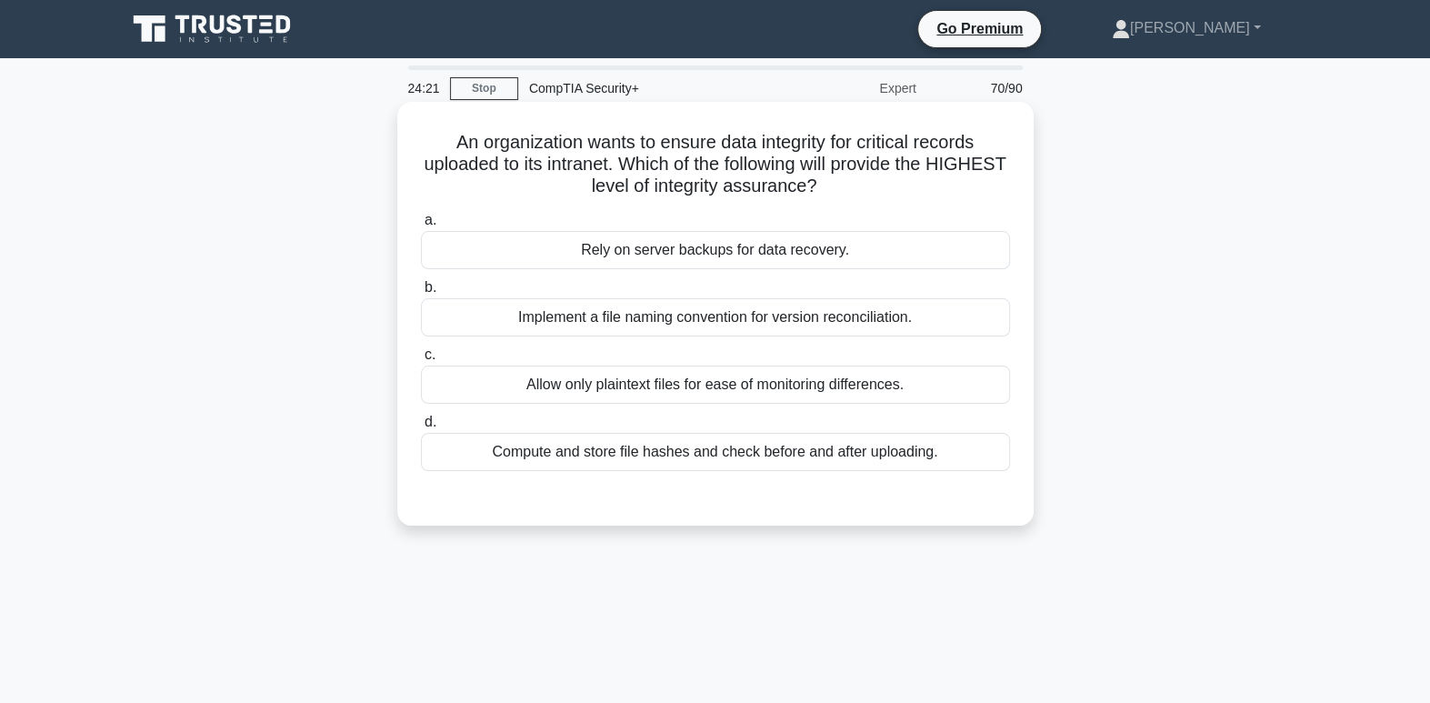
click at [723, 465] on div "Compute and store file hashes and check before and after uploading." at bounding box center [715, 452] width 589 height 38
click at [421, 428] on input "d. Compute and store file hashes and check before and after uploading." at bounding box center [421, 422] width 0 height 12
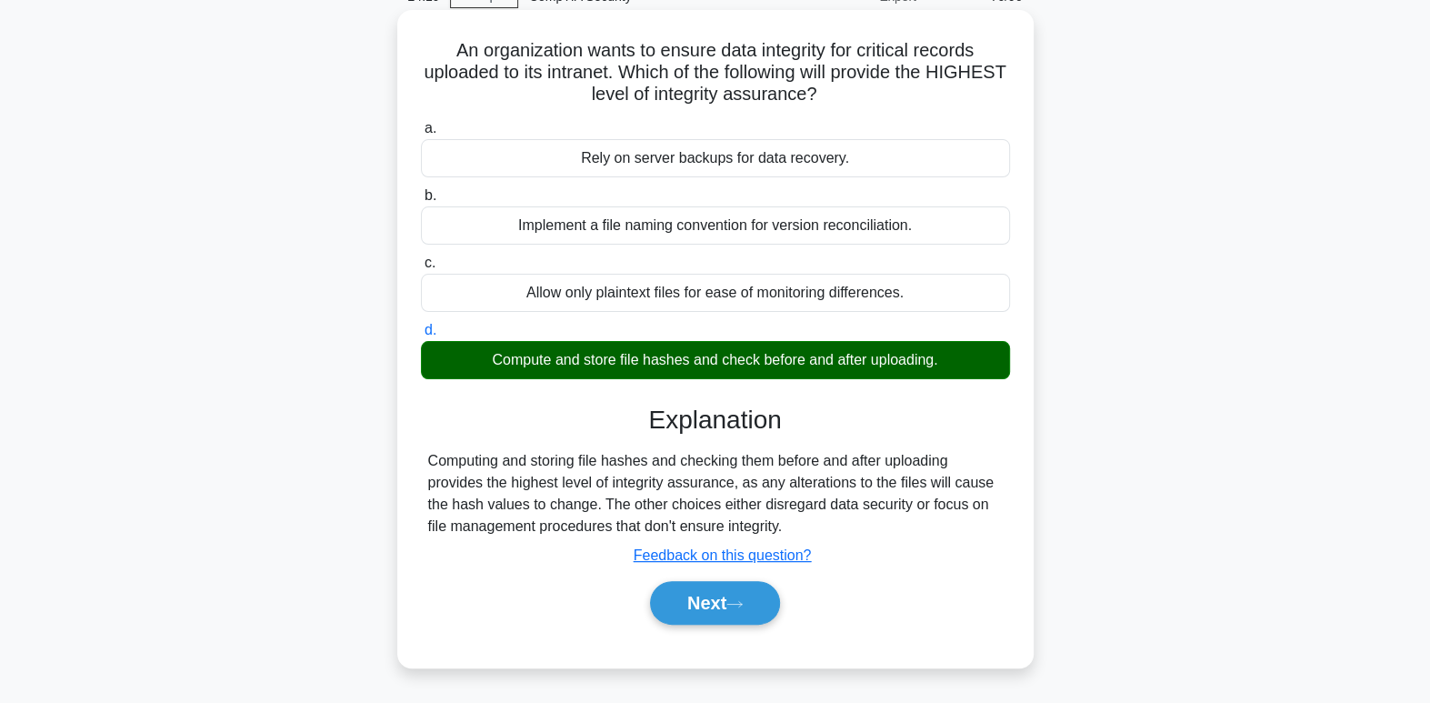
scroll to position [108, 0]
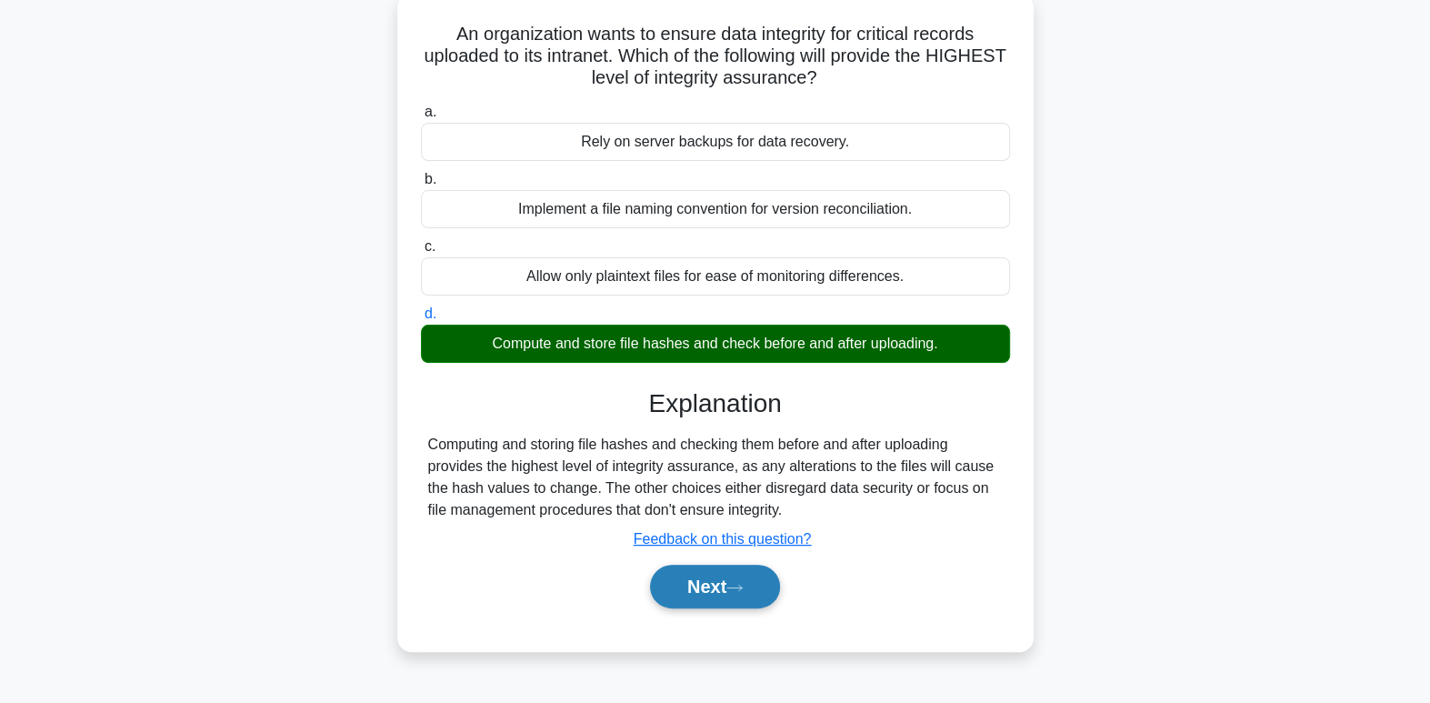
click at [743, 592] on button "Next" at bounding box center [715, 587] width 130 height 44
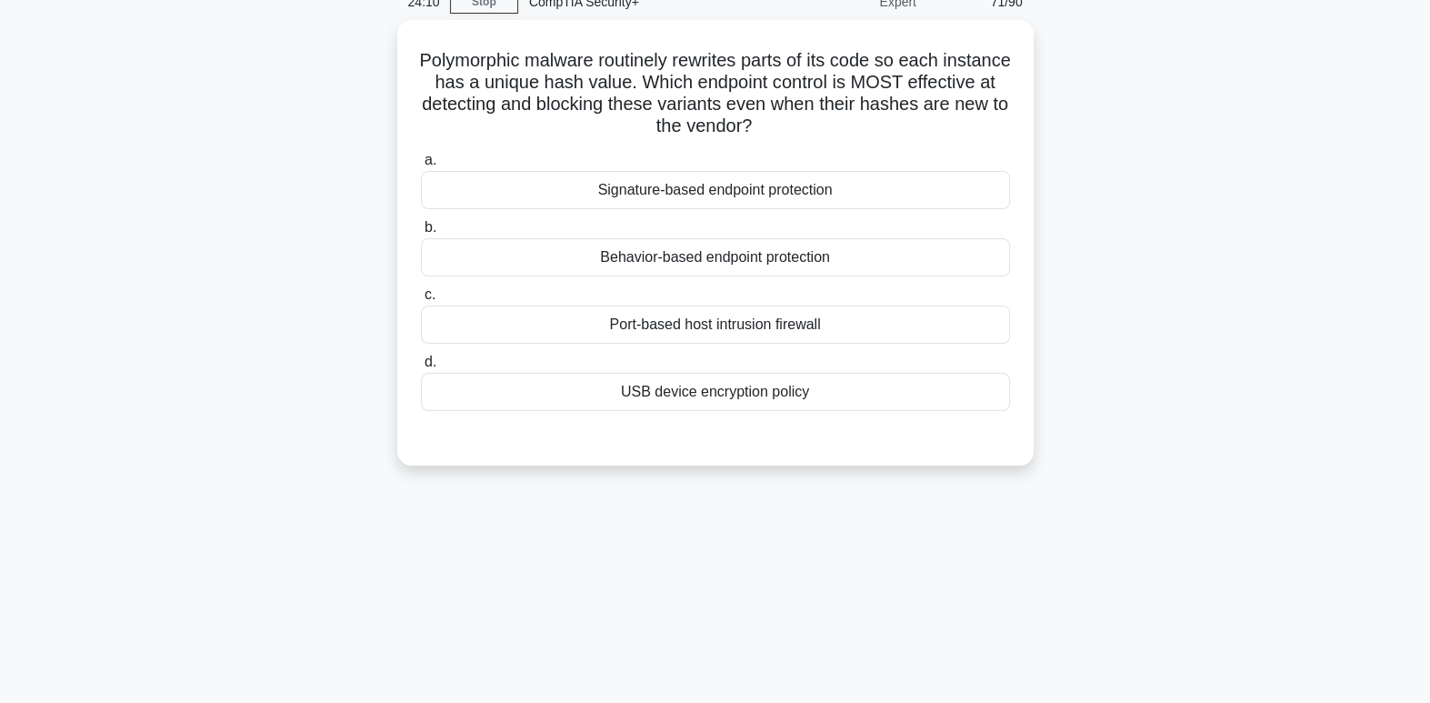
scroll to position [97, 0]
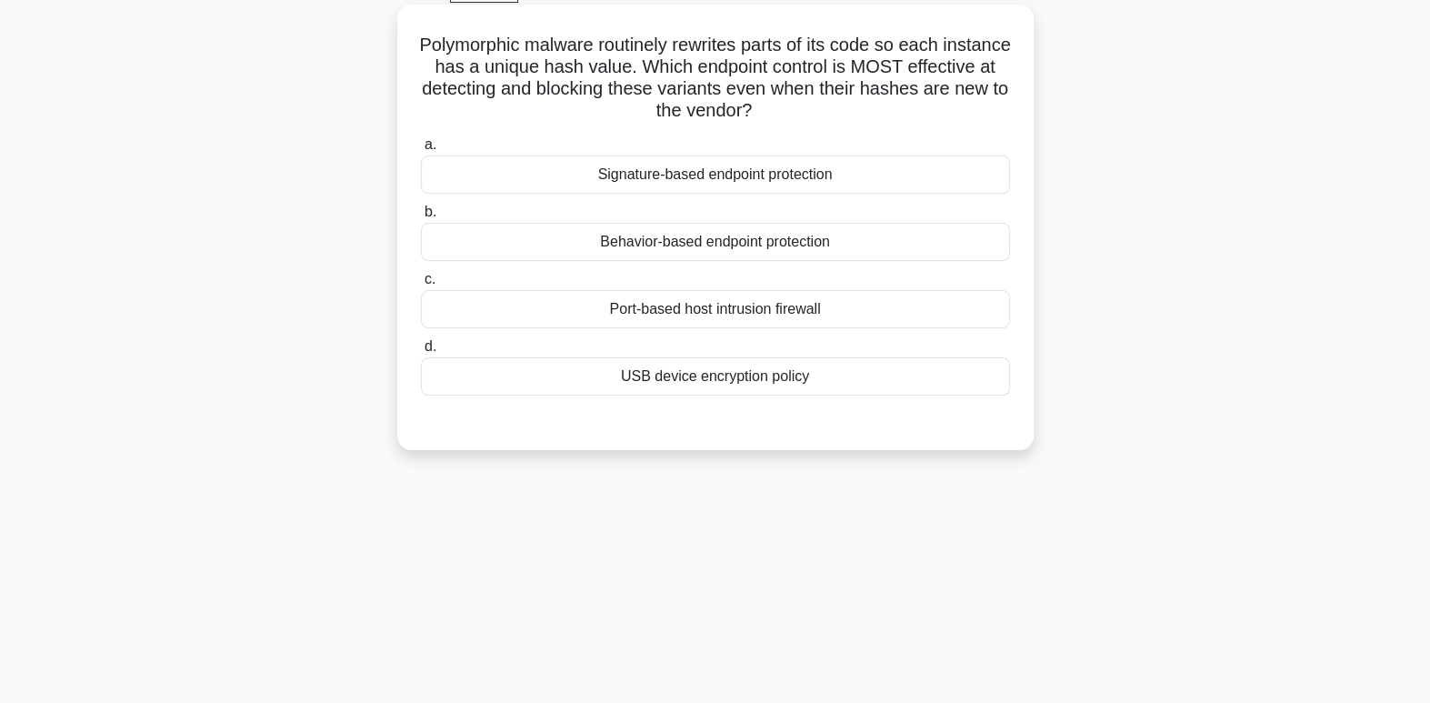
click at [878, 247] on div "Behavior-based endpoint protection" at bounding box center [715, 242] width 589 height 38
click at [421, 218] on input "b. Behavior-based endpoint protection" at bounding box center [421, 212] width 0 height 12
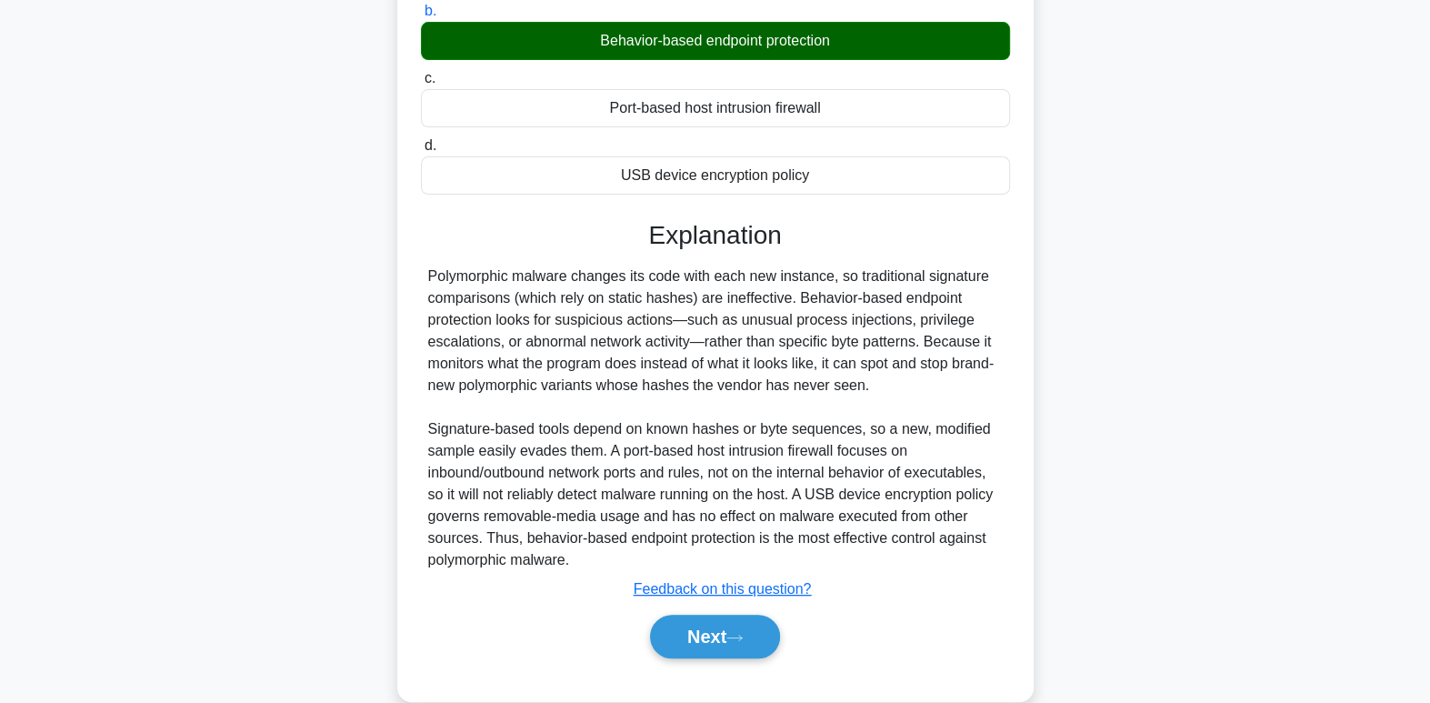
scroll to position [329, 0]
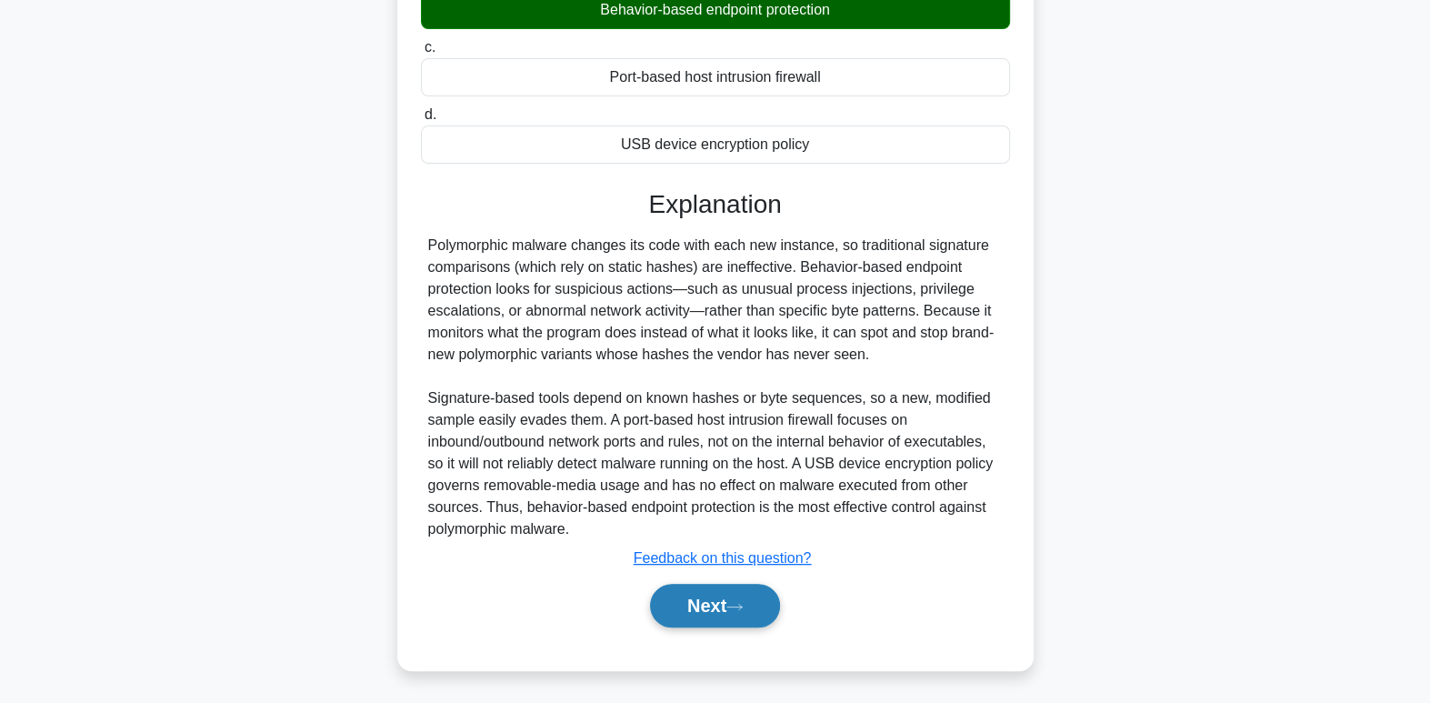
click at [742, 595] on button "Next" at bounding box center [715, 606] width 130 height 44
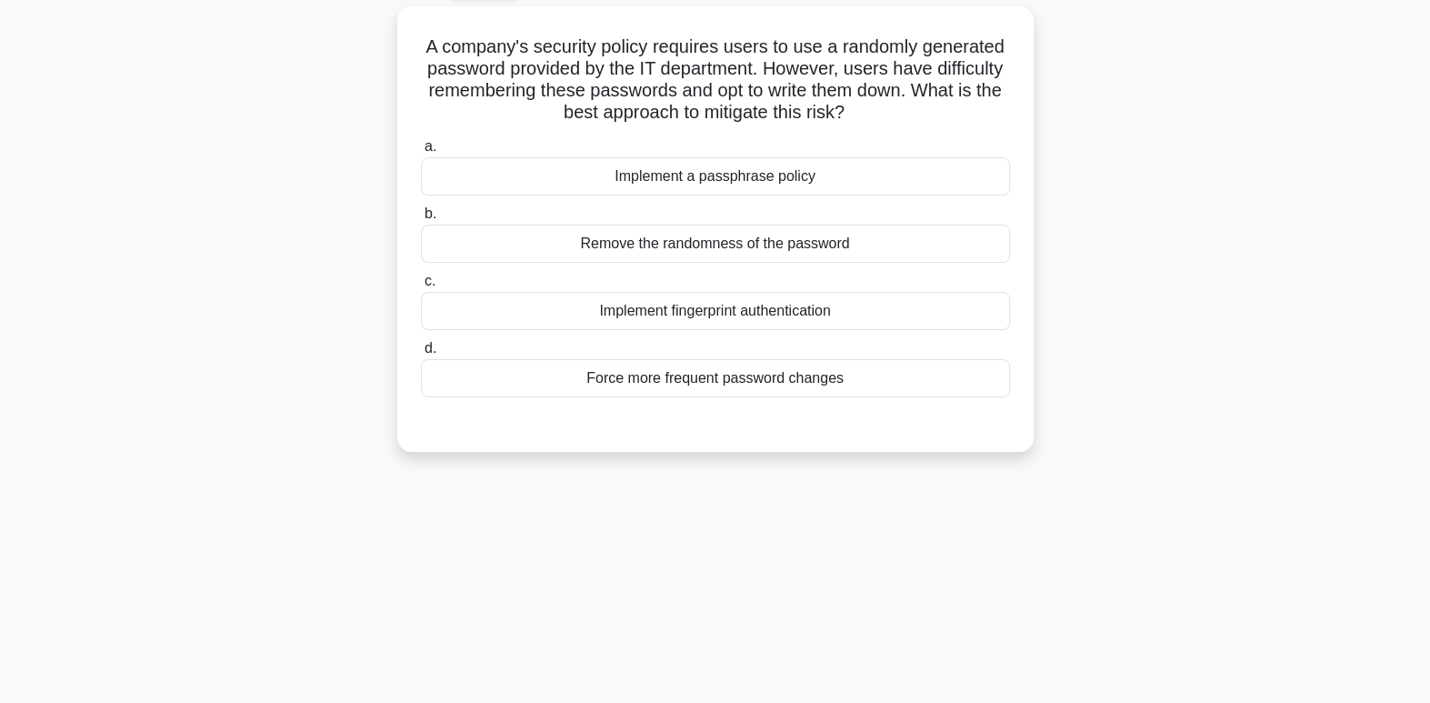
scroll to position [110, 0]
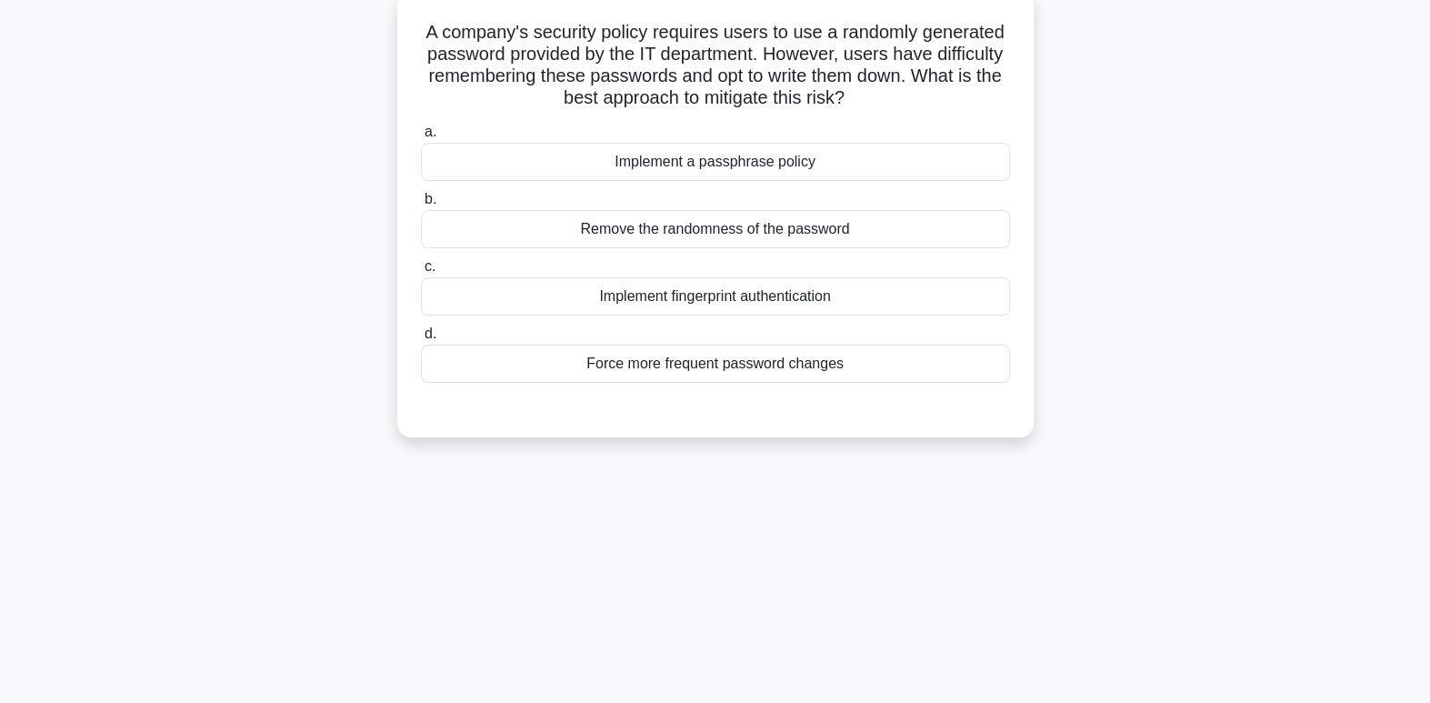
click at [805, 154] on div "Implement a passphrase policy" at bounding box center [715, 162] width 589 height 38
click at [421, 138] on input "a. Implement a passphrase policy" at bounding box center [421, 132] width 0 height 12
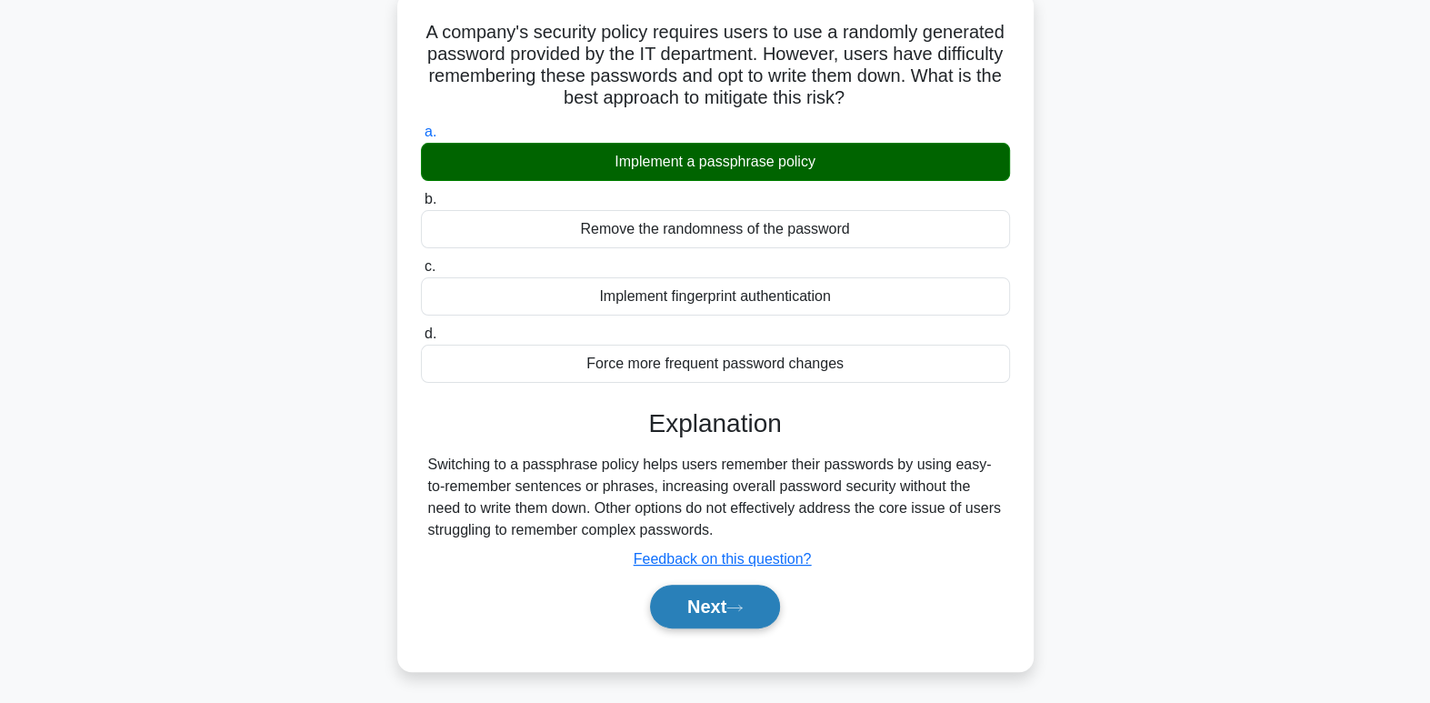
click at [735, 603] on icon at bounding box center [734, 608] width 16 height 10
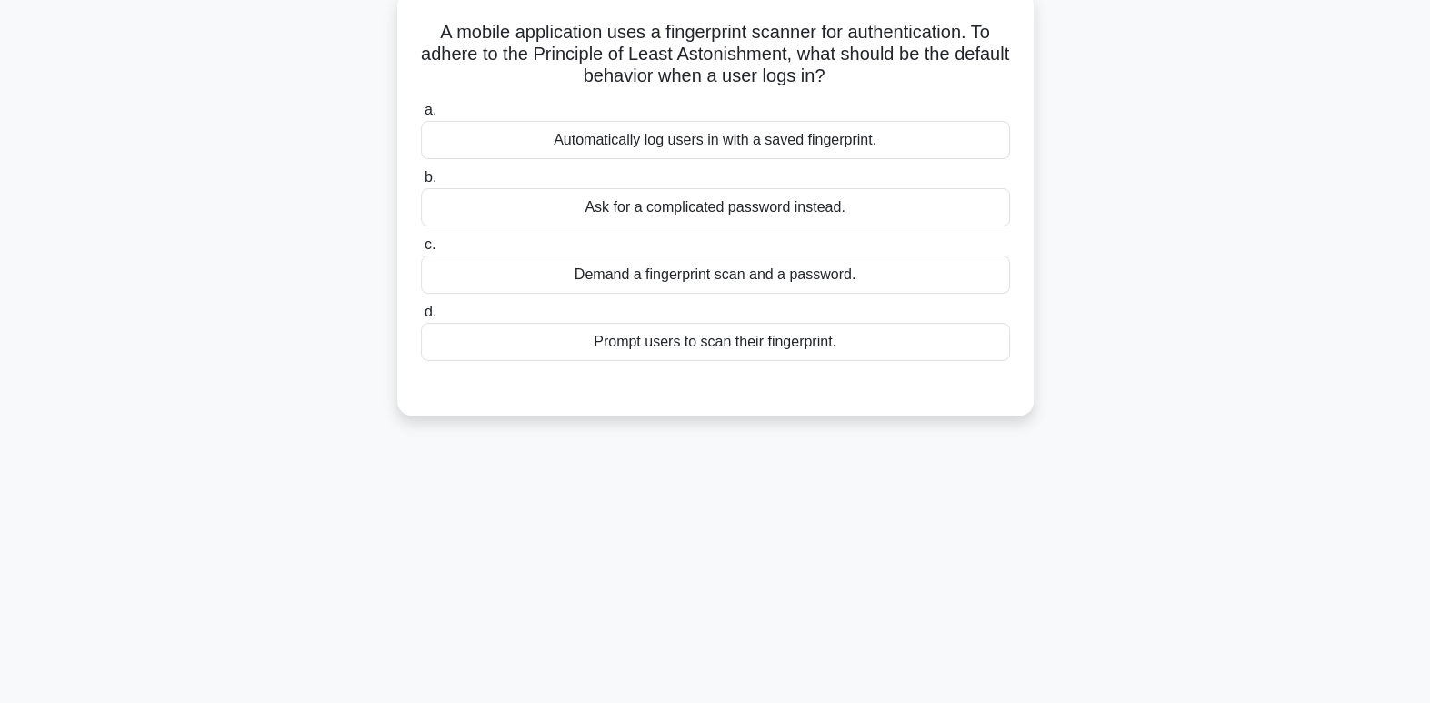
click at [792, 351] on div "Prompt users to scan their fingerprint." at bounding box center [715, 342] width 589 height 38
click at [421, 318] on input "d. Prompt users to scan their fingerprint." at bounding box center [421, 312] width 0 height 12
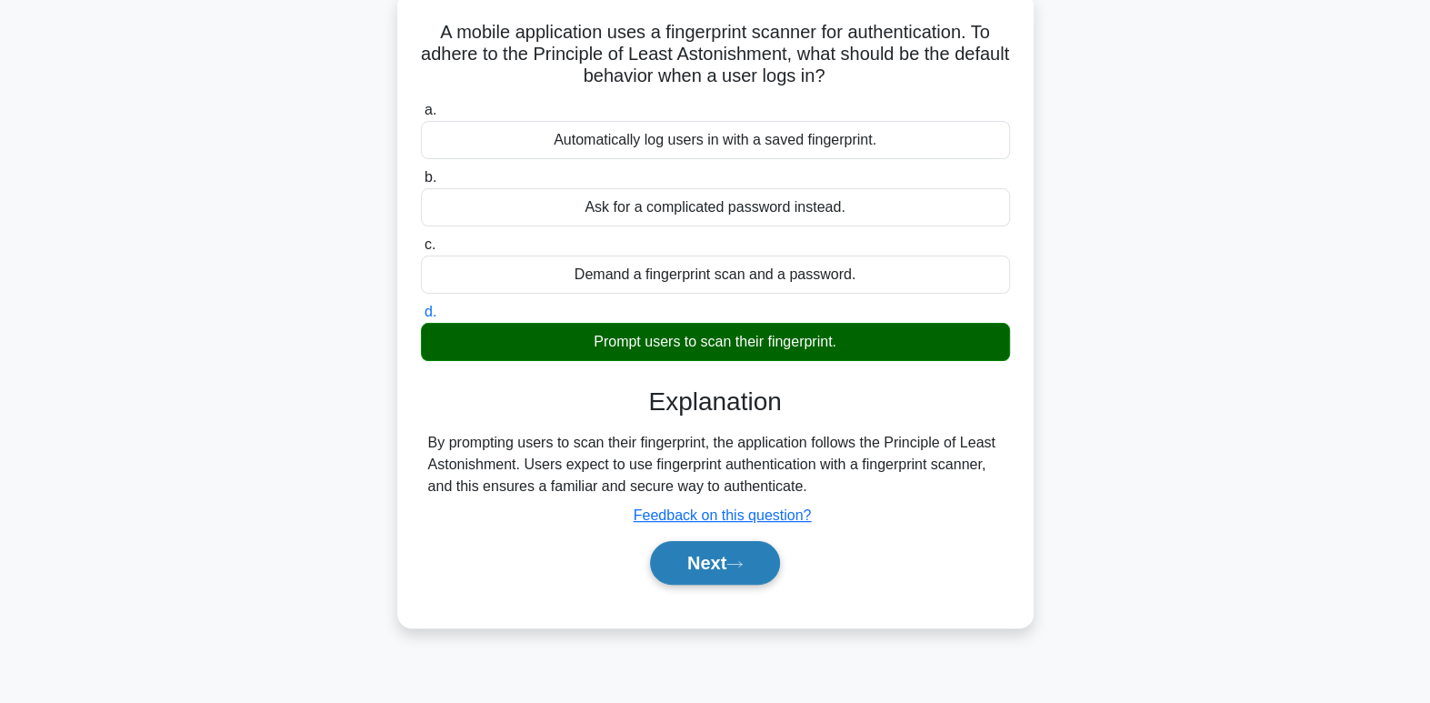
click at [726, 571] on button "Next" at bounding box center [715, 563] width 130 height 44
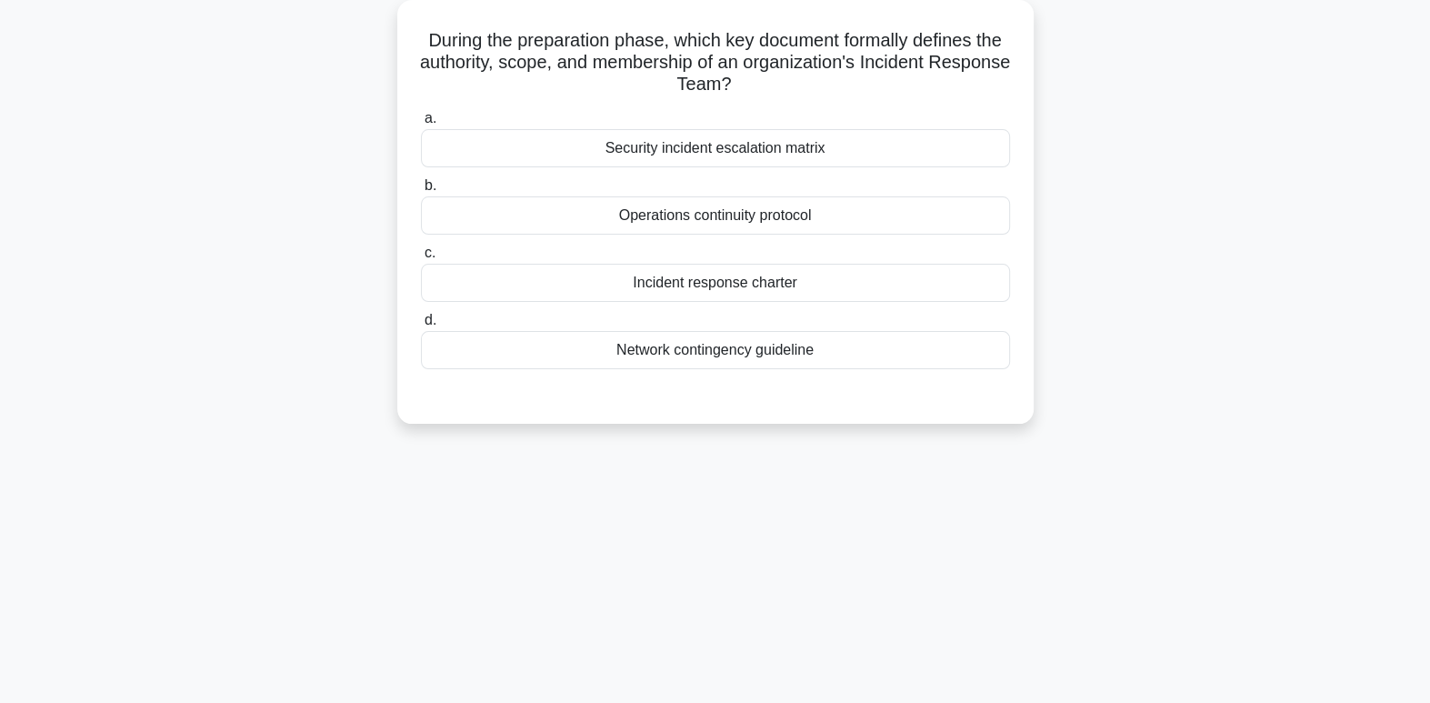
scroll to position [108, 0]
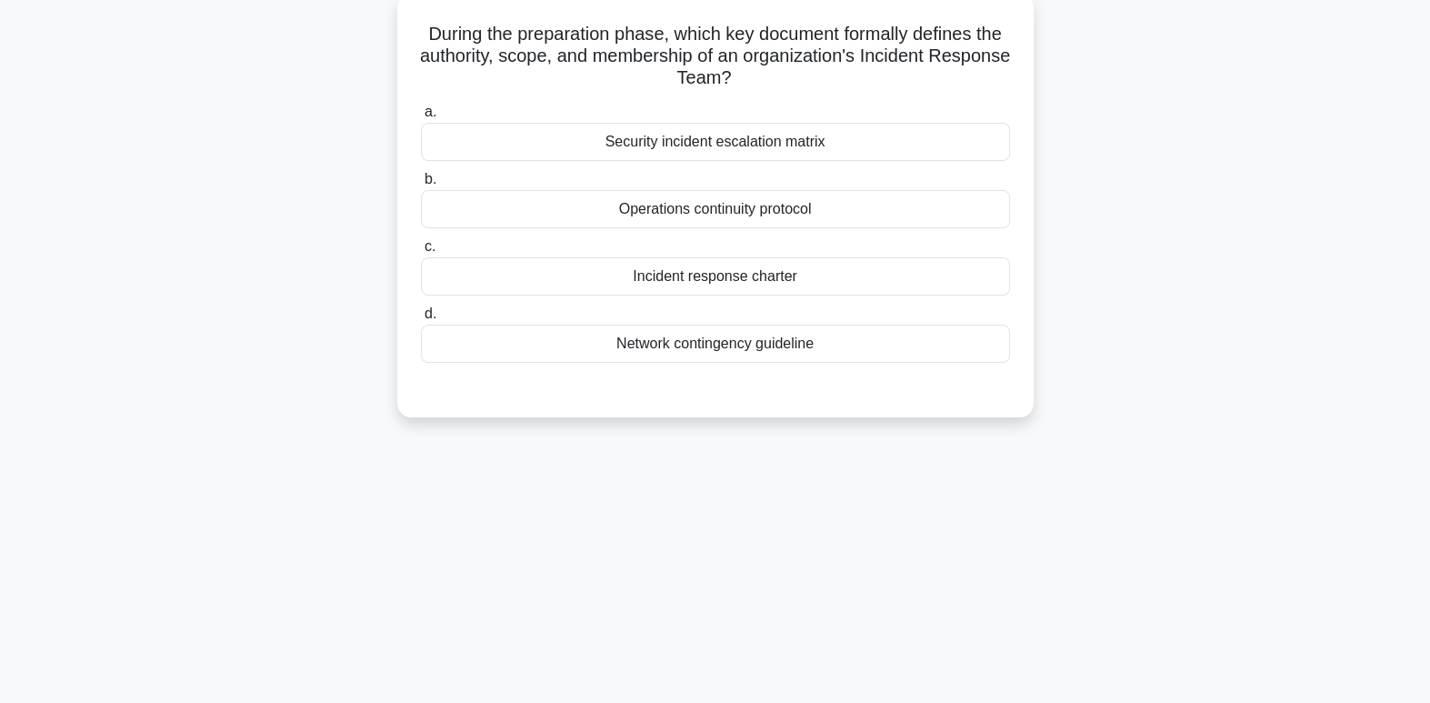
click at [787, 215] on div "Operations continuity protocol" at bounding box center [715, 209] width 589 height 38
click at [421, 185] on input "b. Operations continuity protocol" at bounding box center [421, 180] width 0 height 12
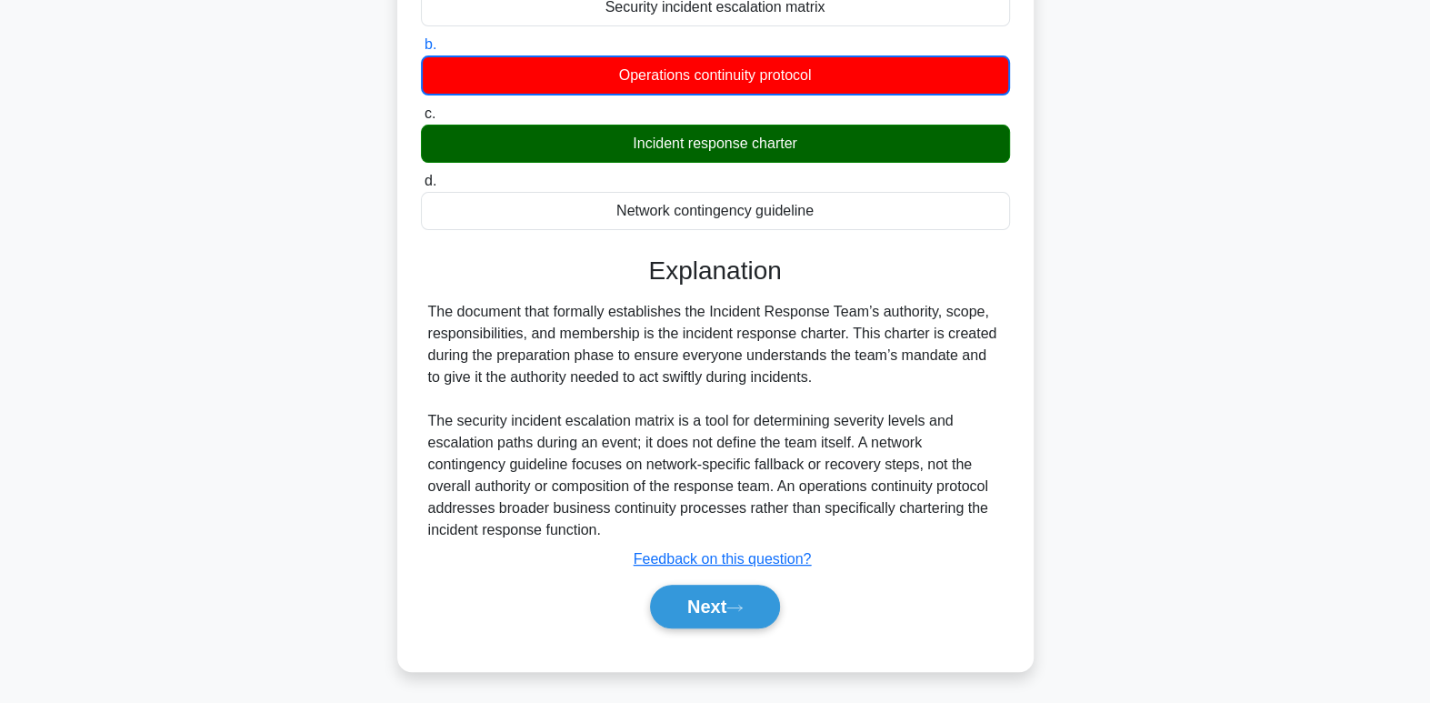
scroll to position [278, 0]
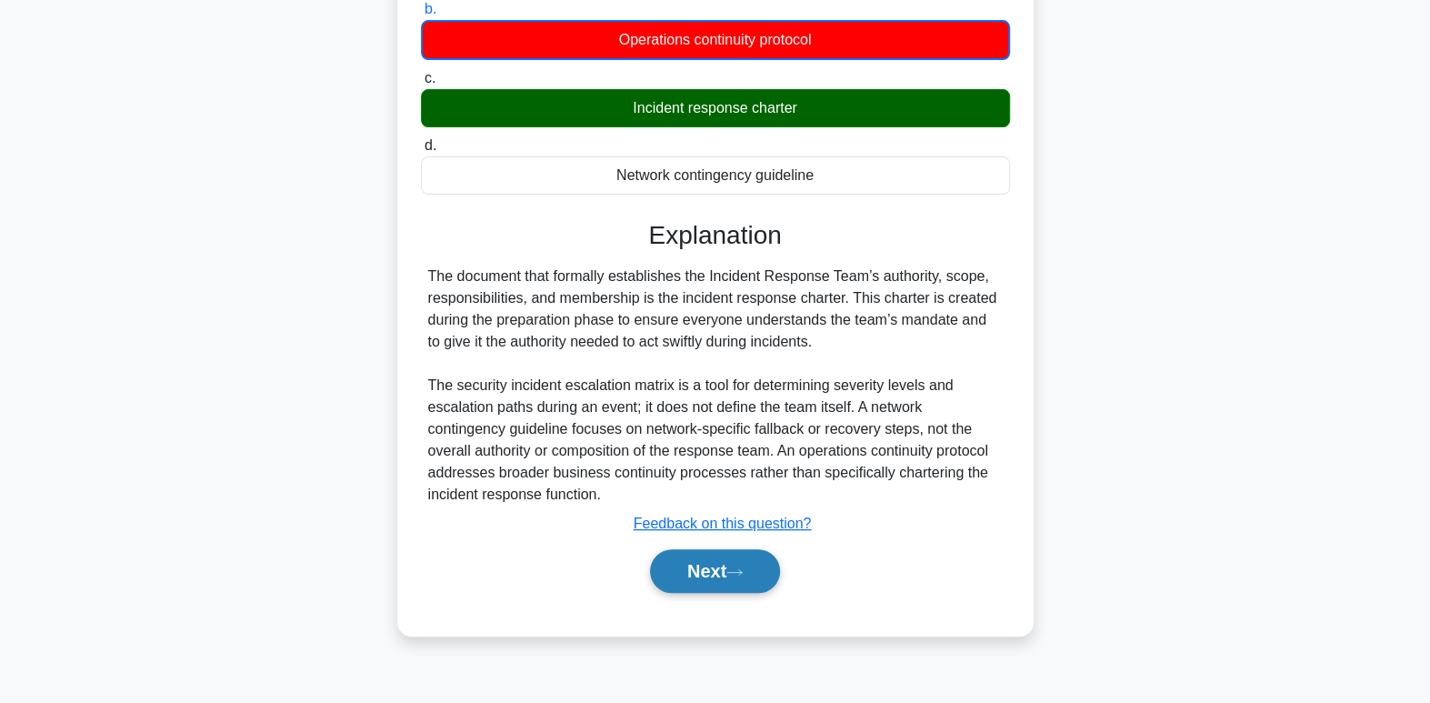
click at [740, 573] on icon at bounding box center [734, 572] width 16 height 10
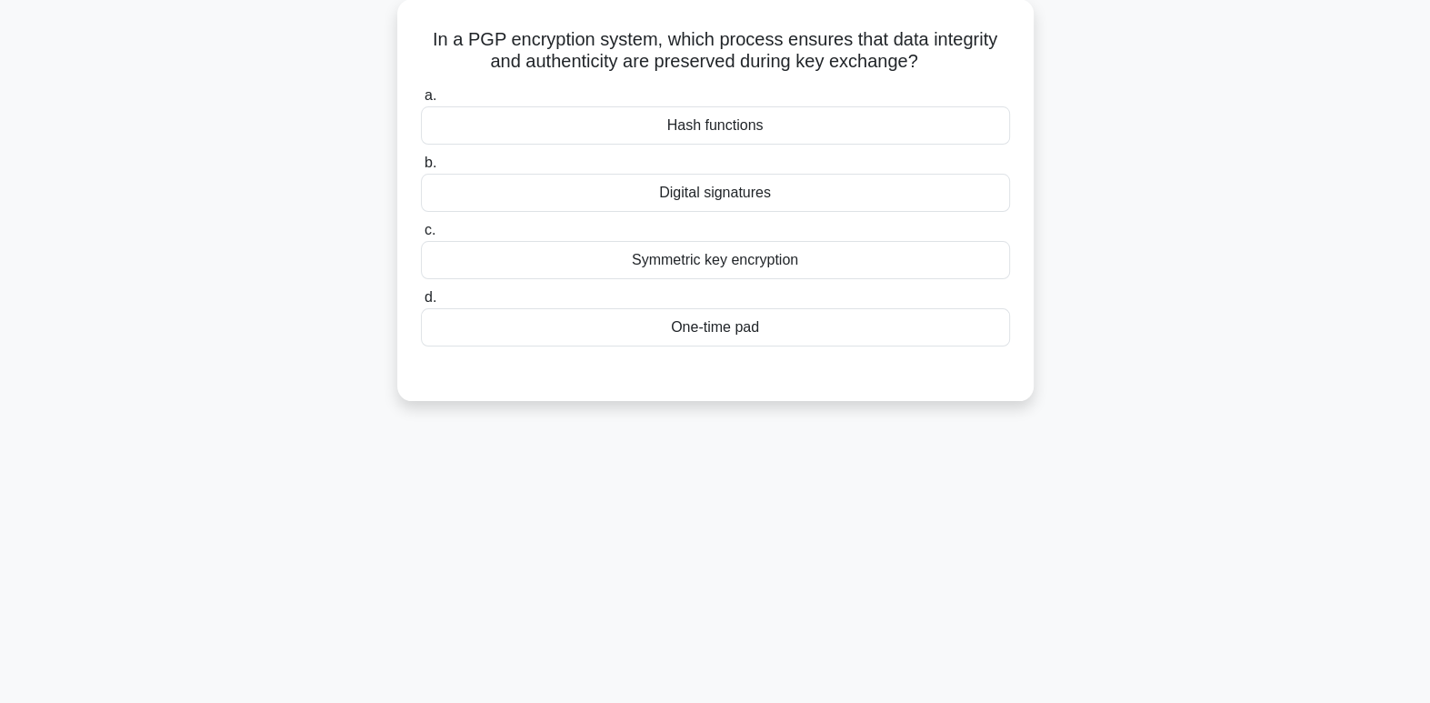
scroll to position [104, 0]
click at [789, 195] on div "Digital signatures" at bounding box center [715, 192] width 589 height 38
click at [421, 168] on input "b. Digital signatures" at bounding box center [421, 162] width 0 height 12
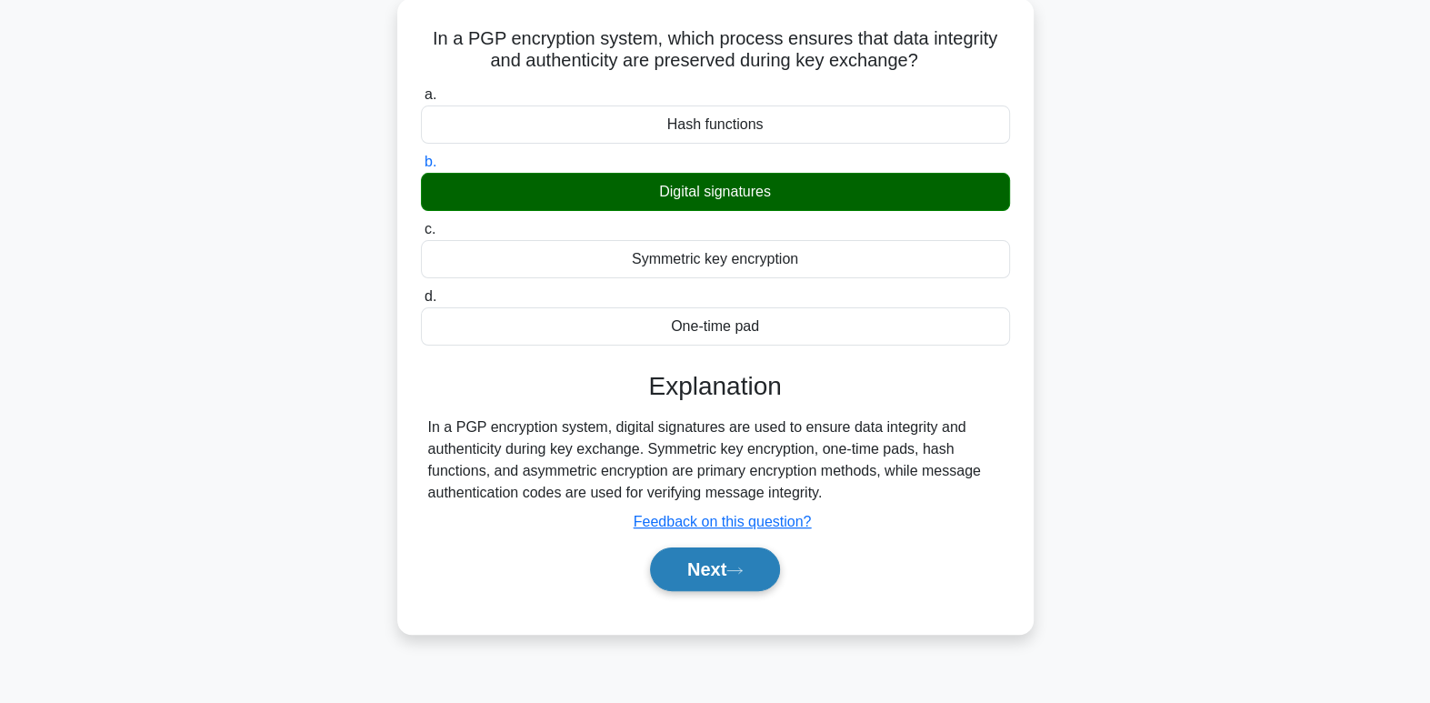
click at [731, 555] on button "Next" at bounding box center [715, 569] width 130 height 44
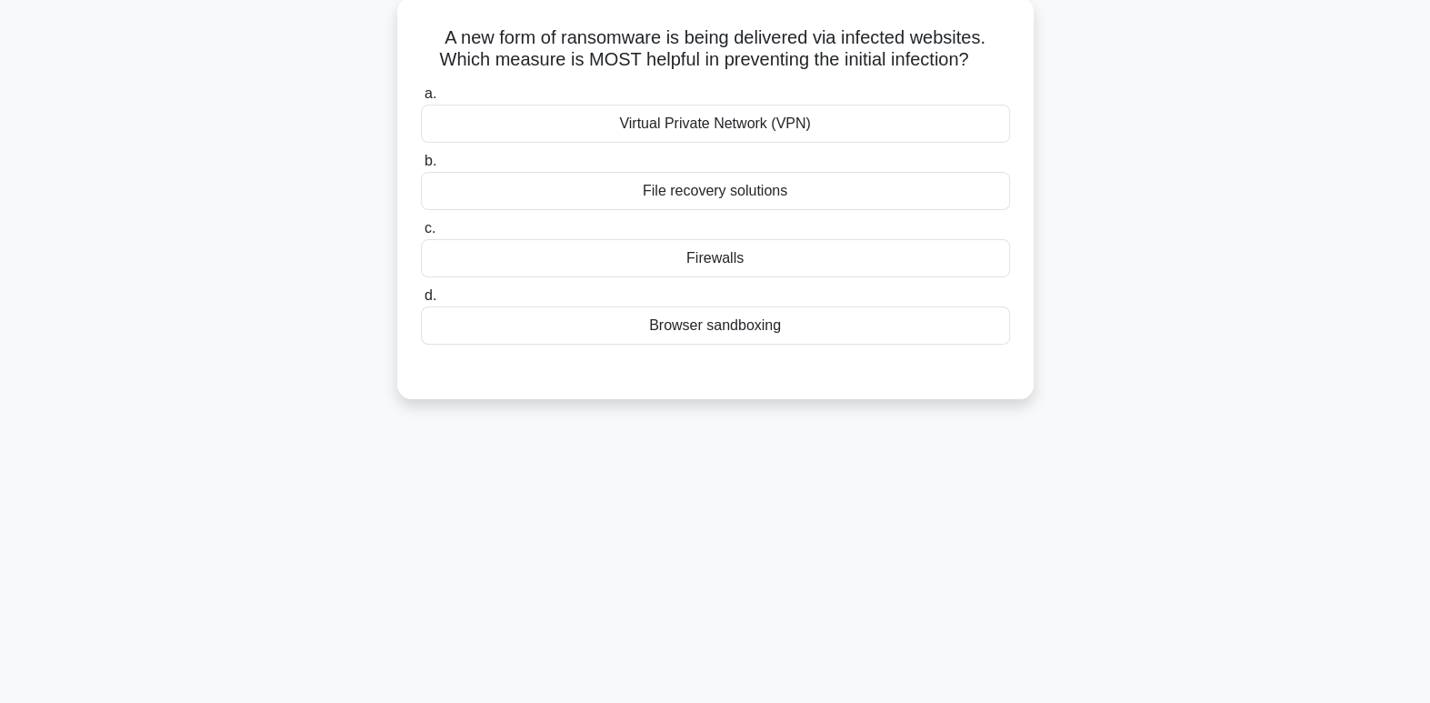
scroll to position [106, 0]
click at [775, 117] on div "Virtual Private Network (VPN)" at bounding box center [715, 122] width 589 height 38
click at [421, 98] on input "a. Virtual Private Network (VPN)" at bounding box center [421, 92] width 0 height 12
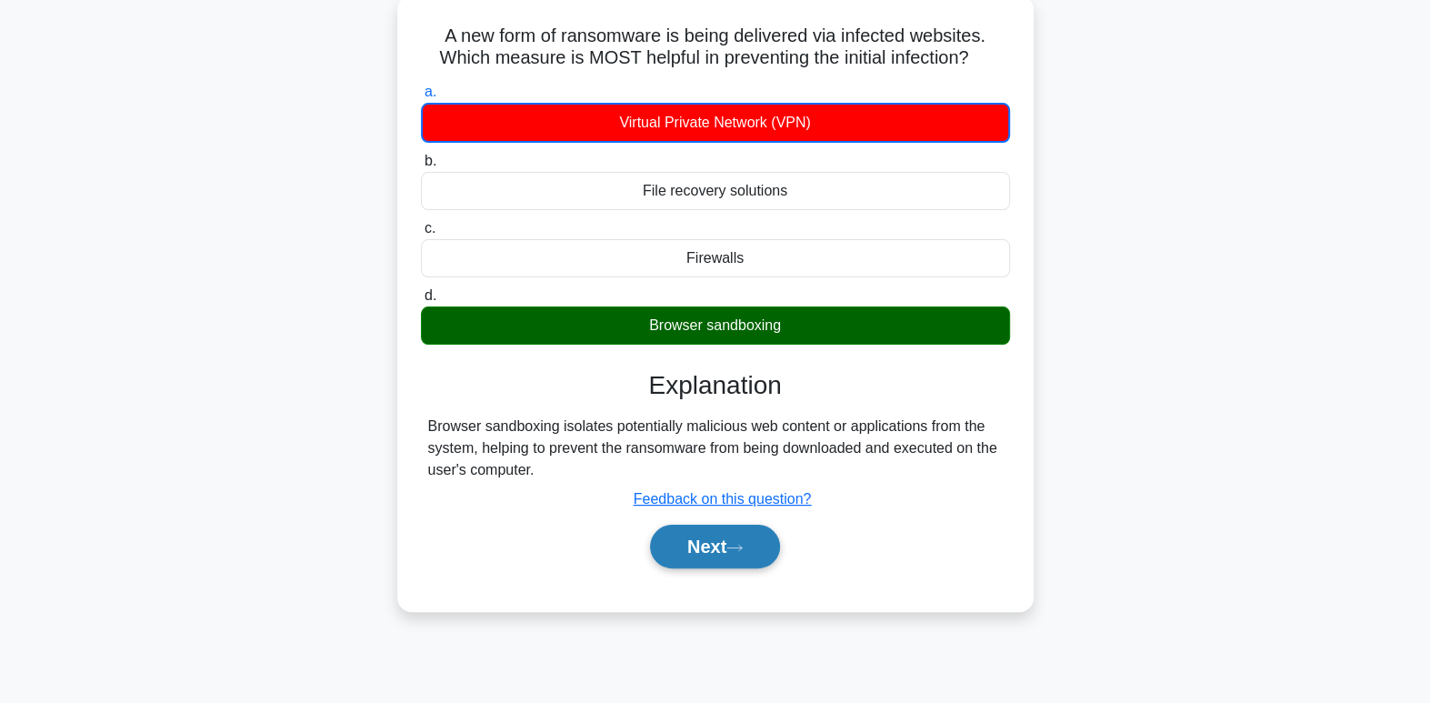
click at [770, 542] on button "Next" at bounding box center [715, 547] width 130 height 44
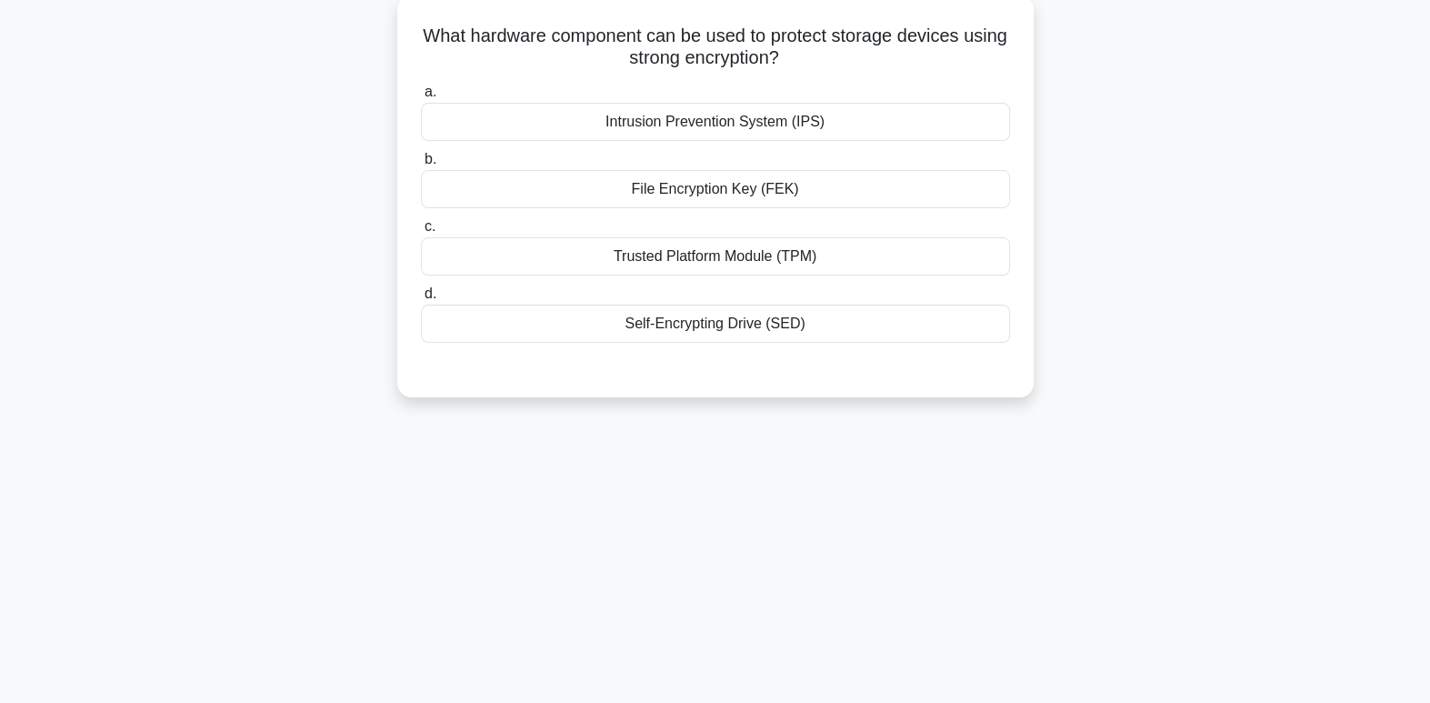
click at [841, 184] on div "File Encryption Key (FEK)" at bounding box center [715, 189] width 589 height 38
click at [421, 165] on input "b. File Encryption Key (FEK)" at bounding box center [421, 160] width 0 height 12
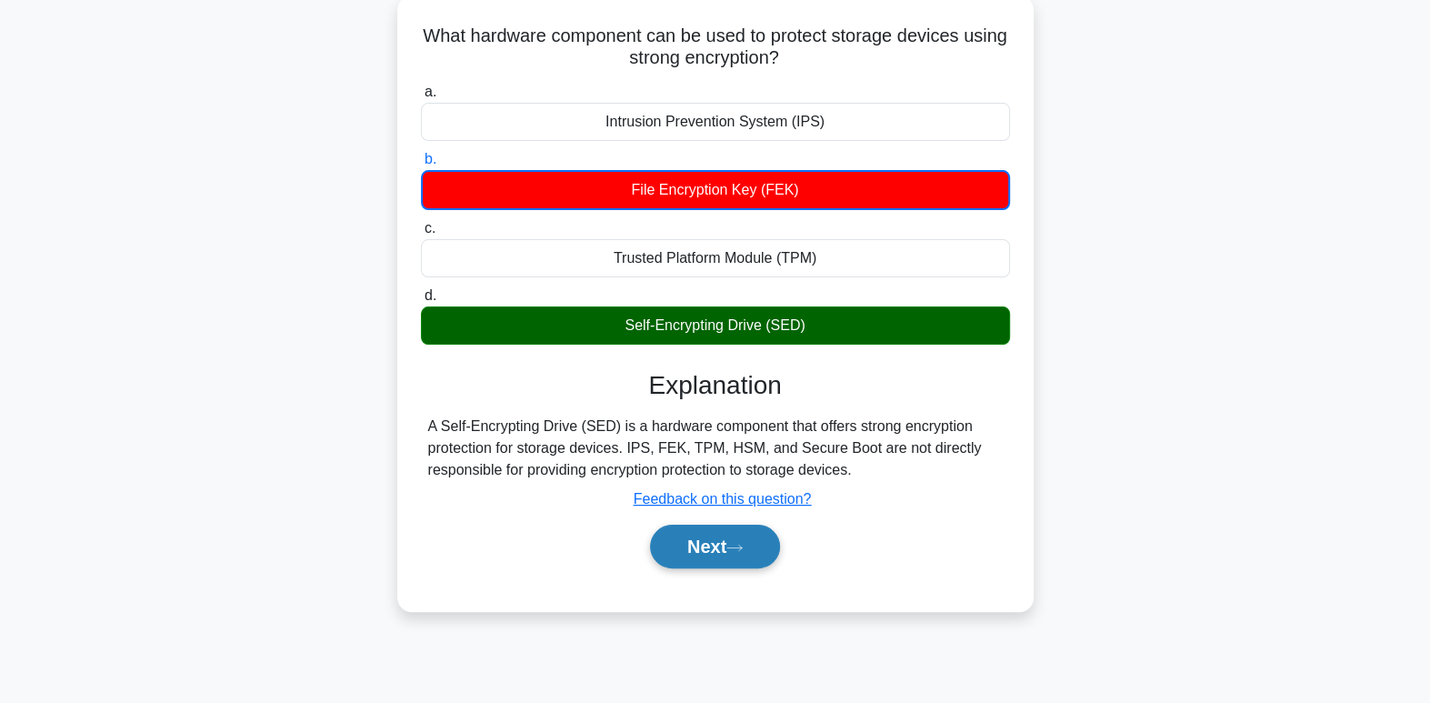
click at [743, 546] on icon at bounding box center [734, 548] width 16 height 10
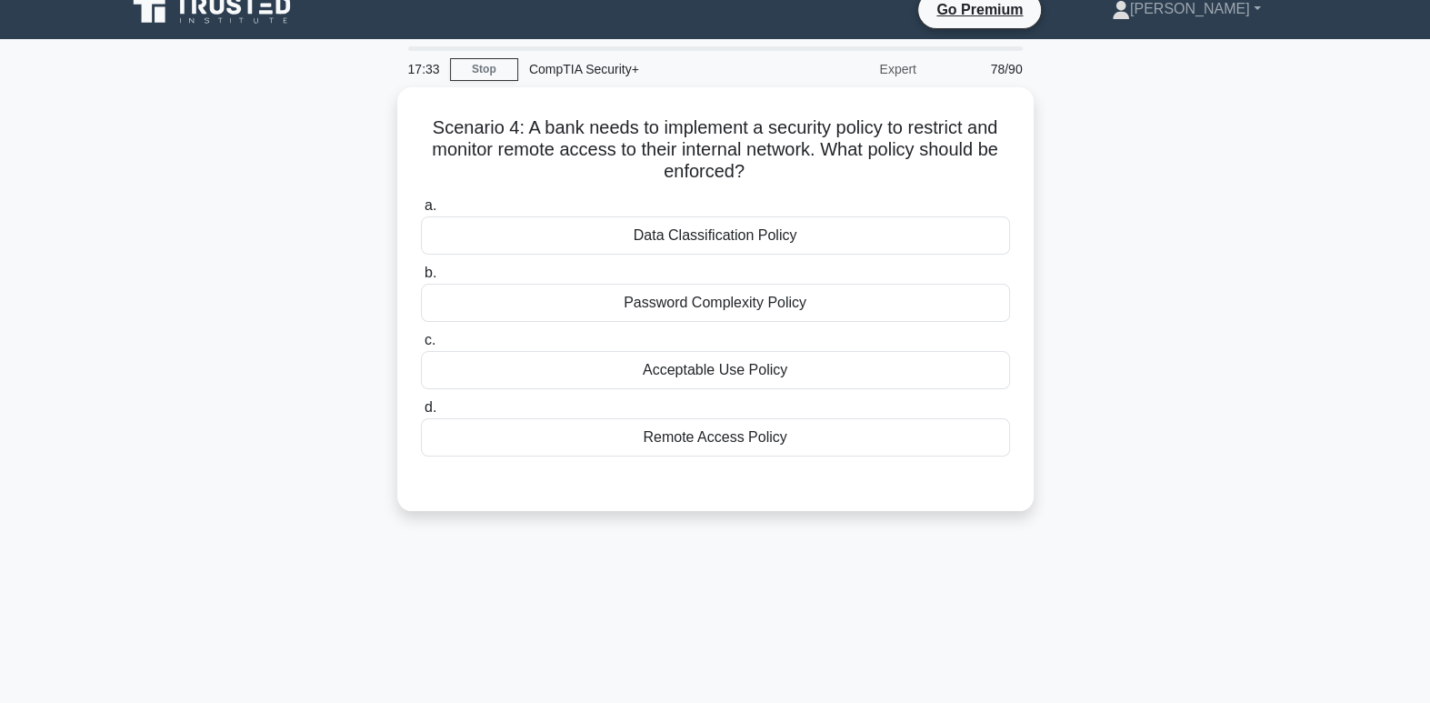
scroll to position [57, 0]
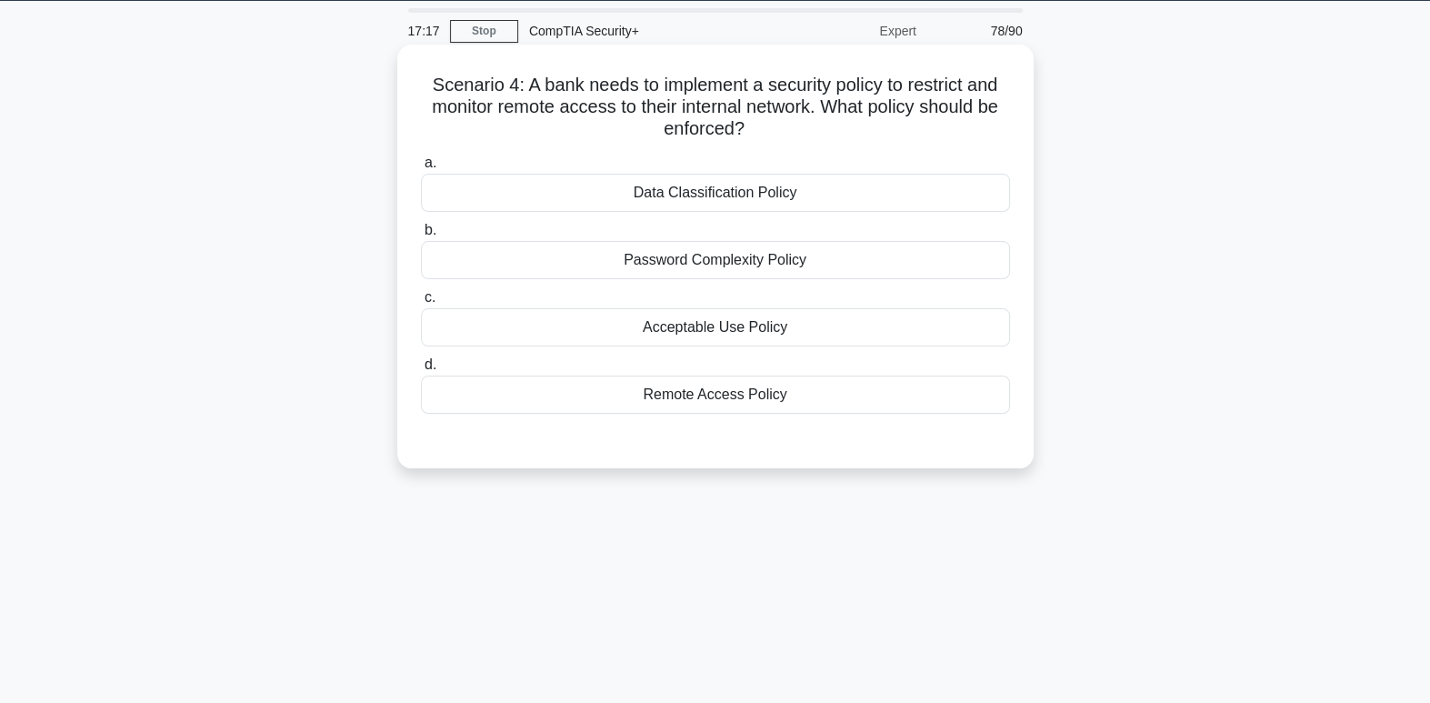
click at [765, 393] on div "Remote Access Policy" at bounding box center [715, 394] width 589 height 38
click at [421, 371] on input "d. Remote Access Policy" at bounding box center [421, 365] width 0 height 12
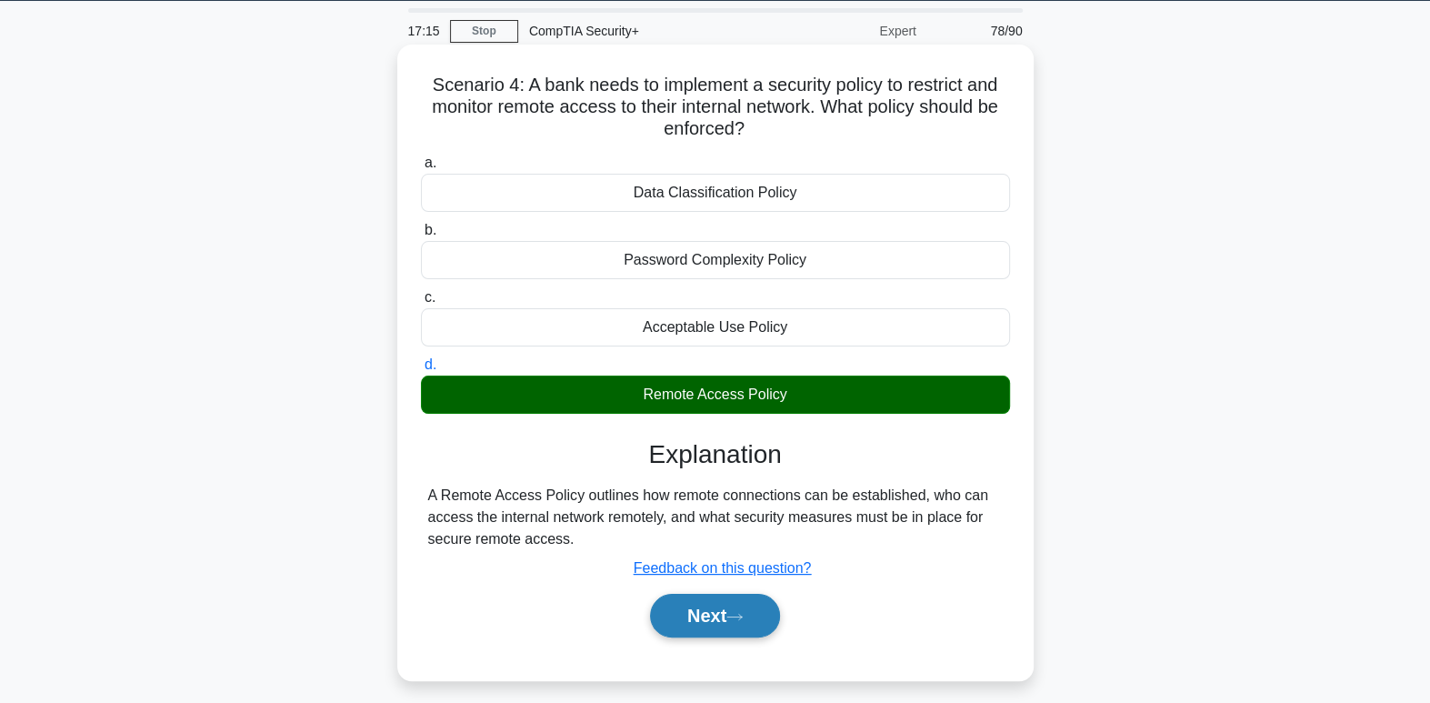
click at [743, 612] on icon at bounding box center [734, 617] width 16 height 10
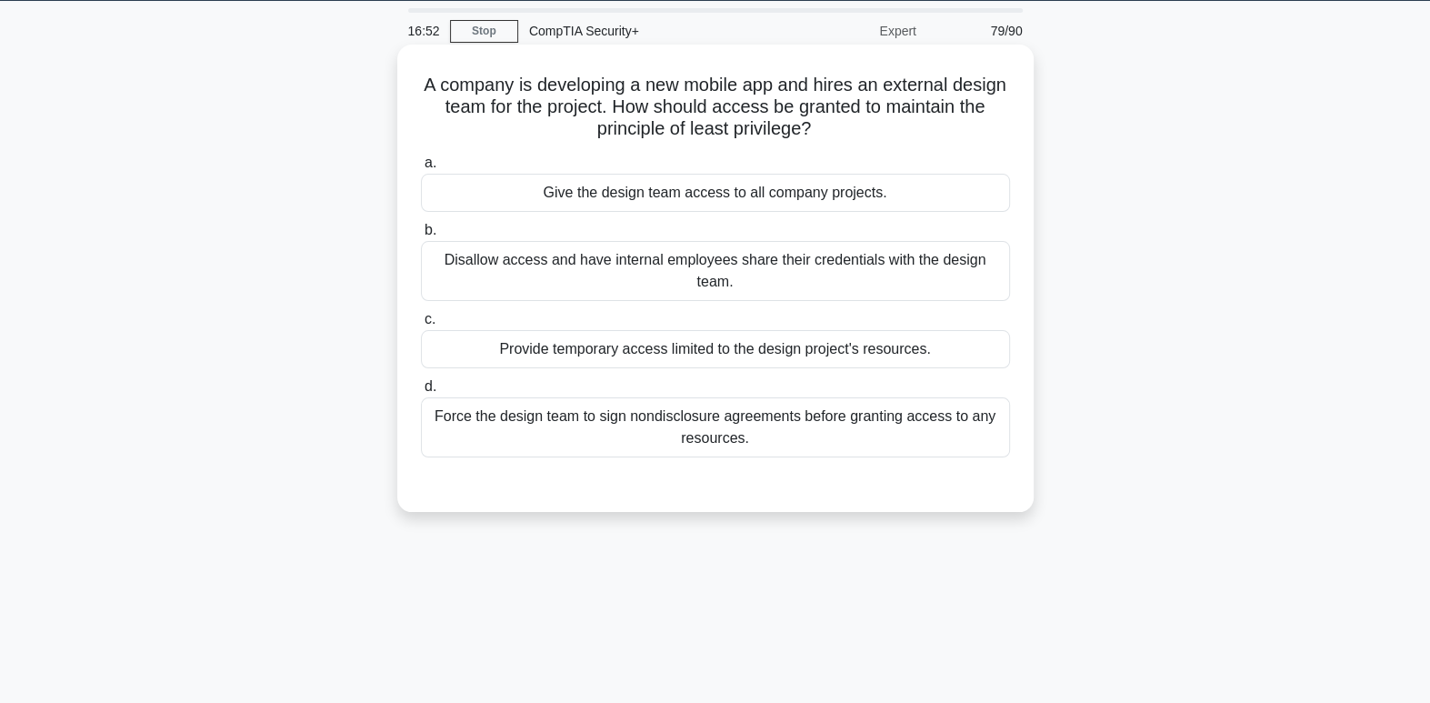
click at [620, 354] on div "Provide temporary access limited to the design project's resources." at bounding box center [715, 349] width 589 height 38
click at [421, 325] on input "c. Provide temporary access limited to the design project's resources." at bounding box center [421, 320] width 0 height 12
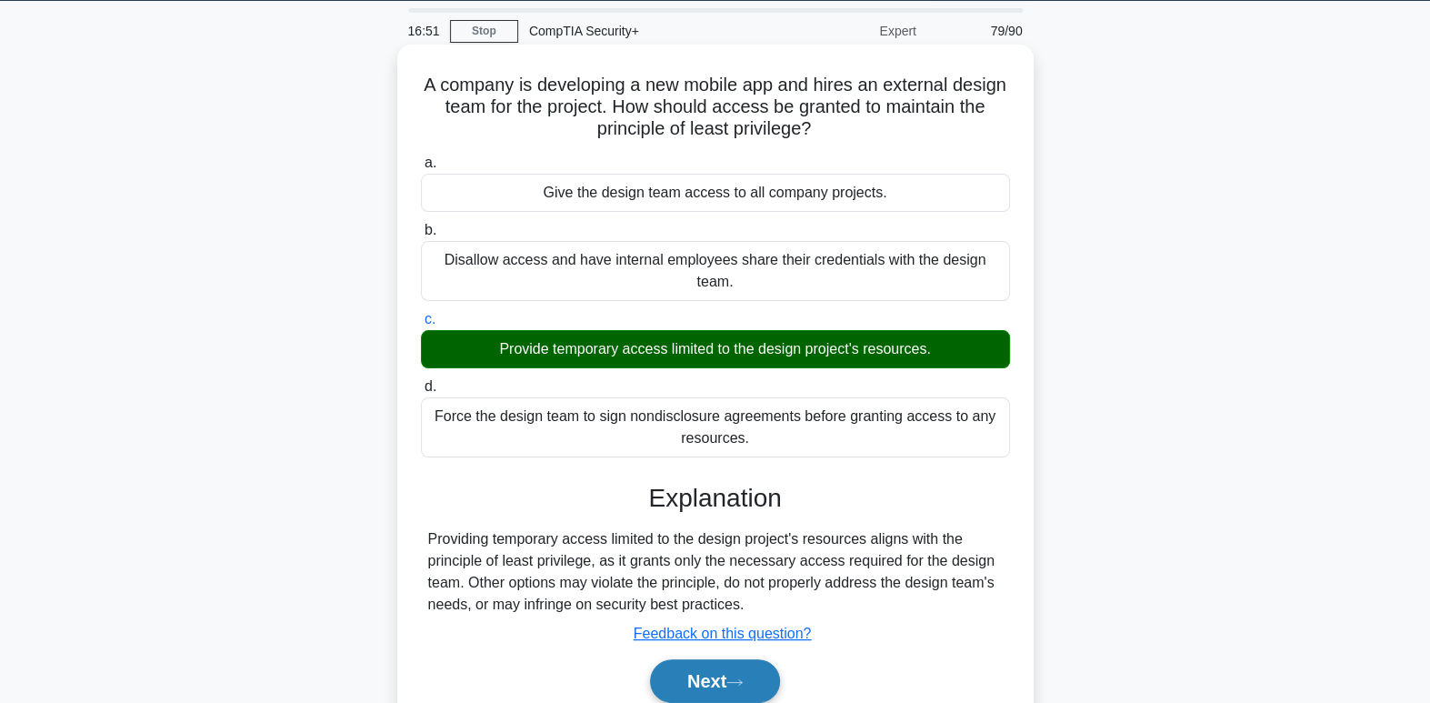
click at [736, 678] on icon at bounding box center [734, 682] width 16 height 10
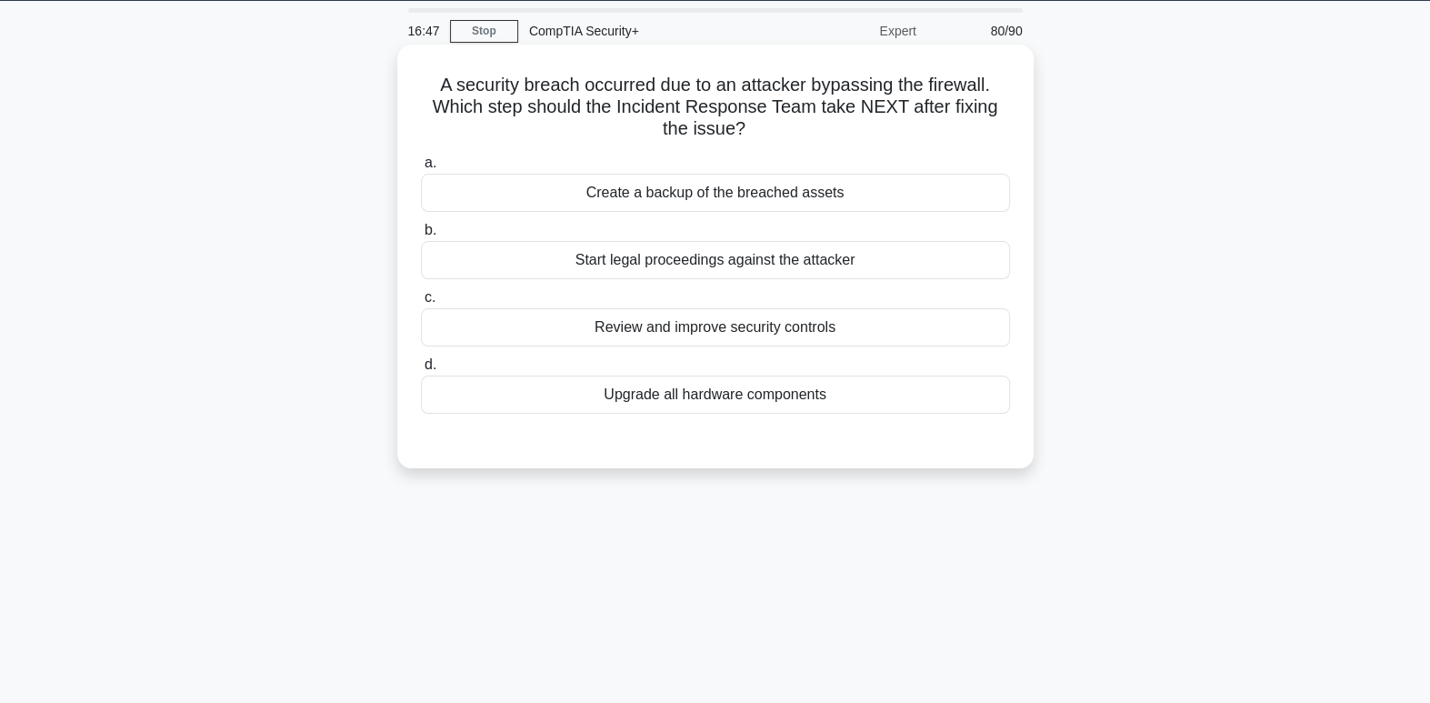
click at [726, 107] on h5 "A security breach occurred due to an attacker bypassing the firewall. Which ste…" at bounding box center [715, 107] width 593 height 67
click at [700, 333] on div "Review and improve security controls" at bounding box center [715, 327] width 589 height 38
click at [421, 304] on input "c. Review and improve security controls" at bounding box center [421, 298] width 0 height 12
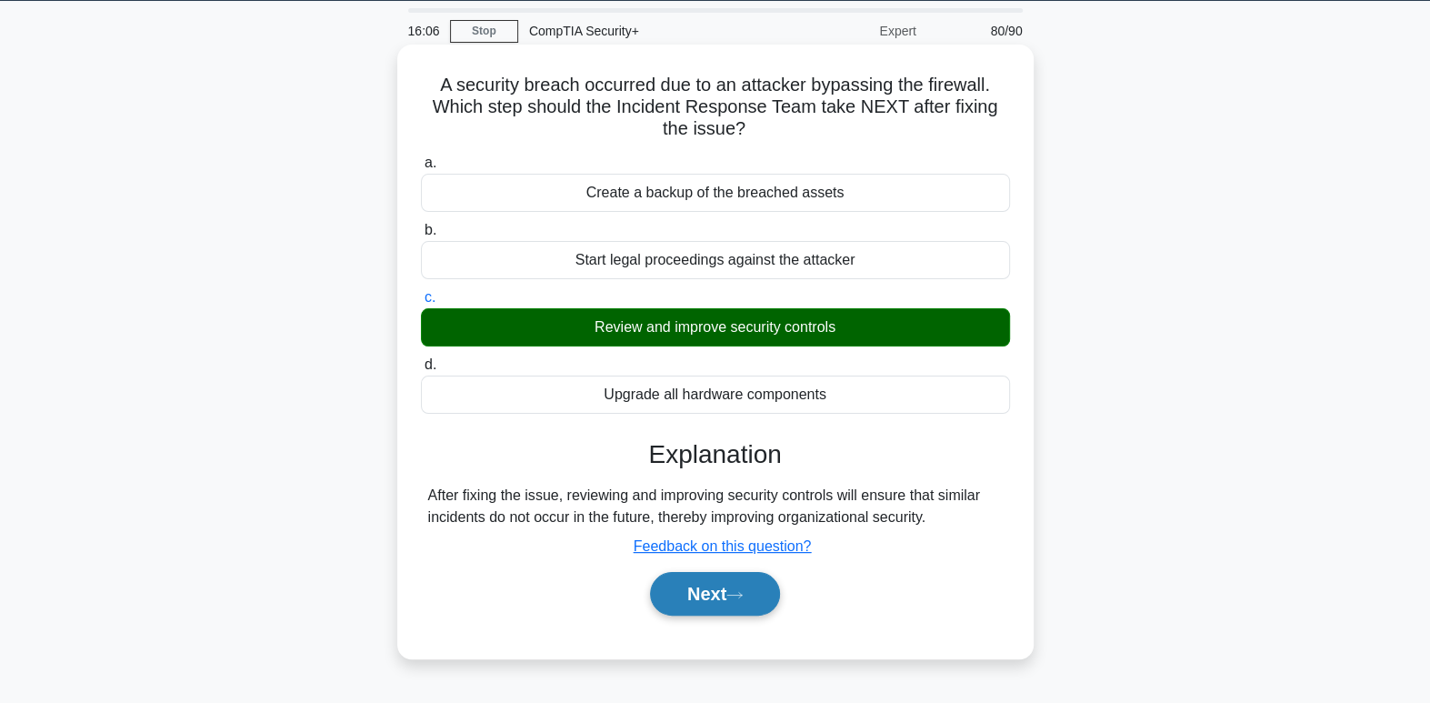
click at [726, 606] on button "Next" at bounding box center [715, 594] width 130 height 44
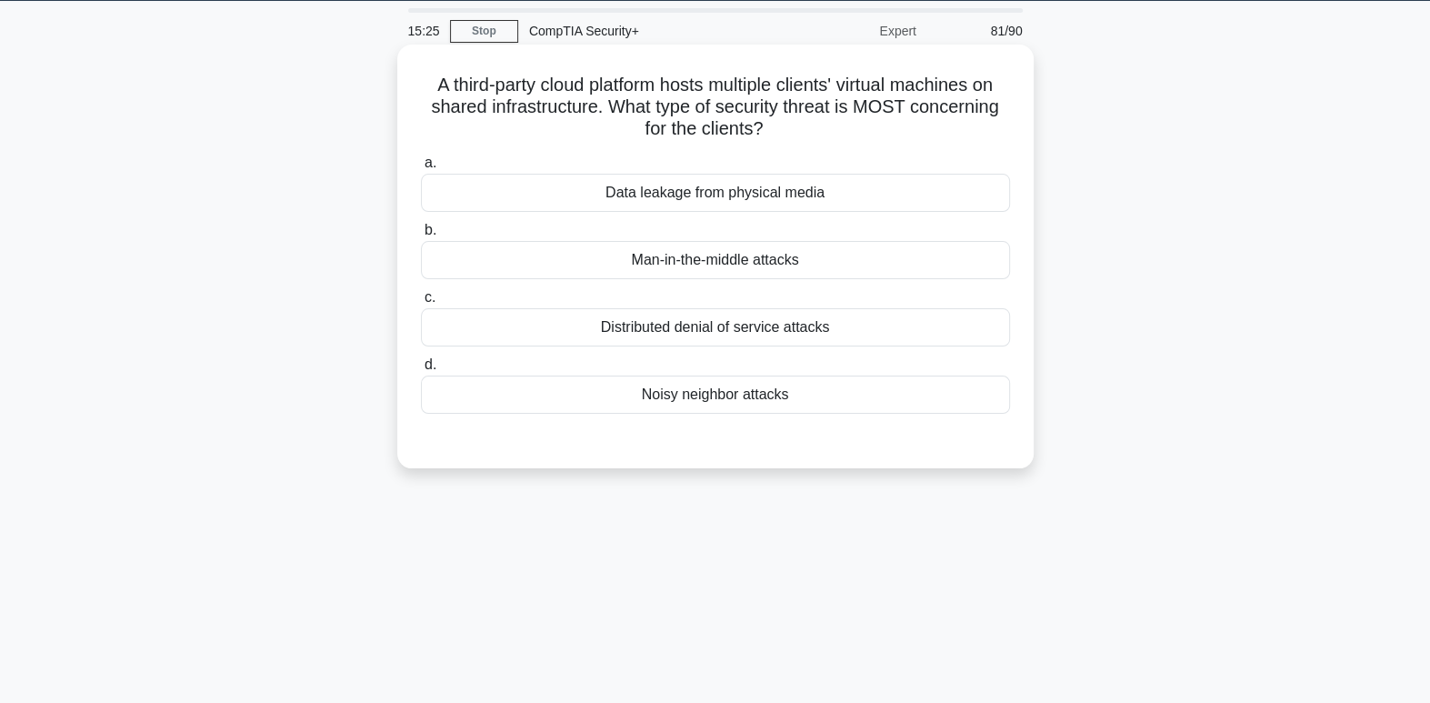
click at [704, 206] on div "Data leakage from physical media" at bounding box center [715, 193] width 589 height 38
click at [421, 169] on input "a. Data leakage from physical media" at bounding box center [421, 163] width 0 height 12
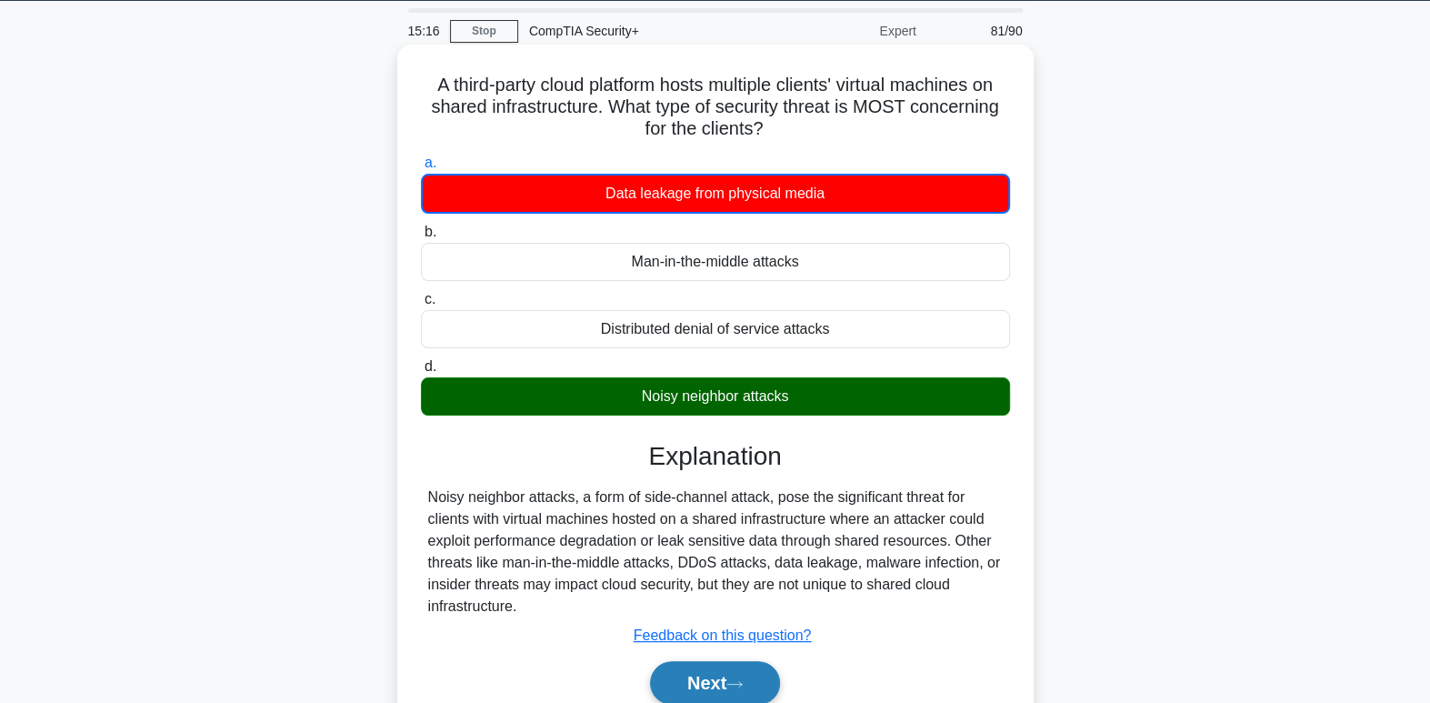
click at [748, 690] on button "Next" at bounding box center [715, 683] width 130 height 44
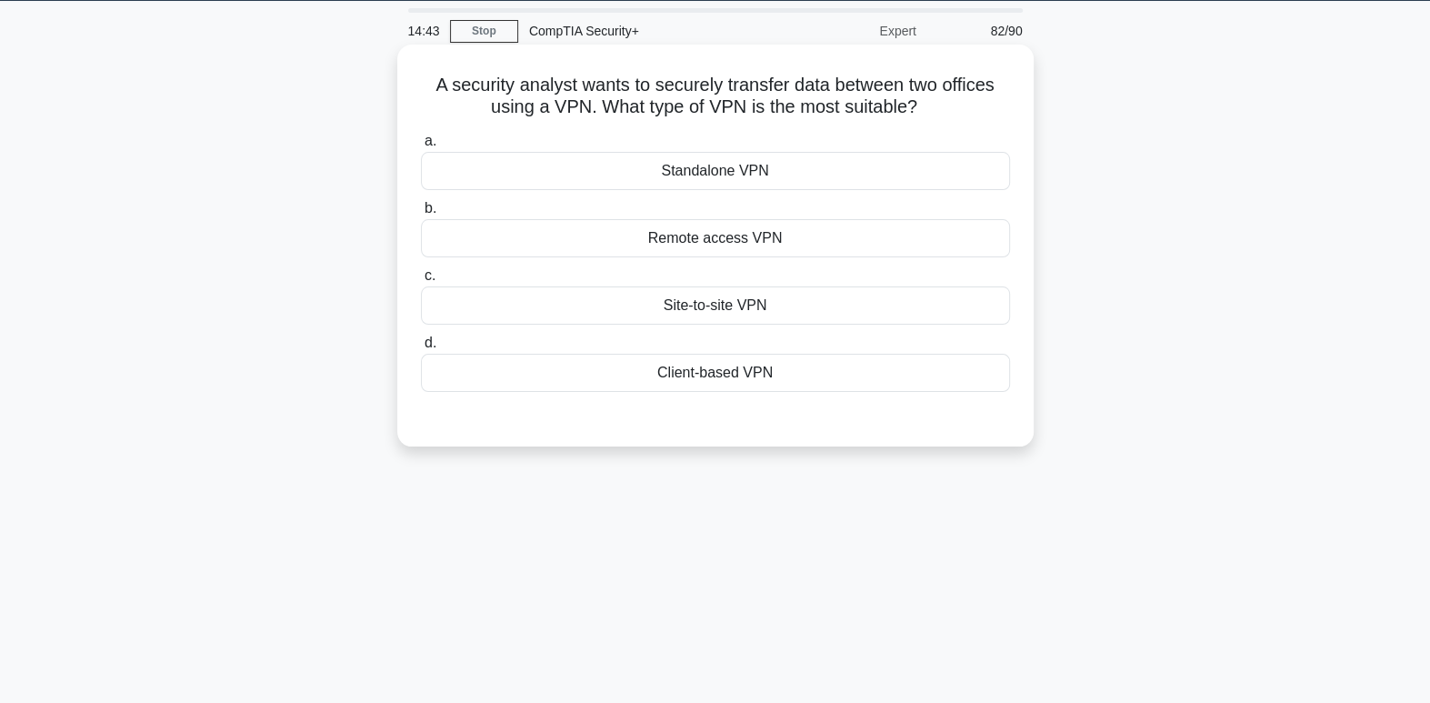
click at [739, 307] on div "Site-to-site VPN" at bounding box center [715, 305] width 589 height 38
click at [421, 282] on input "c. Site-to-site VPN" at bounding box center [421, 276] width 0 height 12
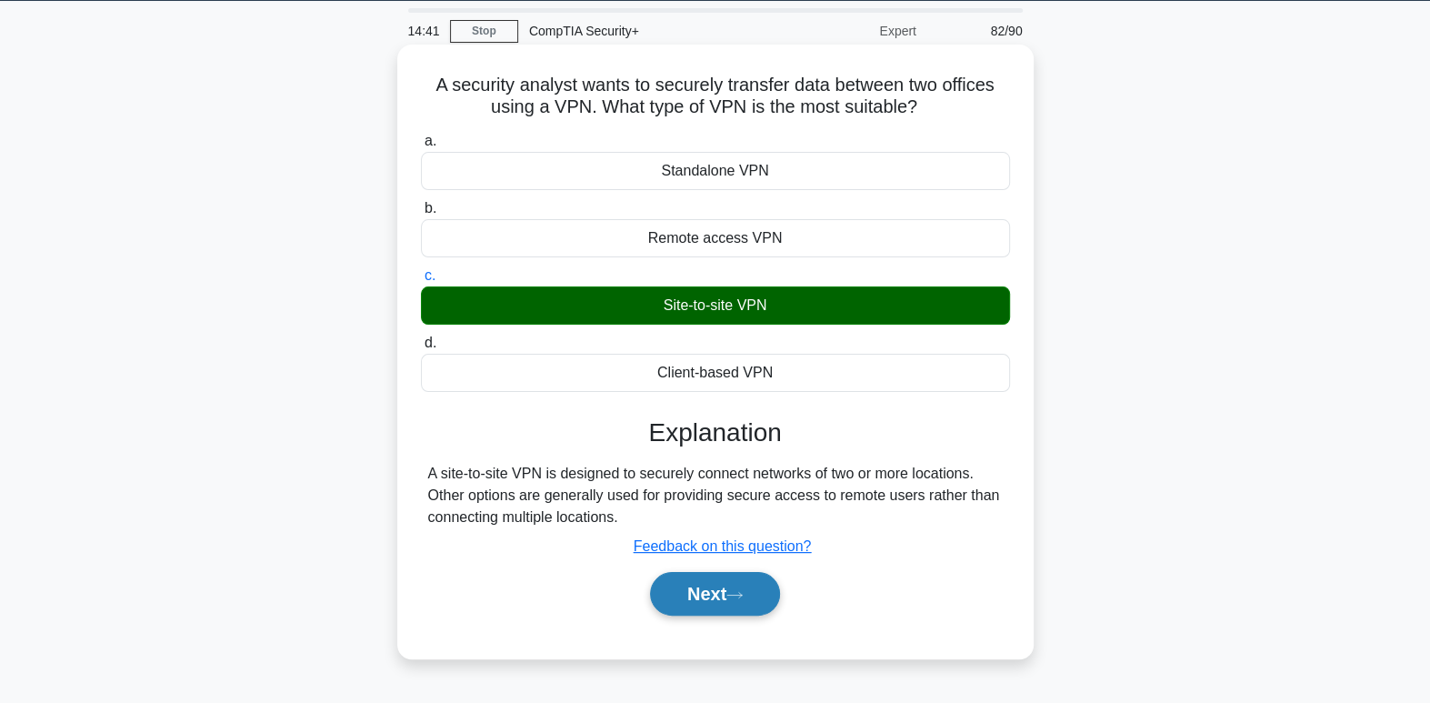
click at [726, 597] on button "Next" at bounding box center [715, 594] width 130 height 44
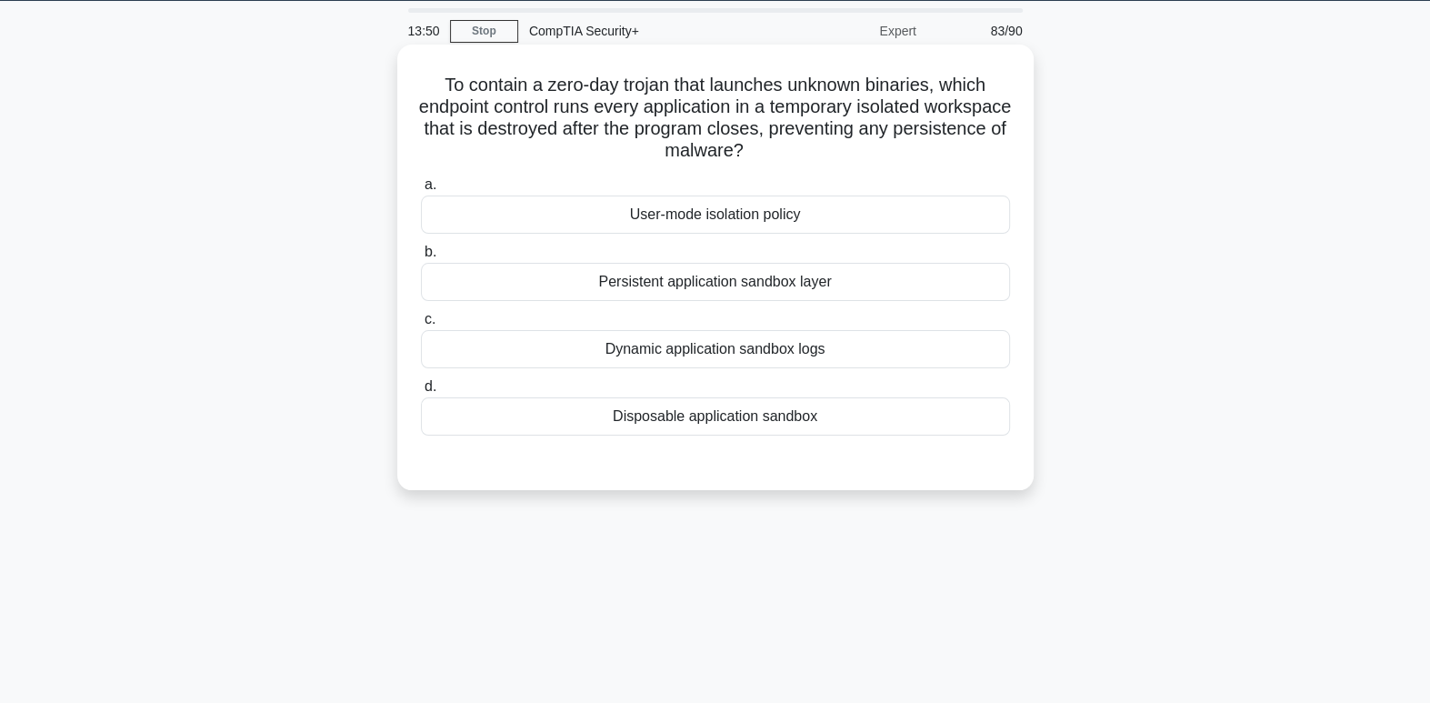
click at [744, 423] on div "Disposable application sandbox" at bounding box center [715, 416] width 589 height 38
click at [421, 393] on input "d. Disposable application sandbox" at bounding box center [421, 387] width 0 height 12
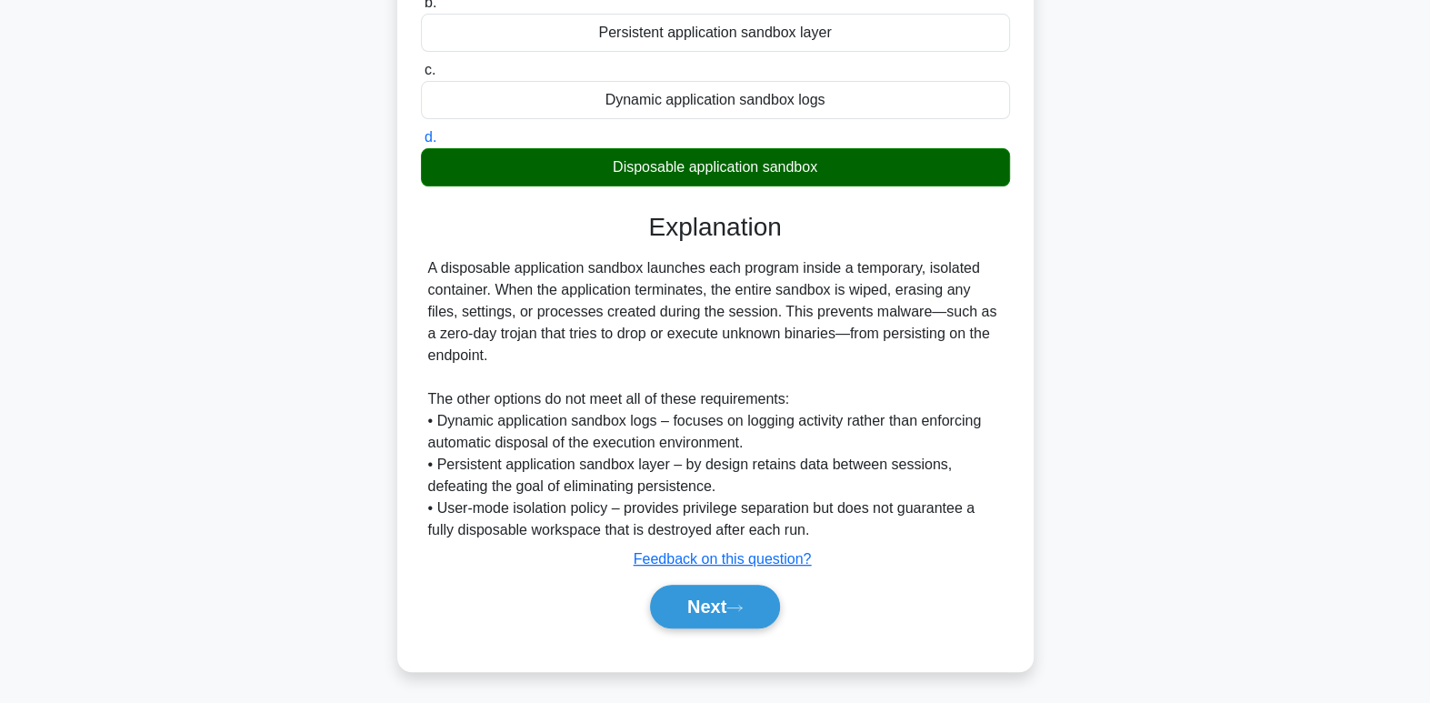
scroll to position [307, 0]
click at [765, 615] on button "Next" at bounding box center [715, 606] width 130 height 44
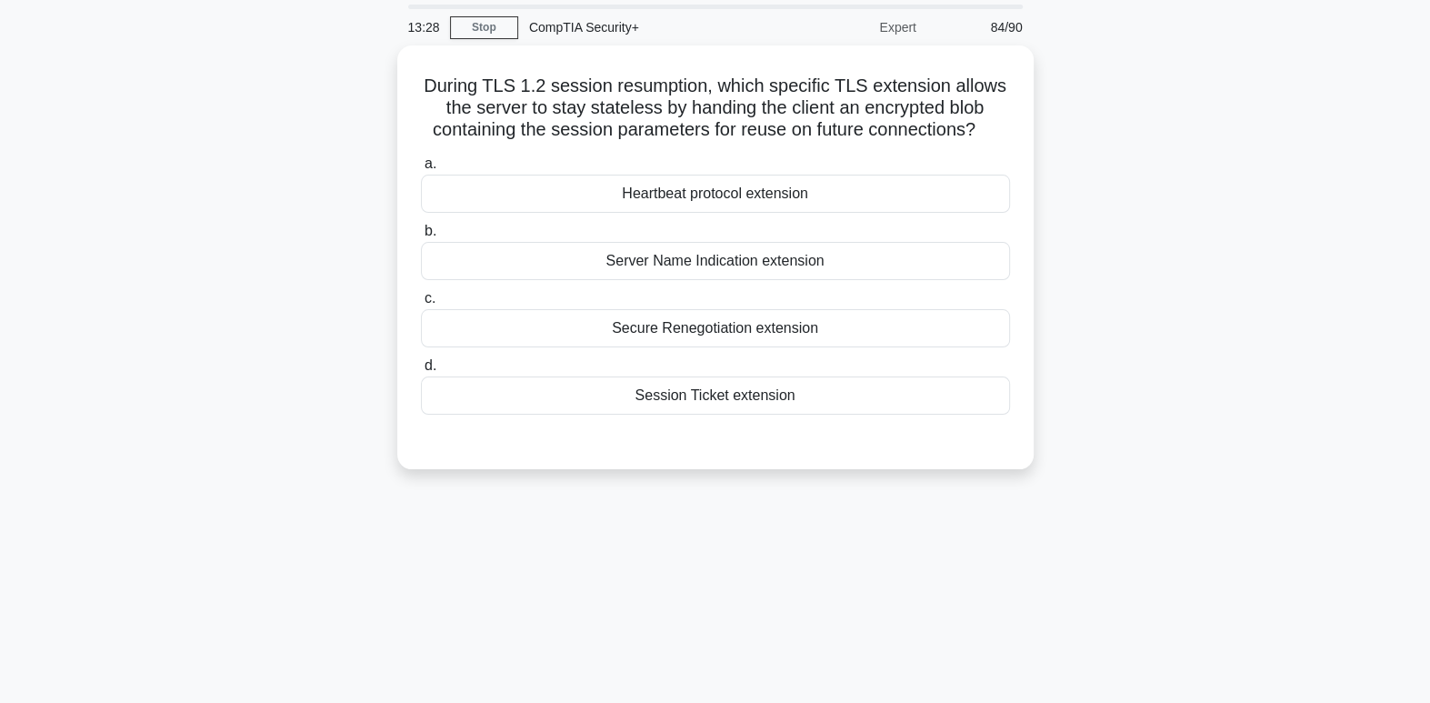
scroll to position [58, 0]
click at [809, 328] on div "Secure Renegotiation extension" at bounding box center [715, 326] width 589 height 38
click at [421, 303] on input "c. Secure Renegotiation extension" at bounding box center [421, 297] width 0 height 12
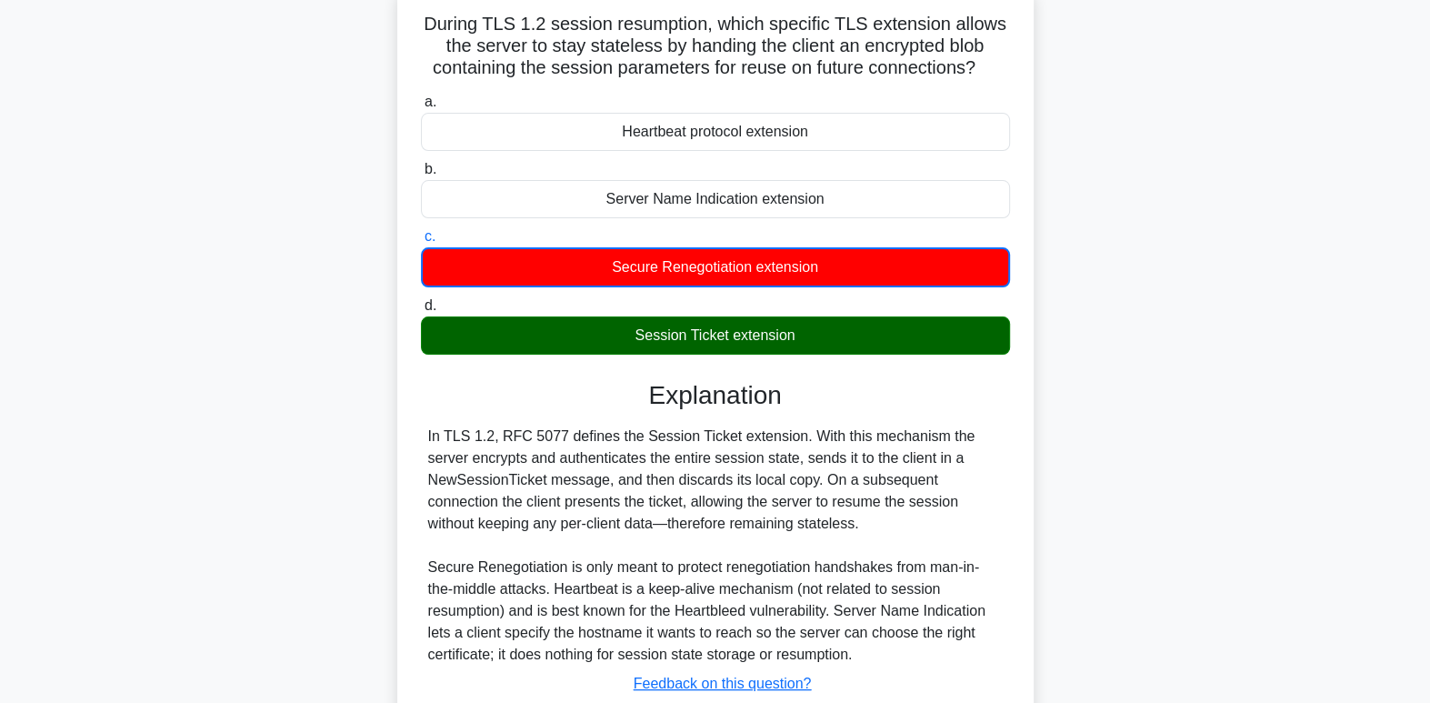
scroll to position [278, 0]
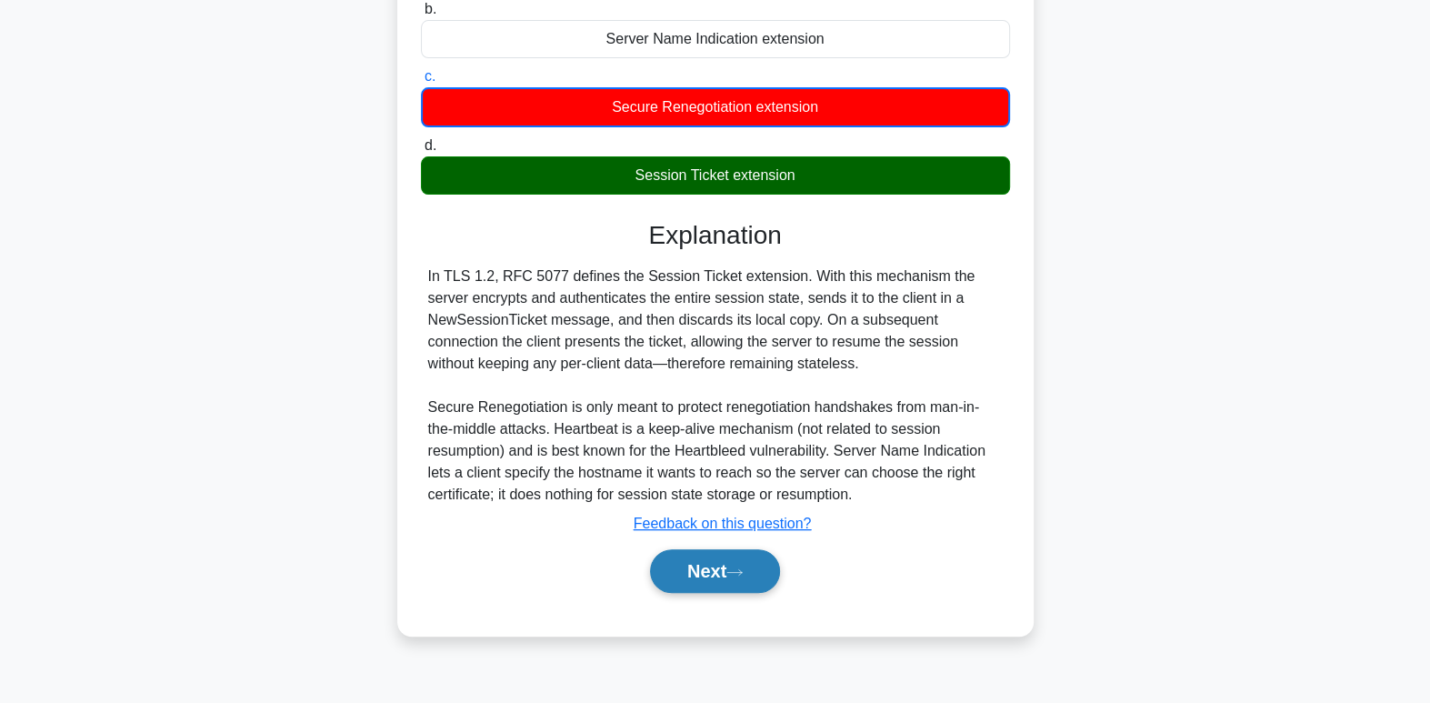
click at [748, 562] on button "Next" at bounding box center [715, 571] width 130 height 44
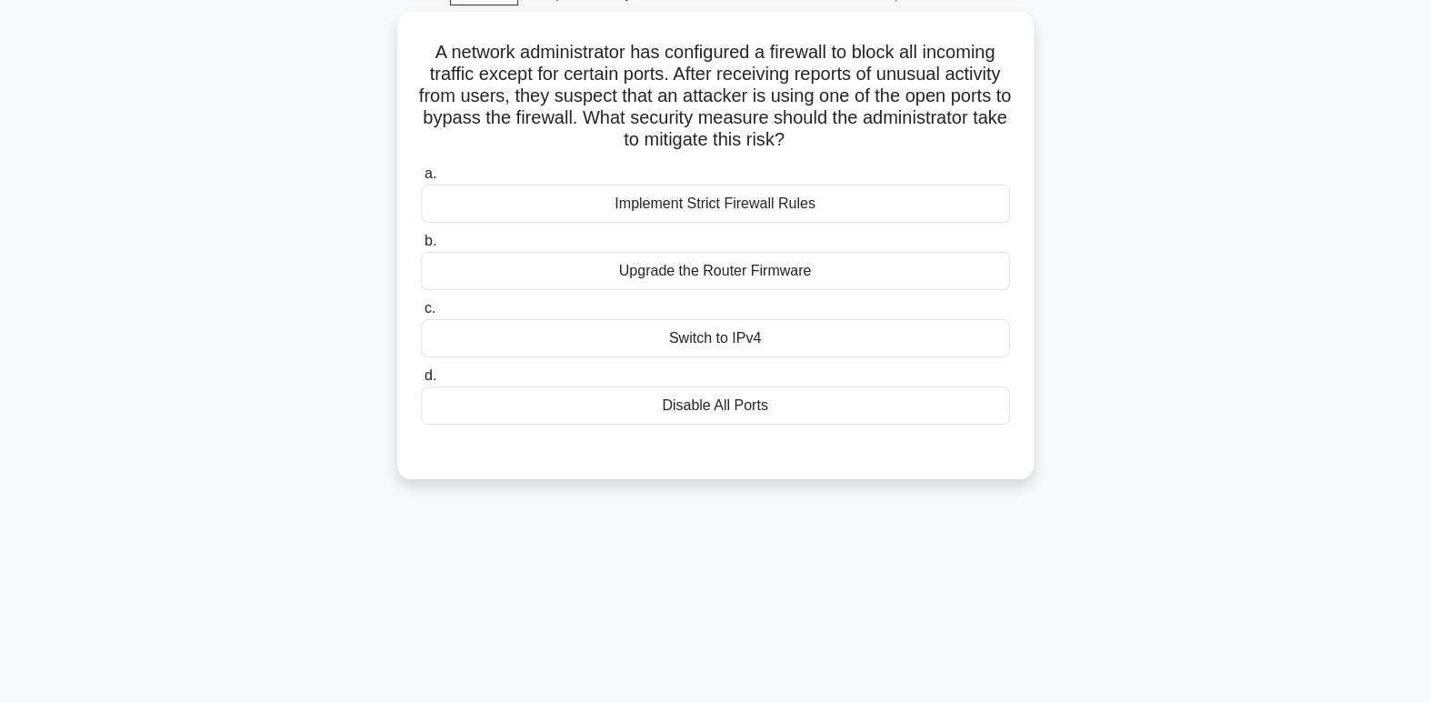
scroll to position [40, 0]
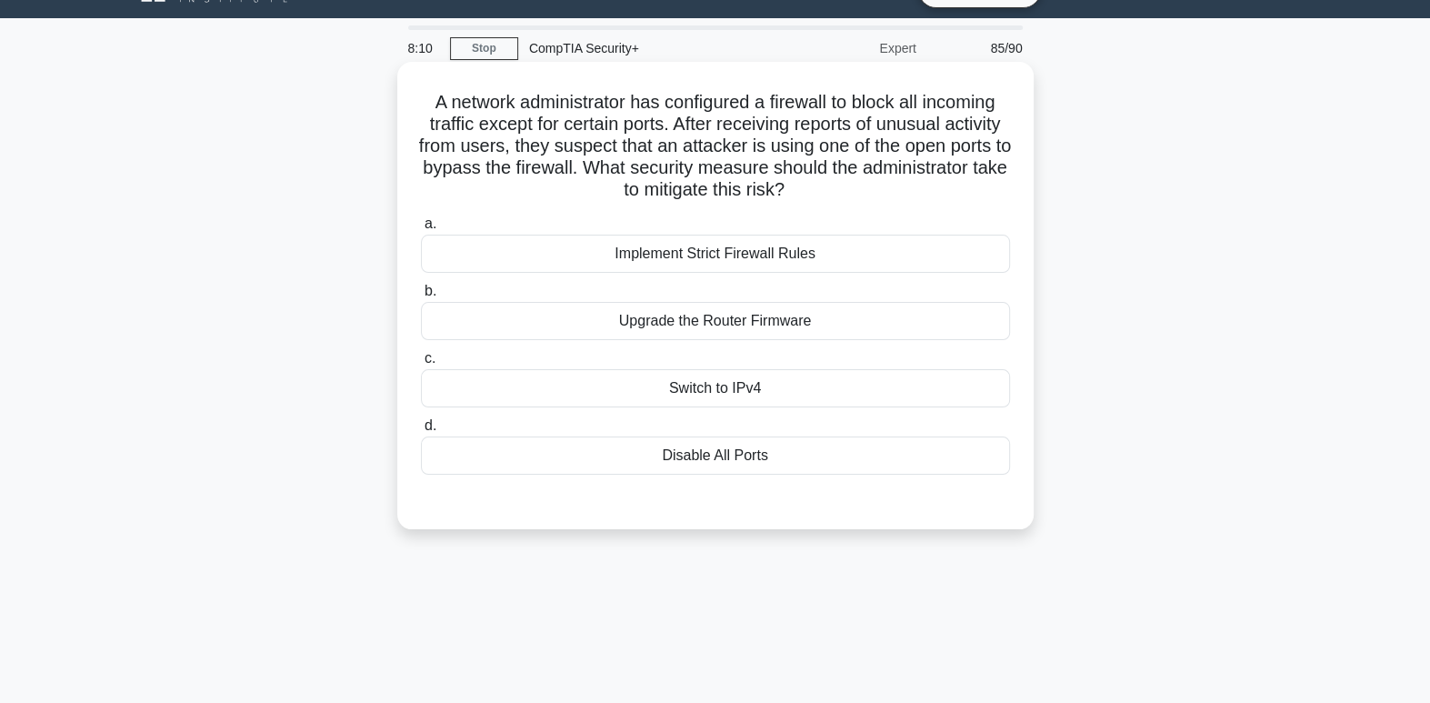
click at [898, 262] on div "Implement Strict Firewall Rules" at bounding box center [715, 254] width 589 height 38
click at [421, 230] on input "a. Implement Strict Firewall Rules" at bounding box center [421, 224] width 0 height 12
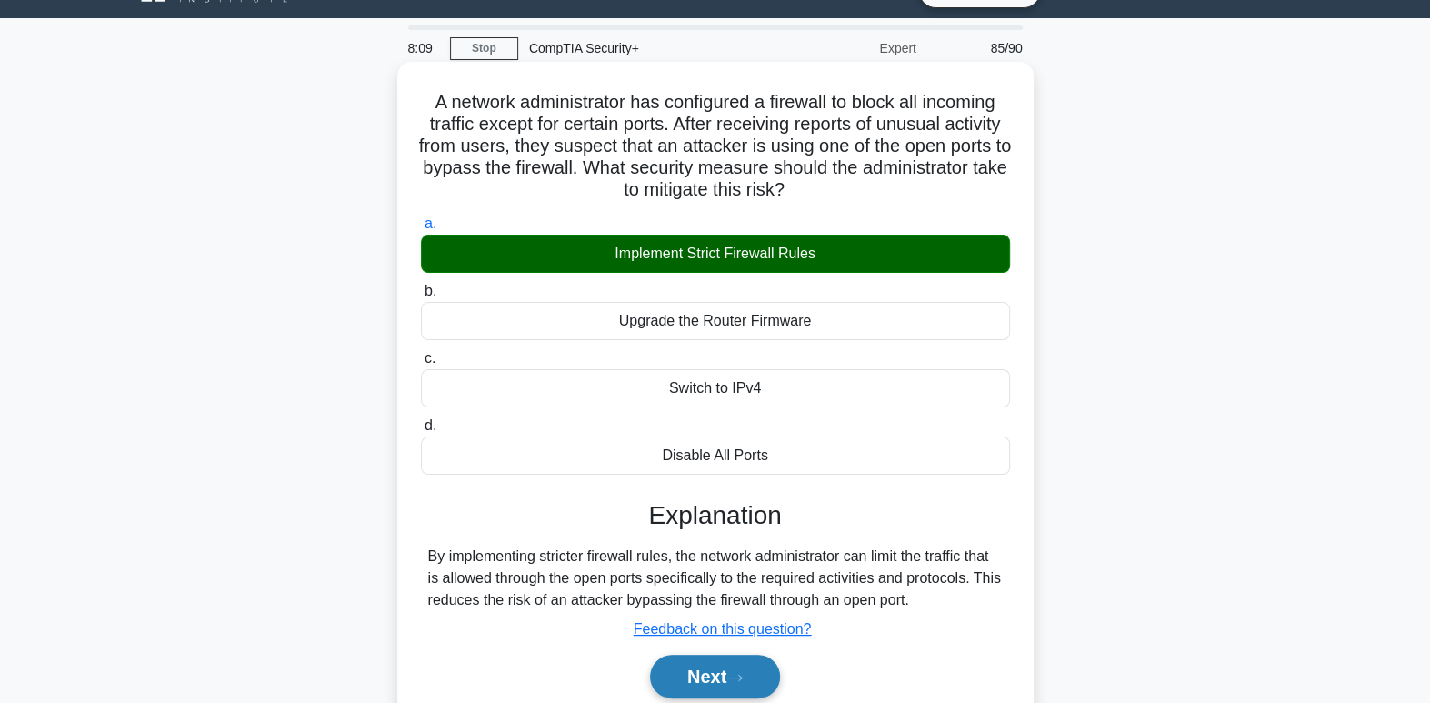
click at [771, 667] on button "Next" at bounding box center [715, 677] width 130 height 44
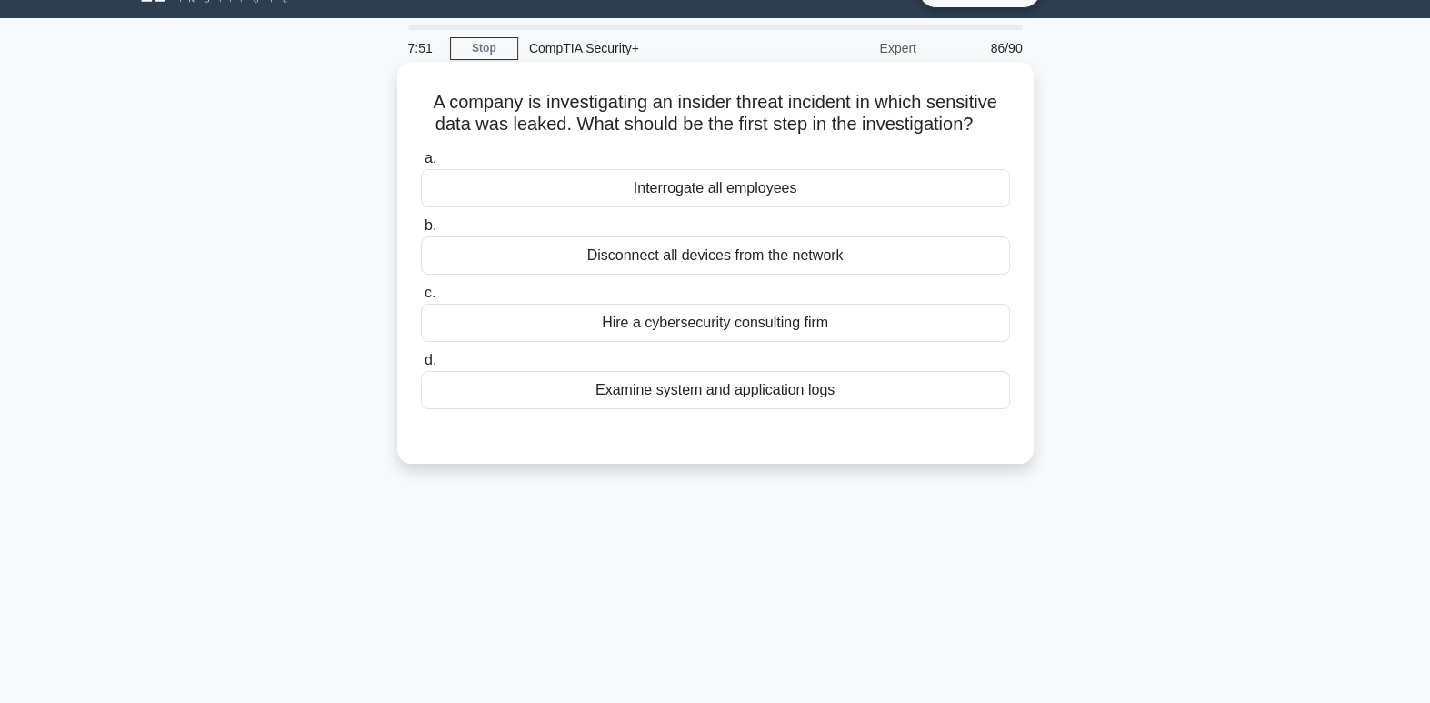
click at [729, 398] on div "Examine system and application logs" at bounding box center [715, 390] width 589 height 38
click at [421, 366] on input "d. Examine system and application logs" at bounding box center [421, 361] width 0 height 12
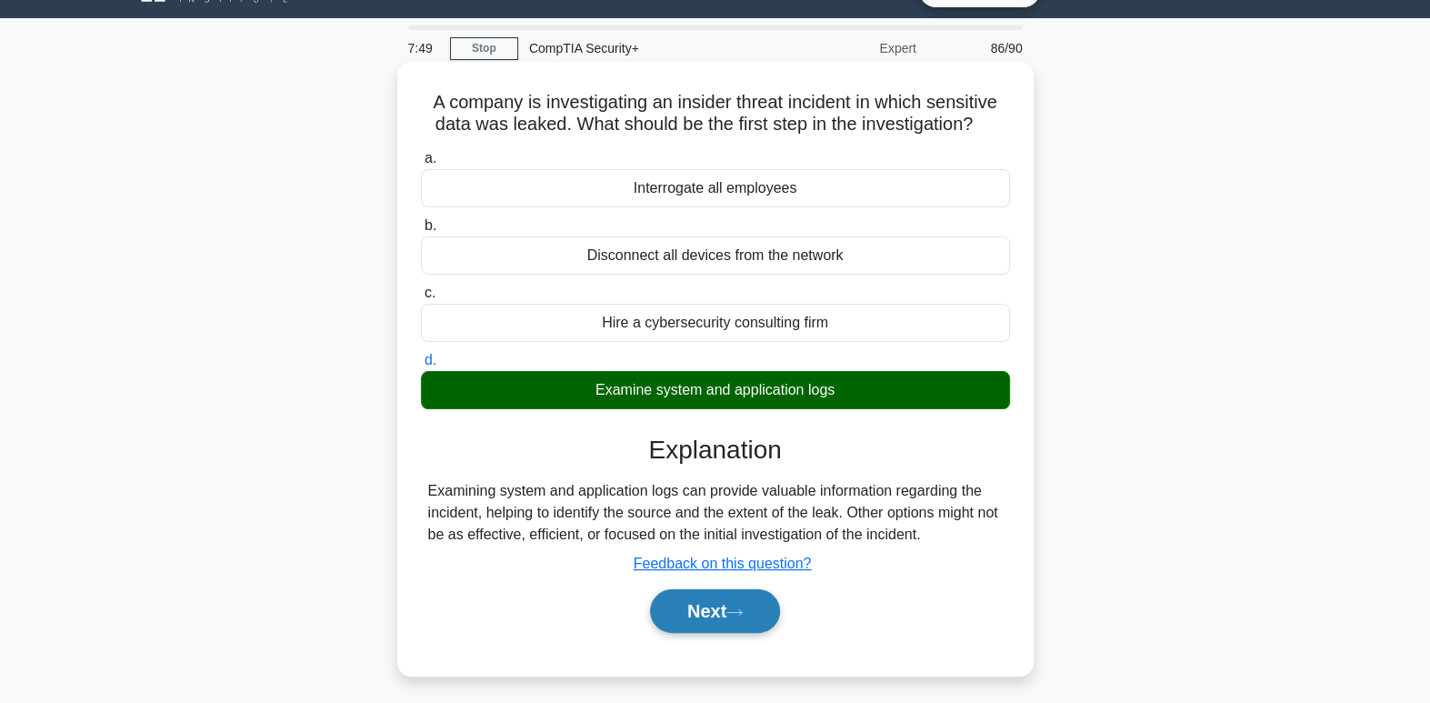
click at [710, 619] on button "Next" at bounding box center [715, 611] width 130 height 44
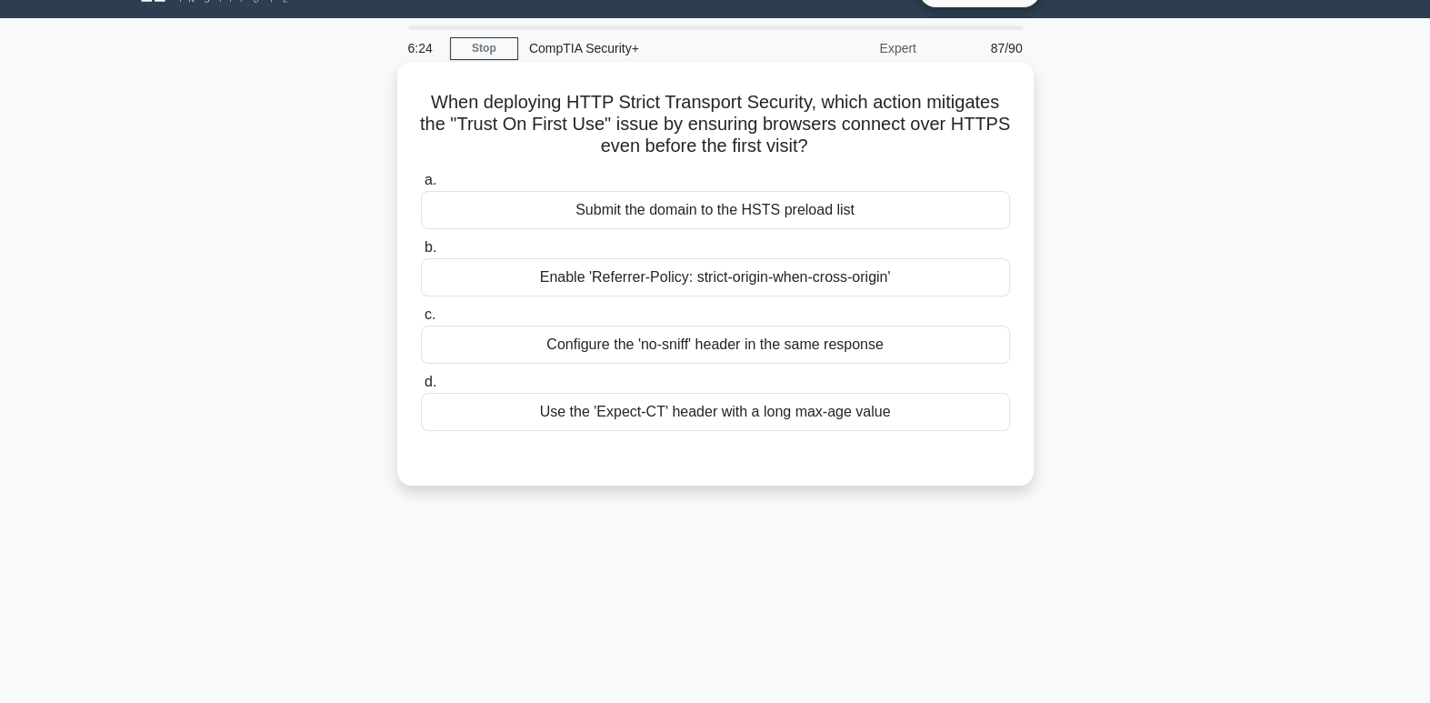
click at [740, 352] on div "Configure the 'no-sniff' header in the same response" at bounding box center [715, 344] width 589 height 38
click at [421, 321] on input "c. Configure the 'no-sniff' header in the same response" at bounding box center [421, 315] width 0 height 12
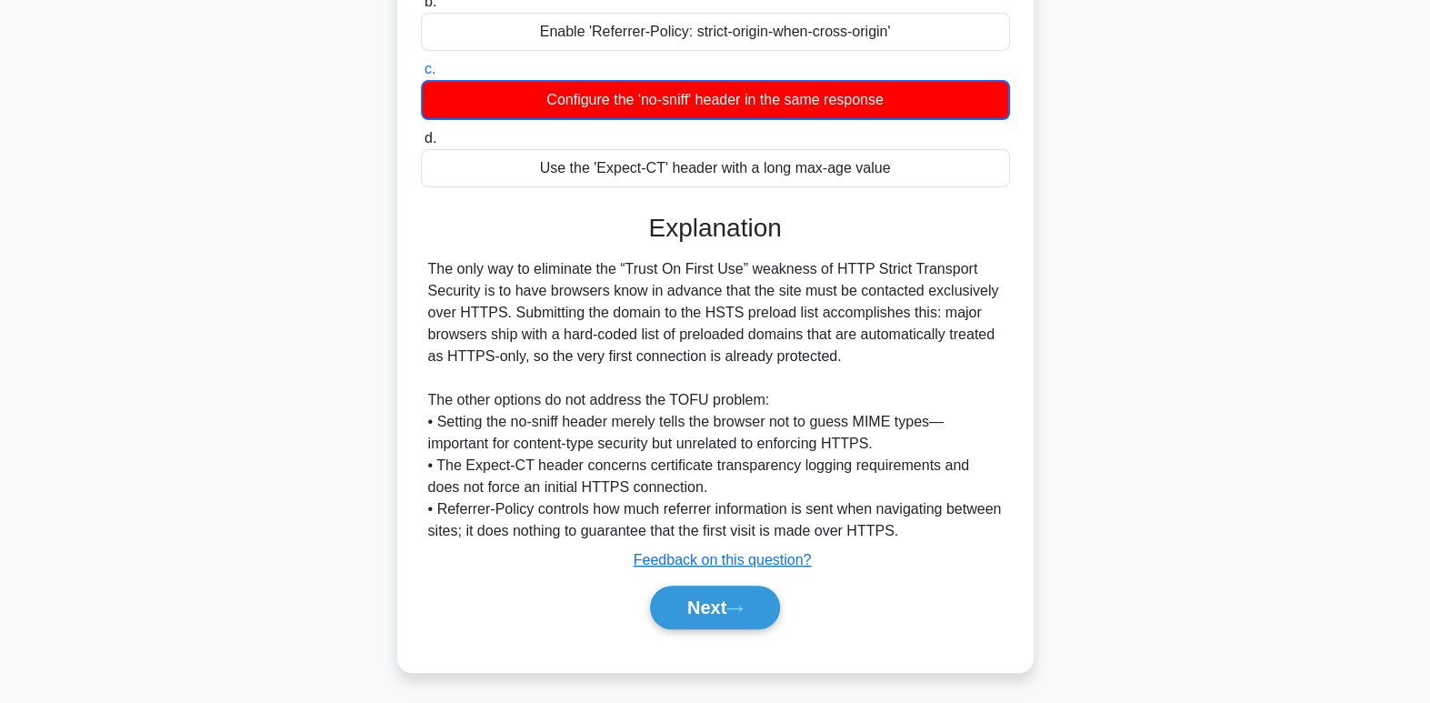
scroll to position [286, 0]
click at [756, 598] on button "Next" at bounding box center [715, 607] width 130 height 44
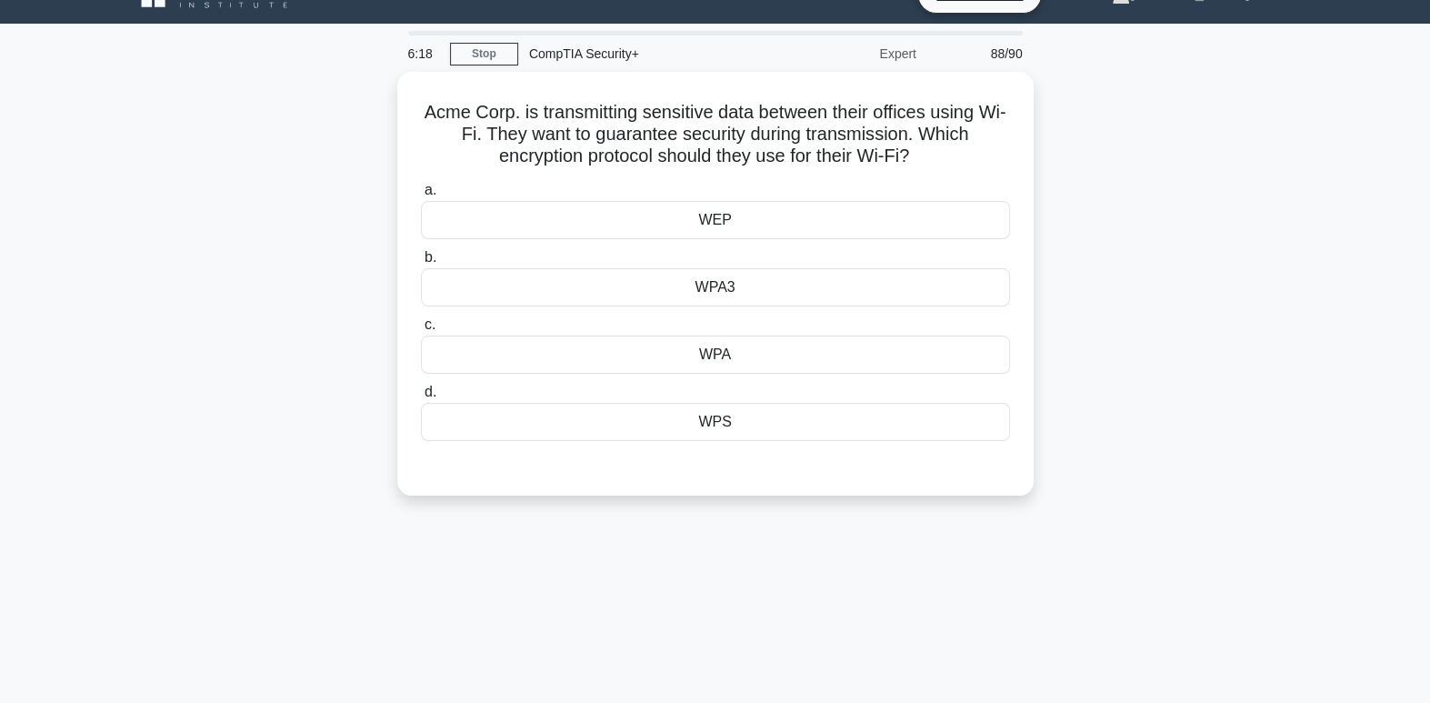
scroll to position [0, 0]
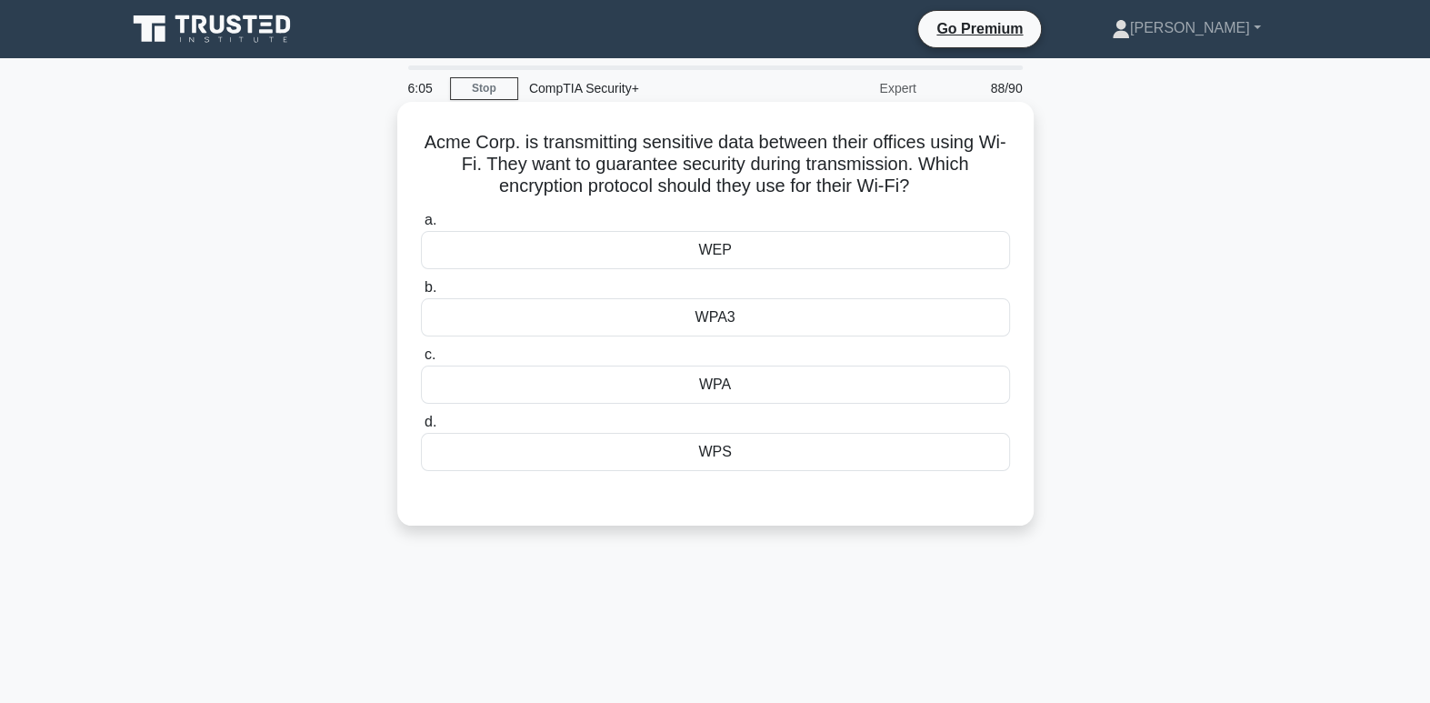
click at [813, 322] on div "WPA3" at bounding box center [715, 317] width 589 height 38
click at [421, 294] on input "b. WPA3" at bounding box center [421, 288] width 0 height 12
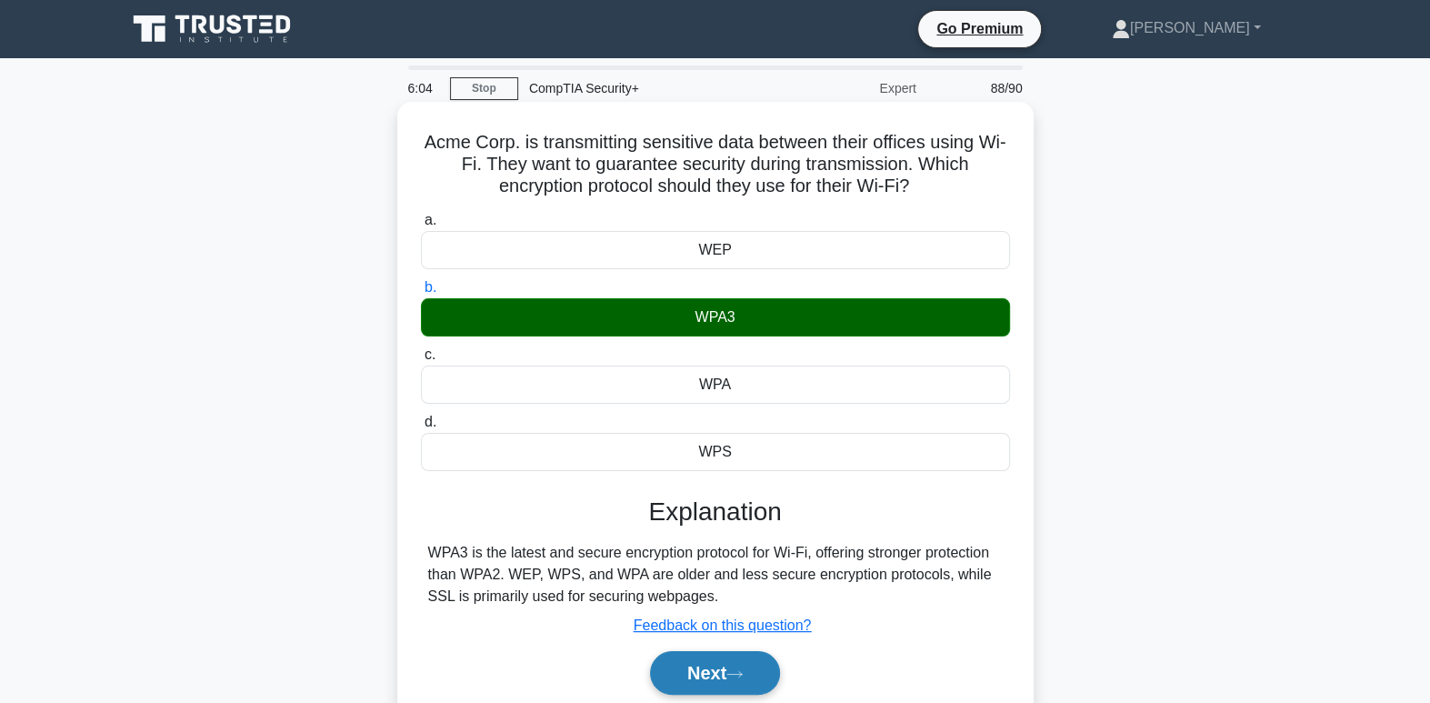
click at [756, 667] on button "Next" at bounding box center [715, 673] width 130 height 44
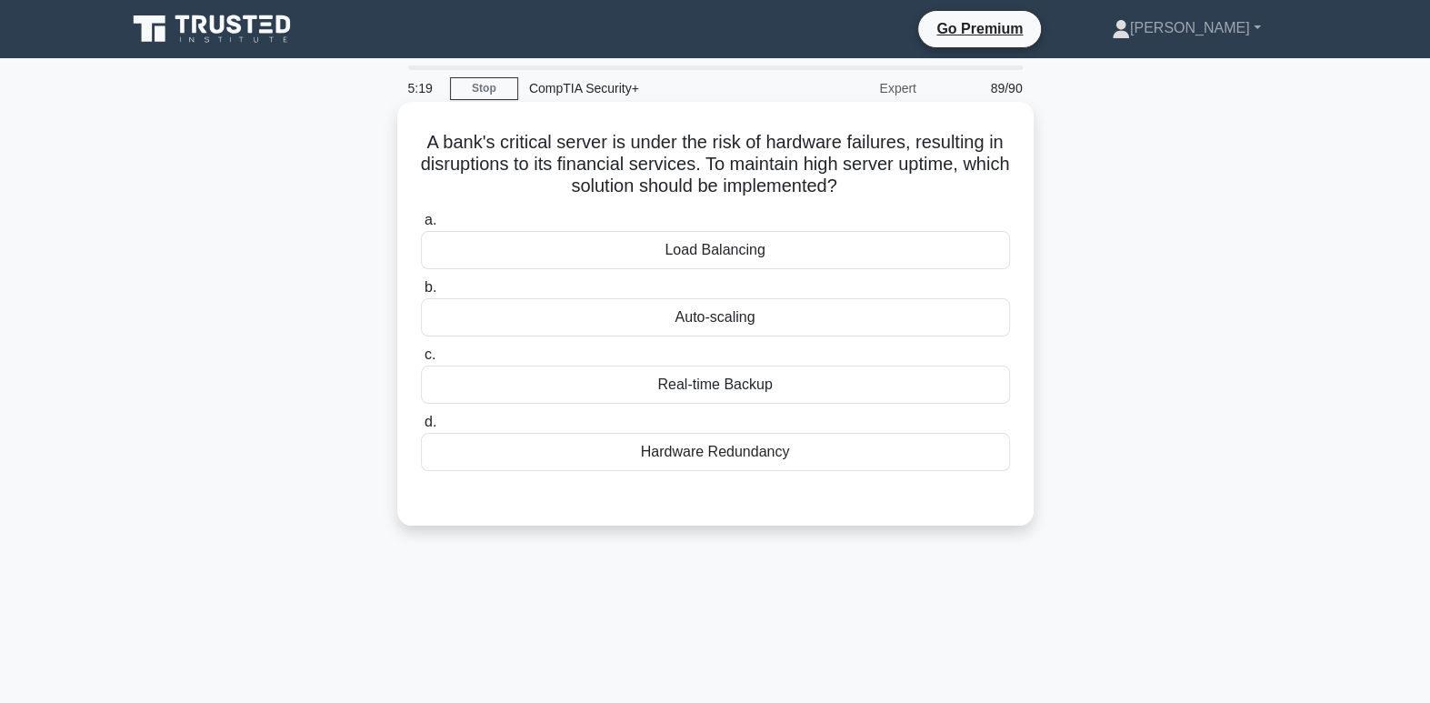
click at [784, 457] on div "Hardware Redundancy" at bounding box center [715, 452] width 589 height 38
click at [421, 428] on input "d. Hardware Redundancy" at bounding box center [421, 422] width 0 height 12
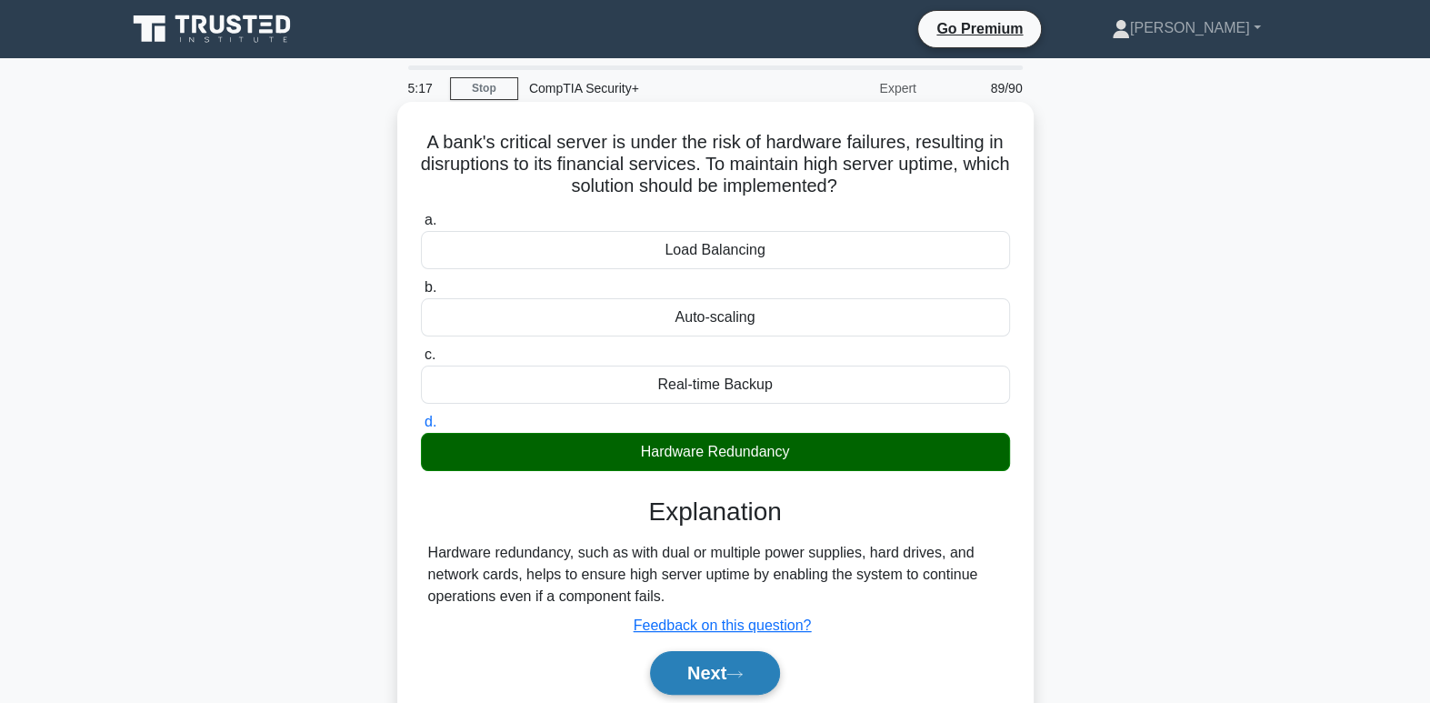
click at [745, 666] on button "Next" at bounding box center [715, 673] width 130 height 44
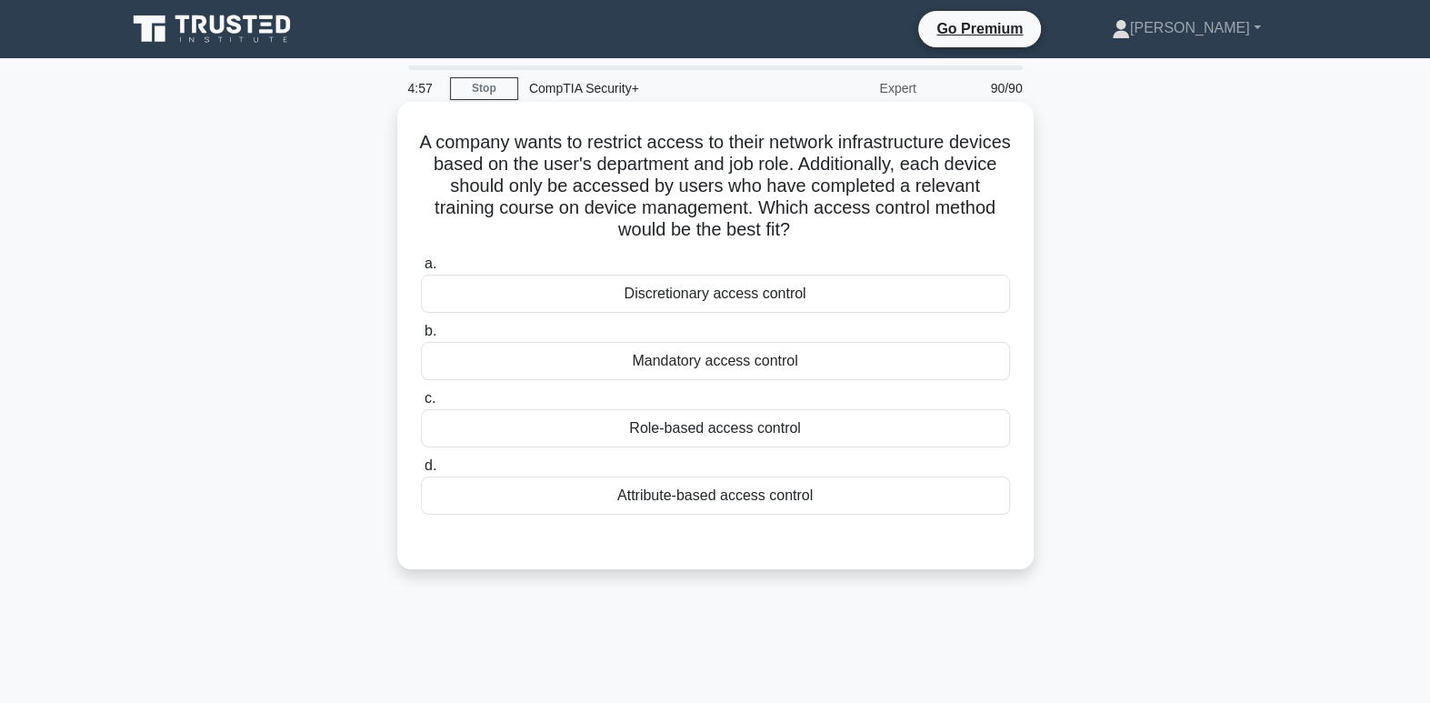
click at [798, 444] on div "Role-based access control" at bounding box center [715, 428] width 589 height 38
click at [421, 405] on input "c. Role-based access control" at bounding box center [421, 399] width 0 height 12
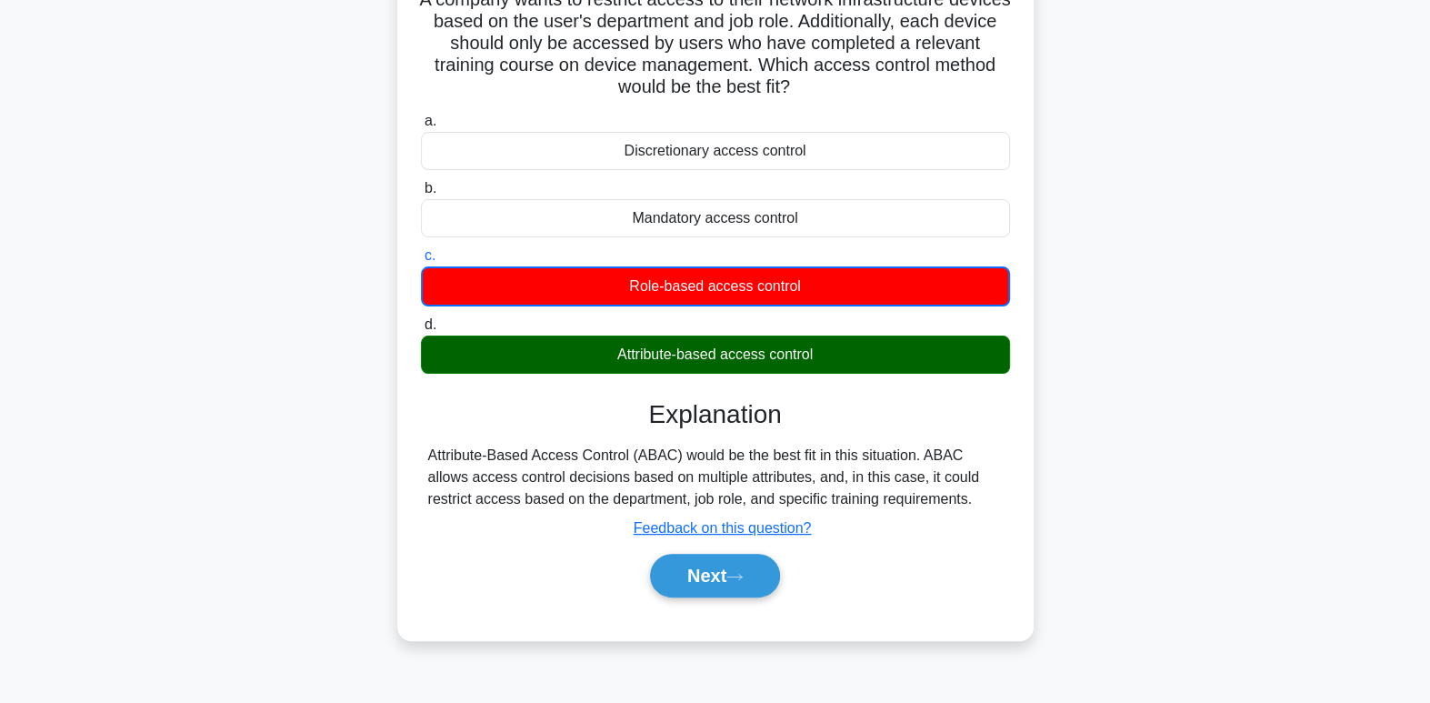
scroll to position [165, 0]
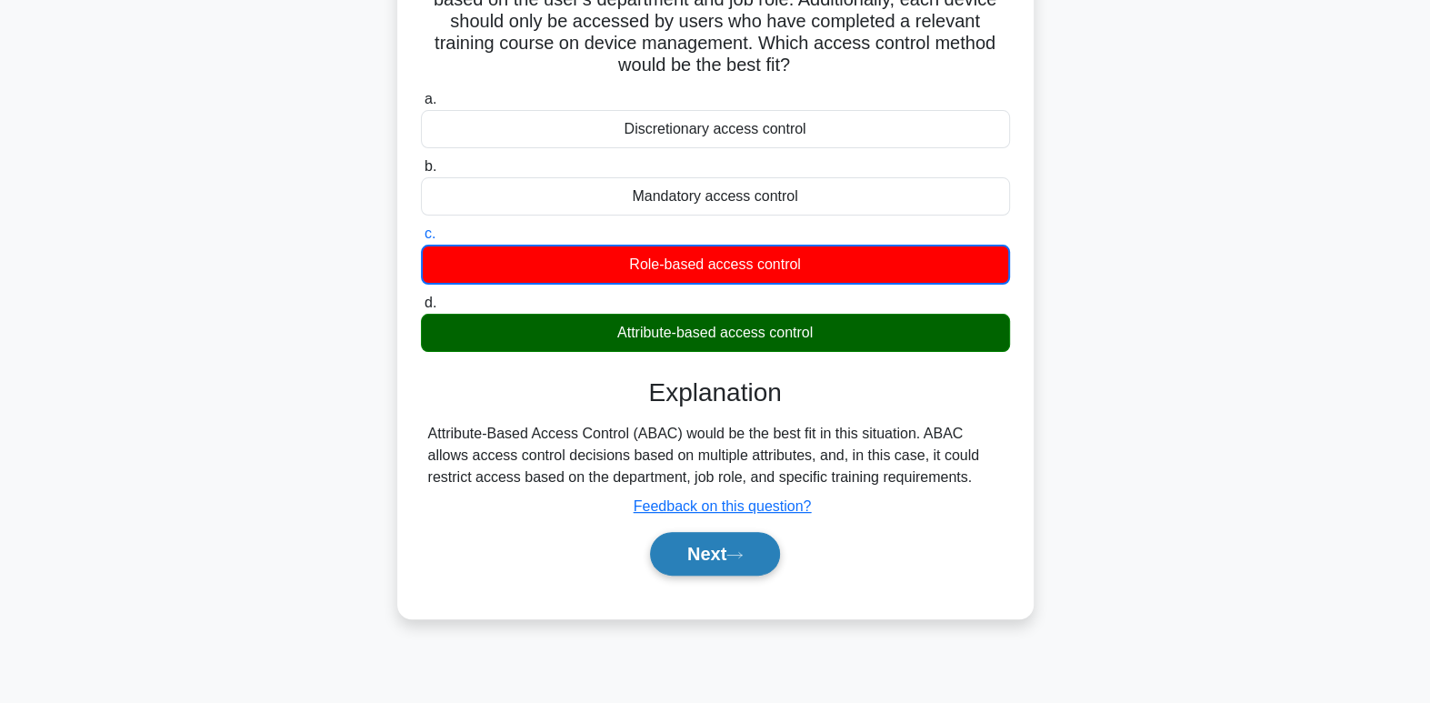
click at [771, 560] on button "Next" at bounding box center [715, 554] width 130 height 44
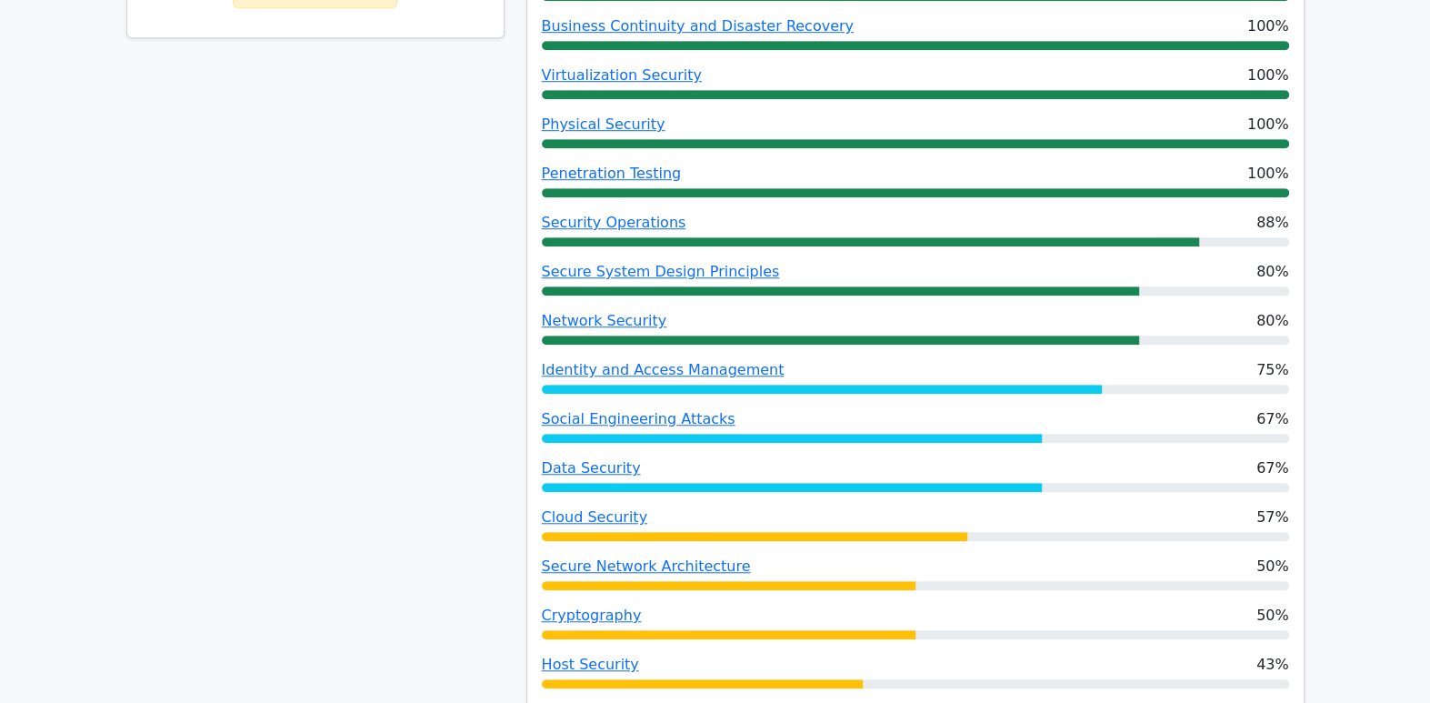
scroll to position [964, 0]
